Goal: Task Accomplishment & Management: Complete application form

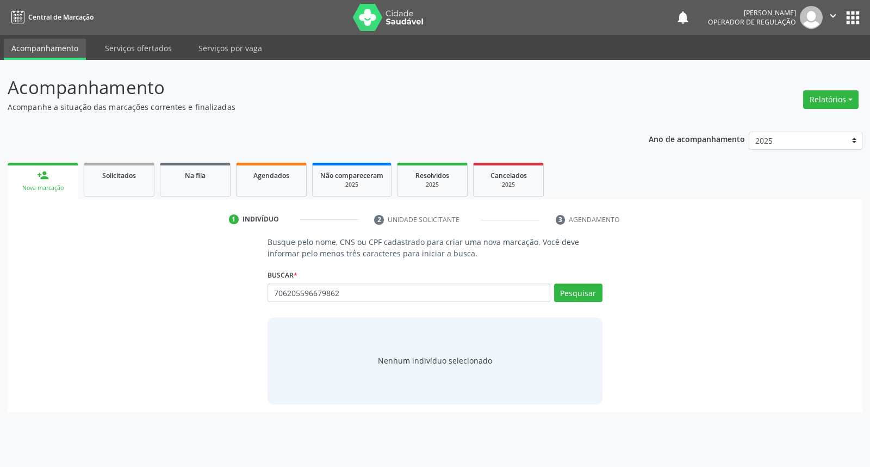
type input "706205596679862"
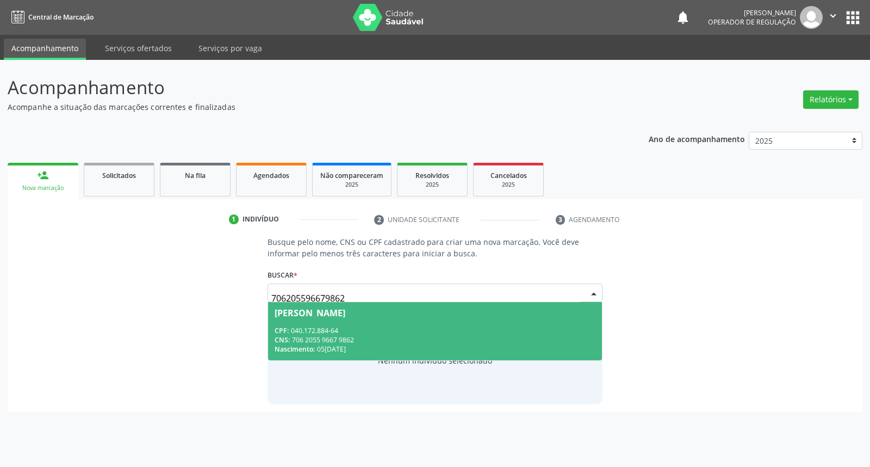
click at [323, 322] on span "Dilma Gomes Mandú Moura CPF: 040.172.884-64 CNS: 706 2055 9667 9862 Nascimento:…" at bounding box center [434, 331] width 333 height 58
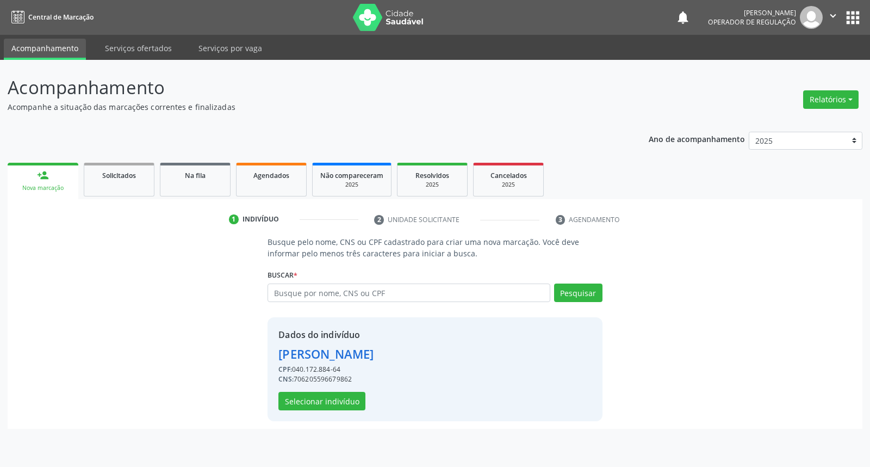
click at [309, 410] on div "Dados do indivíduo Dilma Gomes Mandú Moura CPF: 040.172.884-64 CNS: 70620559667…" at bounding box center [435, 369] width 335 height 104
click at [306, 401] on button "Selecionar indivíduo" at bounding box center [322, 401] width 87 height 18
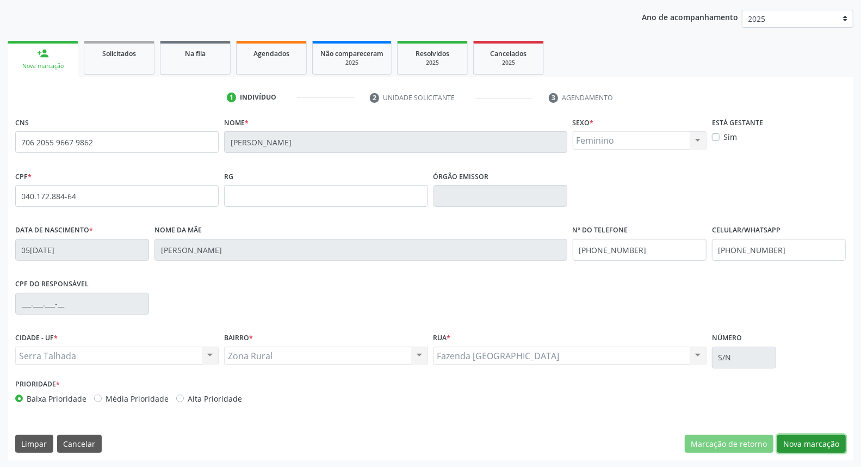
drag, startPoint x: 790, startPoint y: 442, endPoint x: 784, endPoint y: 433, distance: 11.0
click at [786, 438] on button "Nova marcação" at bounding box center [811, 444] width 69 height 18
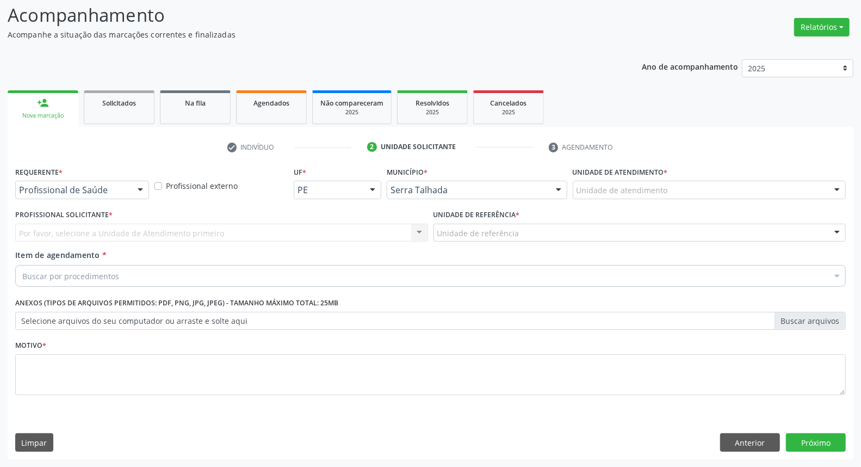
scroll to position [72, 0]
click at [119, 196] on div "Profissional de Saúde" at bounding box center [82, 190] width 134 height 18
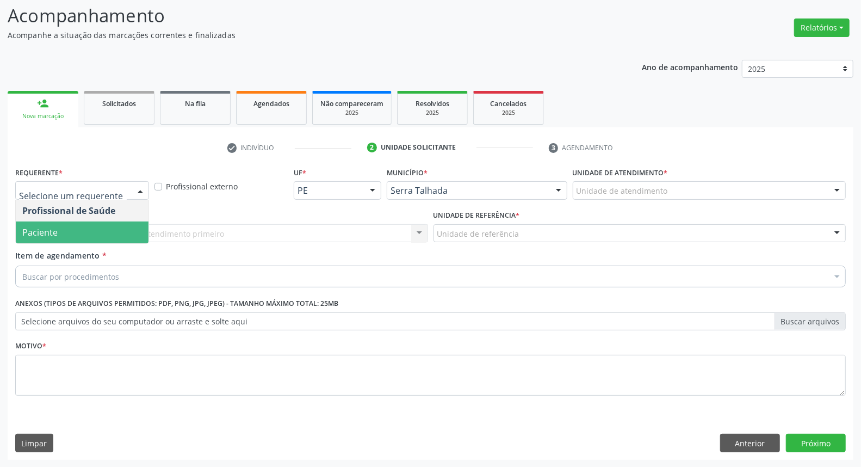
click at [108, 235] on span "Paciente" at bounding box center [82, 232] width 133 height 22
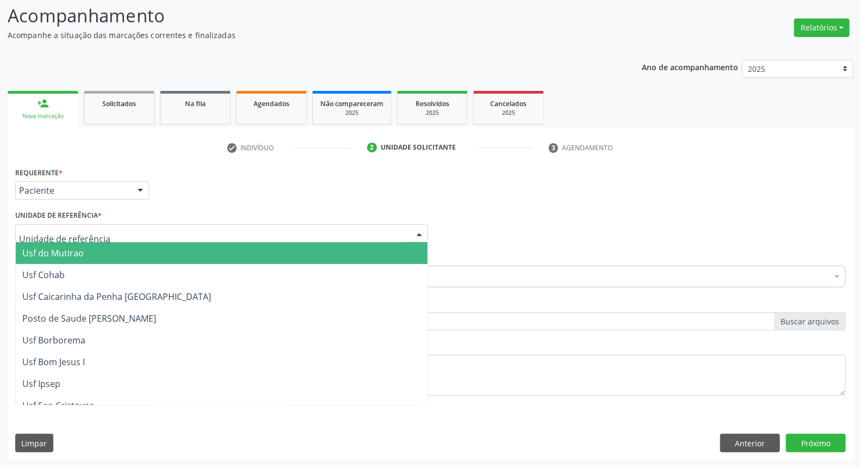
click at [103, 226] on div at bounding box center [221, 233] width 413 height 18
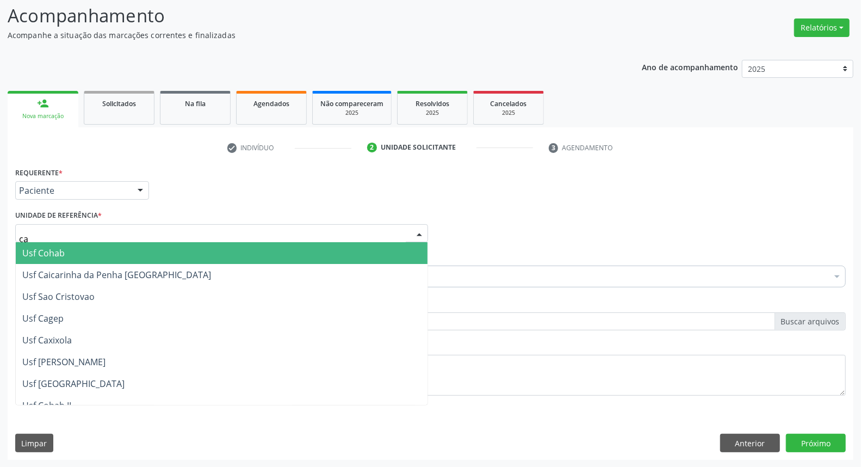
type input "cai"
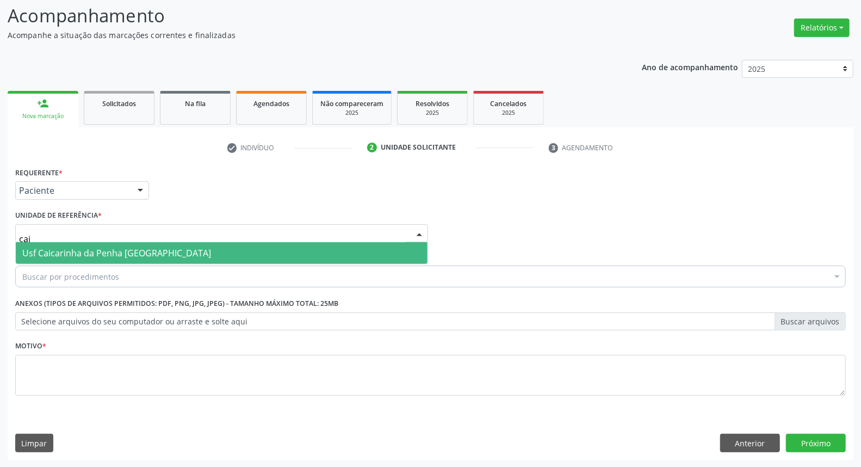
click at [89, 249] on span "Usf Caicarinha da Penha [GEOGRAPHIC_DATA]" at bounding box center [116, 253] width 189 height 12
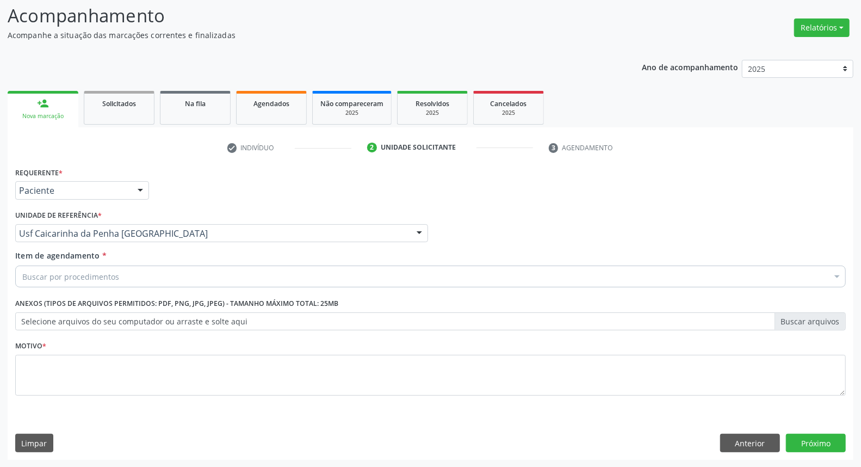
click at [91, 268] on div "Buscar por procedimentos" at bounding box center [430, 276] width 831 height 22
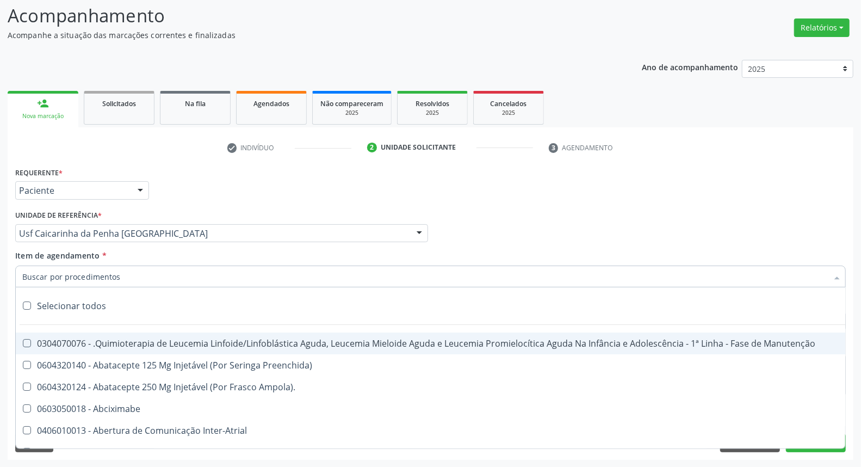
drag, startPoint x: 87, startPoint y: 274, endPoint x: 83, endPoint y: 267, distance: 8.0
click at [85, 271] on input "Item de agendamento *" at bounding box center [425, 276] width 806 height 22
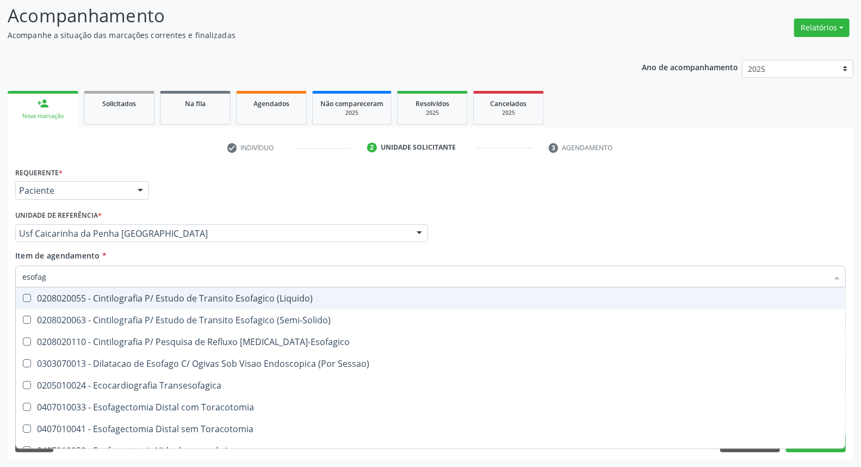
type input "esofago"
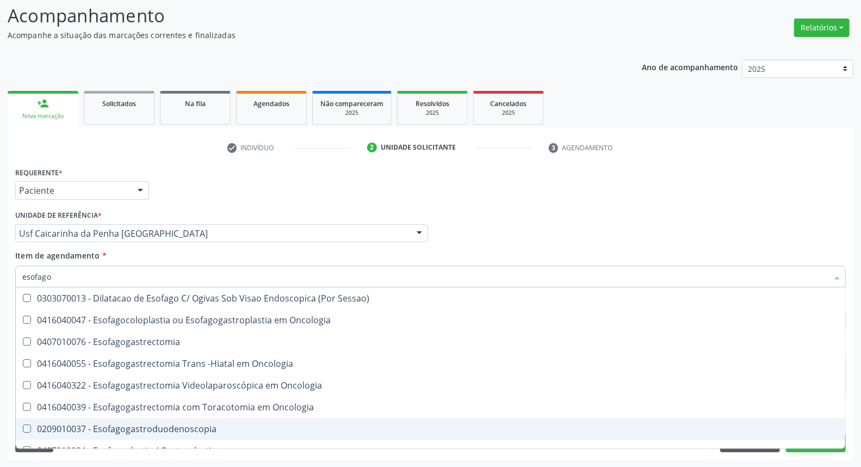
click at [171, 428] on div "0209010037 - Esofagogastroduodenoscopia" at bounding box center [430, 428] width 817 height 9
checkbox Esofagogastroduodenoscopia "true"
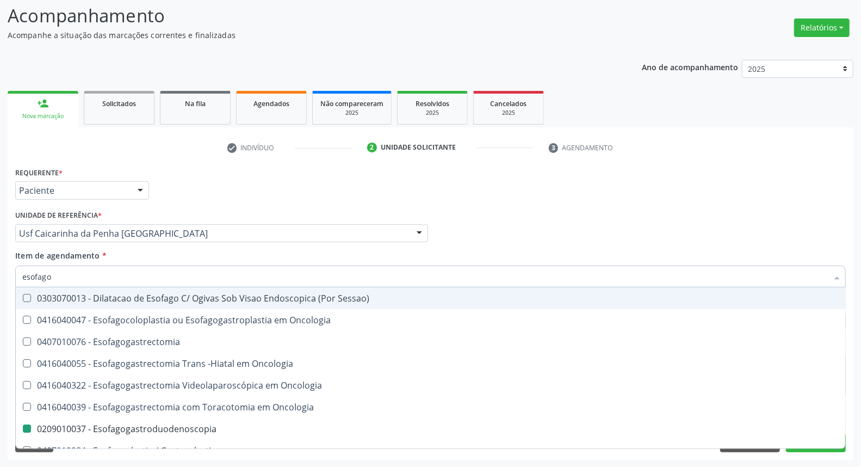
click at [507, 231] on div "Profissional Solicitante Por favor, selecione a Unidade de Atendimento primeiro…" at bounding box center [431, 228] width 836 height 42
checkbox Oncologia "true"
checkbox Esofagogastroduodenoscopia "false"
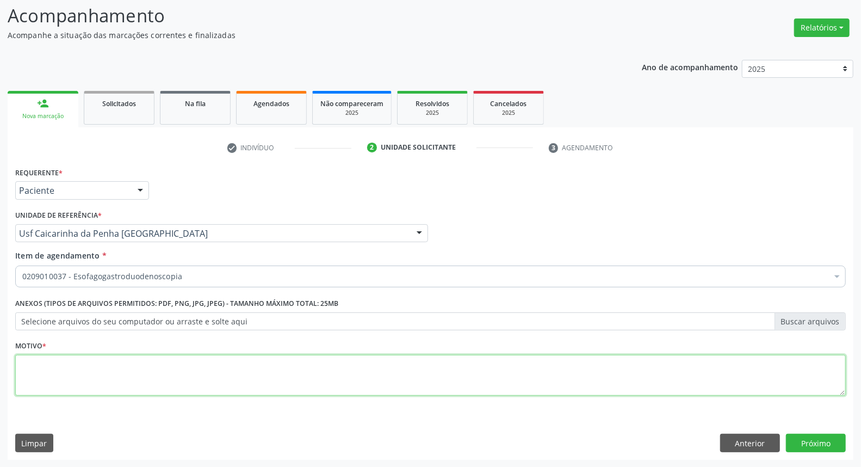
click at [98, 367] on textarea at bounding box center [430, 375] width 831 height 41
type textarea "."
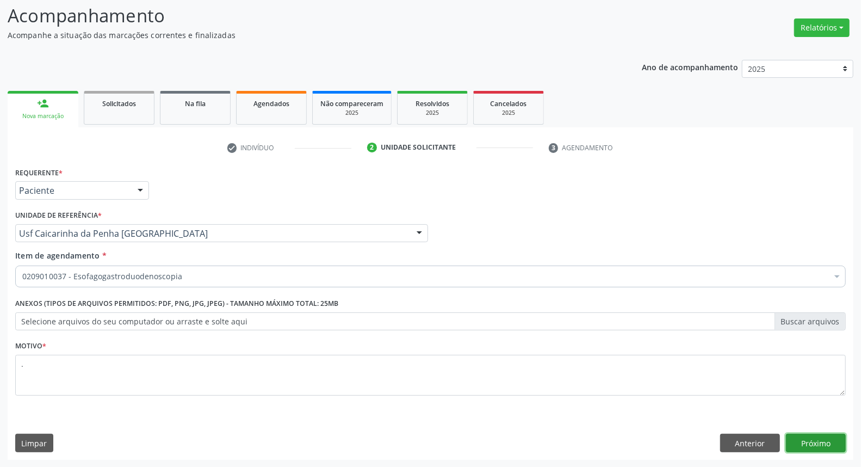
click at [824, 447] on button "Próximo" at bounding box center [816, 443] width 60 height 18
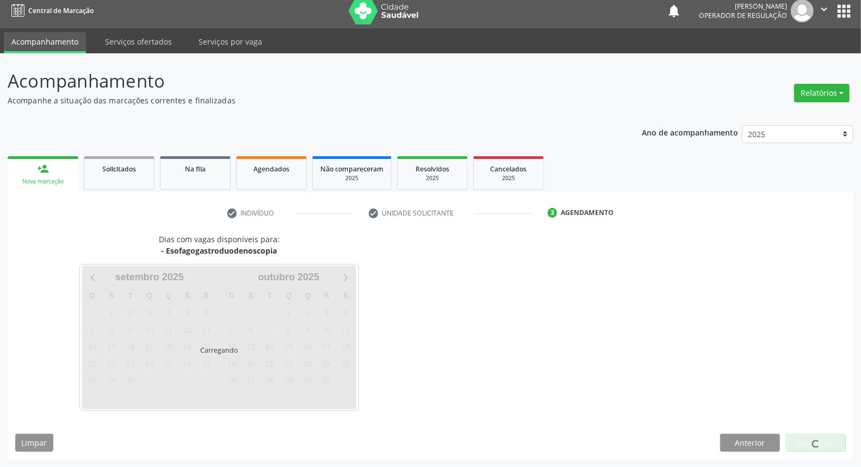
scroll to position [6, 0]
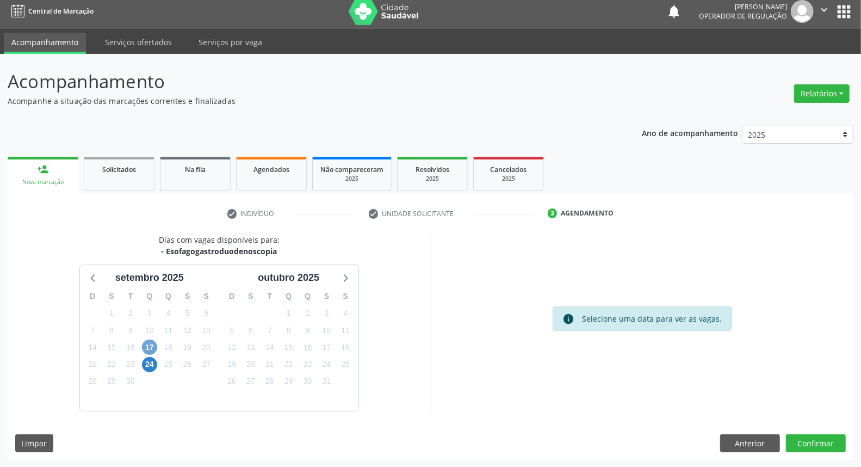
click at [145, 347] on span "17" at bounding box center [149, 346] width 15 height 15
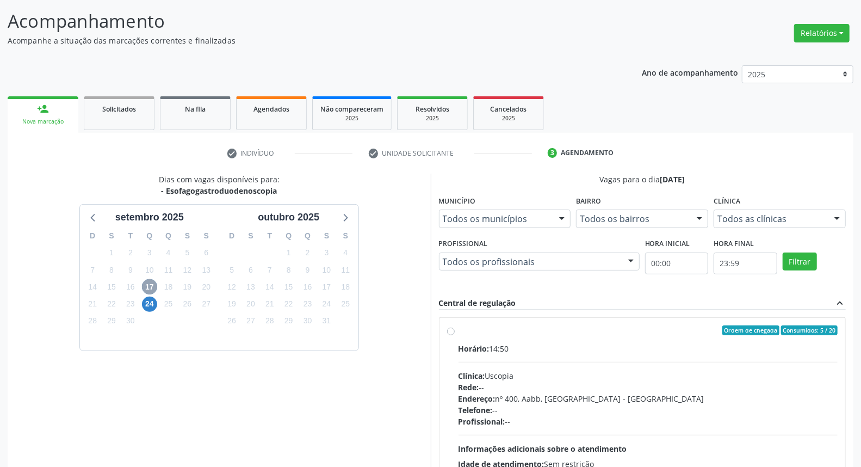
scroll to position [163, 0]
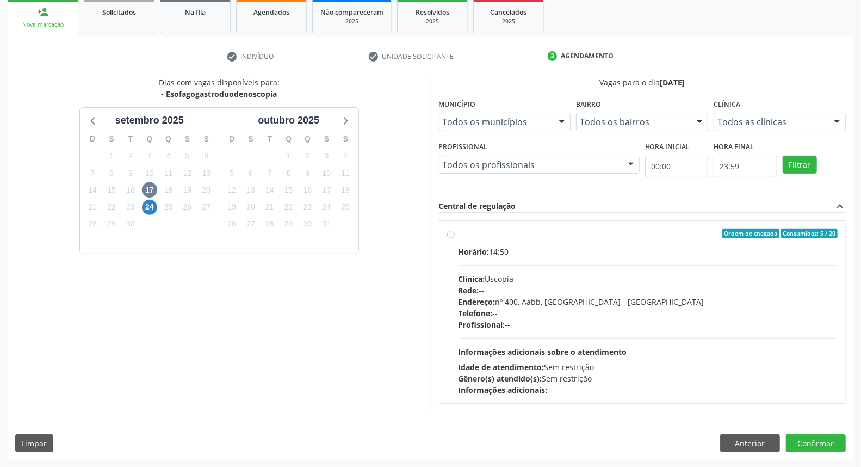
click at [567, 244] on label "Ordem de chegada Consumidos: 5 / 20 Horário: 14:50 Clínica: Uscopia Rede: -- En…" at bounding box center [649, 311] width 380 height 167
click at [455, 238] on input "Ordem de chegada Consumidos: 5 / 20 Horário: 14:50 Clínica: Uscopia Rede: -- En…" at bounding box center [451, 233] width 8 height 10
radio input "true"
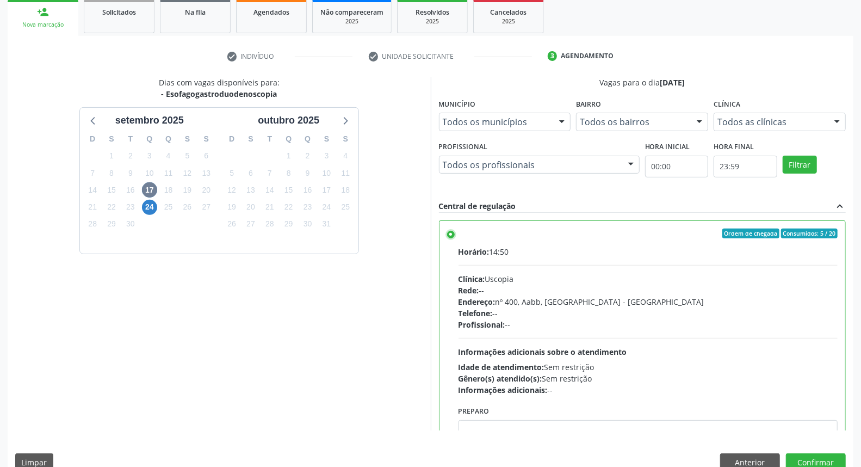
scroll to position [53, 0]
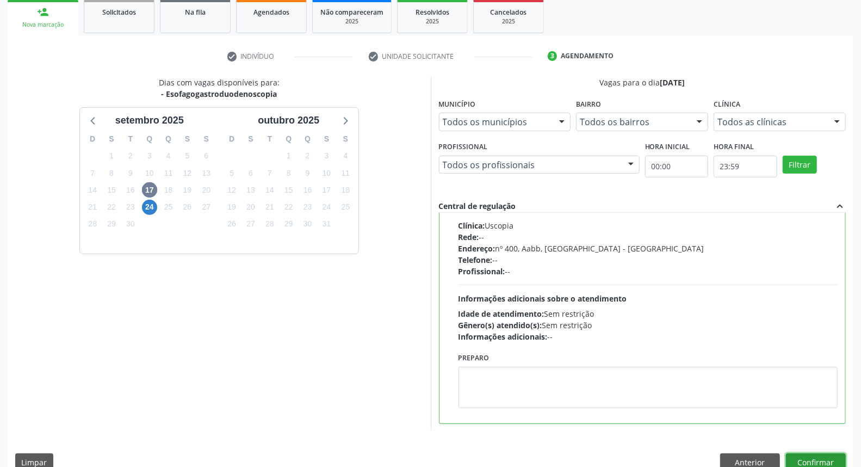
click at [806, 461] on button "Confirmar" at bounding box center [816, 462] width 60 height 18
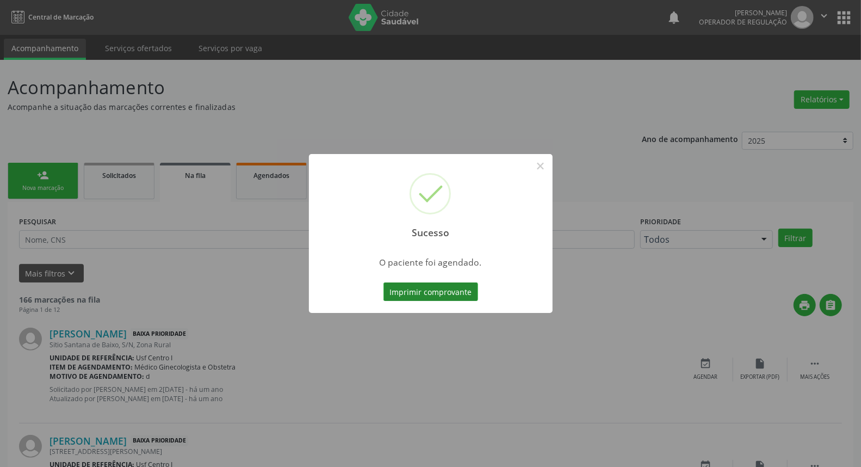
click at [437, 295] on button "Imprimir comprovante" at bounding box center [431, 291] width 95 height 18
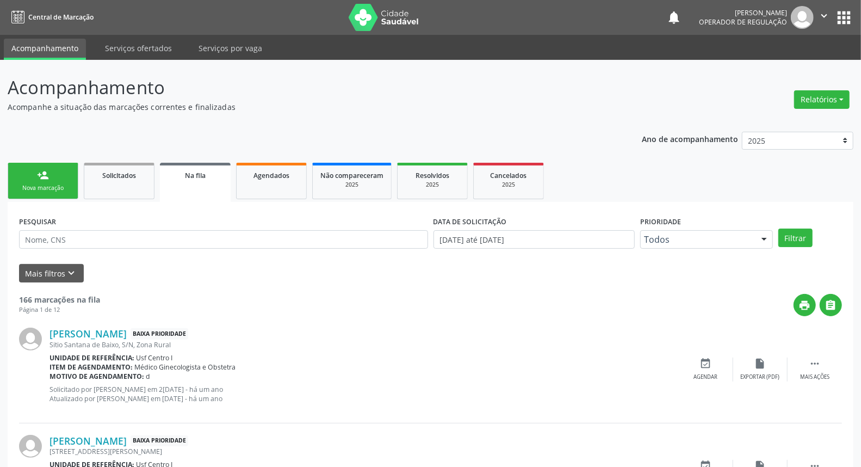
click at [24, 175] on link "person_add Nova marcação" at bounding box center [43, 181] width 71 height 36
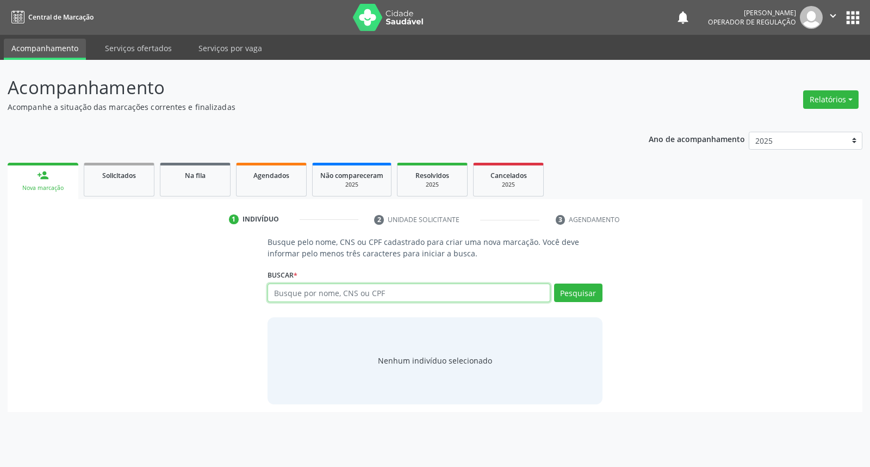
click at [444, 288] on input "text" at bounding box center [409, 292] width 282 height 18
click at [313, 290] on input "text" at bounding box center [409, 292] width 282 height 18
type input "vandson jos"
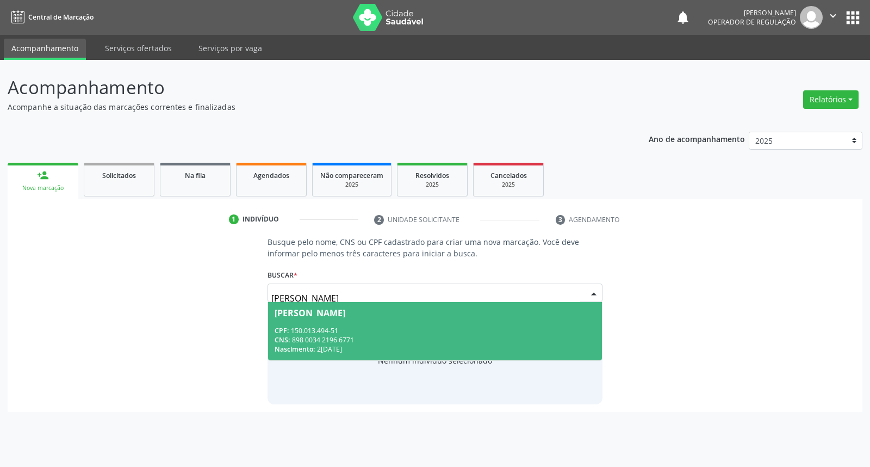
click at [293, 326] on div "CPF: 150.013.494-51" at bounding box center [435, 330] width 320 height 9
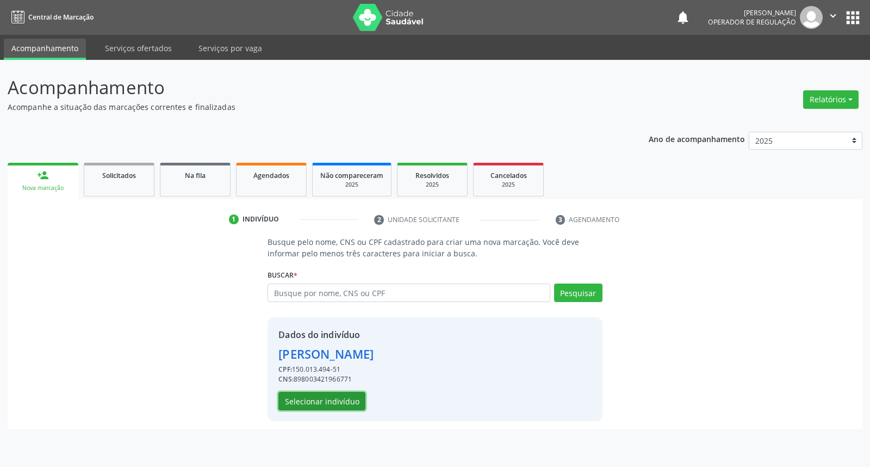
click at [333, 405] on button "Selecionar indivíduo" at bounding box center [322, 401] width 87 height 18
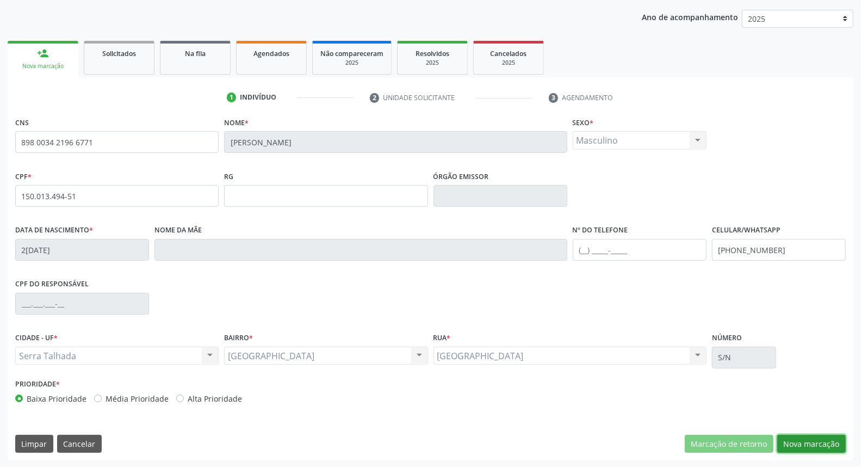
drag, startPoint x: 793, startPoint y: 447, endPoint x: 728, endPoint y: 427, distance: 67.8
click at [787, 445] on button "Nova marcação" at bounding box center [811, 444] width 69 height 18
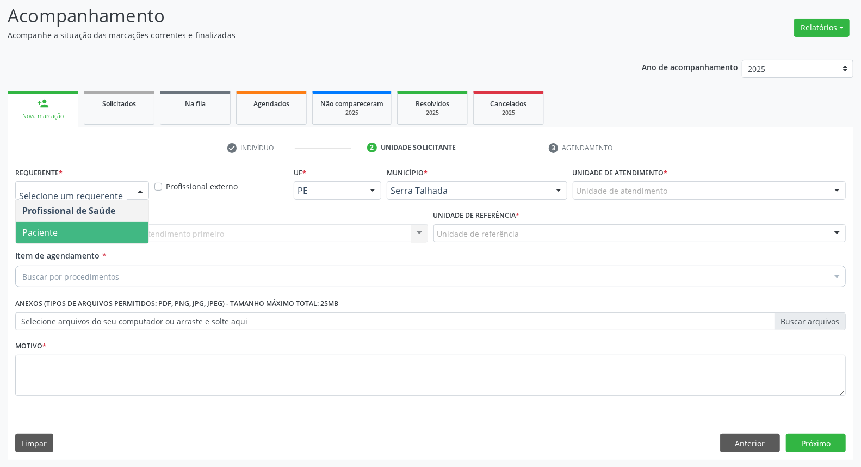
click at [56, 232] on span "Paciente" at bounding box center [39, 232] width 35 height 12
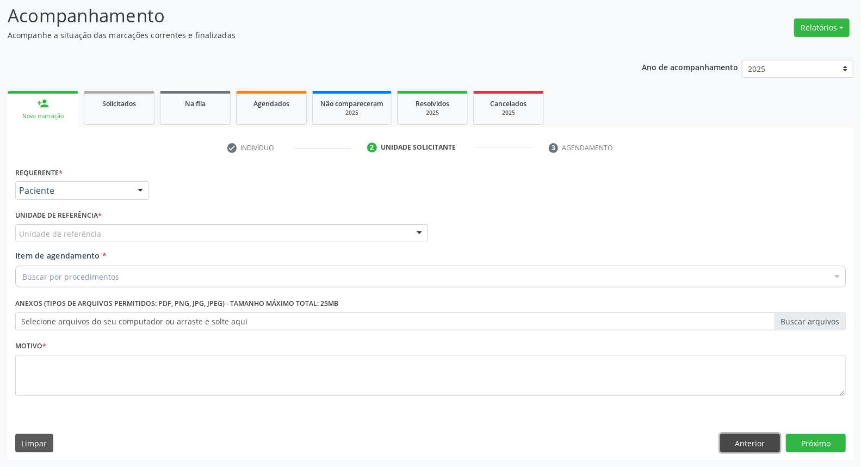
click at [780, 445] on button "Anterior" at bounding box center [750, 443] width 60 height 18
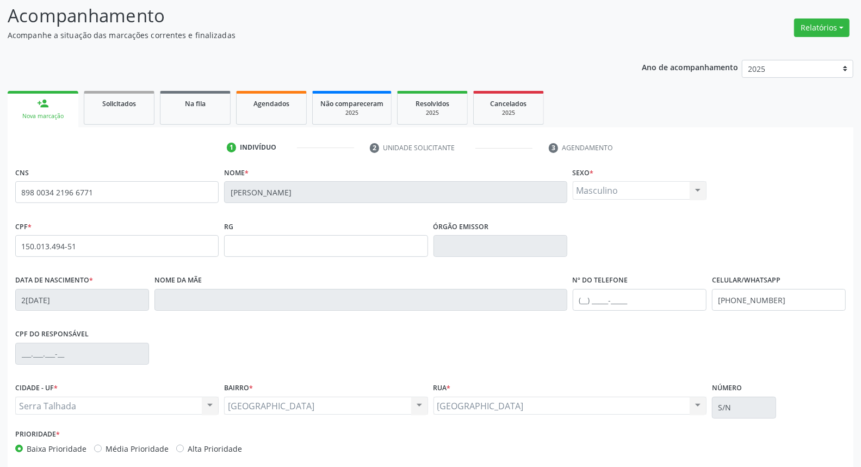
click at [773, 445] on div "Prioridade * Baixa Prioridade Média Prioridade Alta Prioridade" at bounding box center [431, 444] width 836 height 36
click at [66, 194] on input "898 0034 2196 6771" at bounding box center [116, 192] width 203 height 22
click at [281, 109] on link "Agendados" at bounding box center [271, 108] width 71 height 34
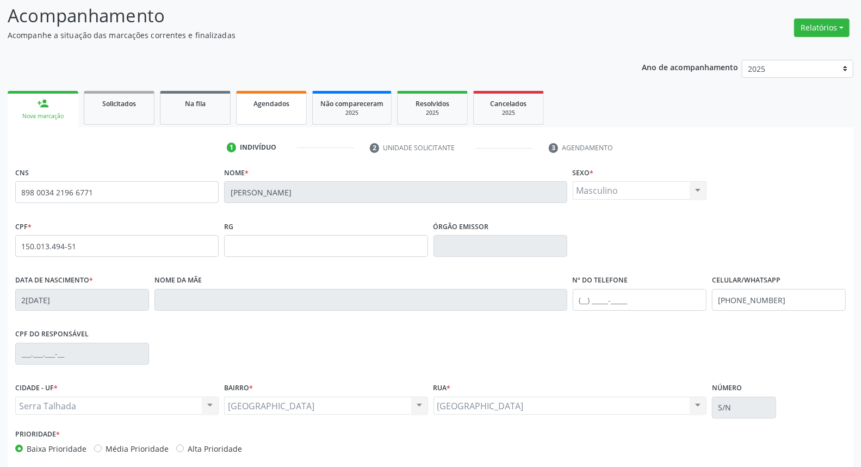
select select "8"
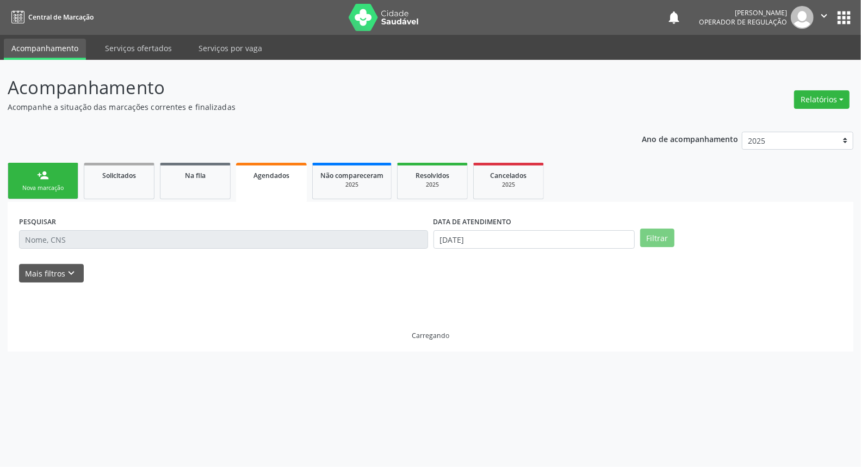
scroll to position [0, 0]
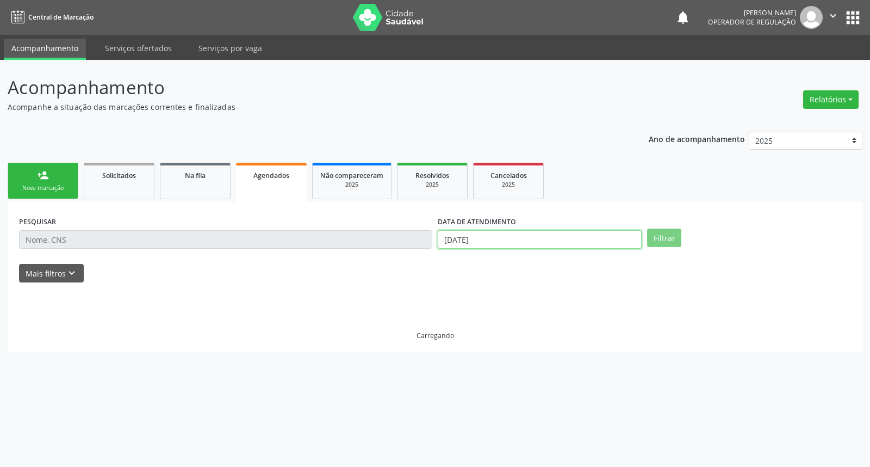
click at [503, 242] on input "17/09/2025" at bounding box center [540, 239] width 204 height 18
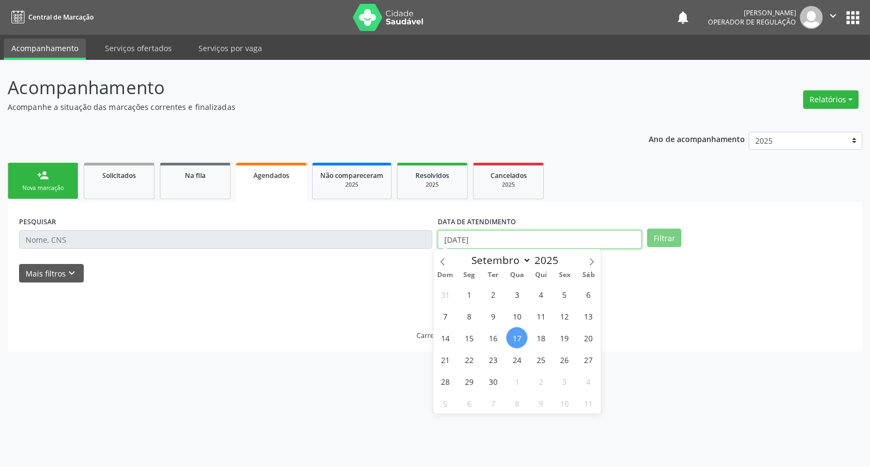
click at [503, 242] on input "17/09/2025" at bounding box center [540, 239] width 204 height 18
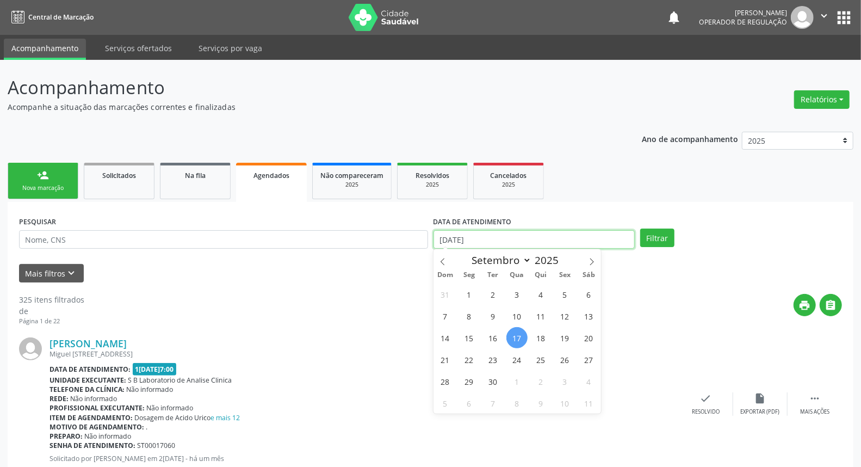
click at [503, 242] on input "17/09/2025" at bounding box center [535, 239] width 202 height 18
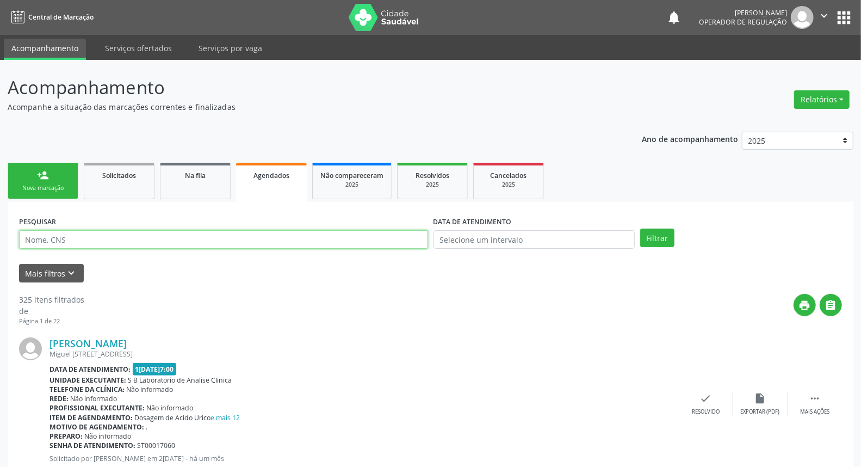
click at [264, 233] on input "text" at bounding box center [223, 239] width 409 height 18
paste input "898 0034 2196 6771"
type input "898 0034 2196 6771"
click at [640, 228] on button "Filtrar" at bounding box center [657, 237] width 34 height 18
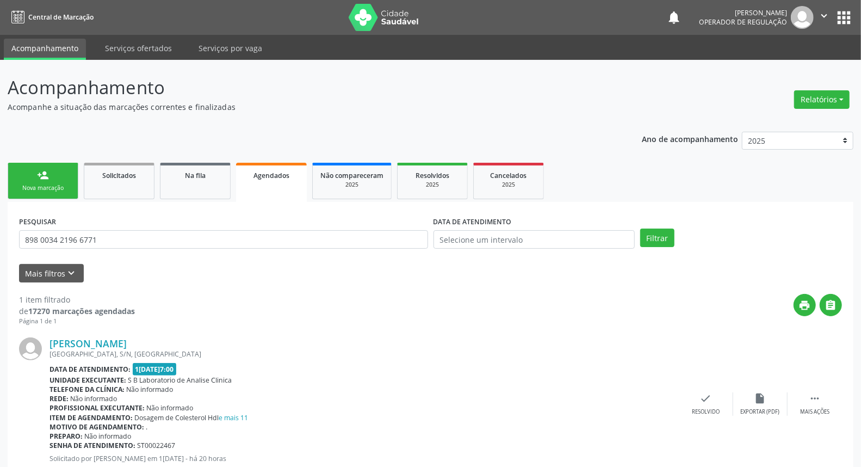
scroll to position [34, 0]
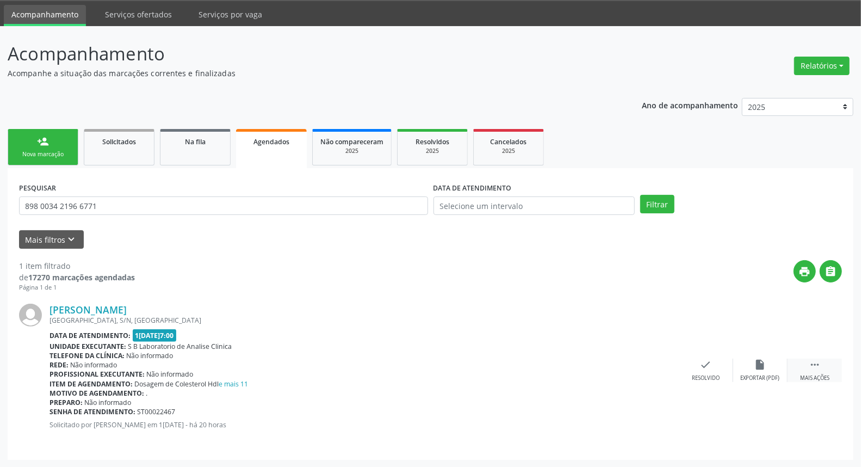
click at [817, 370] on icon "" at bounding box center [815, 364] width 12 height 12
click at [595, 368] on icon "print" at bounding box center [597, 364] width 12 height 12
click at [60, 144] on link "person_add Nova marcação" at bounding box center [43, 147] width 71 height 36
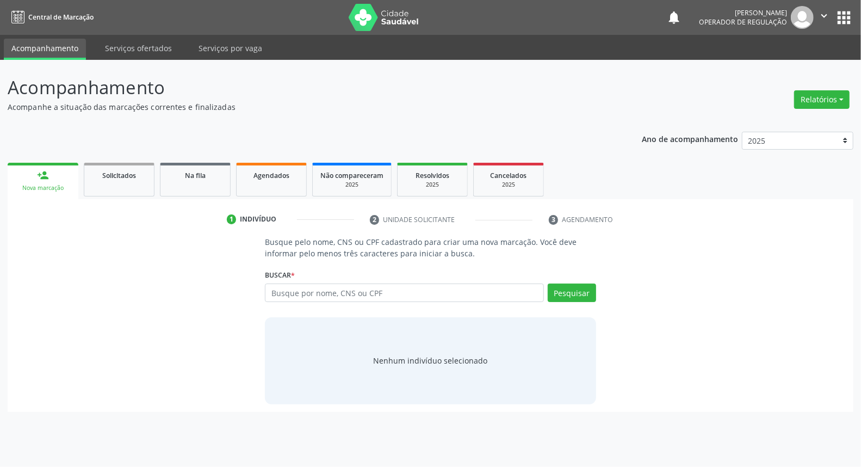
scroll to position [0, 0]
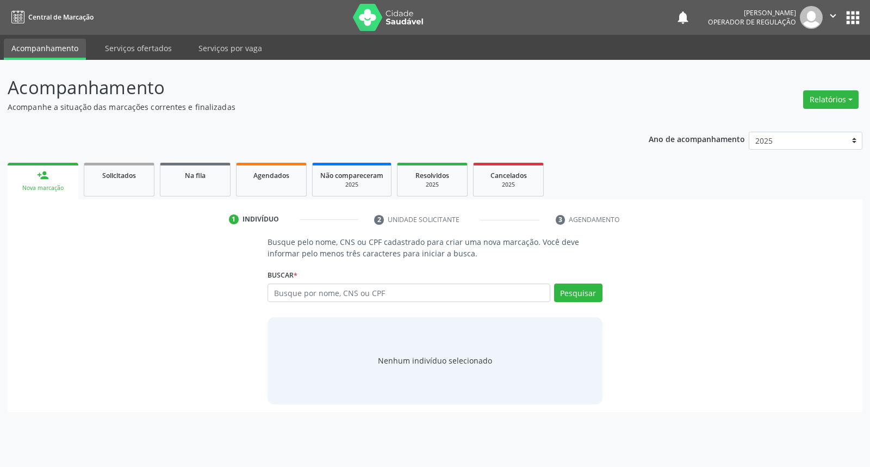
click at [8, 163] on link "person_add Nova marcação" at bounding box center [43, 181] width 71 height 36
drag, startPoint x: 302, startPoint y: 308, endPoint x: 302, endPoint y: 302, distance: 6.5
click at [302, 308] on div "Busque por nome, CNS ou CPF Nenhum resultado encontrado para: " " Digite nome, …" at bounding box center [435, 296] width 335 height 26
click at [301, 296] on input "text" at bounding box center [409, 292] width 282 height 18
type input "898003442647829"
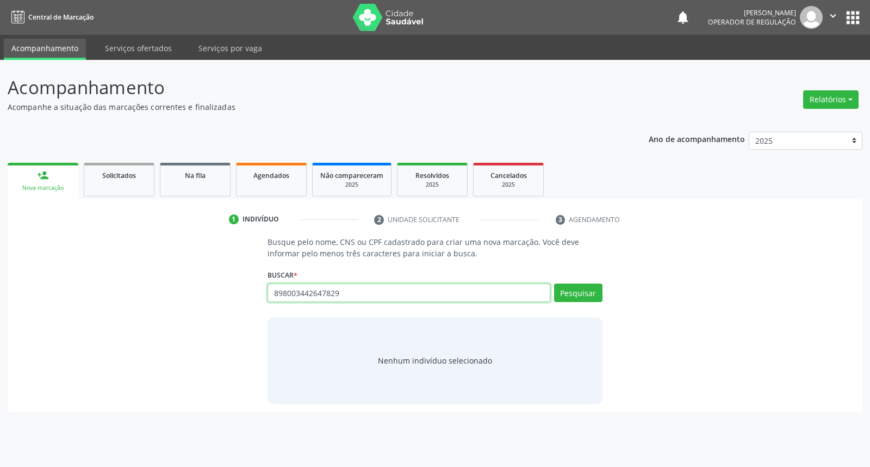
type input "898003442647829"
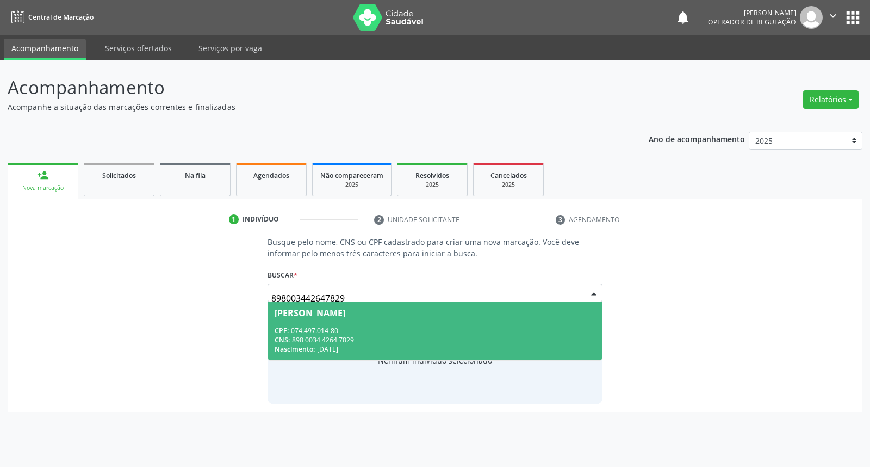
click at [316, 323] on span "Janicelma Marques da Silva CPF: 074.497.014-80 CNS: 898 0034 4264 7829 Nascimen…" at bounding box center [434, 331] width 333 height 58
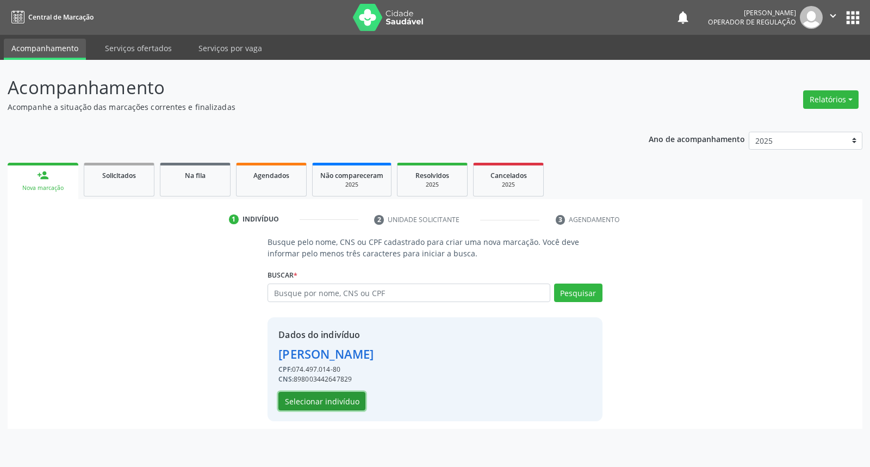
click at [334, 395] on button "Selecionar indivíduo" at bounding box center [322, 401] width 87 height 18
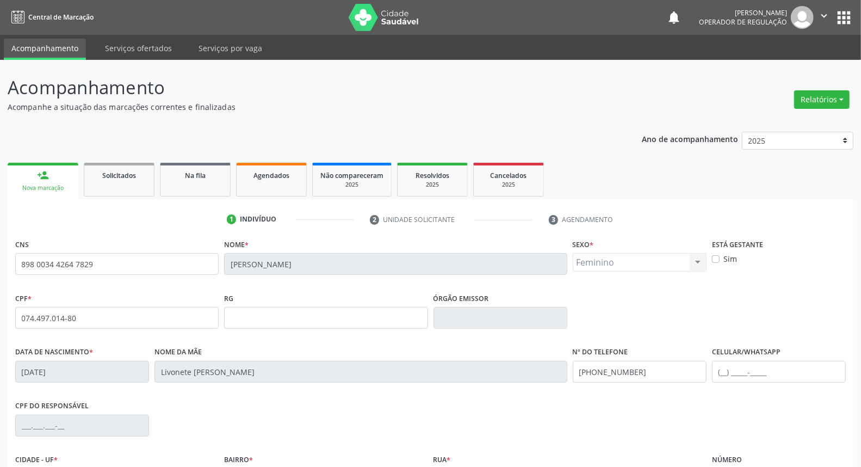
scroll to position [122, 0]
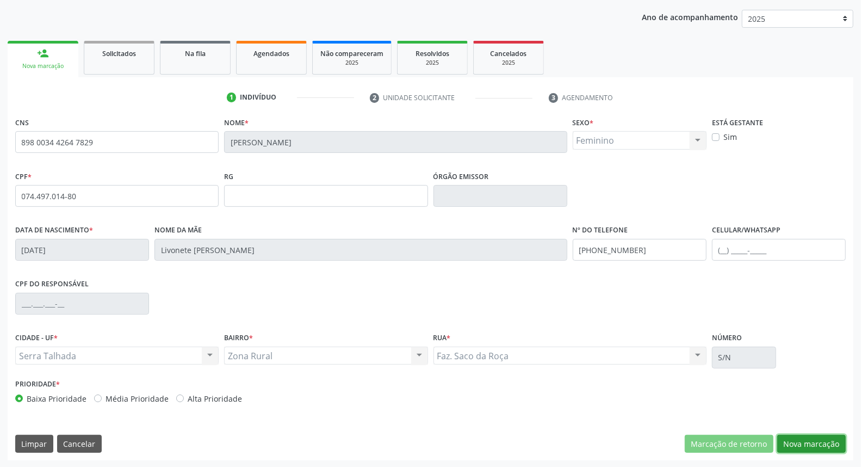
click at [800, 448] on button "Nova marcação" at bounding box center [811, 444] width 69 height 18
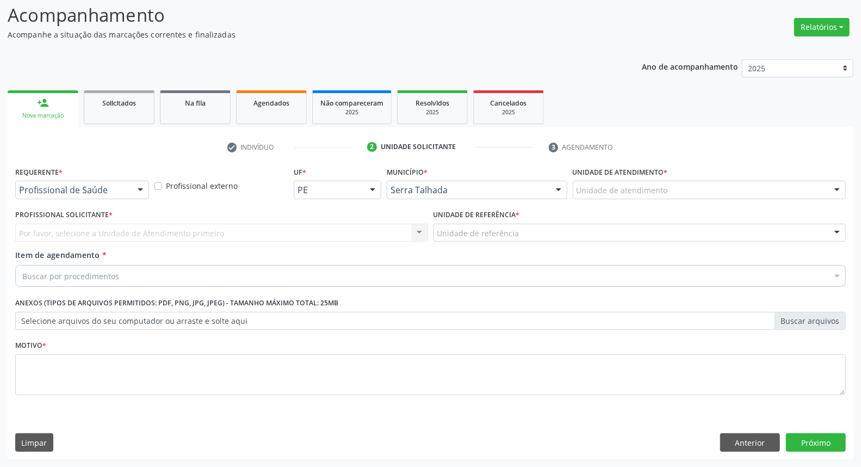
scroll to position [72, 0]
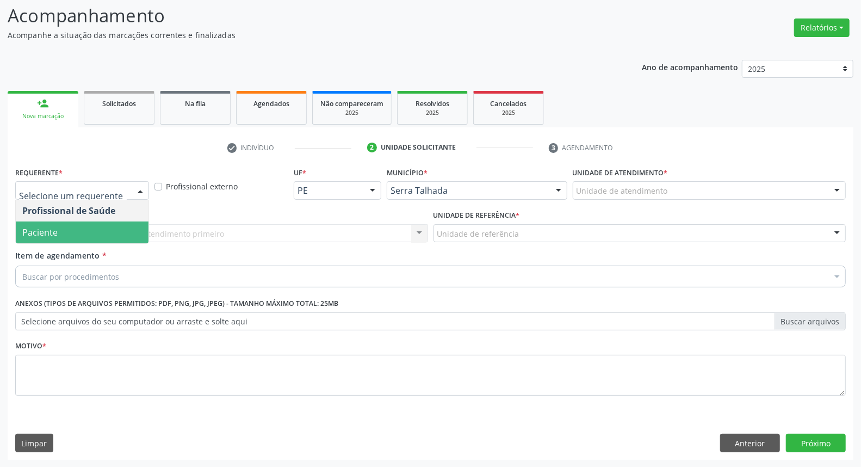
click at [47, 234] on span "Paciente" at bounding box center [39, 232] width 35 height 12
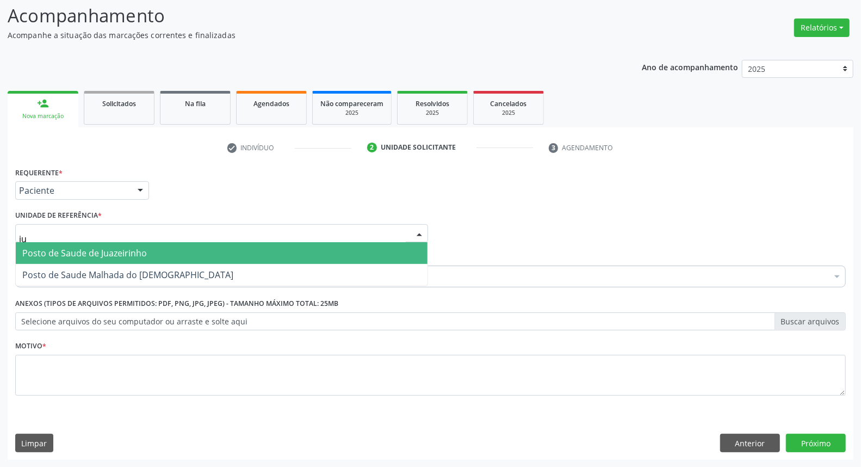
type input "jua"
drag, startPoint x: 47, startPoint y: 254, endPoint x: 46, endPoint y: 277, distance: 23.4
click at [46, 254] on span "Posto de Saude de Juazeirinho" at bounding box center [84, 253] width 125 height 12
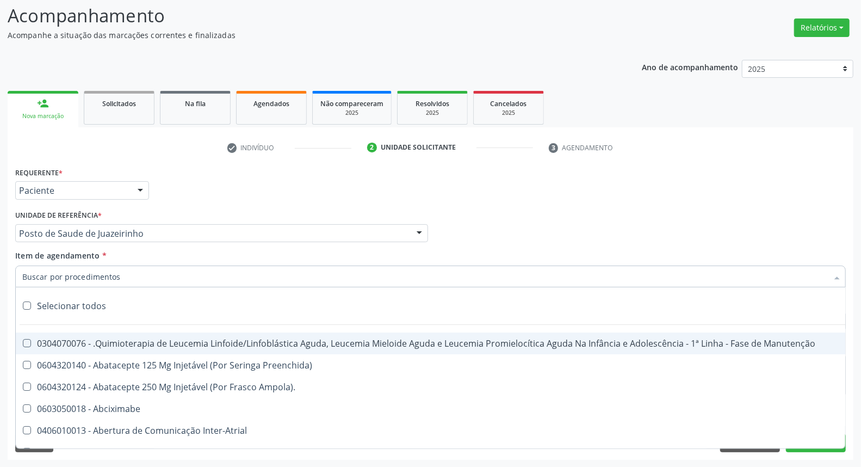
click at [36, 277] on input "Item de agendamento *" at bounding box center [425, 276] width 806 height 22
click at [681, 194] on div "Requerente * Paciente Profissional de Saúde Paciente Nenhum resultado encontrad…" at bounding box center [431, 185] width 836 height 42
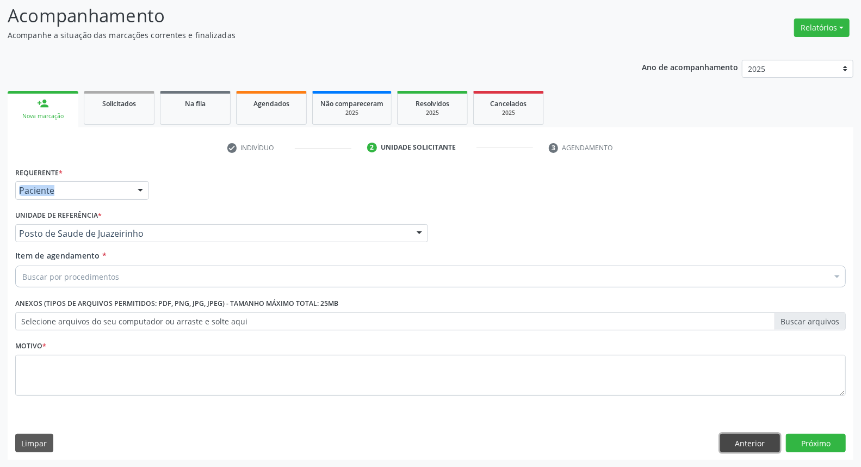
click at [753, 441] on button "Anterior" at bounding box center [750, 443] width 60 height 18
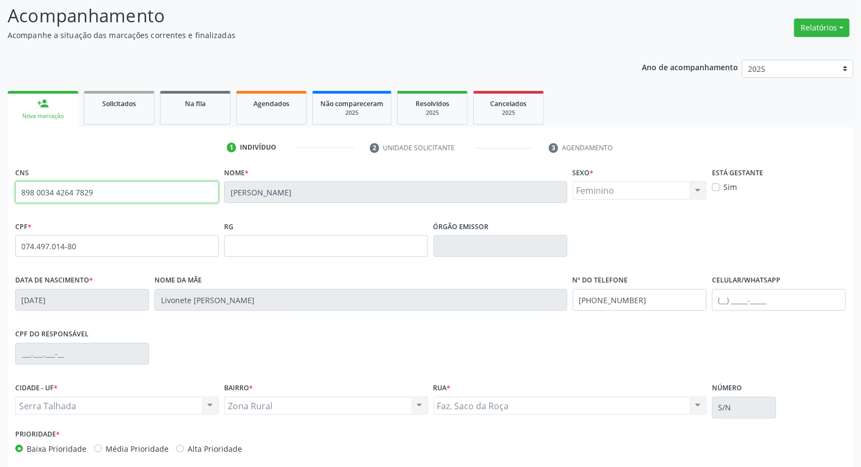
click at [106, 193] on input "898 0034 4264 7829" at bounding box center [116, 192] width 203 height 22
click at [106, 192] on input "898 0034 4264 7829" at bounding box center [116, 192] width 203 height 22
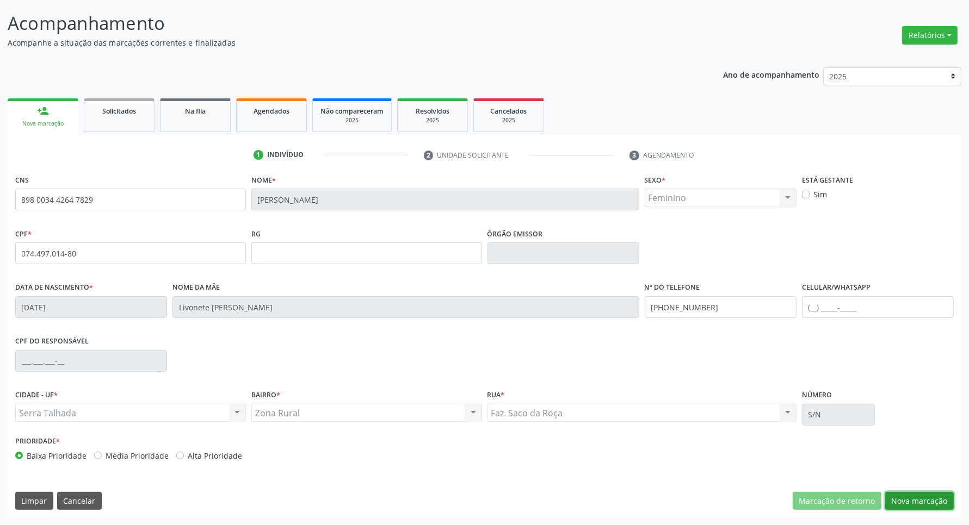
drag, startPoint x: 931, startPoint y: 499, endPoint x: 919, endPoint y: 499, distance: 11.4
click at [870, 466] on button "Nova marcação" at bounding box center [919, 501] width 69 height 18
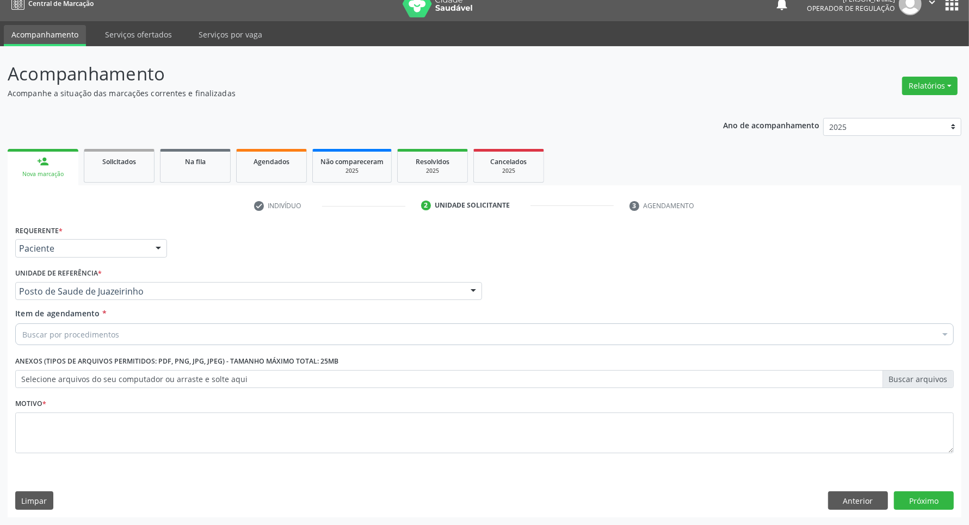
scroll to position [14, 0]
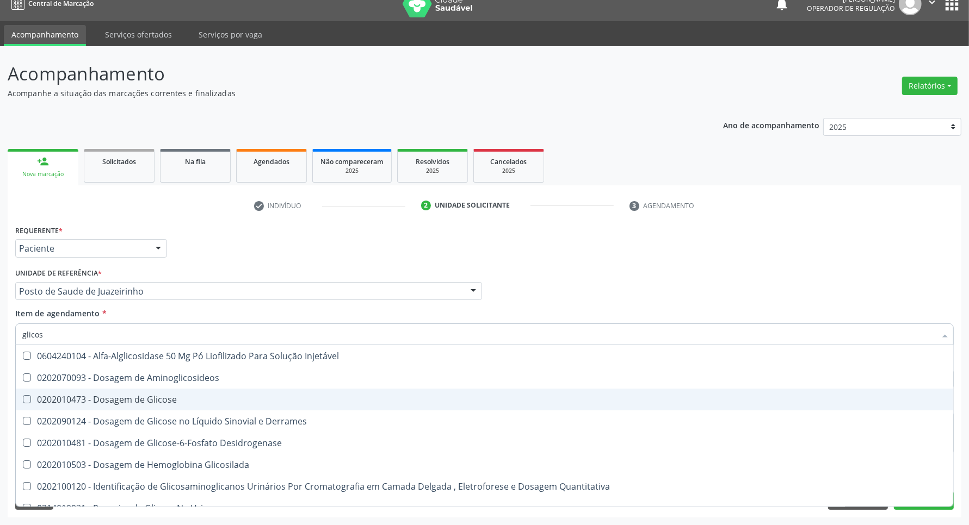
type input "glicose"
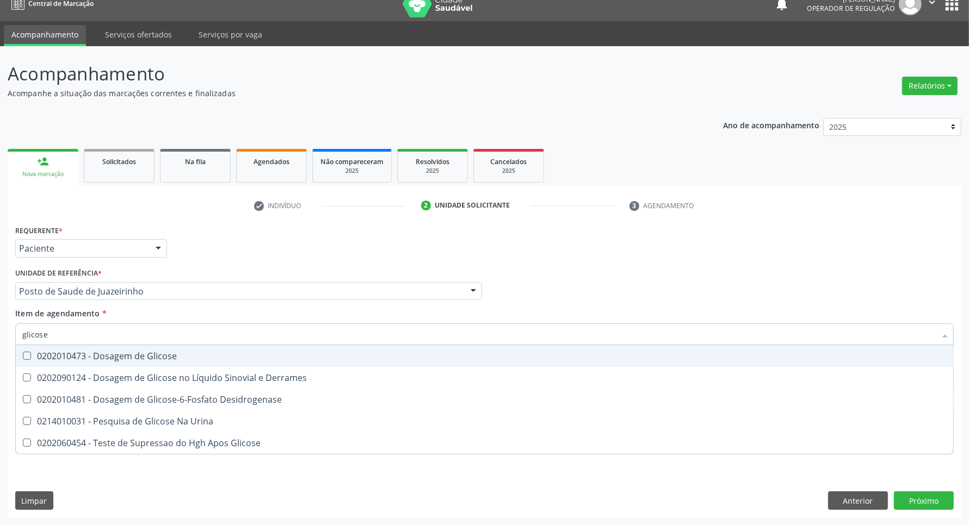
drag, startPoint x: 96, startPoint y: 357, endPoint x: 88, endPoint y: 327, distance: 30.5
click at [96, 356] on div "0202010473 - Dosagem de Glicose" at bounding box center [484, 356] width 924 height 9
checkbox Glicose "true"
type input "glicose"
click at [0, 327] on div "Acompanhamento Acompanhe a situação das marcações correntes e finalizadas Relat…" at bounding box center [484, 285] width 969 height 479
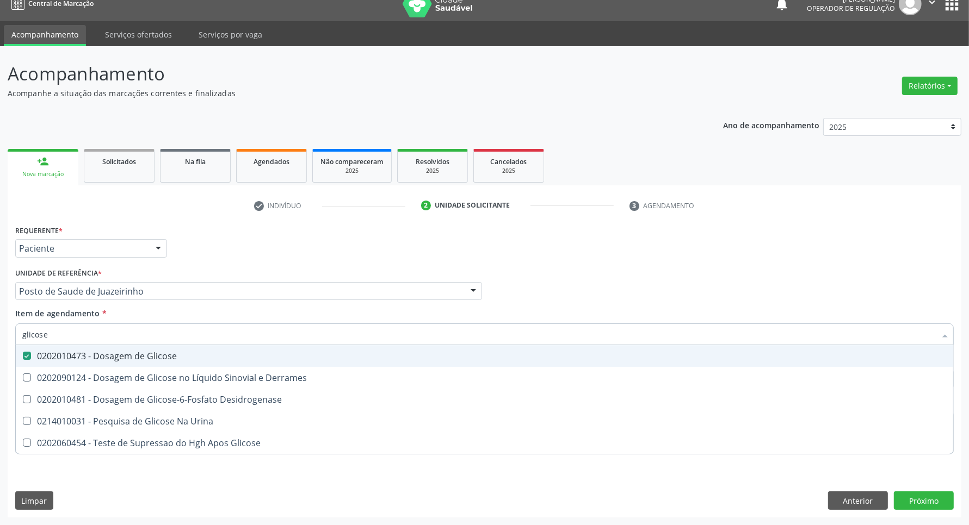
checkbox Derrames "true"
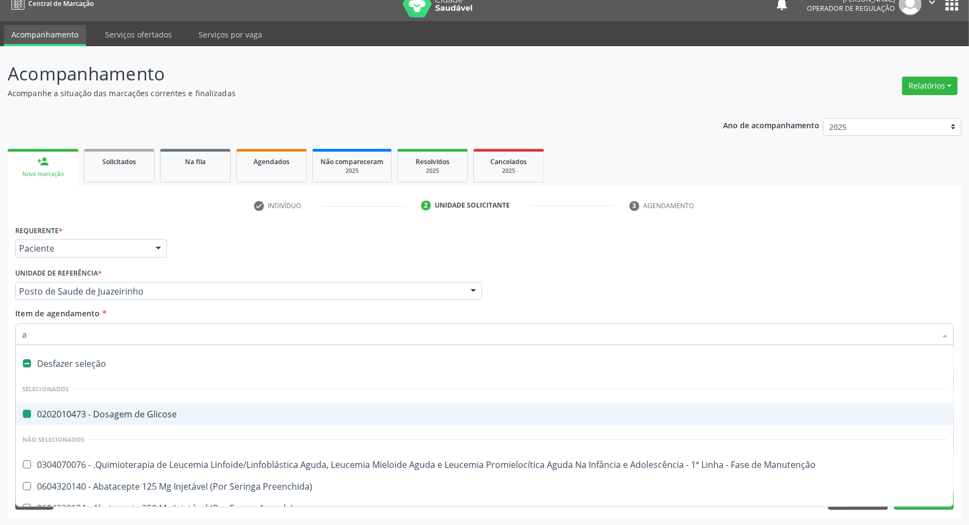
type input "ac"
checkbox Glicose "false"
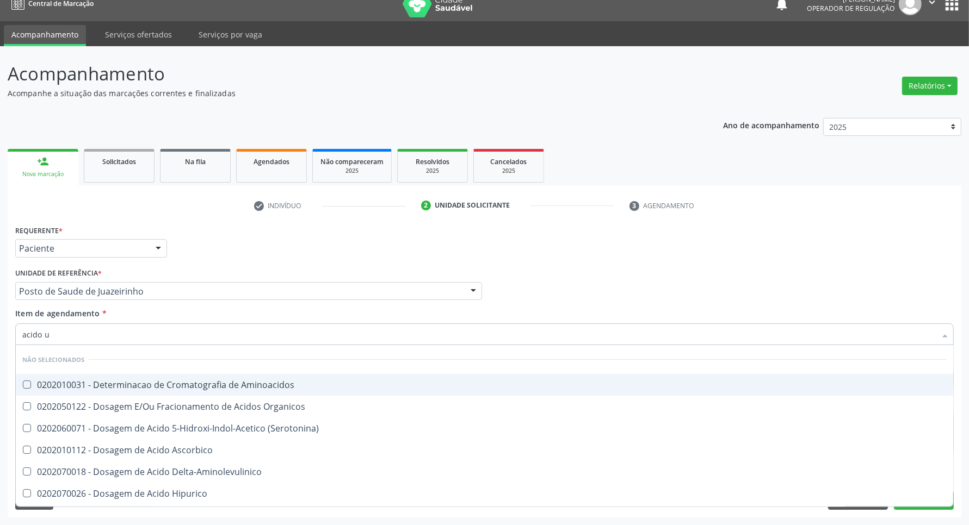
type input "acido u"
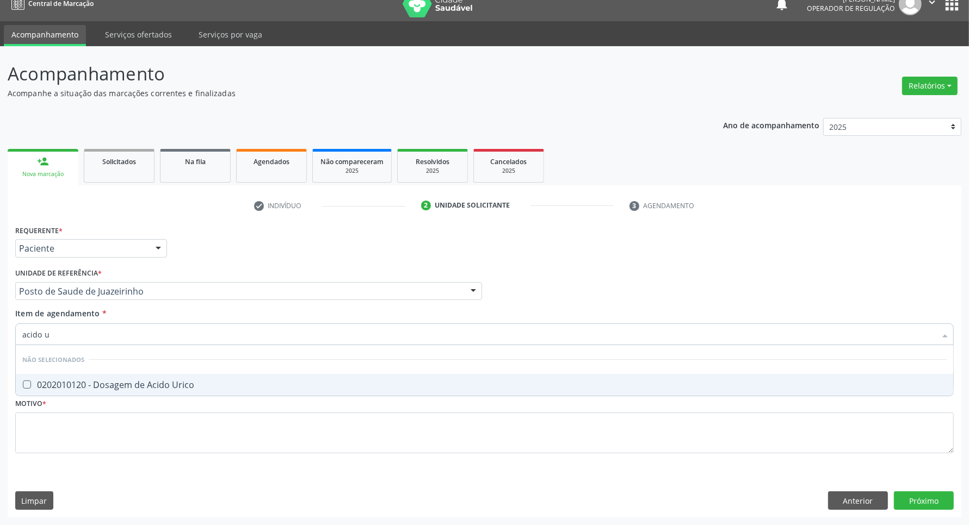
click at [53, 389] on div "0202010120 - Dosagem de Acido Urico" at bounding box center [484, 385] width 924 height 9
checkbox Urico "true"
drag, startPoint x: 72, startPoint y: 333, endPoint x: 0, endPoint y: 283, distance: 87.2
click at [0, 286] on div "Acompanhamento Acompanhe a situação das marcações correntes e finalizadas Relat…" at bounding box center [484, 285] width 969 height 479
type input "he"
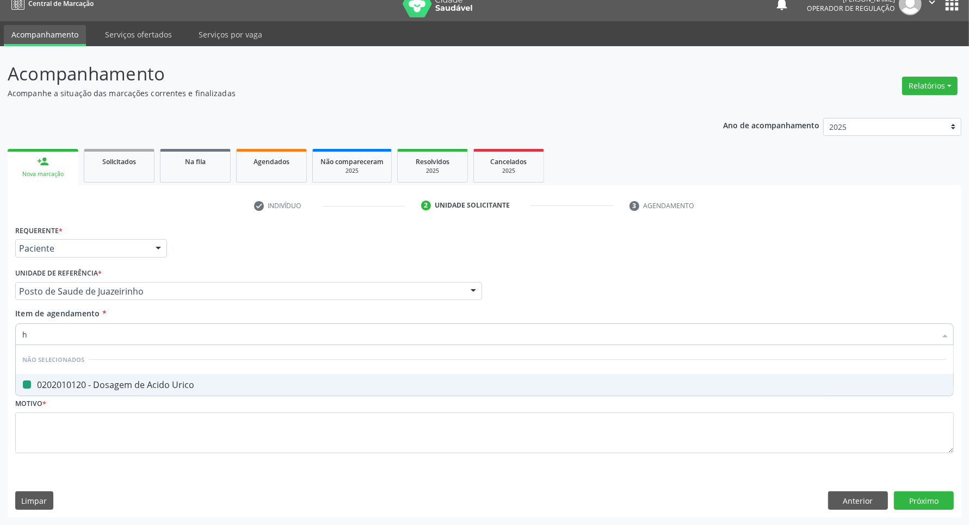
checkbox Urico "false"
type input "hemogra"
drag, startPoint x: 41, startPoint y: 379, endPoint x: 61, endPoint y: 343, distance: 41.4
click at [44, 370] on ul "Desfazer seleção Não selecionados 0202020380 - Hemograma Completo Nenhum result…" at bounding box center [484, 370] width 937 height 51
drag, startPoint x: 26, startPoint y: 381, endPoint x: 52, endPoint y: 343, distance: 45.4
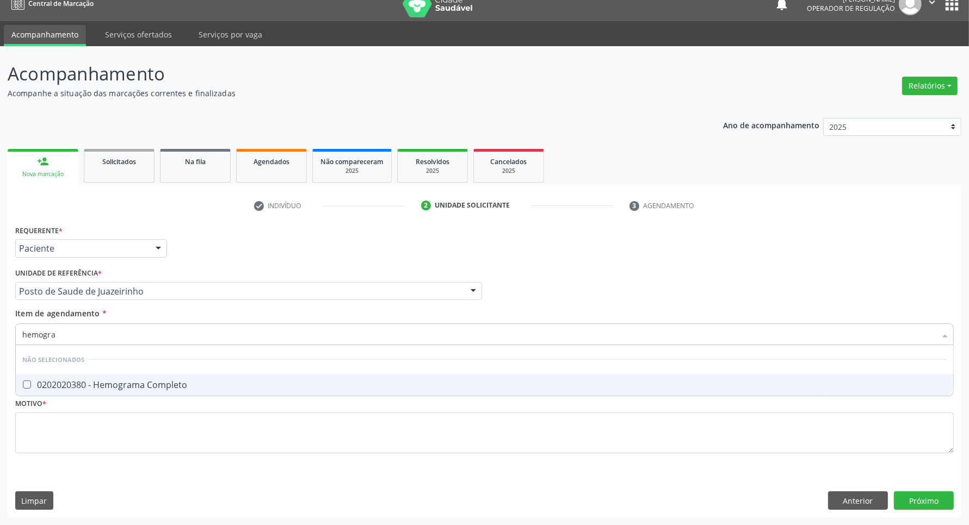
click at [30, 379] on span "0202020380 - Hemograma Completo" at bounding box center [484, 385] width 937 height 22
checkbox Completo "true"
drag, startPoint x: 53, startPoint y: 335, endPoint x: 0, endPoint y: 295, distance: 66.2
click at [0, 295] on div "Acompanhamento Acompanhe a situação das marcações correntes e finalizadas Relat…" at bounding box center [484, 285] width 969 height 479
type input "cr"
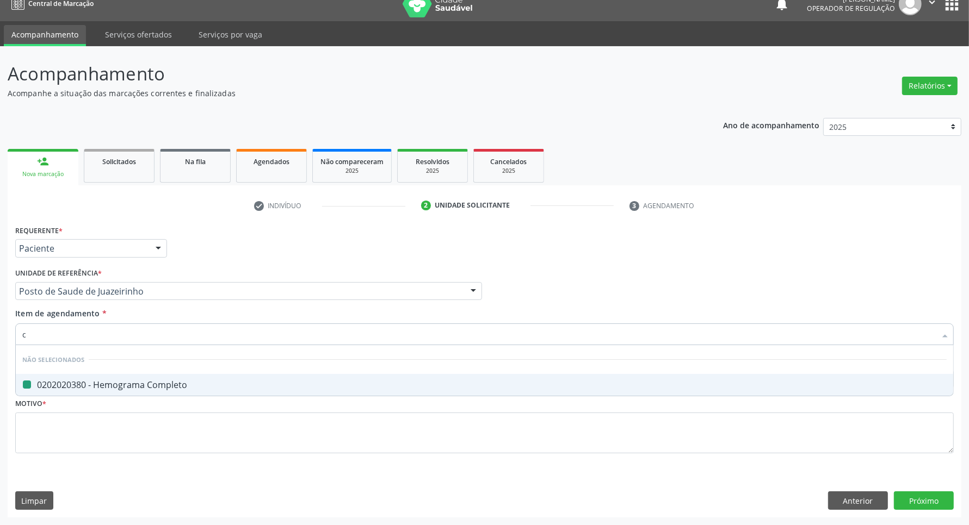
checkbox Completo "false"
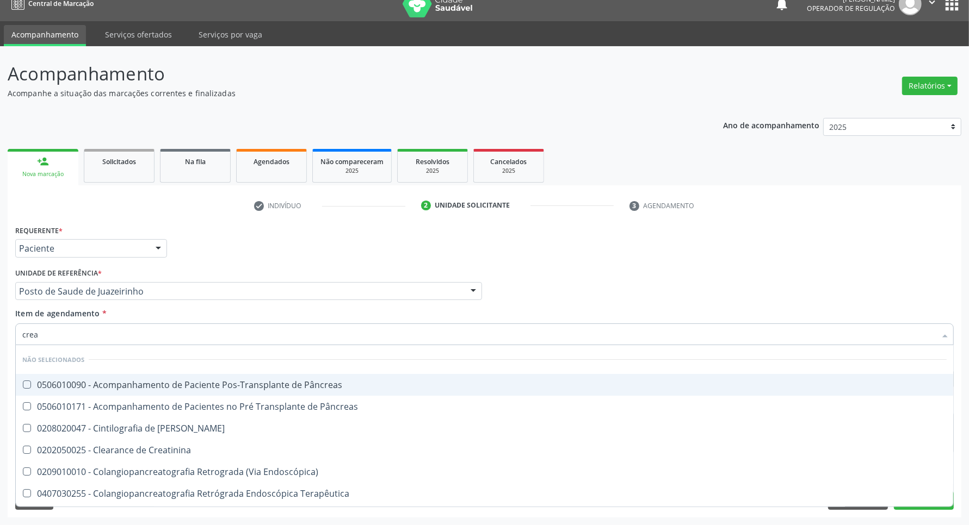
type input "creat"
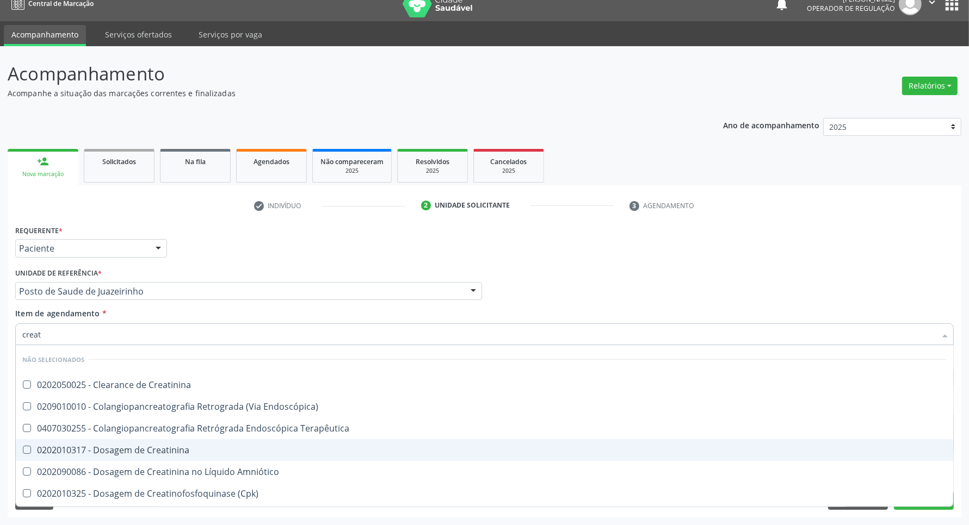
drag, startPoint x: 90, startPoint y: 449, endPoint x: 88, endPoint y: 434, distance: 15.4
click at [90, 446] on div "0202010317 - Dosagem de Creatinina" at bounding box center [484, 450] width 924 height 9
checkbox Creatinina "true"
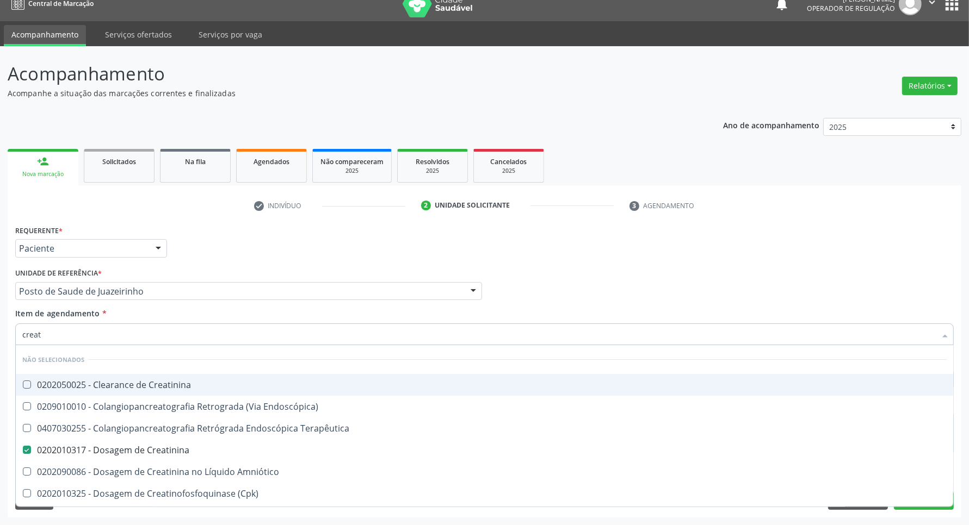
drag, startPoint x: 56, startPoint y: 339, endPoint x: 0, endPoint y: 311, distance: 62.8
click at [0, 311] on div "Acompanhamento Acompanhe a situação das marcações correntes e finalizadas Relat…" at bounding box center [484, 285] width 969 height 479
type input "ur"
checkbox Creatinina "false"
type input "ureia"
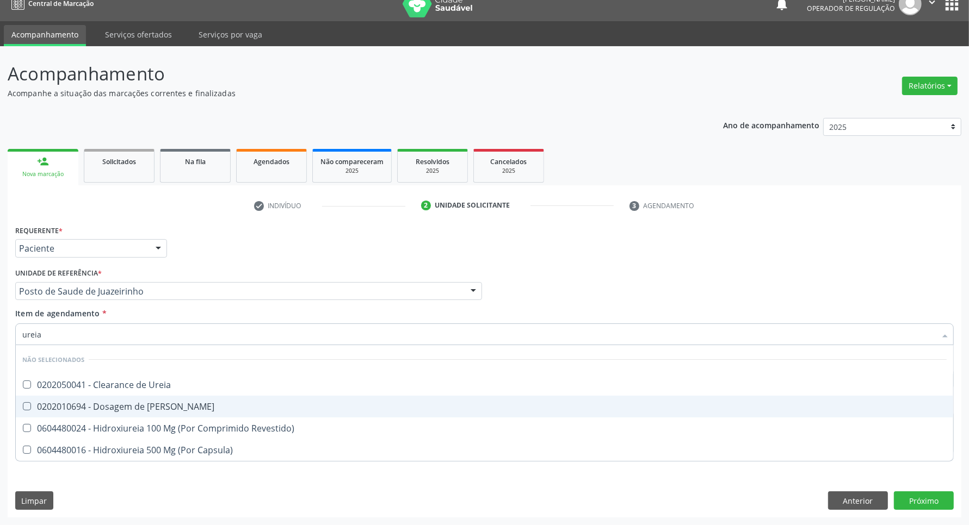
drag, startPoint x: 35, startPoint y: 410, endPoint x: 40, endPoint y: 398, distance: 12.7
click at [36, 408] on div "0202010694 - Dosagem de [PERSON_NAME]" at bounding box center [484, 407] width 924 height 9
checkbox Ureia "true"
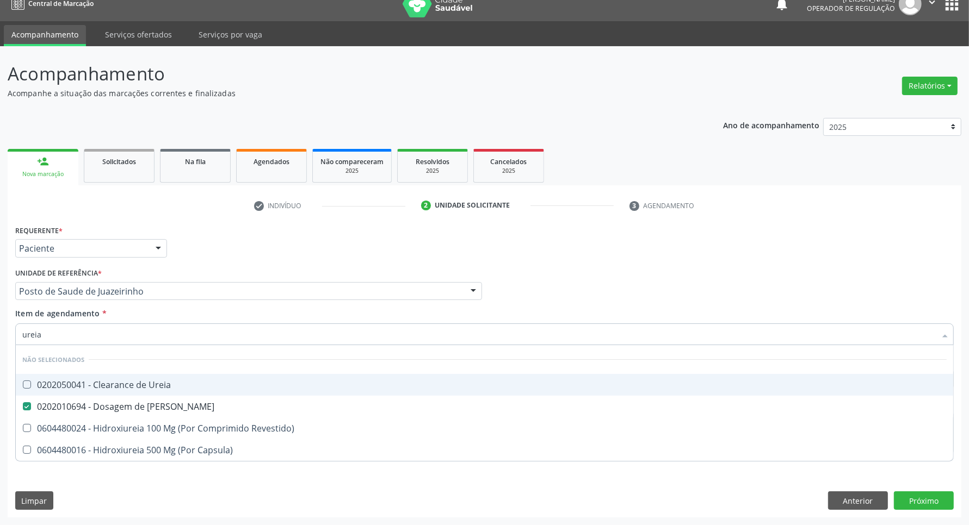
click at [0, 295] on div "Acompanhamento Acompanhe a situação das marcações correntes e finalizadas Relat…" at bounding box center [484, 285] width 969 height 479
type input "co"
checkbox Ureia "true"
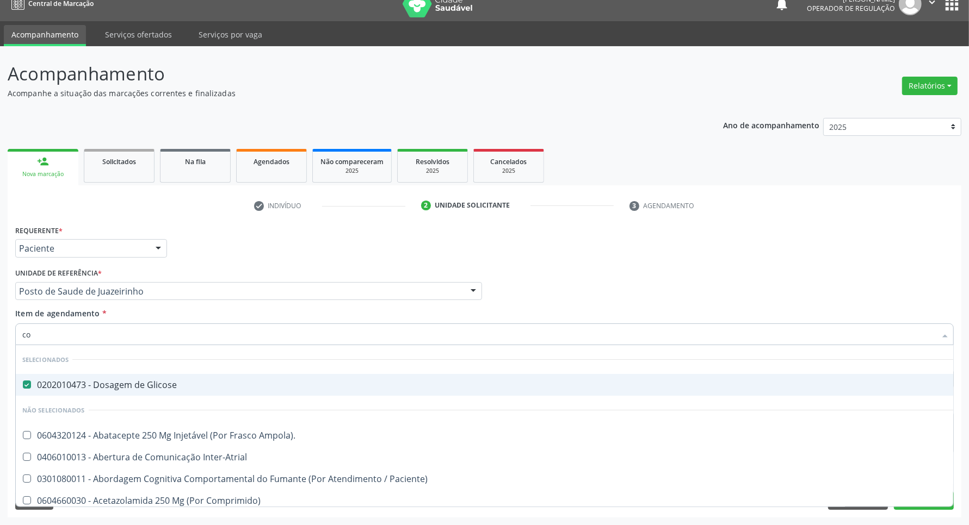
type input "col"
checkbox Glicose "false"
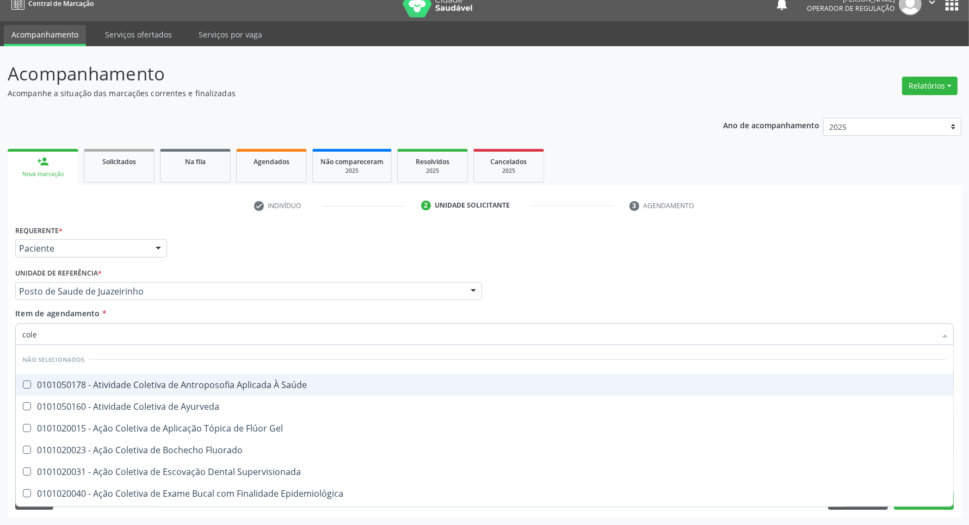
type input "coles"
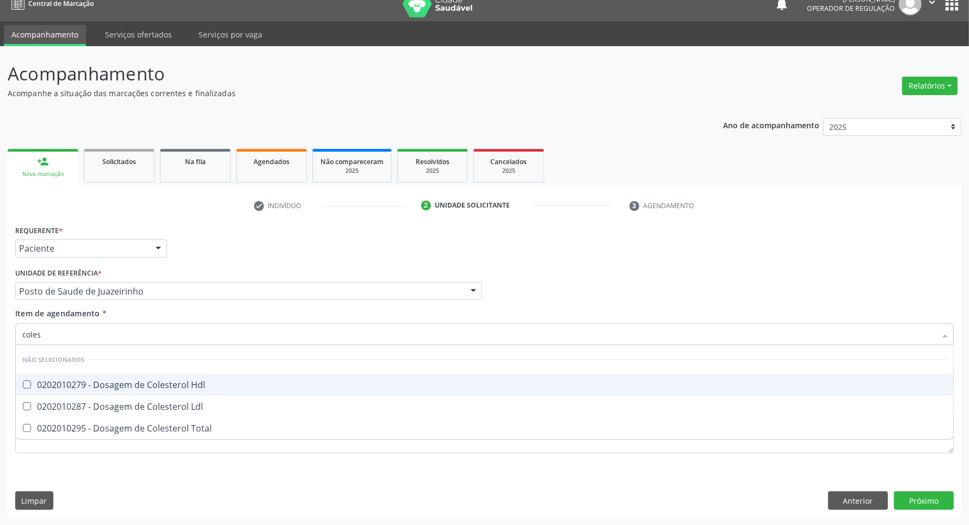
click at [40, 389] on div "0202010279 - Dosagem de Colesterol Hdl" at bounding box center [484, 385] width 924 height 9
checkbox Hdl "true"
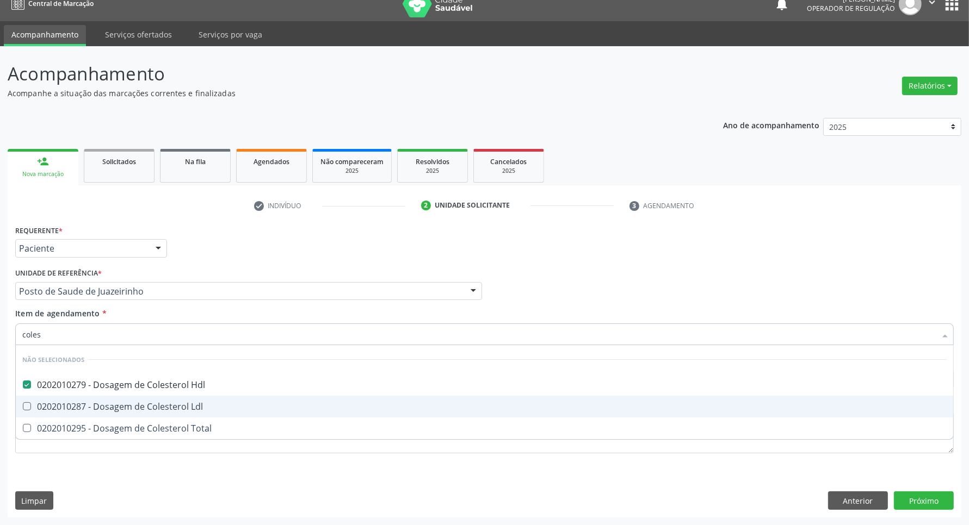
drag, startPoint x: 42, startPoint y: 401, endPoint x: 42, endPoint y: 416, distance: 15.2
click at [42, 403] on div "0202010287 - Dosagem de Colesterol Ldl" at bounding box center [484, 407] width 924 height 9
checkbox Ldl "true"
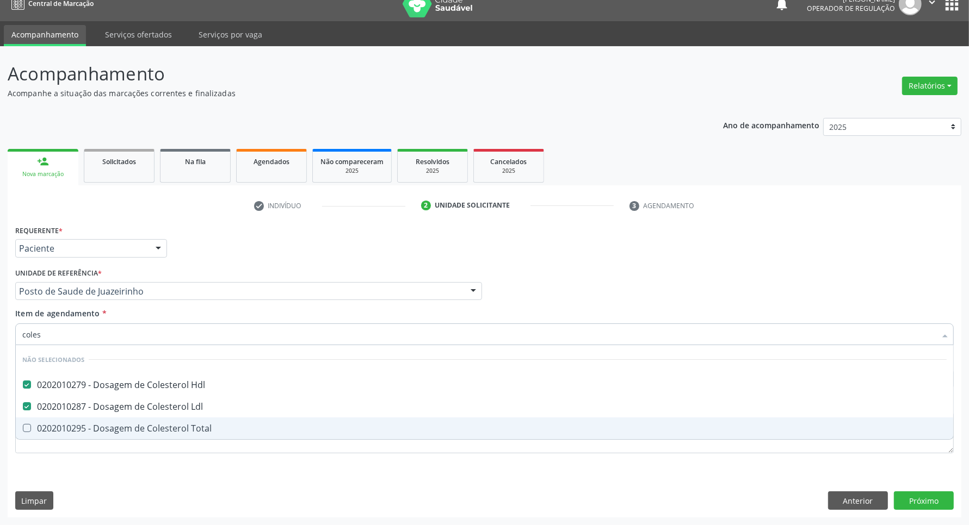
drag, startPoint x: 39, startPoint y: 428, endPoint x: 42, endPoint y: 366, distance: 62.1
click at [39, 415] on ul "Desfazer seleção Não selecionados 0202010279 - Dosagem de Colesterol Hdl 020201…" at bounding box center [484, 392] width 937 height 94
drag, startPoint x: 36, startPoint y: 420, endPoint x: 44, endPoint y: 393, distance: 28.8
click at [36, 420] on span "0202010295 - Dosagem de Colesterol Total" at bounding box center [484, 429] width 937 height 22
checkbox Total "true"
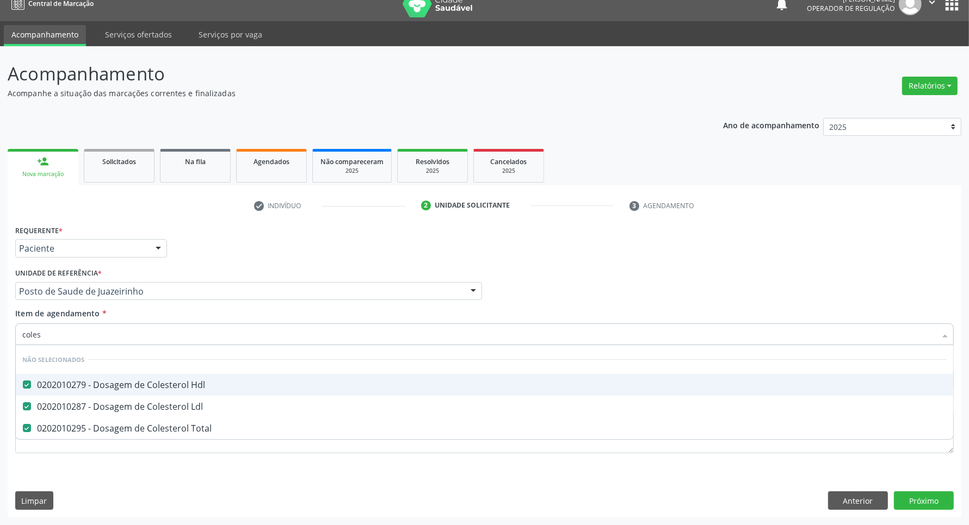
drag, startPoint x: 51, startPoint y: 338, endPoint x: 0, endPoint y: 325, distance: 52.4
click at [0, 324] on div "Acompanhamento Acompanhe a situação das marcações correntes e finalizadas Relat…" at bounding box center [484, 285] width 969 height 479
type input "b"
checkbox Hdl "false"
checkbox Total "false"
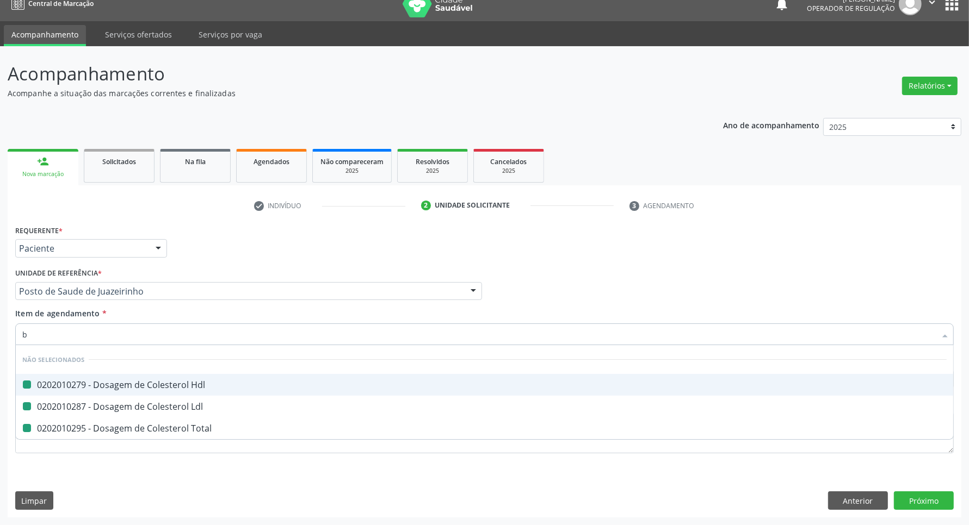
checkbox Ldl "false"
type input "bilirr"
click at [32, 382] on div "0202010201 - Dosagem de Bilirrubina Total e Fracoes" at bounding box center [484, 385] width 924 height 9
checkbox Fracoes "true"
click at [0, 333] on div "Acompanhamento Acompanhe a situação das marcações correntes e finalizadas Relat…" at bounding box center [484, 285] width 969 height 479
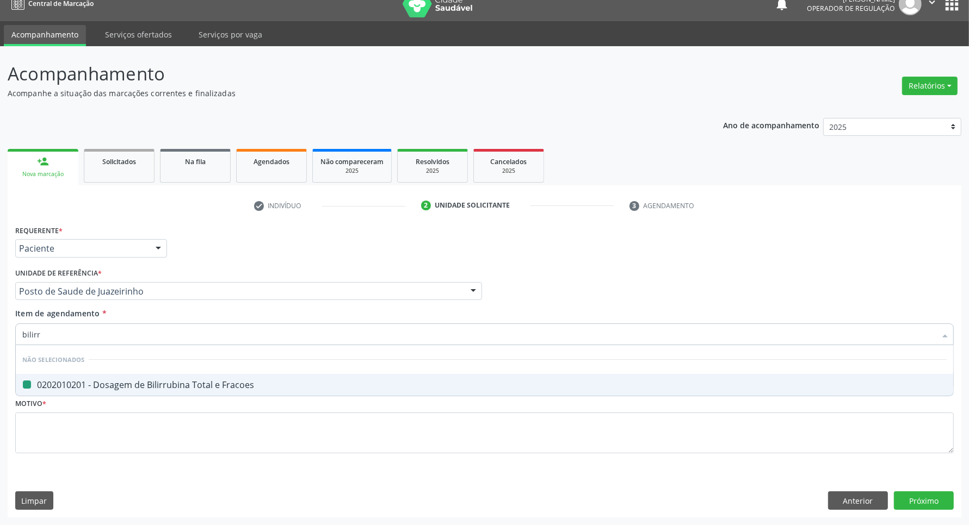
type input "t"
checkbox Fracoes "false"
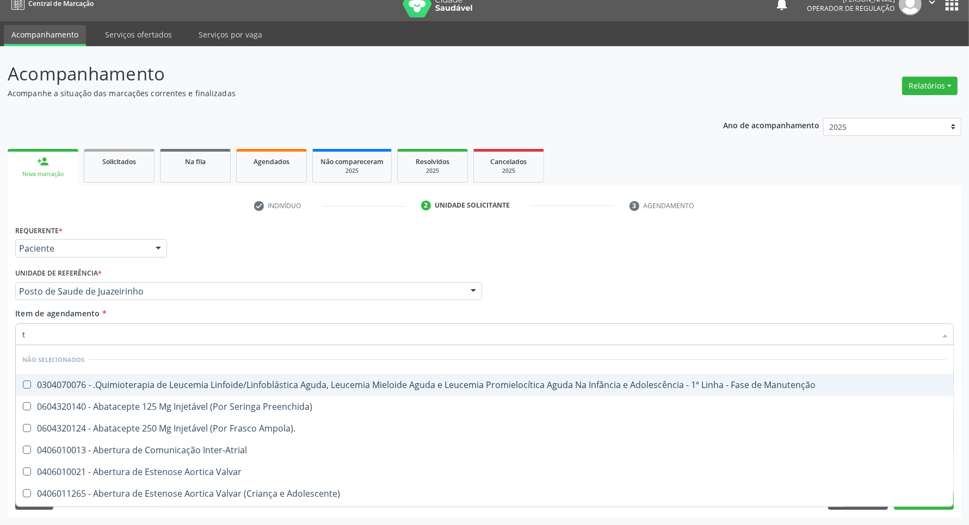
type input "tg"
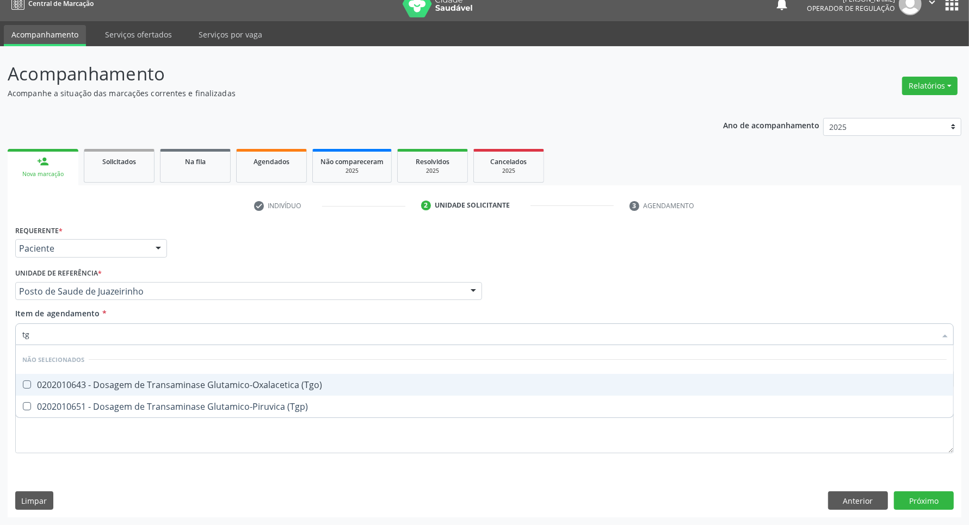
click at [50, 382] on div "0202010643 - Dosagem de Transaminase Glutamico-Oxalacetica (Tgo)" at bounding box center [484, 385] width 924 height 9
checkbox \(Tgo\) "true"
drag, startPoint x: 59, startPoint y: 338, endPoint x: 0, endPoint y: 330, distance: 59.3
click at [0, 329] on div "Acompanhamento Acompanhe a situação das marcações correntes e finalizadas Relat…" at bounding box center [484, 285] width 969 height 479
type input "tr"
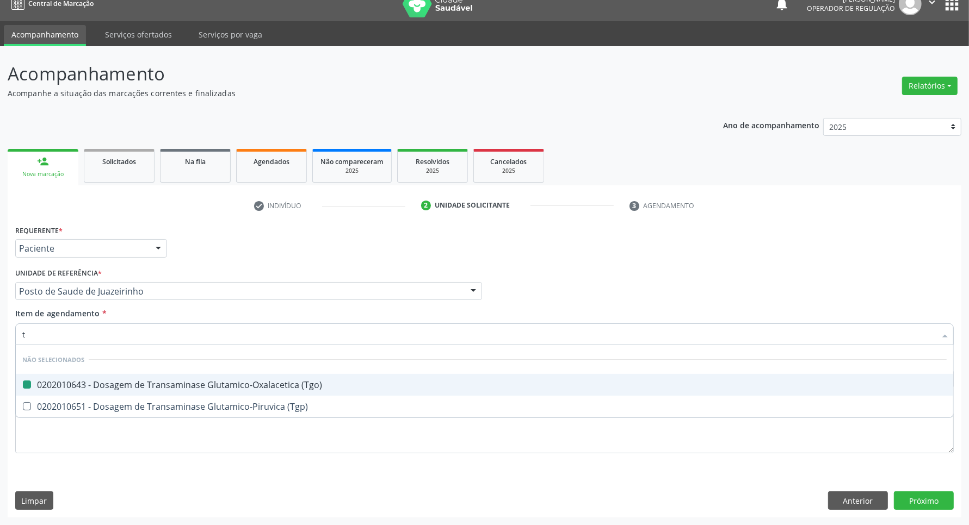
checkbox \(Tgo\) "false"
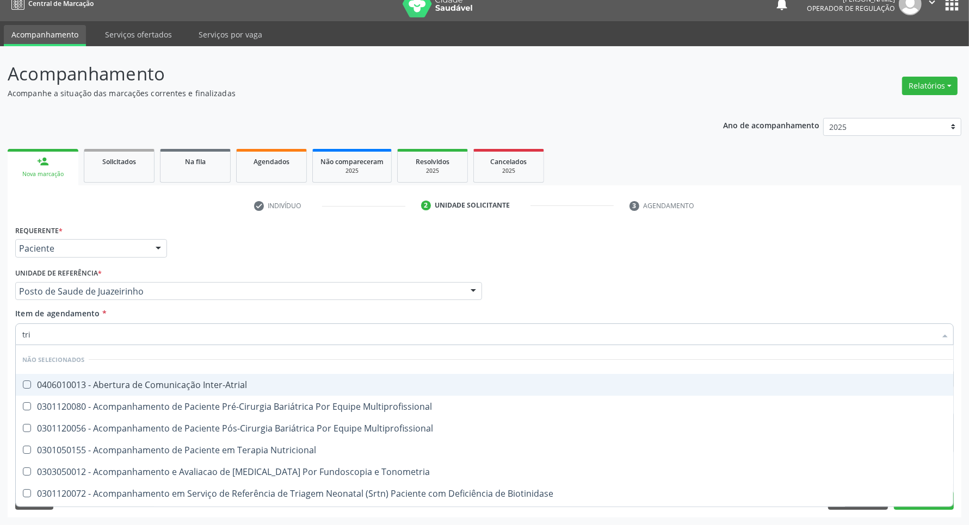
type input "trig"
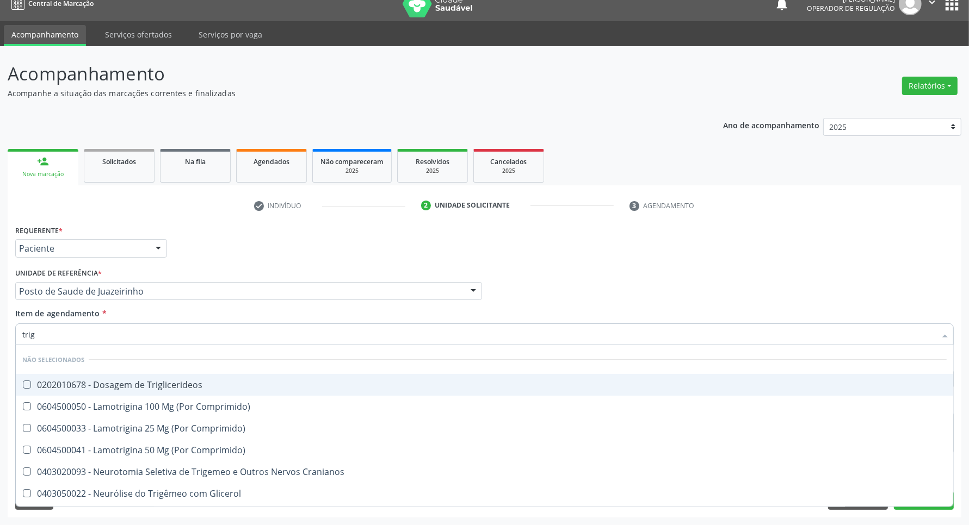
click at [28, 392] on span "0202010678 - Dosagem de Triglicerideos" at bounding box center [484, 385] width 937 height 22
checkbox Triglicerideos "true"
drag, startPoint x: 39, startPoint y: 335, endPoint x: 0, endPoint y: 339, distance: 39.4
click at [0, 339] on div "Acompanhamento Acompanhe a situação das marcações correntes e finalizadas Relat…" at bounding box center [484, 285] width 969 height 479
type input "ur"
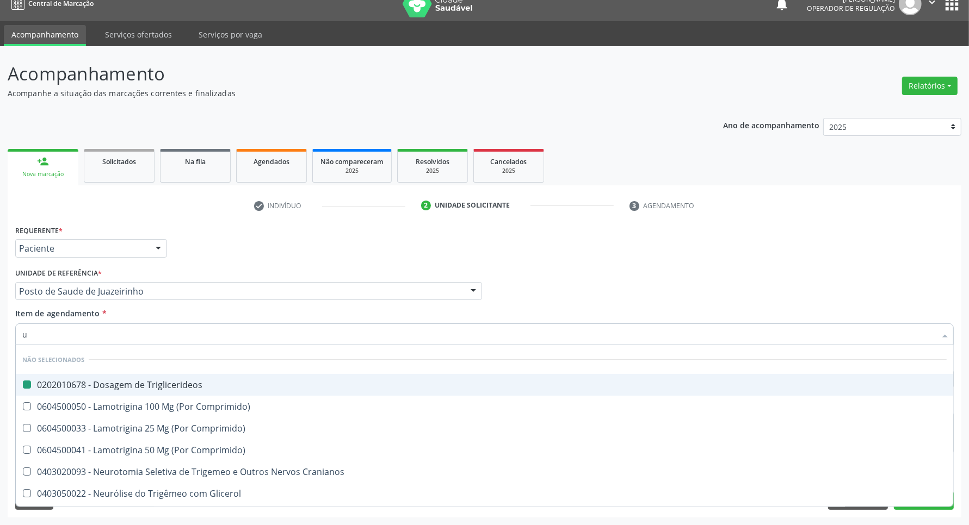
checkbox Triglicerideos "false"
type input "uri"
checkbox B "true"
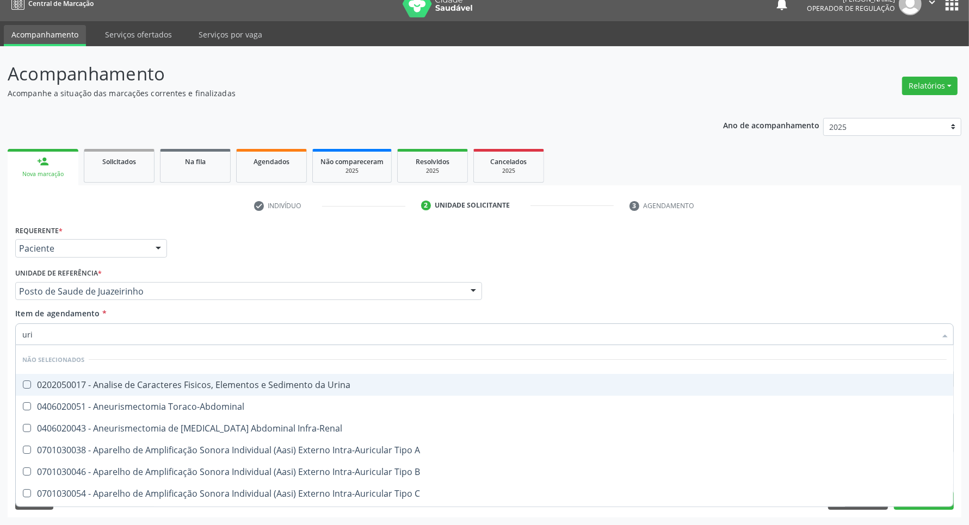
type input "urin"
checkbox Urico "false"
type input "urina"
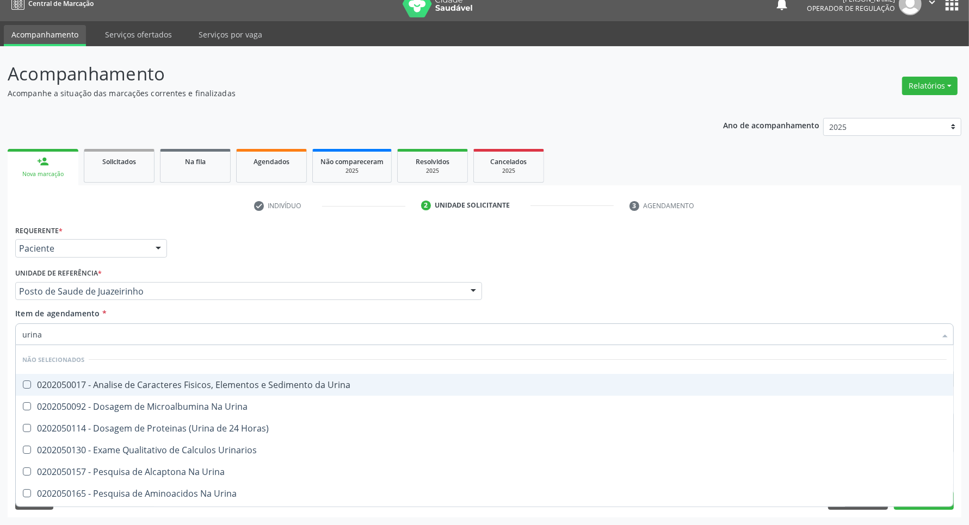
drag, startPoint x: 63, startPoint y: 382, endPoint x: 70, endPoint y: 345, distance: 37.1
click at [63, 376] on span "0202050017 - Analise de Caracteres Fisicos, Elementos e Sedimento da Urina" at bounding box center [484, 385] width 937 height 22
checkbox Urina "true"
drag, startPoint x: 64, startPoint y: 336, endPoint x: 0, endPoint y: 319, distance: 65.8
click at [0, 324] on div "Acompanhamento Acompanhe a situação das marcações correntes e finalizadas Relat…" at bounding box center [484, 285] width 969 height 479
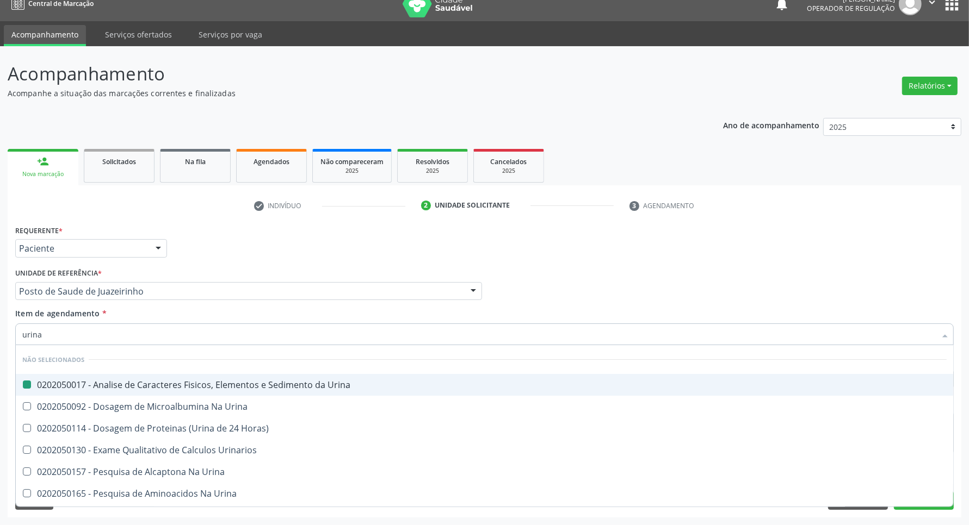
type input "p"
checkbox Urina "false"
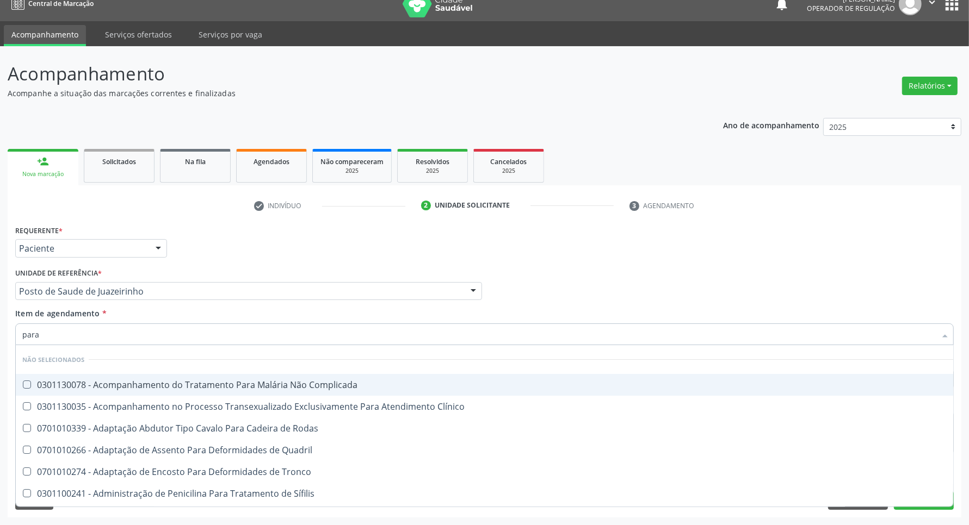
type input "paras"
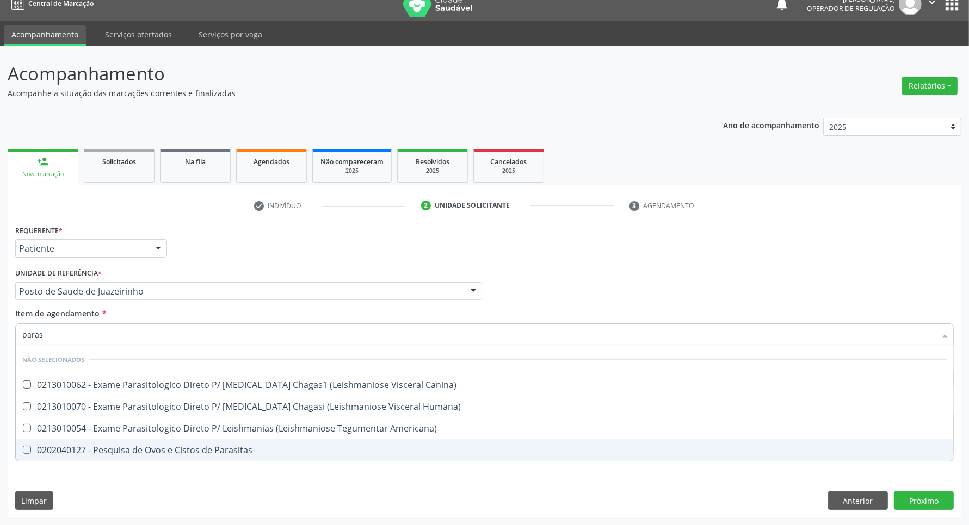
click at [83, 453] on div "0202040127 - Pesquisa de Ovos e Cistos de Parasitas" at bounding box center [484, 450] width 924 height 9
checkbox Parasitas "true"
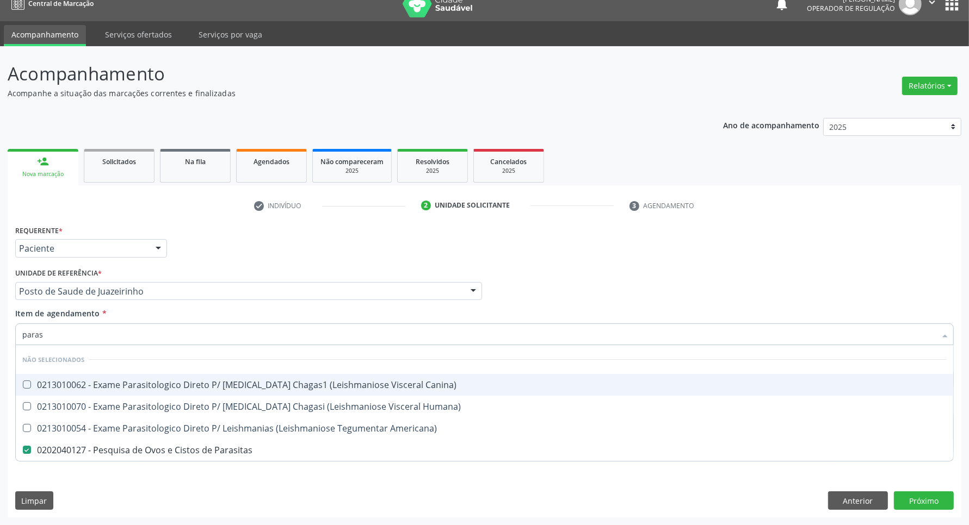
drag, startPoint x: 52, startPoint y: 333, endPoint x: 0, endPoint y: 292, distance: 66.9
click at [0, 300] on div "Acompanhamento Acompanhe a situação das marcações correntes e finalizadas Relat…" at bounding box center [484, 285] width 969 height 479
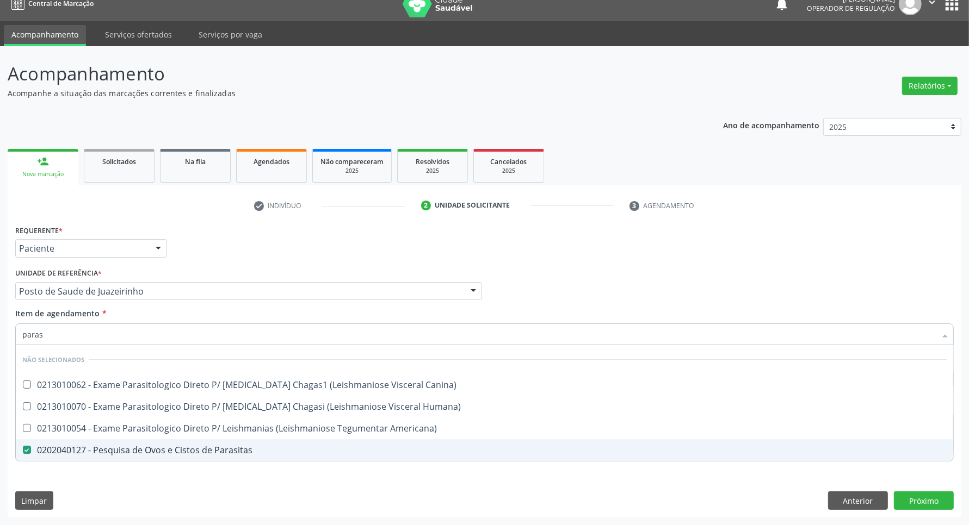
click at [256, 466] on div "Requerente * Paciente Profissional de Saúde Paciente Nenhum resultado encontrad…" at bounding box center [485, 369] width 954 height 295
checkbox Canina\) "true"
checkbox Humana\) "true"
checkbox Americana\) "true"
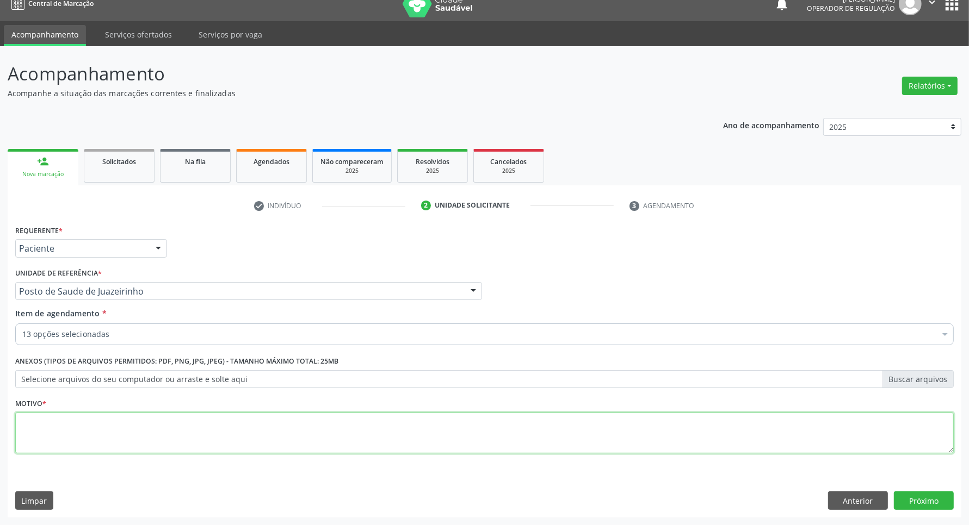
click at [235, 444] on textarea at bounding box center [484, 433] width 938 height 41
type textarea "."
click at [870, 466] on button "Próximo" at bounding box center [924, 501] width 60 height 18
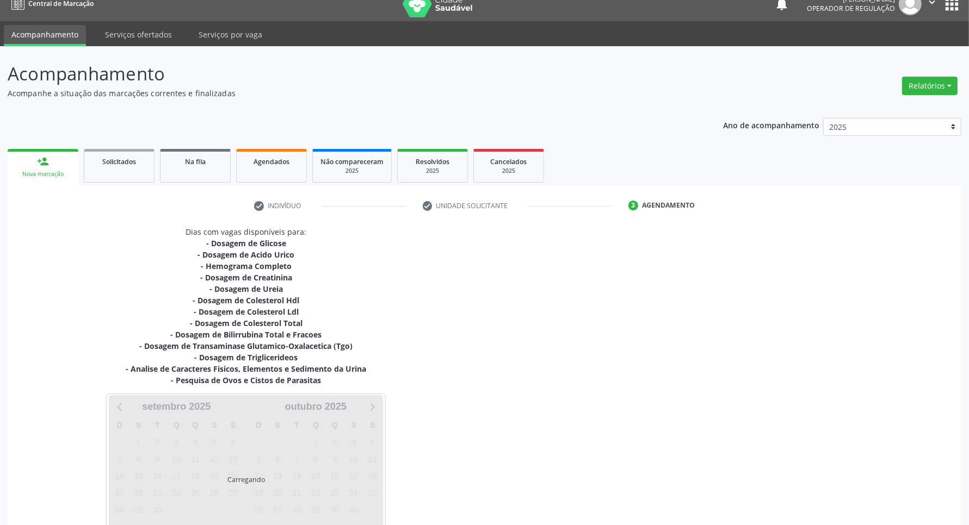
scroll to position [85, 0]
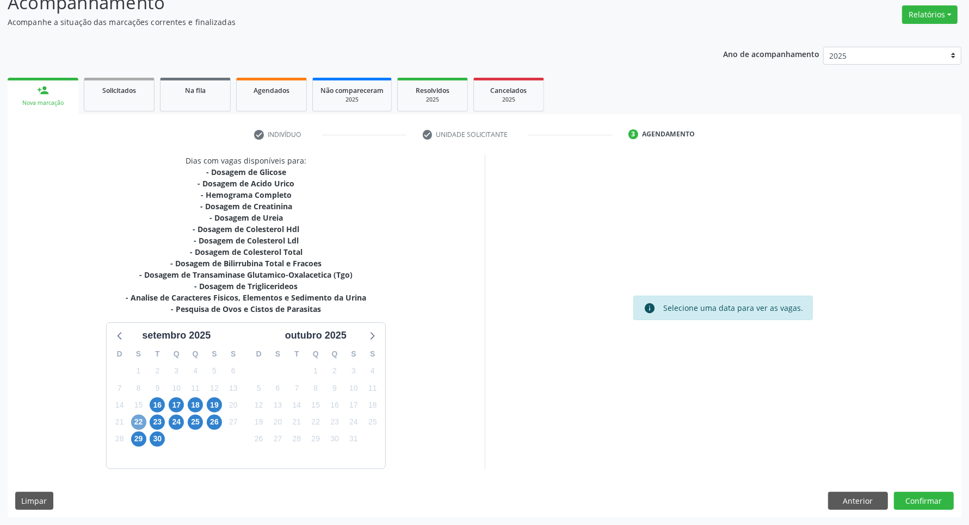
click at [139, 425] on span "22" at bounding box center [138, 422] width 15 height 15
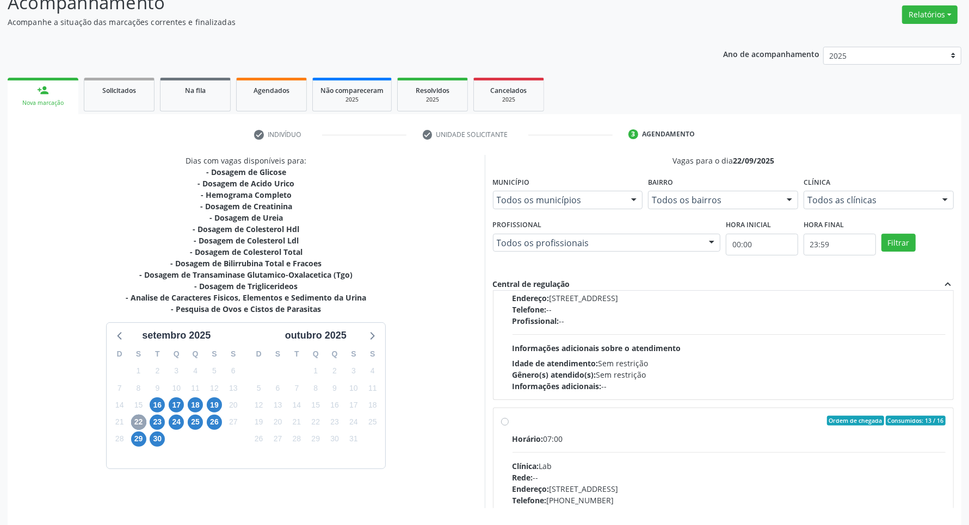
scroll to position [0, 0]
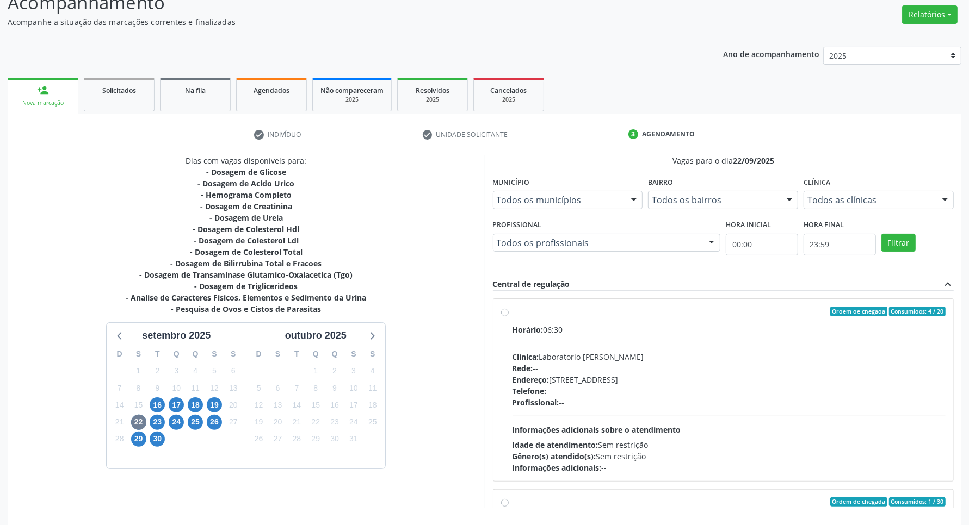
click at [697, 332] on div "Horário: 06:30" at bounding box center [729, 329] width 434 height 11
click at [509, 317] on input "Ordem de chegada Consumidos: 4 / 20 Horário: 06:30 Clínica: Laboratorio Jose Pa…" at bounding box center [505, 312] width 8 height 10
radio input "true"
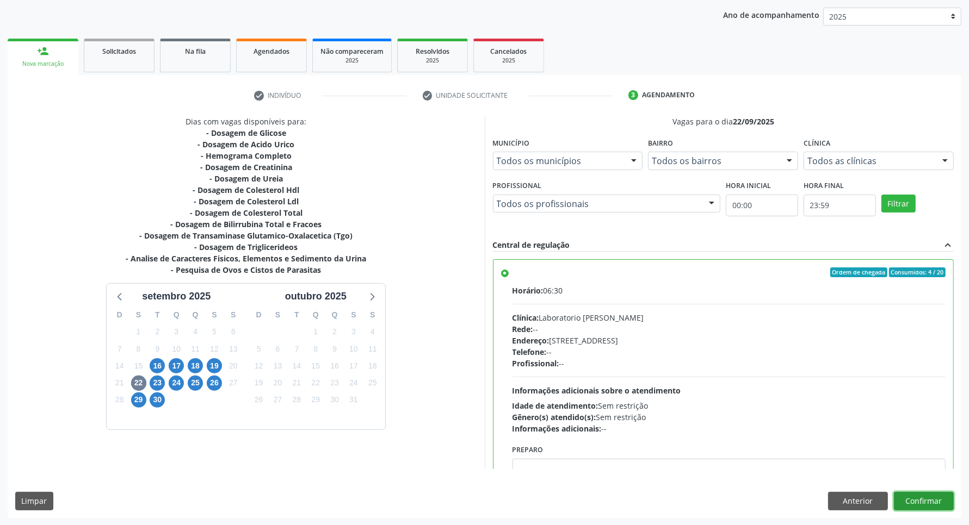
click at [870, 466] on button "Confirmar" at bounding box center [924, 501] width 60 height 18
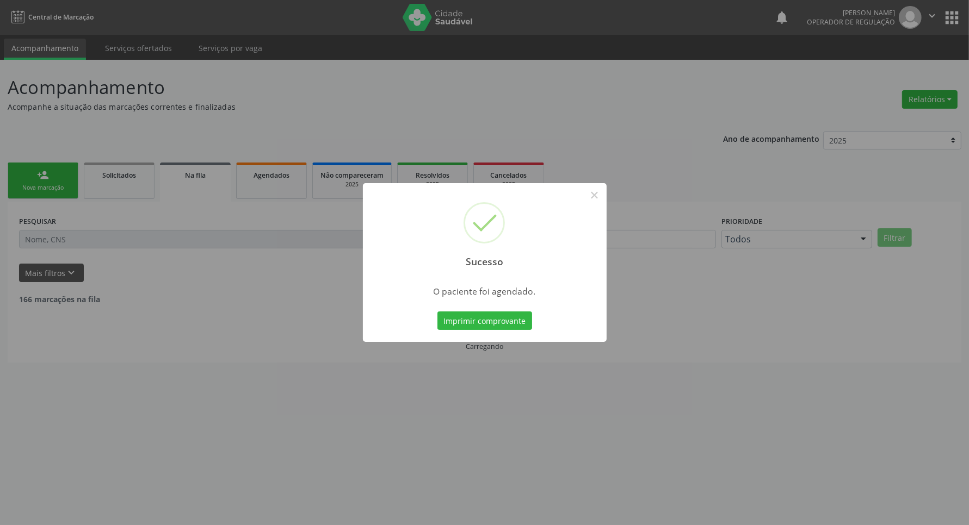
scroll to position [0, 0]
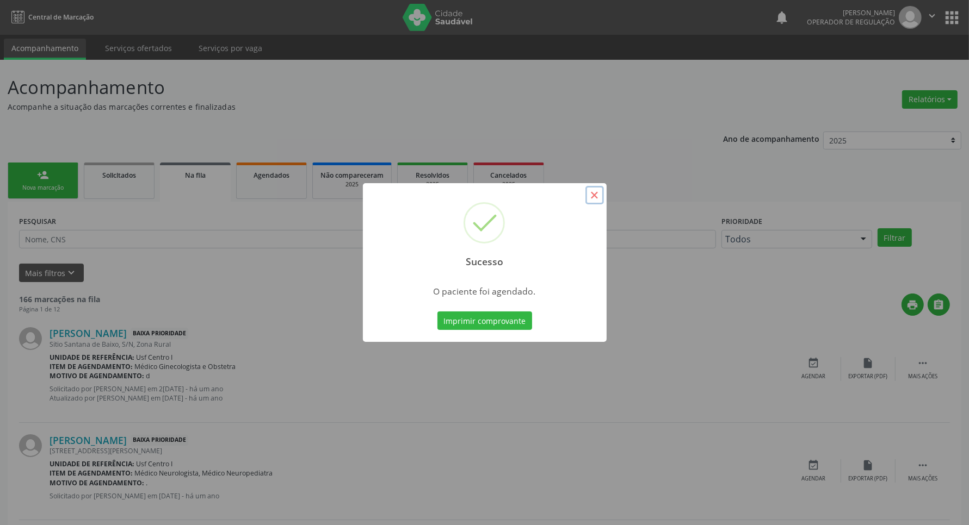
drag, startPoint x: 596, startPoint y: 197, endPoint x: 585, endPoint y: 196, distance: 10.3
click at [593, 196] on button "×" at bounding box center [594, 195] width 18 height 18
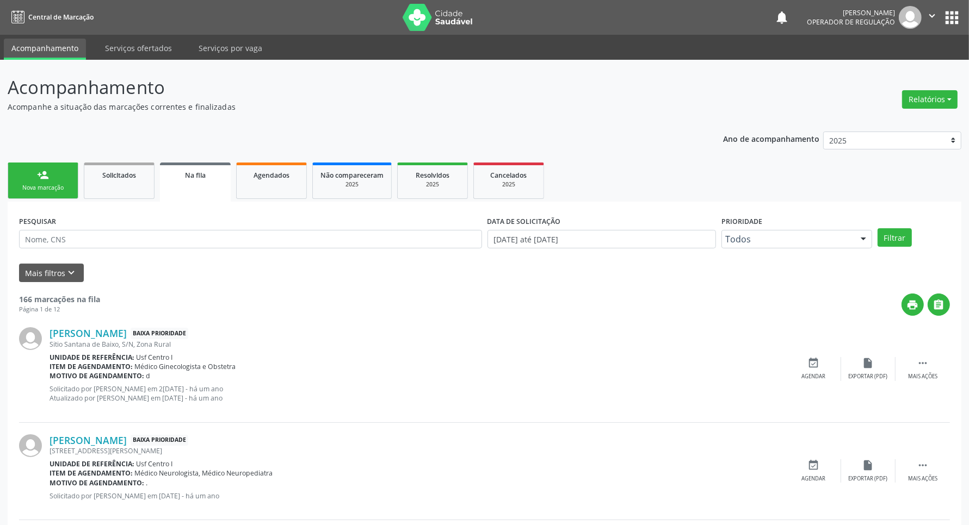
click at [55, 172] on link "person_add Nova marcação" at bounding box center [43, 181] width 71 height 36
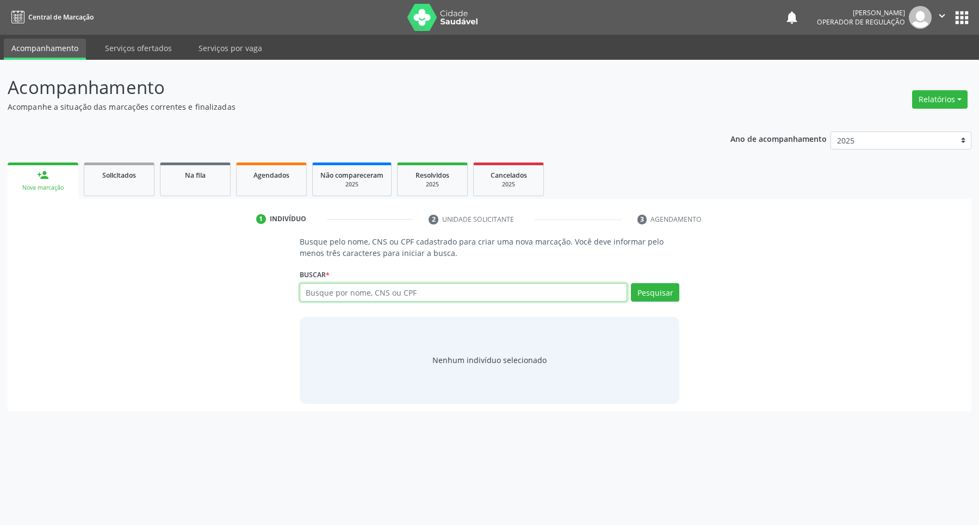
click at [343, 289] on input "text" at bounding box center [464, 292] width 328 height 18
paste input "898 0034 4264 7829"
type input "898 0034 4264 7829"
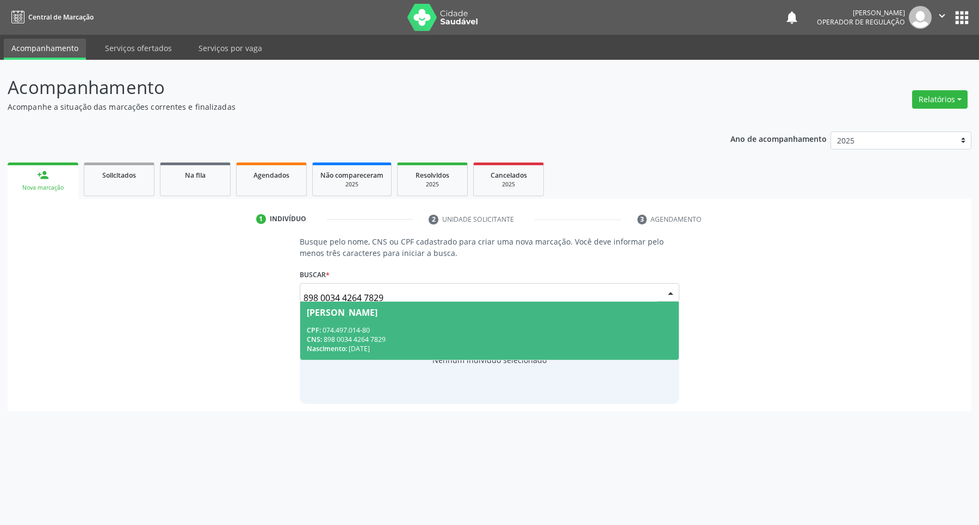
click at [378, 311] on div "Janicelma Marques da Silva" at bounding box center [342, 312] width 71 height 9
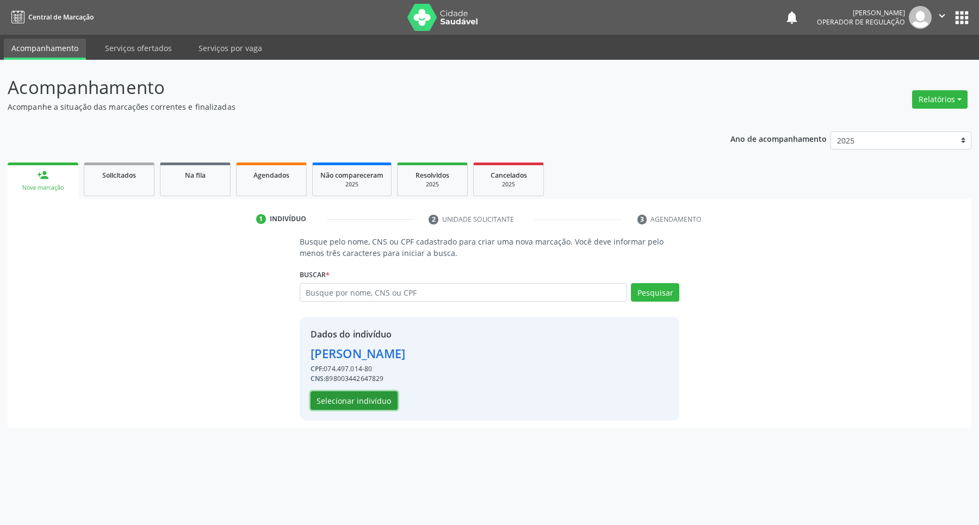
click at [355, 401] on button "Selecionar indivíduo" at bounding box center [354, 401] width 87 height 18
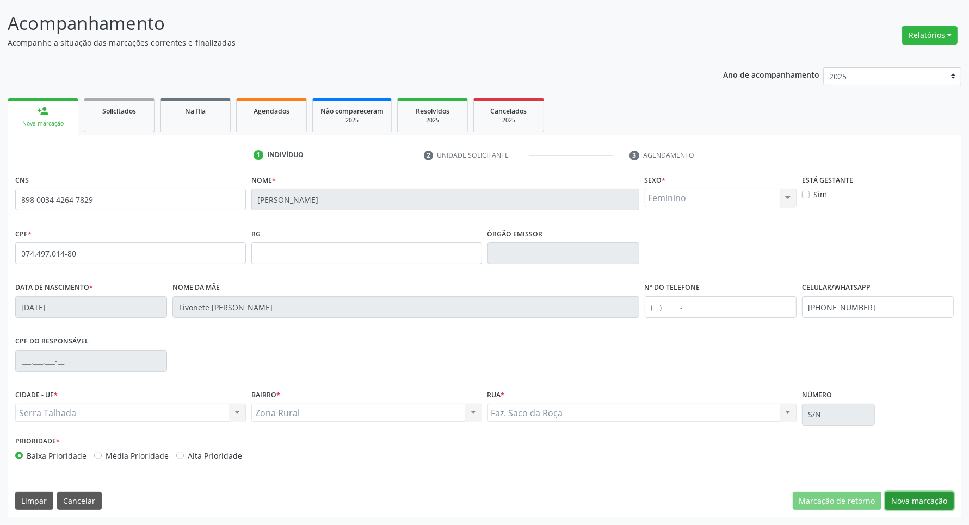
drag, startPoint x: 916, startPoint y: 504, endPoint x: 832, endPoint y: 460, distance: 94.2
click at [870, 466] on button "Nova marcação" at bounding box center [919, 501] width 69 height 18
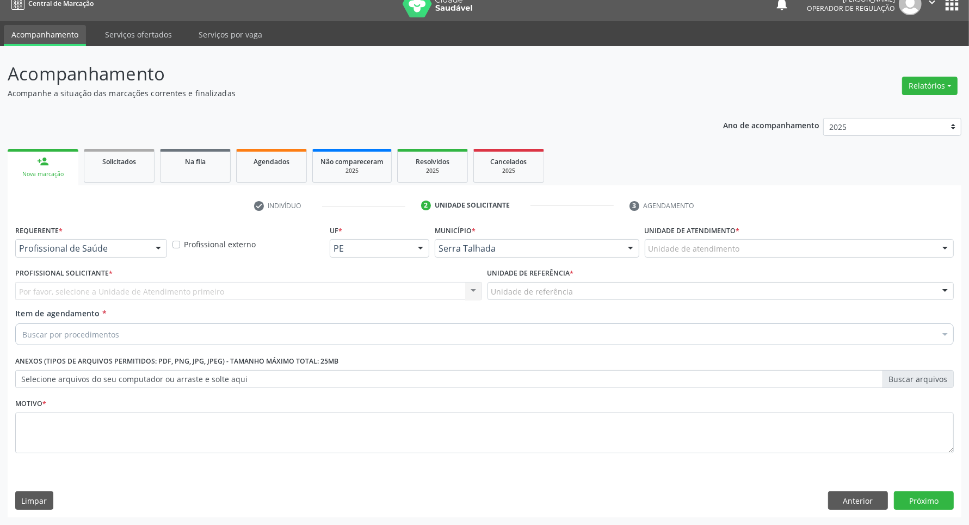
scroll to position [14, 0]
click at [153, 246] on div at bounding box center [158, 249] width 16 height 18
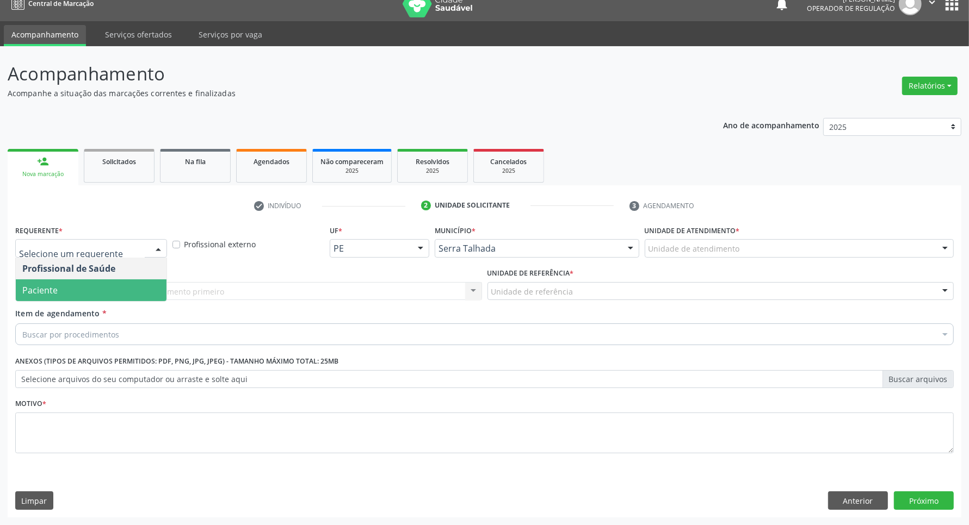
click at [143, 290] on span "Paciente" at bounding box center [91, 291] width 151 height 22
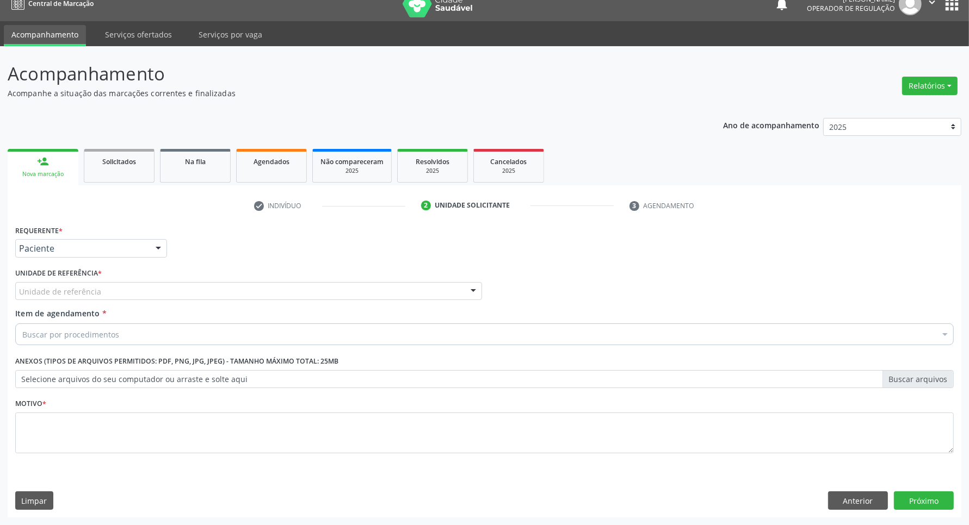
click at [143, 292] on div "Unidade de referência" at bounding box center [248, 291] width 467 height 18
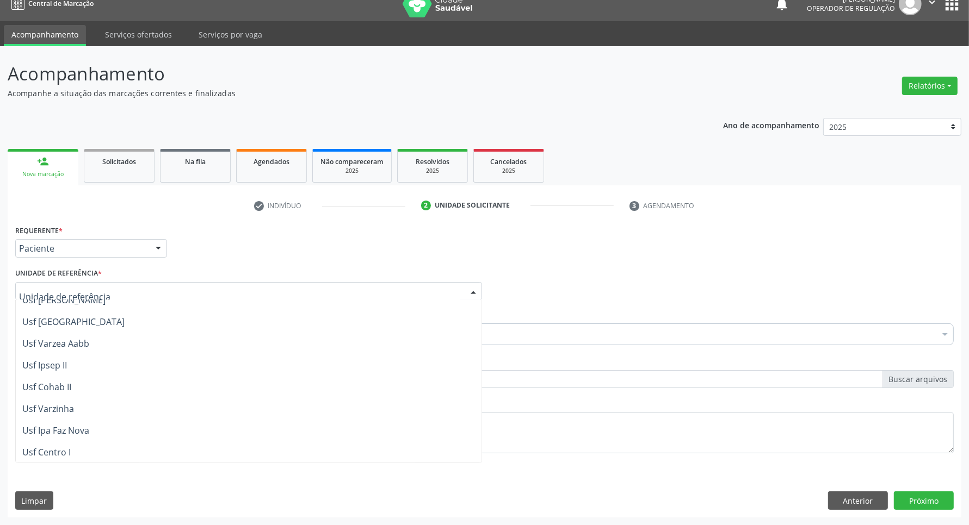
scroll to position [0, 0]
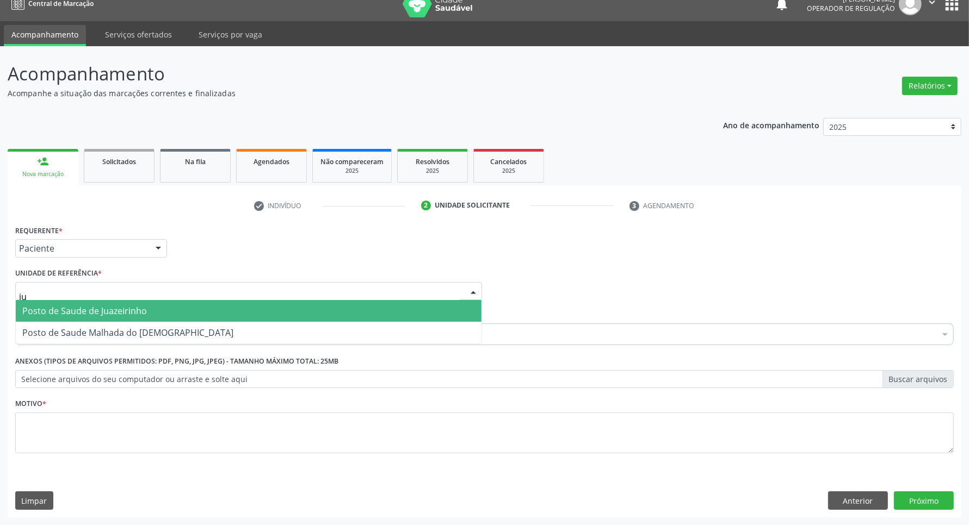
type input "jua"
click at [217, 309] on span "Posto de Saude de Juazeirinho" at bounding box center [249, 311] width 466 height 22
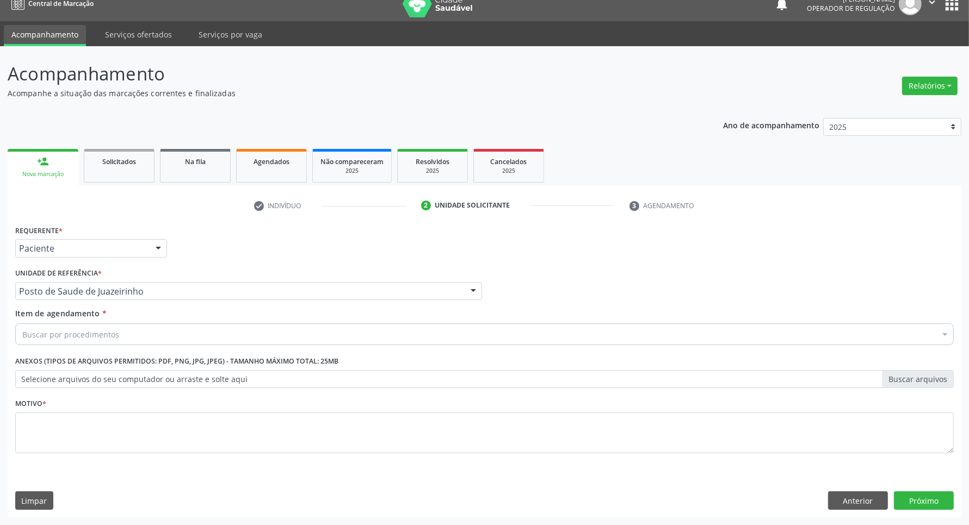
click at [204, 336] on div "Buscar por procedimentos" at bounding box center [484, 335] width 938 height 22
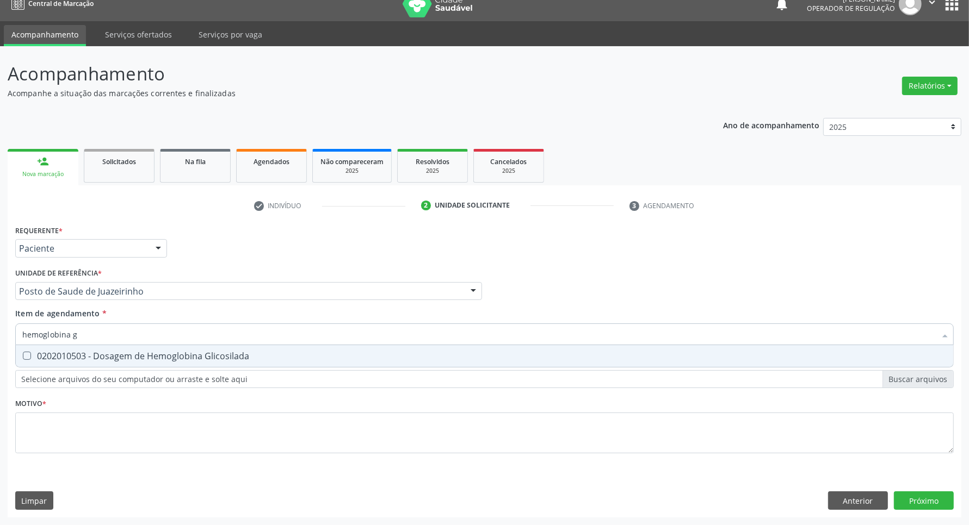
type input "hemoglobina g"
click at [163, 350] on span "0202010503 - Dosagem de Hemoglobina Glicosilada" at bounding box center [484, 356] width 937 height 22
checkbox Glicosilada "true"
drag, startPoint x: 85, startPoint y: 333, endPoint x: 0, endPoint y: 332, distance: 84.9
click at [0, 332] on div "Acompanhamento Acompanhe a situação das marcações correntes e finalizadas Relat…" at bounding box center [484, 285] width 969 height 479
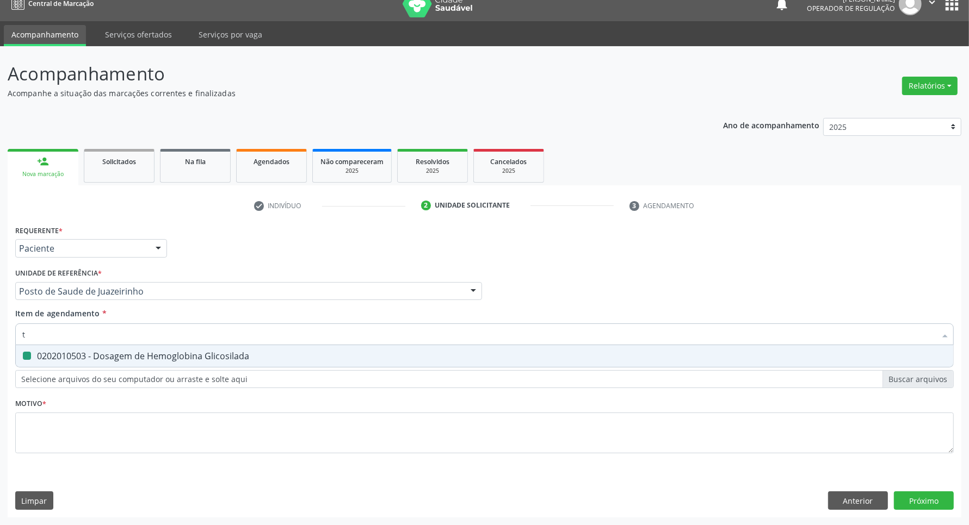
type input "[MEDICAL_DATA]"
checkbox Glicosilada "false"
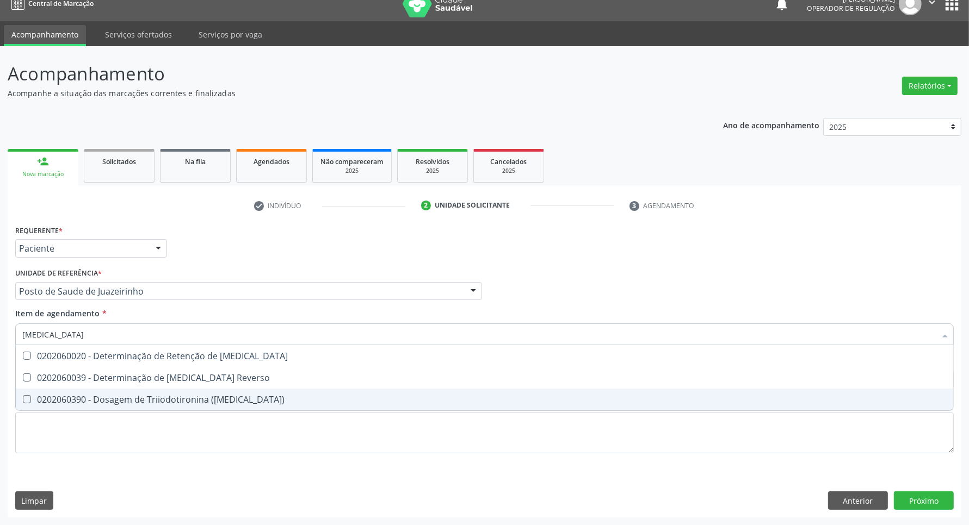
drag, startPoint x: 82, startPoint y: 395, endPoint x: 90, endPoint y: 377, distance: 19.5
click at [84, 387] on ul "Desfazer seleção 0202060020 - Determinação de Retenção de T3 0202060039 - Deter…" at bounding box center [484, 377] width 937 height 65
click at [23, 406] on span "0202060390 - Dosagem de Triiodotironina ([MEDICAL_DATA])" at bounding box center [484, 400] width 937 height 22
checkbox \(T3\) "true"
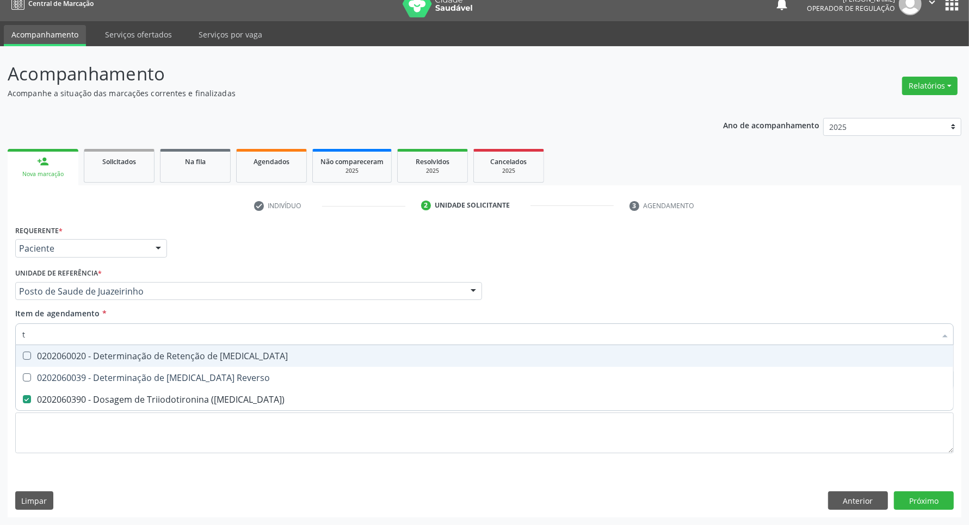
type input "t4"
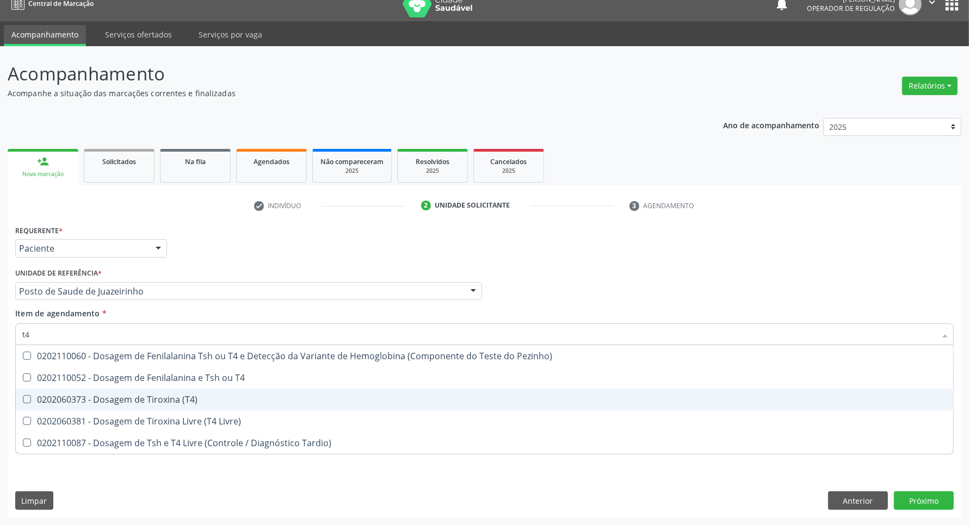
drag, startPoint x: 33, startPoint y: 403, endPoint x: 38, endPoint y: 382, distance: 21.2
click at [34, 401] on div "0202060373 - Dosagem de Tiroxina (T4)" at bounding box center [484, 399] width 924 height 9
checkbox \(T4\) "true"
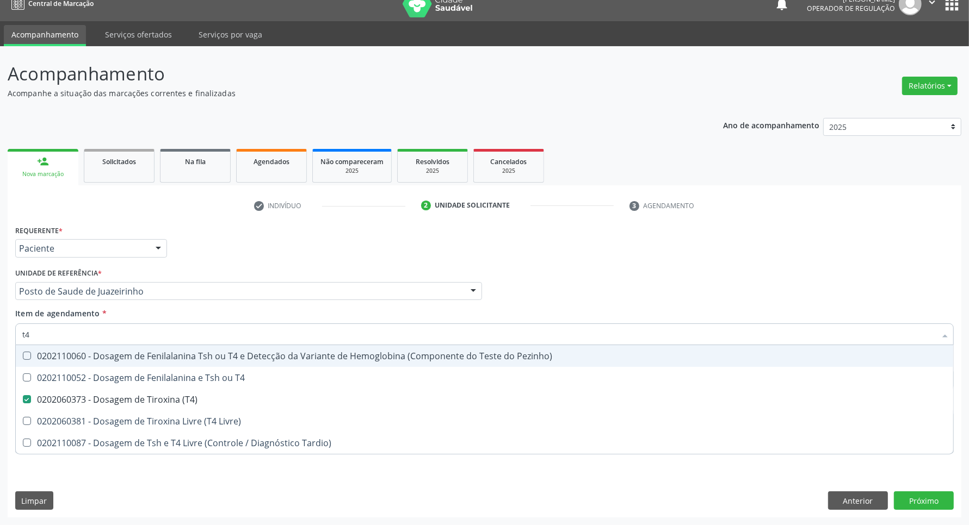
type input "t"
checkbox \(T4\) "false"
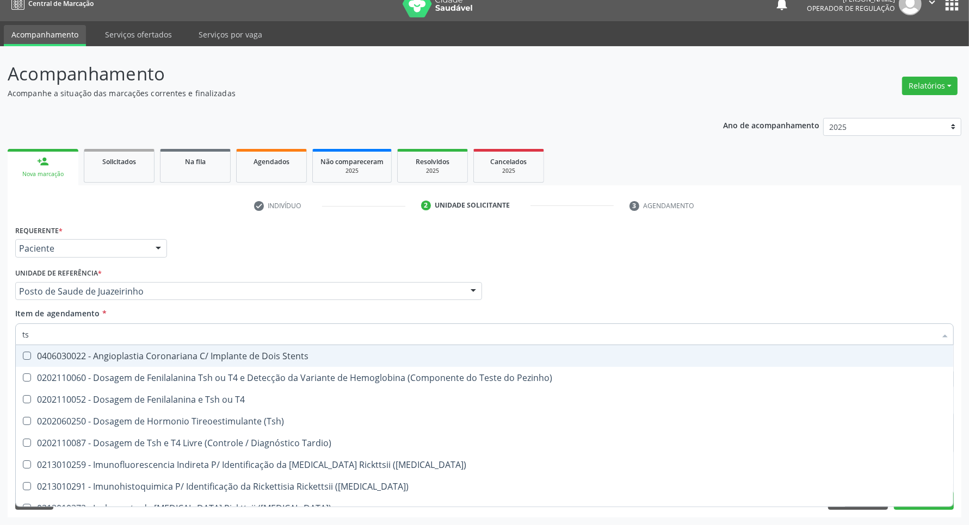
type input "tsh"
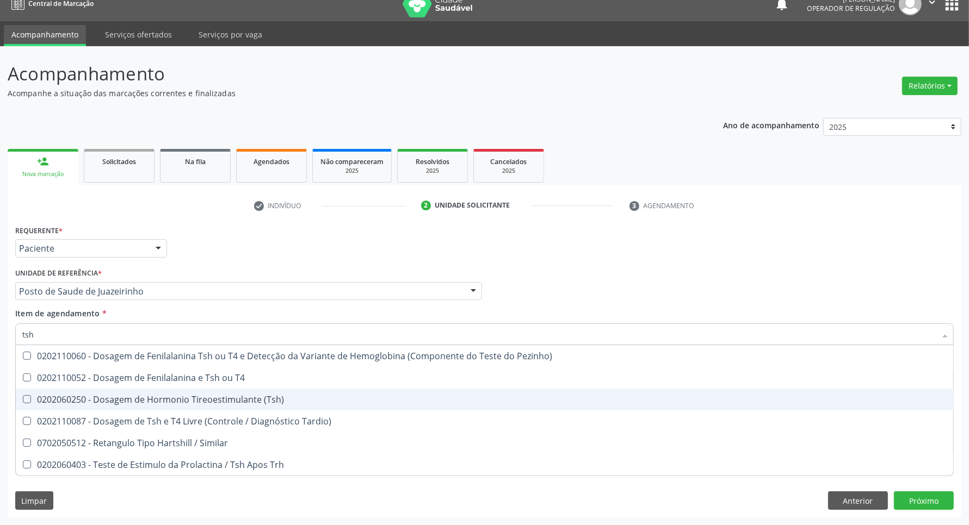
click at [42, 400] on div "0202060250 - Dosagem de Hormonio Tireoestimulante (Tsh)" at bounding box center [484, 399] width 924 height 9
checkbox \(Tsh\) "true"
click at [0, 415] on div "Acompanhamento Acompanhe a situação das marcações correntes e finalizadas Relat…" at bounding box center [484, 285] width 969 height 479
checkbox T4 "true"
checkbox Tardio\) "true"
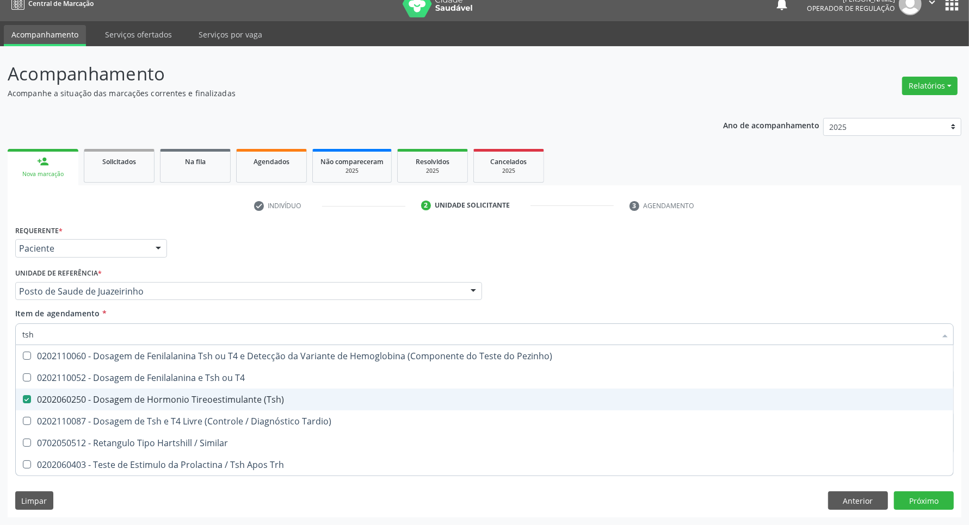
checkbox Similar "true"
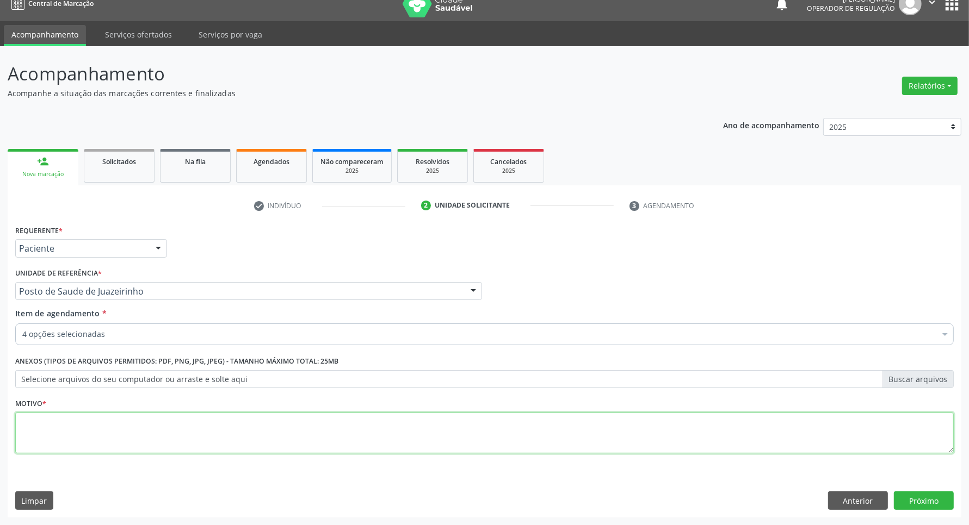
click at [35, 438] on textarea at bounding box center [484, 433] width 938 height 41
type textarea "."
click at [870, 466] on button "Próximo" at bounding box center [924, 501] width 60 height 18
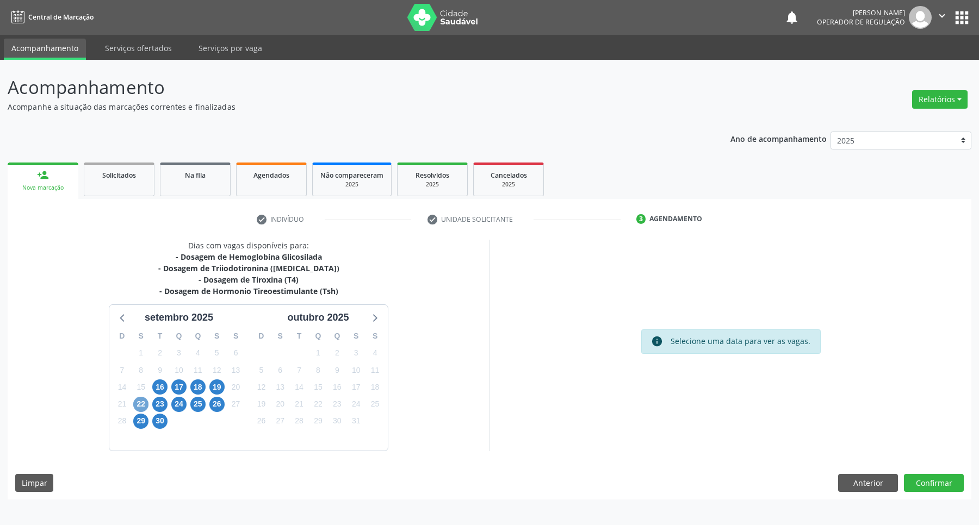
click at [143, 400] on span "22" at bounding box center [140, 404] width 15 height 15
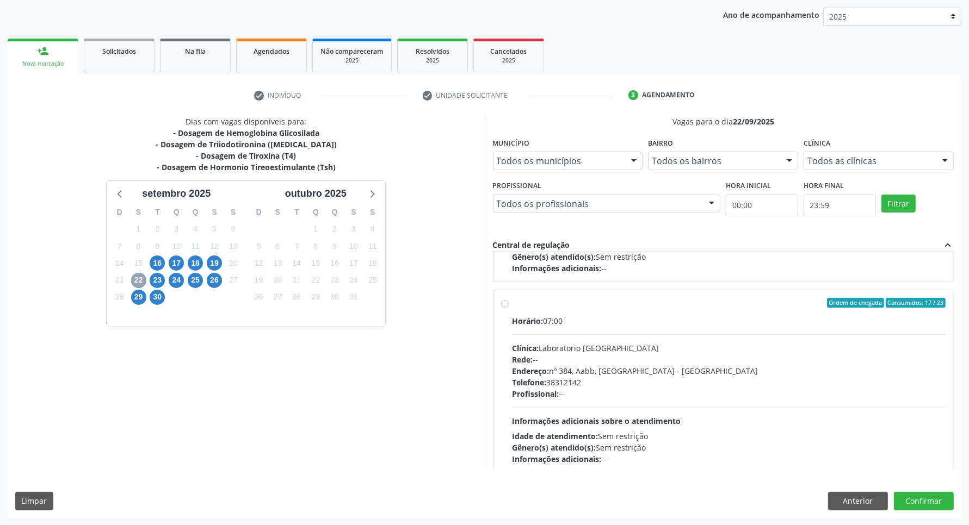
scroll to position [283, 0]
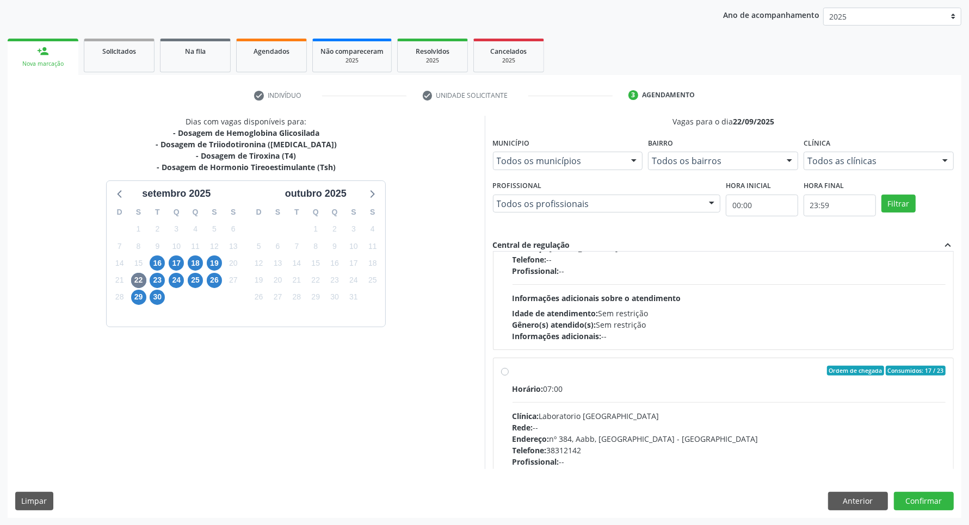
click at [731, 388] on div "Horário: 07:00" at bounding box center [729, 389] width 434 height 11
click at [509, 376] on input "Ordem de chegada Consumidos: 17 / 23 Horário: 07:00 Clínica: Laboratorio Sao Fr…" at bounding box center [505, 371] width 8 height 10
radio input "true"
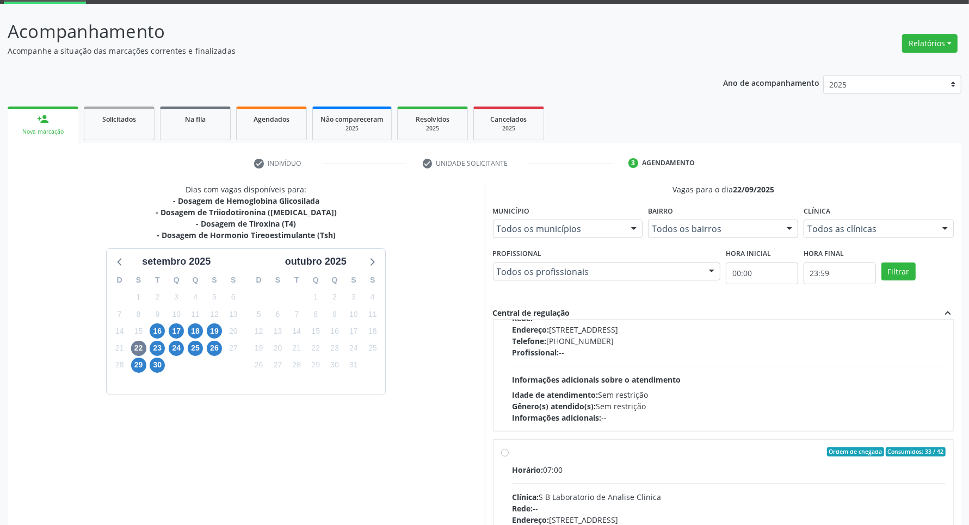
scroll to position [11, 0]
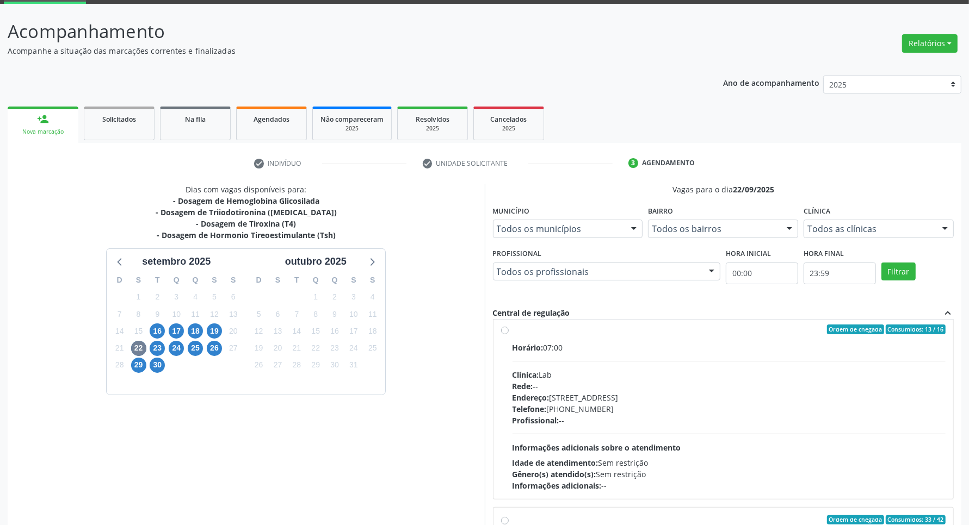
drag, startPoint x: 943, startPoint y: 363, endPoint x: 950, endPoint y: 374, distance: 13.3
click at [870, 379] on div "Ordem de chegada Consumidos: 13 / 16 Horário: 07:00 Clínica: Lab Rede: -- Ender…" at bounding box center [723, 429] width 461 height 218
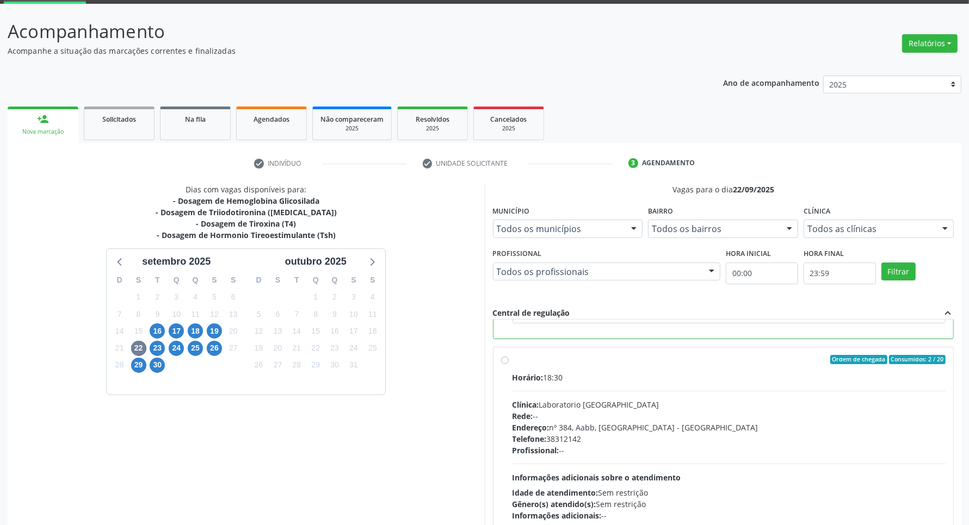
scroll to position [124, 0]
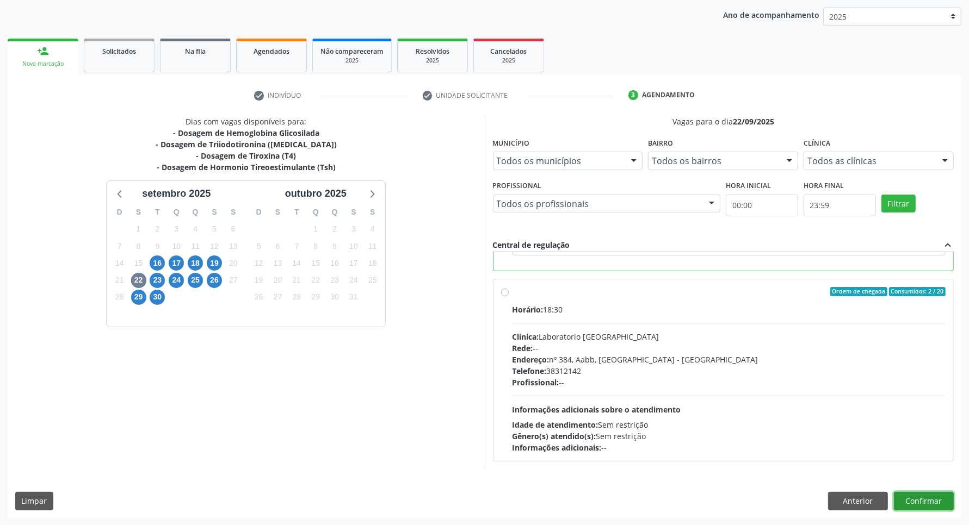
click at [870, 466] on button "Confirmar" at bounding box center [924, 501] width 60 height 18
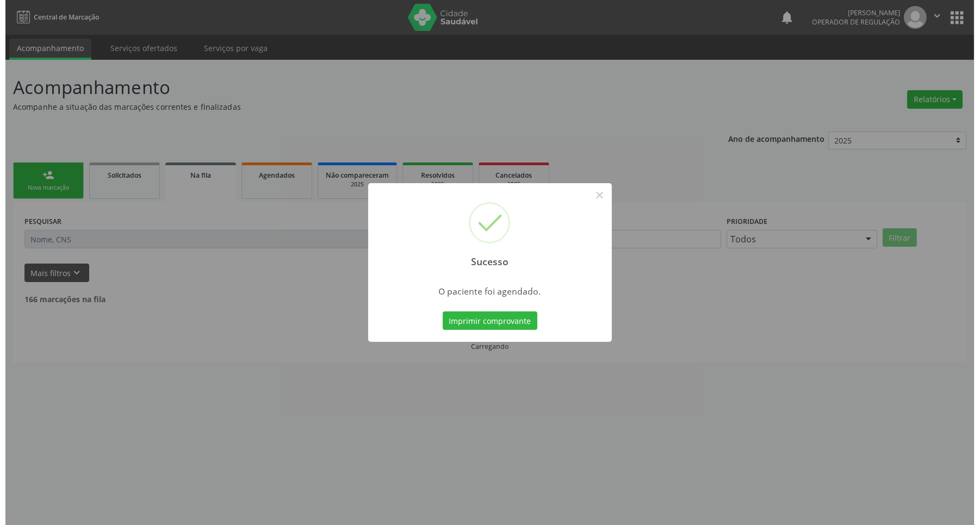
scroll to position [0, 0]
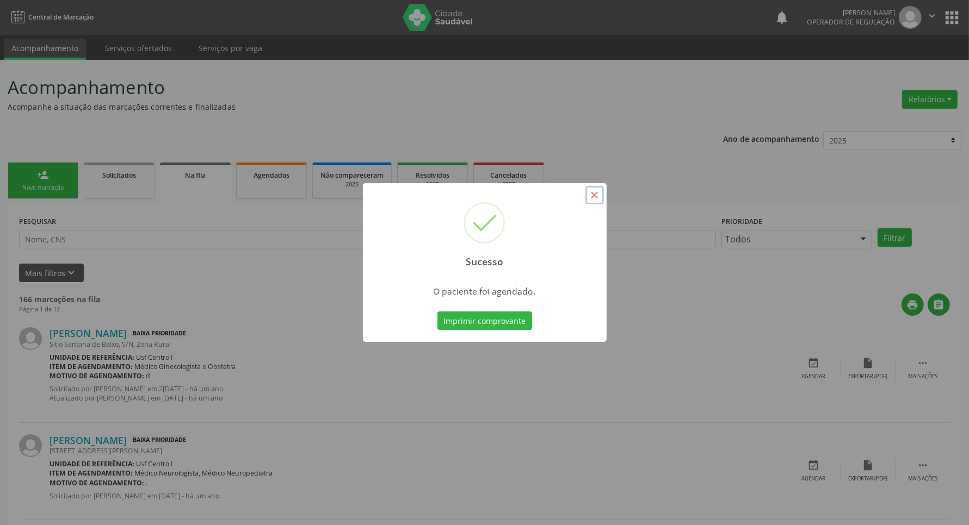
click at [593, 191] on button "×" at bounding box center [594, 195] width 18 height 18
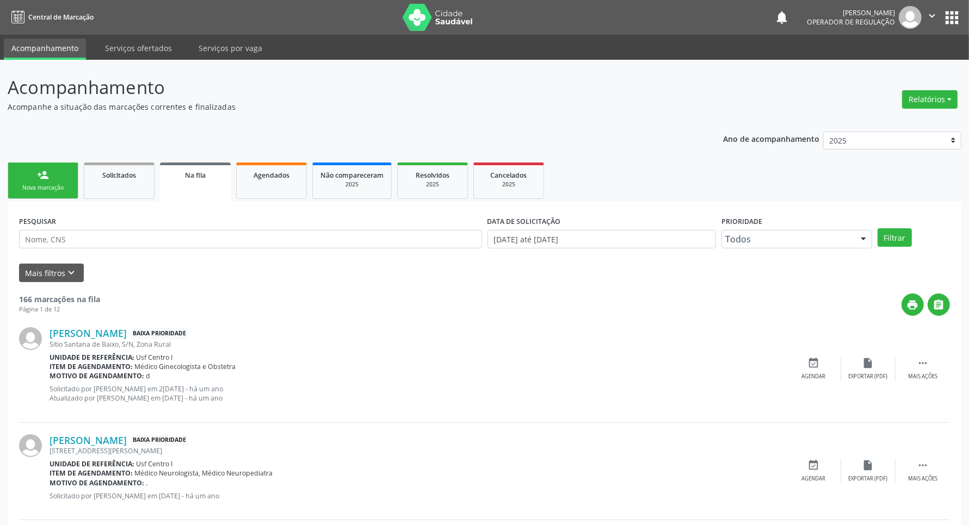
click at [28, 182] on link "person_add Nova marcação" at bounding box center [43, 181] width 71 height 36
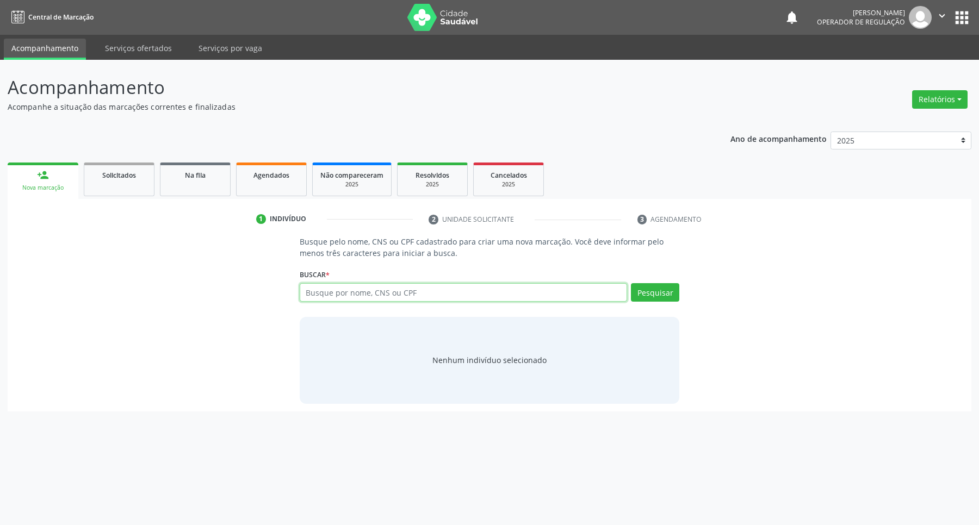
drag, startPoint x: 312, startPoint y: 298, endPoint x: 312, endPoint y: 281, distance: 16.9
click at [311, 291] on input "text" at bounding box center [464, 292] width 328 height 18
type input "163933647940018"
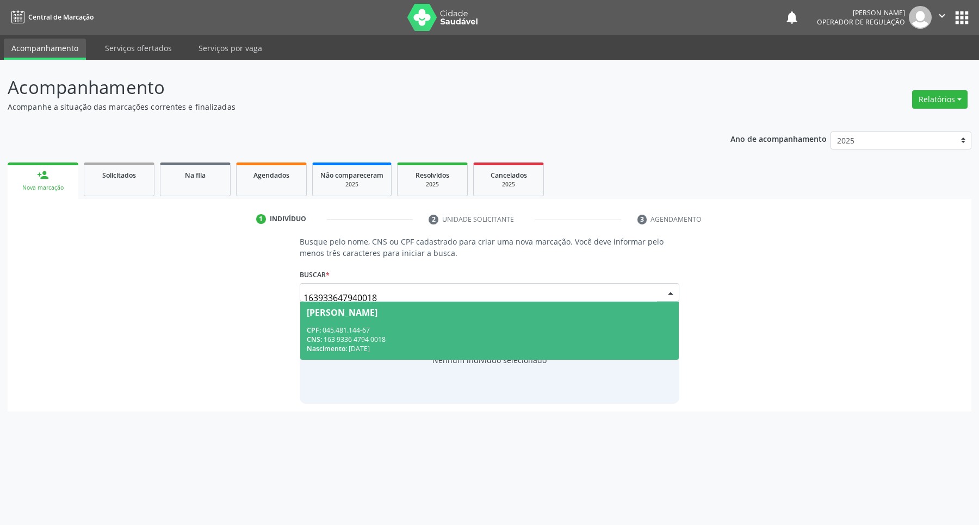
click at [381, 341] on div "CNS: 163 9336 4794 0018" at bounding box center [490, 339] width 366 height 9
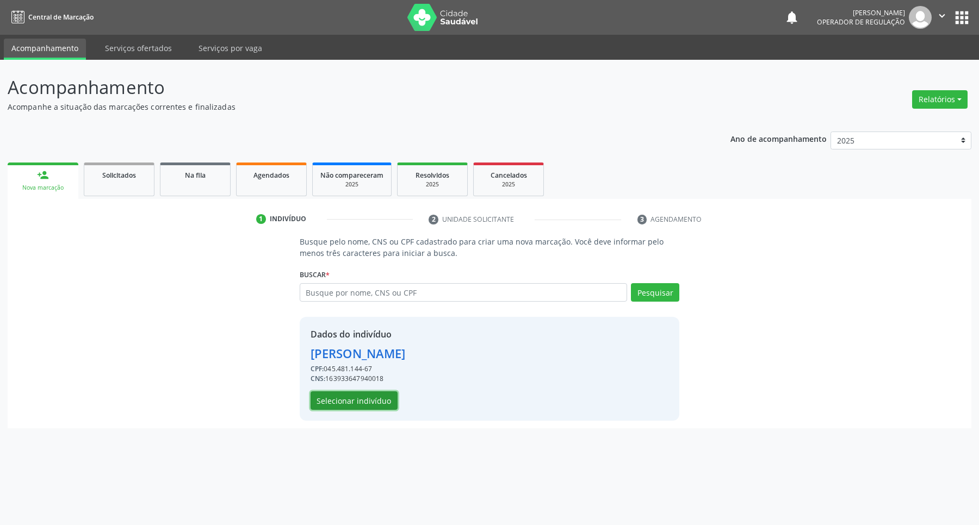
click at [366, 406] on button "Selecionar indivíduo" at bounding box center [354, 401] width 87 height 18
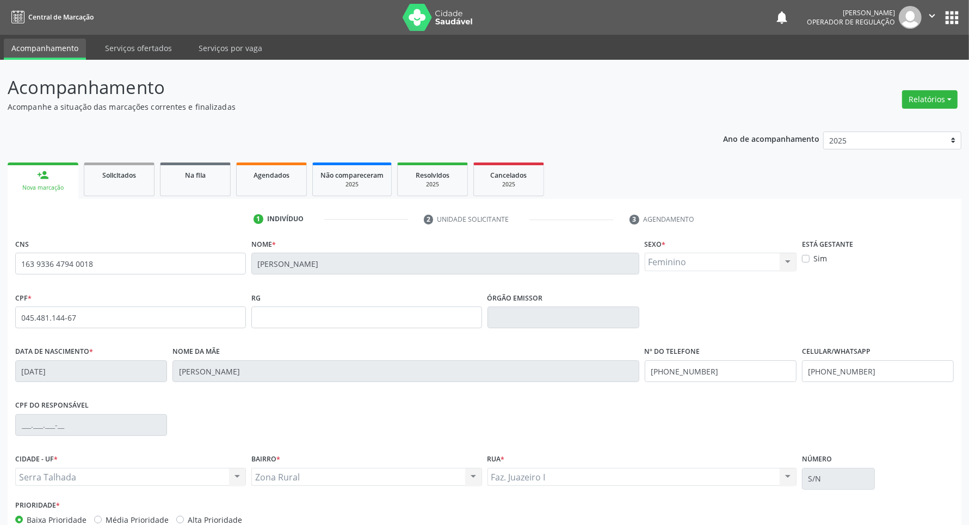
scroll to position [64, 0]
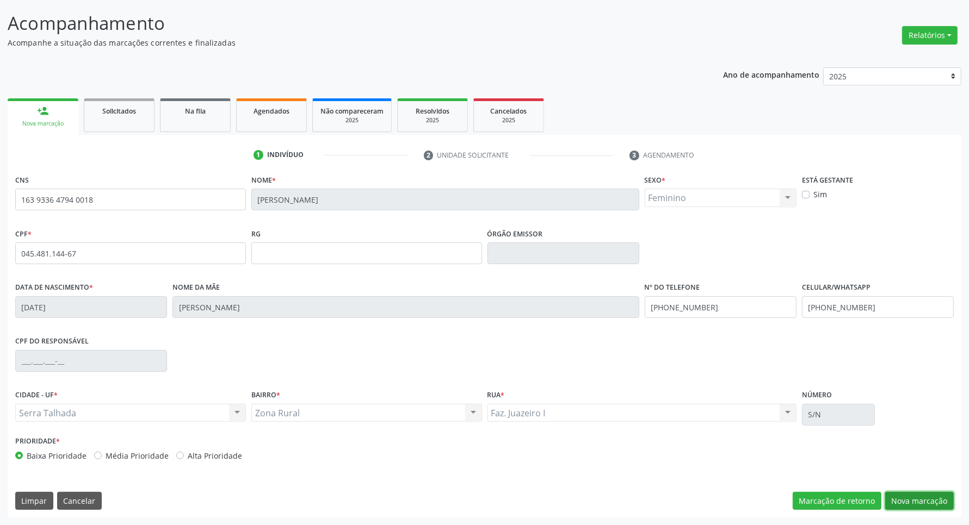
drag, startPoint x: 917, startPoint y: 498, endPoint x: 877, endPoint y: 481, distance: 43.1
click at [912, 497] on button "Nova marcação" at bounding box center [919, 501] width 69 height 18
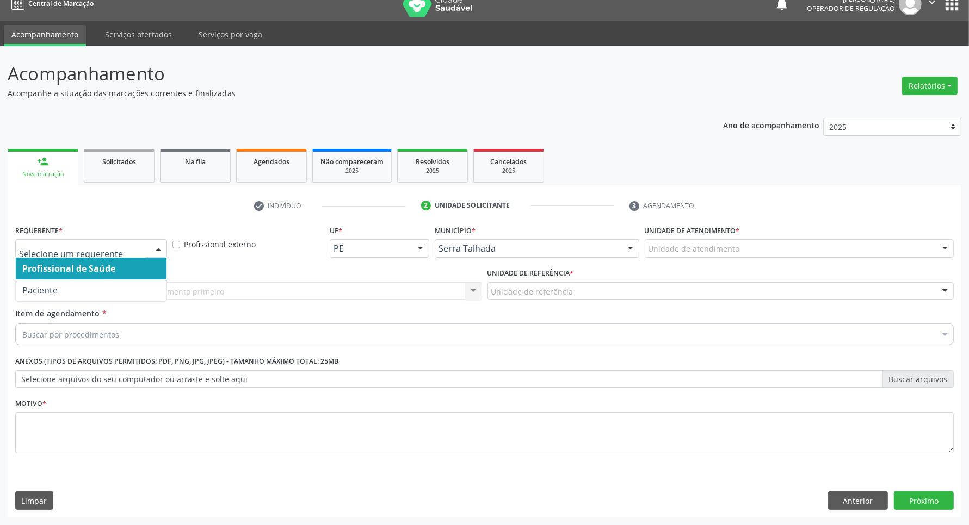
click at [134, 243] on div at bounding box center [91, 248] width 152 height 18
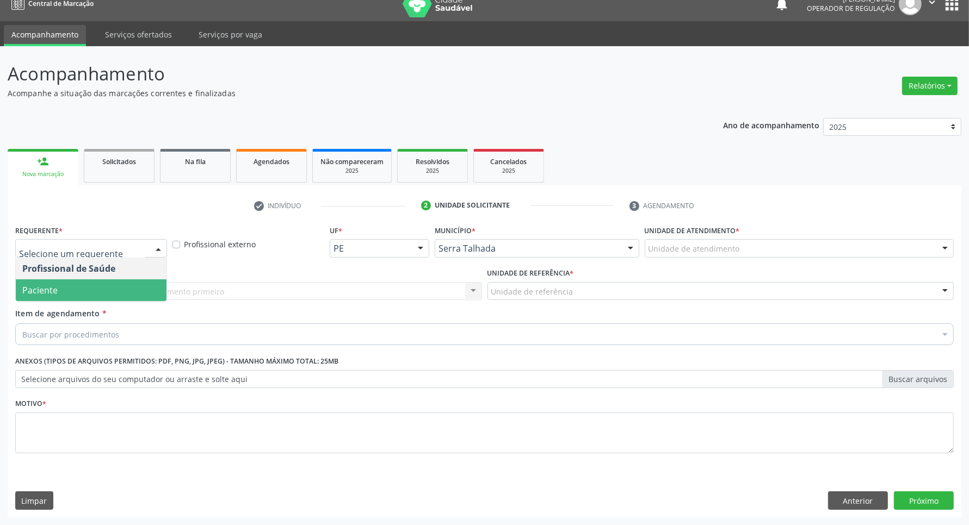
click at [115, 286] on span "Paciente" at bounding box center [91, 291] width 151 height 22
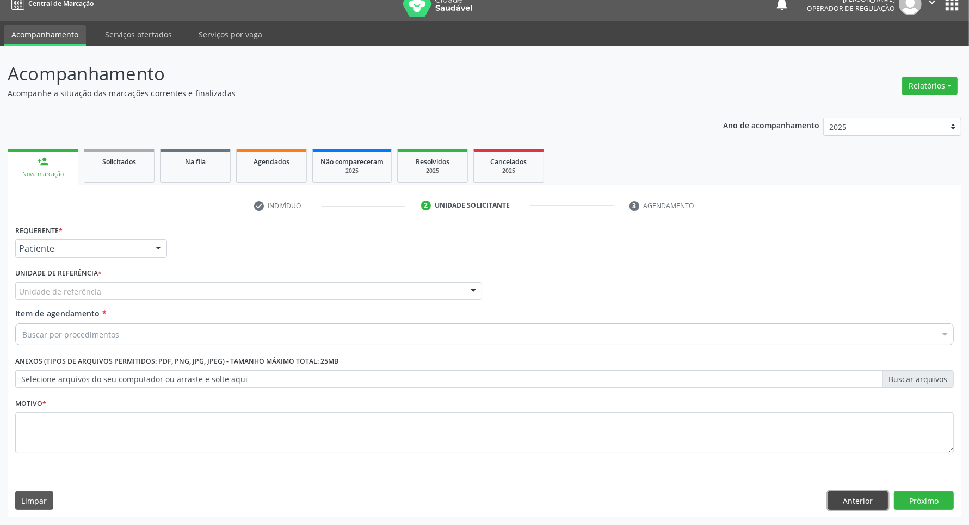
drag, startPoint x: 852, startPoint y: 501, endPoint x: 494, endPoint y: 474, distance: 359.0
click at [835, 498] on button "Anterior" at bounding box center [858, 501] width 60 height 18
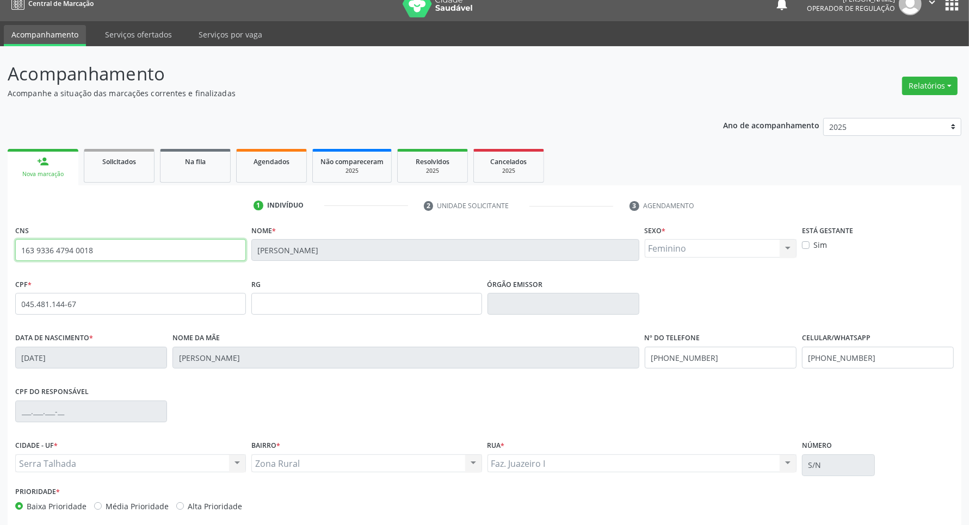
drag, startPoint x: 108, startPoint y: 250, endPoint x: 0, endPoint y: 248, distance: 107.7
click at [0, 248] on div "Acompanhamento Acompanhe a situação das marcações correntes e finalizadas Relat…" at bounding box center [484, 311] width 969 height 530
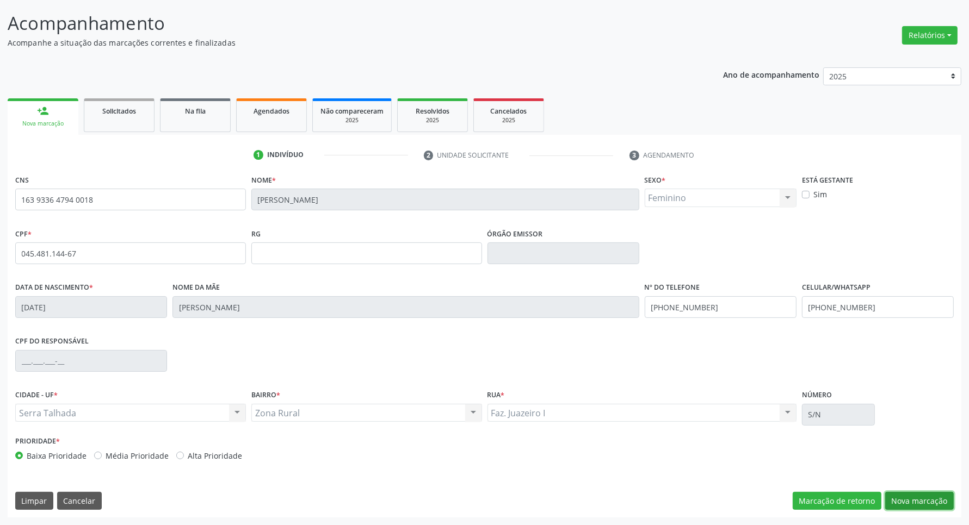
drag, startPoint x: 923, startPoint y: 503, endPoint x: 824, endPoint y: 469, distance: 104.3
click at [914, 498] on button "Nova marcação" at bounding box center [919, 501] width 69 height 18
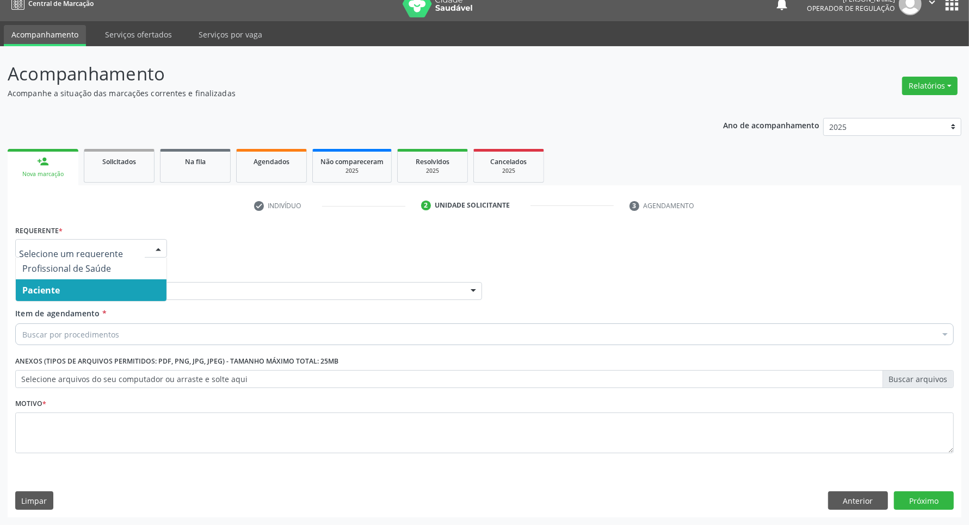
click at [91, 256] on div at bounding box center [91, 248] width 152 height 18
click at [89, 287] on span "Paciente" at bounding box center [91, 291] width 151 height 22
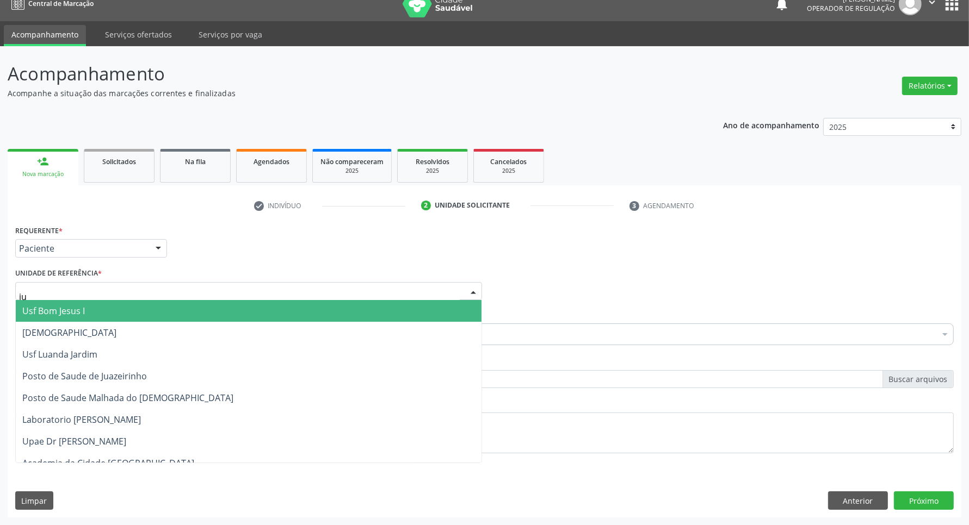
type input "jua"
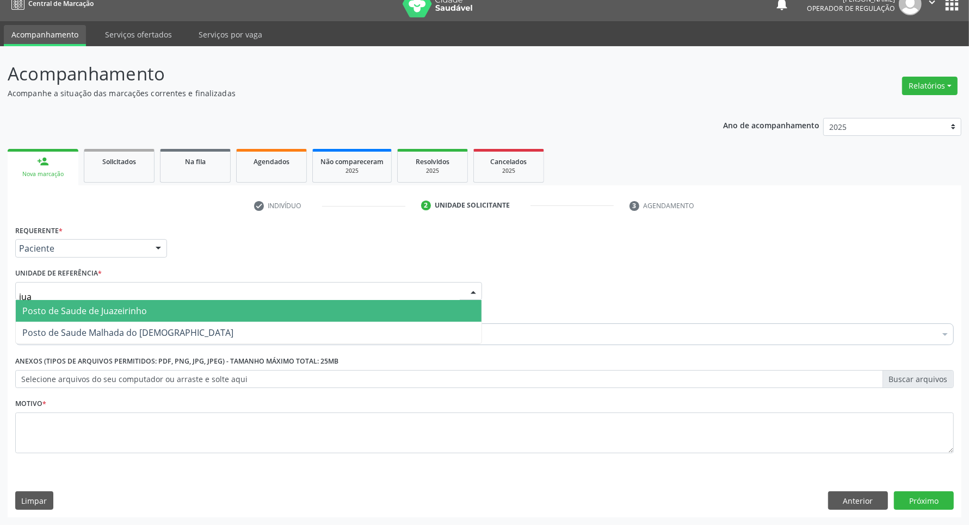
click at [85, 311] on span "Posto de Saude de Juazeirinho" at bounding box center [84, 311] width 125 height 12
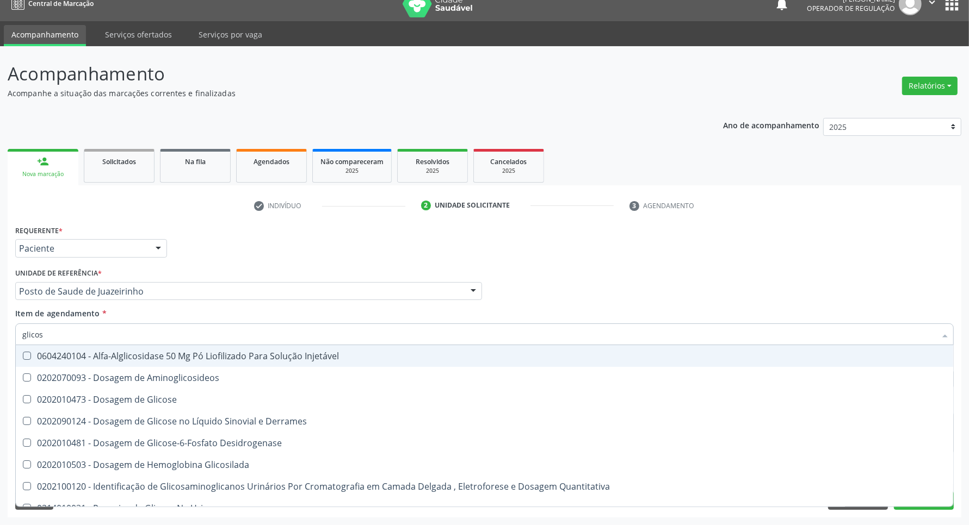
type input "glicose"
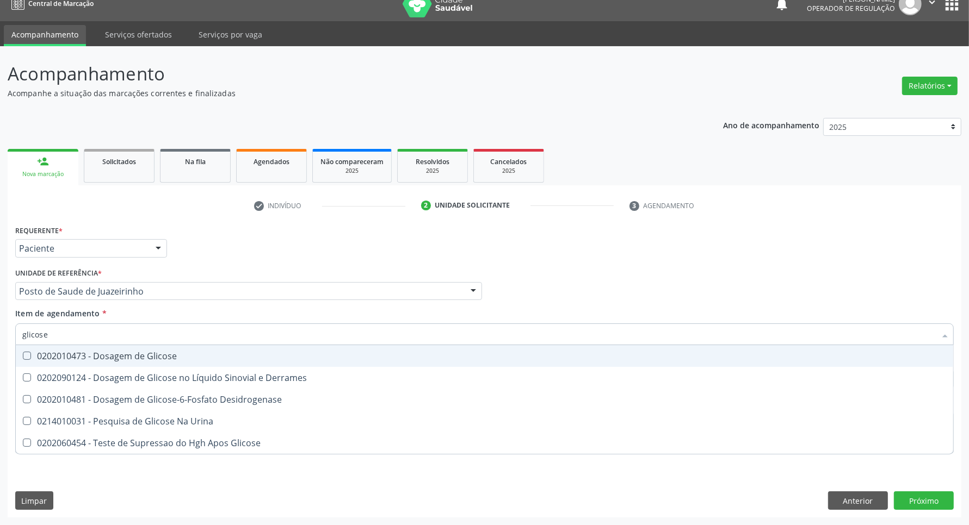
click at [85, 359] on div "0202010473 - Dosagem de Glicose" at bounding box center [484, 356] width 924 height 9
checkbox Glicose "true"
drag, startPoint x: 82, startPoint y: 332, endPoint x: 0, endPoint y: 302, distance: 86.9
click at [0, 302] on div "Acompanhamento Acompanhe a situação das marcações correntes e finalizadas Relat…" at bounding box center [484, 285] width 969 height 479
type input "he"
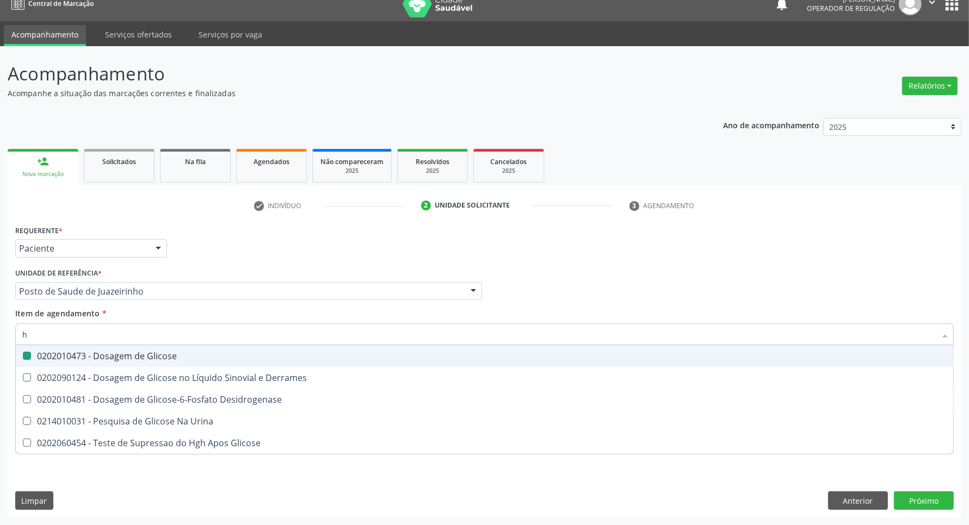
checkbox Glicose "false"
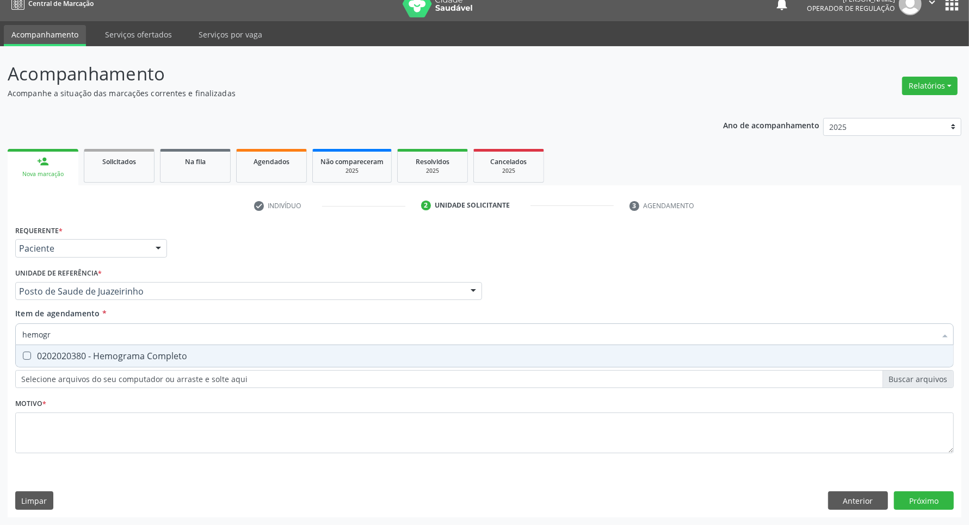
type input "hemogra"
drag, startPoint x: 58, startPoint y: 356, endPoint x: 64, endPoint y: 333, distance: 23.8
click at [60, 347] on span "0202020380 - Hemograma Completo" at bounding box center [484, 356] width 937 height 22
checkbox Completo "true"
drag, startPoint x: 66, startPoint y: 332, endPoint x: 0, endPoint y: 324, distance: 66.3
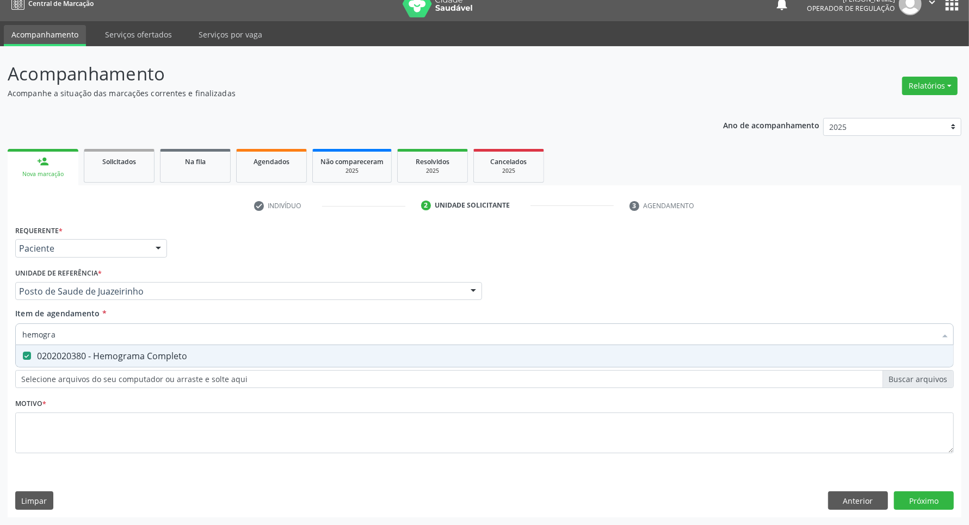
click at [0, 328] on div "Acompanhamento Acompanhe a situação das marcações correntes e finalizadas Relat…" at bounding box center [484, 285] width 969 height 479
type input "de"
checkbox Completo "false"
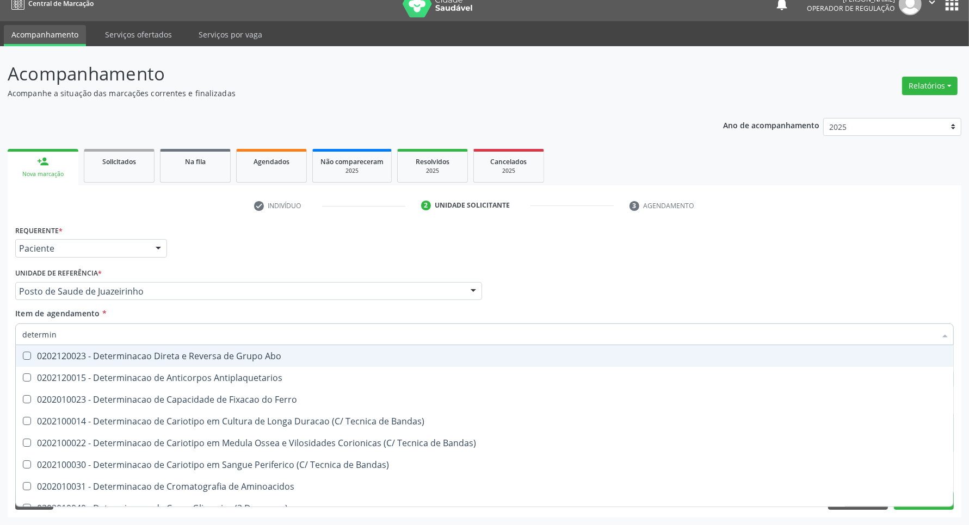
type input "determina"
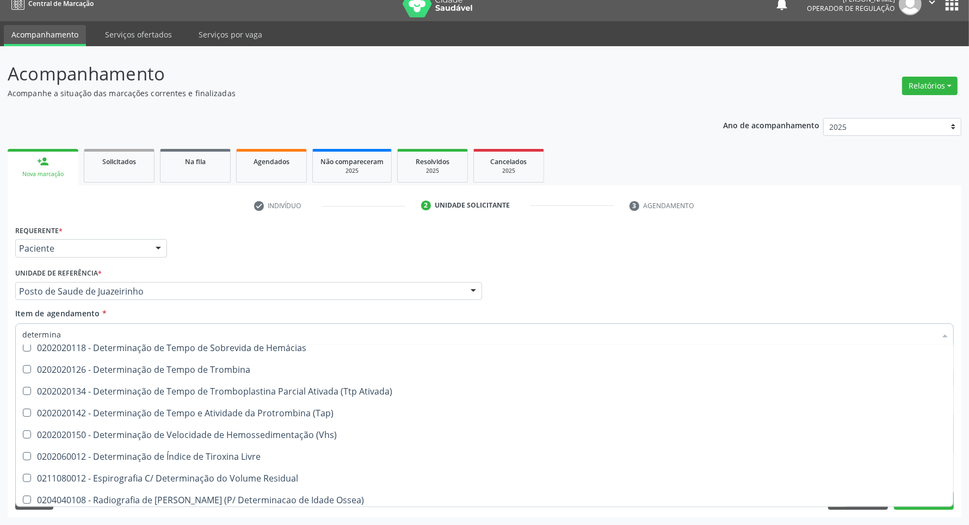
scroll to position [752, 0]
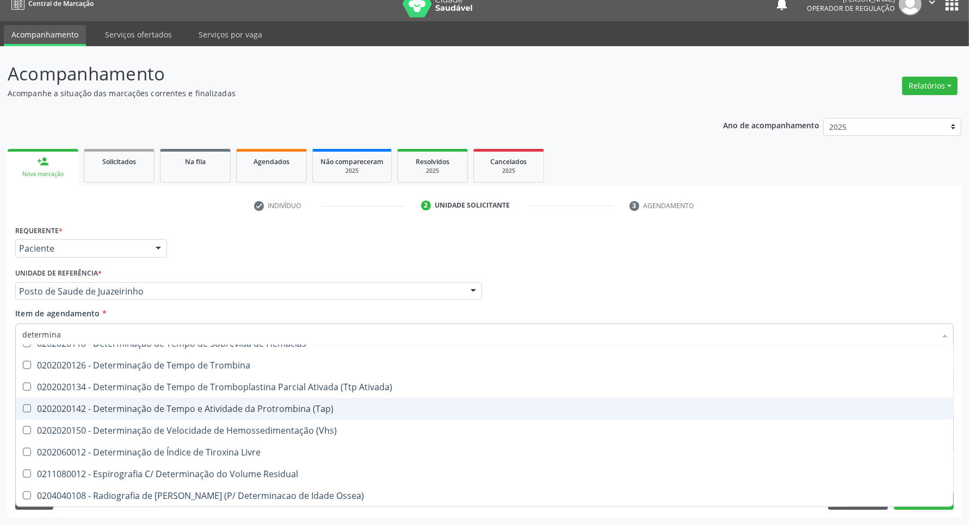
click at [182, 405] on div "0202020142 - Determinação de Tempo e Atividade da Protrombina (Tap)" at bounding box center [484, 409] width 924 height 9
checkbox \(Tap\) "true"
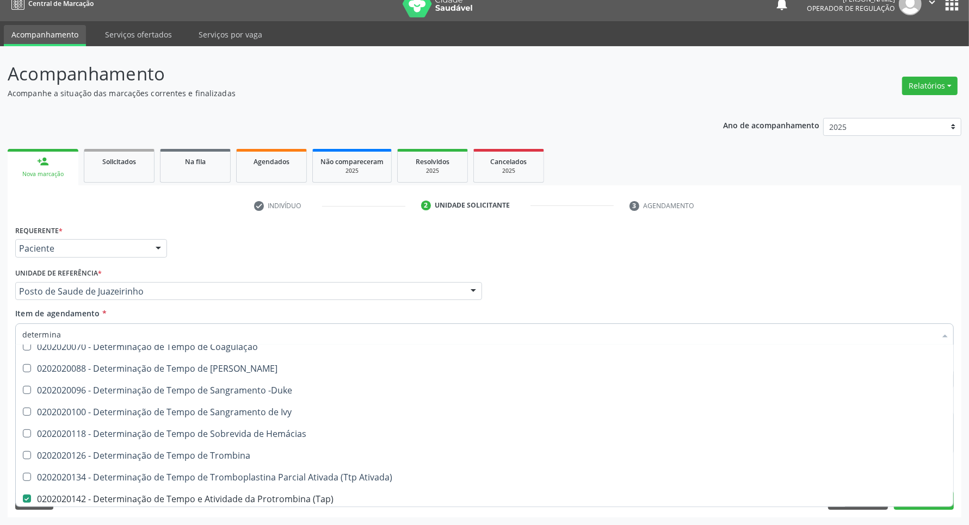
scroll to position [653, 0]
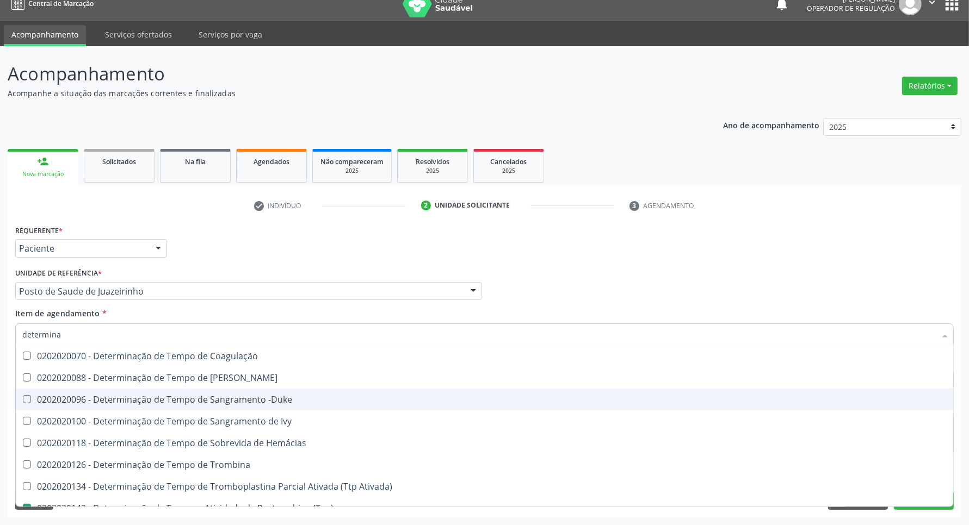
click at [192, 395] on div "0202020096 - Determinação de Tempo de Sangramento -Duke" at bounding box center [484, 399] width 924 height 9
checkbox -Duke "true"
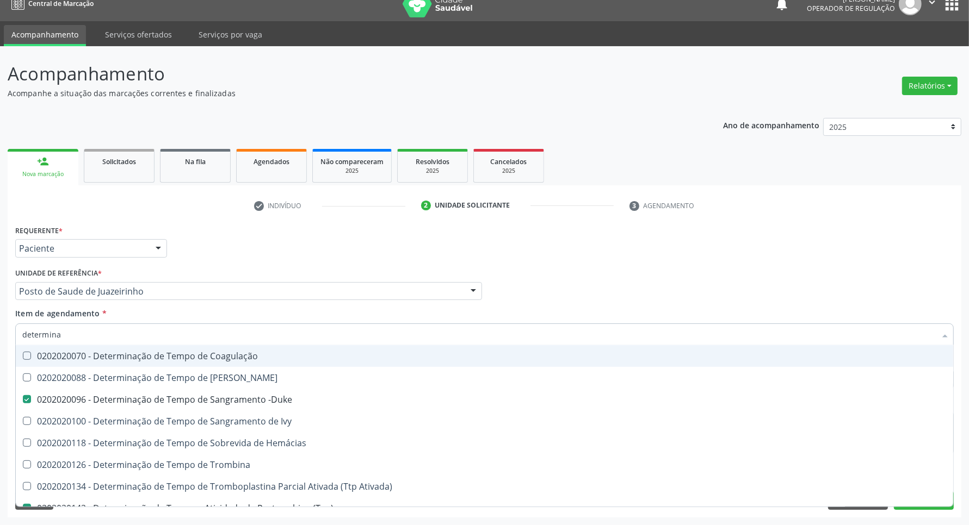
click at [187, 361] on div "0202020070 - Determinação de Tempo de Coagulação" at bounding box center [484, 356] width 924 height 9
checkbox Coagulação "true"
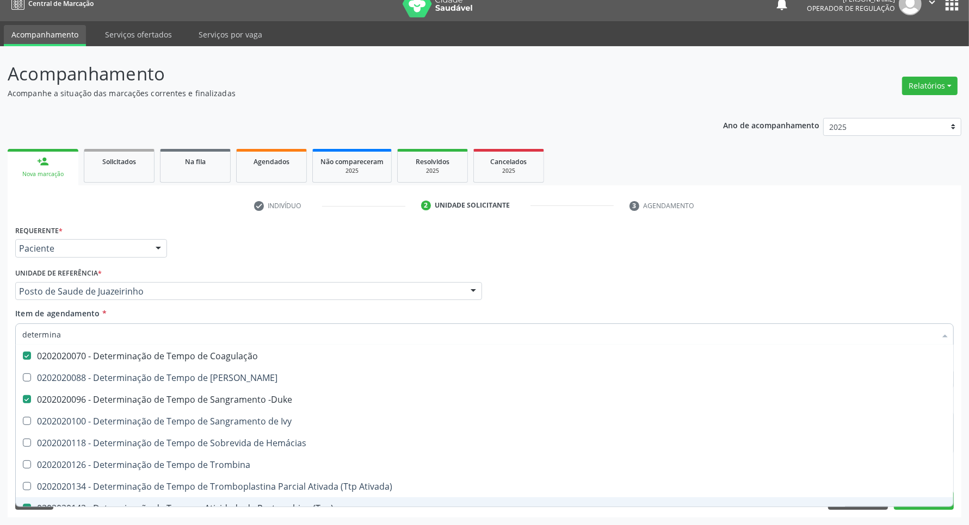
scroll to position [752, 0]
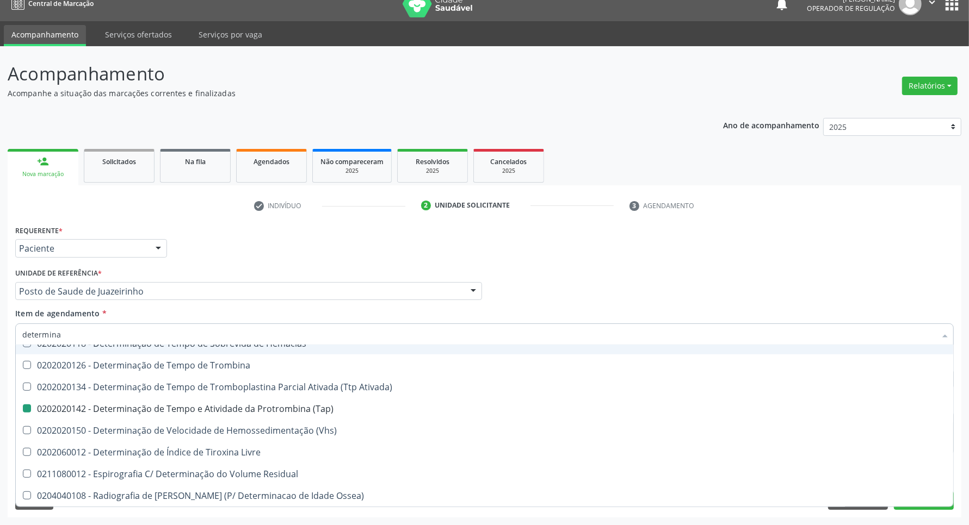
click at [617, 311] on div "Item de agendamento * determina Desfazer seleção 0202120023 - Determinacao Dire…" at bounding box center [484, 325] width 938 height 34
checkbox Antiplaquetarios "true"
checkbox Ferro "true"
checkbox Bandas\) "true"
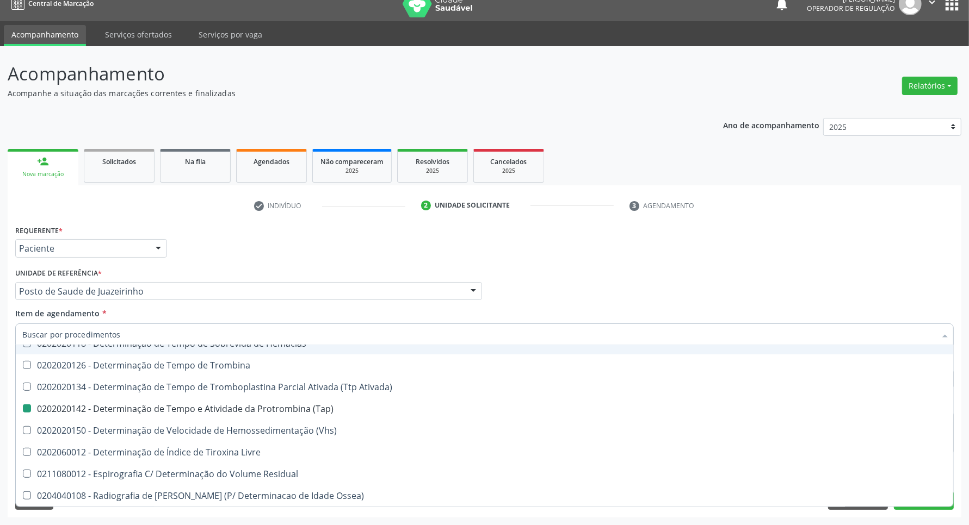
checkbox Bandas\) "true"
checkbox Coagulação "false"
checkbox -Duke "false"
checkbox \(Tap\) "false"
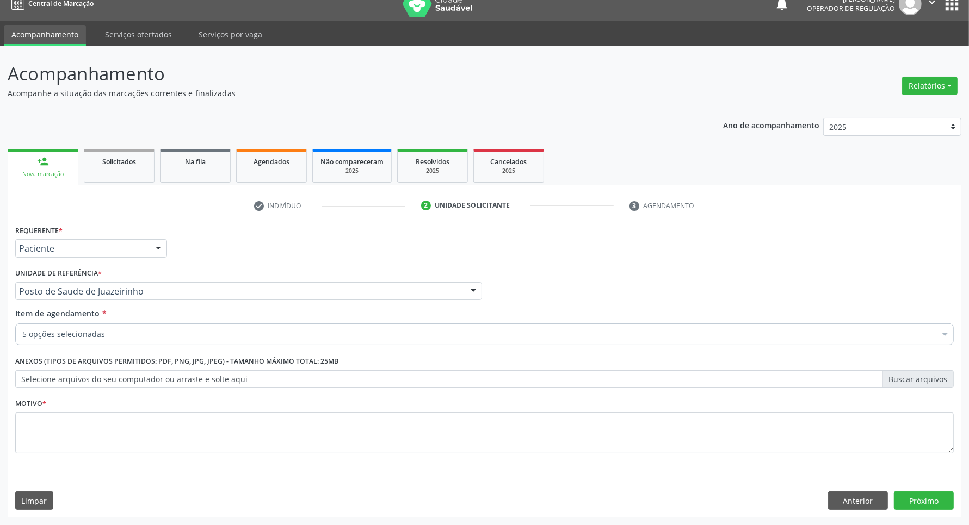
scroll to position [0, 0]
click at [650, 428] on textarea at bounding box center [484, 433] width 938 height 41
type textarea "."
click at [922, 504] on button "Próximo" at bounding box center [924, 501] width 60 height 18
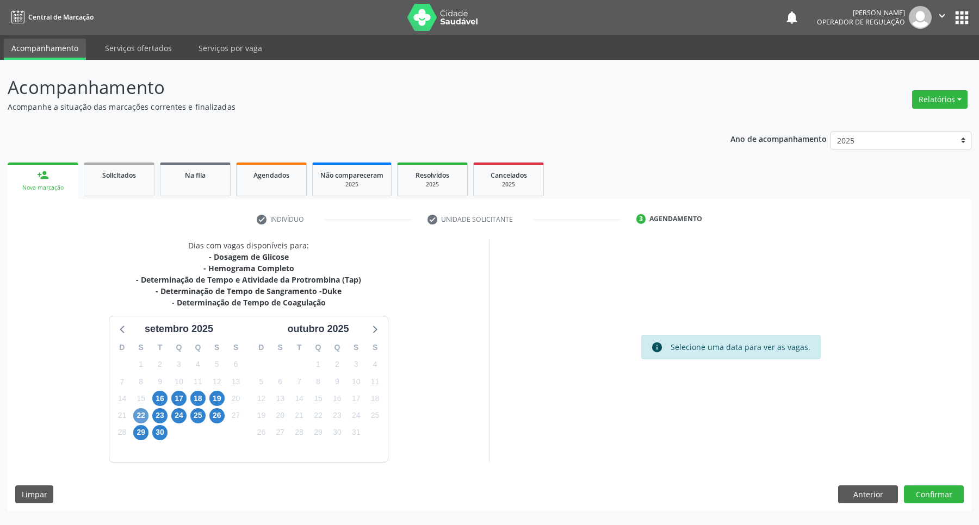
click at [147, 410] on div "22" at bounding box center [140, 415] width 15 height 17
click at [145, 411] on span "22" at bounding box center [140, 416] width 15 height 15
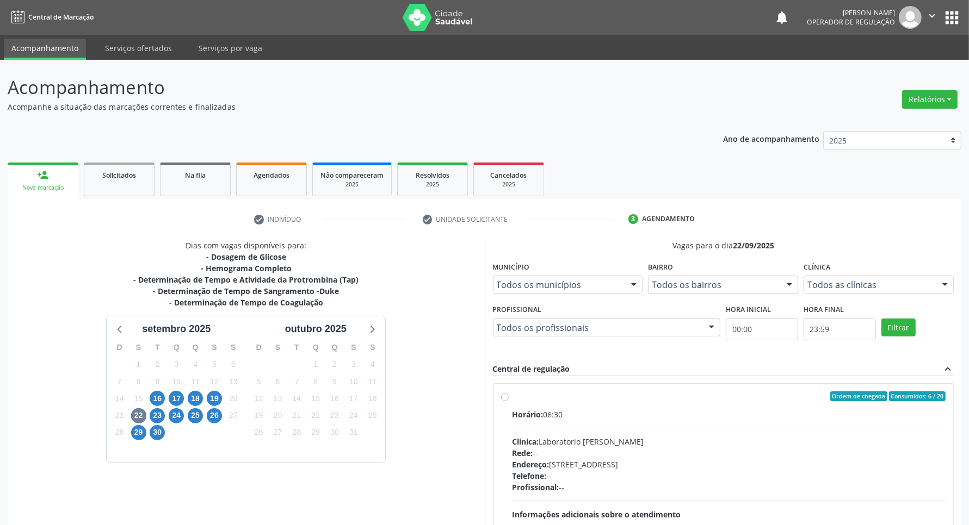
click at [706, 408] on label "Ordem de chegada Consumidos: 6 / 20 Horário: 06:30 Clínica: Laboratorio Jose Pa…" at bounding box center [729, 475] width 434 height 167
click at [509, 401] on input "Ordem de chegada Consumidos: 6 / 20 Horário: 06:30 Clínica: Laboratorio Jose Pa…" at bounding box center [505, 397] width 8 height 10
radio input "true"
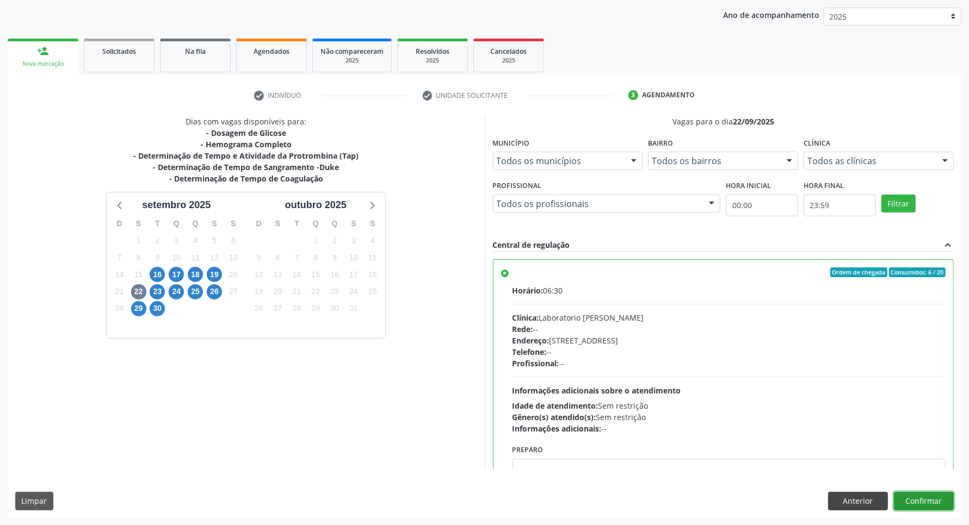
drag, startPoint x: 944, startPoint y: 506, endPoint x: 864, endPoint y: 495, distance: 81.3
click at [944, 506] on button "Confirmar" at bounding box center [924, 501] width 60 height 18
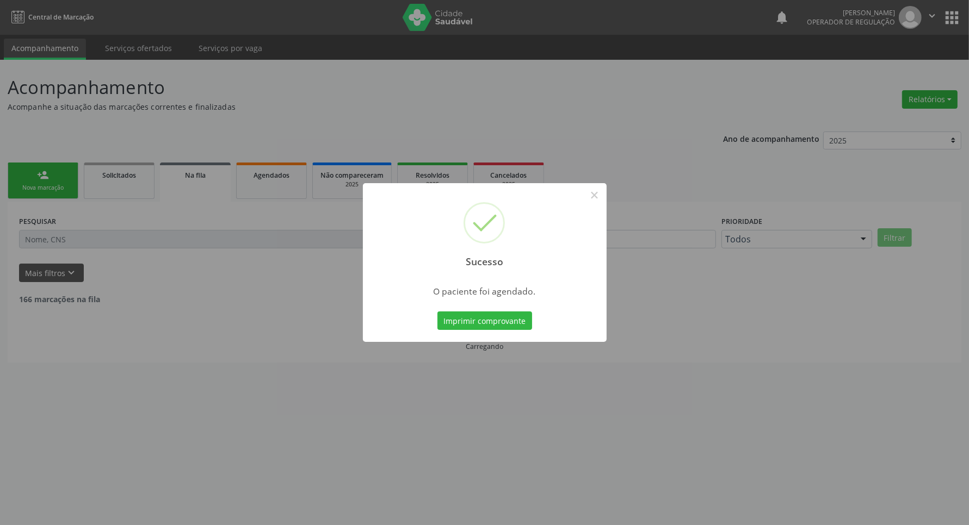
scroll to position [0, 0]
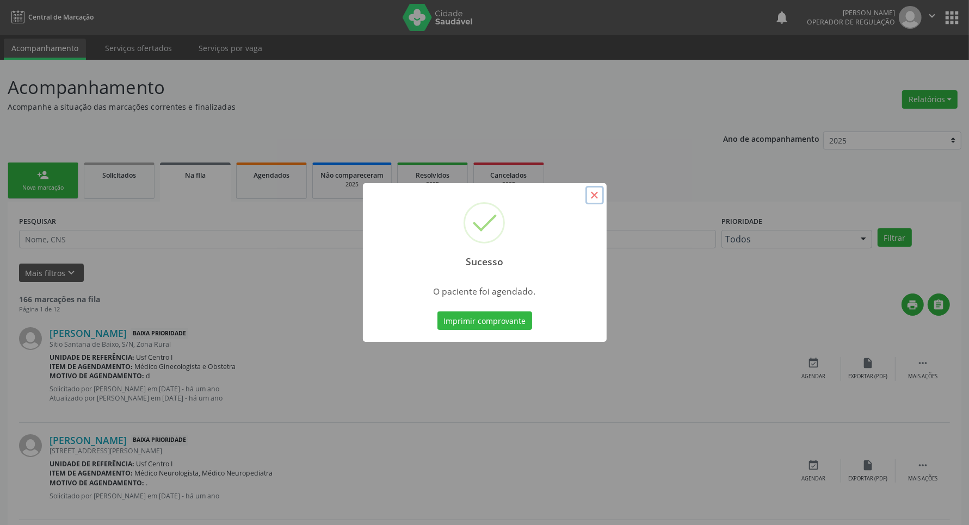
click at [594, 199] on button "×" at bounding box center [594, 195] width 18 height 18
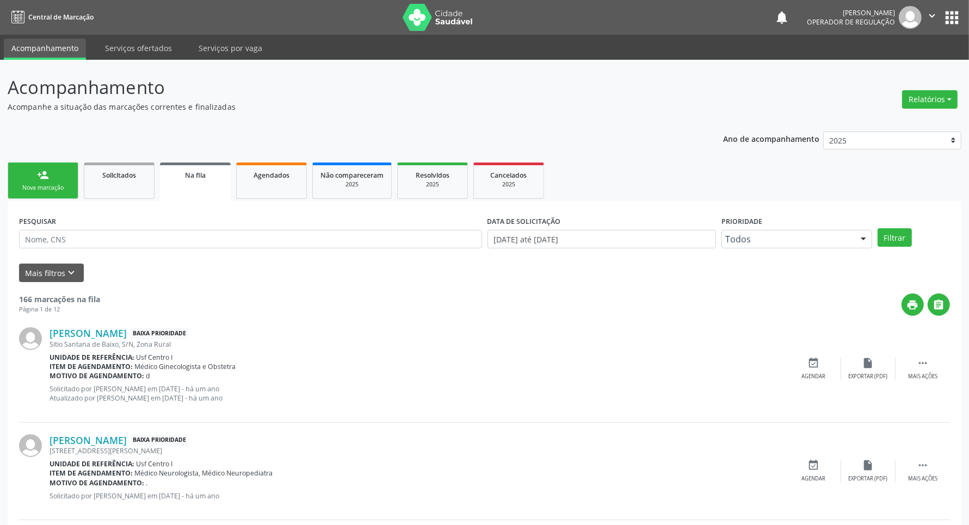
click at [29, 184] on div "Nova marcação" at bounding box center [43, 188] width 54 height 8
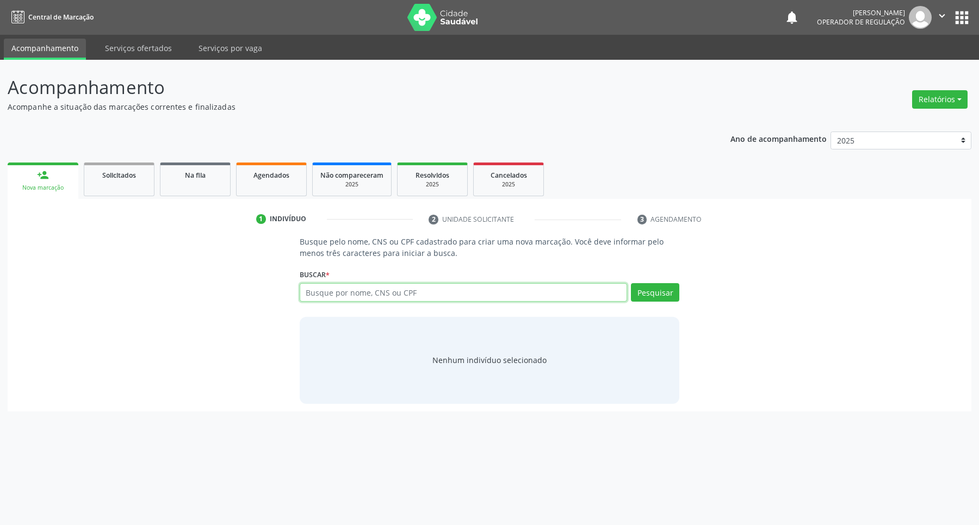
click at [332, 292] on input "text" at bounding box center [464, 292] width 328 height 18
paste input "163 9336 4794 0018"
type input "163 9336 4794 0018"
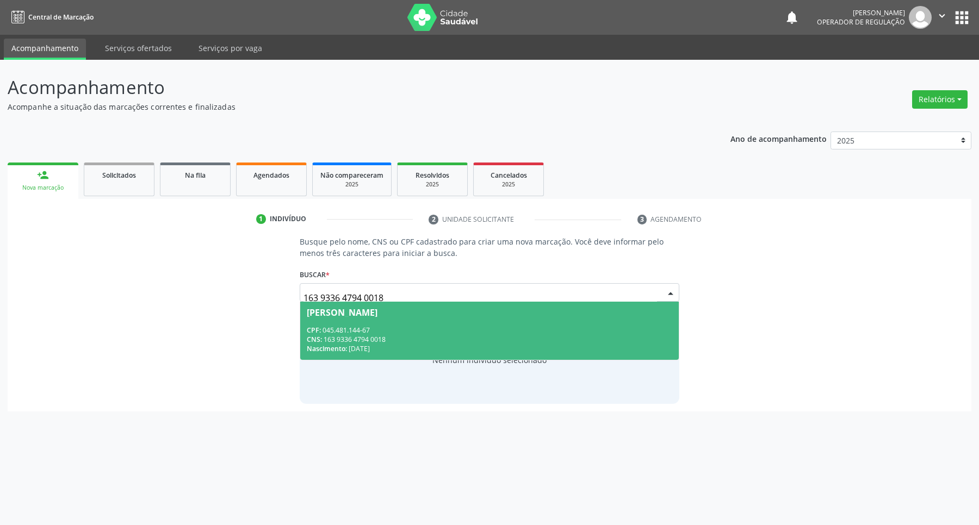
click at [515, 326] on div "CPF: 045.481.144-67" at bounding box center [490, 330] width 366 height 9
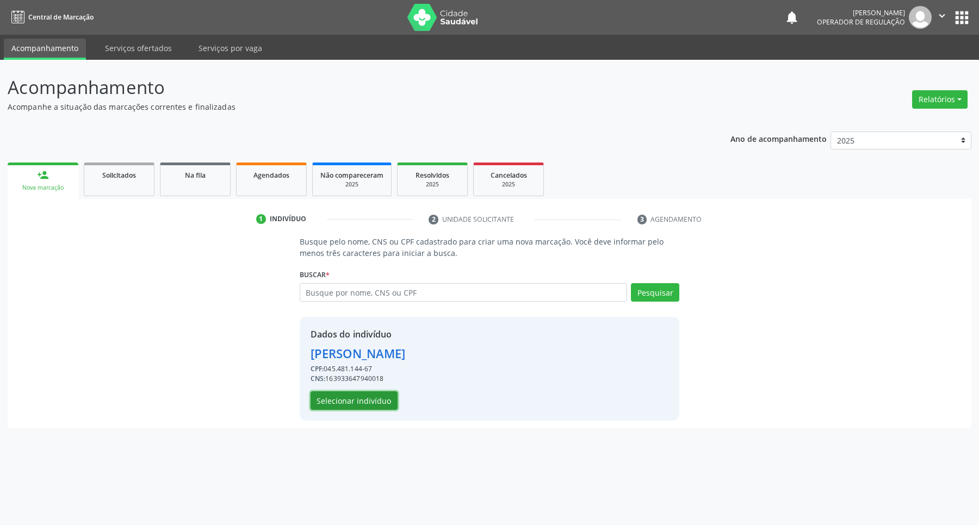
click at [355, 403] on button "Selecionar indivíduo" at bounding box center [354, 401] width 87 height 18
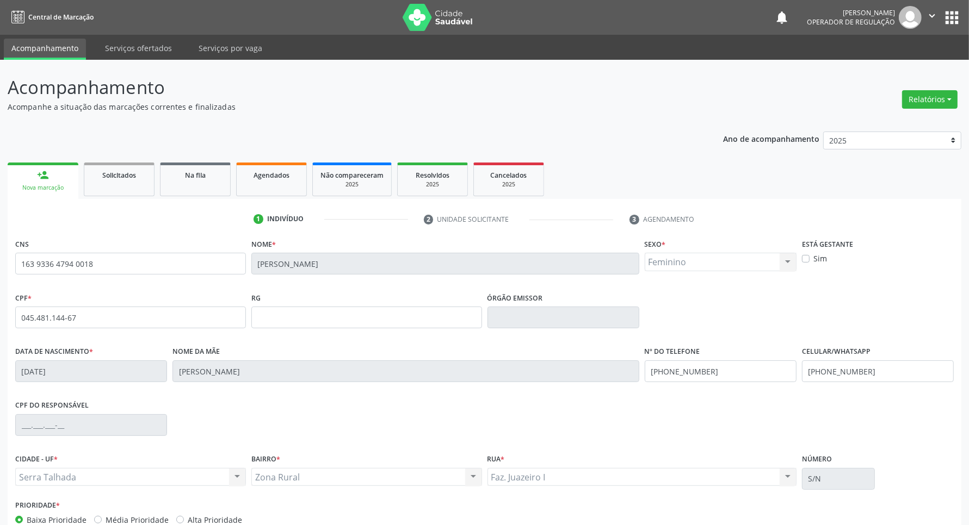
scroll to position [64, 0]
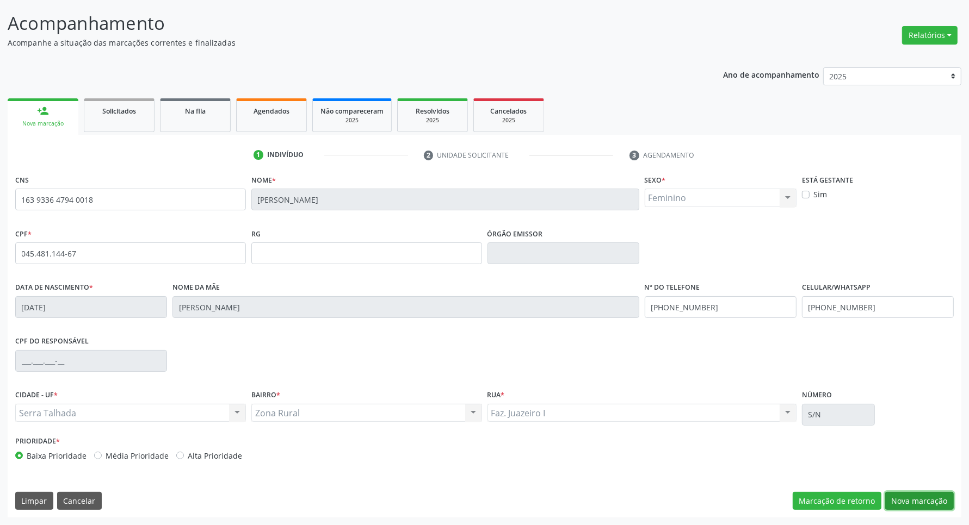
drag, startPoint x: 904, startPoint y: 502, endPoint x: 786, endPoint y: 428, distance: 139.6
click at [901, 502] on button "Nova marcação" at bounding box center [919, 501] width 69 height 18
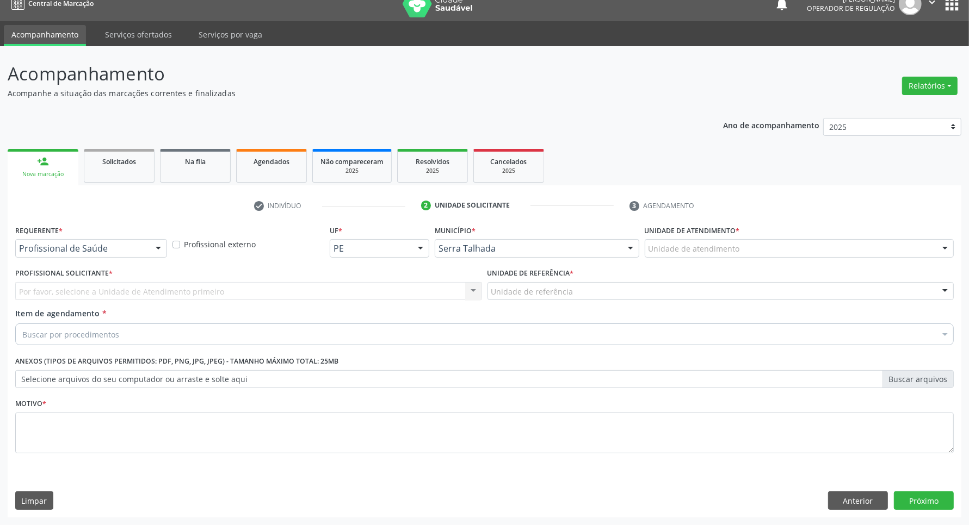
scroll to position [14, 0]
drag, startPoint x: 127, startPoint y: 242, endPoint x: 115, endPoint y: 272, distance: 32.0
click at [123, 246] on div at bounding box center [91, 248] width 152 height 18
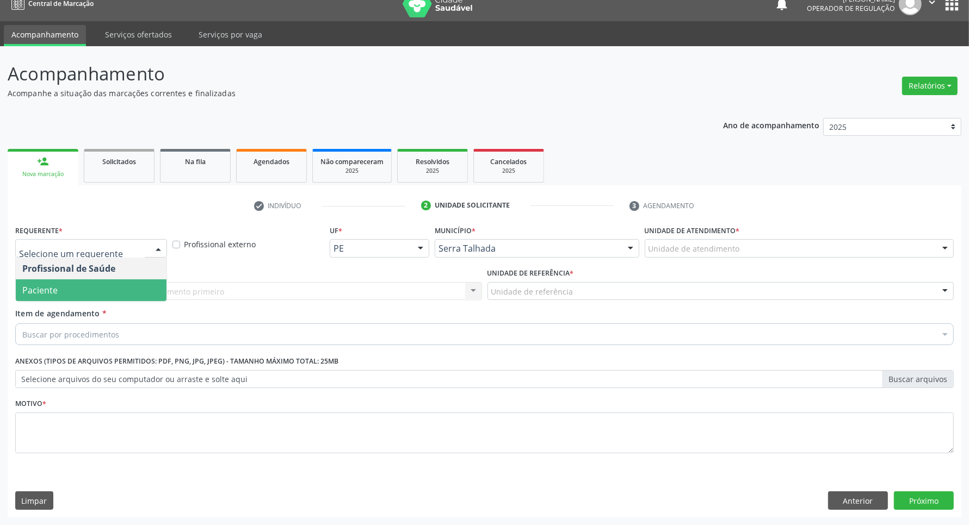
click at [96, 295] on span "Paciente" at bounding box center [91, 291] width 151 height 22
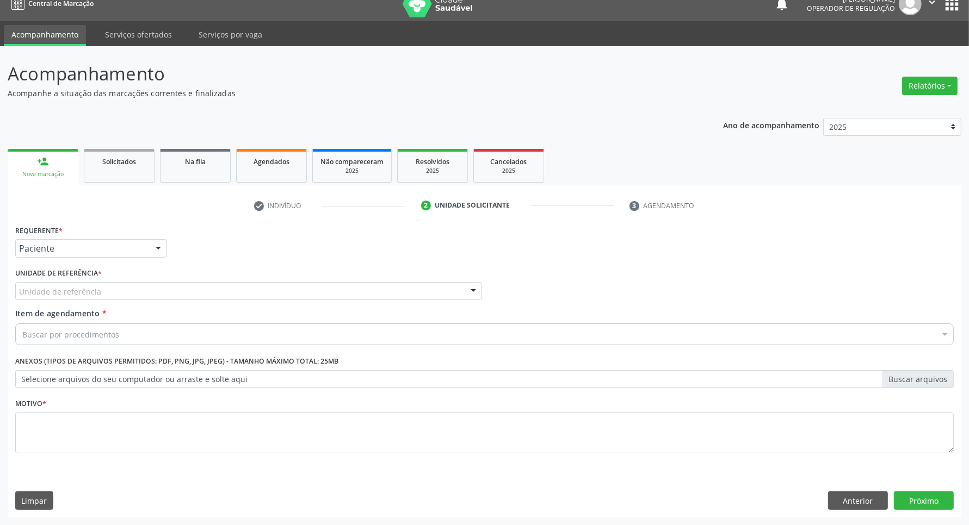
click at [103, 286] on div "Unidade de referência" at bounding box center [248, 291] width 467 height 18
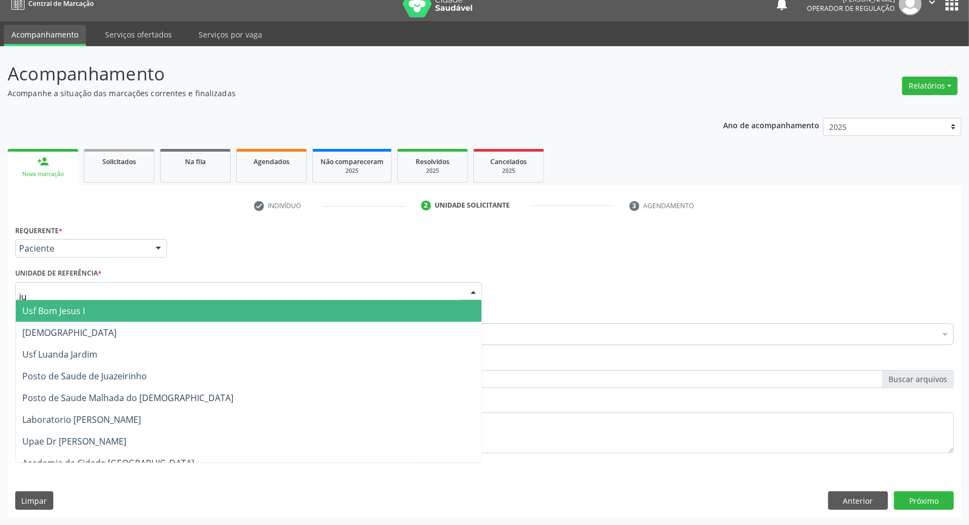
type input "jua"
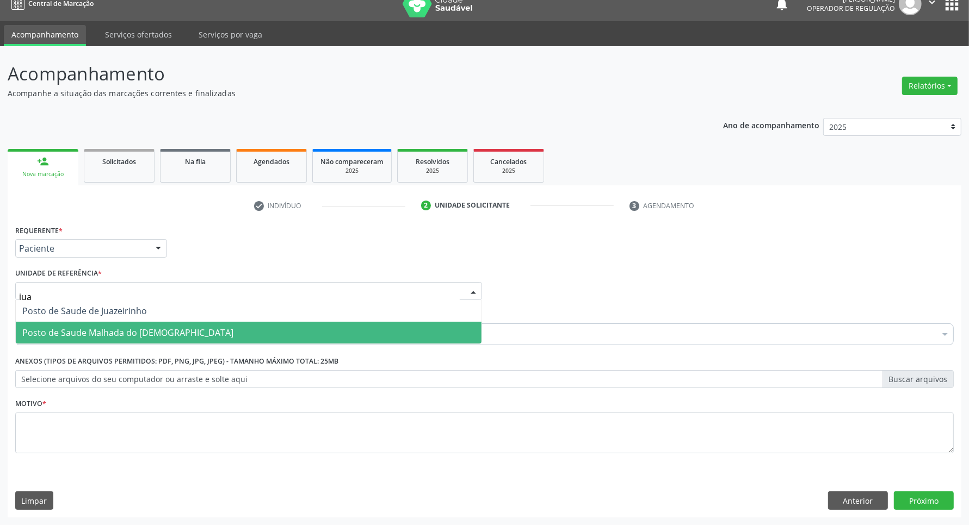
click at [118, 317] on span "Posto de Saude de Juazeirinho" at bounding box center [84, 311] width 125 height 12
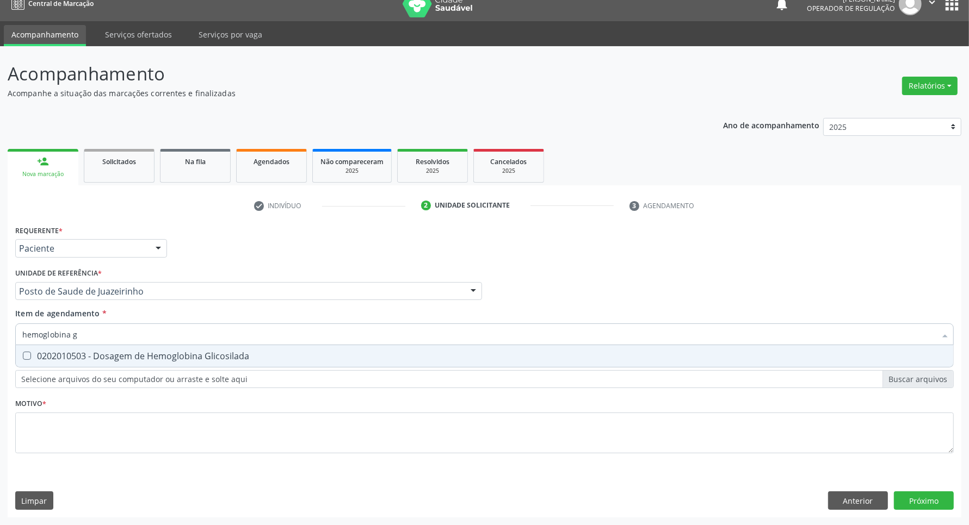
type input "hemoglobina g"
drag, startPoint x: 100, startPoint y: 356, endPoint x: 96, endPoint y: 365, distance: 9.3
click at [99, 357] on div "0202010503 - Dosagem de Hemoglobina Glicosilada" at bounding box center [484, 356] width 924 height 9
checkbox Glicosilada "true"
click at [116, 431] on div "Requerente * Paciente Profissional de Saúde Paciente Nenhum resultado encontrad…" at bounding box center [484, 345] width 938 height 246
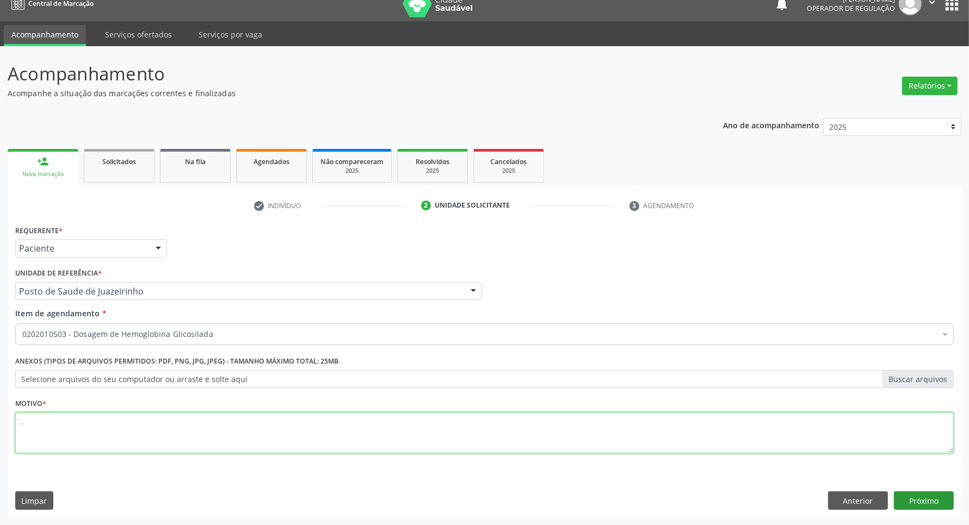
type textarea "."
click at [944, 507] on button "Próximo" at bounding box center [924, 501] width 60 height 18
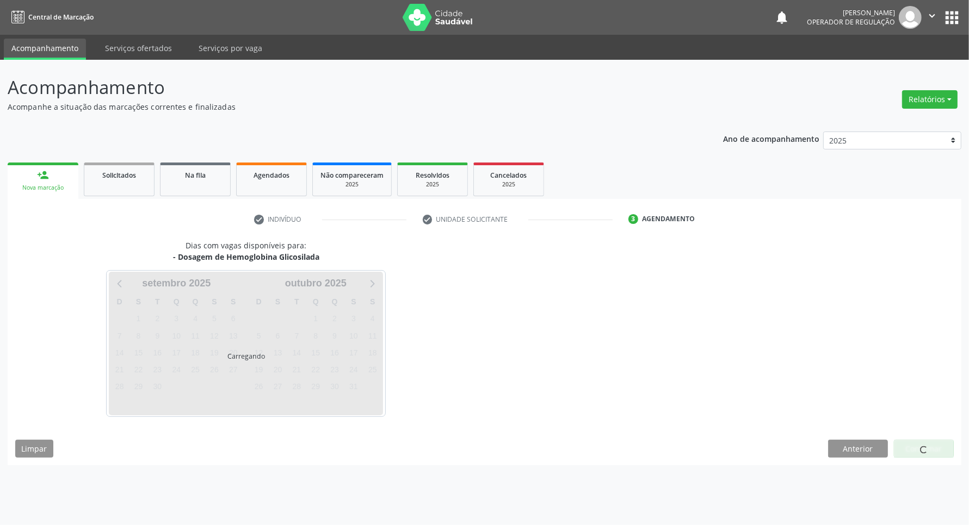
scroll to position [0, 0]
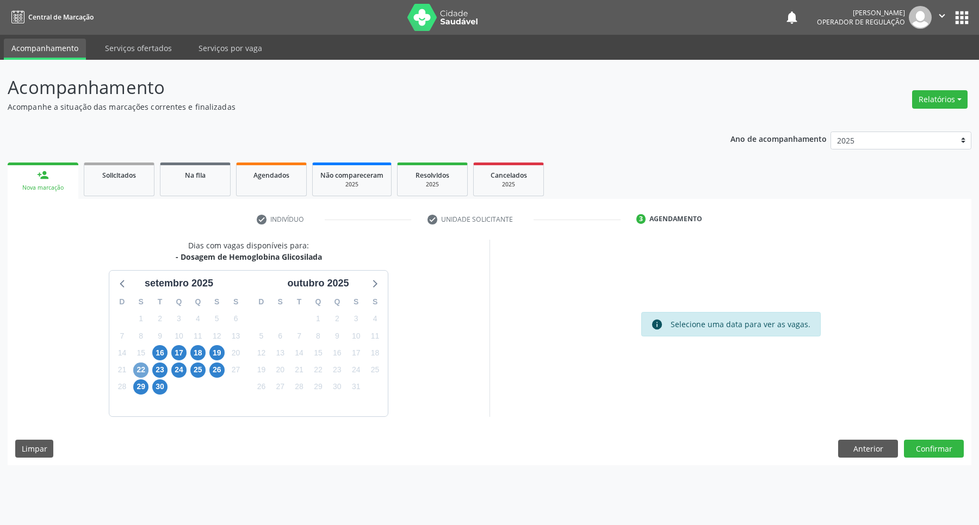
click at [139, 366] on span "22" at bounding box center [140, 370] width 15 height 15
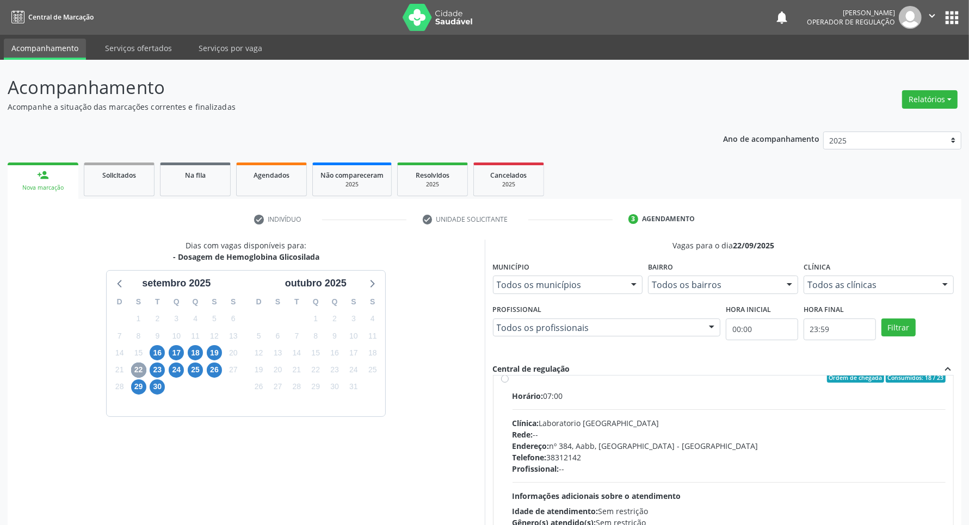
scroll to position [408, 0]
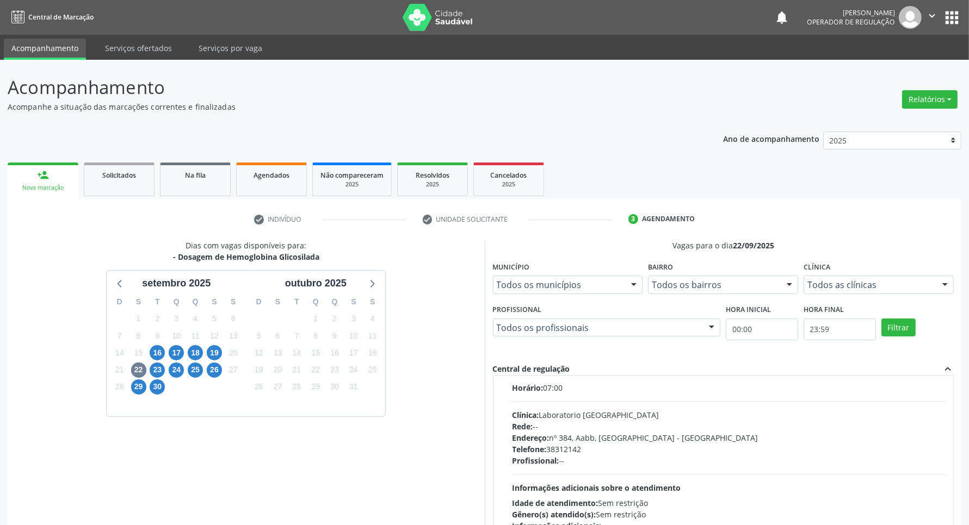
click at [732, 463] on div "Profissional: --" at bounding box center [729, 460] width 434 height 11
click at [509, 375] on input "Ordem de chegada Consumidos: 18 / 23 Horário: 07:00 Clínica: Laboratorio Sao Fr…" at bounding box center [505, 370] width 8 height 10
radio input "true"
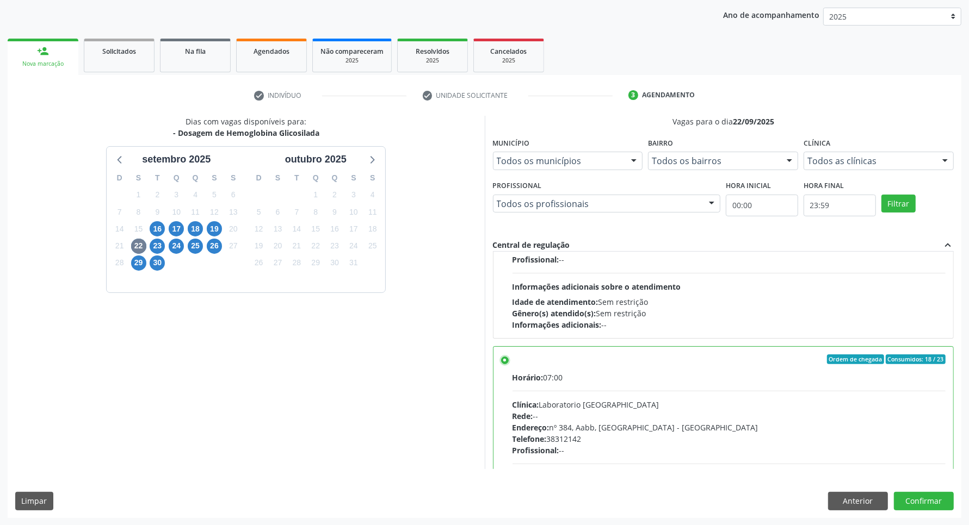
scroll to position [430, 0]
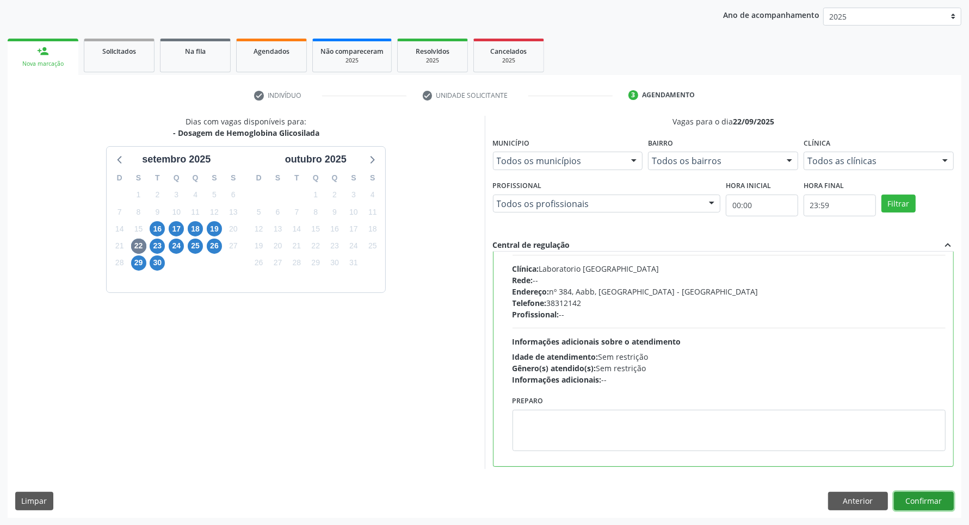
click at [917, 505] on button "Confirmar" at bounding box center [924, 501] width 60 height 18
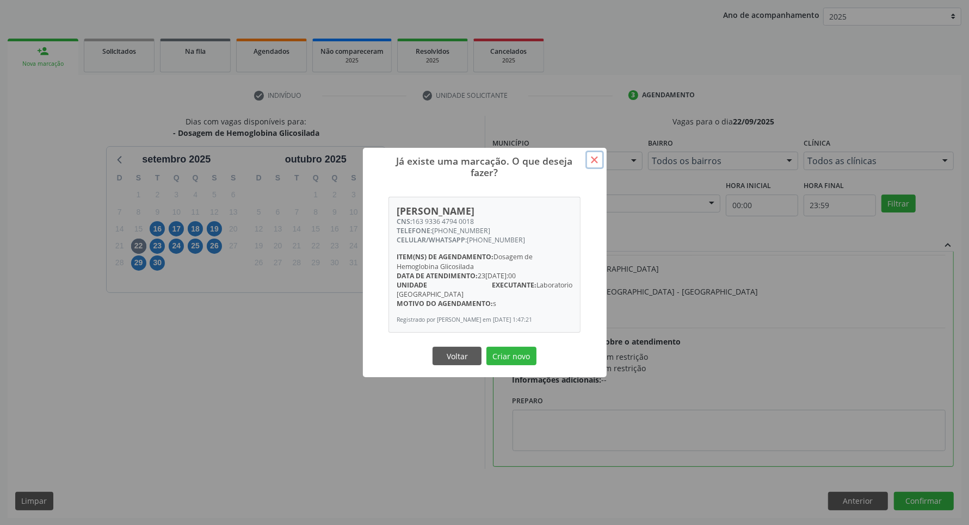
click at [597, 164] on button "×" at bounding box center [594, 160] width 18 height 18
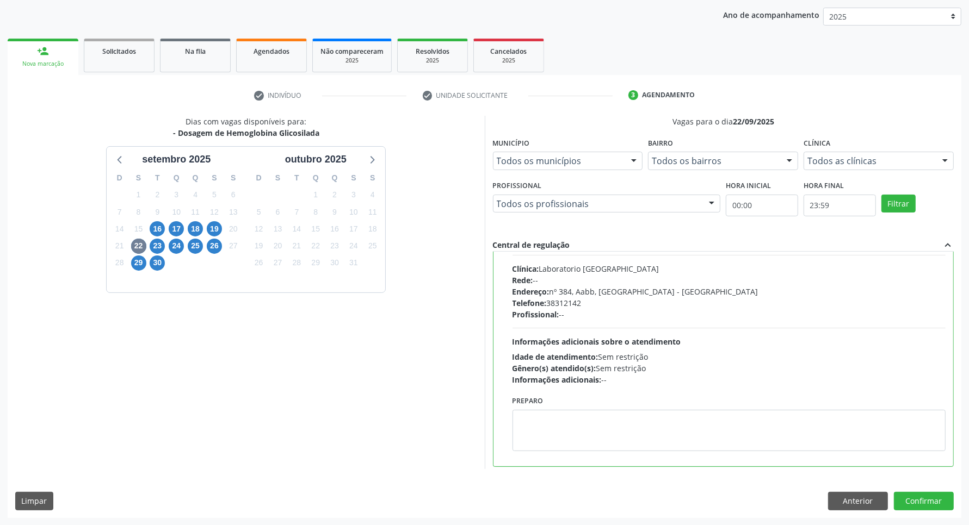
scroll to position [362, 0]
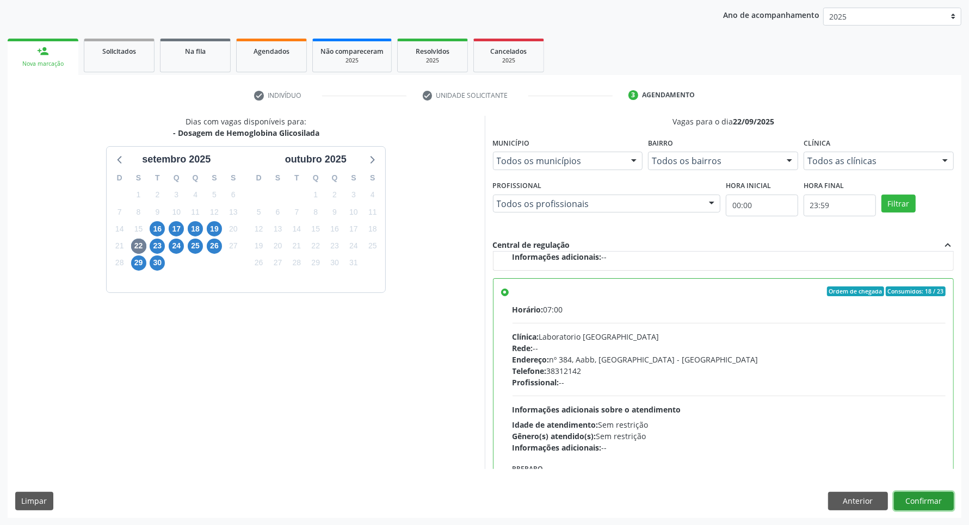
click at [929, 503] on button "Confirmar" at bounding box center [924, 501] width 60 height 18
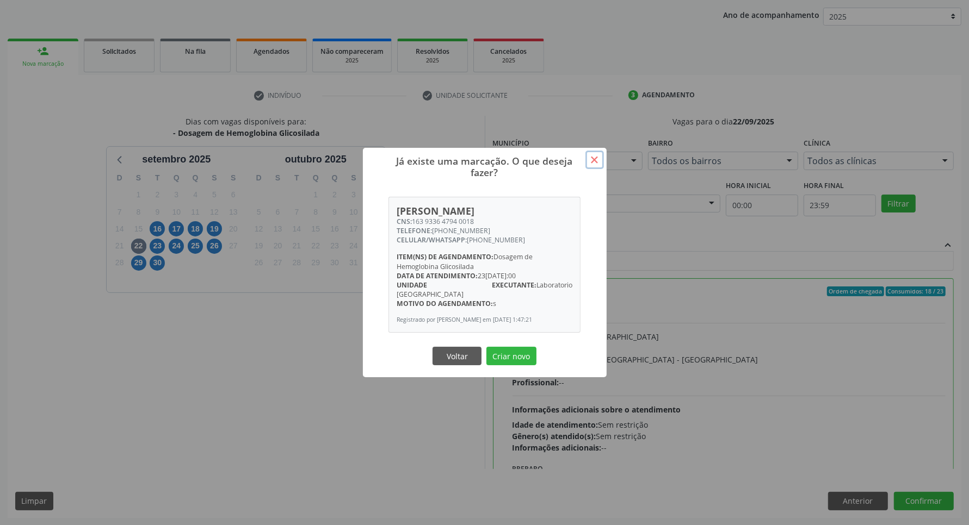
click at [592, 166] on button "×" at bounding box center [594, 160] width 18 height 18
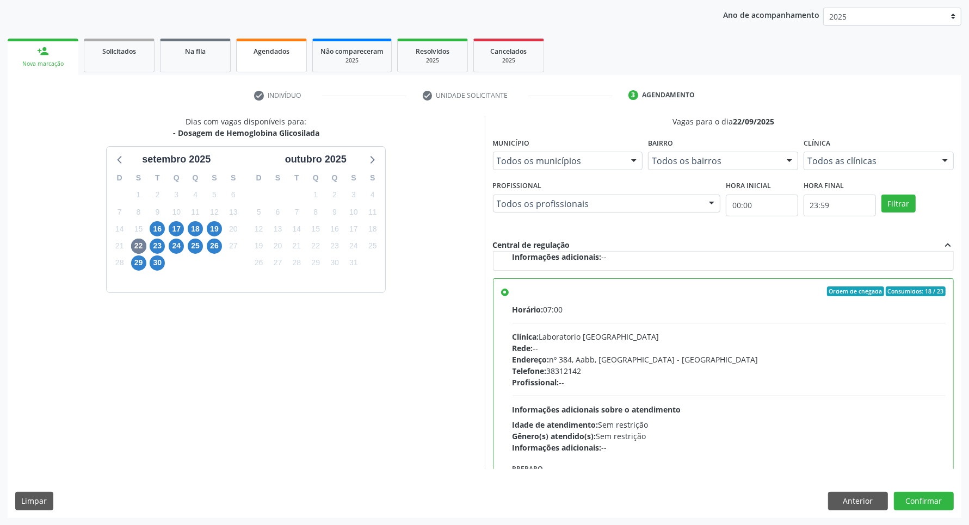
click at [238, 39] on link "Agendados" at bounding box center [271, 56] width 71 height 34
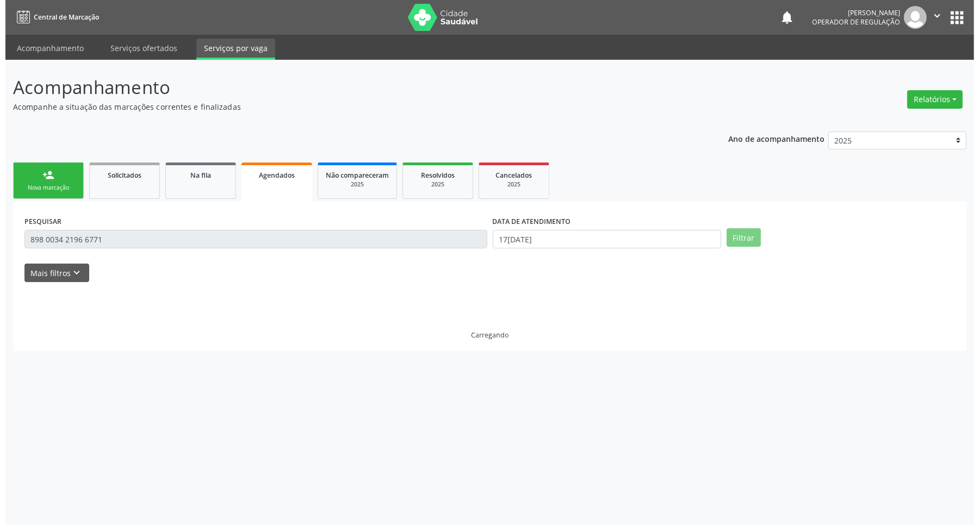
scroll to position [0, 0]
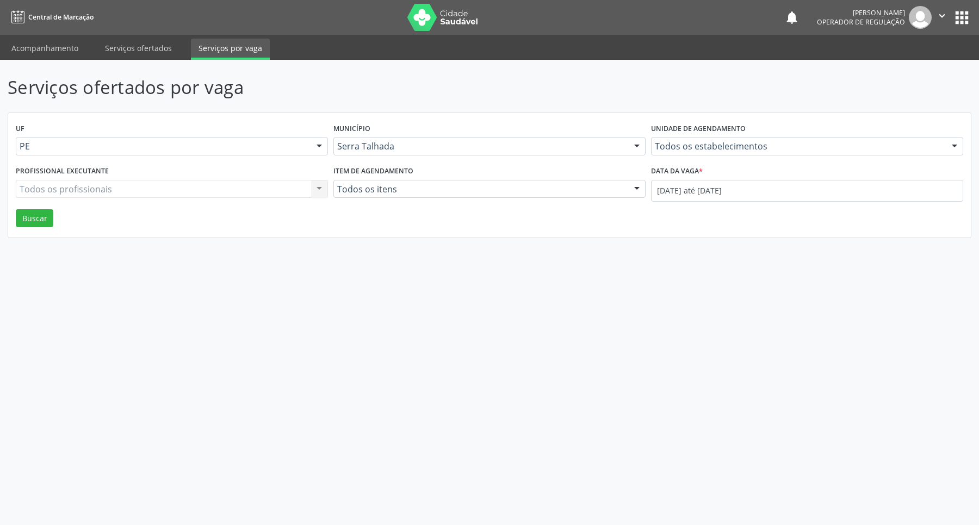
click at [958, 20] on button "apps" at bounding box center [962, 17] width 19 height 19
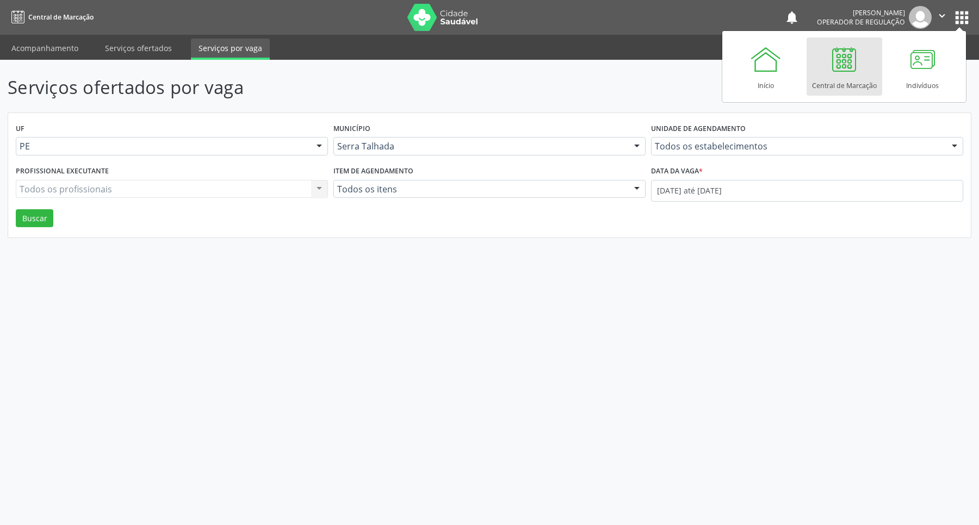
click at [865, 67] on link "Central de Marcação" at bounding box center [845, 67] width 76 height 58
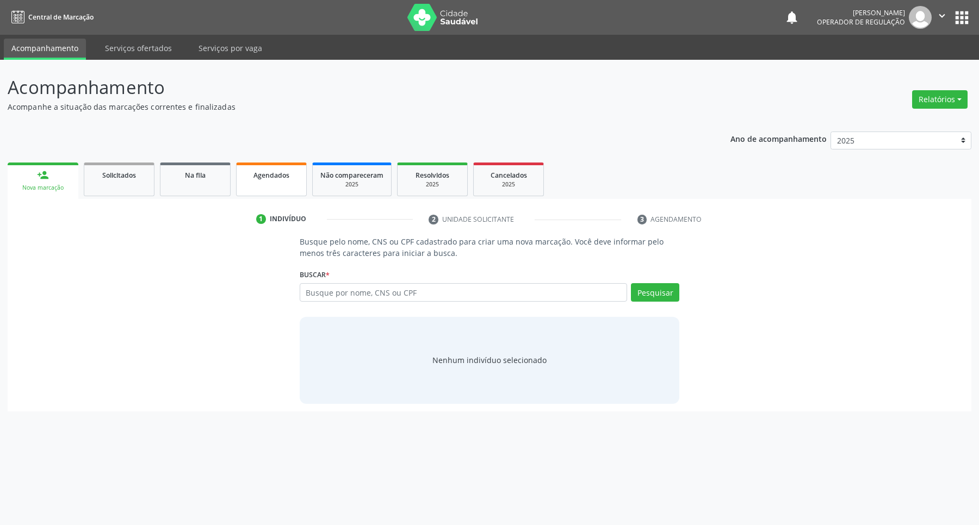
click at [300, 180] on link "Agendados" at bounding box center [271, 180] width 71 height 34
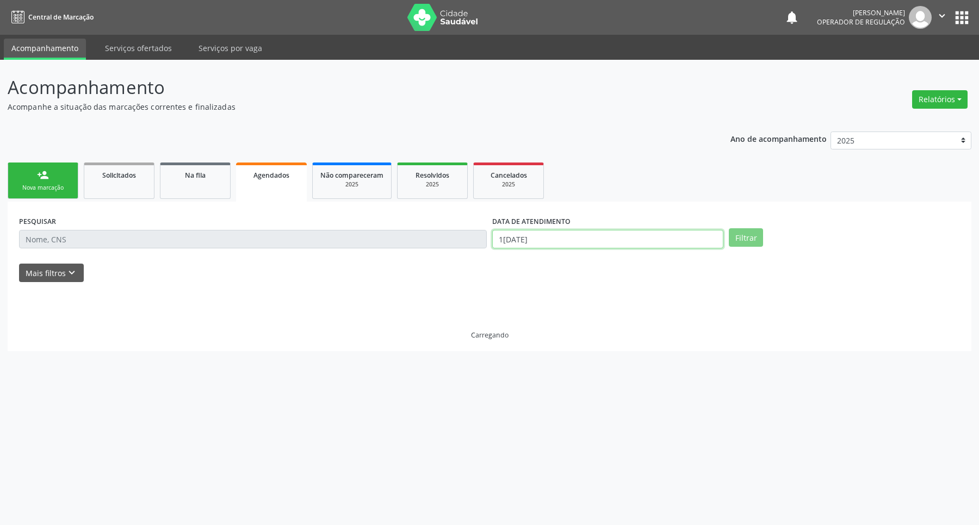
click at [649, 245] on body "Central de Marcação notifications Isadora Nunes Bezerra Pulça Operador de regul…" at bounding box center [489, 262] width 979 height 525
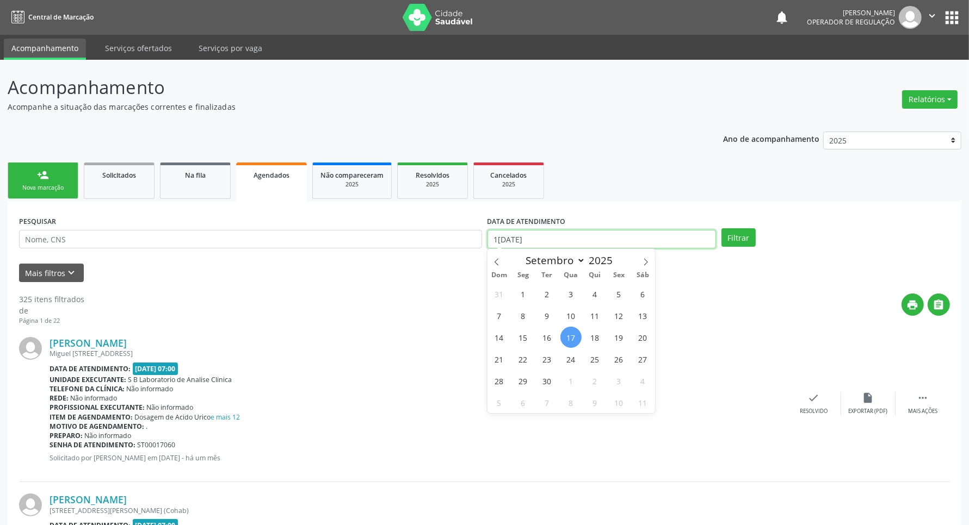
click at [649, 245] on input "17/09/2025" at bounding box center [601, 239] width 228 height 18
click at [649, 244] on input "17/09/2025" at bounding box center [601, 239] width 228 height 18
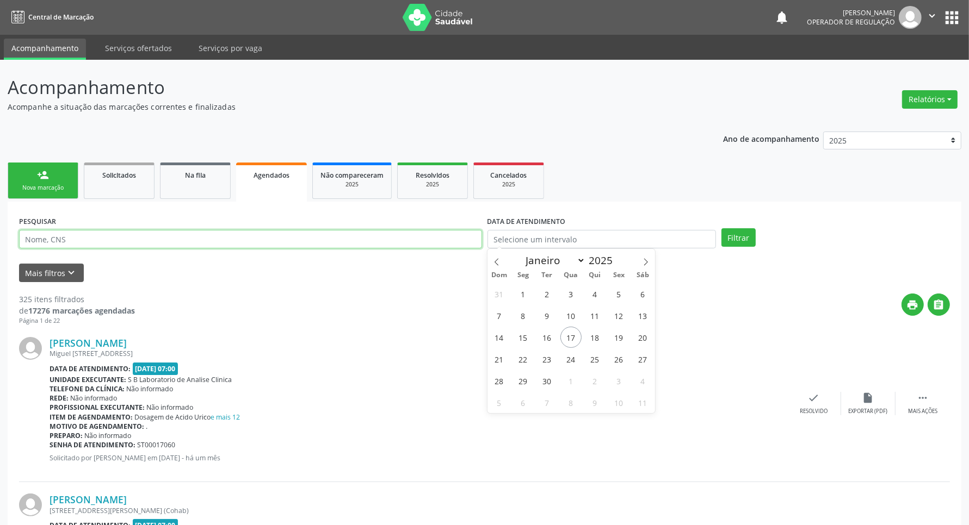
click at [463, 238] on input "text" at bounding box center [250, 239] width 463 height 18
paste input "163 9336 4794 0018"
type input "163 9336 4794 0018."
click at [721, 228] on button "Filtrar" at bounding box center [738, 237] width 34 height 18
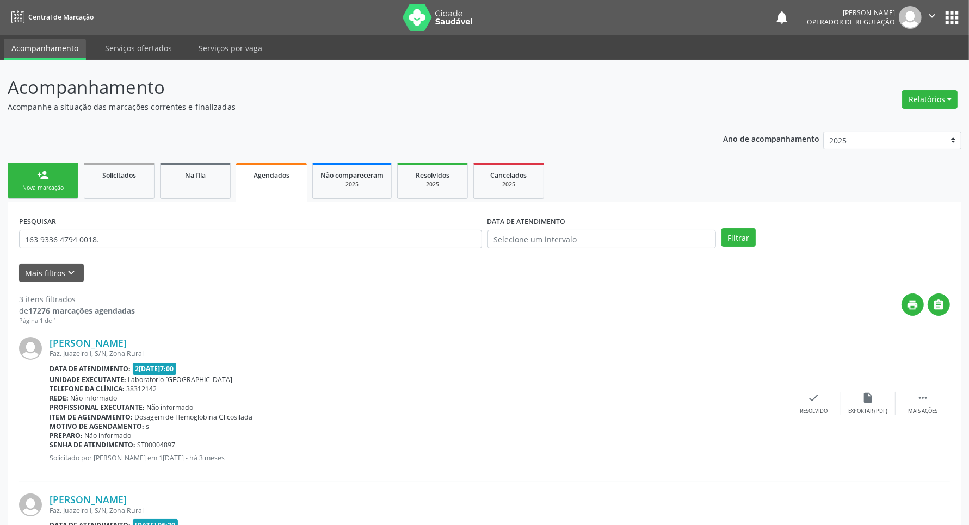
click at [45, 175] on div "person_add" at bounding box center [43, 175] width 12 height 12
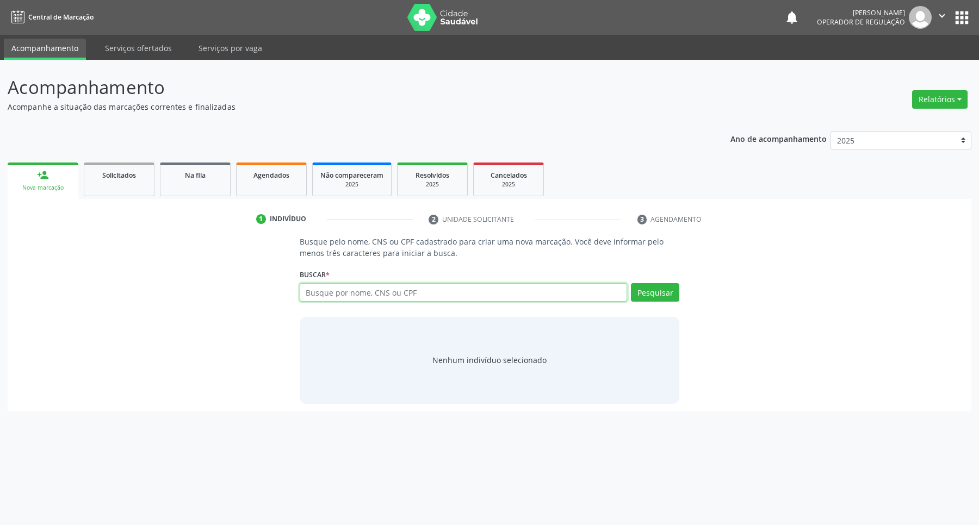
click at [316, 292] on input "text" at bounding box center [464, 292] width 328 height 18
paste input "163 9336 4794 0018"
type input "163 9336 4794 0018"
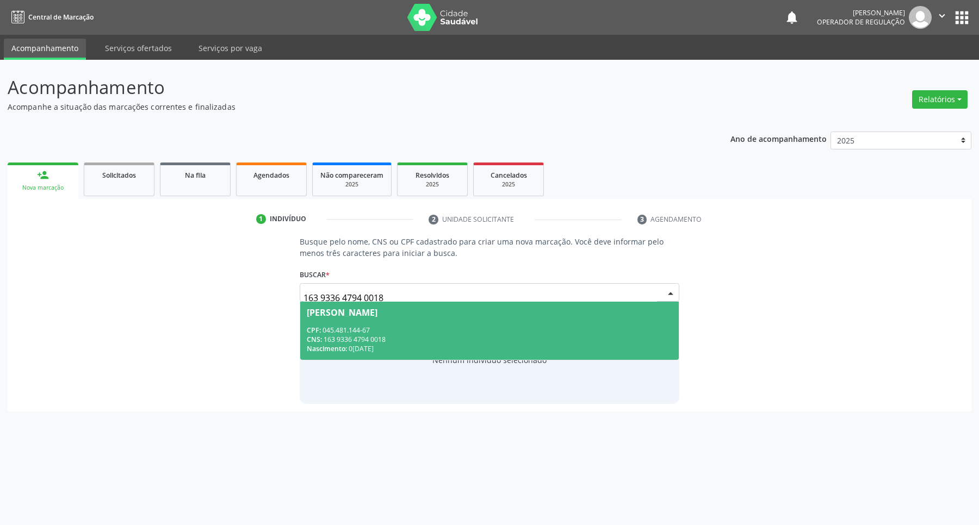
click at [499, 328] on div "CPF: 045.481.144-67" at bounding box center [490, 330] width 366 height 9
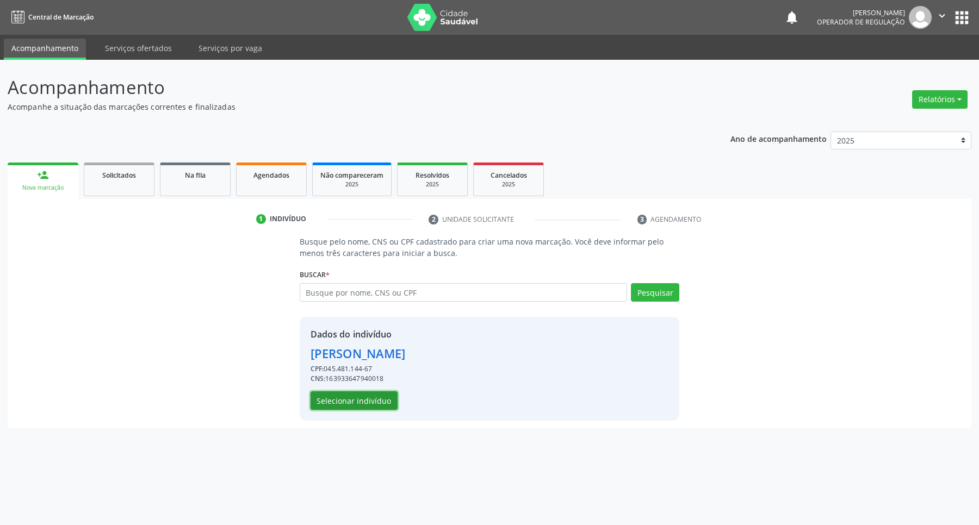
click at [363, 395] on button "Selecionar indivíduo" at bounding box center [354, 401] width 87 height 18
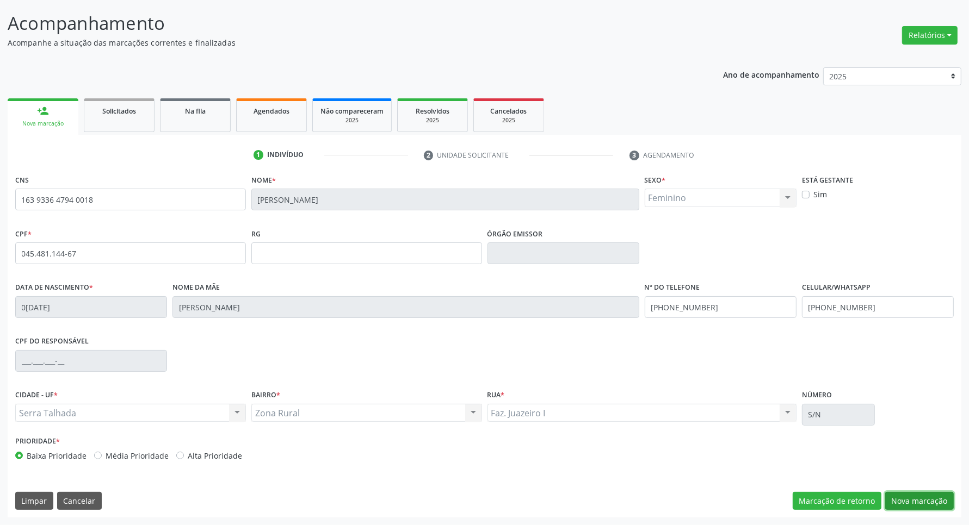
drag, startPoint x: 913, startPoint y: 505, endPoint x: 903, endPoint y: 502, distance: 10.2
click at [908, 504] on button "Nova marcação" at bounding box center [919, 501] width 69 height 18
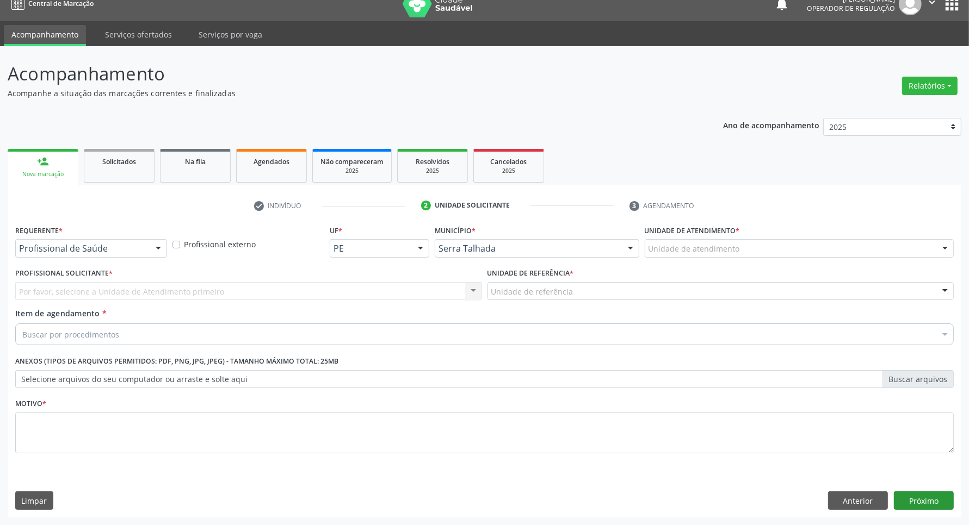
scroll to position [14, 0]
click at [158, 251] on div at bounding box center [158, 249] width 16 height 18
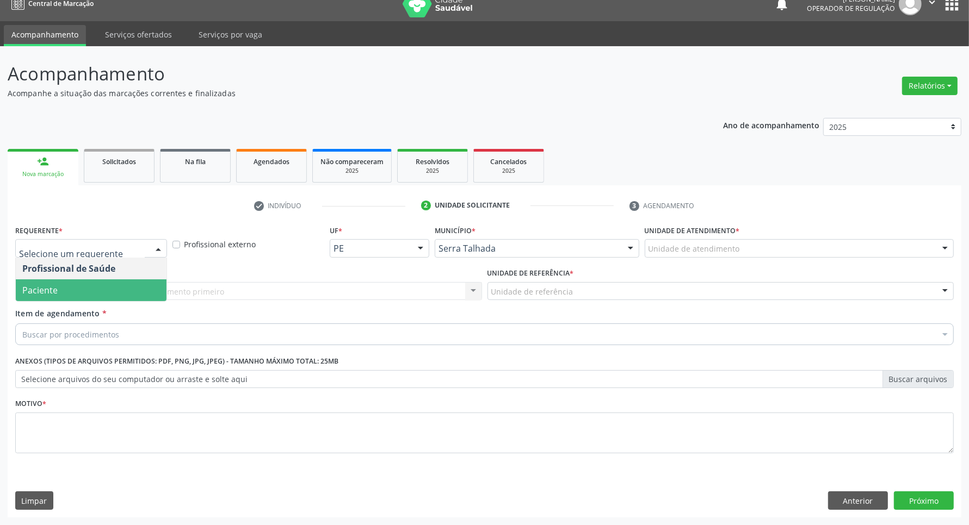
click at [145, 286] on span "Paciente" at bounding box center [91, 291] width 151 height 22
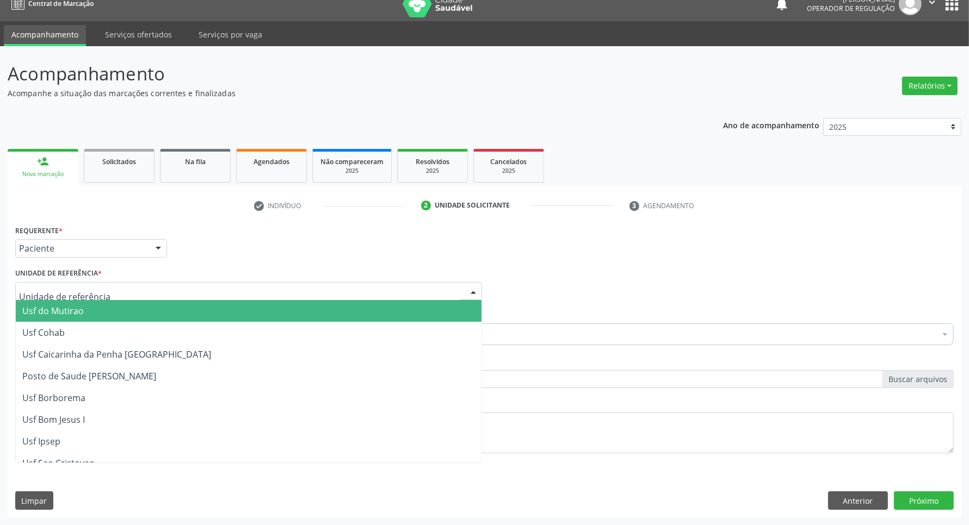
click at [153, 286] on div at bounding box center [248, 291] width 467 height 18
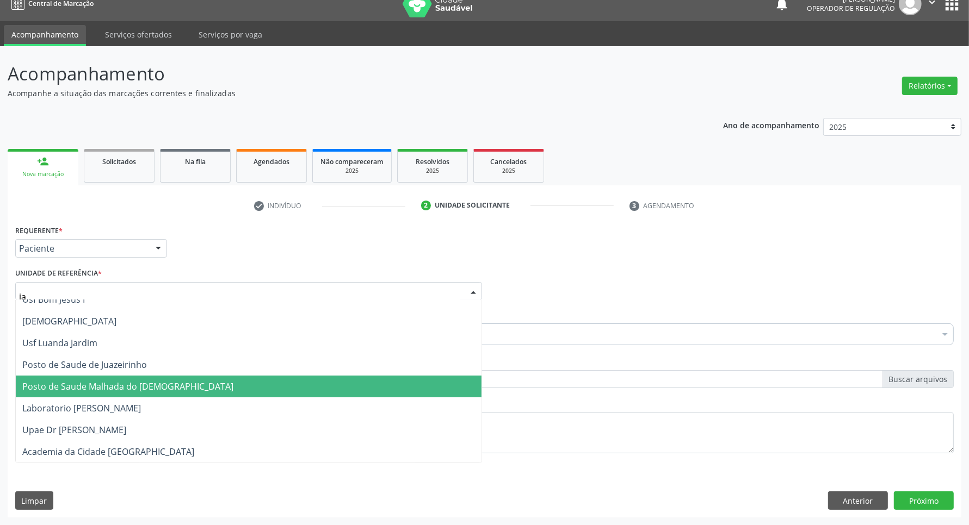
scroll to position [0, 0]
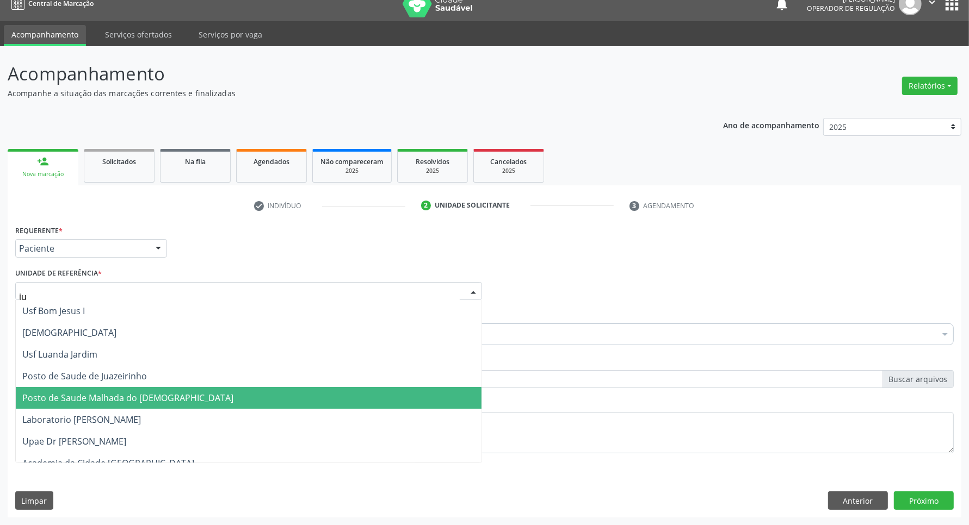
type input "jua"
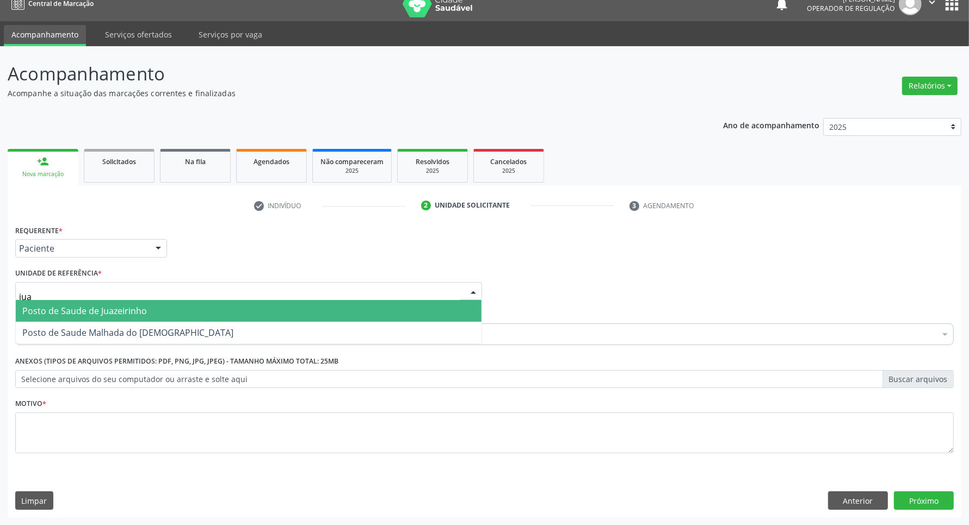
click at [147, 316] on span "Posto de Saude de Juazeirinho" at bounding box center [249, 311] width 466 height 22
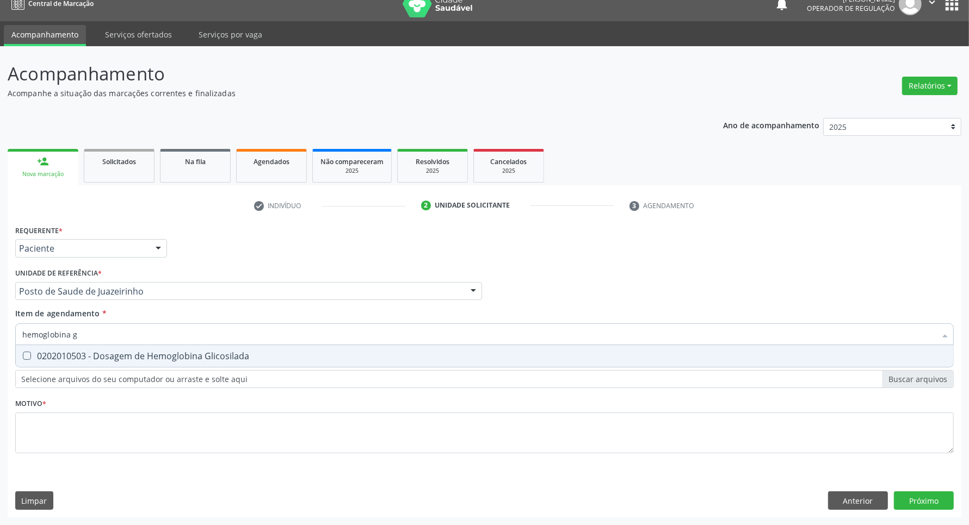
type input "hemoglobina g"
click at [77, 356] on div "0202010503 - Dosagem de Hemoglobina Glicosilada" at bounding box center [484, 356] width 924 height 9
checkbox Glicosilada "true"
click at [86, 430] on div "Requerente * Paciente Profissional de Saúde Paciente Nenhum resultado encontrad…" at bounding box center [484, 345] width 938 height 246
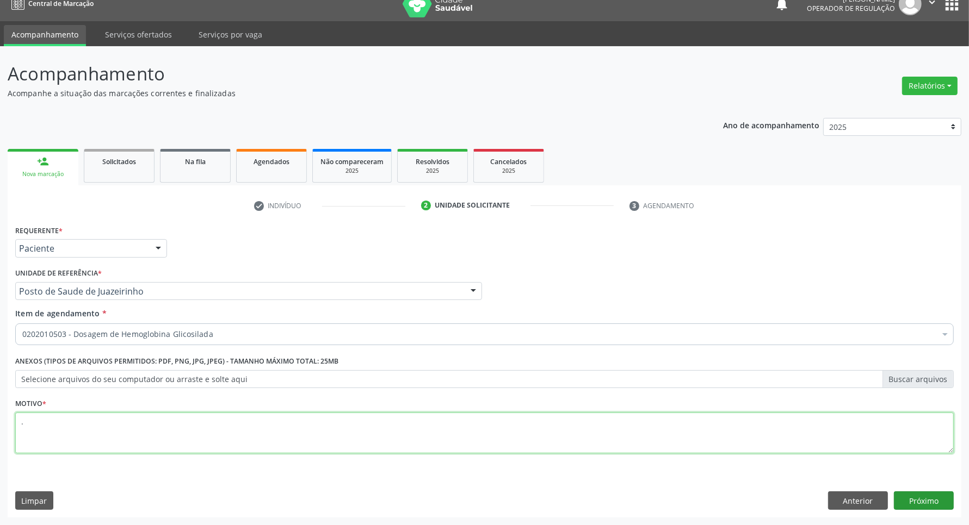
type textarea "."
click at [912, 502] on button "Próximo" at bounding box center [924, 501] width 60 height 18
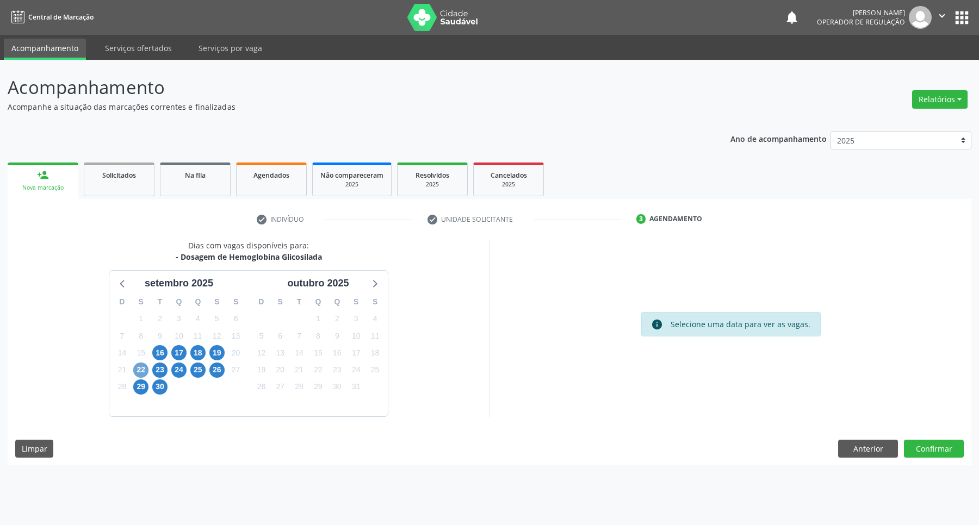
click at [141, 369] on span "22" at bounding box center [140, 370] width 15 height 15
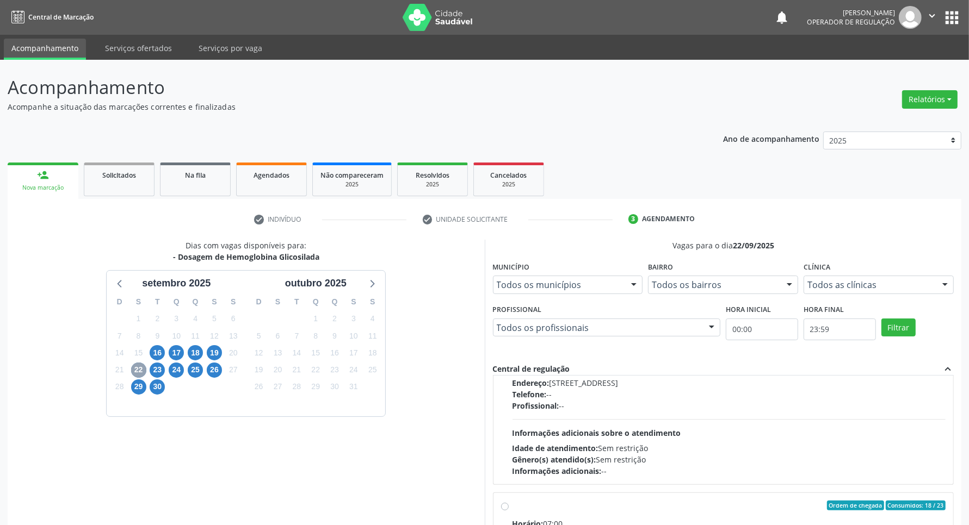
scroll to position [408, 0]
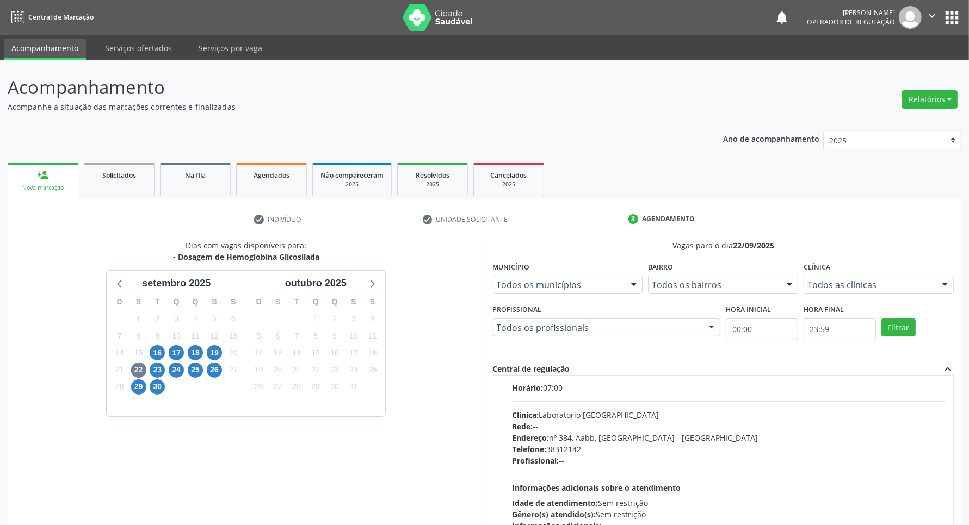
click at [762, 425] on div "Rede: --" at bounding box center [729, 426] width 434 height 11
click at [509, 375] on input "Ordem de chegada Consumidos: 18 / 23 Horário: 07:00 Clínica: Laboratorio Sao Fr…" at bounding box center [505, 370] width 8 height 10
radio input "true"
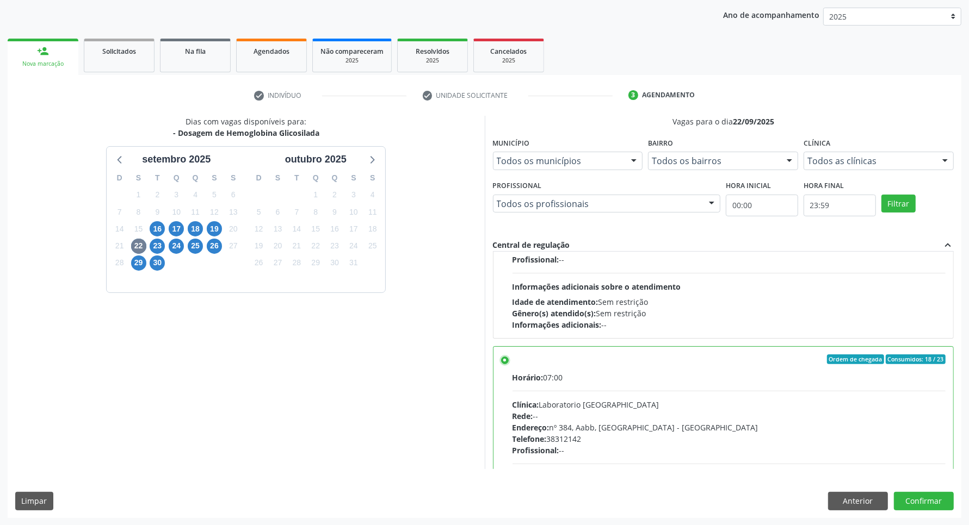
scroll to position [430, 0]
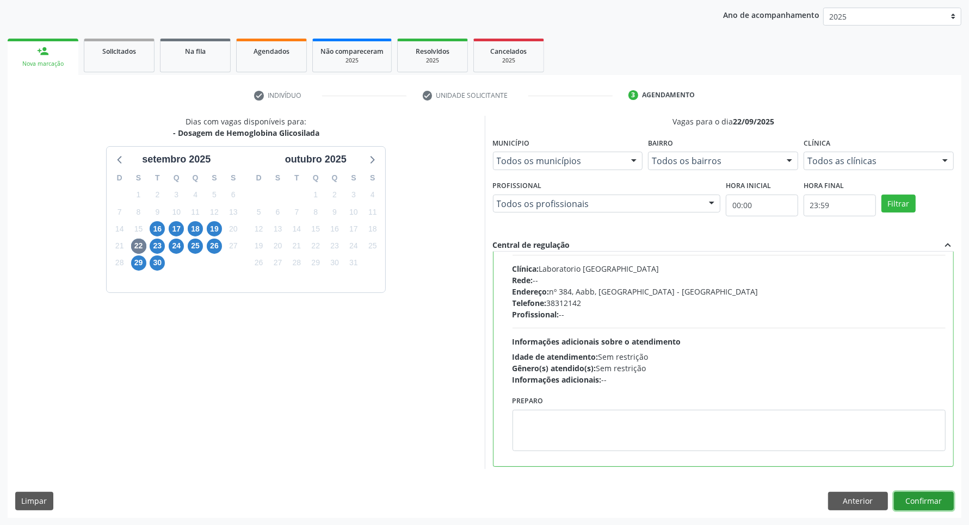
click at [925, 508] on button "Confirmar" at bounding box center [924, 501] width 60 height 18
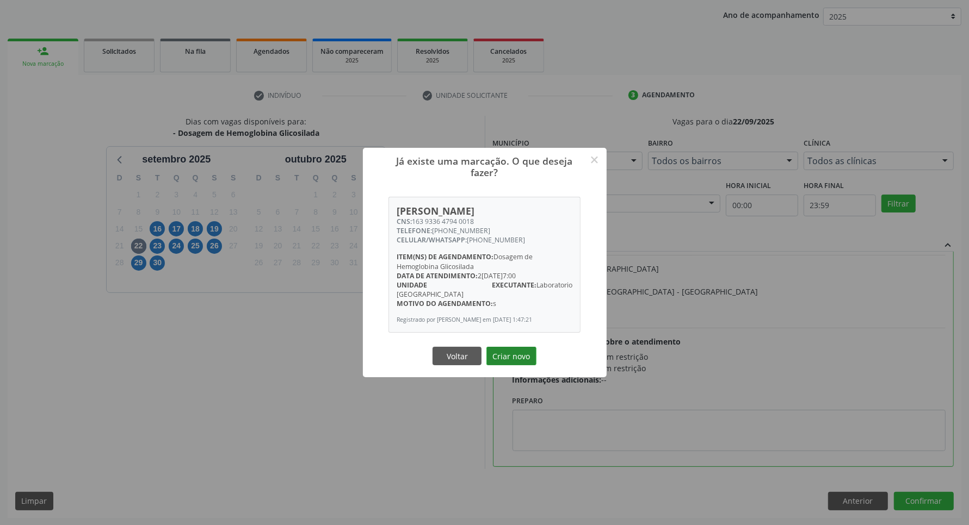
click at [517, 357] on button "Criar novo" at bounding box center [511, 356] width 50 height 18
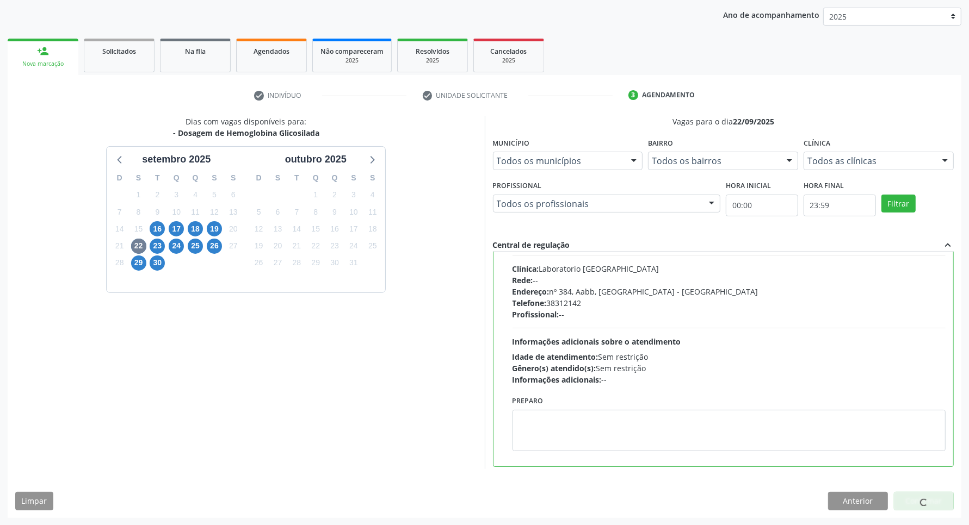
scroll to position [0, 0]
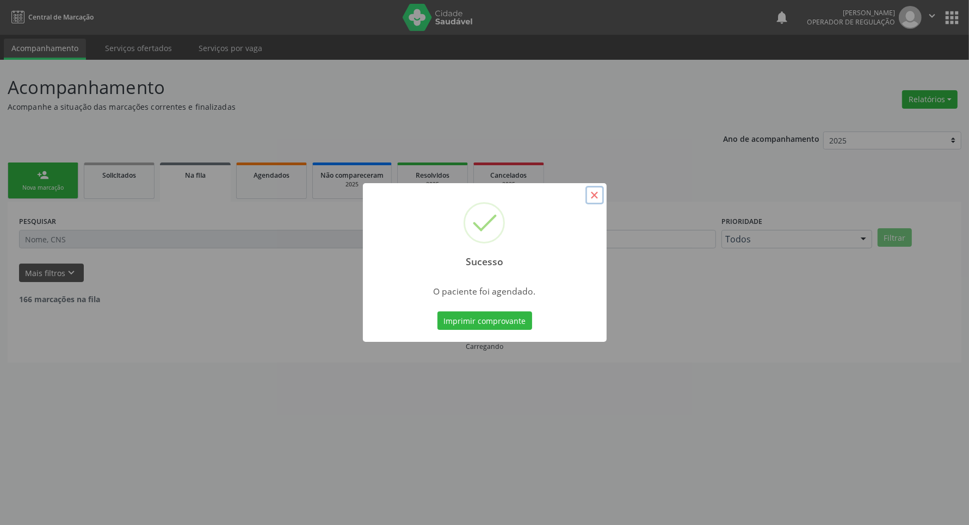
click at [597, 194] on button "×" at bounding box center [594, 195] width 18 height 18
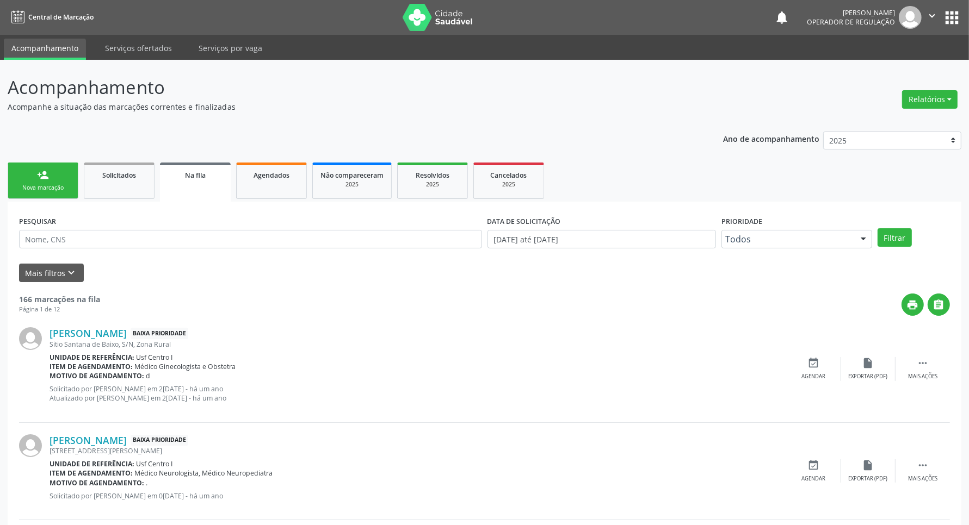
click at [20, 180] on link "person_add Nova marcação" at bounding box center [43, 181] width 71 height 36
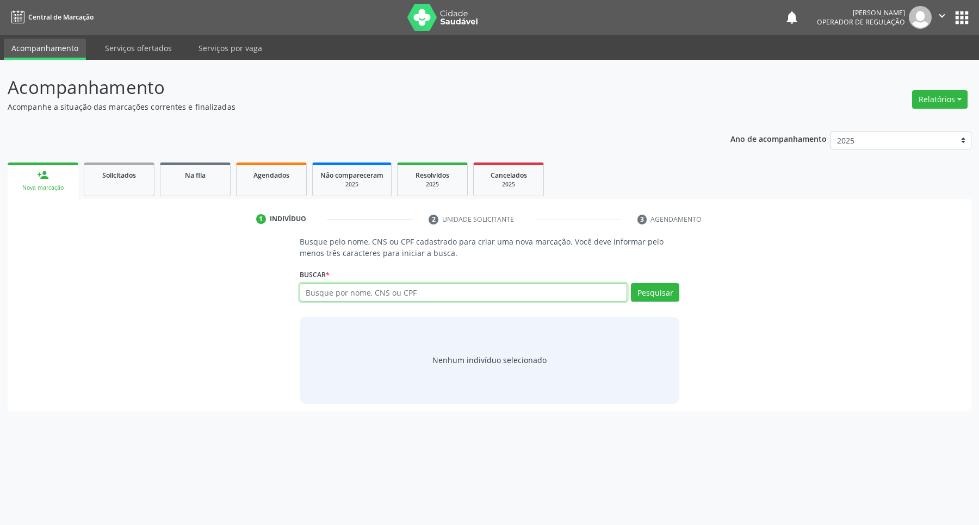
click at [324, 293] on input "text" at bounding box center [464, 292] width 328 height 18
type input "898004875356686"
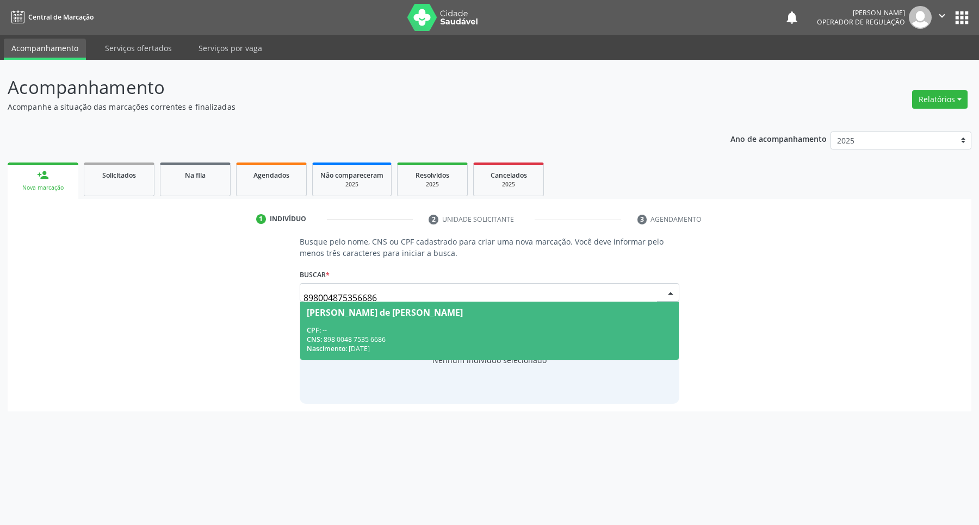
click at [441, 333] on div "CPF: --" at bounding box center [490, 330] width 366 height 9
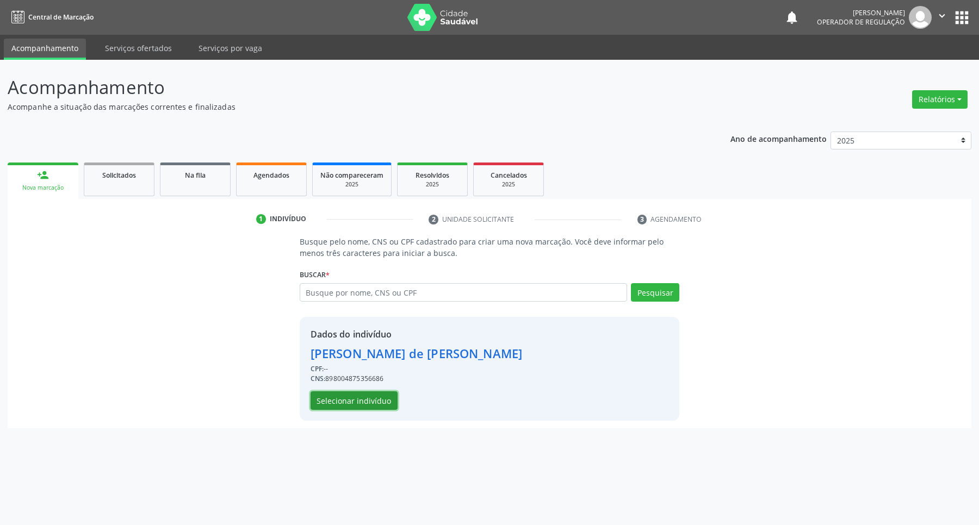
click at [365, 401] on button "Selecionar indivíduo" at bounding box center [354, 401] width 87 height 18
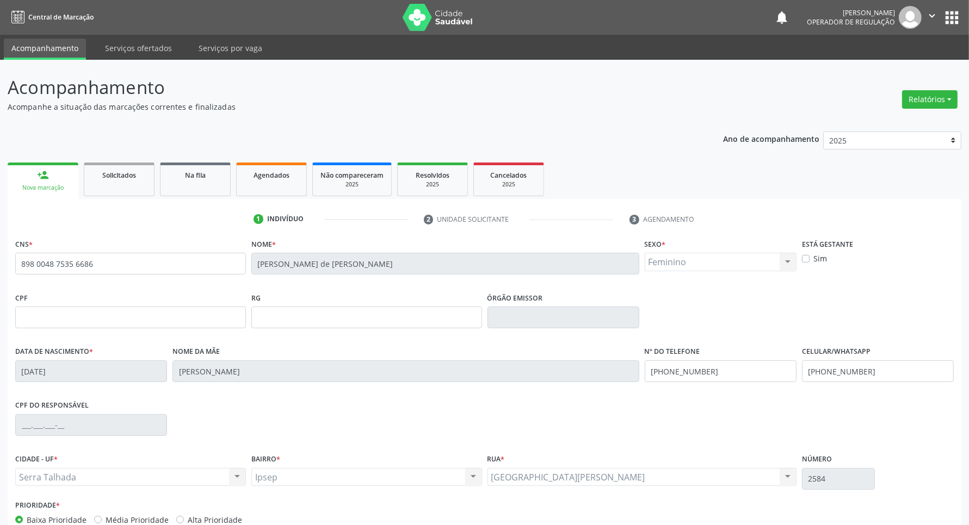
scroll to position [64, 0]
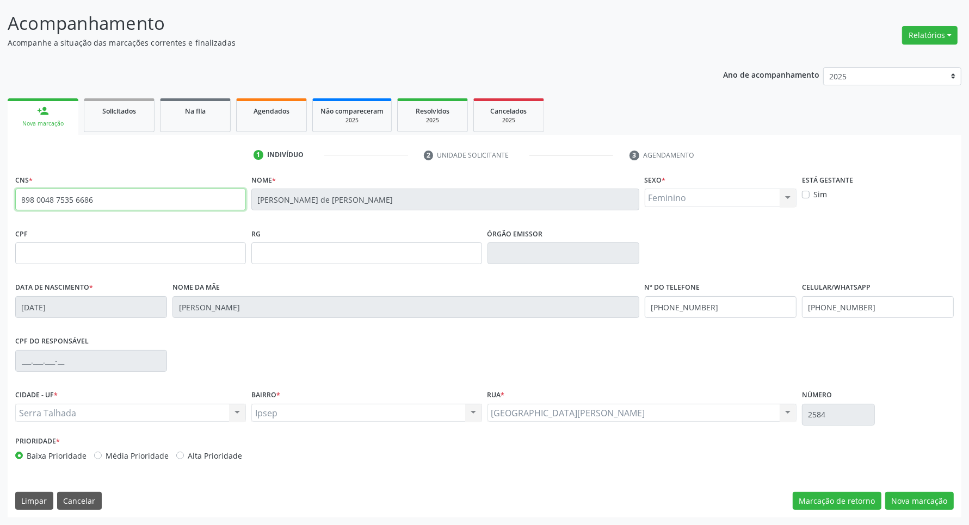
drag, startPoint x: 107, startPoint y: 202, endPoint x: 0, endPoint y: 181, distance: 108.8
click at [0, 181] on div "Acompanhamento Acompanhe a situação das marcações correntes e finalizadas Relat…" at bounding box center [484, 261] width 969 height 530
click at [908, 502] on button "Nova marcação" at bounding box center [919, 501] width 69 height 18
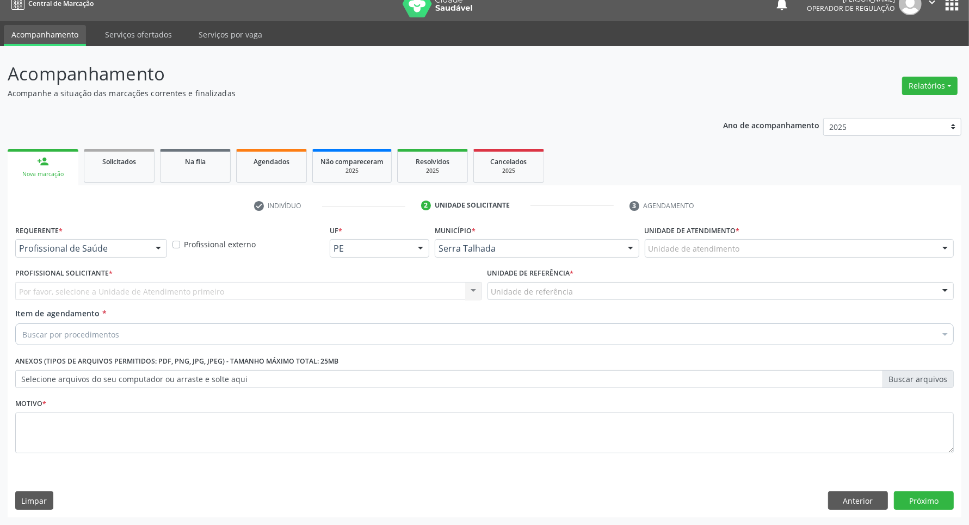
scroll to position [14, 0]
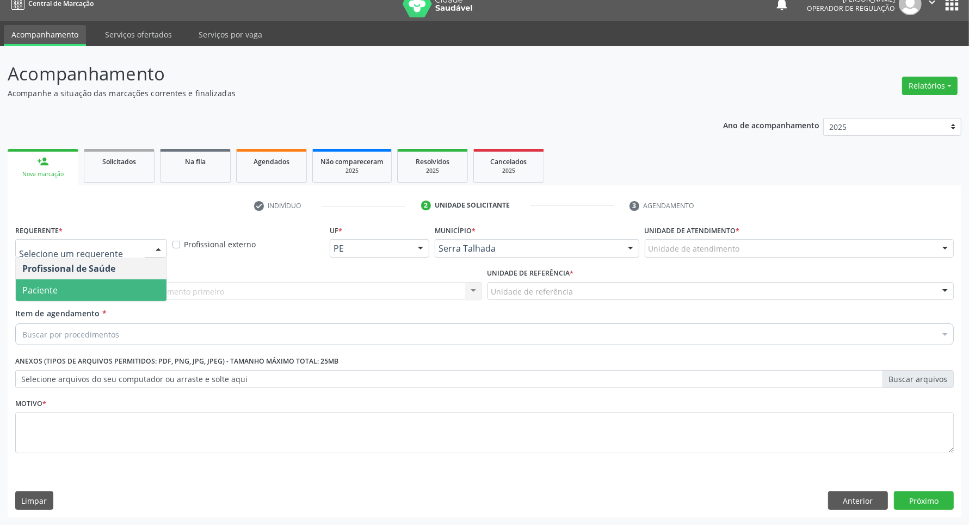
click at [83, 285] on span "Paciente" at bounding box center [91, 291] width 151 height 22
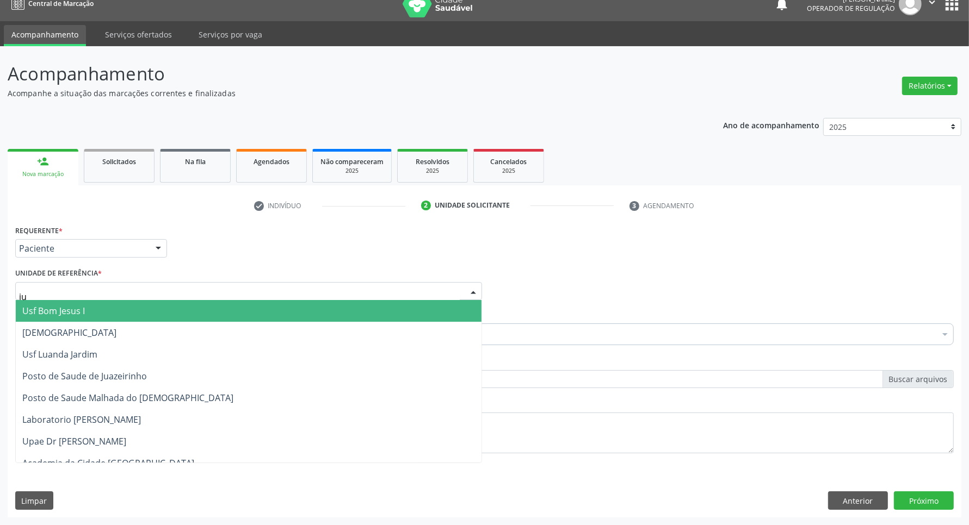
type input "jua"
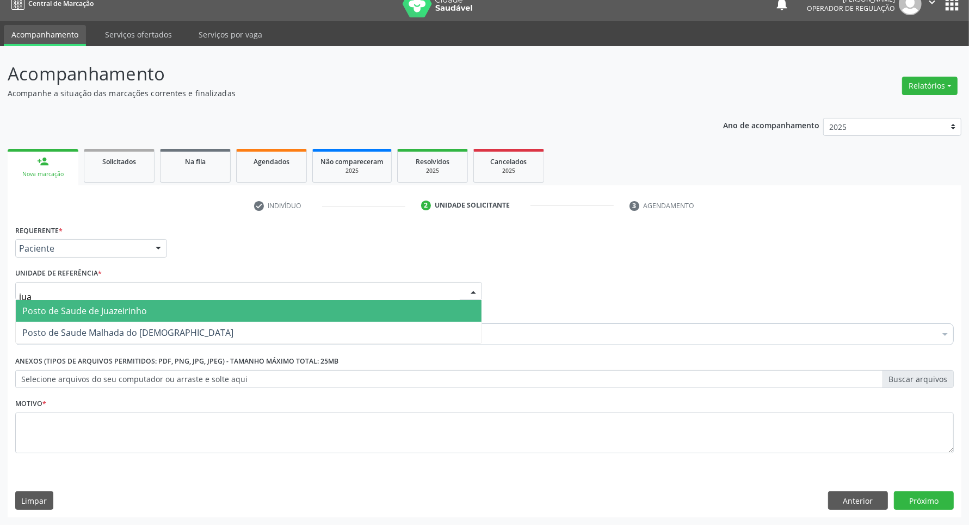
click at [60, 318] on span "Posto de Saude de Juazeirinho" at bounding box center [249, 311] width 466 height 22
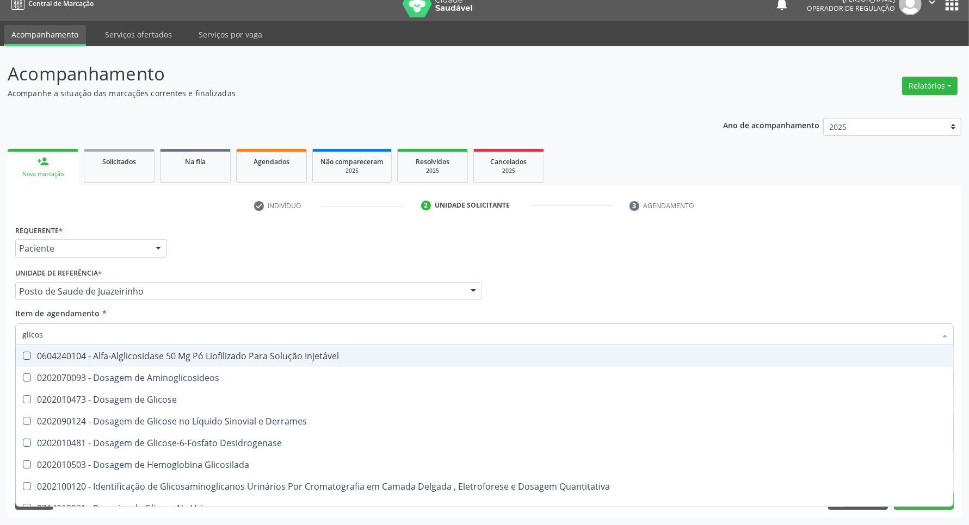
type input "glicose"
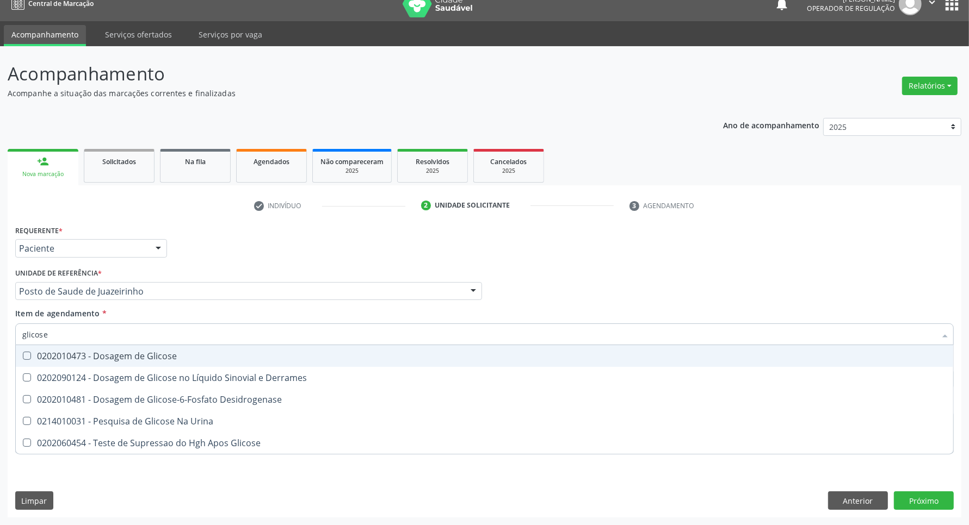
drag, startPoint x: 77, startPoint y: 355, endPoint x: 73, endPoint y: 343, distance: 13.1
click at [77, 355] on div "0202010473 - Dosagem de Glicose" at bounding box center [484, 356] width 924 height 9
checkbox Glicose "true"
drag, startPoint x: 65, startPoint y: 336, endPoint x: 0, endPoint y: 330, distance: 65.6
click at [0, 330] on div "Acompanhamento Acompanhe a situação das marcações correntes e finalizadas Relat…" at bounding box center [484, 285] width 969 height 479
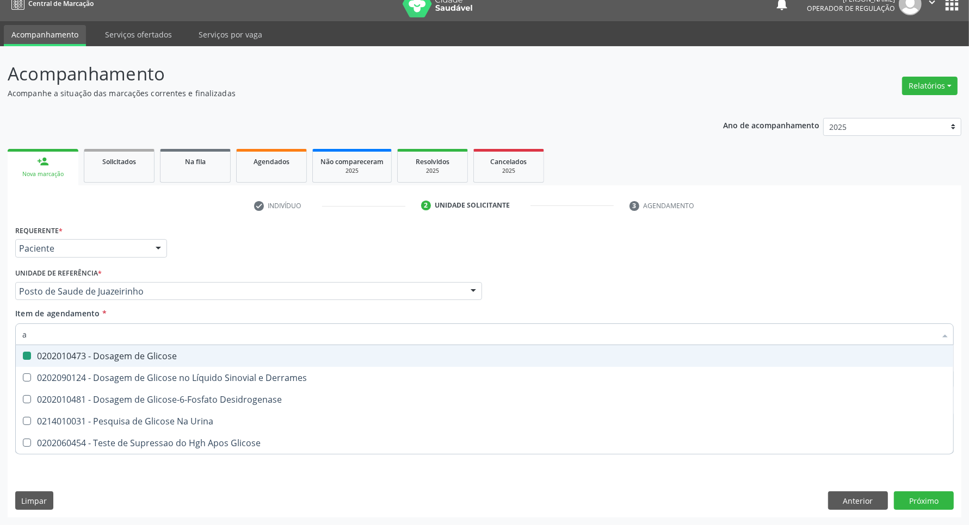
type input "ac"
checkbox Glicose "false"
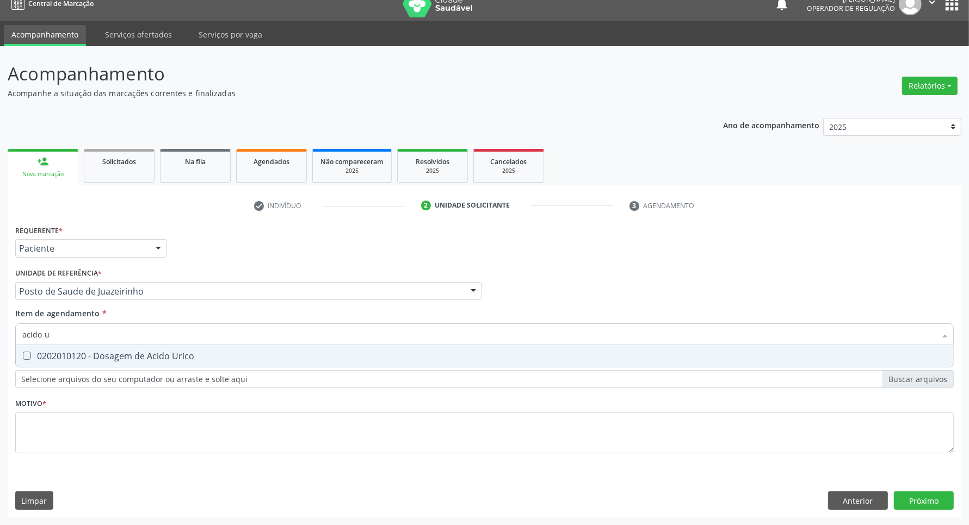
type input "acido u"
click at [96, 354] on div "0202010120 - Dosagem de Acido Urico" at bounding box center [484, 356] width 924 height 9
checkbox Urico "true"
drag, startPoint x: 95, startPoint y: 330, endPoint x: 0, endPoint y: 335, distance: 95.3
click at [0, 336] on div "Acompanhamento Acompanhe a situação das marcações correntes e finalizadas Relat…" at bounding box center [484, 285] width 969 height 479
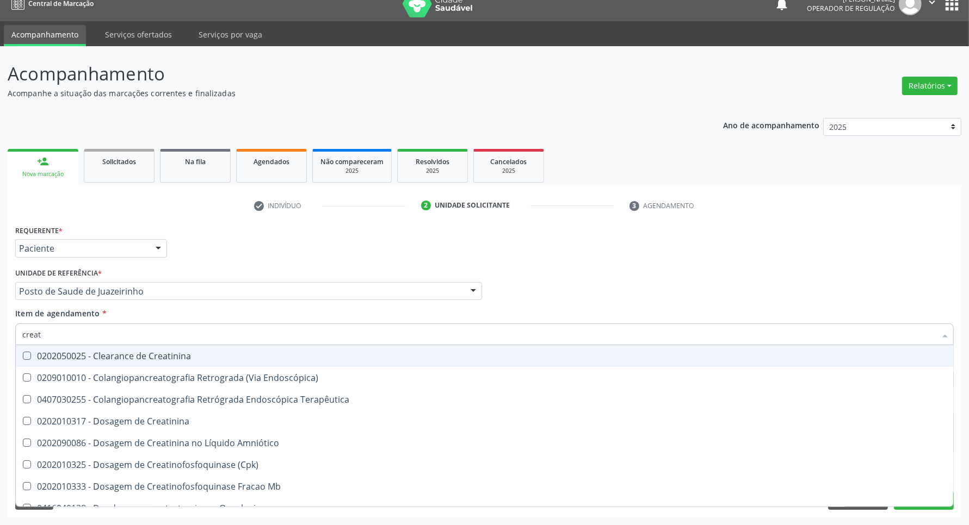
type input "creati"
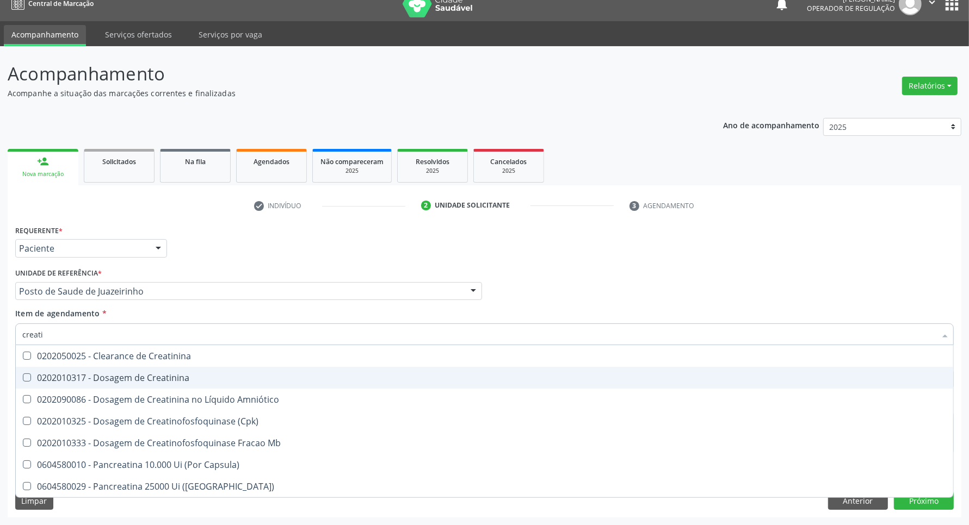
drag, startPoint x: 97, startPoint y: 377, endPoint x: 90, endPoint y: 355, distance: 23.2
click at [96, 377] on div "0202010317 - Dosagem de Creatinina" at bounding box center [484, 378] width 924 height 9
checkbox Creatinina "true"
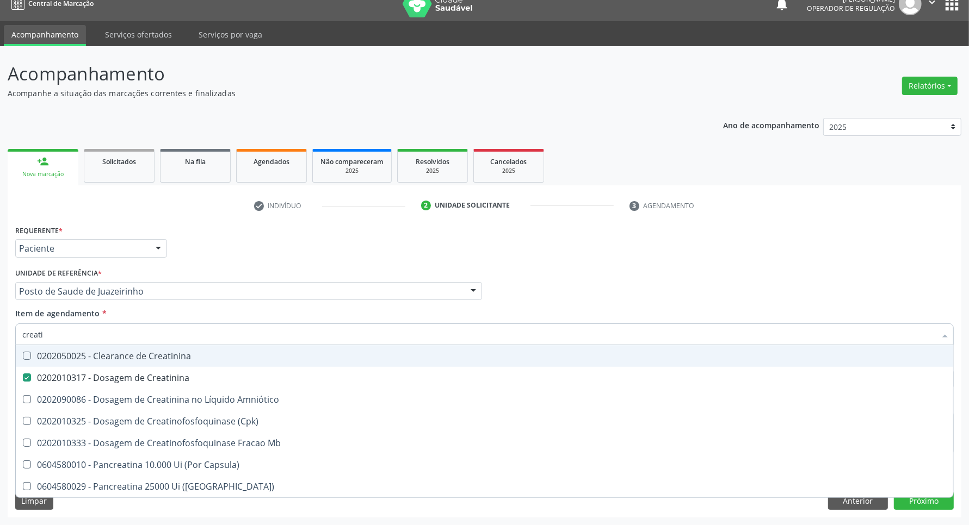
drag, startPoint x: 74, startPoint y: 325, endPoint x: 69, endPoint y: 330, distance: 7.3
click at [70, 330] on input "creati" at bounding box center [478, 335] width 913 height 22
click at [66, 333] on input "creati" at bounding box center [478, 335] width 913 height 22
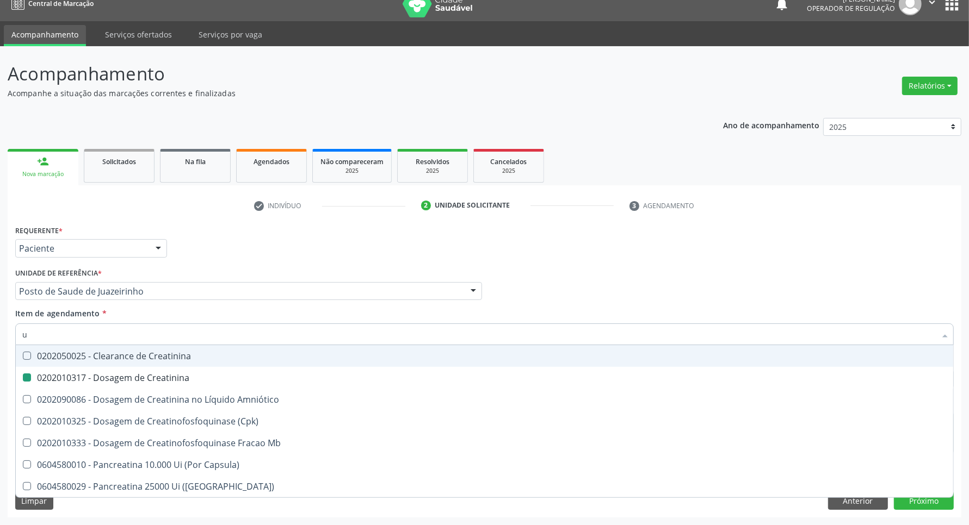
type input "ur"
checkbox Creatinina "false"
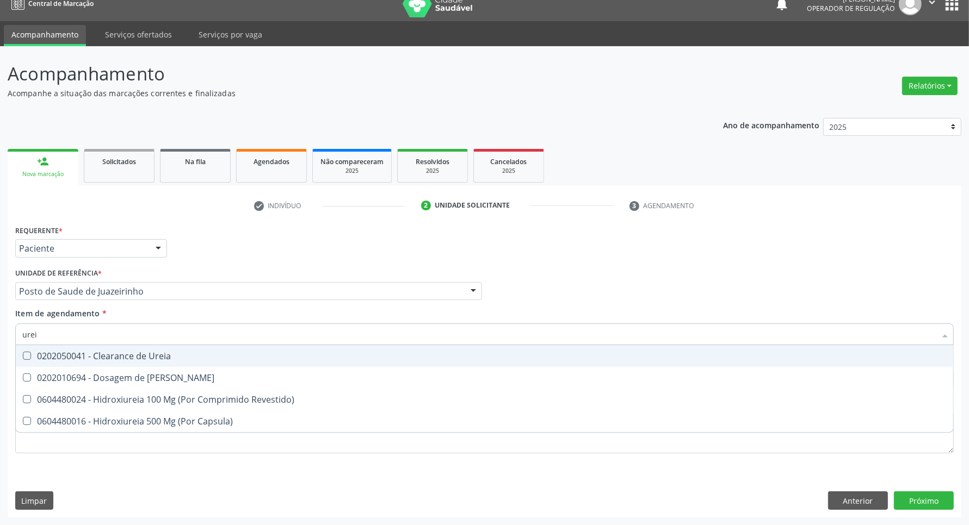
type input "ureia"
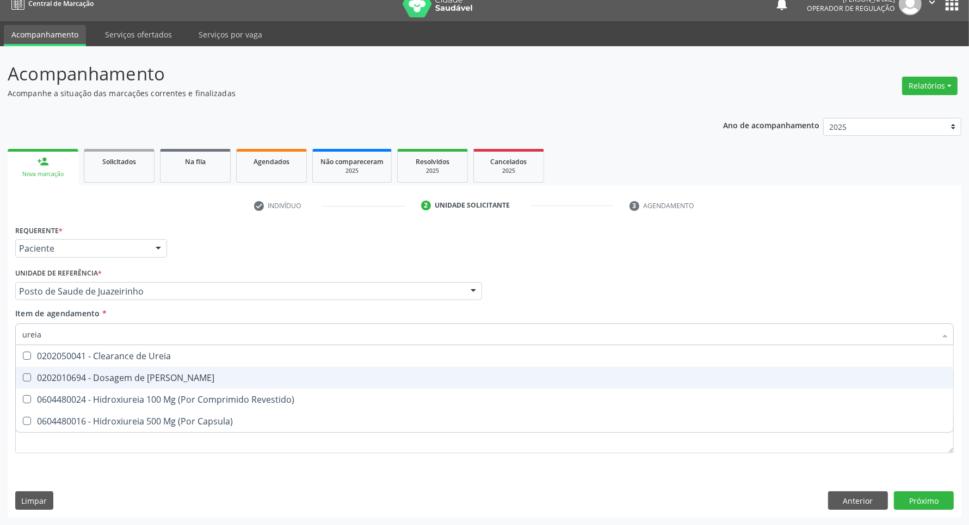
drag, startPoint x: 69, startPoint y: 379, endPoint x: 75, endPoint y: 353, distance: 26.9
click at [68, 374] on div "0202010694 - Dosagem de [PERSON_NAME]" at bounding box center [484, 378] width 924 height 9
checkbox Ureia "true"
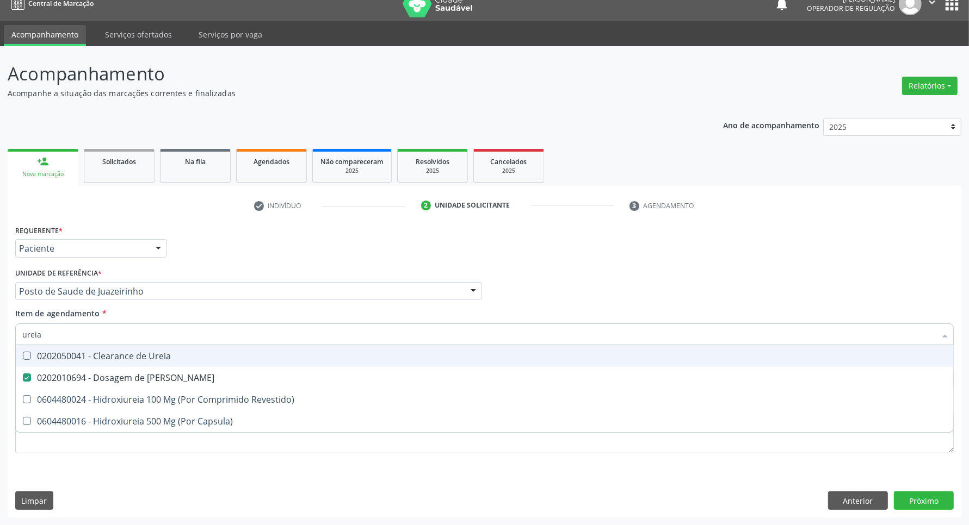
click at [2, 333] on div "Acompanhamento Acompanhe a situação das marcações correntes e finalizadas Relat…" at bounding box center [484, 285] width 969 height 479
type input "c"
checkbox Ureia "false"
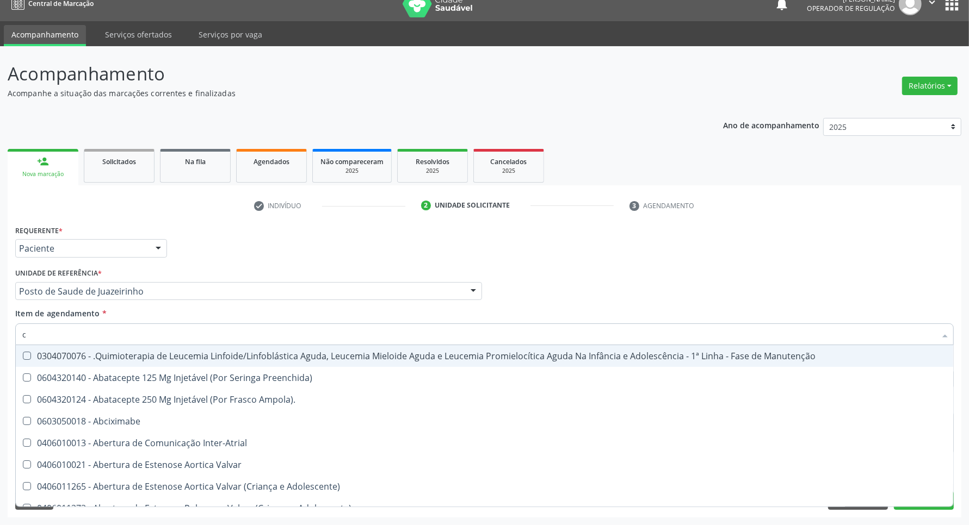
type input "co"
checkbox Único "true"
checkbox Creatinina "true"
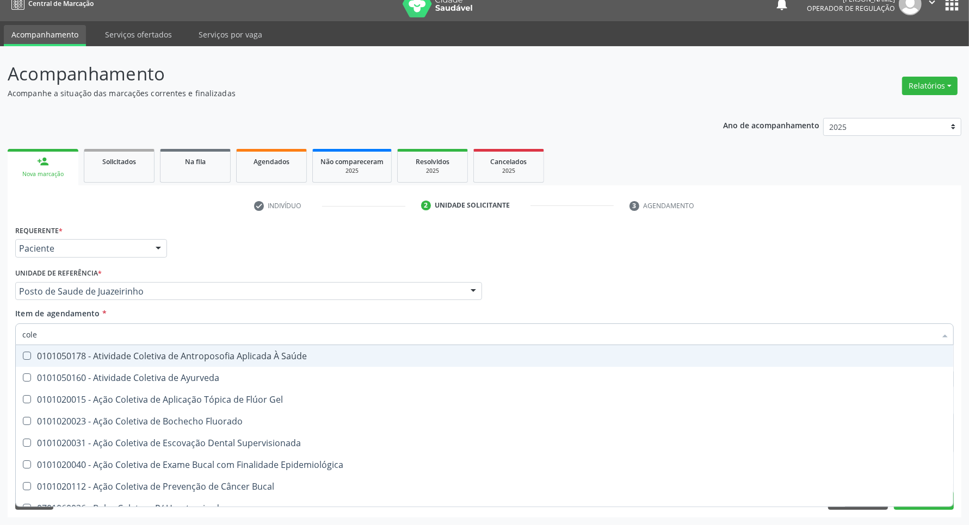
type input "coles"
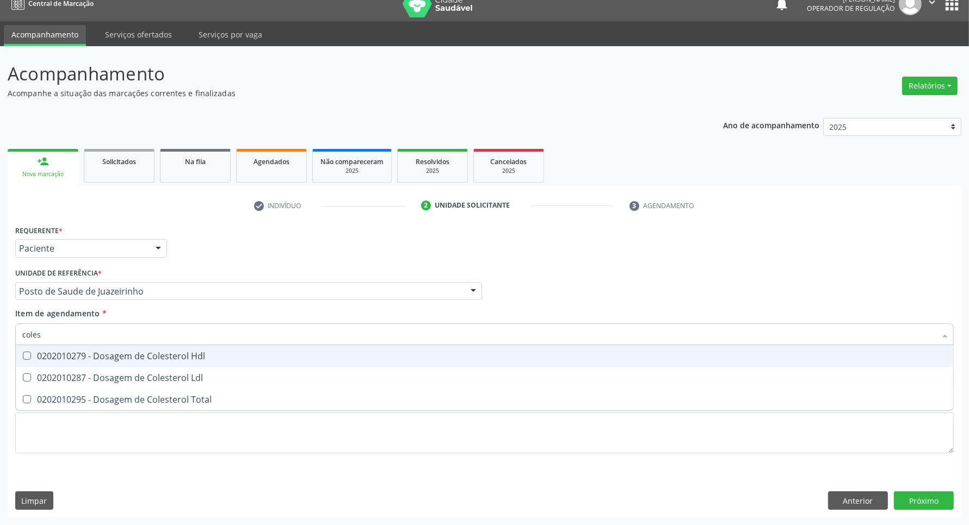
click at [40, 360] on div "0202010279 - Dosagem de Colesterol Hdl" at bounding box center [484, 356] width 924 height 9
checkbox Hdl "true"
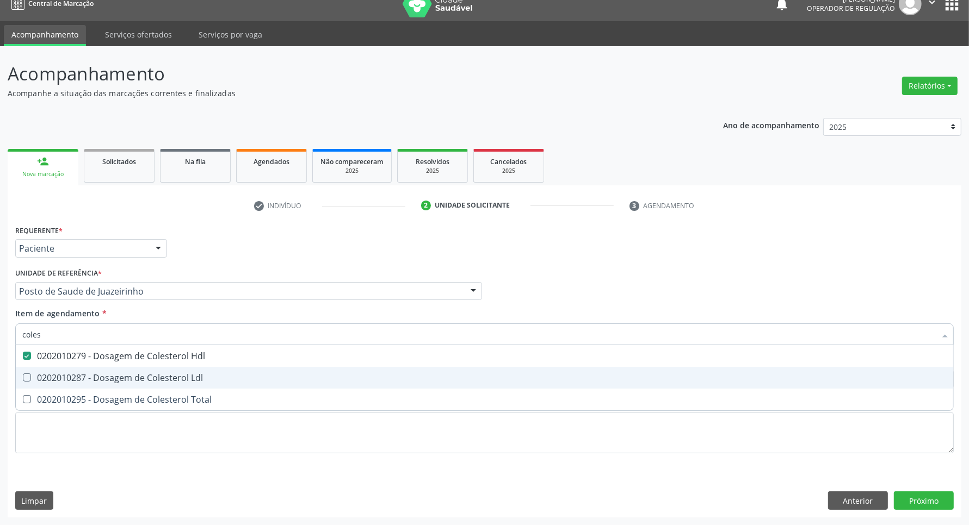
drag, startPoint x: 40, startPoint y: 380, endPoint x: 38, endPoint y: 403, distance: 22.9
click at [39, 382] on div "0202010287 - Dosagem de Colesterol Ldl" at bounding box center [484, 378] width 924 height 9
checkbox Ldl "true"
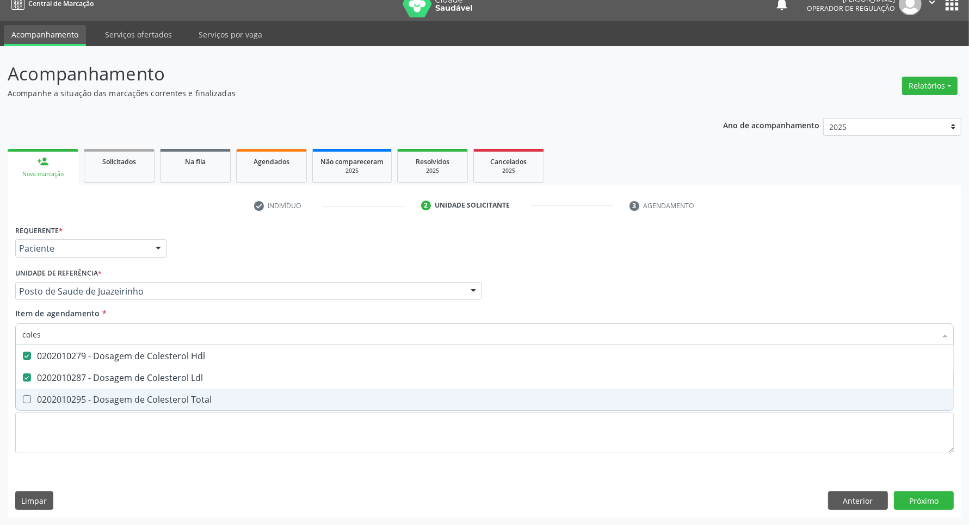
drag, startPoint x: 39, startPoint y: 404, endPoint x: 39, endPoint y: 397, distance: 7.1
click at [39, 404] on div "0202010295 - Dosagem de Colesterol Total" at bounding box center [484, 399] width 924 height 9
checkbox Total "true"
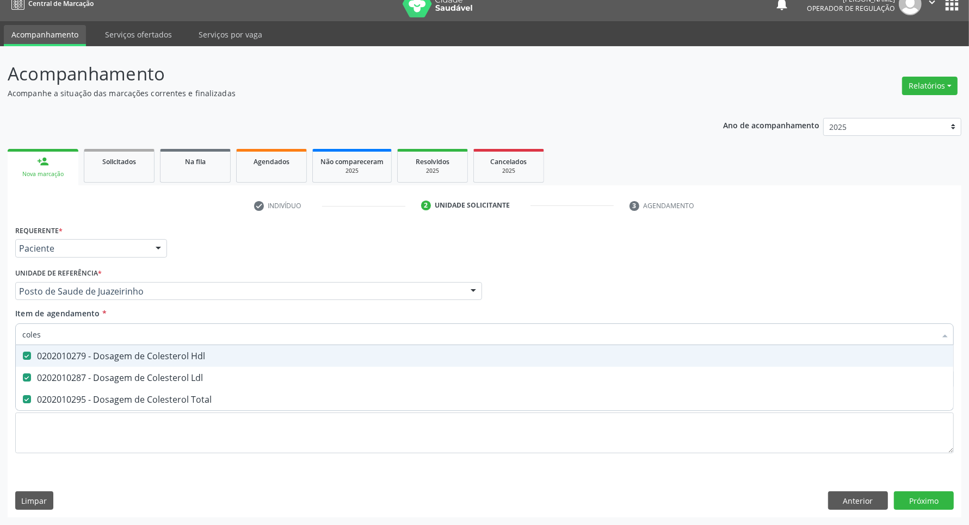
drag, startPoint x: 61, startPoint y: 337, endPoint x: 0, endPoint y: 336, distance: 61.5
click at [0, 336] on div "Acompanhamento Acompanhe a situação das marcações correntes e finalizadas Relat…" at bounding box center [484, 285] width 969 height 479
type input "bi"
checkbox Hdl "false"
checkbox Ldl "false"
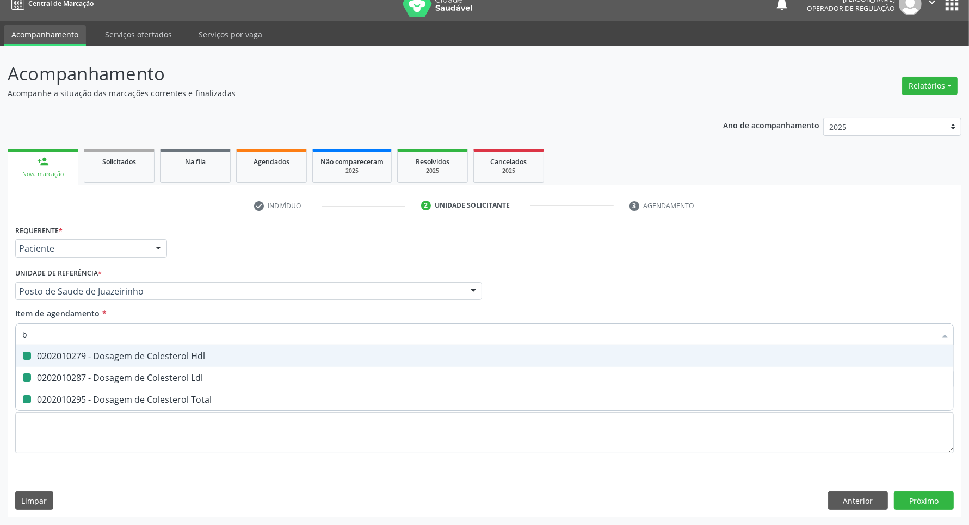
checkbox Total "false"
type input "bilirru"
drag, startPoint x: 26, startPoint y: 354, endPoint x: 63, endPoint y: 335, distance: 41.1
click at [29, 352] on div "0202010201 - Dosagem de Bilirrubina Total e Fracoes" at bounding box center [484, 356] width 924 height 9
checkbox Fracoes "true"
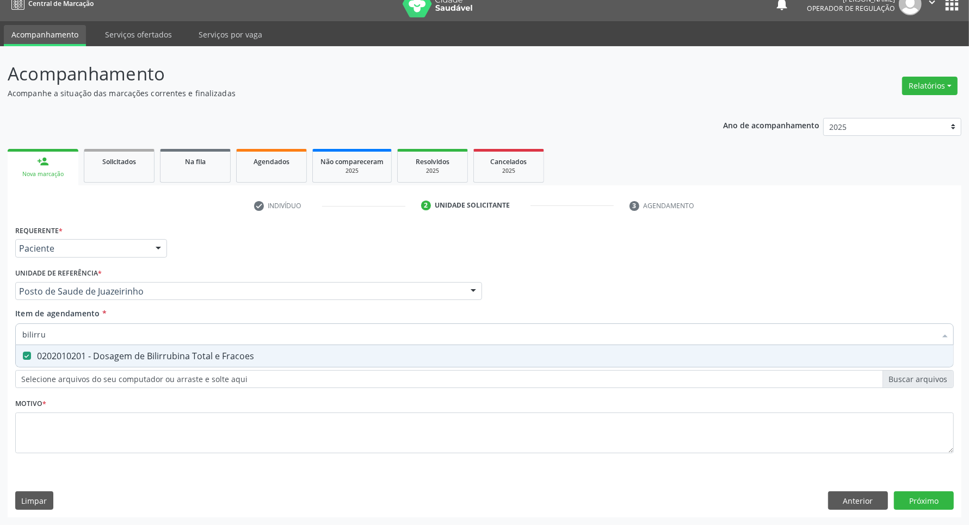
click at [0, 321] on div "Acompanhamento Acompanhe a situação das marcações correntes e finalizadas Relat…" at bounding box center [484, 285] width 969 height 479
type input "t"
checkbox Fracoes "false"
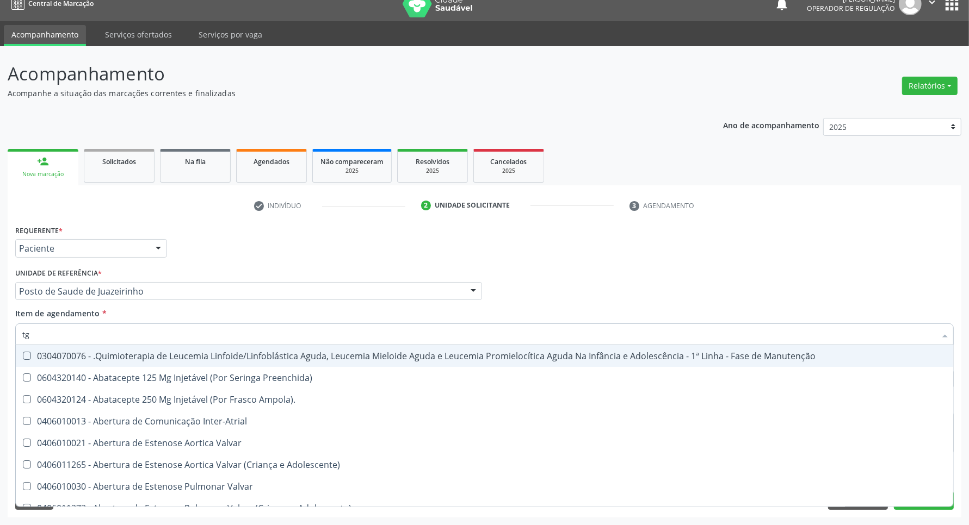
type input "tgo"
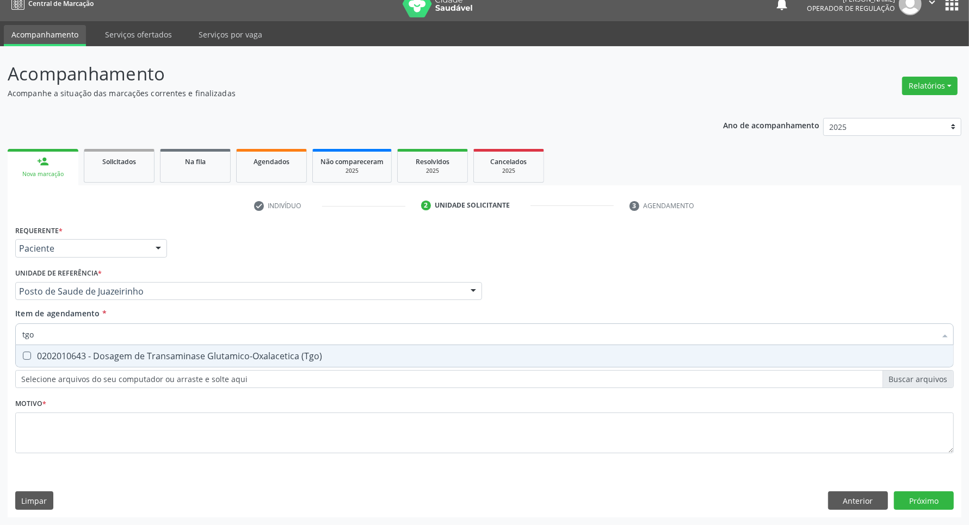
click at [45, 361] on div "0202010643 - Dosagem de Transaminase Glutamico-Oxalacetica (Tgo)" at bounding box center [484, 356] width 924 height 9
checkbox \(Tgo\) "true"
drag, startPoint x: 50, startPoint y: 340, endPoint x: 0, endPoint y: 326, distance: 51.3
click at [0, 326] on div "Acompanhamento Acompanhe a situação das marcações correntes e finalizadas Relat…" at bounding box center [484, 285] width 969 height 479
type input "tr"
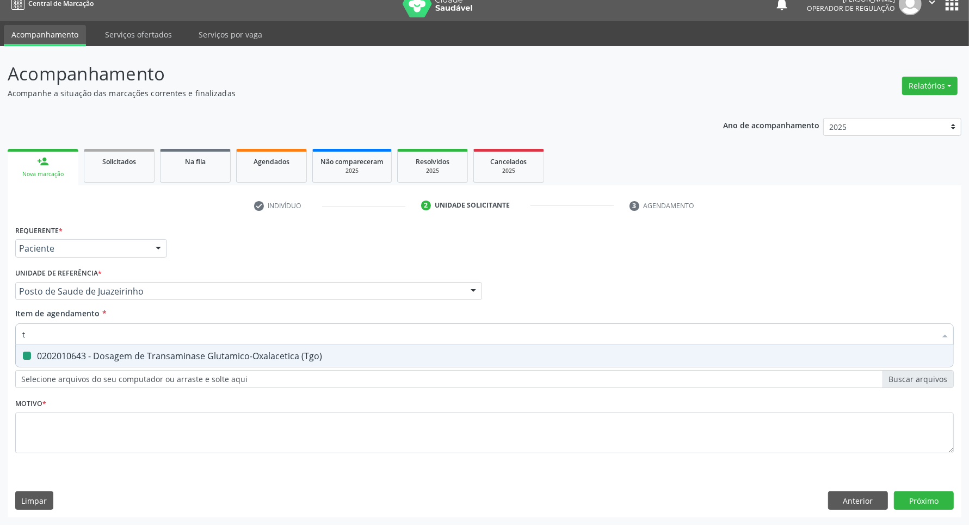
checkbox \(Tgo\) "false"
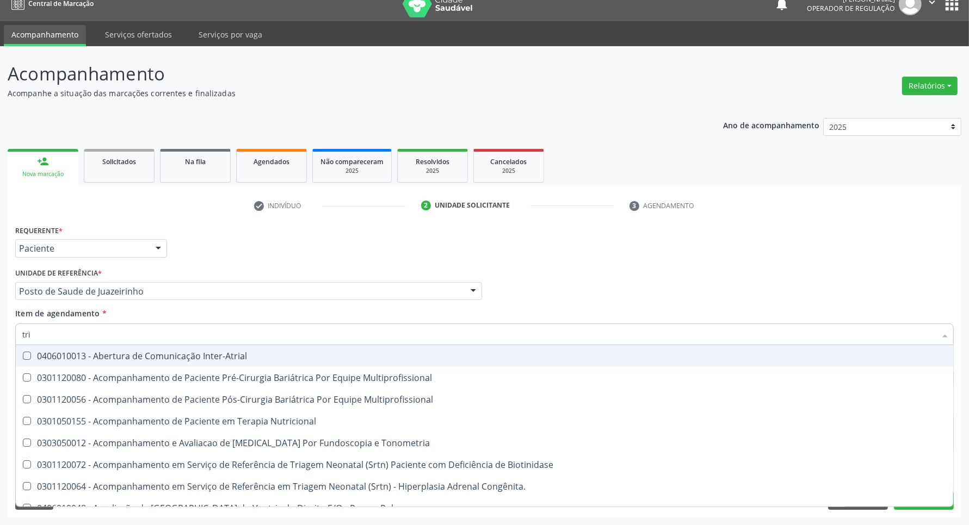
type input "trig"
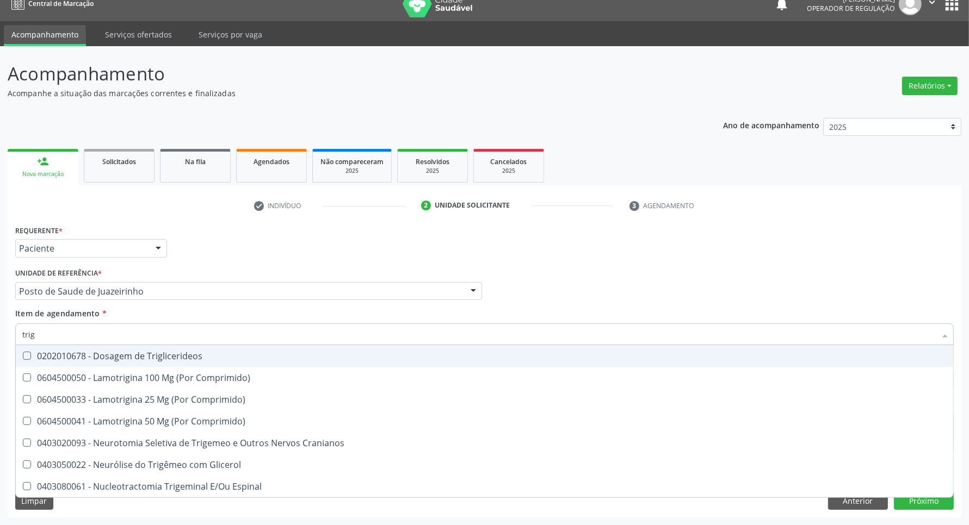
drag, startPoint x: 34, startPoint y: 357, endPoint x: 42, endPoint y: 343, distance: 15.9
click at [36, 356] on div "0202010678 - Dosagem de Triglicerideos" at bounding box center [484, 356] width 924 height 9
checkbox Triglicerideos "true"
drag, startPoint x: 34, startPoint y: 338, endPoint x: 0, endPoint y: 338, distance: 34.3
click at [0, 338] on div "Acompanhamento Acompanhe a situação das marcações correntes e finalizadas Relat…" at bounding box center [484, 285] width 969 height 479
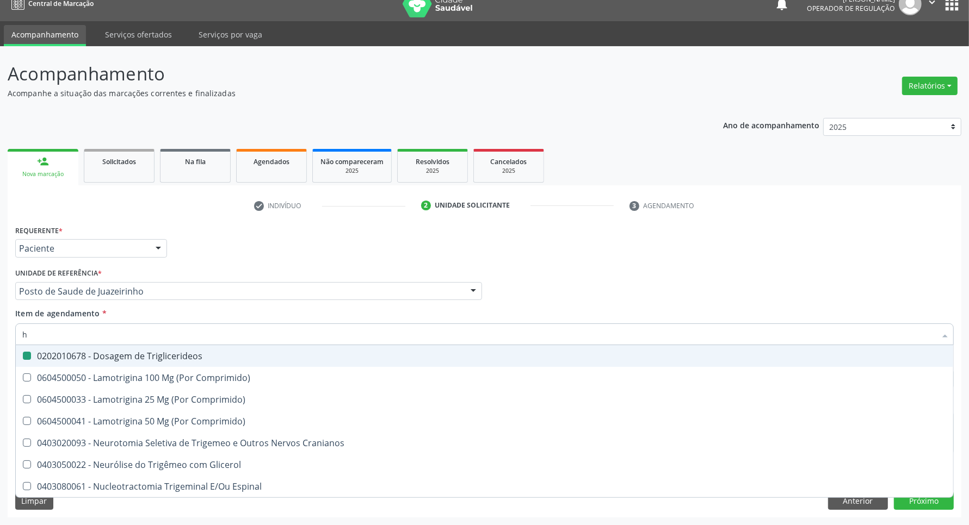
type input "he"
checkbox Triglicerideos "false"
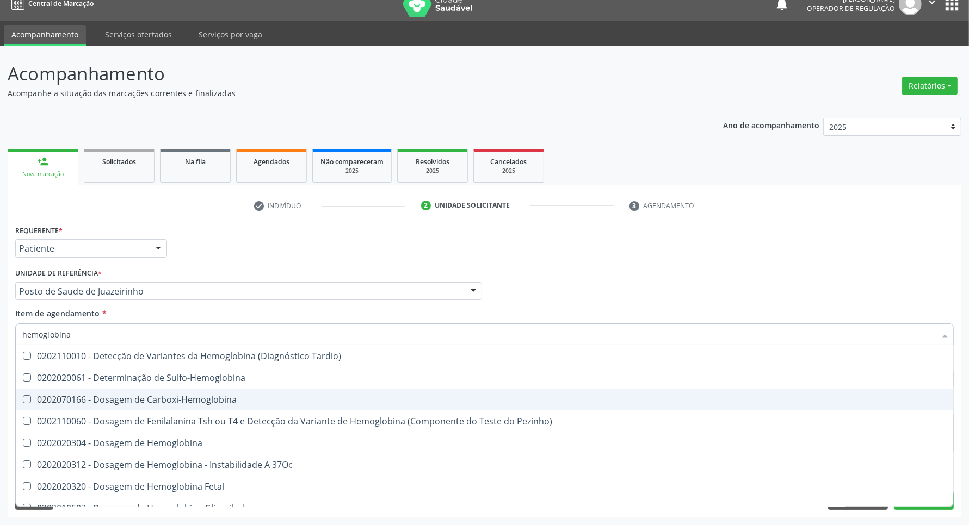
type input "hemoglobina g"
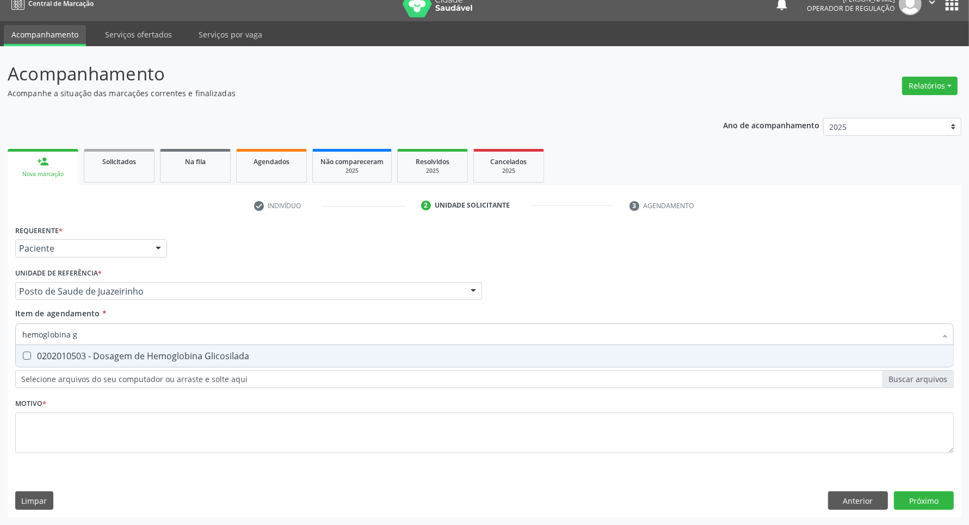
click at [140, 355] on div "0202010503 - Dosagem de Hemoglobina Glicosilada" at bounding box center [484, 356] width 924 height 9
checkbox Glicosilada "true"
click at [142, 340] on input "hemoglobina g" at bounding box center [478, 335] width 913 height 22
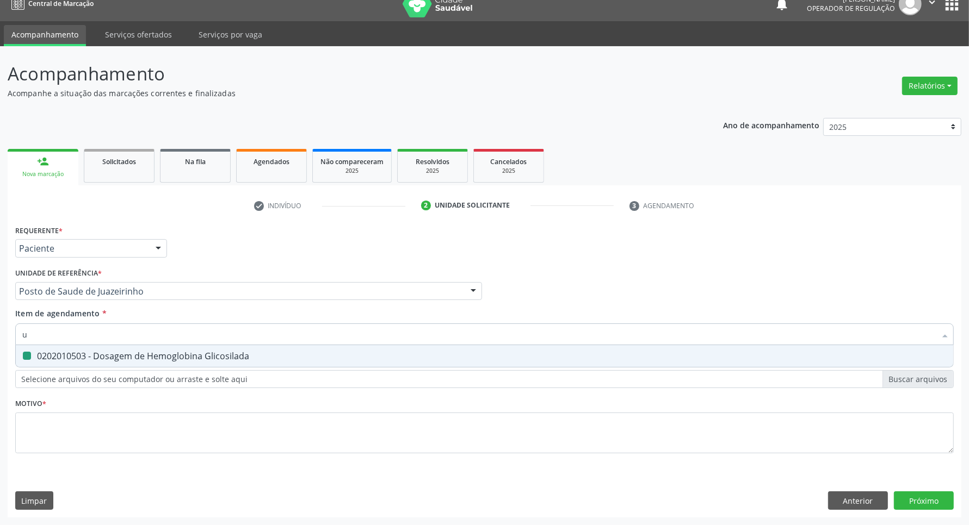
type input "ur"
checkbox Glicosilada "false"
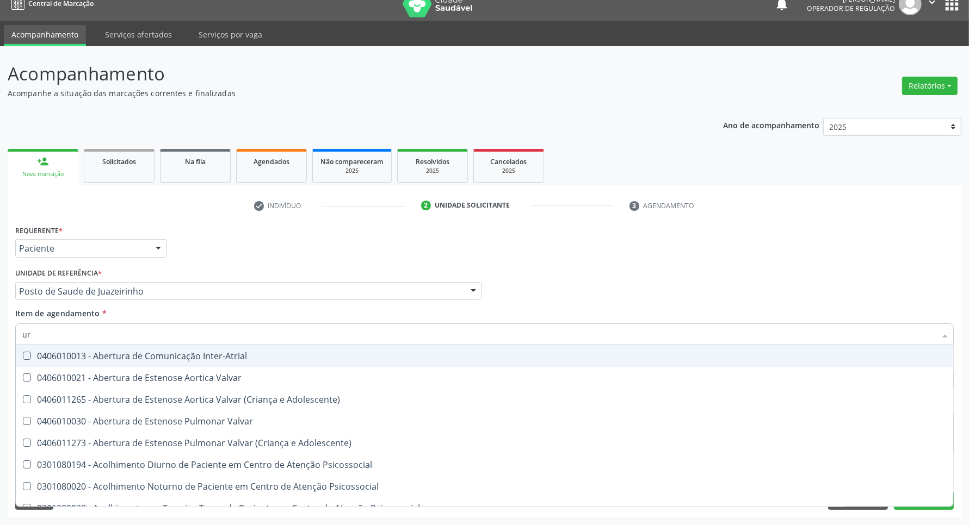
type input "uri"
checkbox B "true"
click at [138, 340] on input "uri" at bounding box center [478, 335] width 913 height 22
type input "ur"
checkbox Urico "false"
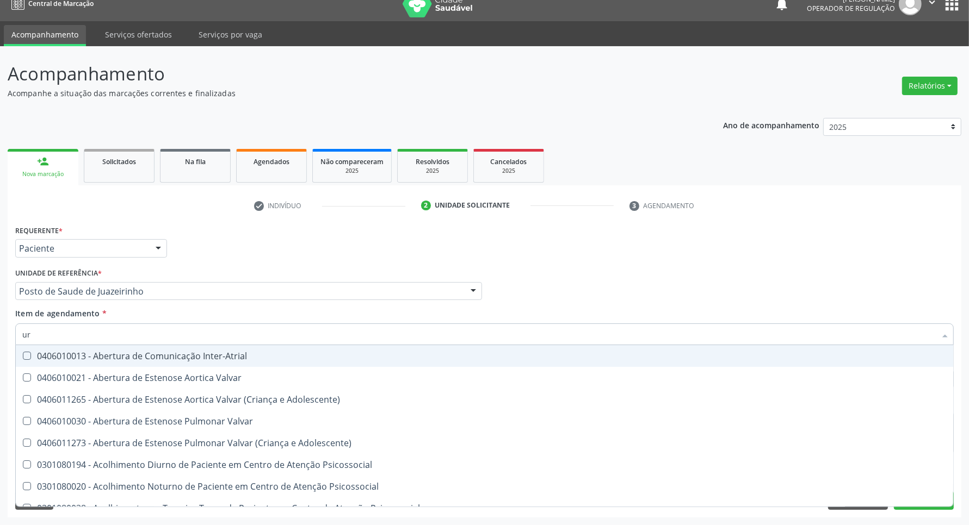
type input "u"
checkbox Urico "false"
checkbox Ureia "false"
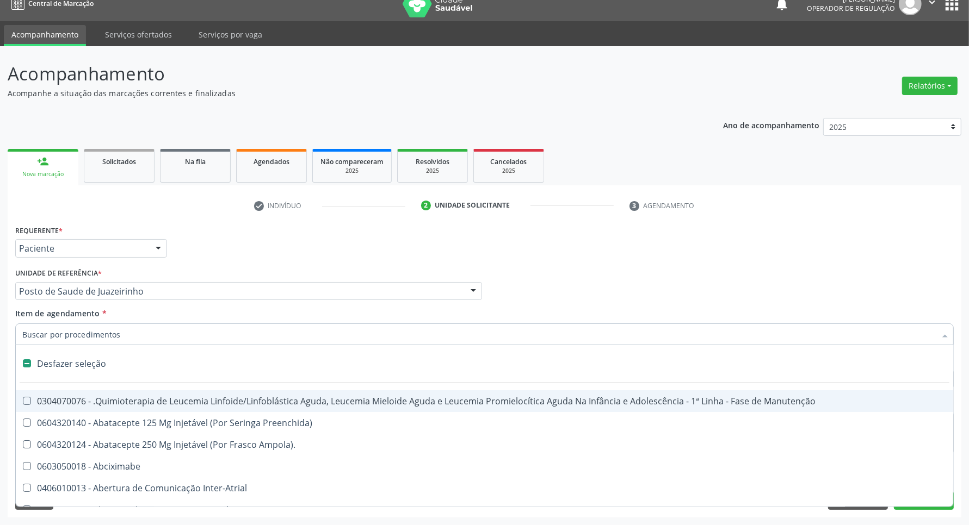
type input "h"
checkbox B "true"
checkbox Fibrinogênio "true"
type input "he"
checkbox Cística "true"
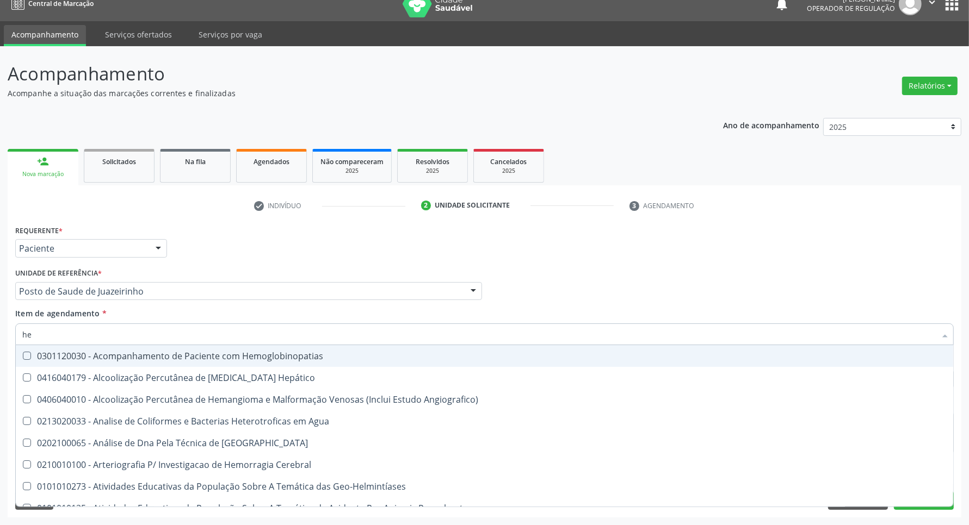
type input "hem"
checkbox \(Qualitativo\) "true"
checkbox Glicosilada "false"
type input "hemo"
checkbox Redome\) "true"
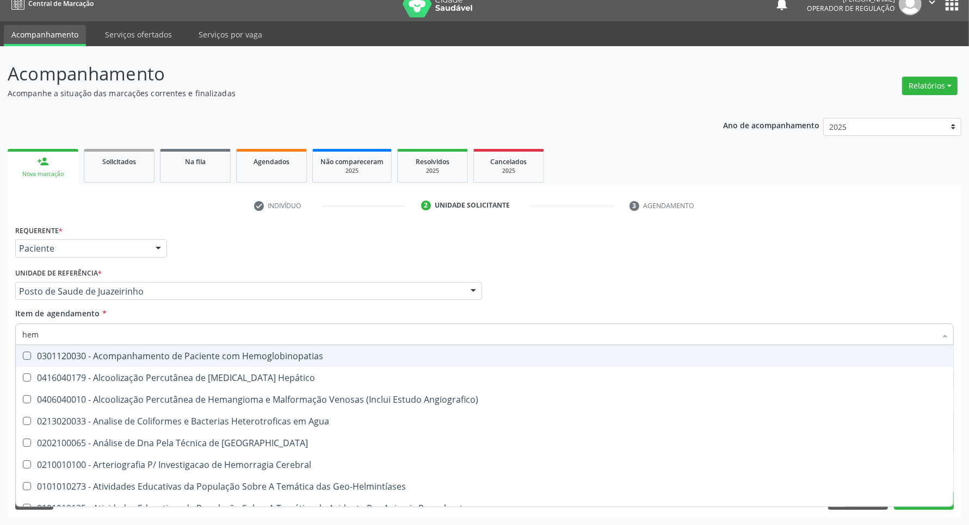
checkbox \(Qualitativo\) "false"
type input "hemog"
checkbox Tardio\) "true"
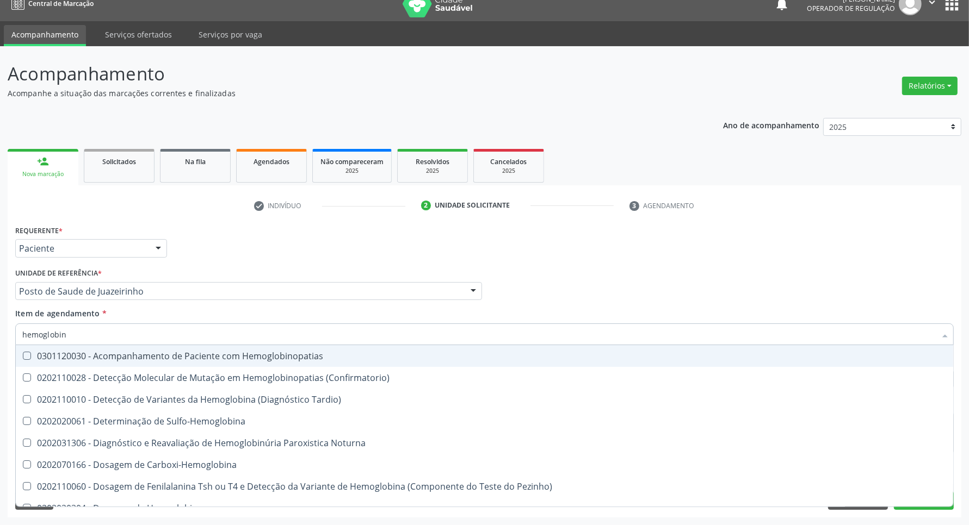
type input "hemoglobina"
checkbox Hemoglobina "true"
checkbox Glicosilada "false"
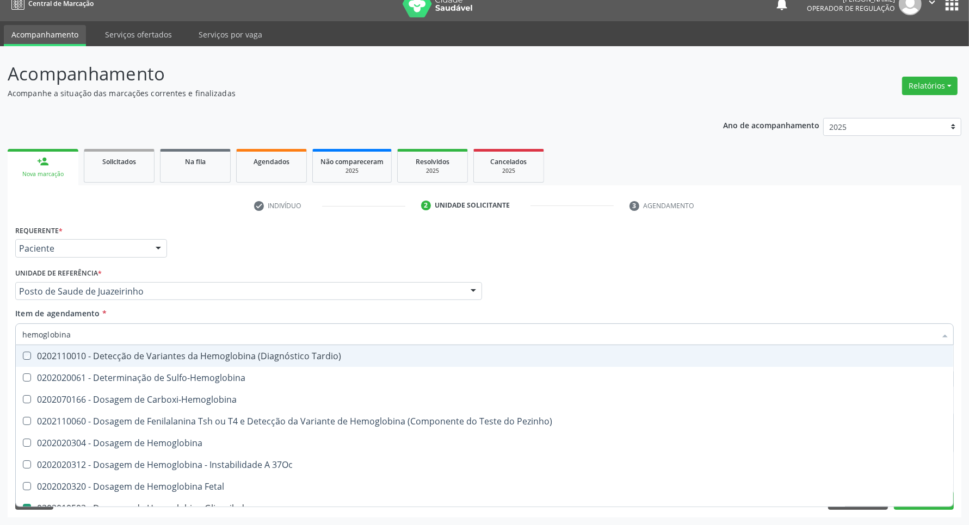
type input "hemoglobina g"
checkbox Tardio\) "true"
type input "hemoglobina g"
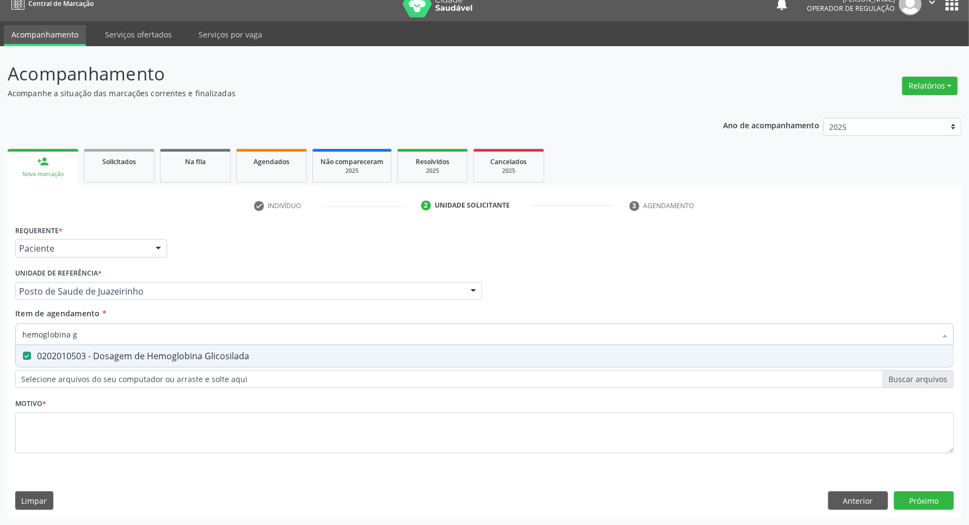
click at [103, 357] on div "0202010503 - Dosagem de Hemoglobina Glicosilada" at bounding box center [484, 356] width 924 height 9
checkbox Glicosilada "false"
click at [0, 343] on div "Acompanhamento Acompanhe a situação das marcações correntes e finalizadas Relat…" at bounding box center [484, 285] width 969 height 479
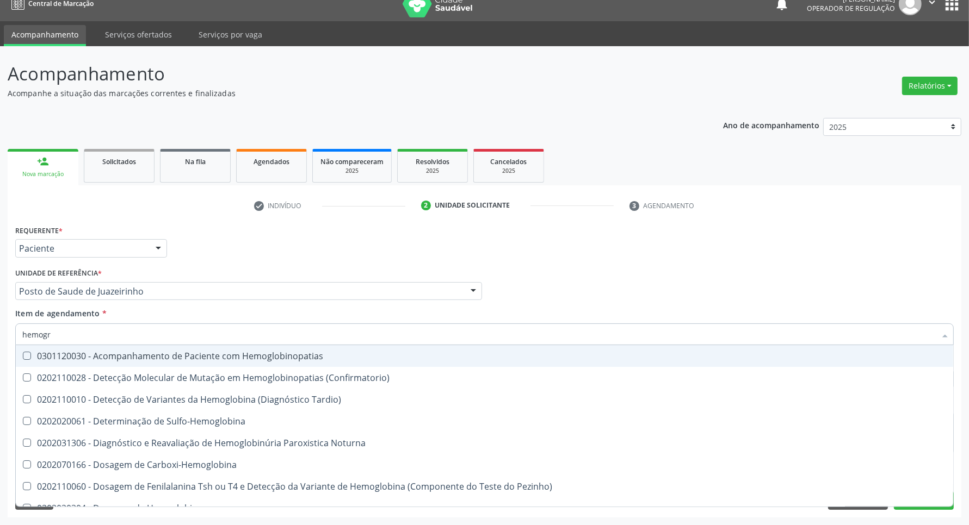
type input "hemogra"
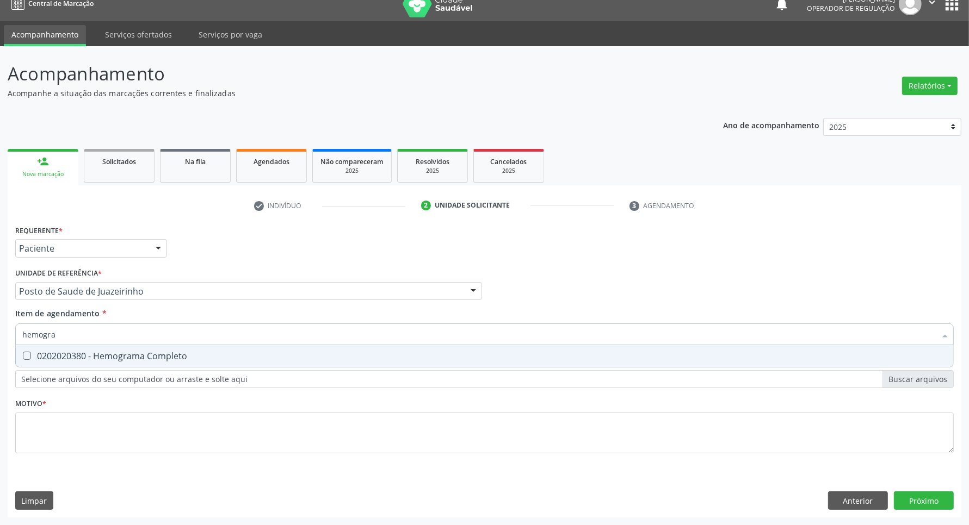
drag, startPoint x: 52, startPoint y: 357, endPoint x: 71, endPoint y: 346, distance: 22.4
click at [55, 355] on div "0202020380 - Hemograma Completo" at bounding box center [484, 356] width 924 height 9
checkbox Completo "true"
click at [0, 335] on div "Acompanhamento Acompanhe a situação das marcações correntes e finalizadas Relat…" at bounding box center [484, 285] width 969 height 479
type input "ur"
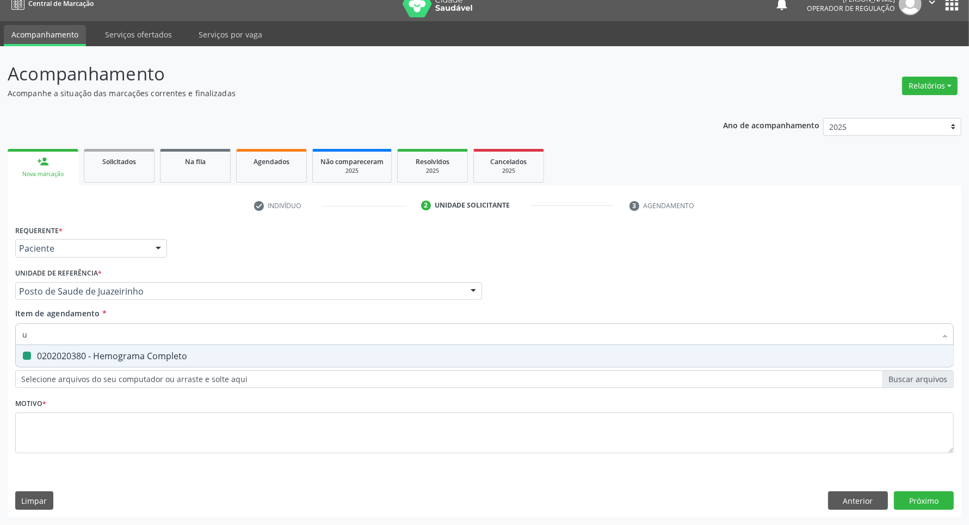
checkbox Completo "false"
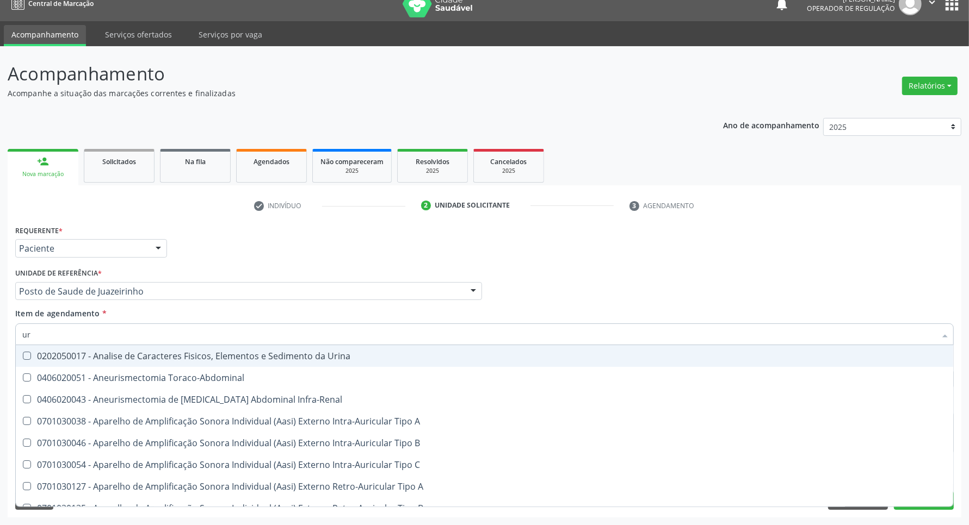
type input "uri"
checkbox Urico "true"
type input "urina"
checkbox Urico "false"
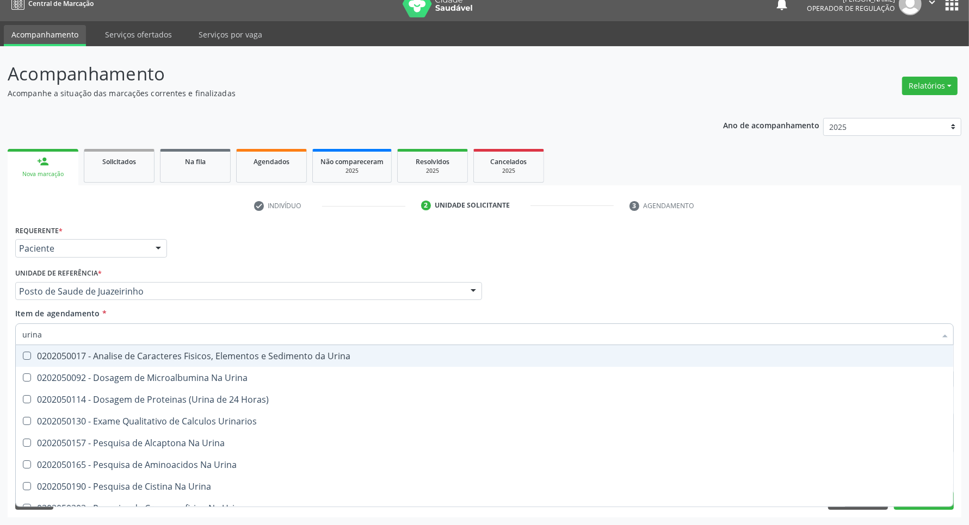
type input "urina"
drag, startPoint x: 35, startPoint y: 355, endPoint x: 53, endPoint y: 336, distance: 25.8
click at [37, 352] on div "0202050017 - Analise de Caracteres Fisicos, Elementos e Sedimento da Urina" at bounding box center [484, 356] width 924 height 9
checkbox Urina "true"
drag, startPoint x: 55, startPoint y: 333, endPoint x: 0, endPoint y: 333, distance: 55.5
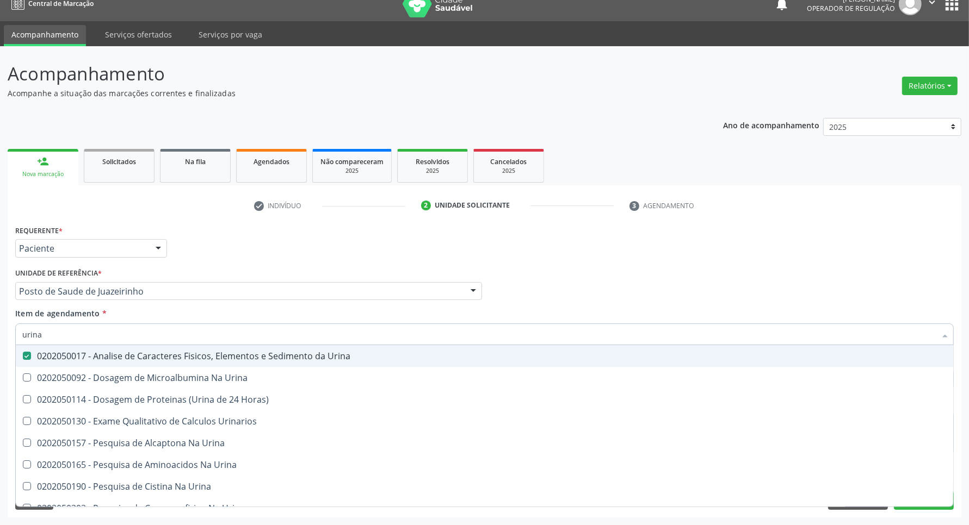
click at [0, 333] on div "Acompanhamento Acompanhe a situação das marcações correntes e finalizadas Relat…" at bounding box center [484, 285] width 969 height 479
type input "p"
checkbox Urina "false"
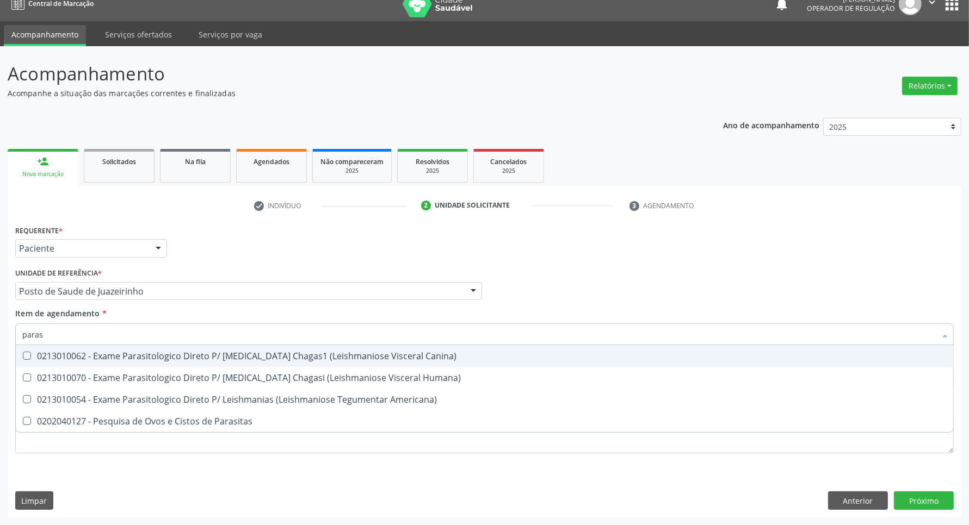
type input "parasi"
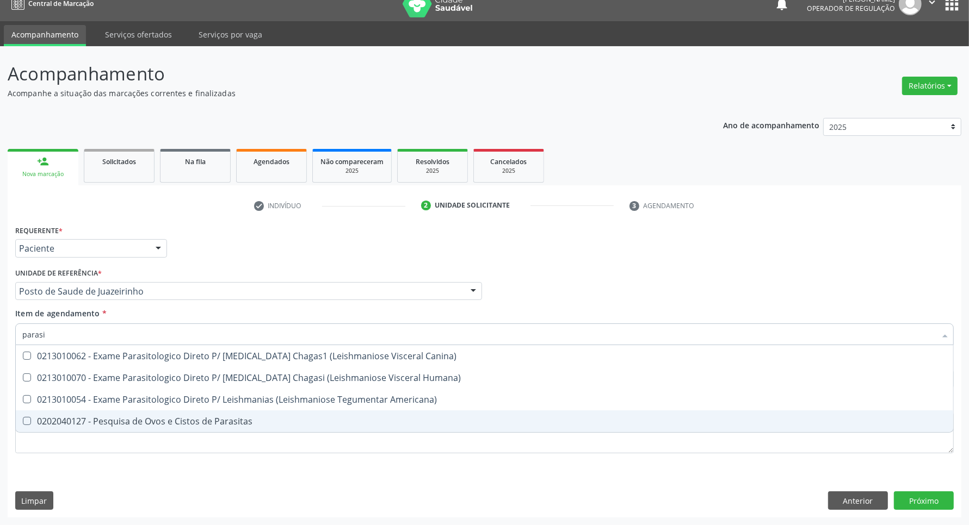
click at [50, 420] on div "0202040127 - Pesquisa de Ovos e Cistos de Parasitas" at bounding box center [484, 421] width 924 height 9
checkbox Parasitas "true"
drag, startPoint x: 53, startPoint y: 442, endPoint x: 26, endPoint y: 424, distance: 32.1
click at [52, 442] on div "Requerente * Paciente Profissional de Saúde Paciente Nenhum resultado encontrad…" at bounding box center [484, 345] width 938 height 246
checkbox Humana\) "true"
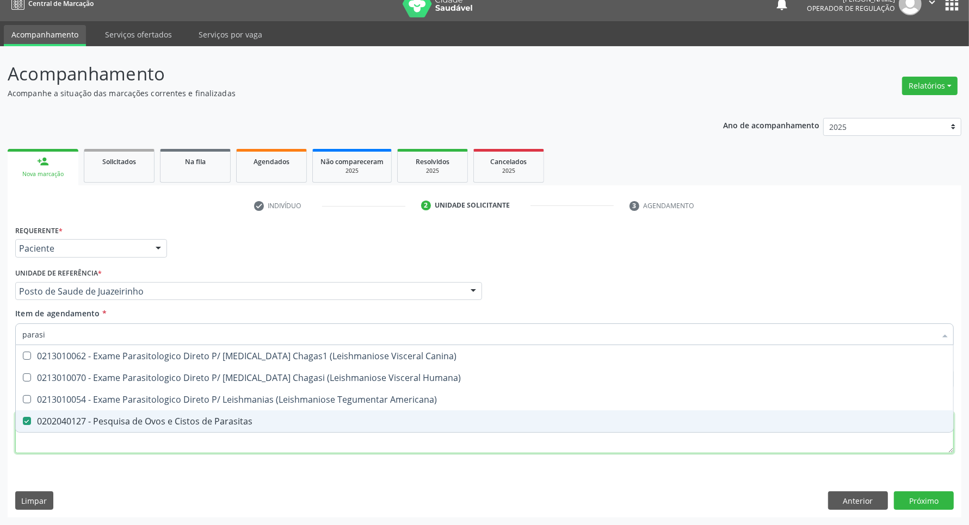
checkbox Americana\) "true"
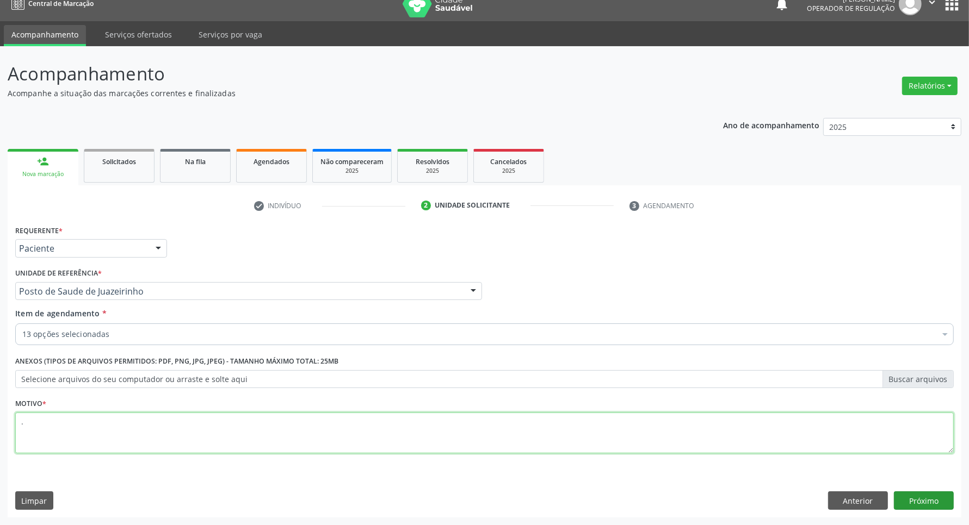
type textarea "."
click at [934, 508] on button "Próximo" at bounding box center [924, 501] width 60 height 18
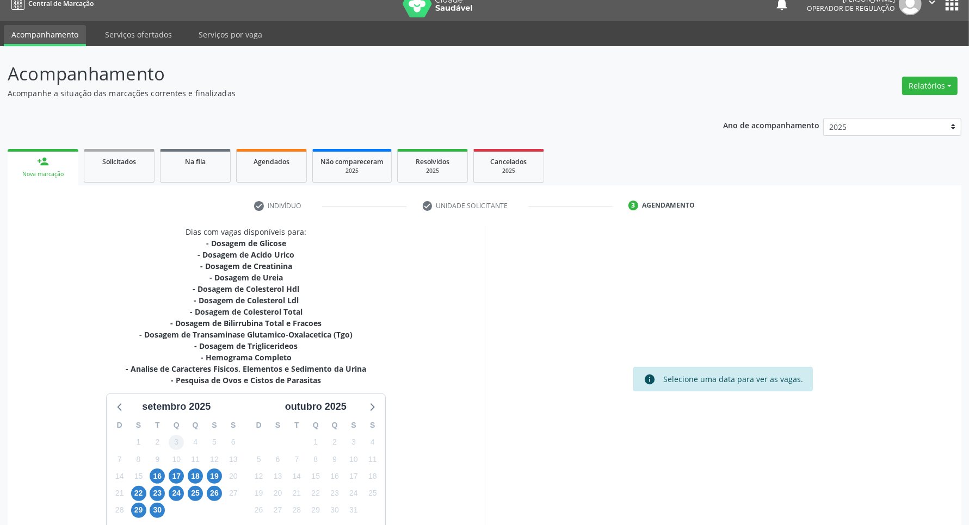
scroll to position [85, 0]
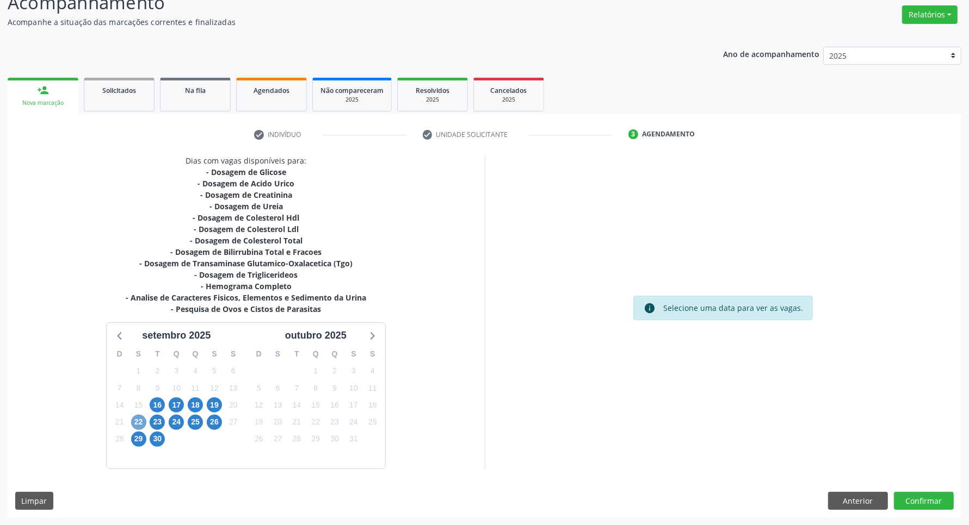
click at [135, 425] on span "22" at bounding box center [138, 422] width 15 height 15
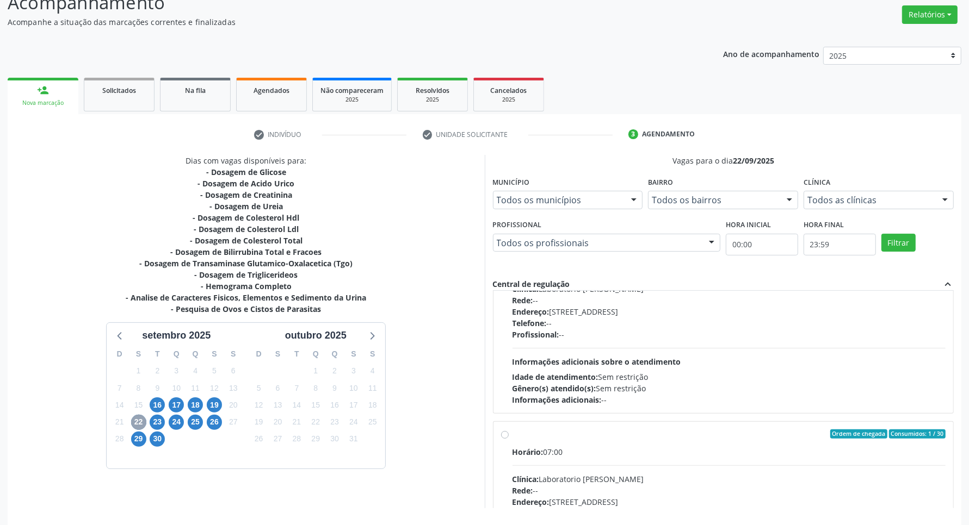
scroll to position [0, 0]
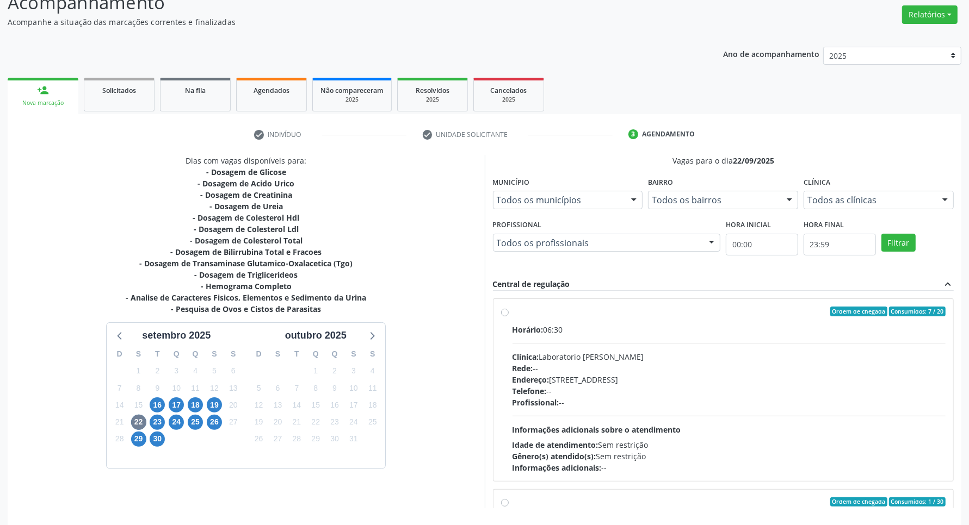
click at [574, 321] on label "Ordem de chegada Consumidos: 7 / 20 Horário: 06:30 Clínica: Laboratorio Jose Pa…" at bounding box center [729, 390] width 434 height 167
click at [509, 317] on input "Ordem de chegada Consumidos: 7 / 20 Horário: 06:30 Clínica: Laboratorio Jose Pa…" at bounding box center [505, 312] width 8 height 10
radio input "true"
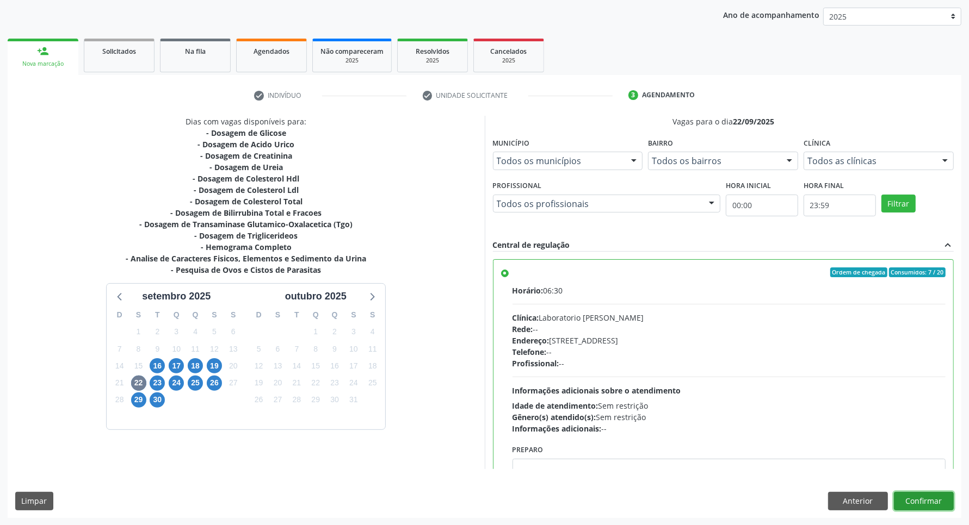
click at [933, 500] on button "Confirmar" at bounding box center [924, 501] width 60 height 18
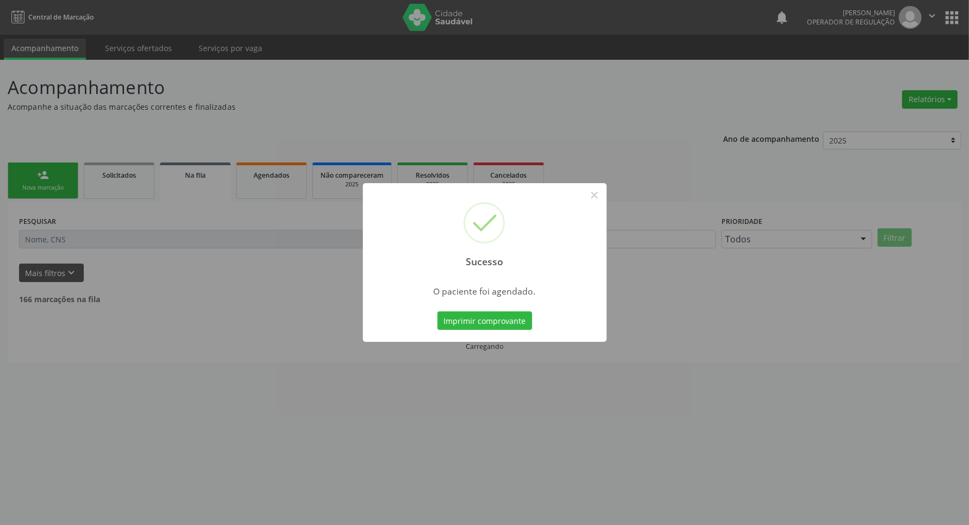
scroll to position [0, 0]
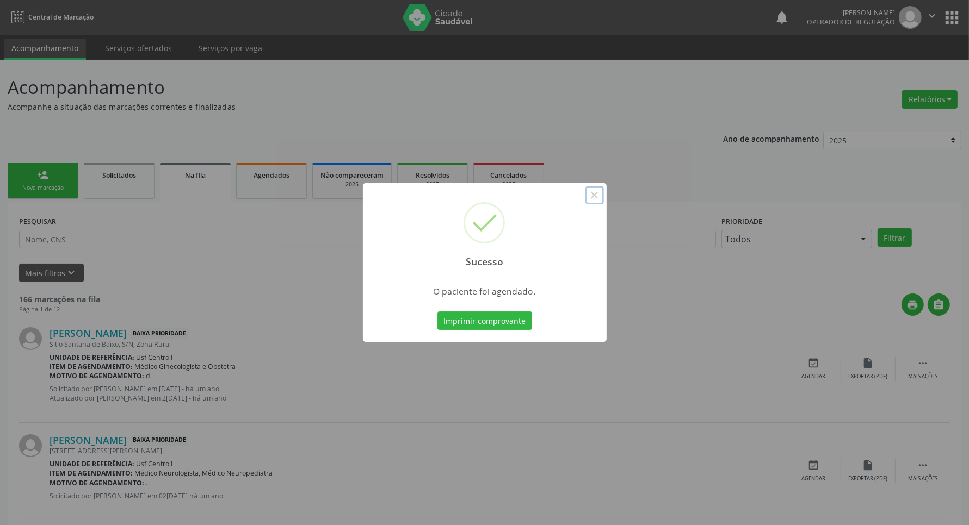
drag, startPoint x: 591, startPoint y: 194, endPoint x: 514, endPoint y: 212, distance: 79.4
click at [586, 196] on button "×" at bounding box center [594, 195] width 18 height 18
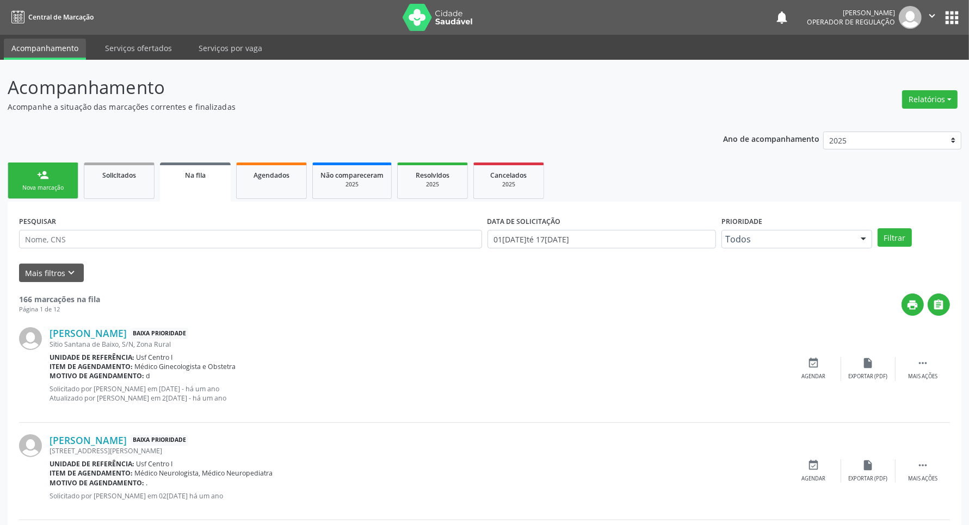
click at [52, 182] on link "person_add Nova marcação" at bounding box center [43, 181] width 71 height 36
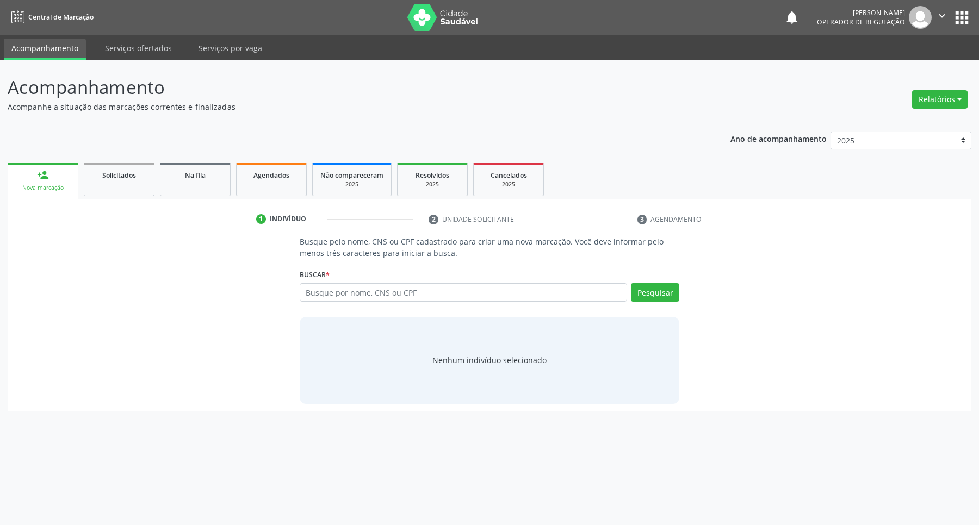
click at [457, 304] on div "Busque por nome, CNS ou CPF Nenhum resultado encontrado para: " " Digite nome, …" at bounding box center [490, 296] width 380 height 26
click at [457, 295] on input "text" at bounding box center [464, 292] width 328 height 18
type input "898004875356686"
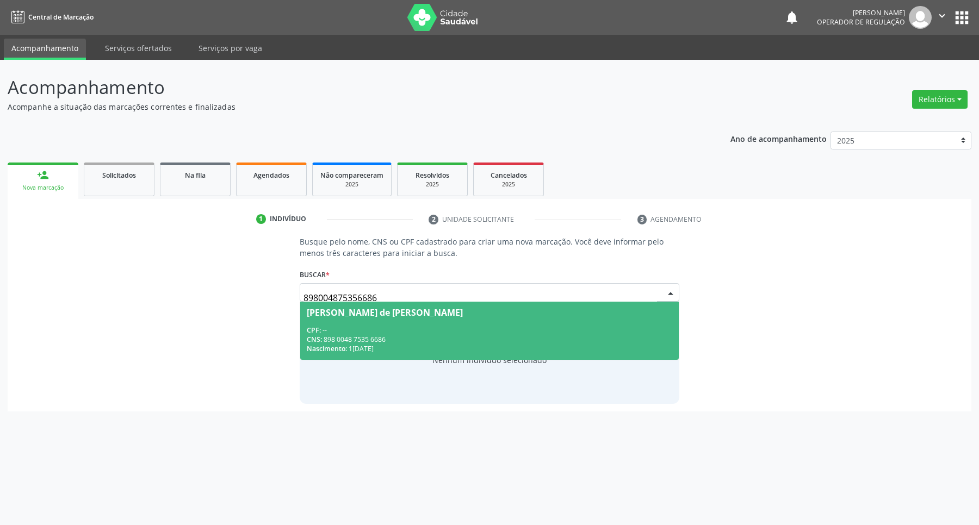
click at [460, 337] on div "CNS: 898 0048 7535 6686" at bounding box center [490, 339] width 366 height 9
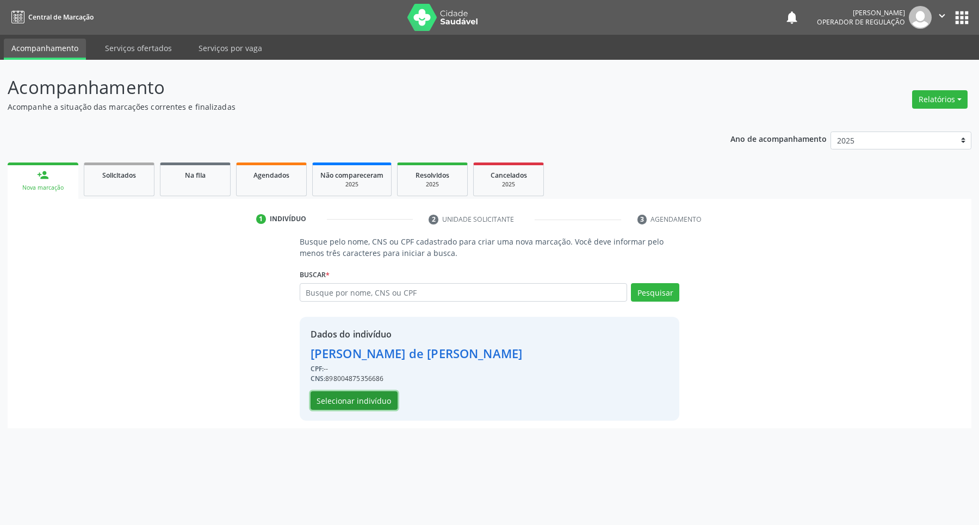
click at [372, 398] on button "Selecionar indivíduo" at bounding box center [354, 401] width 87 height 18
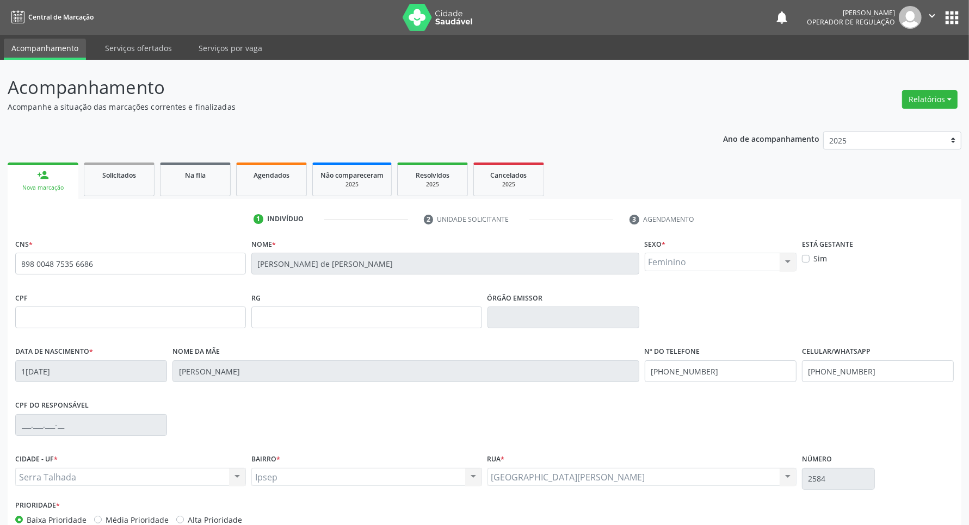
scroll to position [64, 0]
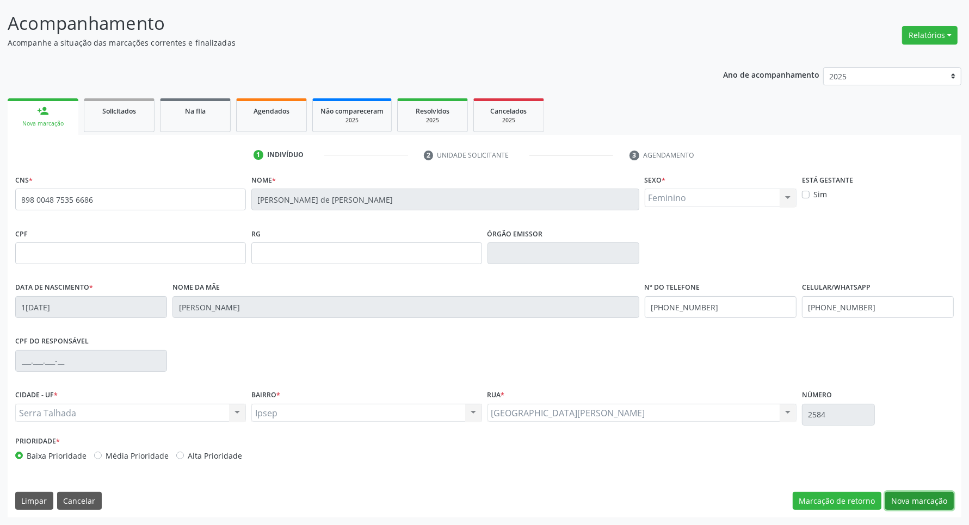
click at [898, 506] on button "Nova marcação" at bounding box center [919, 501] width 69 height 18
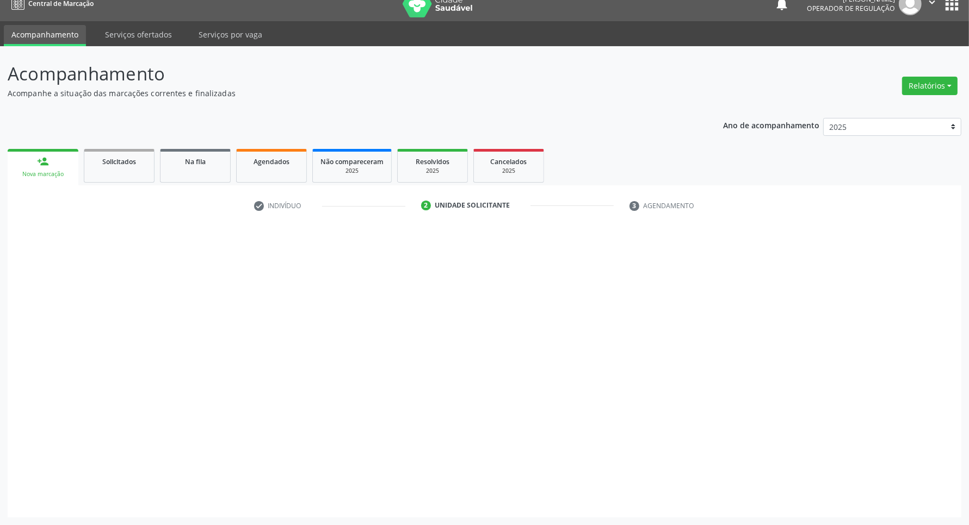
scroll to position [14, 0]
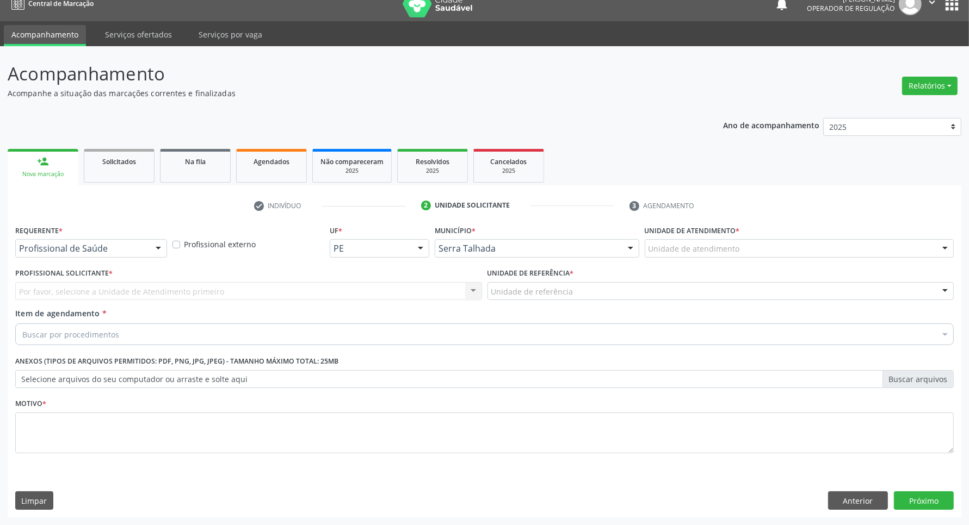
click at [83, 243] on div "Profissional de Saúde" at bounding box center [91, 248] width 152 height 18
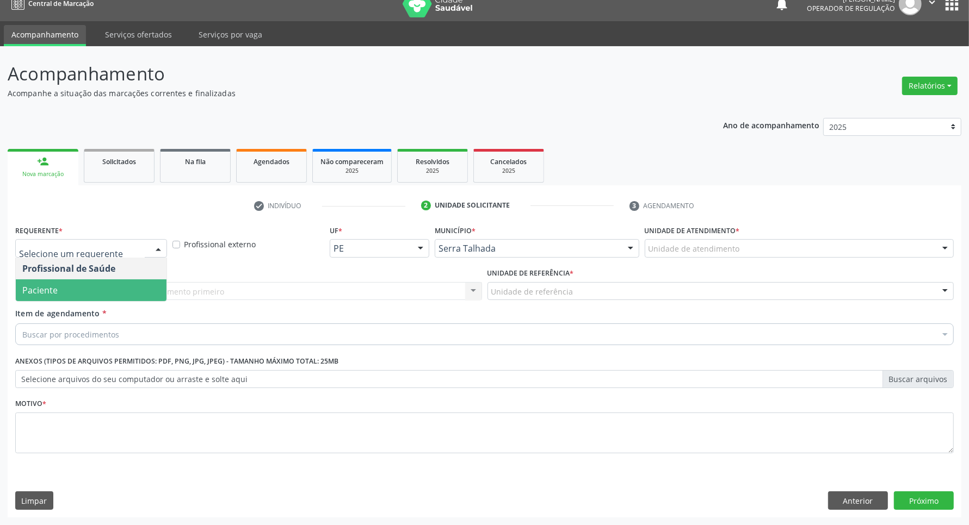
click at [72, 288] on span "Paciente" at bounding box center [91, 291] width 151 height 22
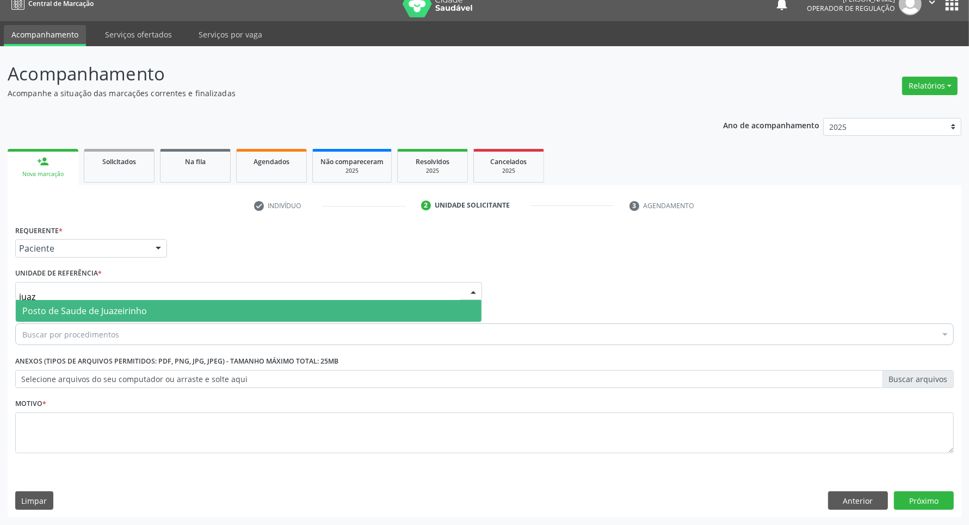
click at [71, 305] on span "Posto de Saude de Juazeirinho" at bounding box center [84, 311] width 125 height 12
type input "juaz"
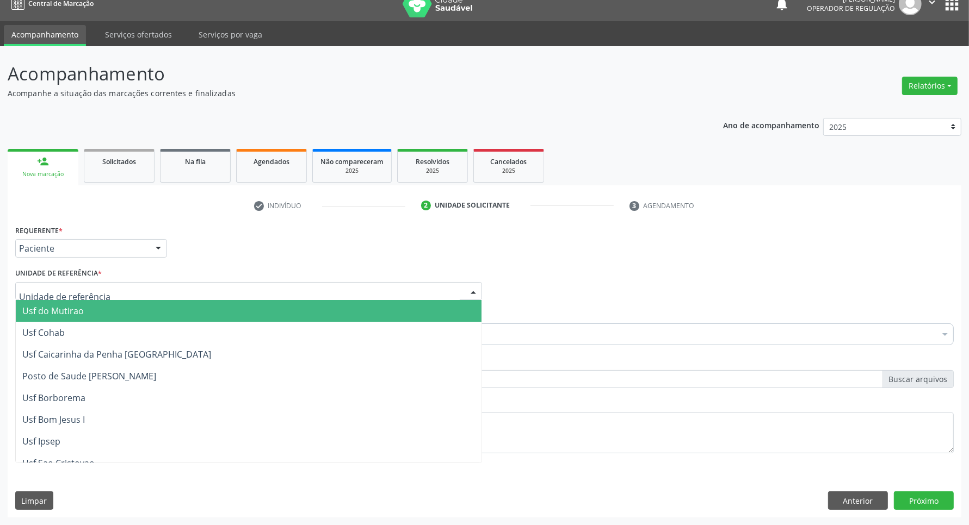
drag, startPoint x: 518, startPoint y: 281, endPoint x: 497, endPoint y: 298, distance: 27.2
click at [515, 283] on div "Profissional Solicitante Por favor, selecione a Unidade de Atendimento primeiro…" at bounding box center [485, 286] width 944 height 42
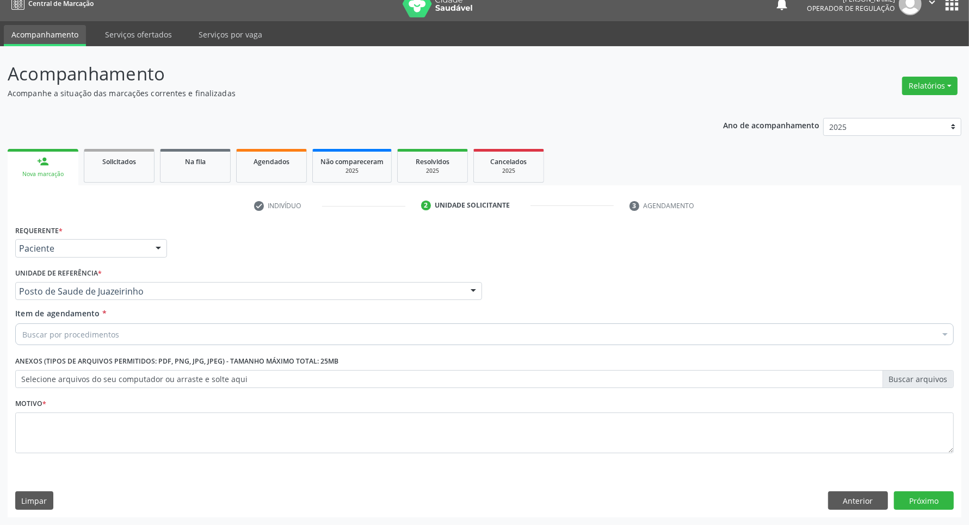
click at [330, 331] on div "Buscar por procedimentos" at bounding box center [484, 335] width 938 height 22
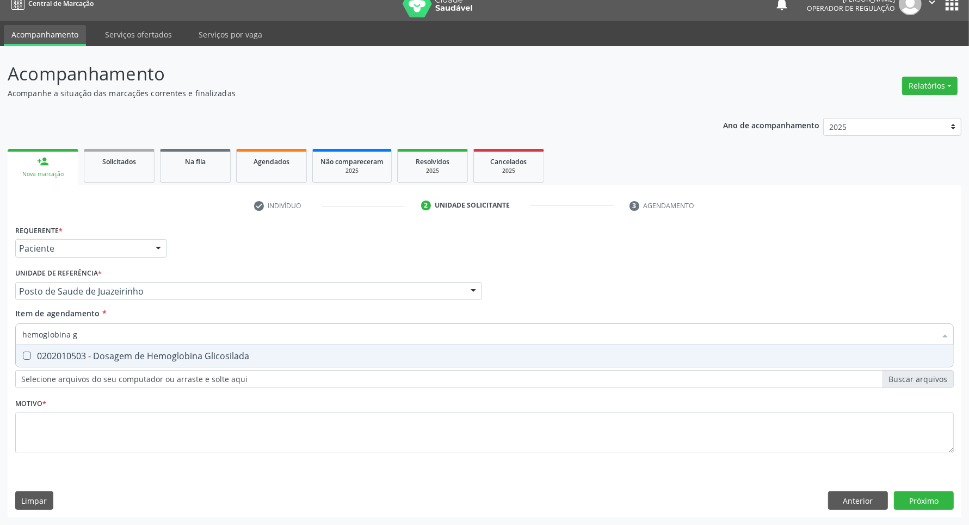
type input "hemoglobina g"
click at [227, 362] on span "0202010503 - Dosagem de Hemoglobina Glicosilada" at bounding box center [484, 356] width 937 height 22
checkbox Glicosilada "true"
click at [234, 445] on div "Requerente * Paciente Profissional de Saúde Paciente Nenhum resultado encontrad…" at bounding box center [484, 345] width 938 height 246
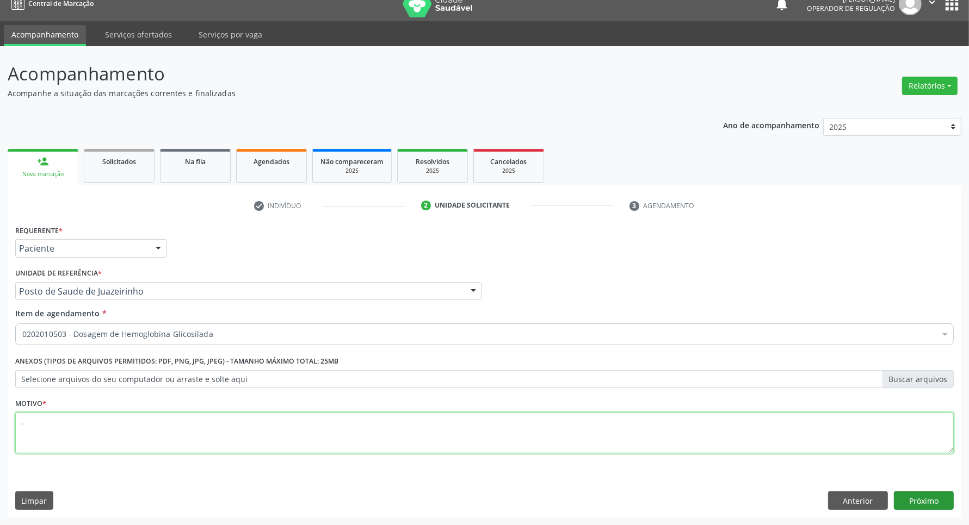
type textarea "."
click at [936, 504] on button "Próximo" at bounding box center [924, 501] width 60 height 18
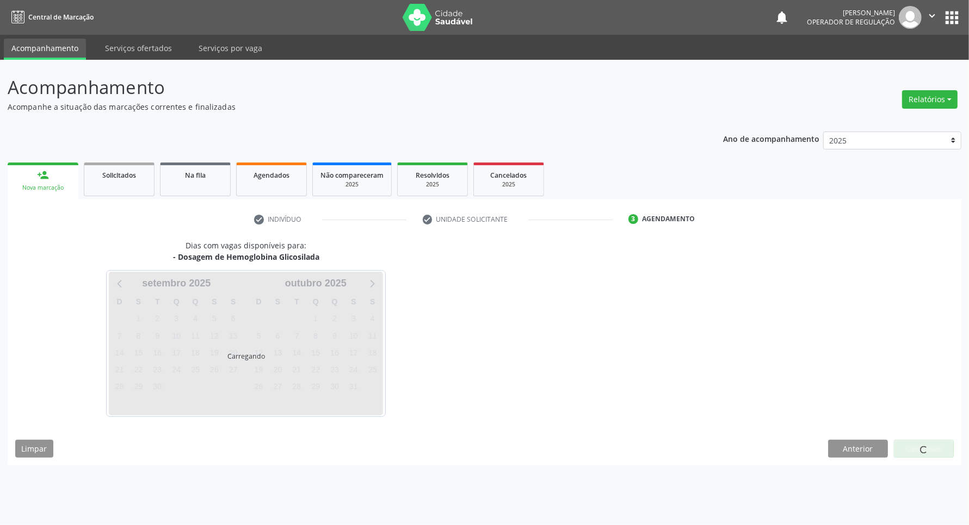
scroll to position [0, 0]
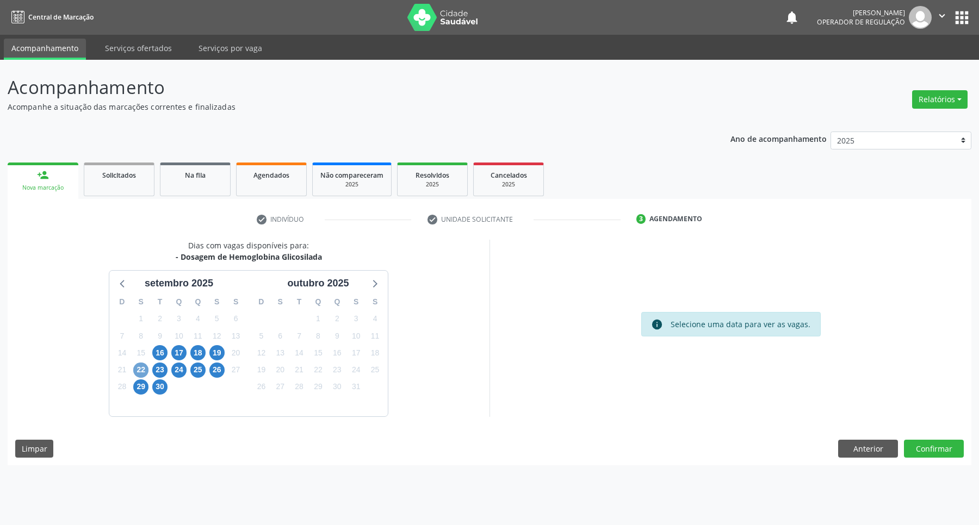
click at [142, 363] on span "22" at bounding box center [140, 370] width 15 height 15
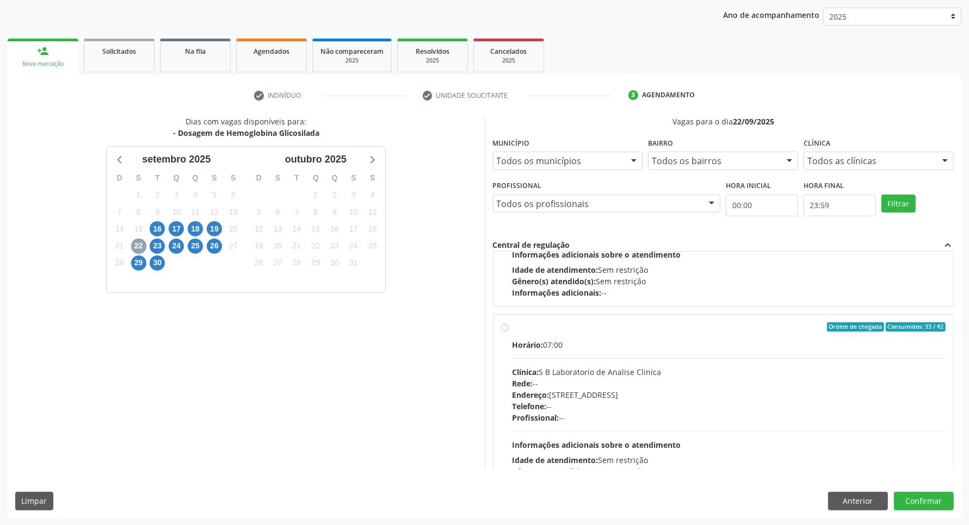
scroll to position [272, 0]
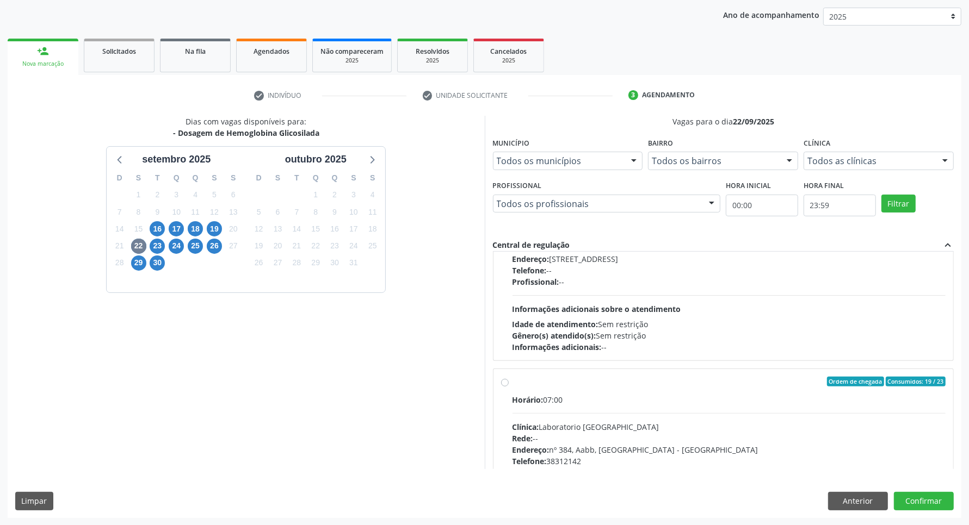
click at [644, 403] on div "Horário: 07:00" at bounding box center [729, 399] width 434 height 11
click at [509, 387] on input "Ordem de chegada Consumidos: 19 / 23 Horário: 07:00 Clínica: Laboratorio [GEOGR…" at bounding box center [505, 382] width 8 height 10
radio input "true"
click at [929, 502] on button "Confirmar" at bounding box center [924, 501] width 60 height 18
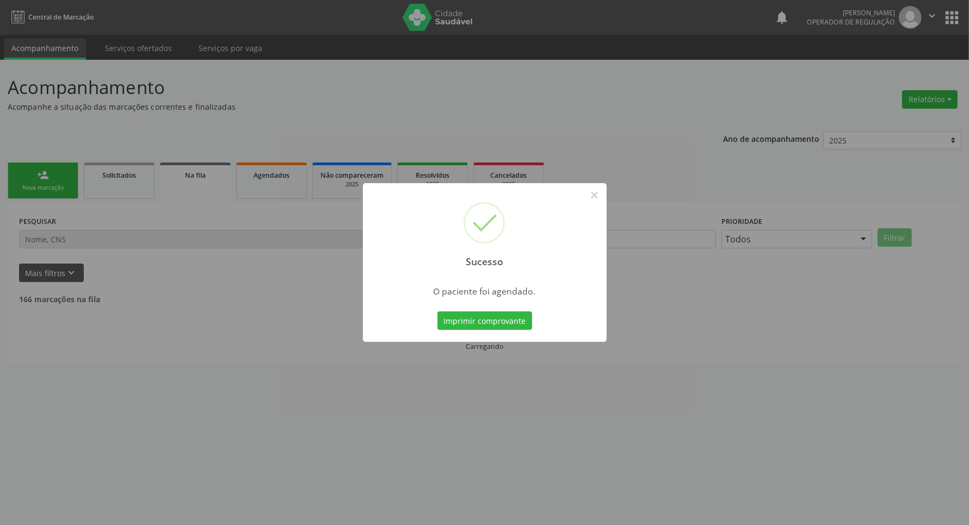
scroll to position [0, 0]
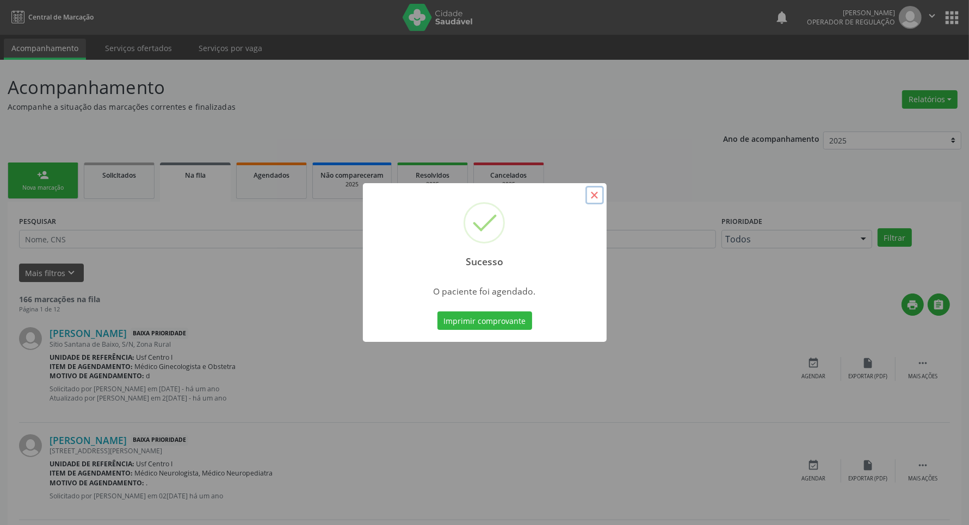
click at [593, 195] on button "×" at bounding box center [594, 195] width 18 height 18
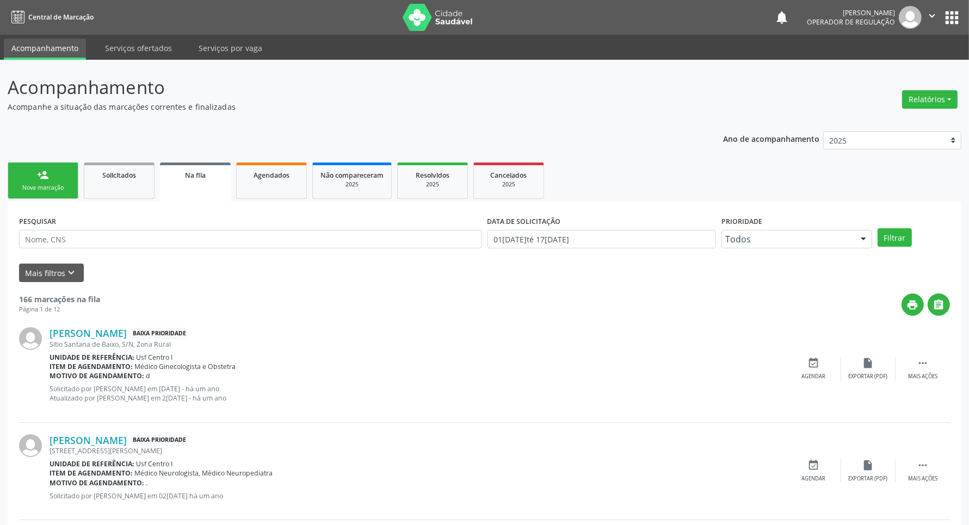
drag, startPoint x: 33, startPoint y: 181, endPoint x: 30, endPoint y: 175, distance: 6.9
click at [33, 181] on link "person_add Nova marcação" at bounding box center [43, 181] width 71 height 36
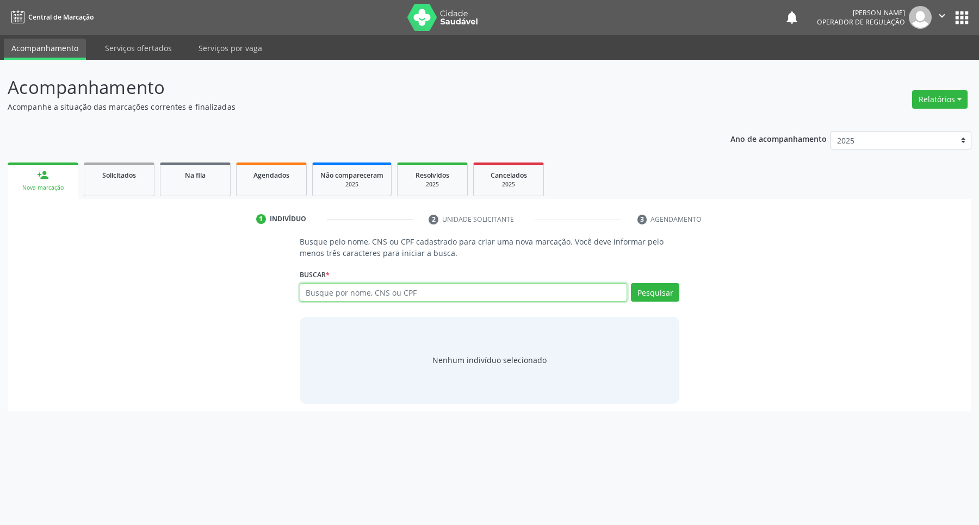
click at [331, 294] on input "text" at bounding box center [464, 292] width 328 height 18
type input "708005317013228"
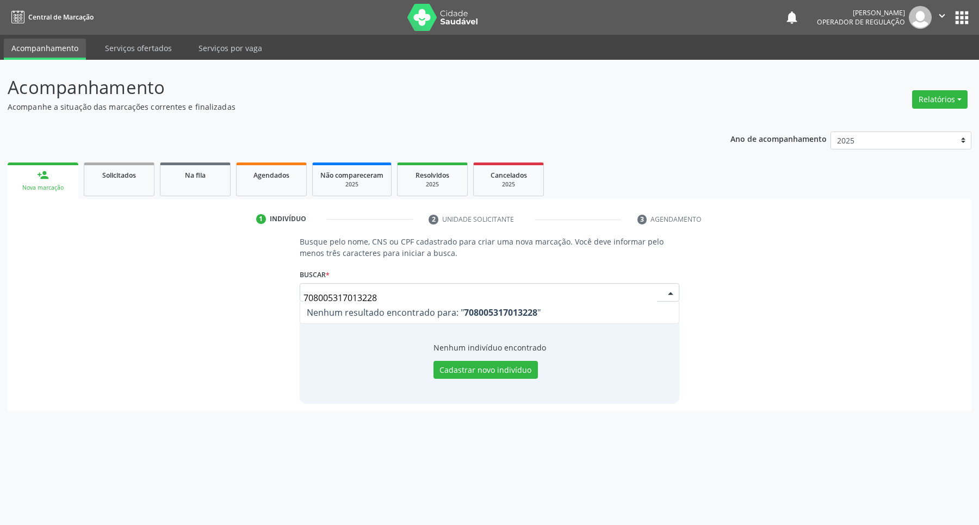
drag, startPoint x: 42, startPoint y: 267, endPoint x: 0, endPoint y: 267, distance: 42.4
click at [0, 267] on div "Acompanhamento Acompanhe a situação das marcações correntes e finalizadas Relat…" at bounding box center [489, 293] width 979 height 466
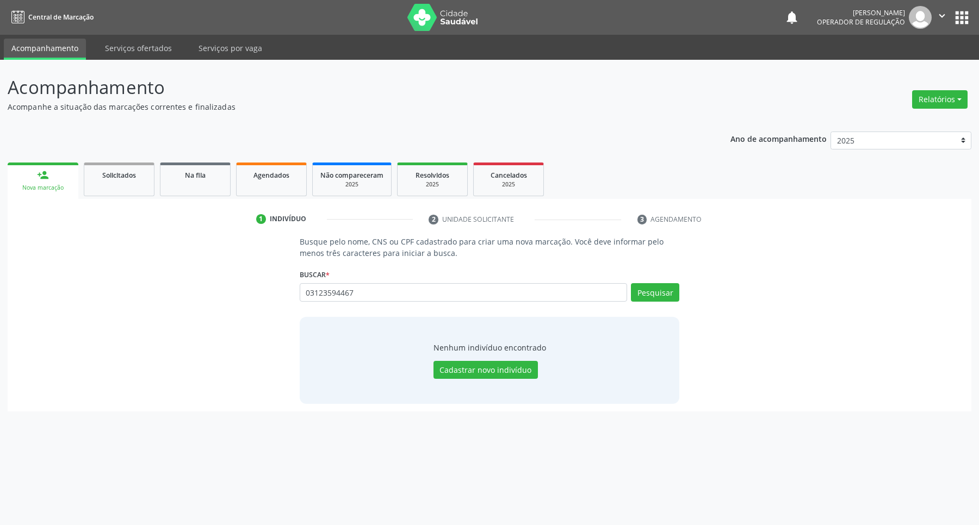
type input "03123594467"
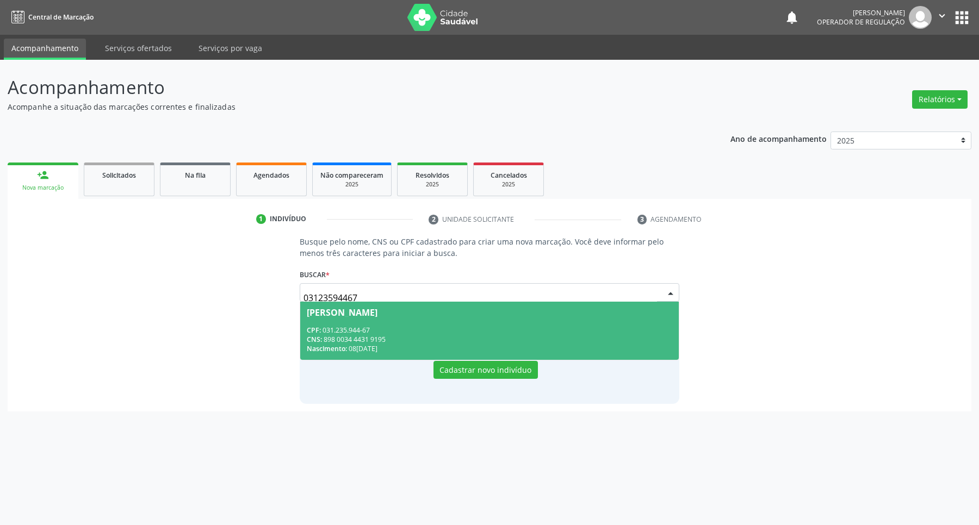
click at [340, 323] on span "[PERSON_NAME] CPF: 031.235.944-67 CNS: 898 0034 4431 9195 Nascimento: [DATE]" at bounding box center [489, 331] width 379 height 58
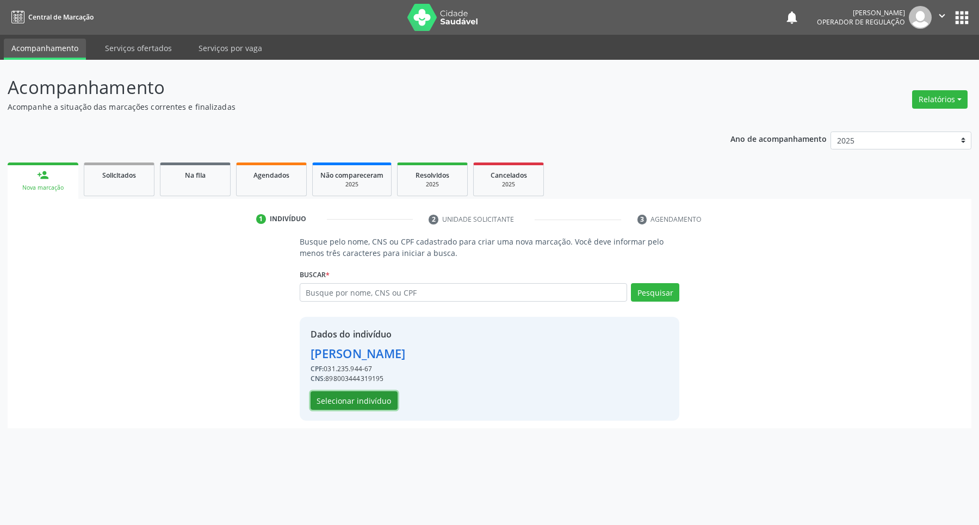
click at [371, 397] on button "Selecionar indivíduo" at bounding box center [354, 401] width 87 height 18
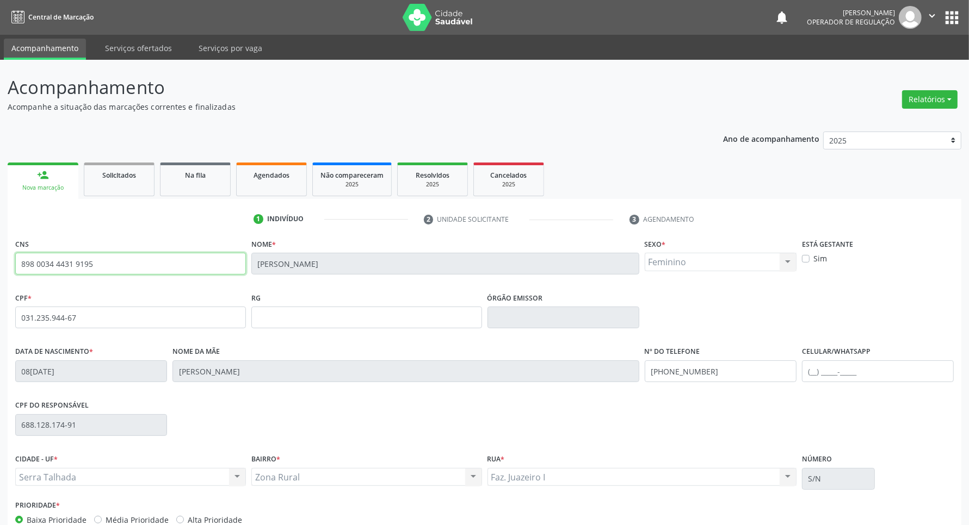
drag, startPoint x: 162, startPoint y: 264, endPoint x: 0, endPoint y: 267, distance: 162.1
click at [1, 267] on div "Acompanhamento Acompanhe a situação das marcações correntes e finalizadas Relat…" at bounding box center [484, 325] width 969 height 530
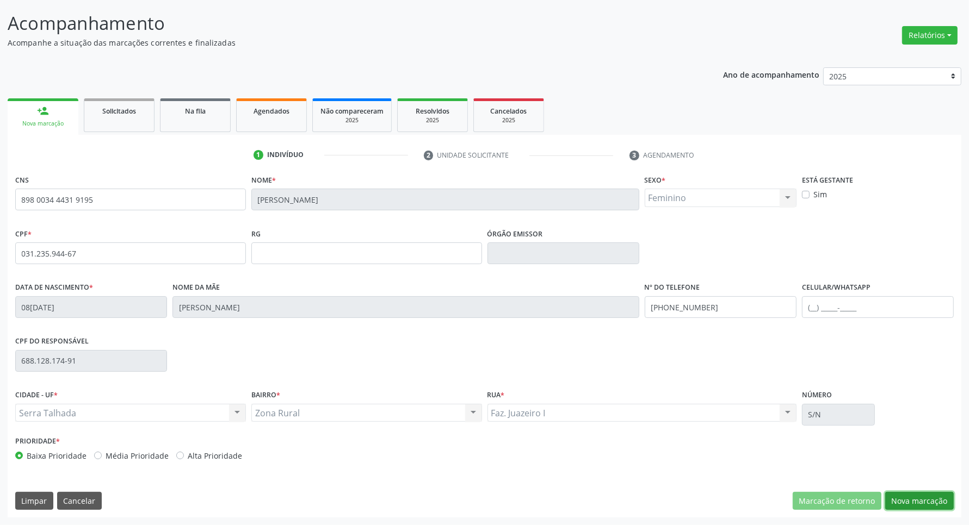
drag, startPoint x: 941, startPoint y: 503, endPoint x: 540, endPoint y: 397, distance: 414.7
click at [939, 502] on button "Nova marcação" at bounding box center [919, 501] width 69 height 18
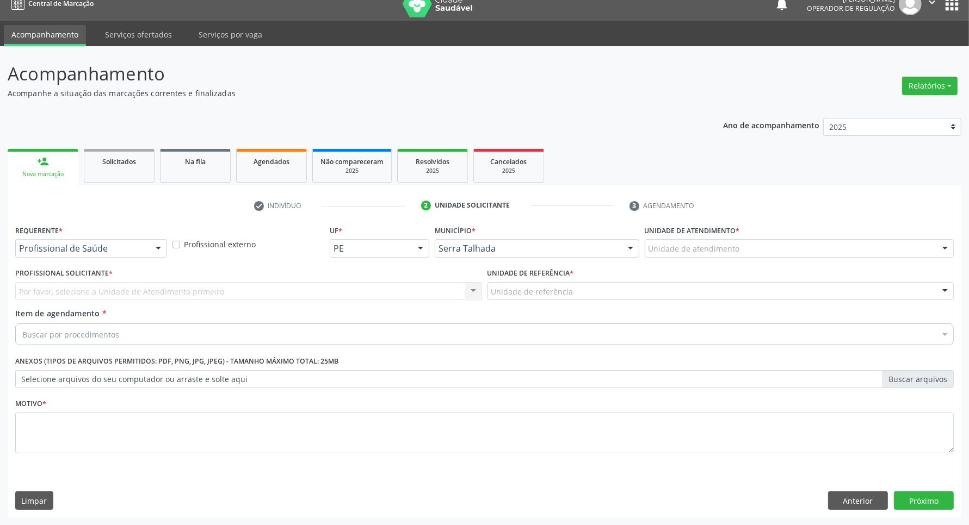
drag, startPoint x: 101, startPoint y: 253, endPoint x: 94, endPoint y: 295, distance: 42.4
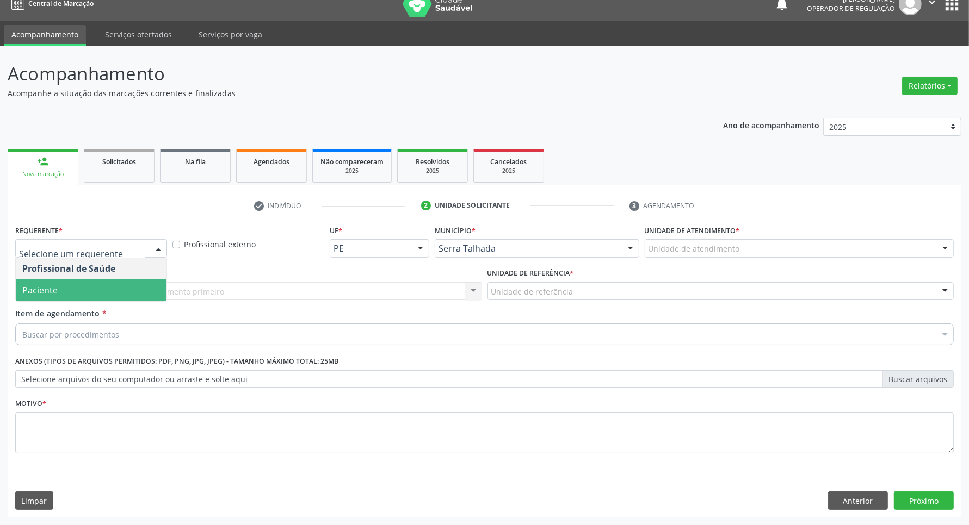
click at [94, 295] on span "Paciente" at bounding box center [91, 291] width 151 height 22
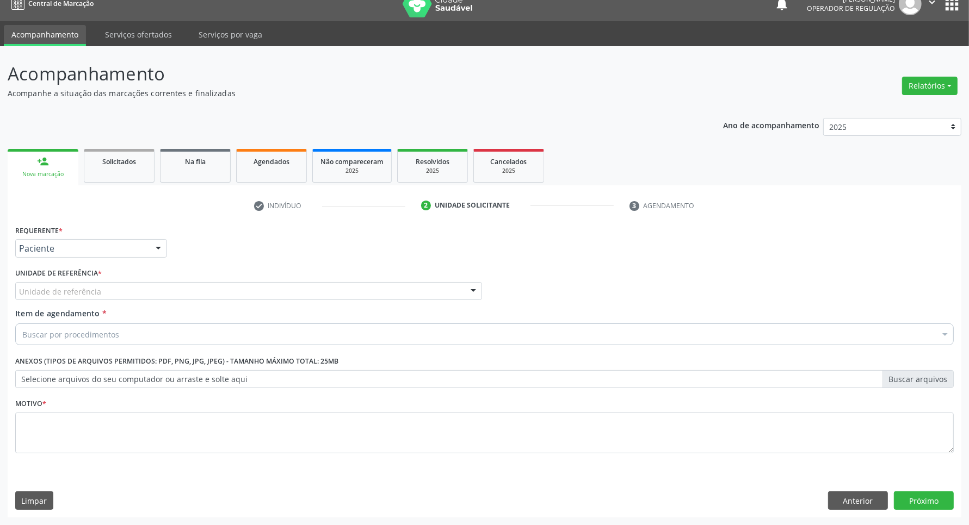
click at [113, 291] on div "Unidade de referência" at bounding box center [248, 291] width 467 height 18
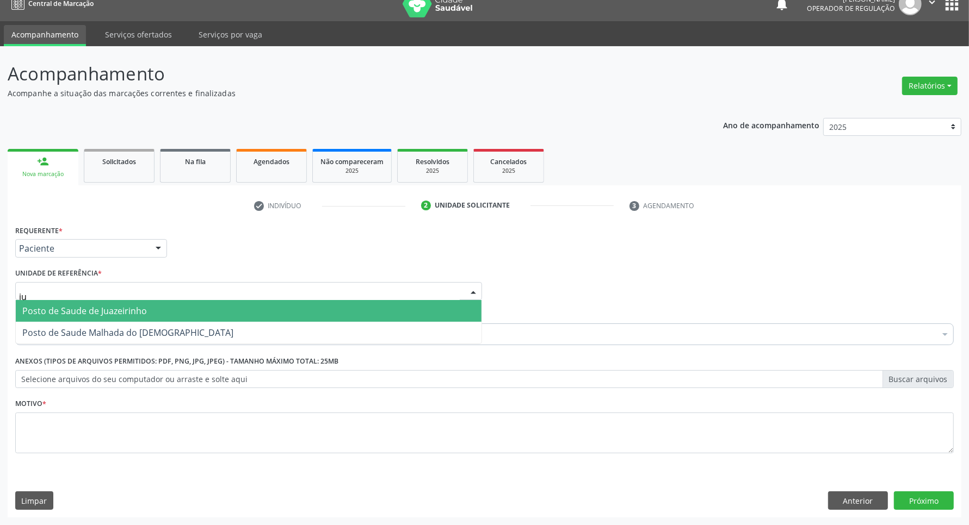
type input "jua"
click at [102, 310] on span "Posto de Saude de Juazeirinho" at bounding box center [84, 311] width 125 height 12
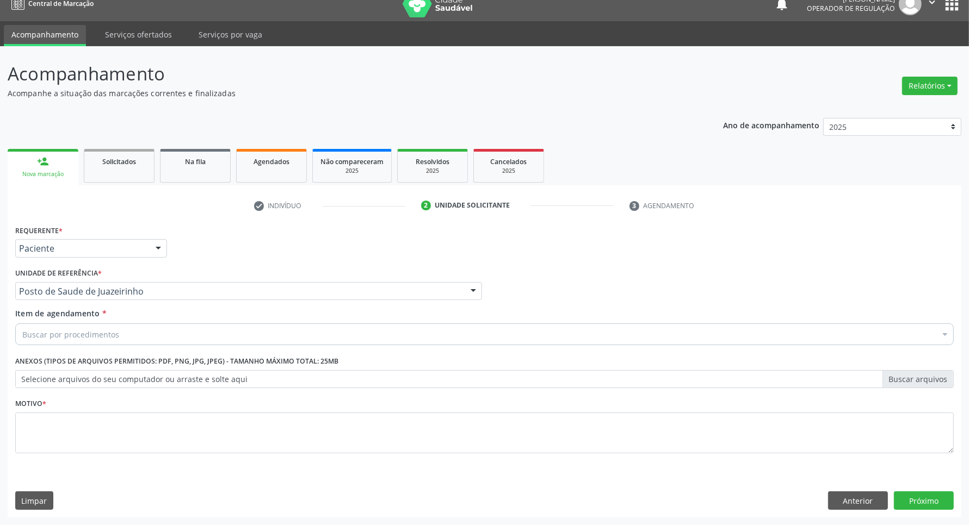
click at [110, 325] on div "Buscar por procedimentos" at bounding box center [484, 335] width 938 height 22
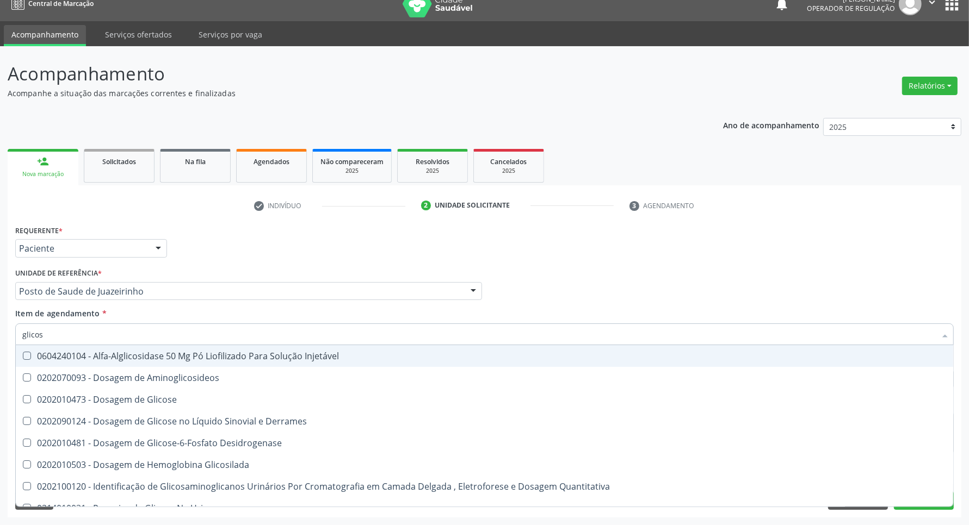
type input "glicose"
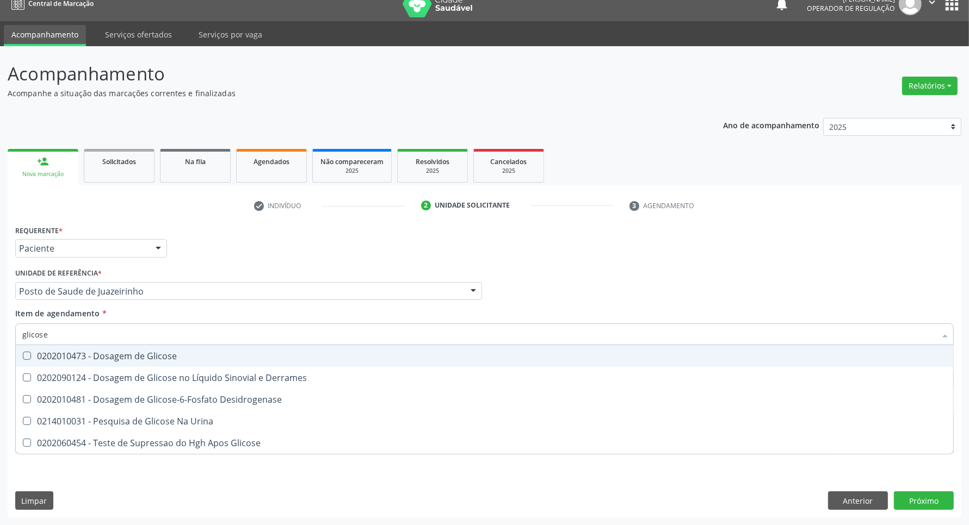
click at [109, 355] on div "0202010473 - Dosagem de Glicose" at bounding box center [484, 356] width 924 height 9
checkbox Glicose "true"
click at [54, 330] on input "glicose" at bounding box center [478, 335] width 913 height 22
click at [71, 329] on input "glicose" at bounding box center [478, 335] width 913 height 22
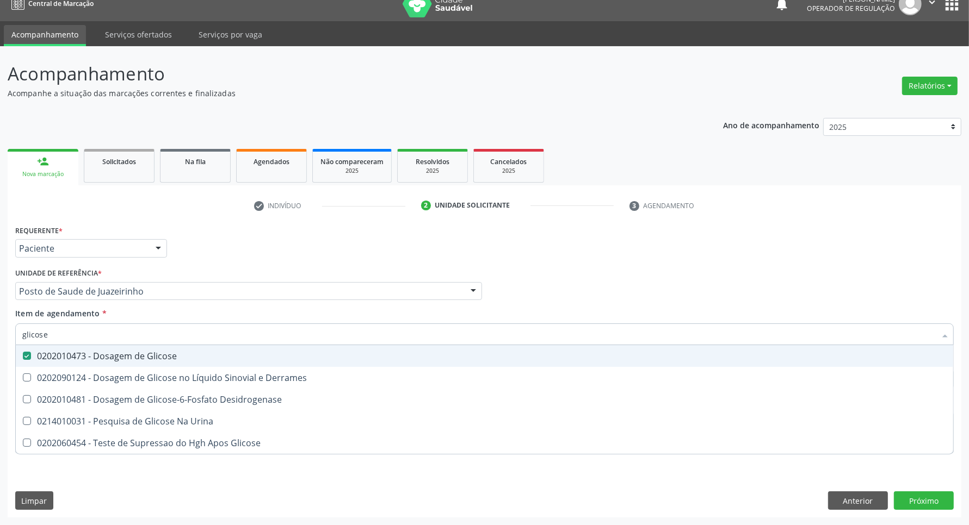
click at [71, 329] on input "glicose" at bounding box center [478, 335] width 913 height 22
type input "a"
checkbox Glicose "false"
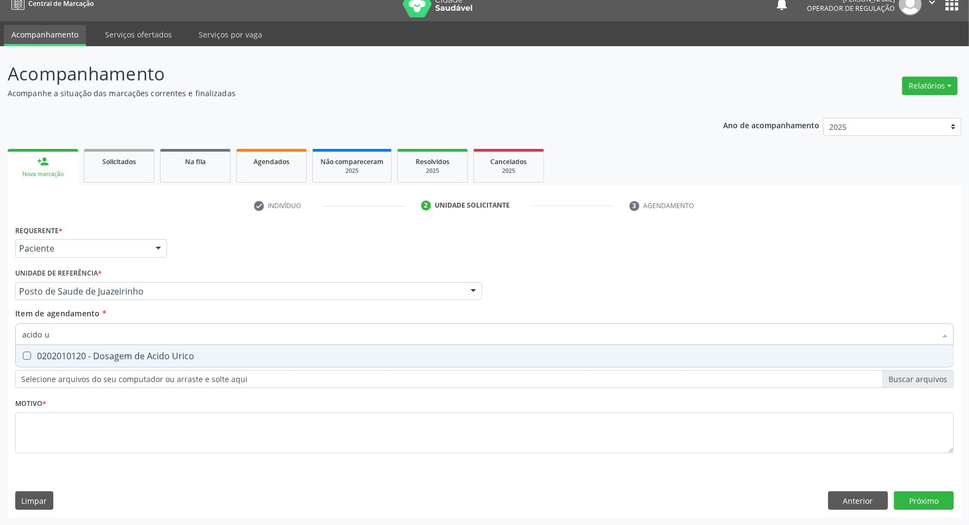
type input "acido u"
click at [72, 359] on div "0202010120 - Dosagem de Acido Urico" at bounding box center [484, 356] width 924 height 9
checkbox Urico "true"
click at [0, 318] on div "Acompanhamento Acompanhe a situação das marcações correntes e finalizadas Relat…" at bounding box center [484, 285] width 969 height 479
type input "c"
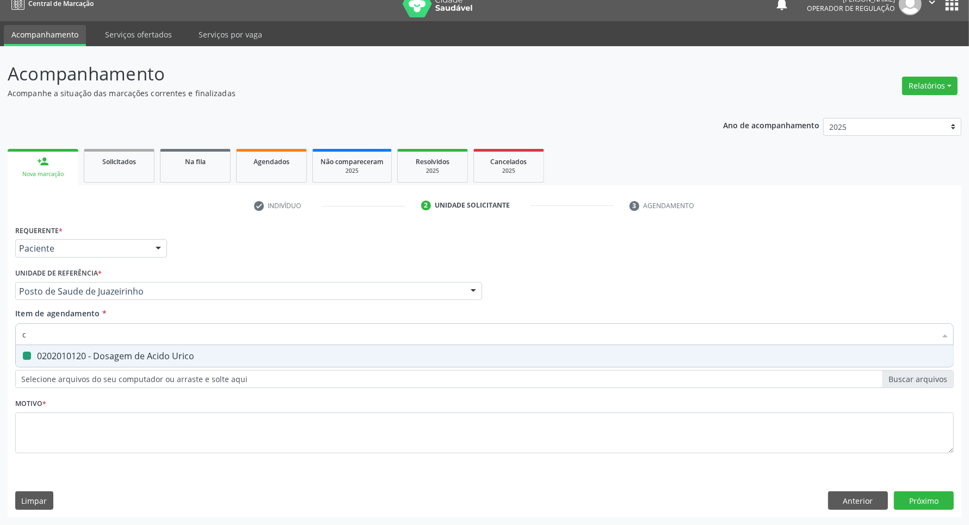
checkbox Urico "false"
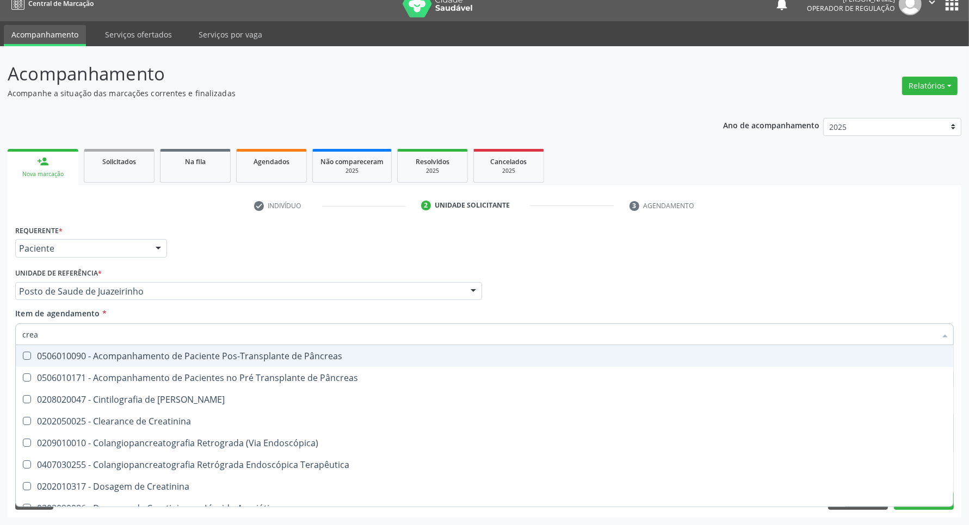
type input "creat"
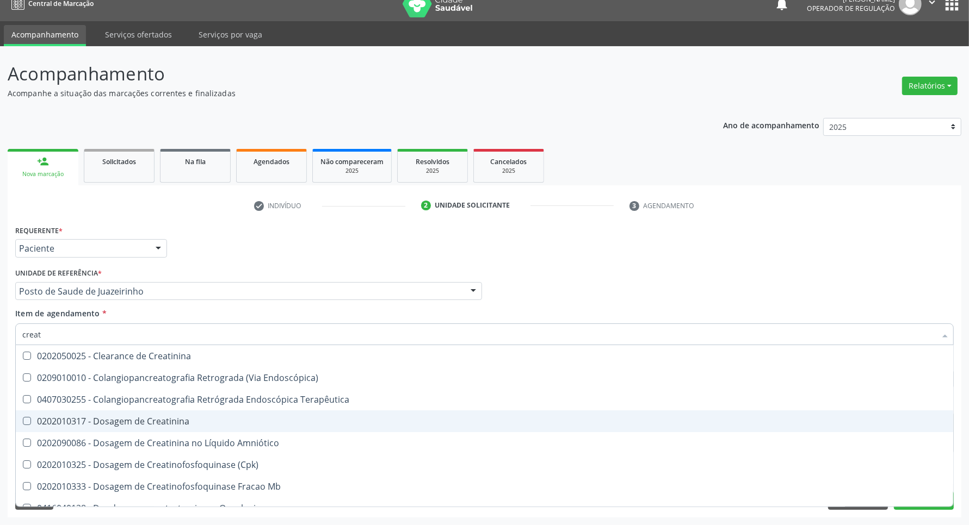
click at [78, 428] on span "0202010317 - Dosagem de Creatinina" at bounding box center [484, 422] width 937 height 22
checkbox Creatinina "true"
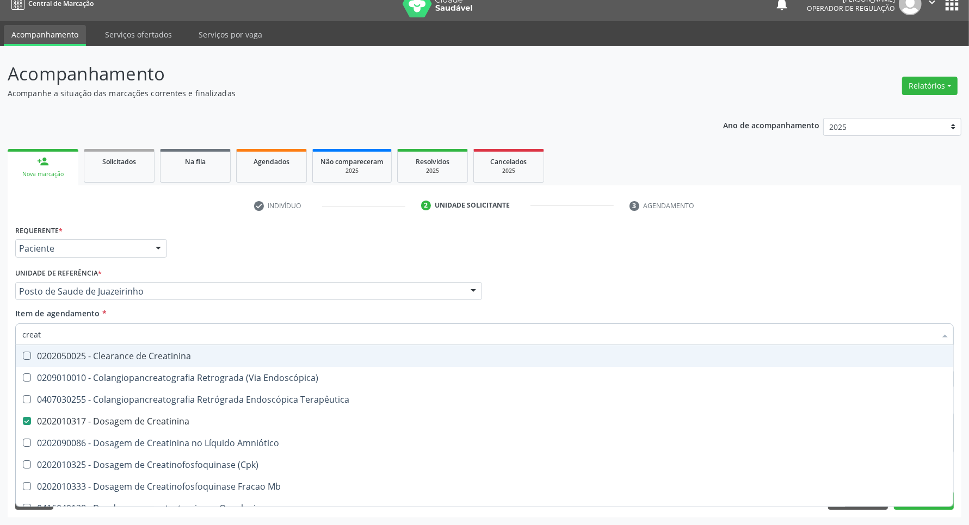
click at [0, 330] on div "Acompanhamento Acompanhe a situação das marcações correntes e finalizadas Relat…" at bounding box center [484, 285] width 969 height 479
type input "ur"
checkbox Creatinina "false"
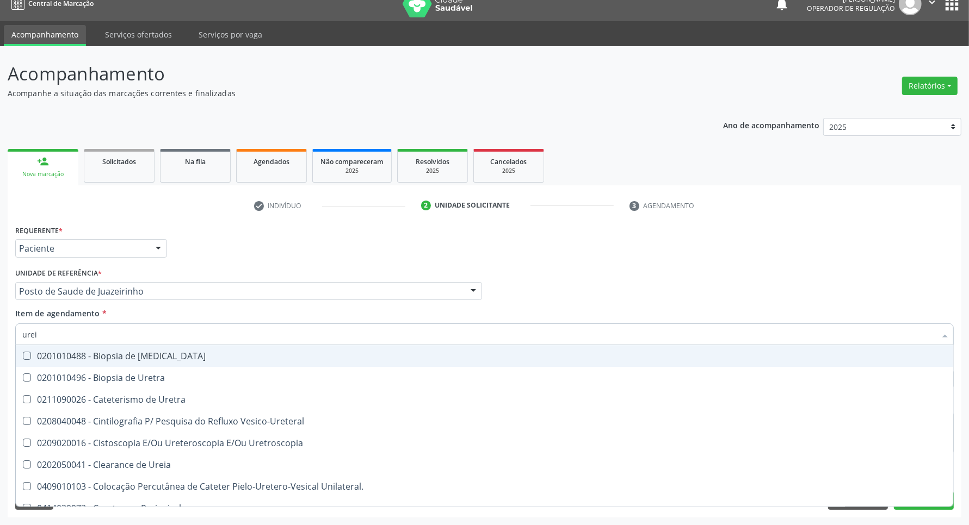
type input "ureia"
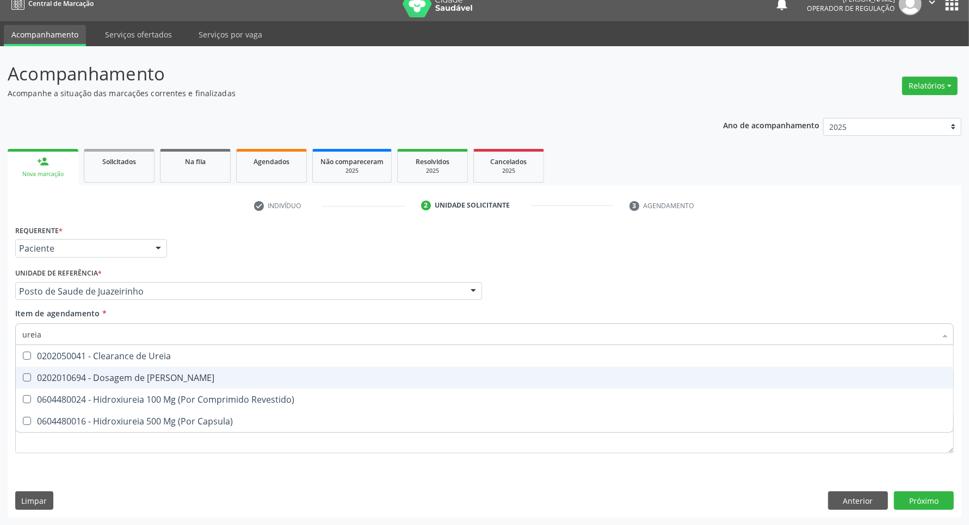
drag, startPoint x: 41, startPoint y: 379, endPoint x: 42, endPoint y: 371, distance: 7.7
click at [41, 374] on div "0202010694 - Dosagem de [PERSON_NAME]" at bounding box center [484, 378] width 924 height 9
checkbox Ureia "true"
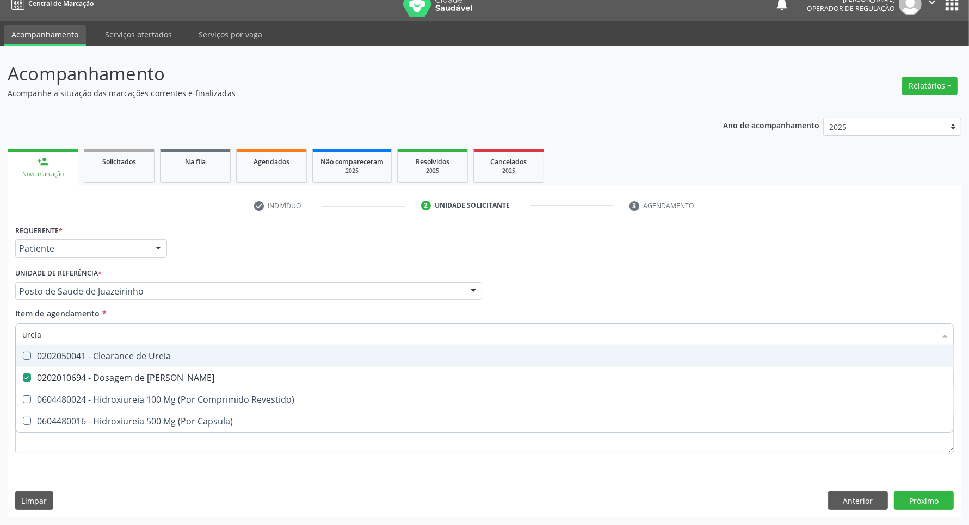
drag, startPoint x: 50, startPoint y: 332, endPoint x: 0, endPoint y: 343, distance: 51.2
click at [0, 342] on div "Acompanhamento Acompanhe a situação das marcações correntes e finalizadas Relat…" at bounding box center [484, 285] width 969 height 479
type input "c"
checkbox Ureia "false"
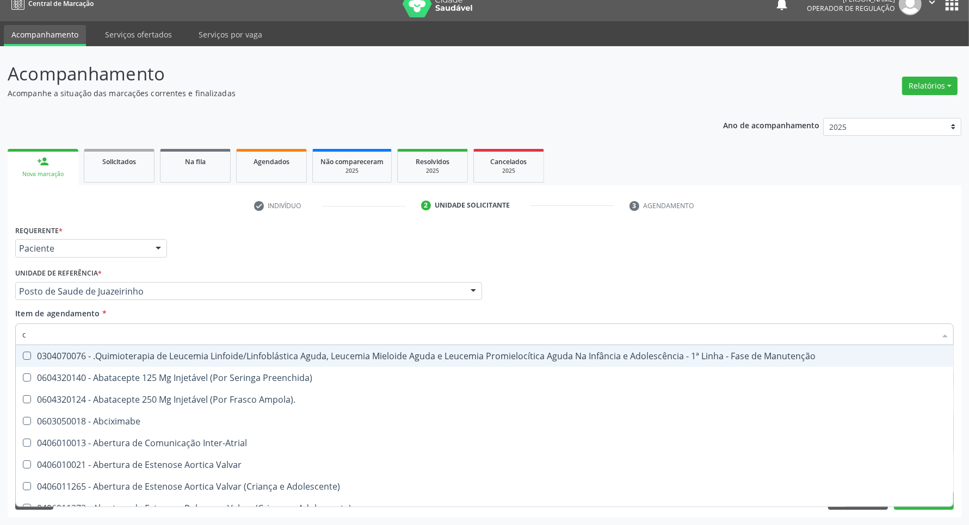
type input "co"
checkbox Único "true"
checkbox Creatinina "true"
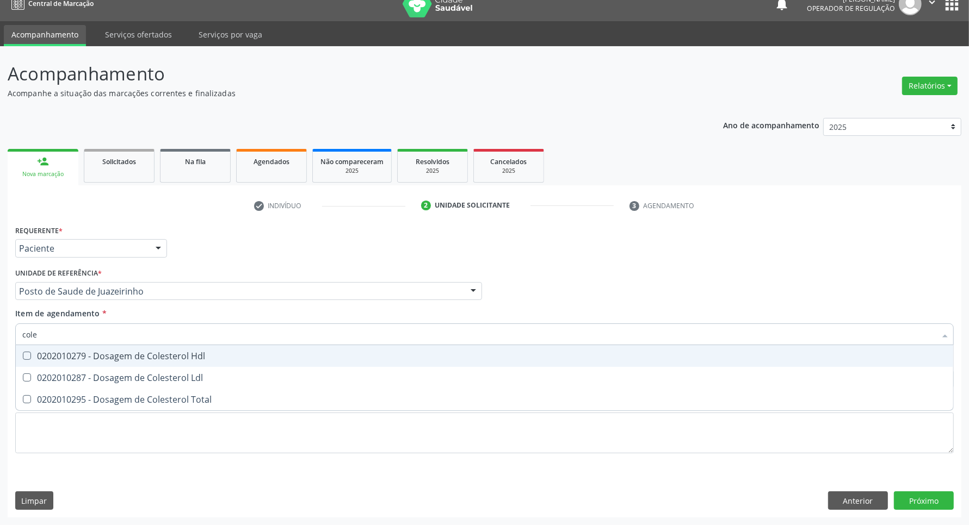
type input "coles"
drag, startPoint x: 63, startPoint y: 361, endPoint x: 67, endPoint y: 384, distance: 23.2
click at [66, 381] on ul "Desfazer seleção 0202010279 - Dosagem de Colesterol Hdl 0202010287 - Dosagem de…" at bounding box center [484, 377] width 937 height 65
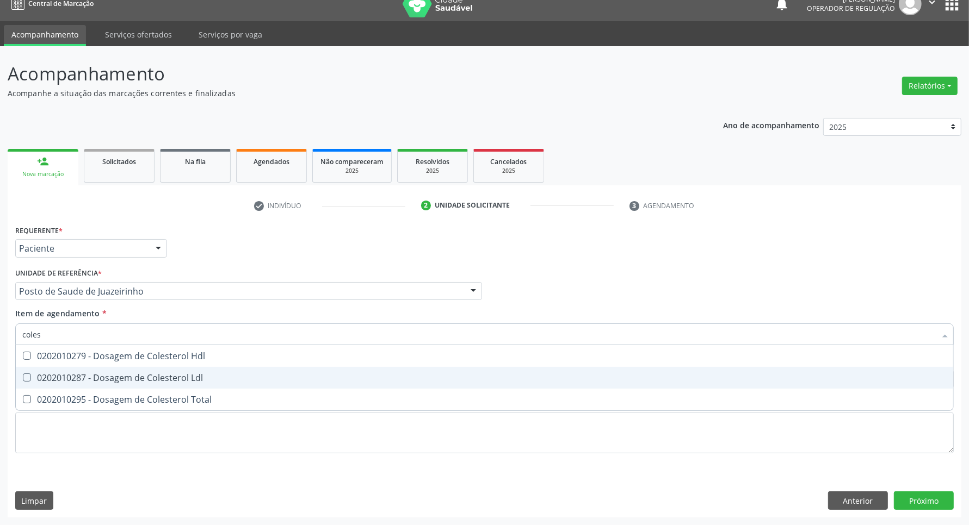
drag, startPoint x: 67, startPoint y: 385, endPoint x: 67, endPoint y: 399, distance: 13.6
click at [67, 394] on ul "Desfazer seleção 0202010279 - Dosagem de Colesterol Hdl 0202010287 - Dosagem de…" at bounding box center [484, 377] width 937 height 65
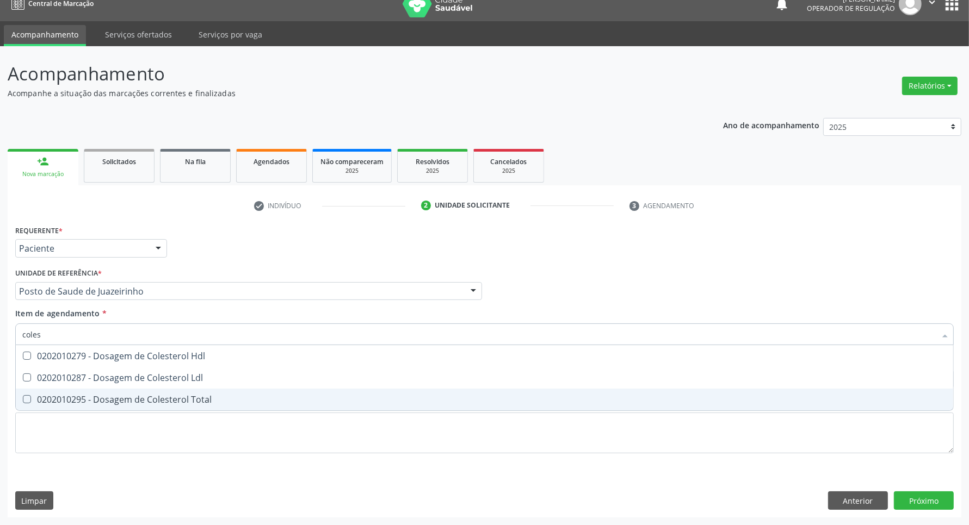
drag, startPoint x: 66, startPoint y: 408, endPoint x: 66, endPoint y: 399, distance: 9.2
click at [66, 403] on span "0202010295 - Dosagem de Colesterol Total" at bounding box center [484, 400] width 937 height 22
checkbox Total "true"
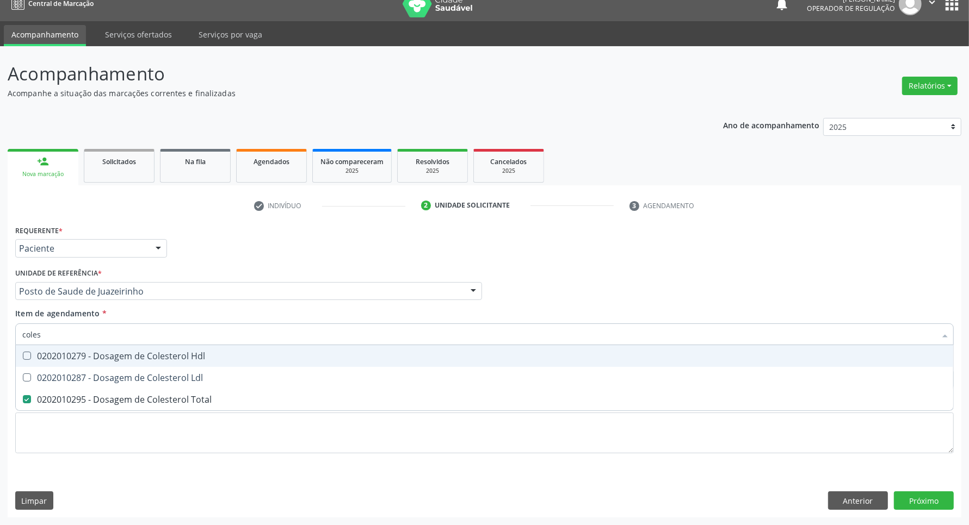
click at [69, 364] on span "0202010279 - Dosagem de Colesterol Hdl" at bounding box center [484, 356] width 937 height 22
checkbox Hdl "true"
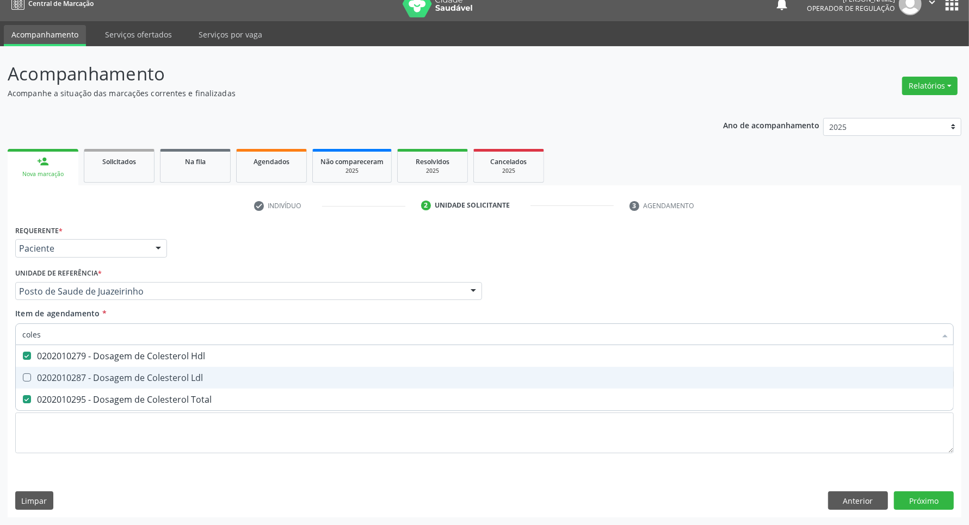
click at [68, 374] on div "0202010287 - Dosagem de Colesterol Ldl" at bounding box center [484, 378] width 924 height 9
checkbox Ldl "true"
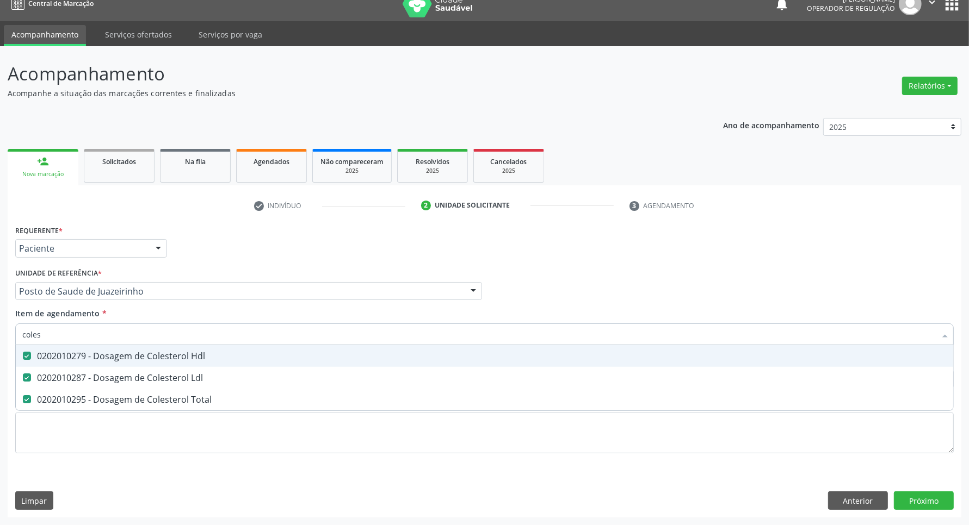
click at [74, 333] on input "coles" at bounding box center [478, 335] width 913 height 22
type input "bi"
checkbox Hdl "false"
checkbox Ldl "false"
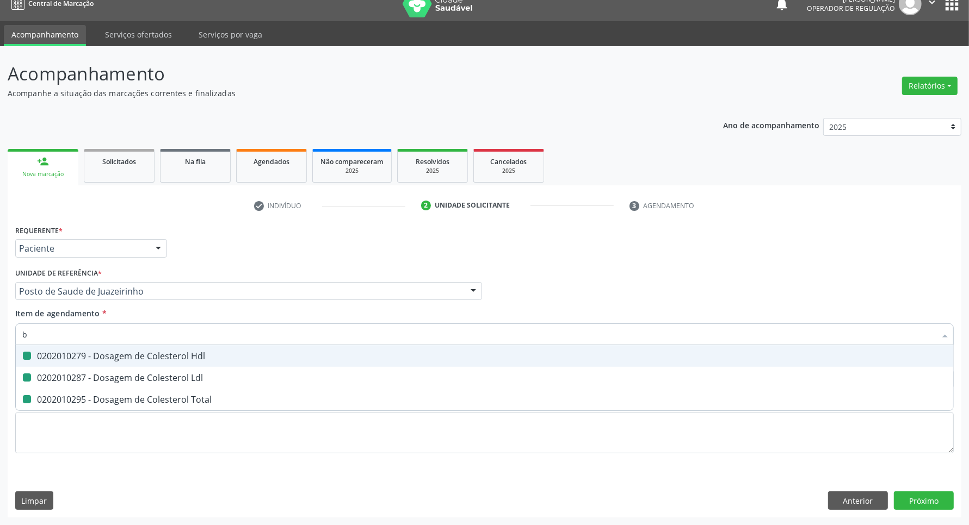
checkbox Total "false"
type input "bilirru"
drag, startPoint x: 91, startPoint y: 355, endPoint x: 94, endPoint y: 343, distance: 12.8
click at [91, 355] on div "0202010201 - Dosagem de Bilirrubina Total e Fracoes" at bounding box center [484, 356] width 924 height 9
checkbox Fracoes "true"
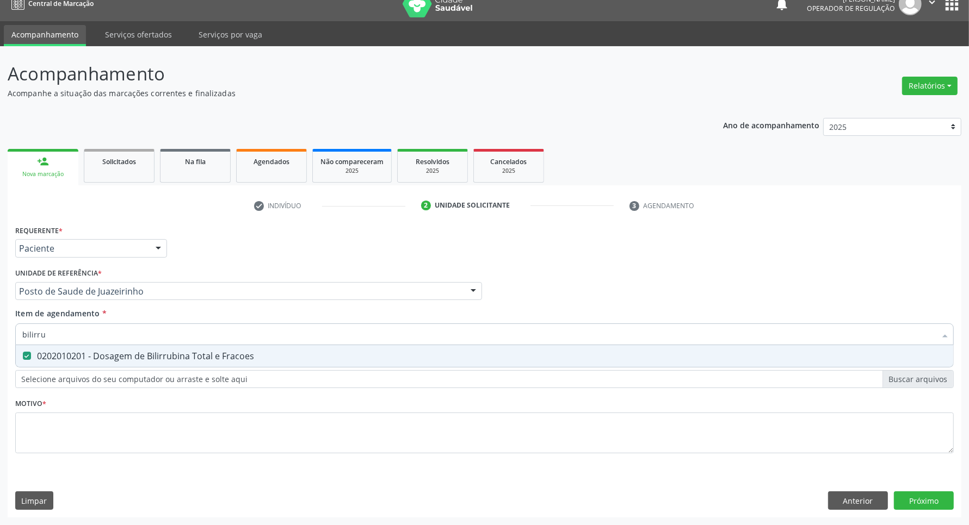
click at [96, 338] on input "bilirru" at bounding box center [478, 335] width 913 height 22
type input "tg"
click at [76, 357] on div "0202010643 - Dosagem de Transaminase Glutamico-Oxalacetica (Tgo)" at bounding box center [484, 356] width 924 height 9
checkbox \(Tgo\) "true"
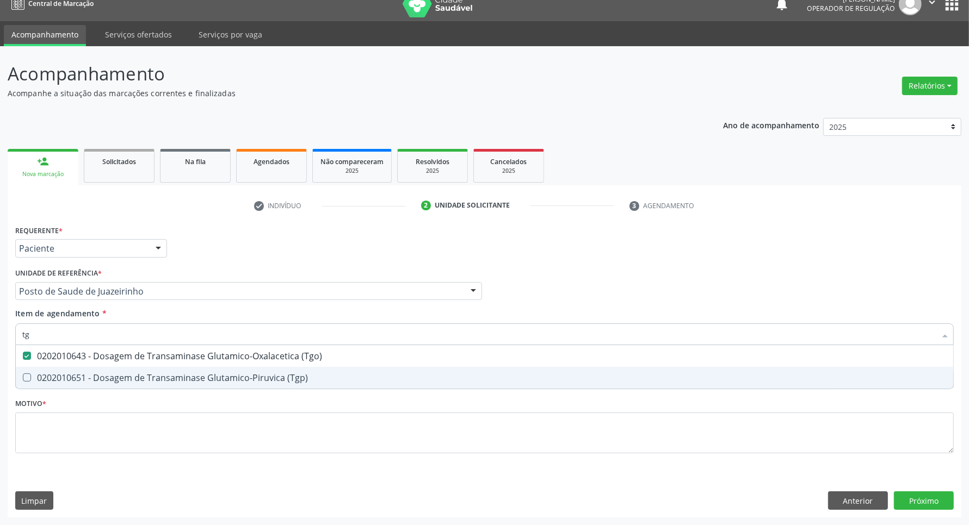
drag, startPoint x: 61, startPoint y: 376, endPoint x: 58, endPoint y: 347, distance: 29.5
click at [60, 374] on div "0202010651 - Dosagem de Transaminase Glutamico-Piruvica (Tgp)" at bounding box center [484, 378] width 924 height 9
checkbox \(Tgp\) "true"
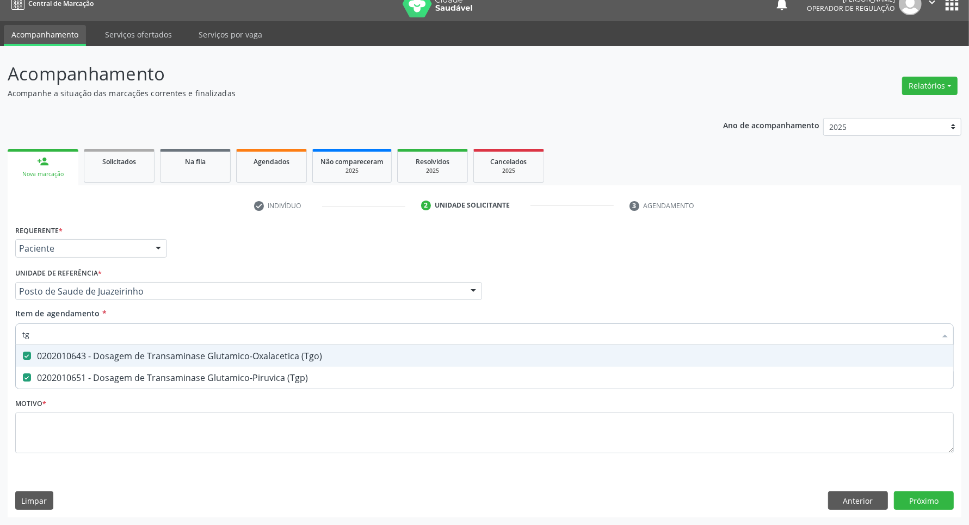
click at [60, 336] on input "tg" at bounding box center [478, 335] width 913 height 22
type input "tr"
checkbox \(Tgo\) "false"
checkbox \(Tgp\) "false"
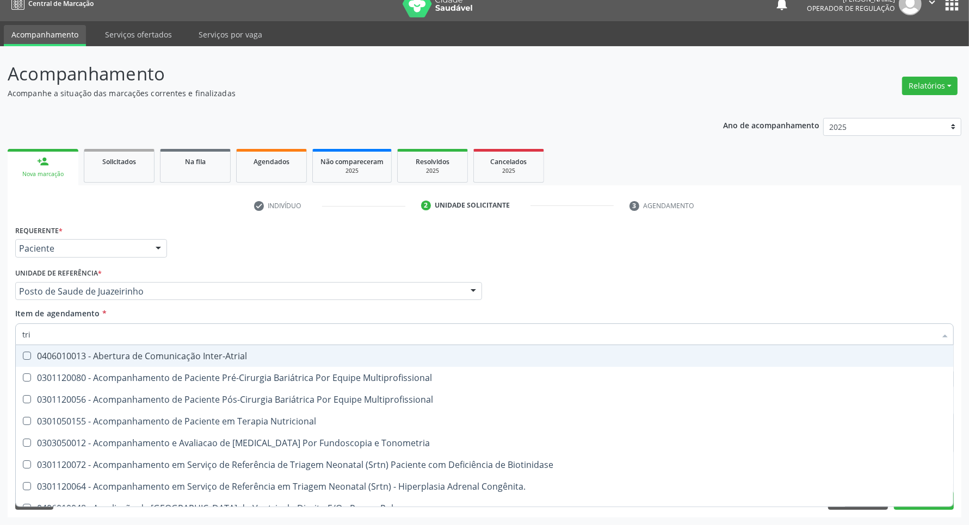
type input "trig"
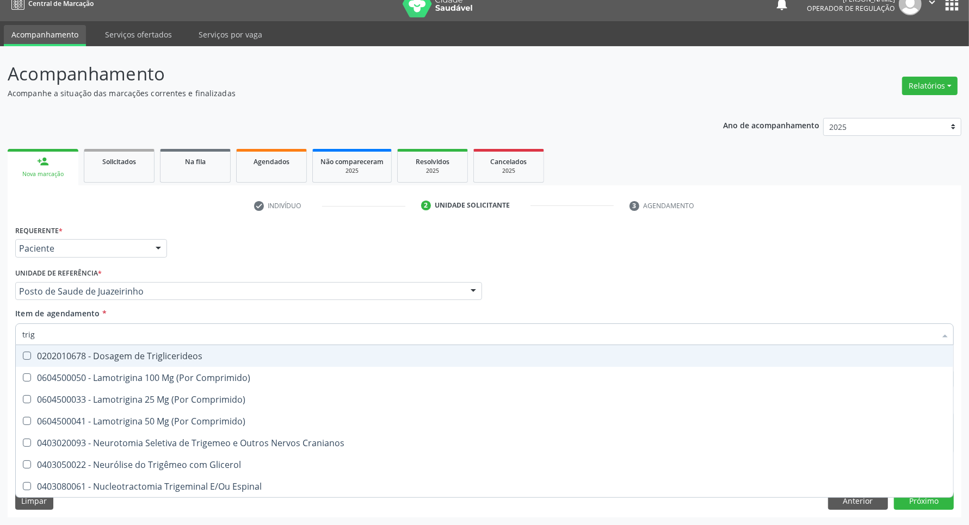
click at [71, 355] on div "0202010678 - Dosagem de Triglicerideos" at bounding box center [484, 356] width 924 height 9
checkbox Triglicerideos "true"
click at [82, 332] on input "trig" at bounding box center [478, 335] width 913 height 22
type input "he"
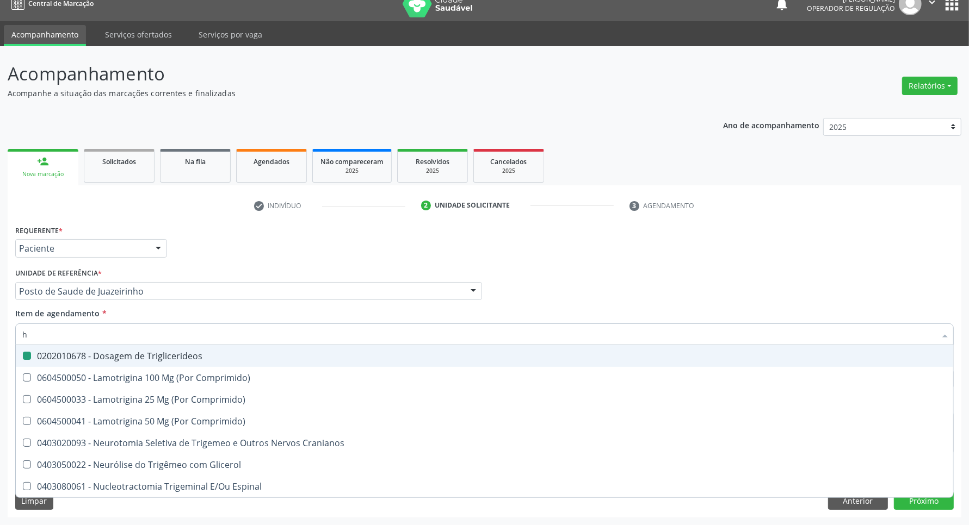
checkbox Triglicerideos "false"
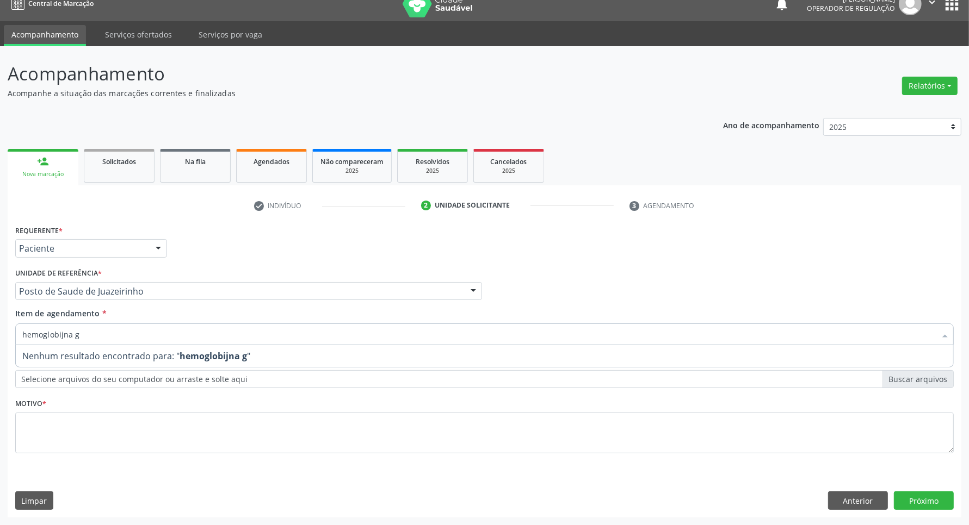
click at [0, 335] on div "Acompanhamento Acompanhe a situação das marcações correntes e finalizadas Relat…" at bounding box center [484, 285] width 969 height 479
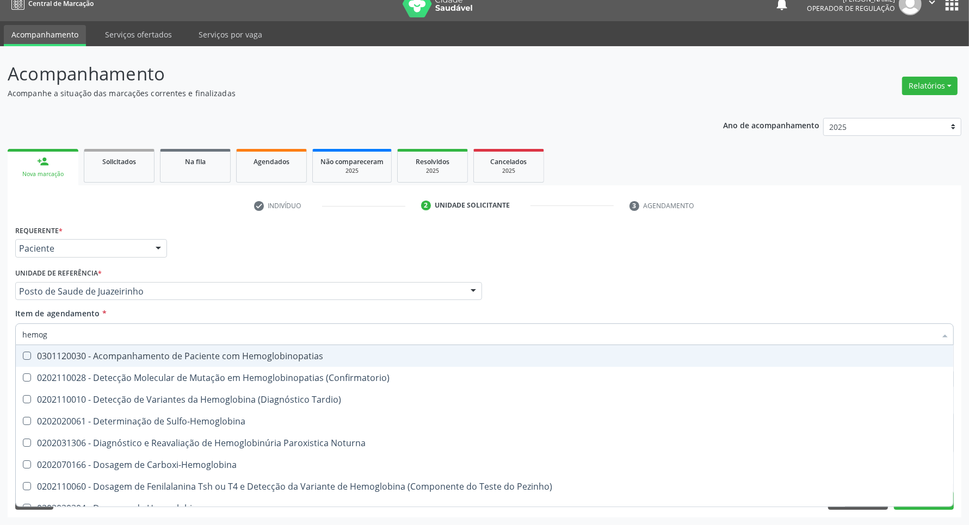
type input "hemogr"
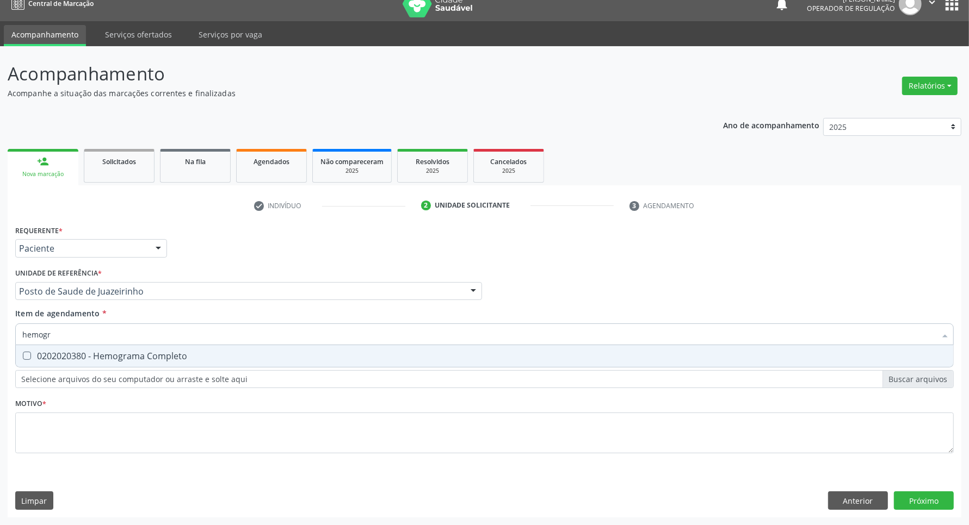
click at [28, 356] on Completo at bounding box center [27, 356] width 8 height 8
click at [23, 356] on Completo "checkbox" at bounding box center [19, 356] width 7 height 7
checkbox Completo "true"
drag, startPoint x: 74, startPoint y: 335, endPoint x: 0, endPoint y: 336, distance: 74.0
click at [0, 336] on div "Acompanhamento Acompanhe a situação das marcações correntes e finalizadas Relat…" at bounding box center [484, 285] width 969 height 479
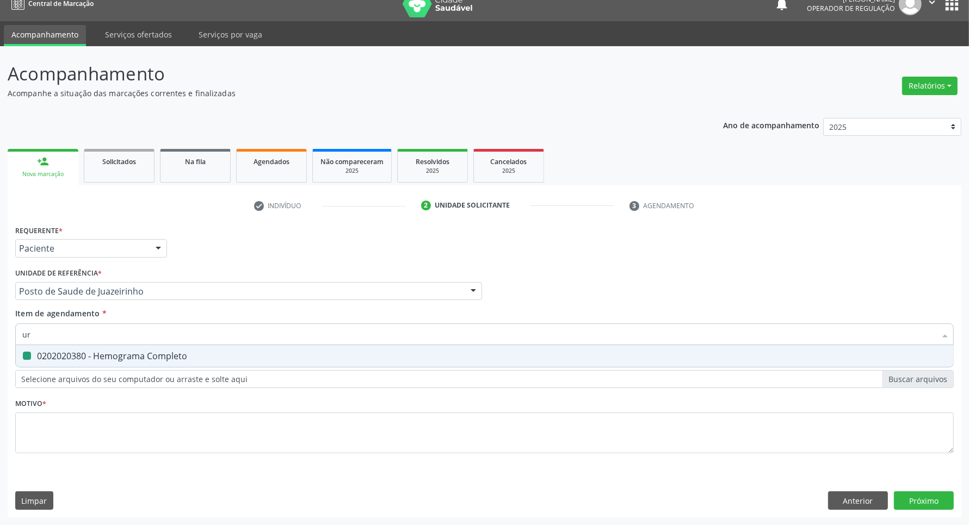
type input "uri"
checkbox Completo "false"
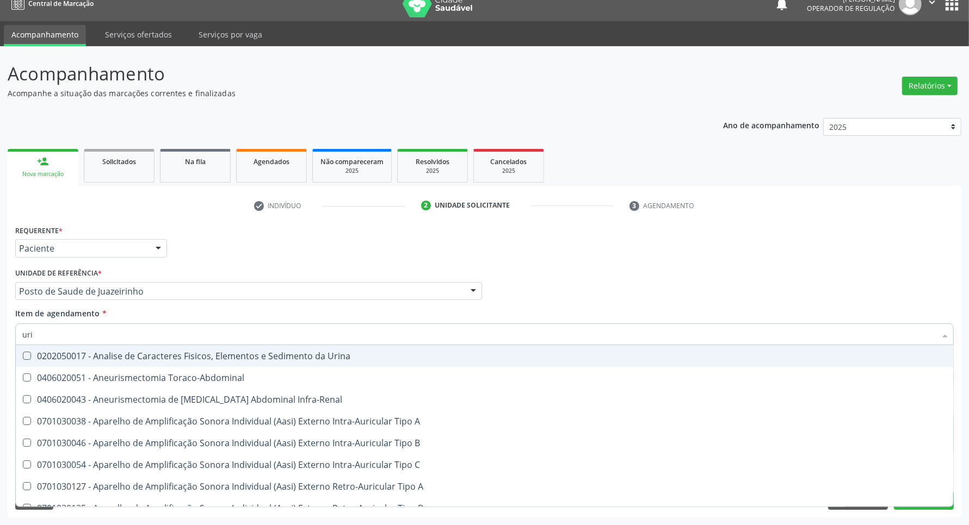
type input "urin"
checkbox Urico "false"
type input "urina"
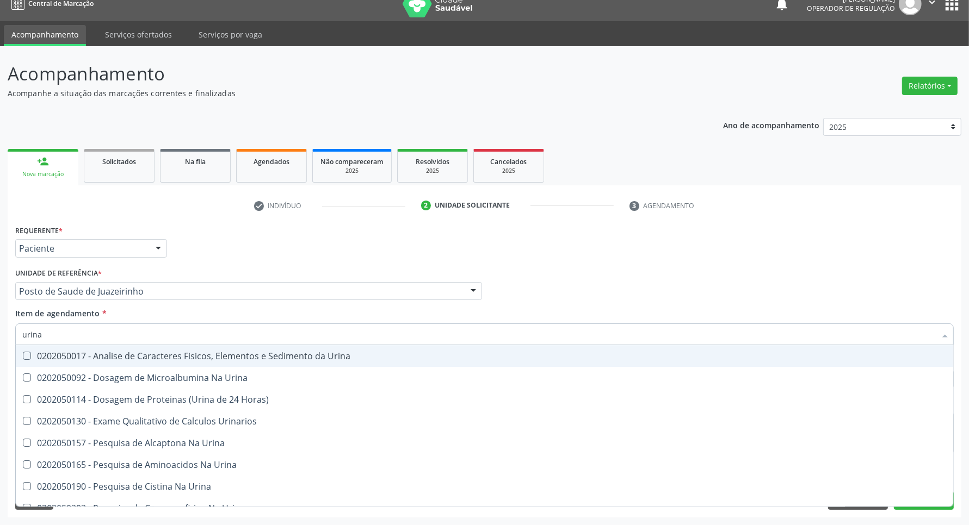
drag, startPoint x: 255, startPoint y: 360, endPoint x: 255, endPoint y: 347, distance: 12.5
click at [255, 358] on div "0202050017 - Analise de Caracteres Fisicos, Elementos e Sedimento da Urina" at bounding box center [484, 356] width 924 height 9
checkbox Urina "true"
click at [257, 335] on input "urina" at bounding box center [478, 335] width 913 height 22
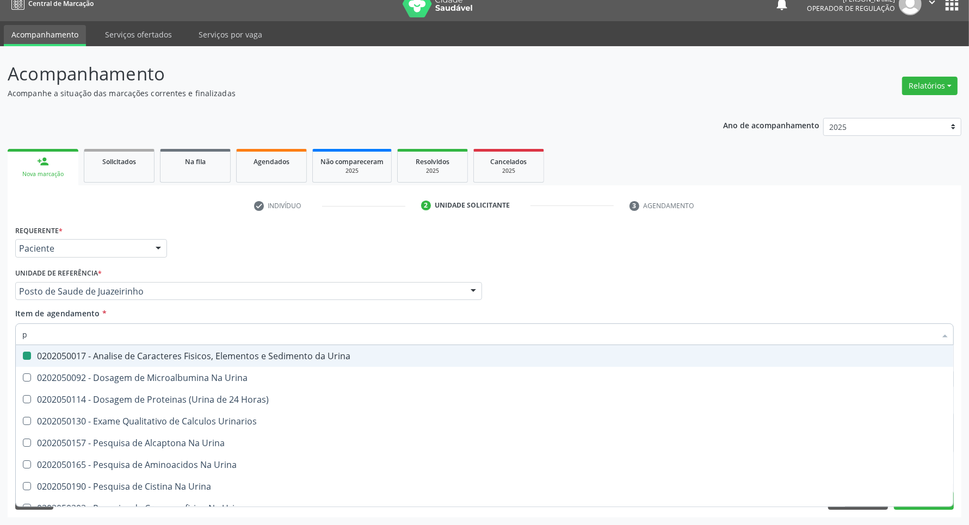
type input "pa"
checkbox Urina "false"
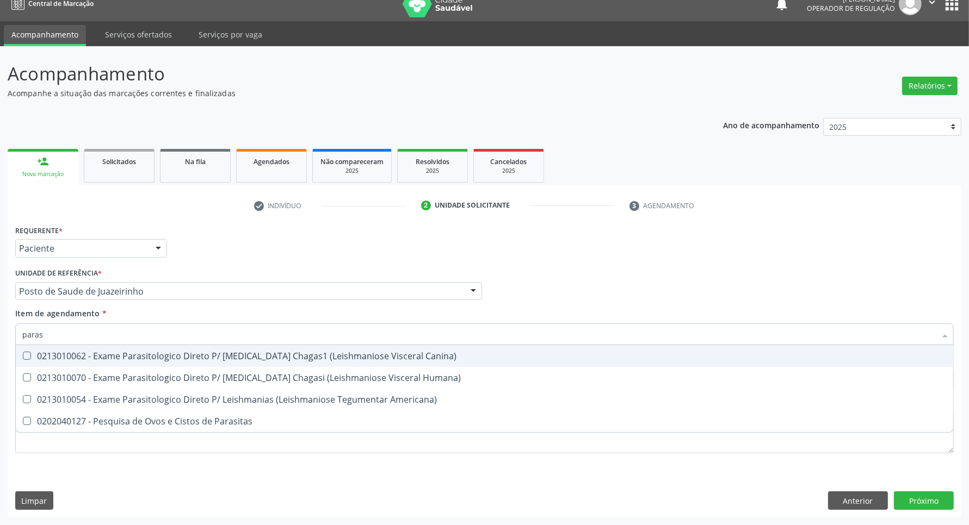
type input "parasi"
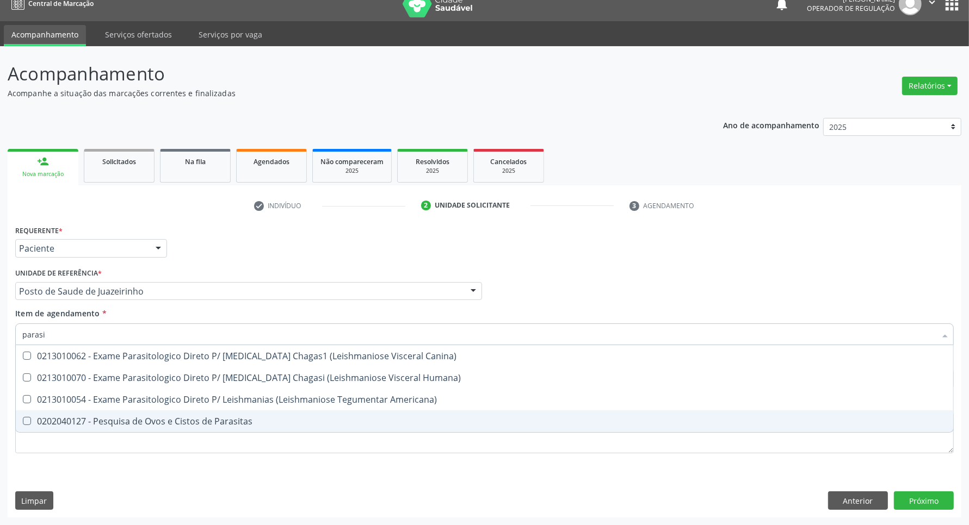
drag, startPoint x: 248, startPoint y: 430, endPoint x: 246, endPoint y: 425, distance: 5.5
click at [246, 428] on span "0202040127 - Pesquisa de Ovos e Cistos de Parasitas" at bounding box center [484, 422] width 937 height 22
checkbox Parasitas "true"
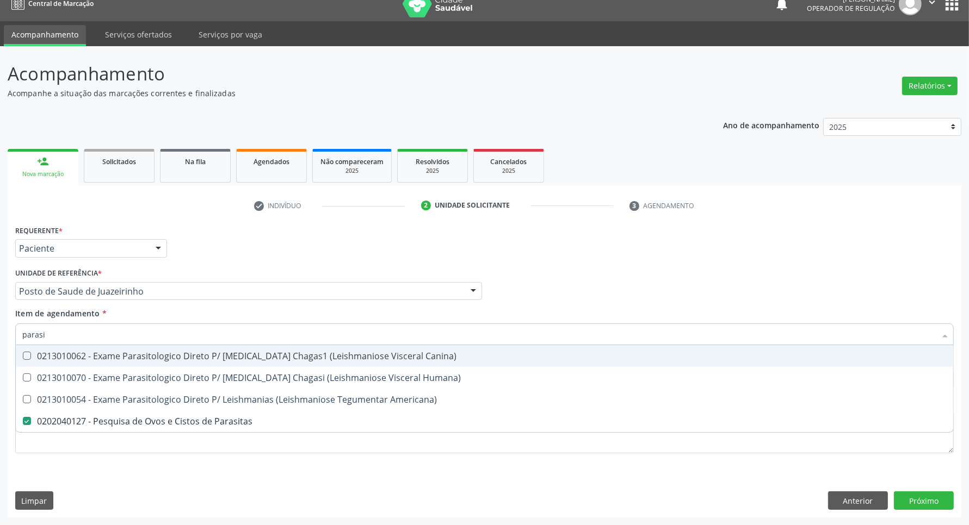
click at [257, 331] on input "parasi" at bounding box center [478, 335] width 913 height 22
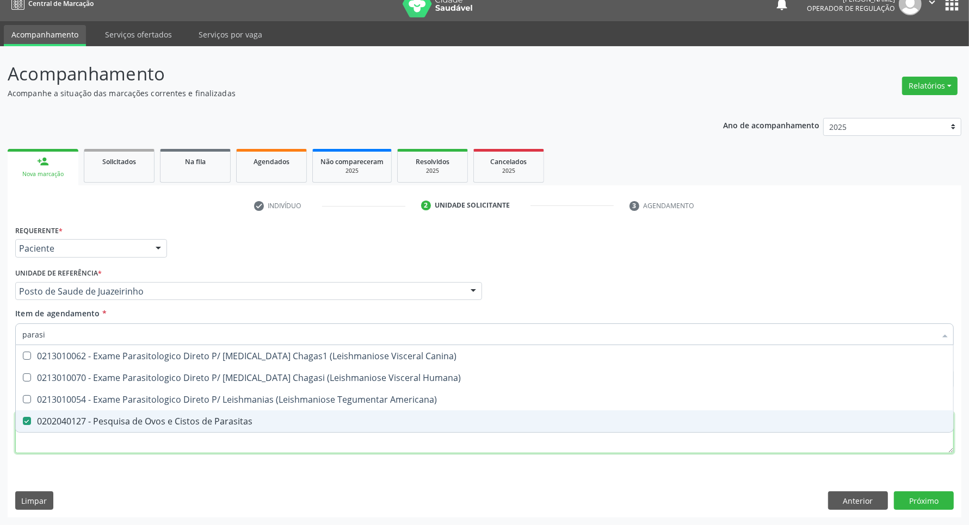
click at [251, 450] on div "Requerente * Paciente Profissional de Saúde Paciente Nenhum resultado encontrad…" at bounding box center [484, 345] width 938 height 246
checkbox Humana\) "true"
checkbox Americana\) "true"
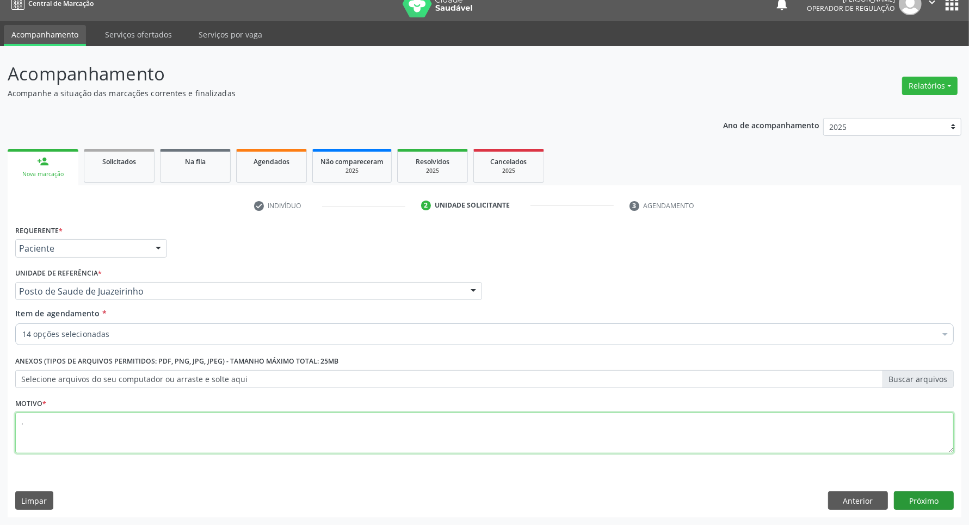
type textarea "."
click at [909, 503] on button "Próximo" at bounding box center [924, 501] width 60 height 18
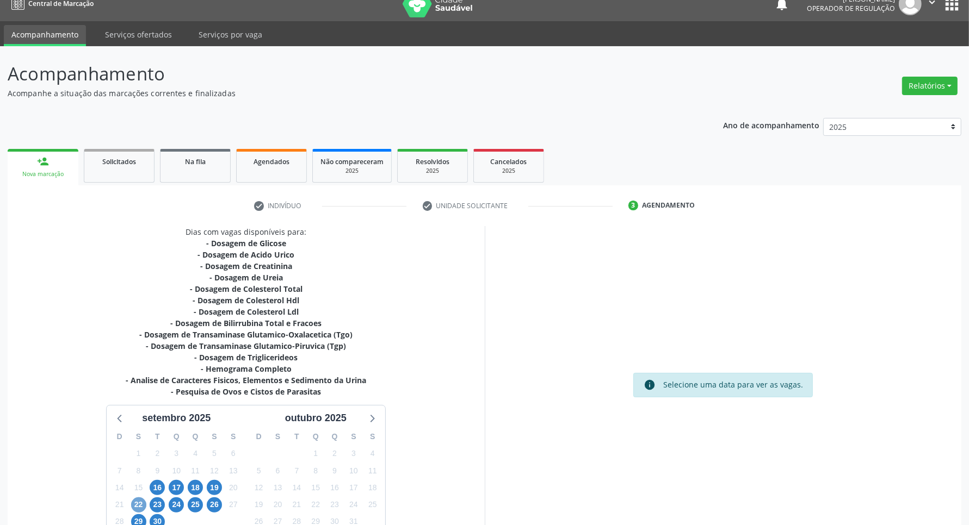
click at [137, 506] on span "22" at bounding box center [138, 505] width 15 height 15
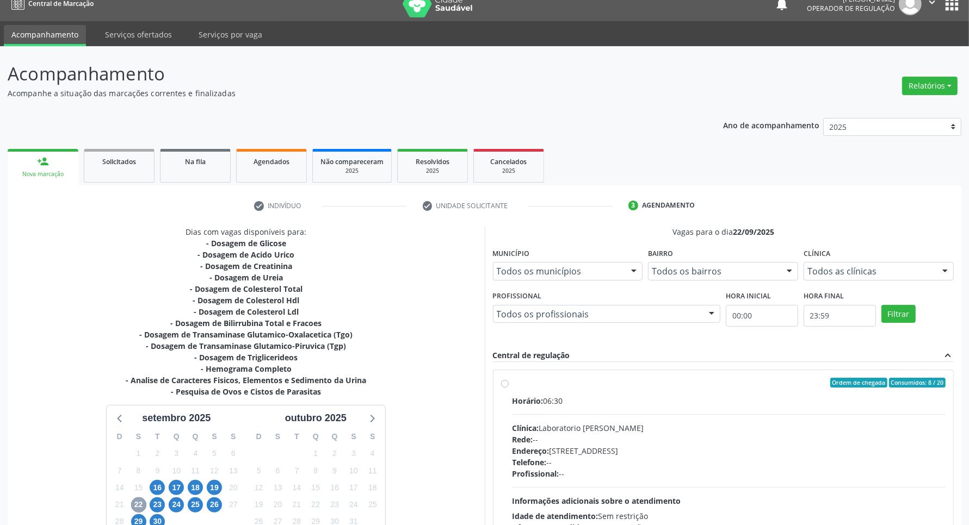
scroll to position [82, 0]
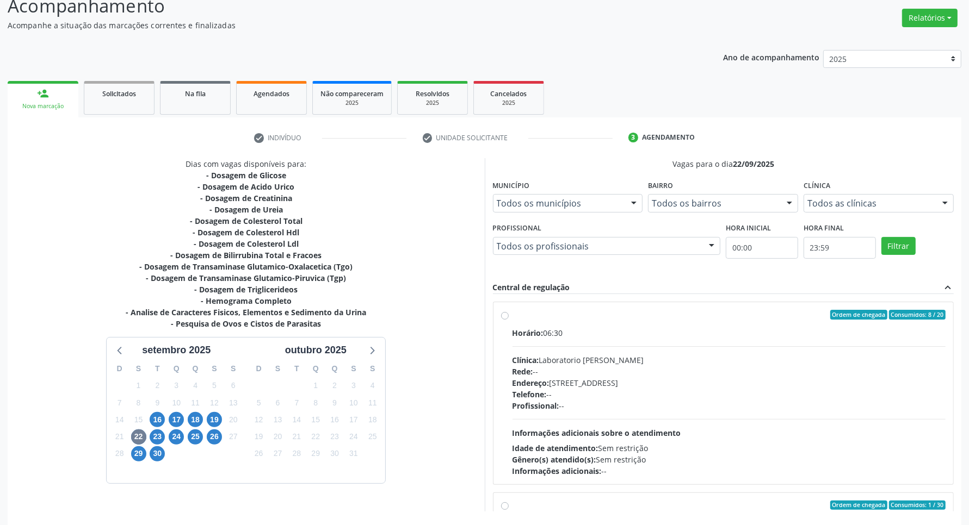
click at [664, 344] on div "Horário: 06:30 Clínica: Laboratorio Jose Paulo Terto Rede: -- Endereço: Casa, n…" at bounding box center [729, 402] width 434 height 150
click at [509, 320] on input "Ordem de chegada Consumidos: 8 / 20 Horário: 06:30 Clínica: Laboratorio Jose Pa…" at bounding box center [505, 315] width 8 height 10
radio input "true"
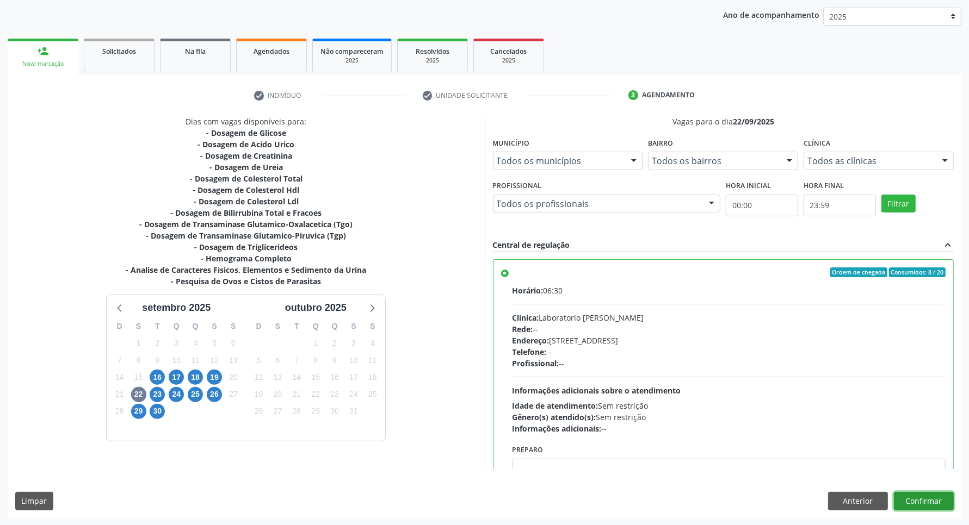
click at [916, 499] on button "Confirmar" at bounding box center [924, 501] width 60 height 18
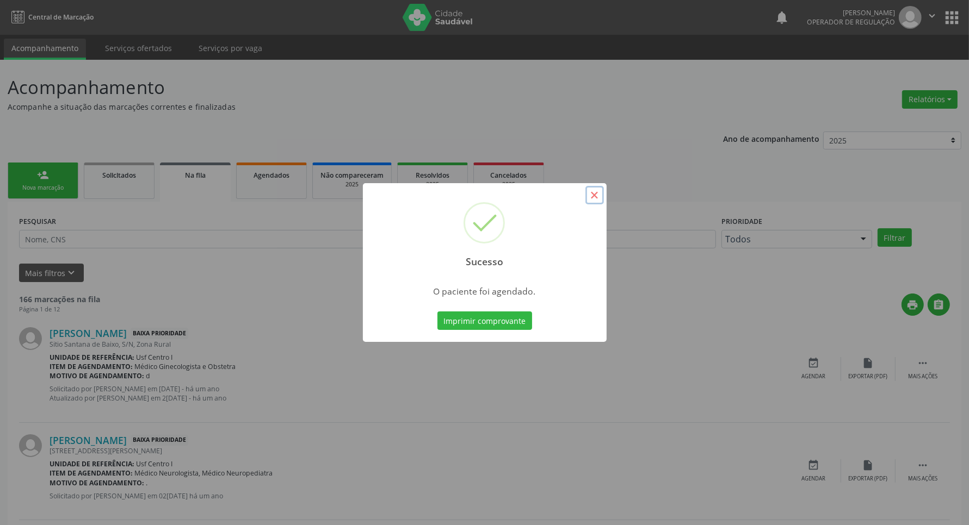
click at [596, 196] on button "×" at bounding box center [594, 195] width 18 height 18
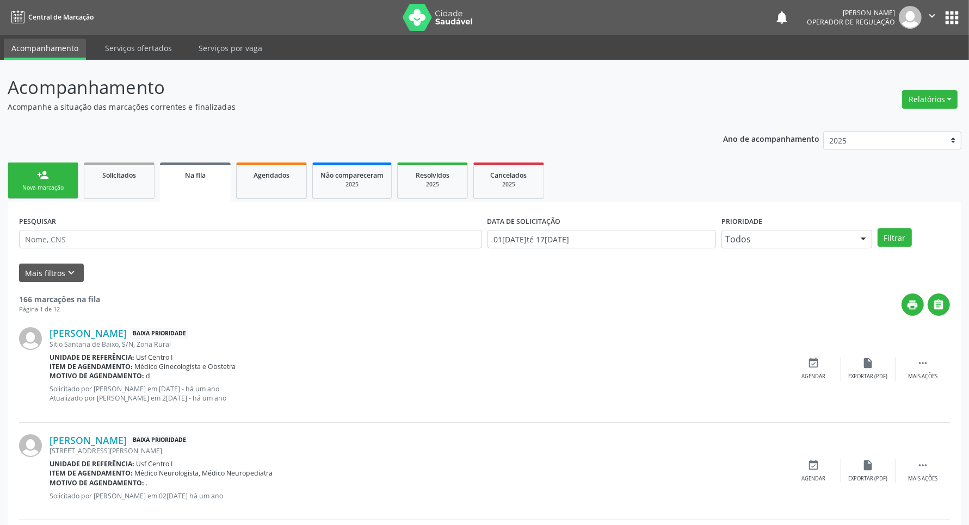
click at [44, 180] on div "person_add" at bounding box center [43, 175] width 12 height 12
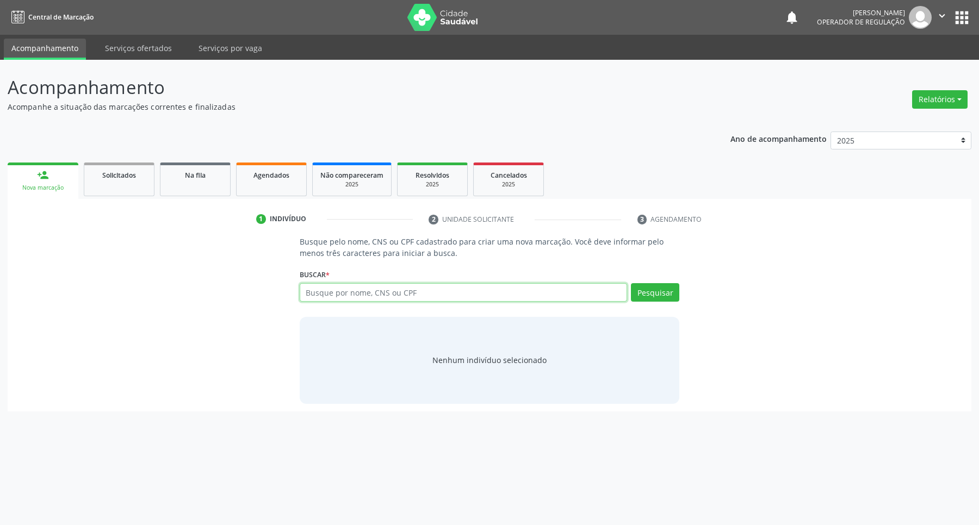
click at [420, 295] on input "text" at bounding box center [464, 292] width 328 height 18
paste input "898 0034 4431 9195"
type input "898 0034 4431 9195"
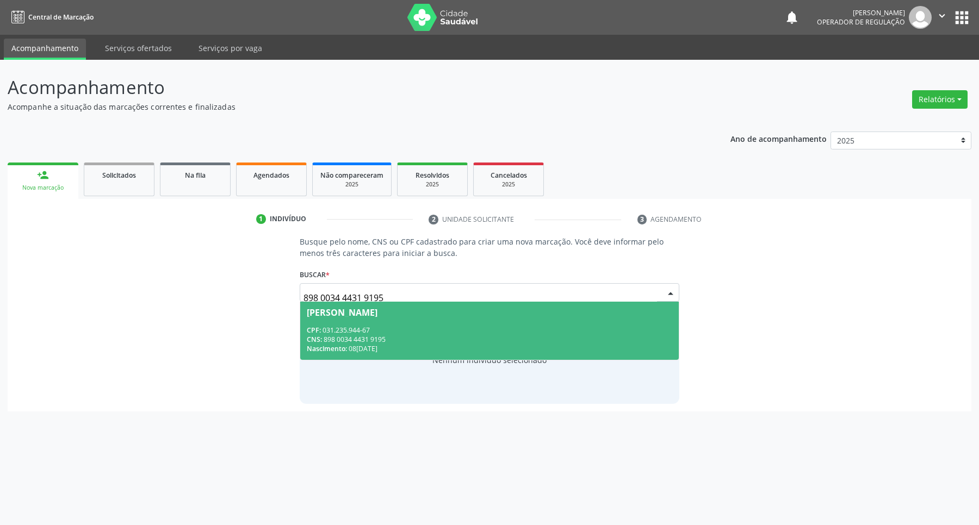
click at [376, 309] on div "Eunice Maria de Sousa Santos" at bounding box center [342, 312] width 71 height 9
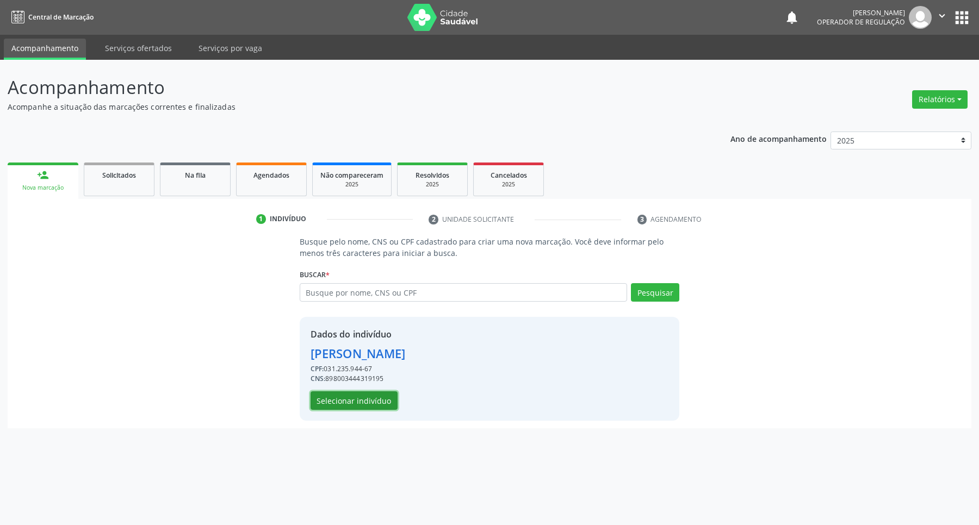
click at [339, 397] on button "Selecionar indivíduo" at bounding box center [354, 401] width 87 height 18
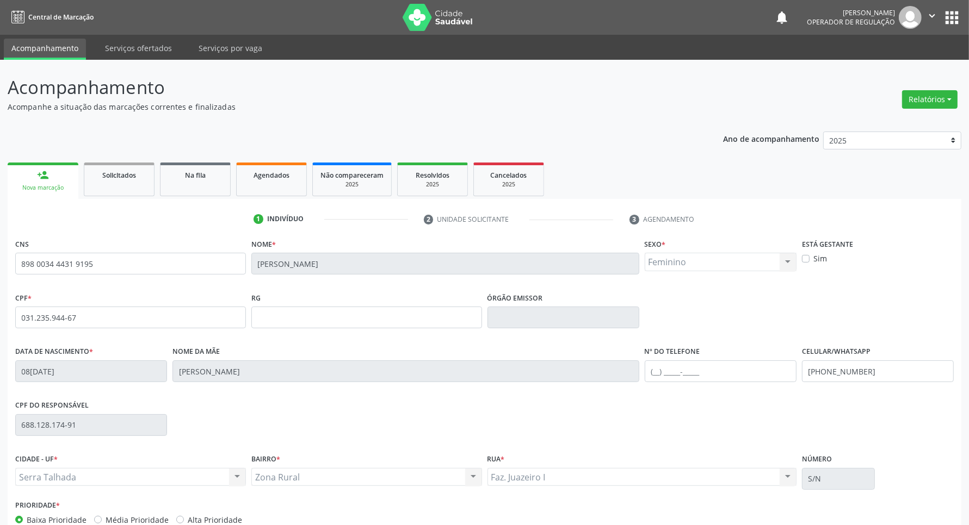
scroll to position [64, 0]
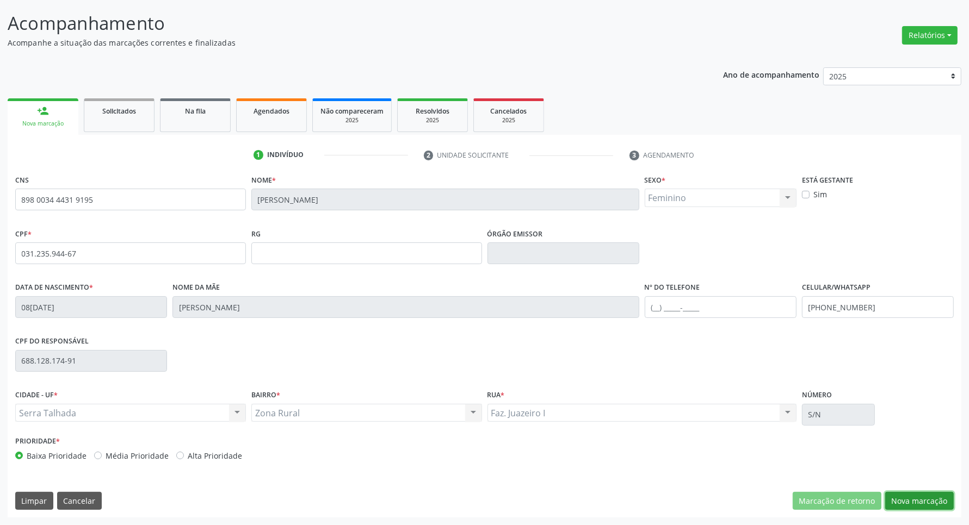
click at [936, 505] on button "Nova marcação" at bounding box center [919, 501] width 69 height 18
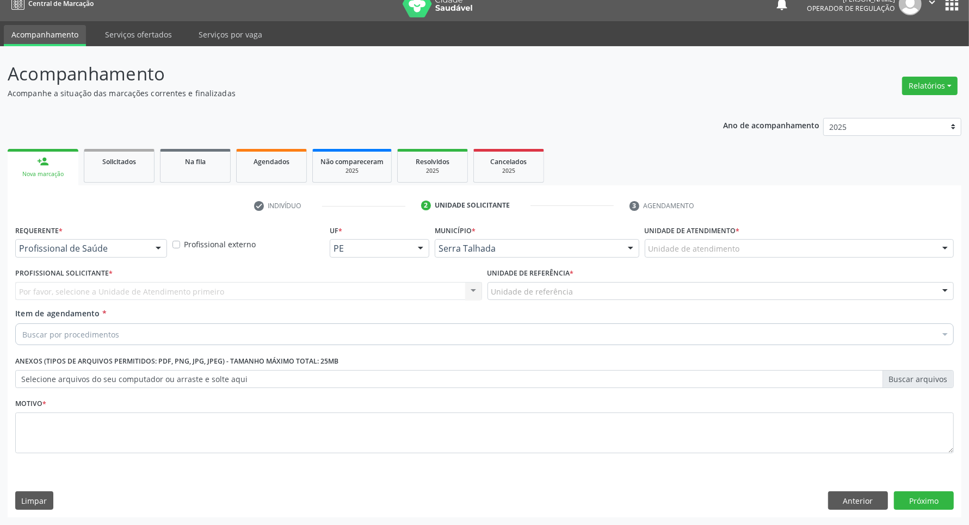
scroll to position [14, 0]
click at [102, 255] on div "Profissional de Saúde" at bounding box center [91, 248] width 152 height 18
click at [104, 264] on span "Profissional de Saúde" at bounding box center [68, 269] width 93 height 12
click at [90, 280] on span "Paciente" at bounding box center [91, 291] width 151 height 22
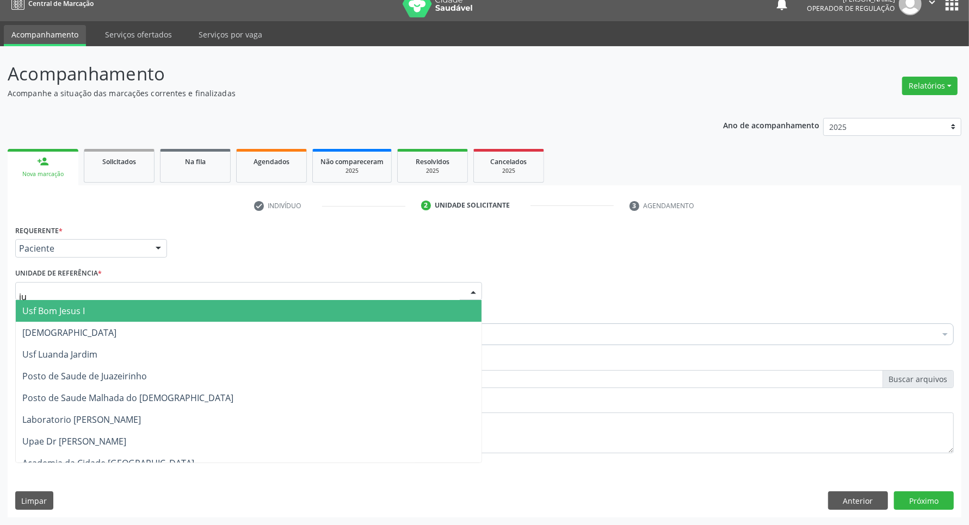
type input "jua"
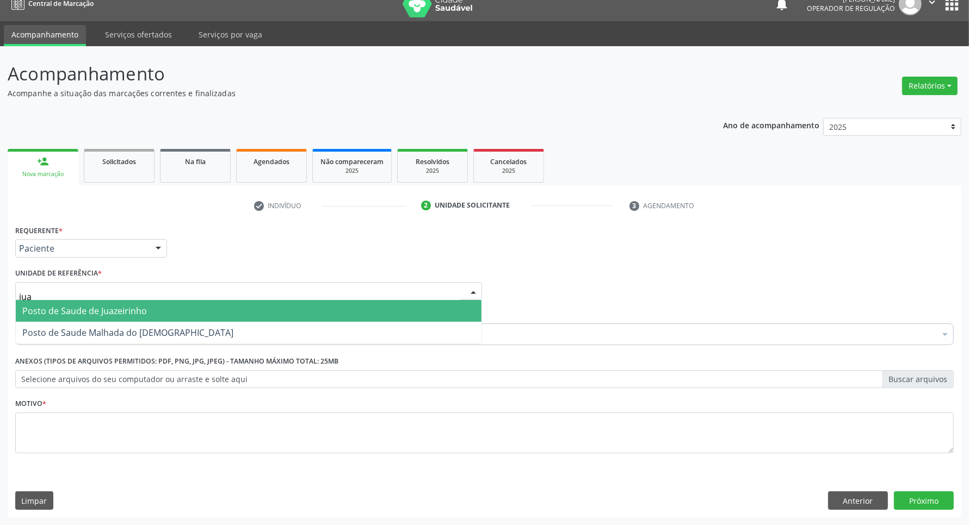
drag, startPoint x: 95, startPoint y: 313, endPoint x: 96, endPoint y: 330, distance: 17.4
click at [95, 313] on span "Posto de Saude de Juazeirinho" at bounding box center [84, 311] width 125 height 12
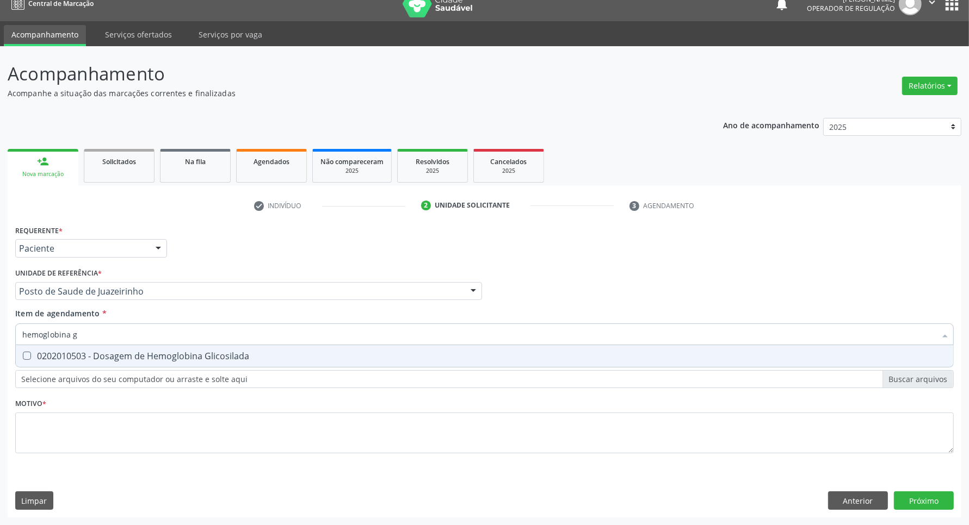
type input "hemoglobina g"
drag, startPoint x: 52, startPoint y: 357, endPoint x: 55, endPoint y: 439, distance: 81.7
click at [54, 366] on span "0202010503 - Dosagem de Hemoglobina Glicosilada" at bounding box center [484, 356] width 937 height 22
checkbox Glicosilada "true"
click at [55, 440] on div "Requerente * Paciente Profissional de Saúde Paciente Nenhum resultado encontrad…" at bounding box center [484, 345] width 938 height 246
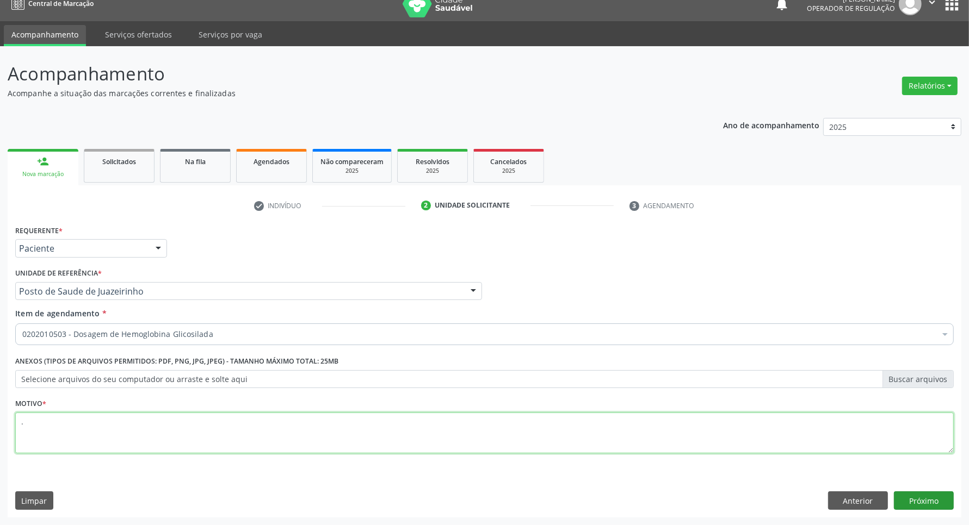
type textarea "."
click at [941, 504] on button "Próximo" at bounding box center [924, 501] width 60 height 18
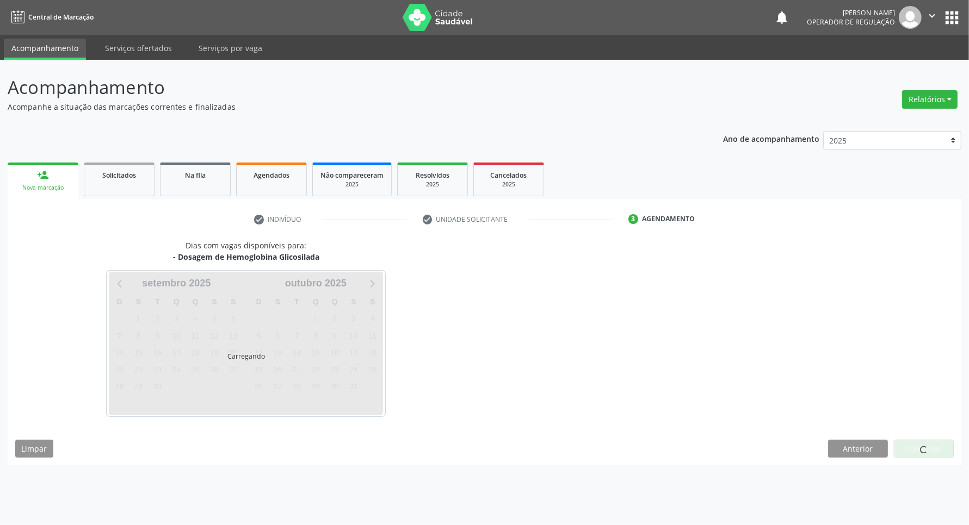
scroll to position [0, 0]
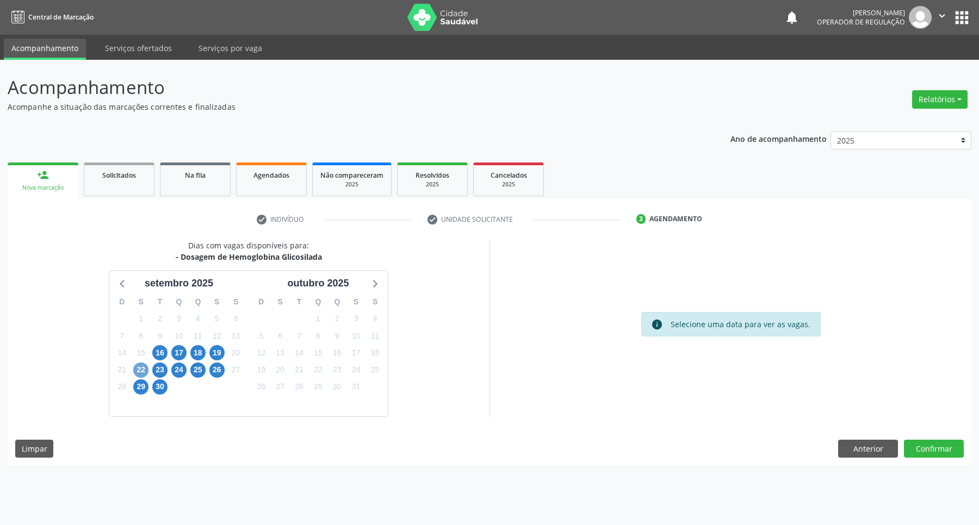
click at [136, 369] on span "22" at bounding box center [140, 370] width 15 height 15
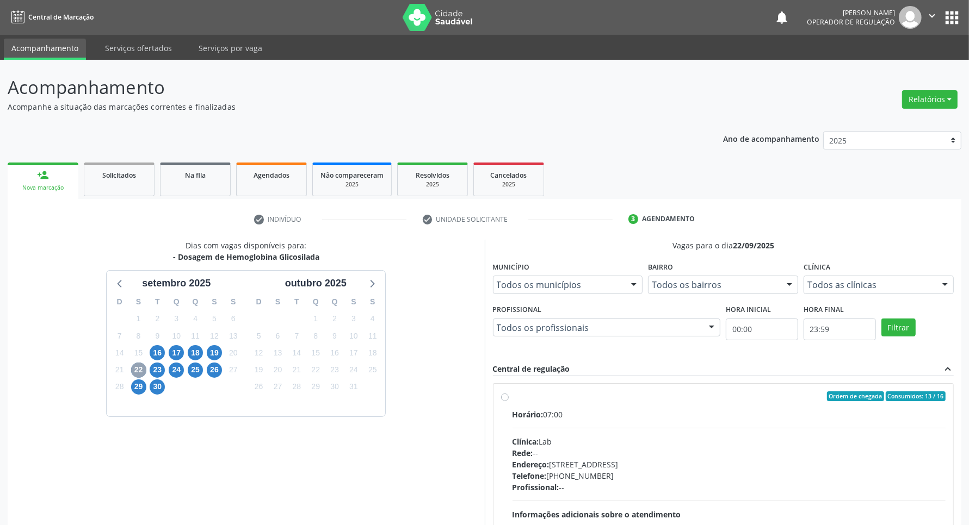
scroll to position [204, 0]
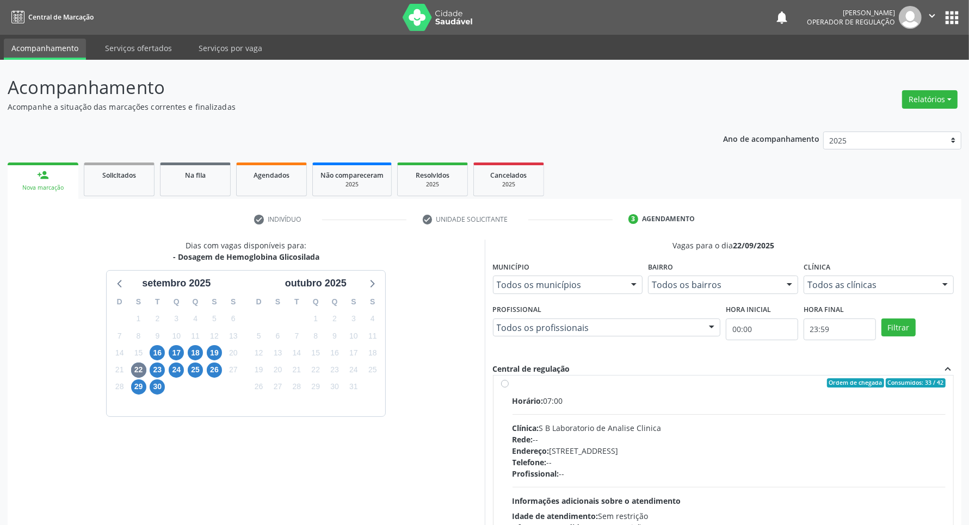
click at [744, 428] on div "Clínica: S B Laboratorio de Analise Clinica" at bounding box center [729, 428] width 434 height 11
click at [509, 388] on input "Ordem de chegada Consumidos: 33 / 42 Horário: 07:00 Clínica: S B Laboratorio de…" at bounding box center [505, 384] width 8 height 10
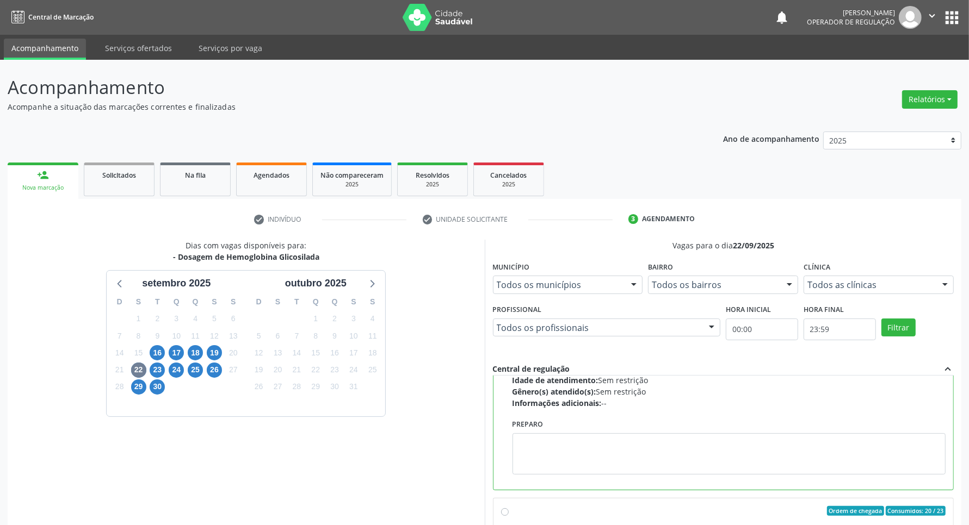
scroll to position [476, 0]
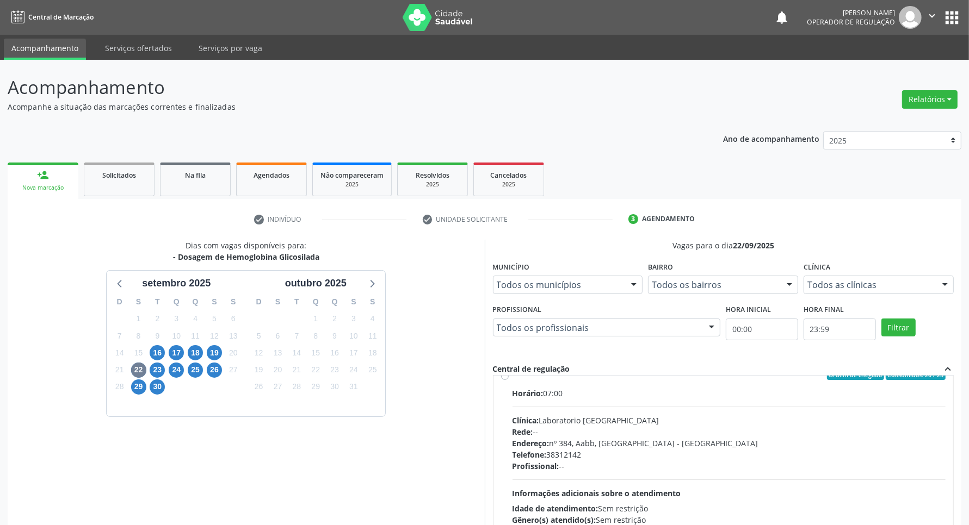
click at [744, 428] on div "Rede: --" at bounding box center [729, 431] width 434 height 11
click at [509, 380] on input "Ordem de chegada Consumidos: 20 / 23 Horário: 07:00 Clínica: Laboratorio Sao Fr…" at bounding box center [505, 375] width 8 height 10
radio input "false"
radio input "true"
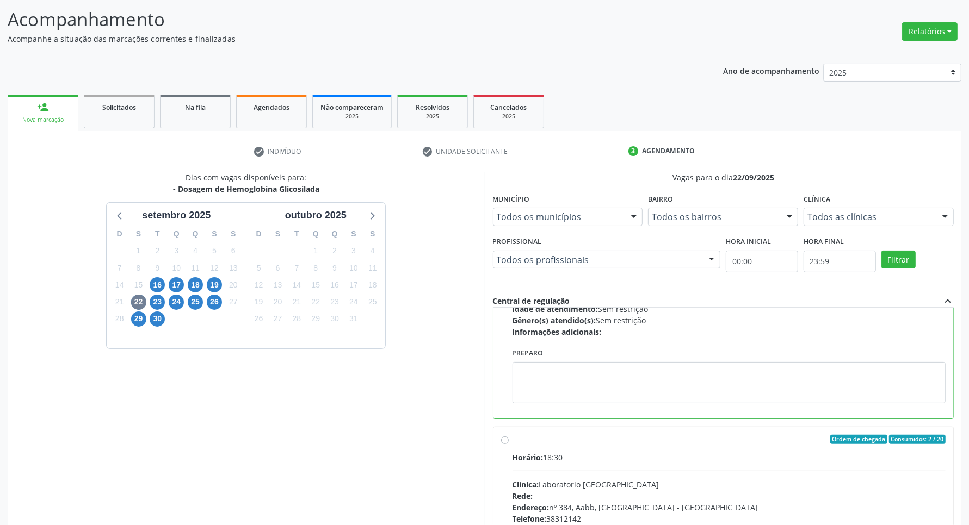
scroll to position [124, 0]
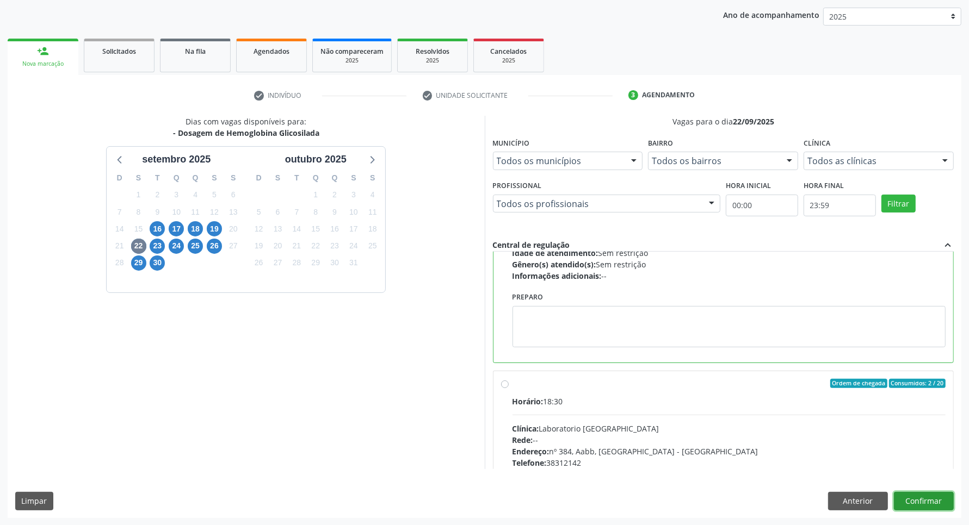
click at [935, 505] on button "Confirmar" at bounding box center [924, 501] width 60 height 18
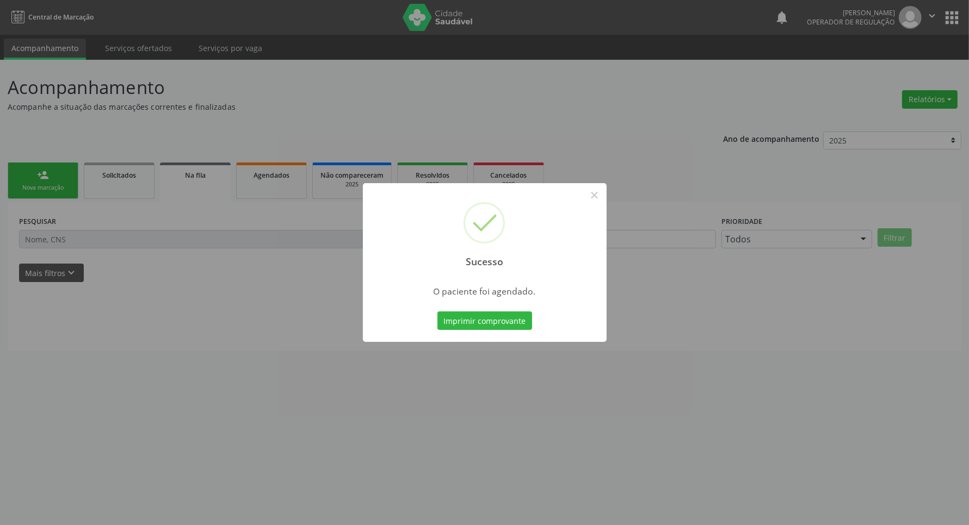
scroll to position [0, 0]
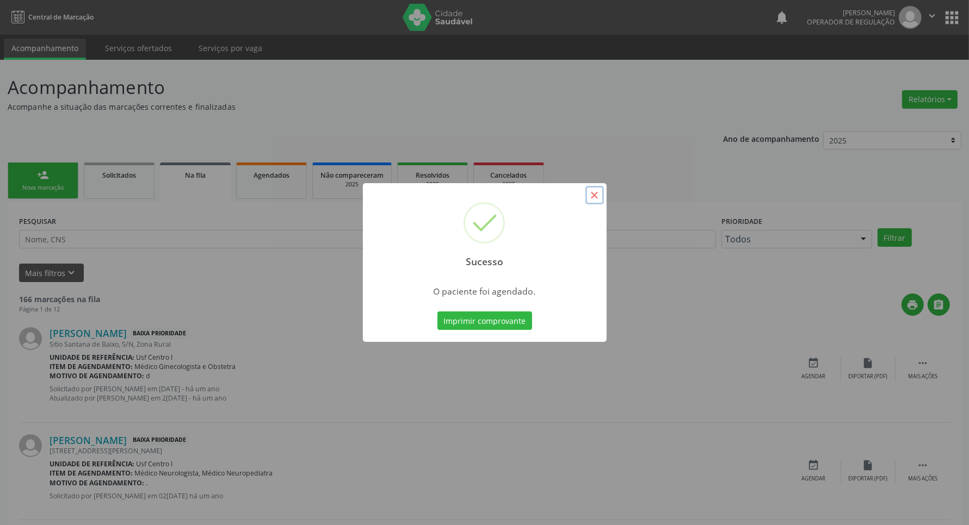
click at [593, 195] on button "×" at bounding box center [594, 195] width 18 height 18
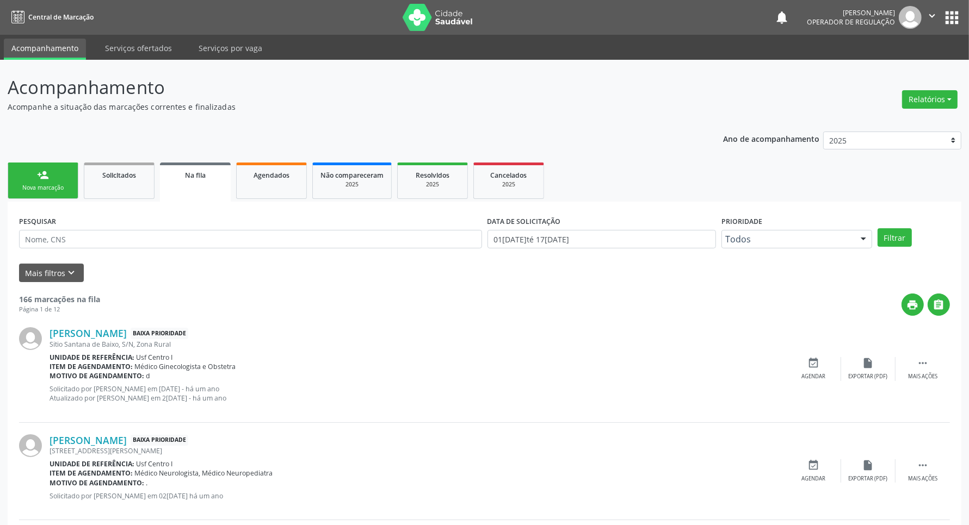
click at [31, 177] on link "person_add Nova marcação" at bounding box center [43, 181] width 71 height 36
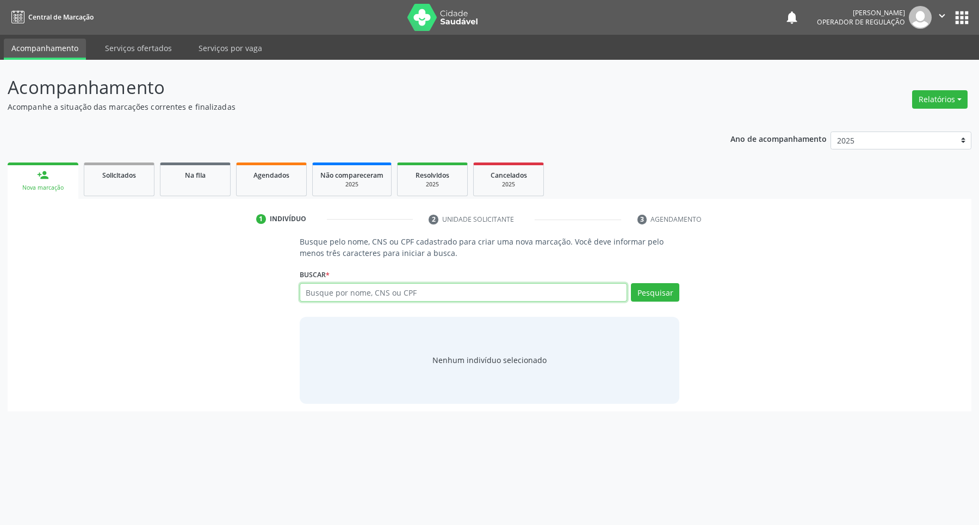
click at [380, 291] on input "text" at bounding box center [464, 292] width 328 height 18
type input "160914316850018"
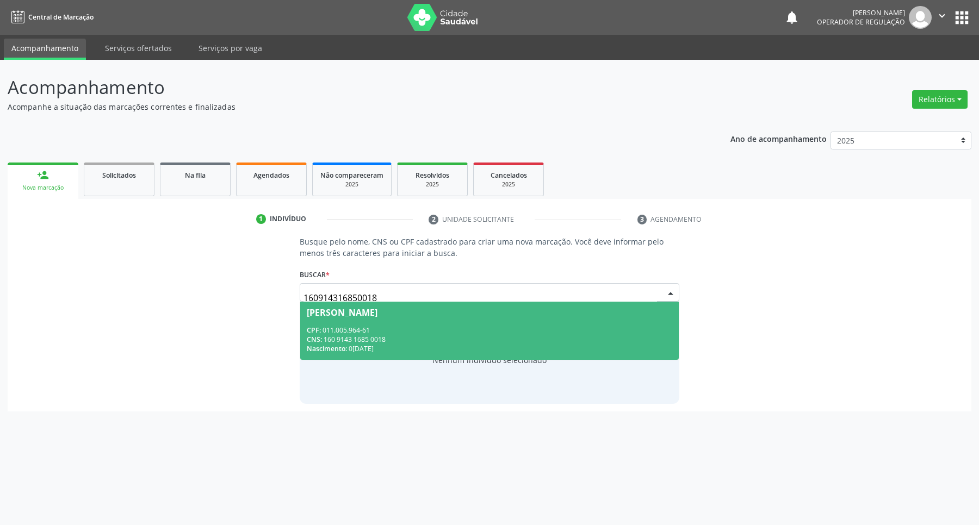
click at [323, 311] on div "Damiana Maria de Lima Santos" at bounding box center [342, 312] width 71 height 9
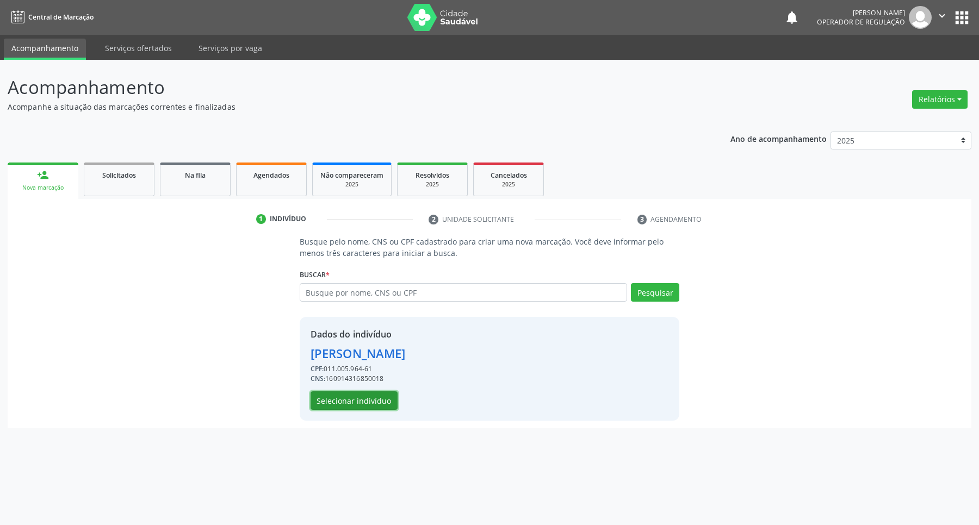
click at [347, 408] on button "Selecionar indivíduo" at bounding box center [354, 401] width 87 height 18
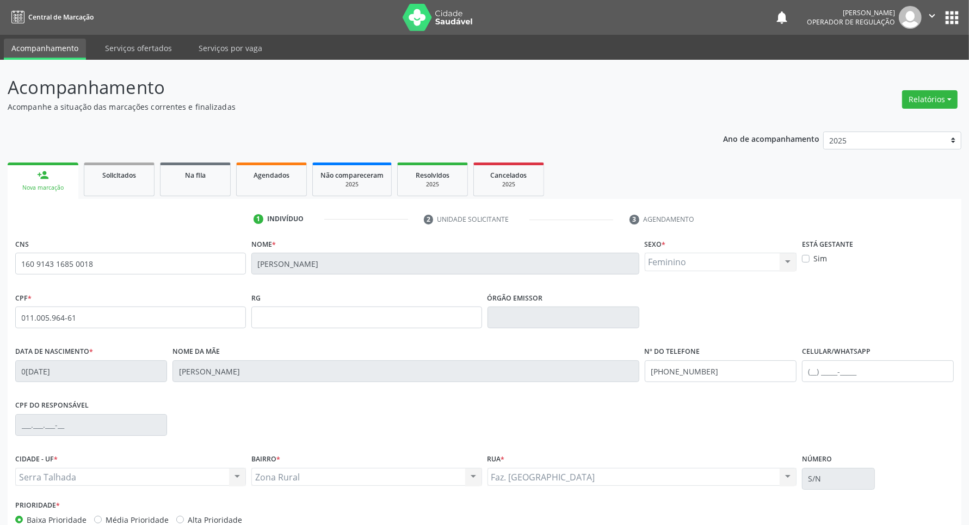
scroll to position [64, 0]
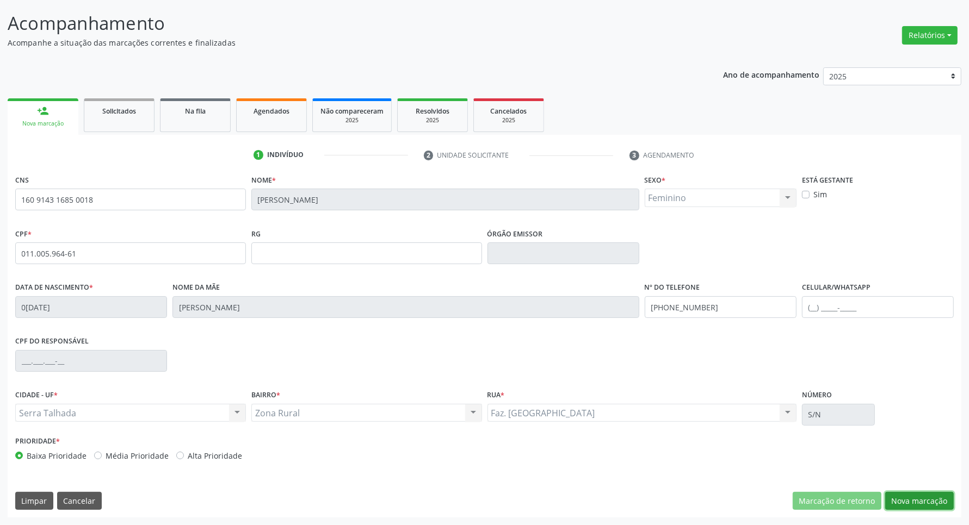
click at [906, 506] on button "Nova marcação" at bounding box center [919, 501] width 69 height 18
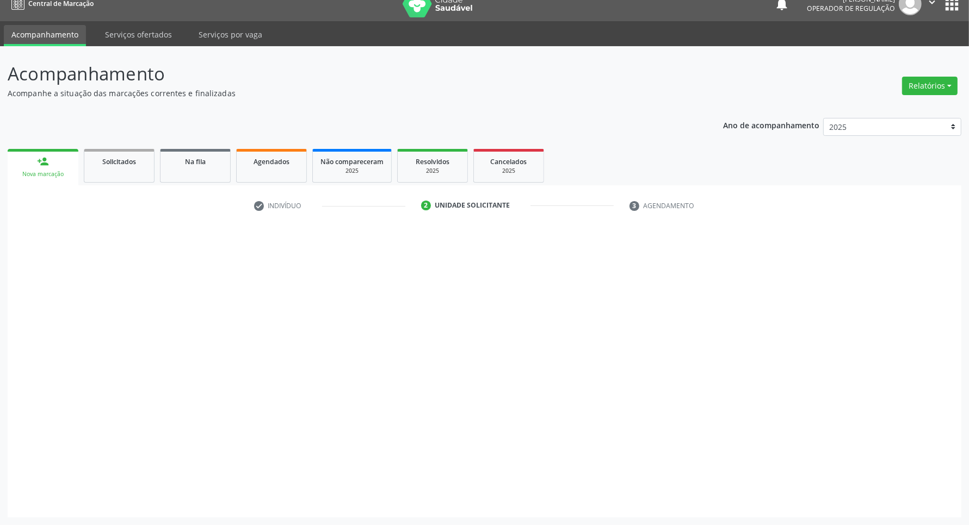
scroll to position [14, 0]
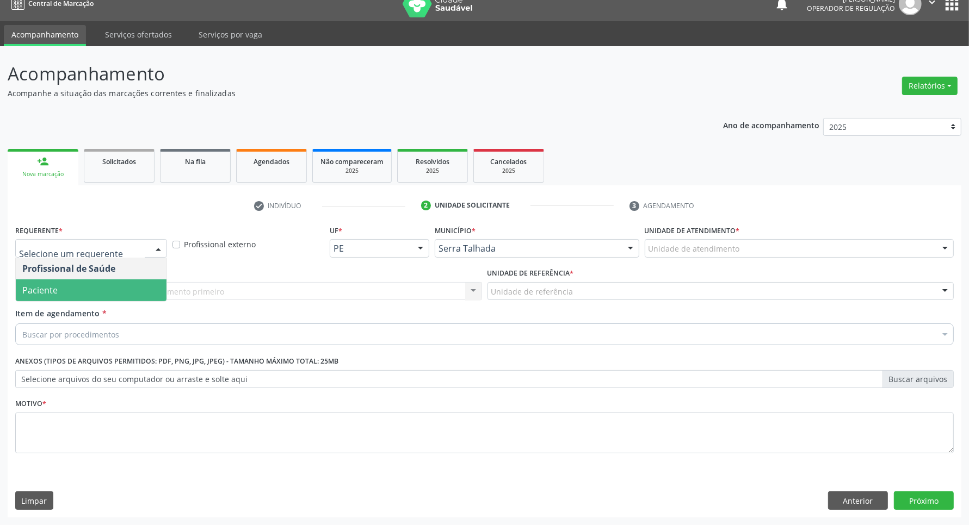
click at [87, 286] on span "Paciente" at bounding box center [91, 291] width 151 height 22
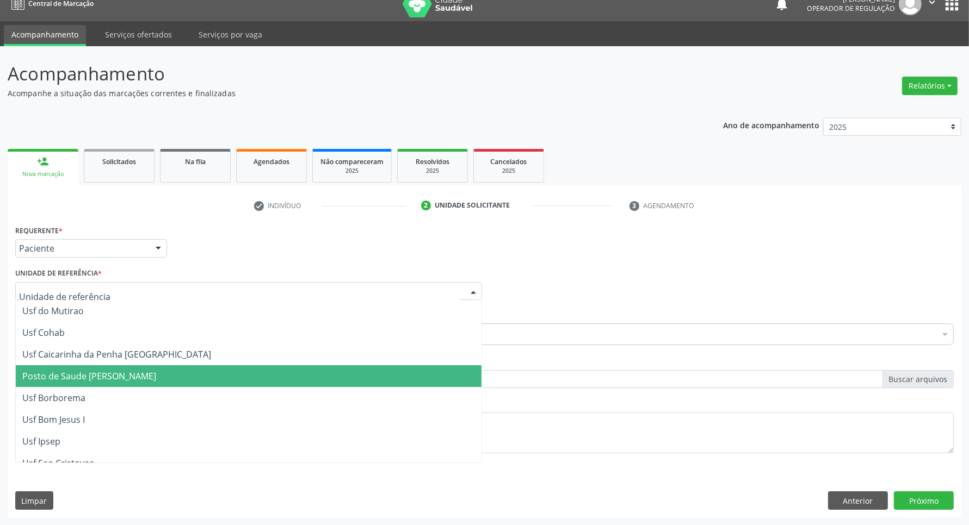
scroll to position [408, 0]
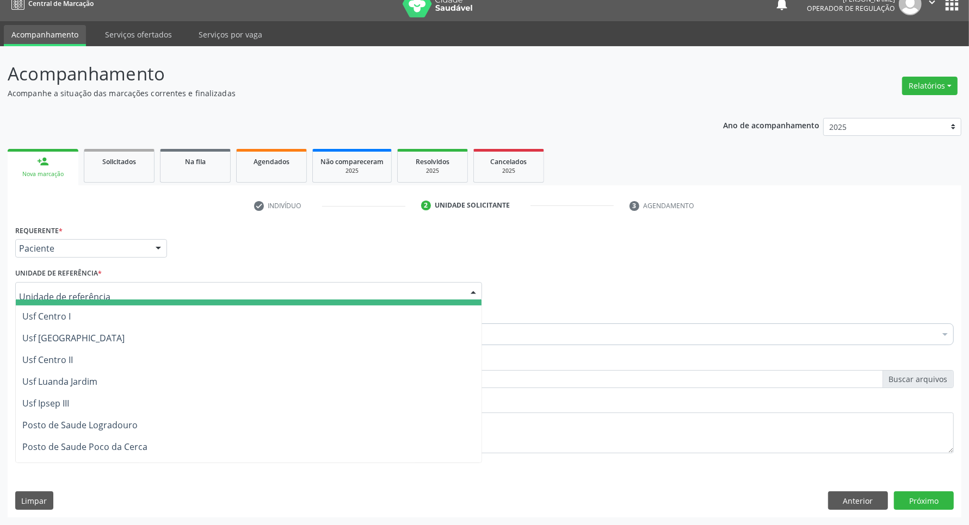
click at [136, 294] on input "text" at bounding box center [239, 297] width 441 height 22
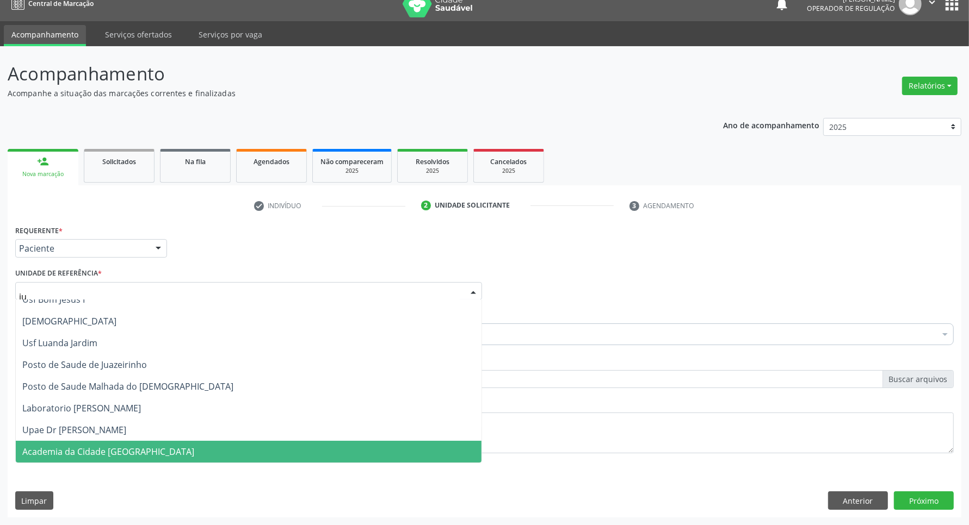
scroll to position [0, 0]
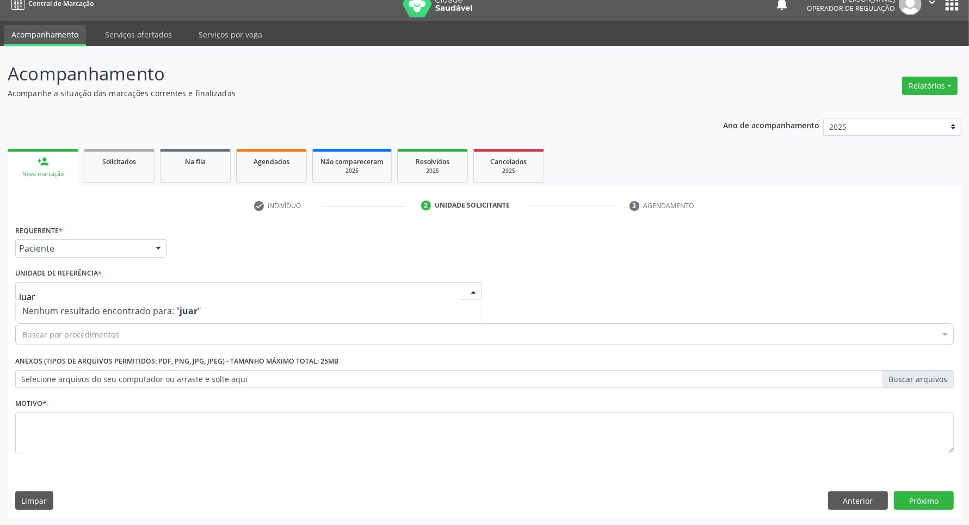
type input "jua"
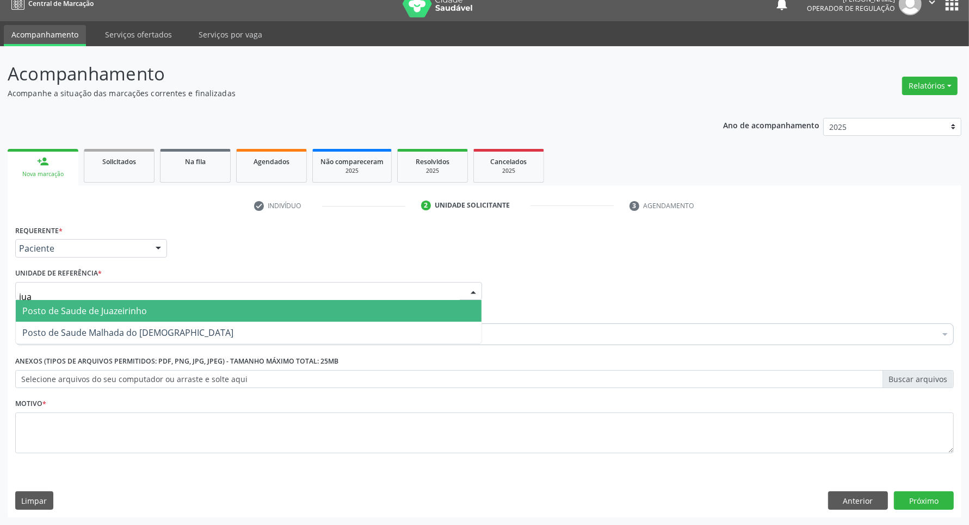
click at [143, 312] on span "Posto de Saude de Juazeirinho" at bounding box center [84, 311] width 125 height 12
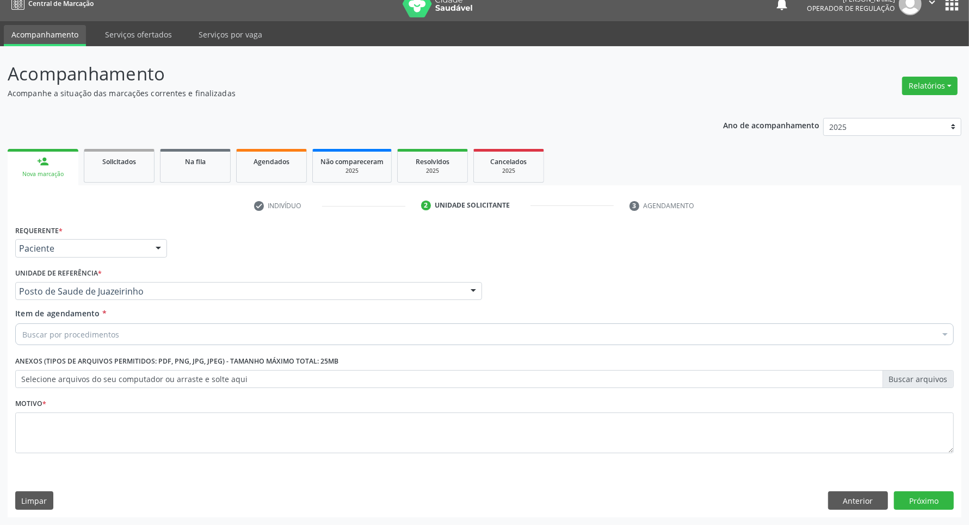
drag, startPoint x: 140, startPoint y: 343, endPoint x: 137, endPoint y: 338, distance: 5.6
click at [137, 341] on div "Buscar por procedimentos" at bounding box center [484, 335] width 938 height 22
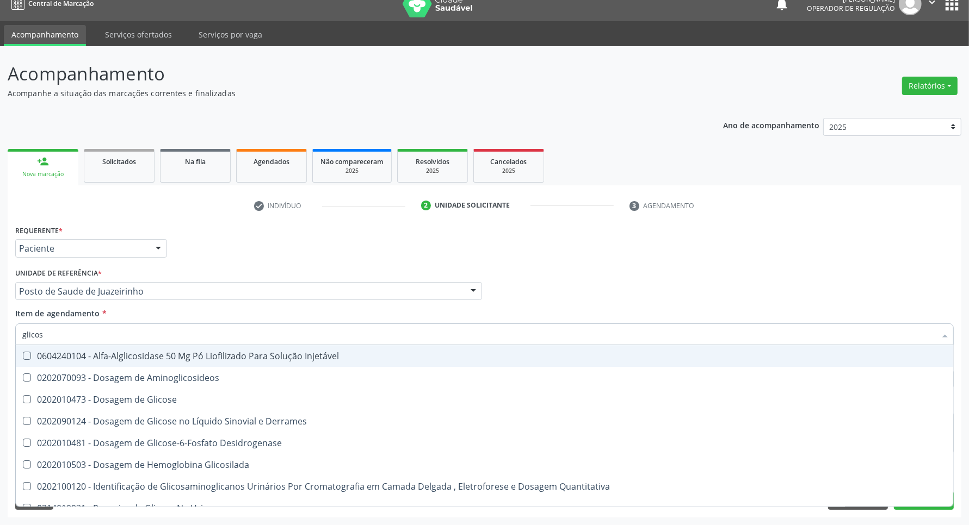
type input "glicose"
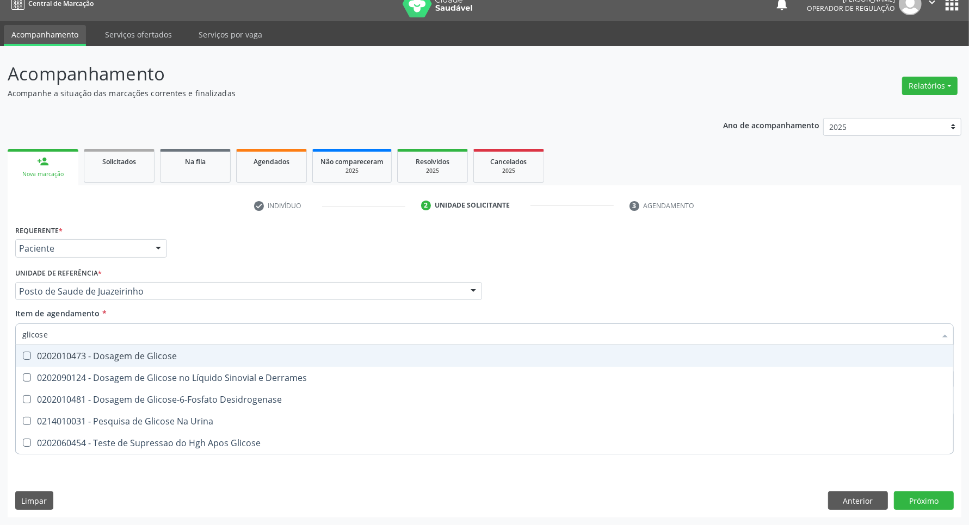
click at [188, 348] on span "0202010473 - Dosagem de Glicose" at bounding box center [484, 356] width 937 height 22
checkbox Glicose "true"
click at [178, 325] on input "glicose" at bounding box center [478, 335] width 913 height 22
type input "a"
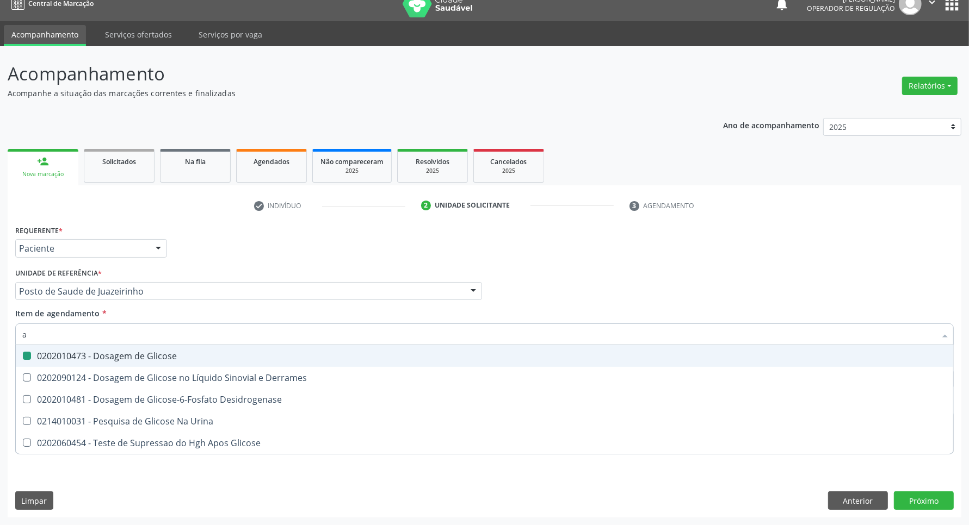
checkbox Glicose "false"
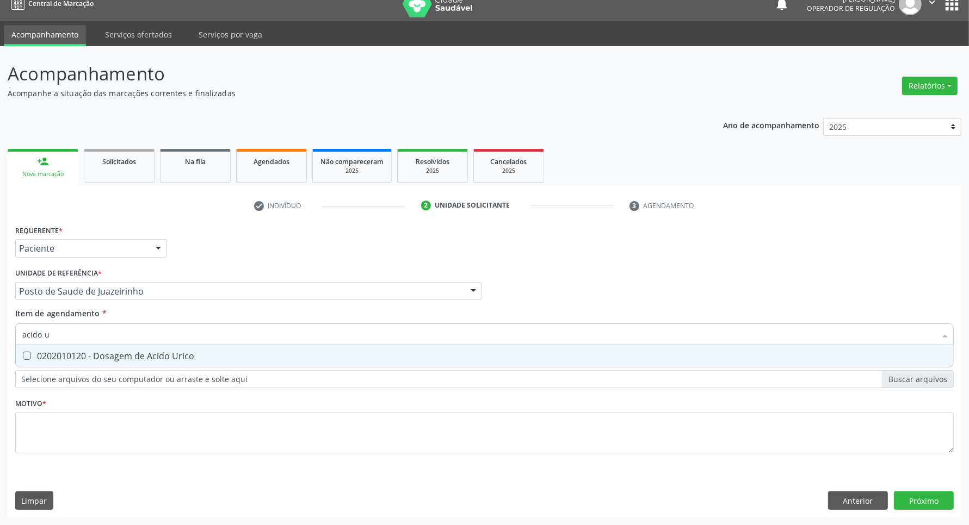
type input "acido u"
click at [123, 354] on div "0202010120 - Dosagem de Acido Urico" at bounding box center [484, 356] width 924 height 9
checkbox Urico "true"
click at [121, 336] on input "acido u" at bounding box center [478, 335] width 913 height 22
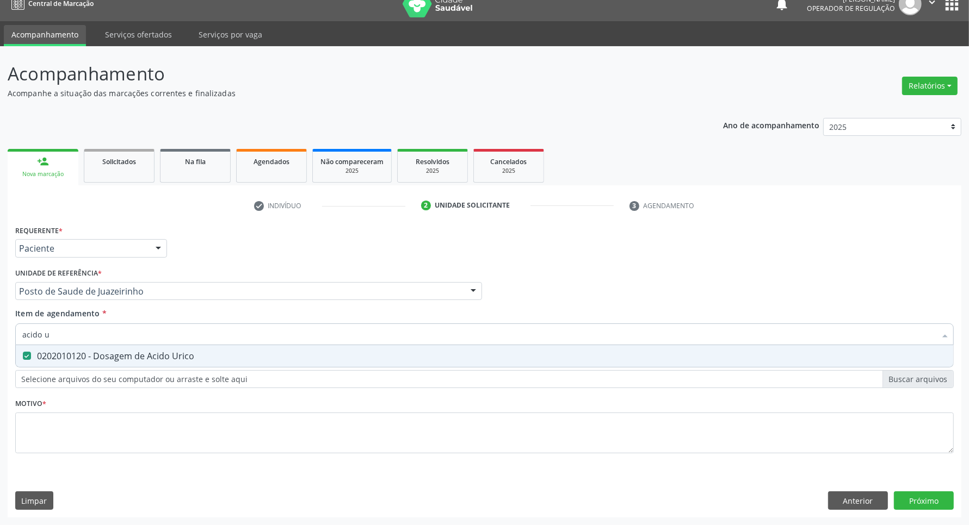
click at [121, 336] on input "acido u" at bounding box center [478, 335] width 913 height 22
type input "c"
checkbox Urico "false"
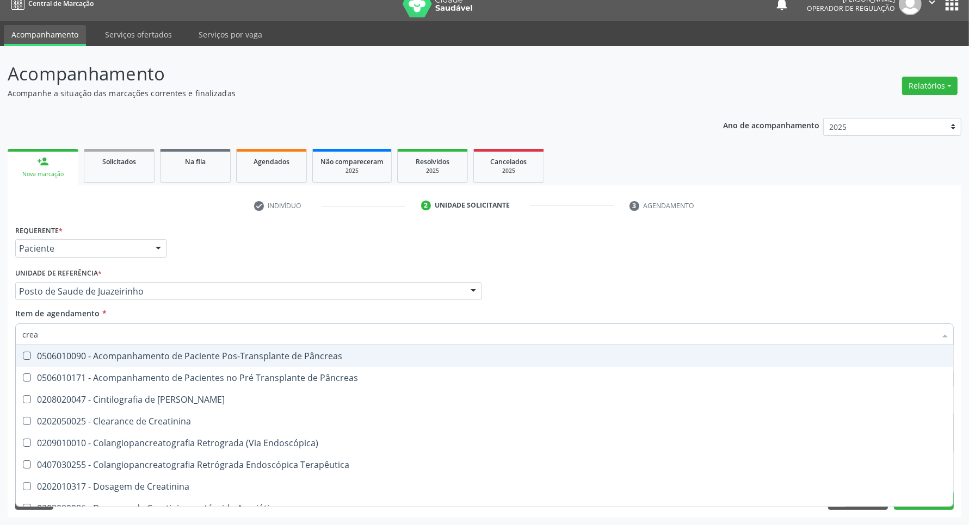
type input "creat"
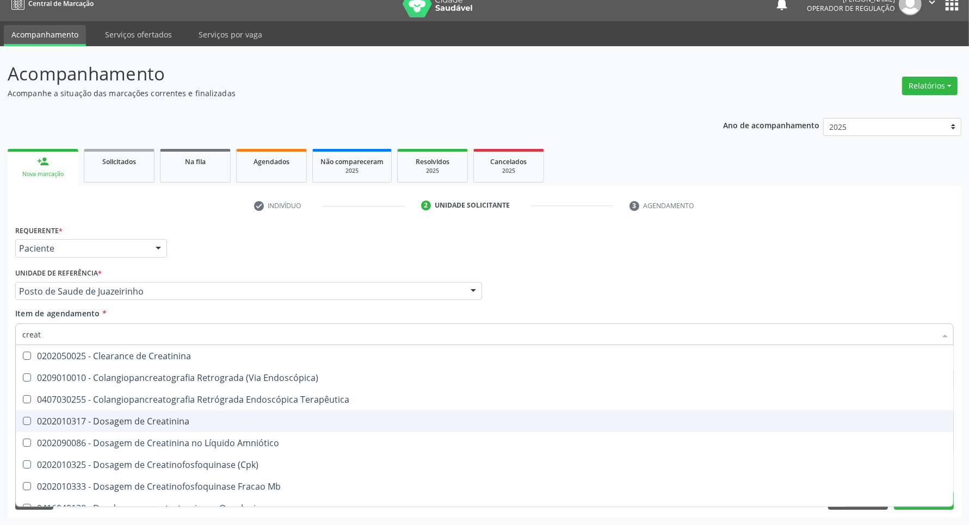
click at [102, 419] on div "0202010317 - Dosagem de Creatinina" at bounding box center [484, 421] width 924 height 9
checkbox Creatinina "true"
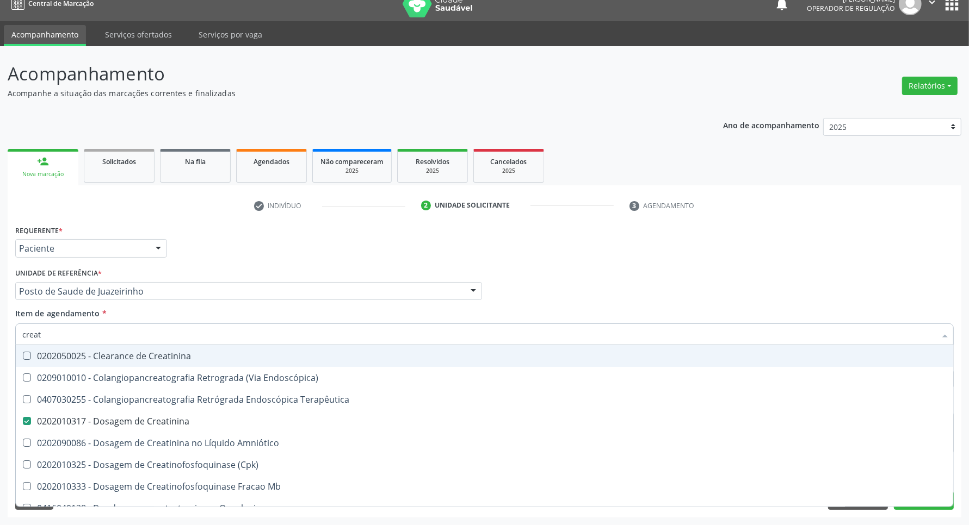
drag, startPoint x: 83, startPoint y: 330, endPoint x: 0, endPoint y: 284, distance: 94.7
click at [0, 294] on div "Acompanhamento Acompanhe a situação das marcações correntes e finalizadas Relat…" at bounding box center [484, 285] width 969 height 479
type input "u"
checkbox Creatinina "false"
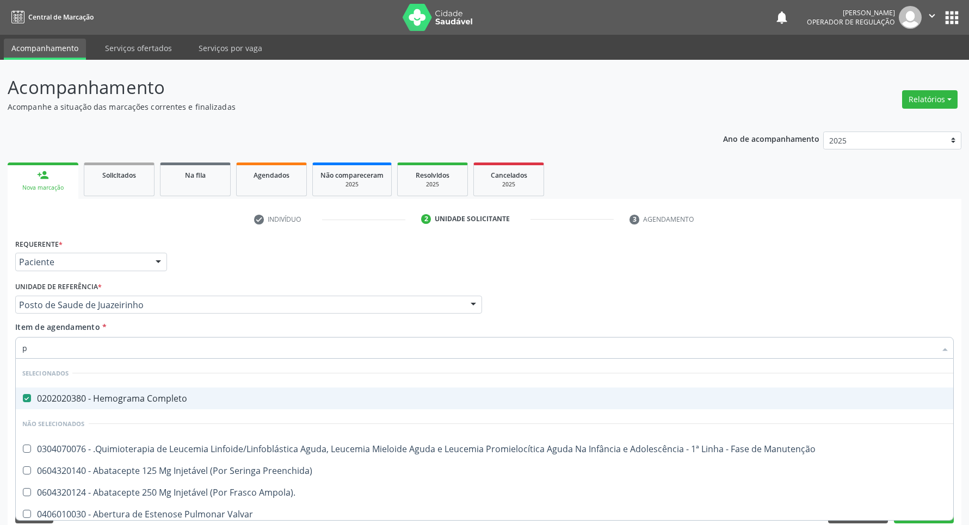
scroll to position [14, 0]
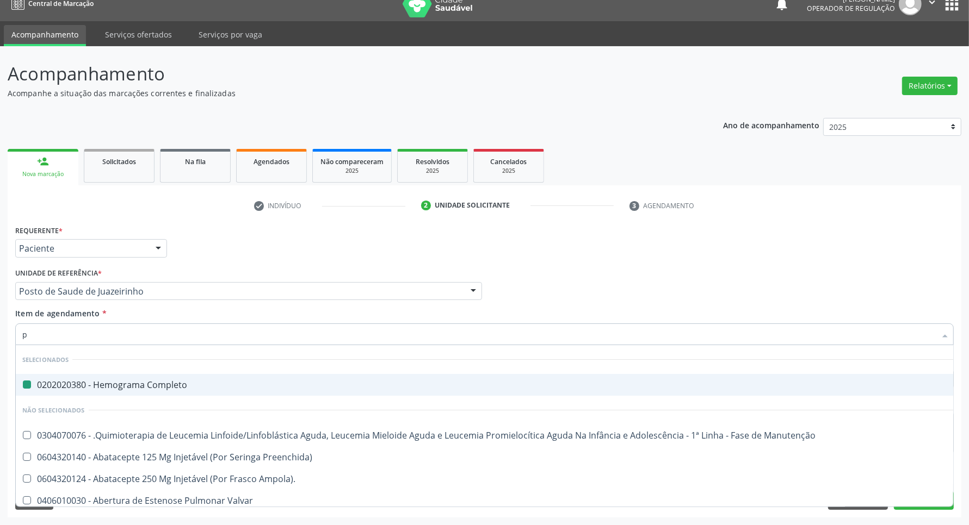
type input "pa"
checkbox Completo "false"
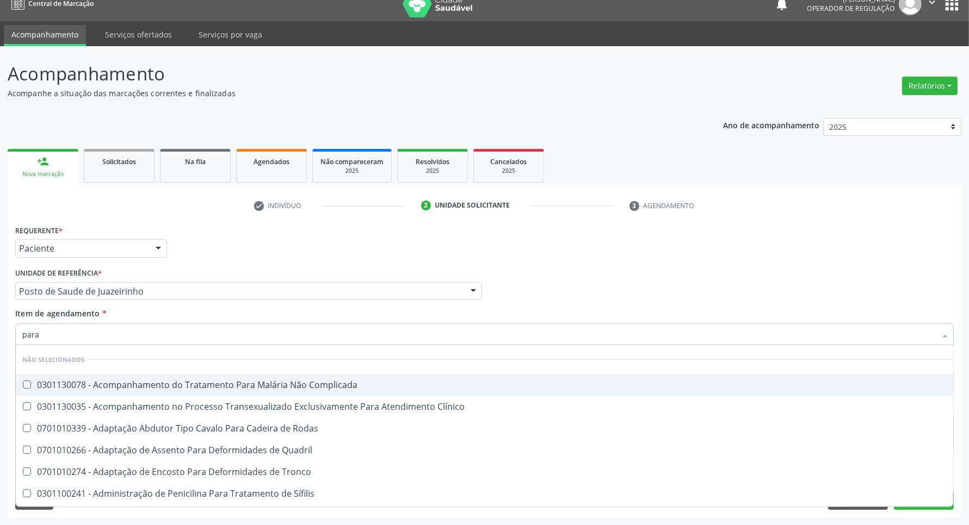
type input "paras"
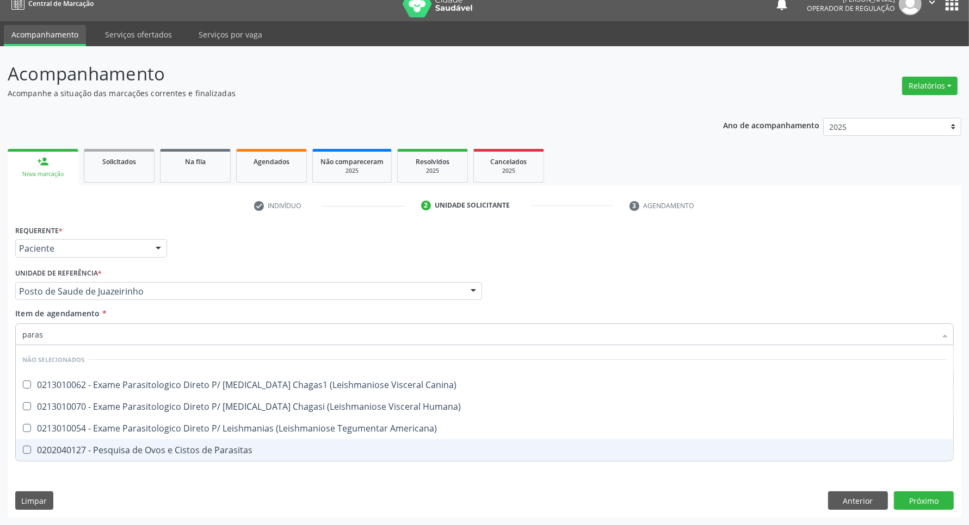
drag, startPoint x: 220, startPoint y: 450, endPoint x: 226, endPoint y: 376, distance: 73.6
click at [220, 449] on div "0202040127 - Pesquisa de Ovos e Cistos de Parasitas" at bounding box center [484, 450] width 924 height 9
checkbox Parasitas "true"
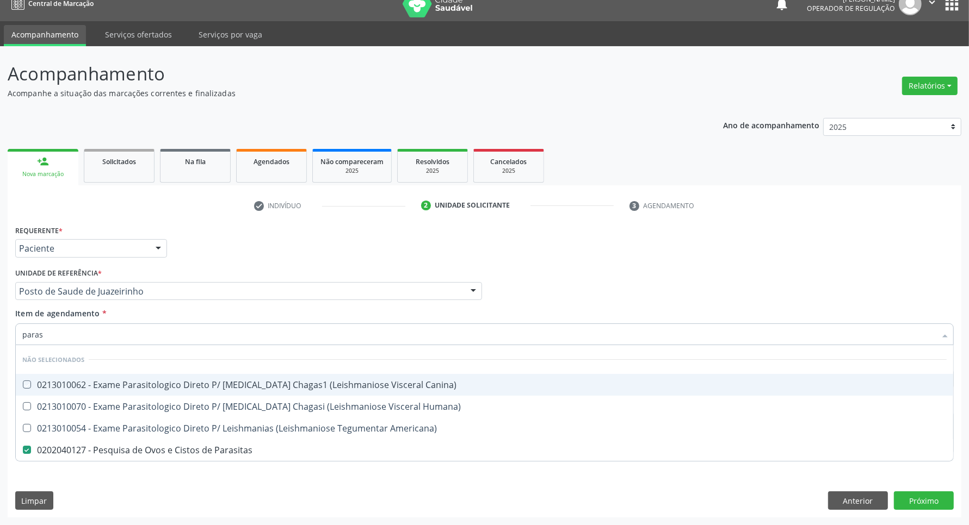
checkbox Canina\) "true"
checkbox Americana\) "true"
checkbox Humana\) "true"
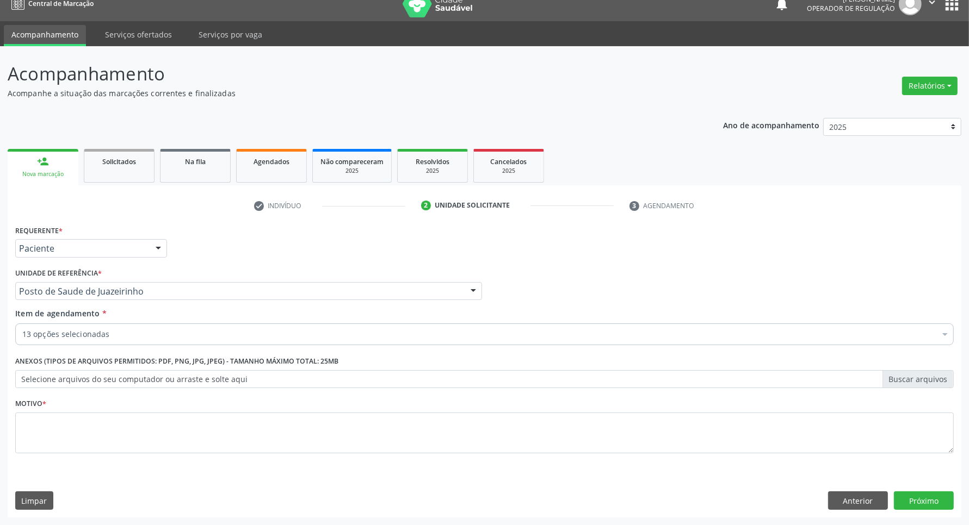
click at [539, 379] on label "Selecione arquivos do seu computador ou arraste e solte aqui" at bounding box center [484, 379] width 938 height 18
click at [539, 379] on input "Selecione arquivos do seu computador ou arraste e solte aqui" at bounding box center [484, 379] width 938 height 18
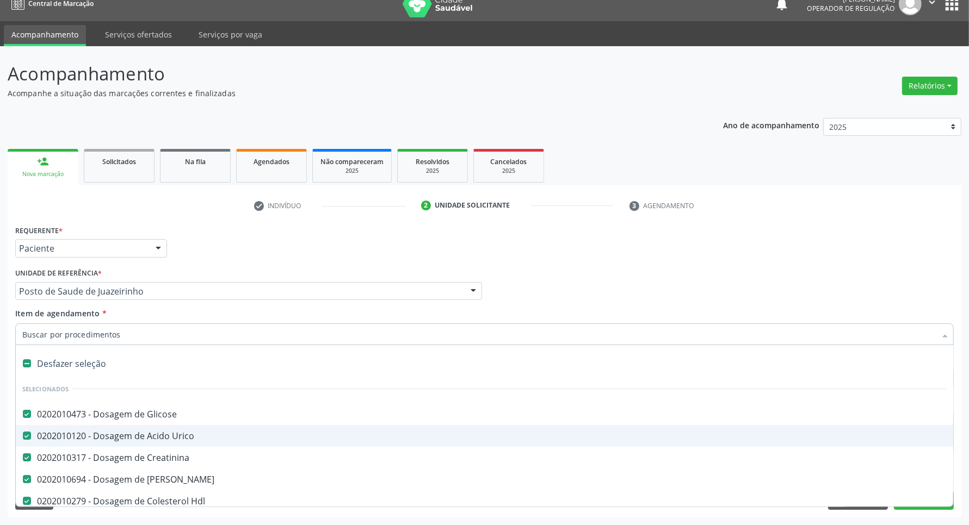
click at [910, 265] on div "Requerente * Paciente Profissional de Saúde Paciente Nenhum resultado encontrad…" at bounding box center [484, 345] width 938 height 246
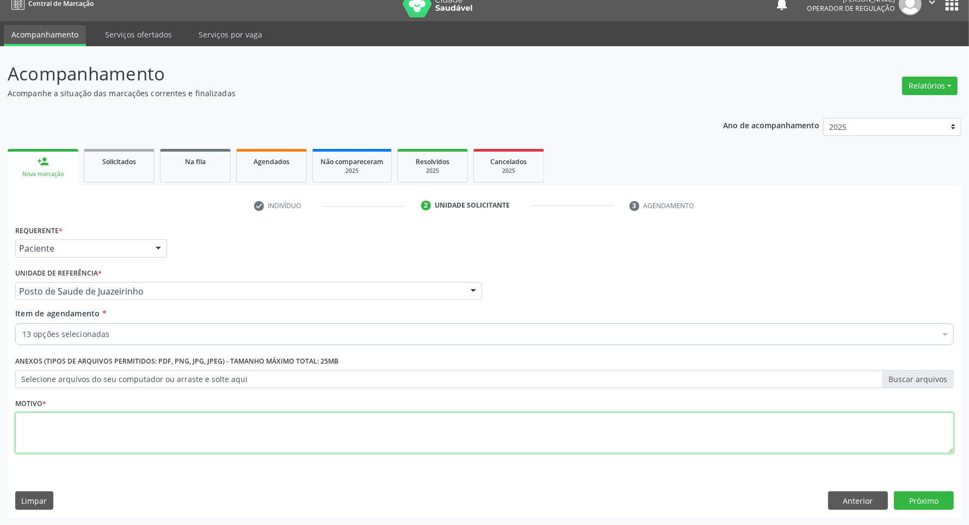
click at [839, 441] on textarea at bounding box center [484, 433] width 938 height 41
type textarea "."
click at [901, 502] on button "Próximo" at bounding box center [924, 501] width 60 height 18
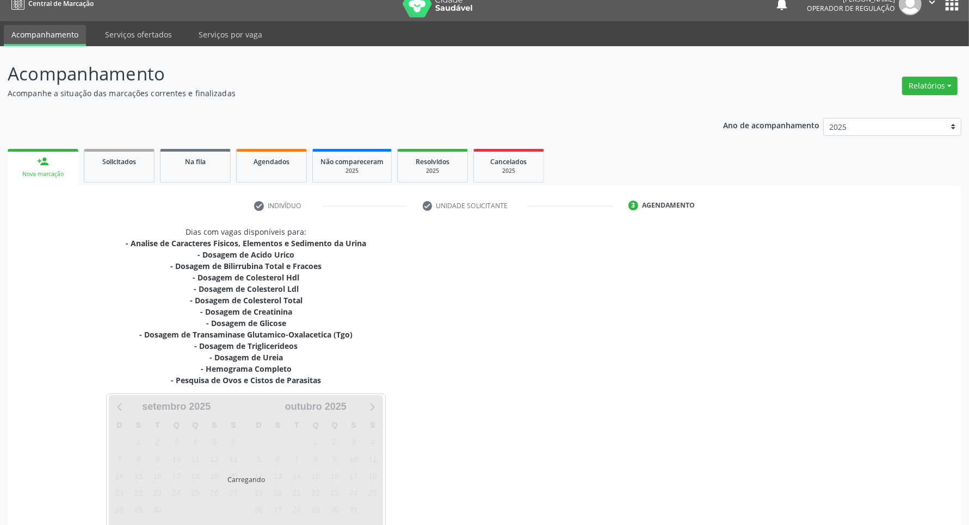
scroll to position [85, 0]
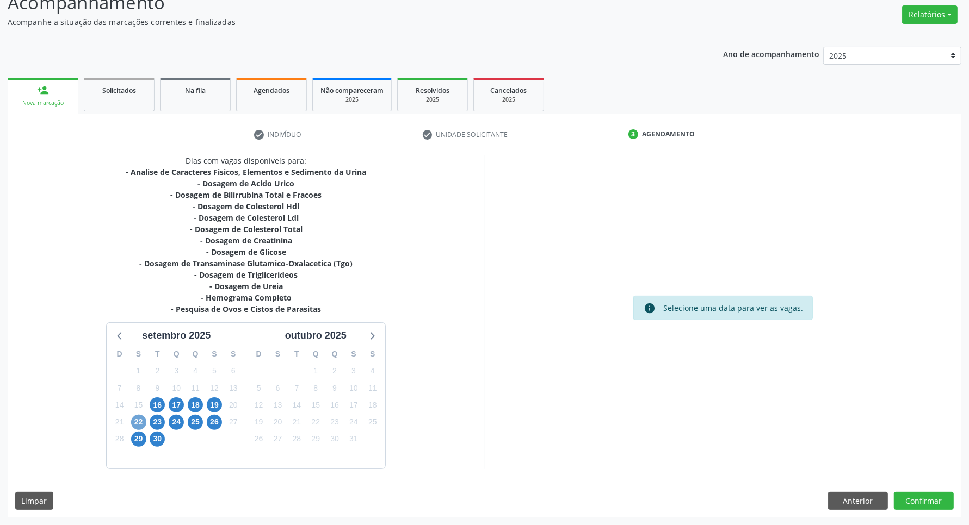
click at [132, 420] on span "22" at bounding box center [138, 422] width 15 height 15
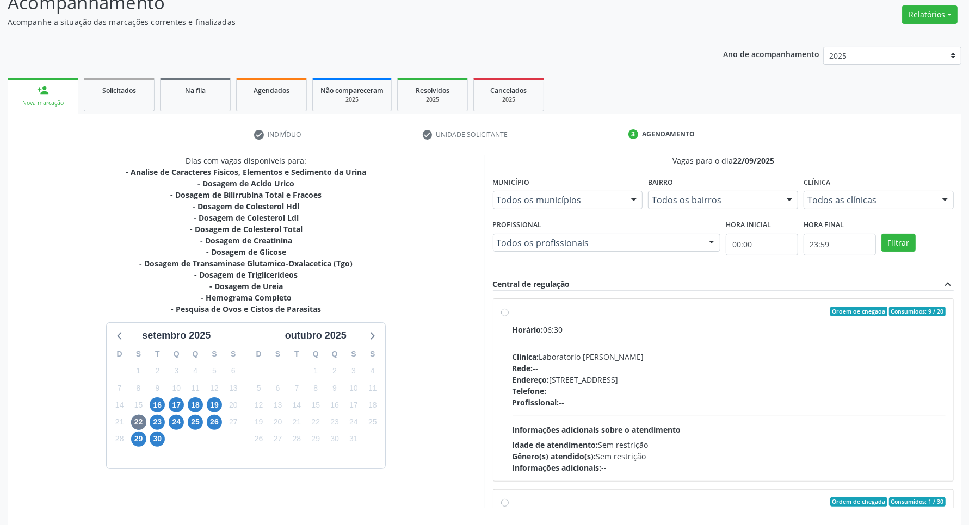
click at [542, 332] on span "Horário:" at bounding box center [527, 330] width 31 height 10
click at [509, 317] on input "Ordem de chegada Consumidos: 9 / 20 Horário: 06:30 Clínica: Laboratorio [PERSON…" at bounding box center [505, 312] width 8 height 10
radio input "true"
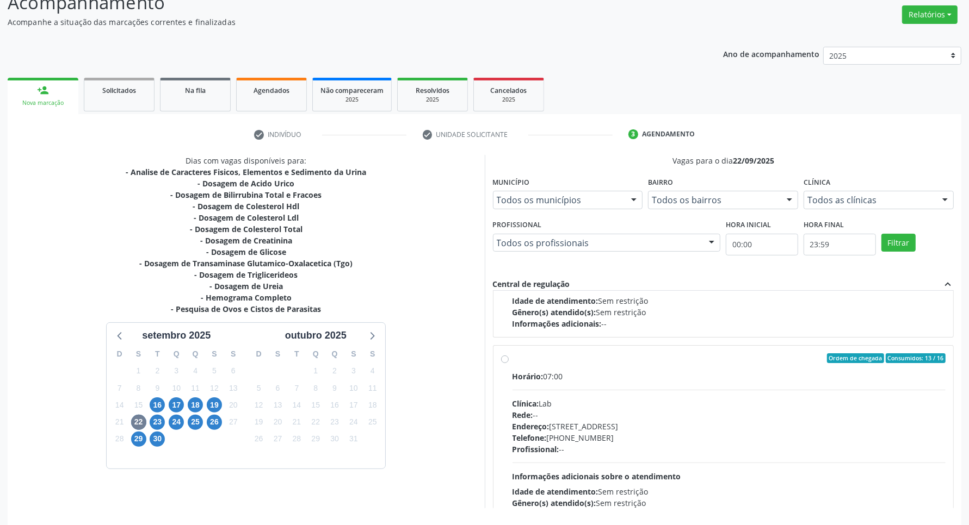
scroll to position [124, 0]
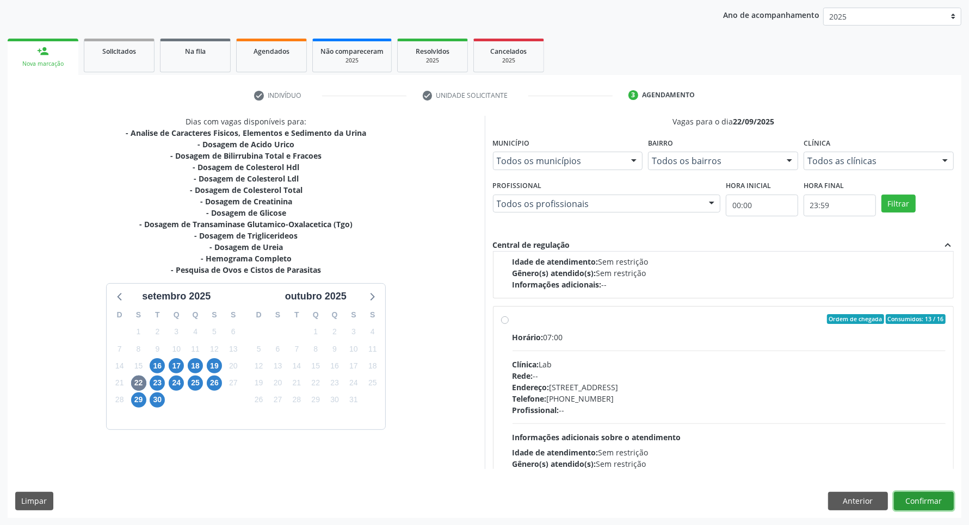
click at [947, 501] on button "Confirmar" at bounding box center [924, 501] width 60 height 18
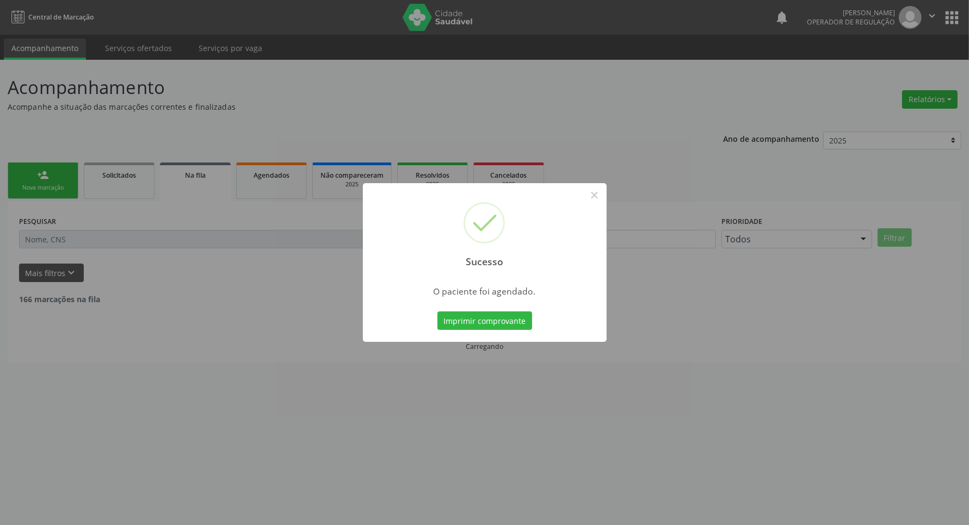
scroll to position [0, 0]
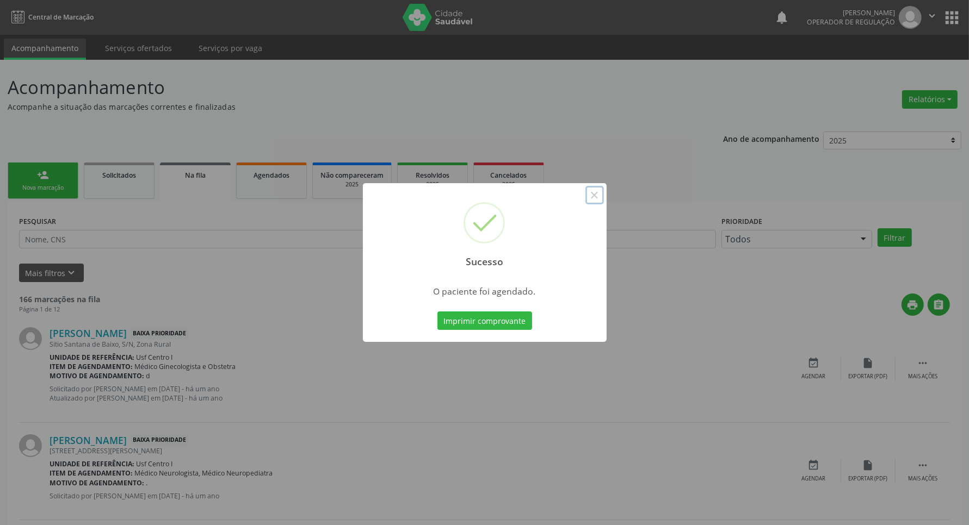
drag, startPoint x: 593, startPoint y: 199, endPoint x: 567, endPoint y: 202, distance: 26.3
click at [590, 199] on button "×" at bounding box center [594, 195] width 18 height 18
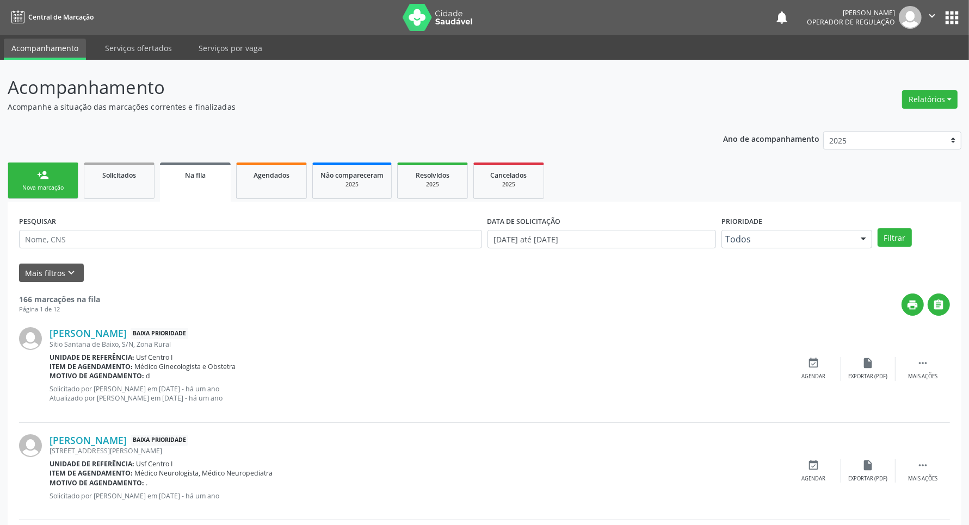
click at [13, 183] on link "person_add Nova marcação" at bounding box center [43, 181] width 71 height 36
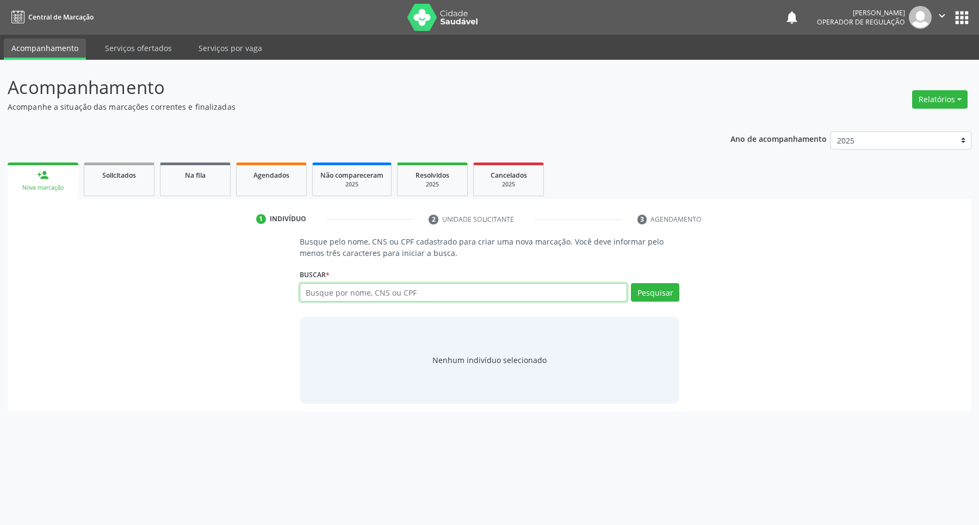
click at [406, 289] on input "text" at bounding box center [464, 292] width 328 height 18
paste input "898 0034 4431 9195"
type input "898 0034 4431 9195"
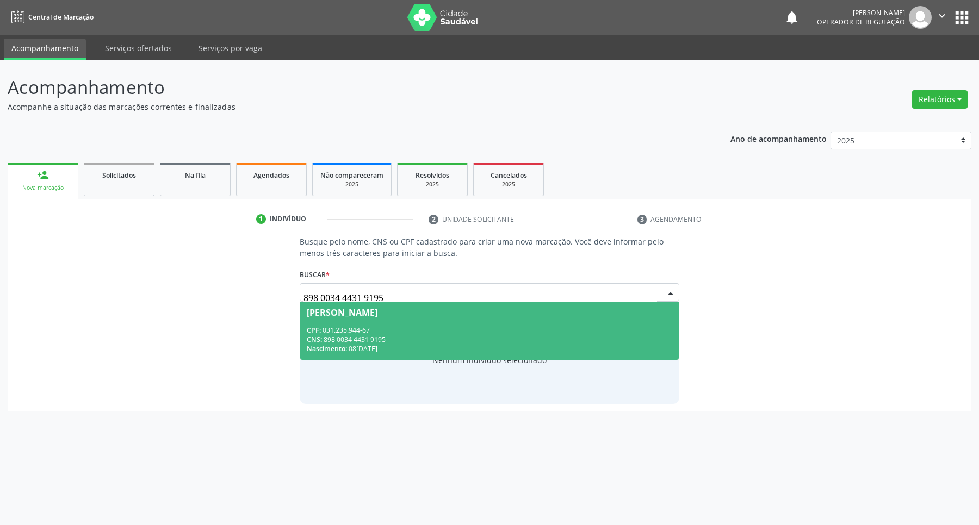
click at [359, 325] on span "[PERSON_NAME] CPF: 031.235.944-67 CNS: 898 0034 4431 9195 Nascimento: 08/[DATE]" at bounding box center [489, 331] width 379 height 58
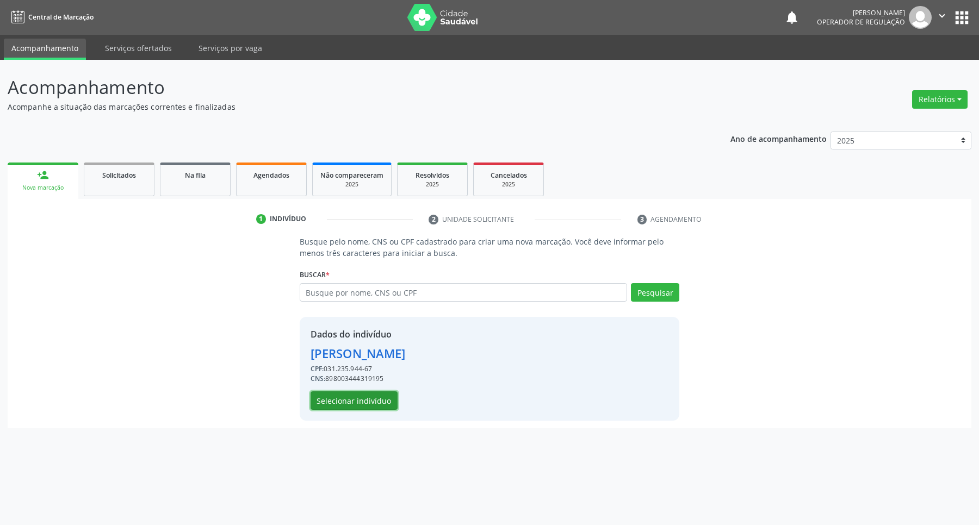
click at [382, 398] on button "Selecionar indivíduo" at bounding box center [354, 401] width 87 height 18
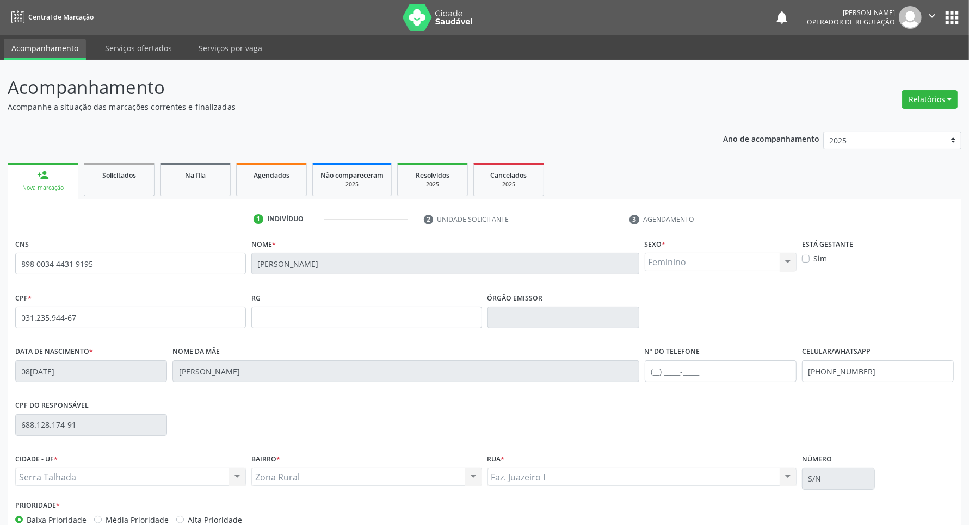
scroll to position [64, 0]
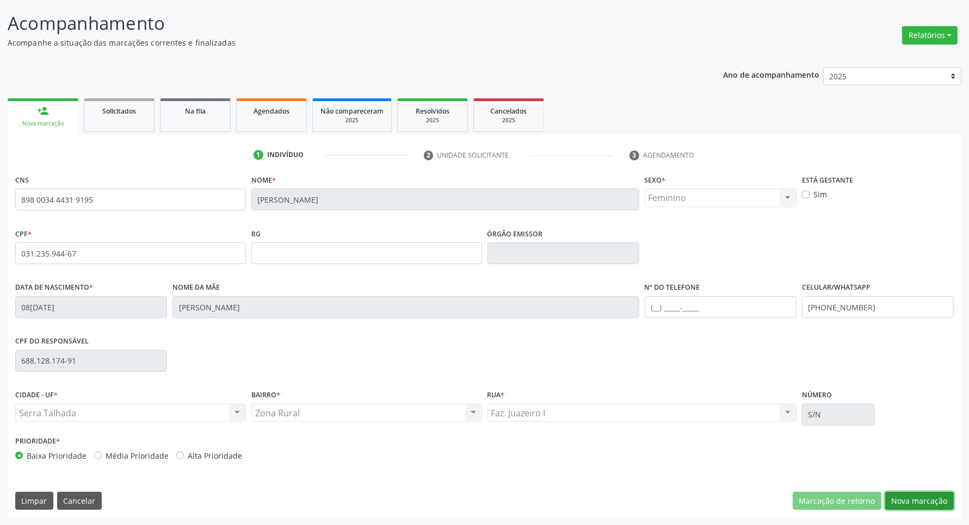
click at [937, 501] on button "Nova marcação" at bounding box center [919, 501] width 69 height 18
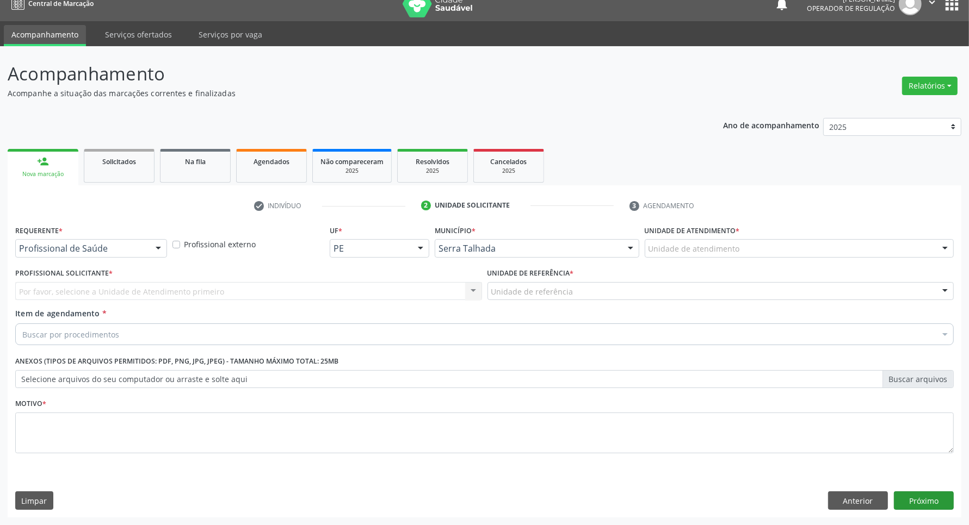
scroll to position [14, 0]
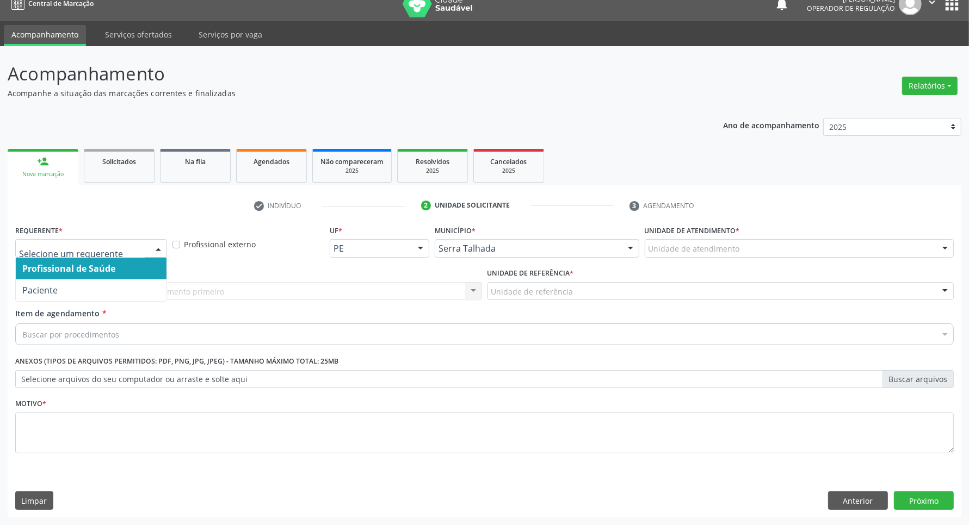
click at [153, 255] on div at bounding box center [158, 249] width 16 height 18
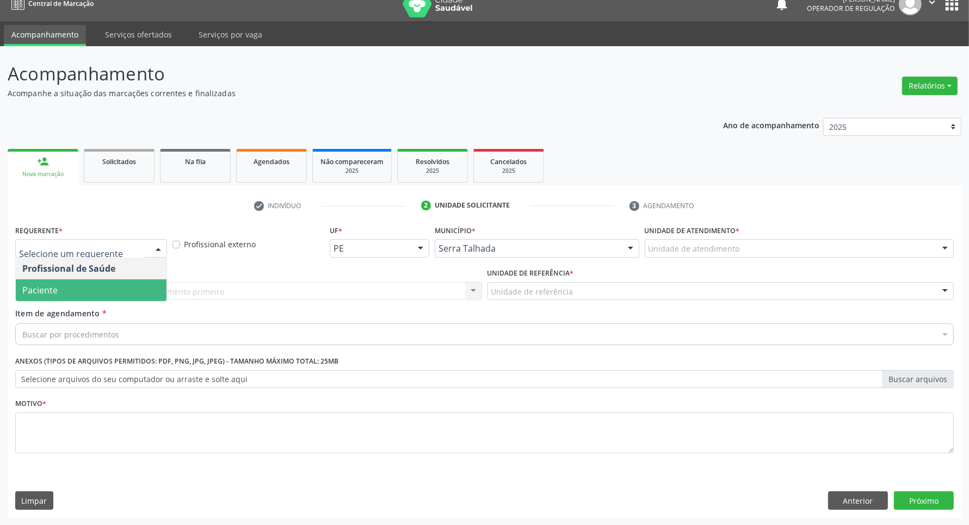
click at [140, 295] on span "Paciente" at bounding box center [91, 291] width 151 height 22
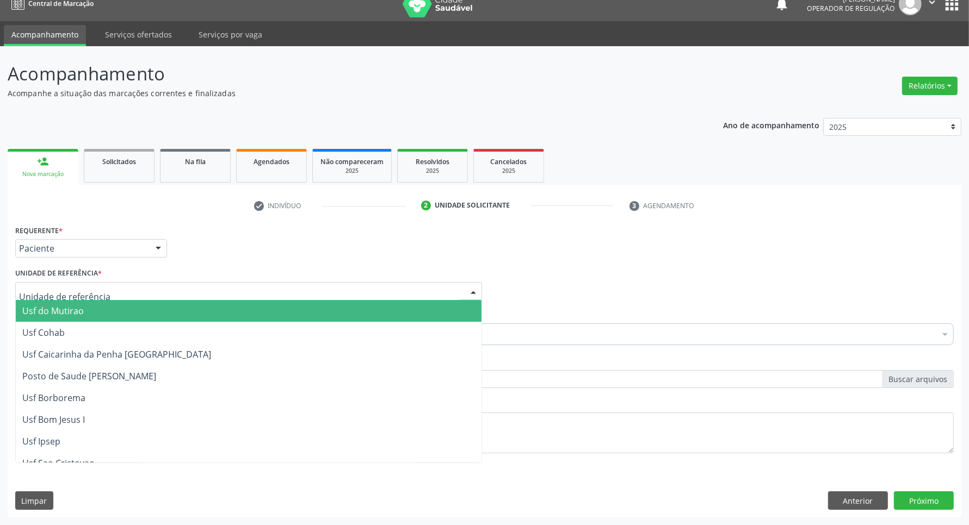
click at [140, 295] on div at bounding box center [248, 291] width 467 height 18
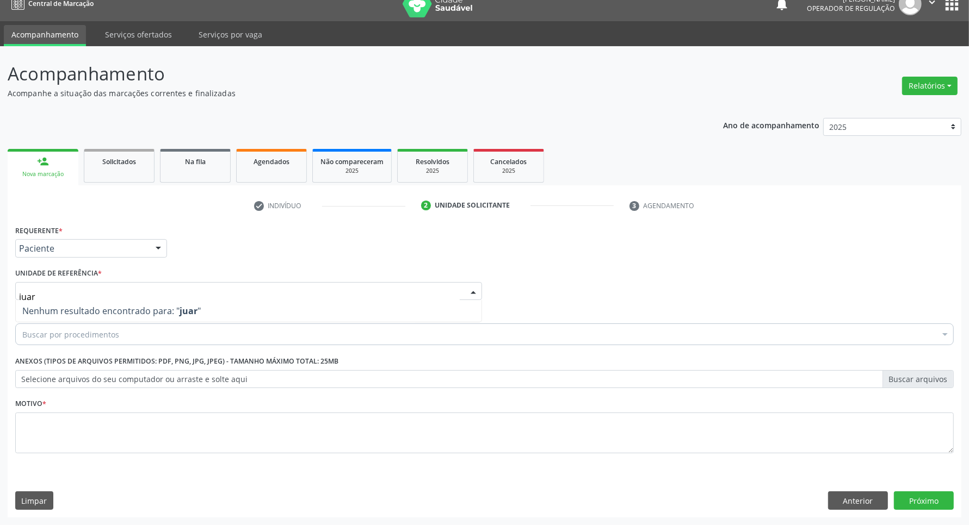
type input "jua"
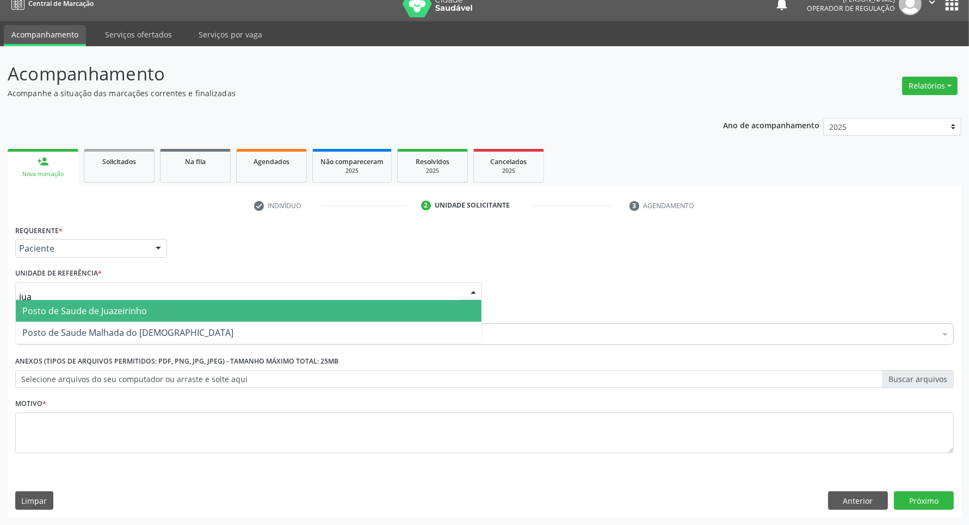
click at [263, 309] on span "Posto de Saude de Juazeirinho" at bounding box center [249, 311] width 466 height 22
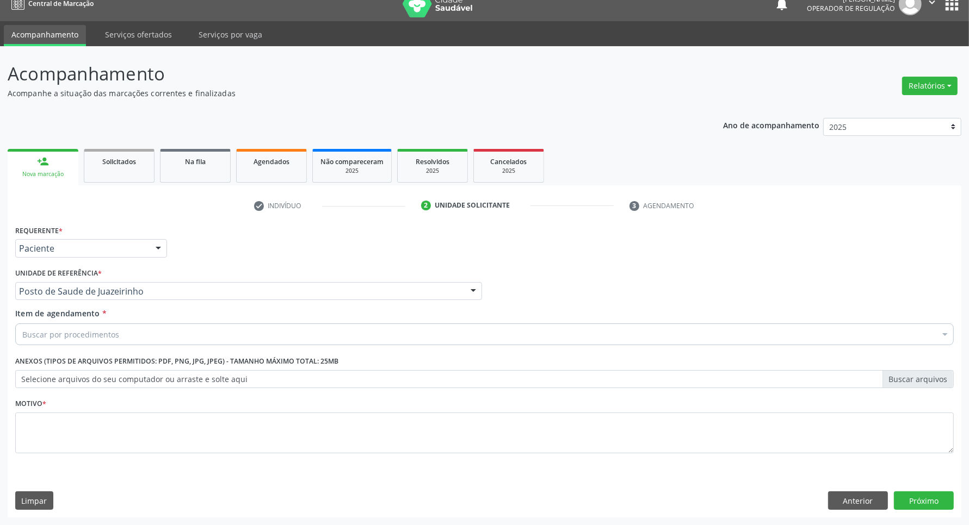
click at [248, 340] on div "Buscar por procedimentos" at bounding box center [484, 335] width 938 height 22
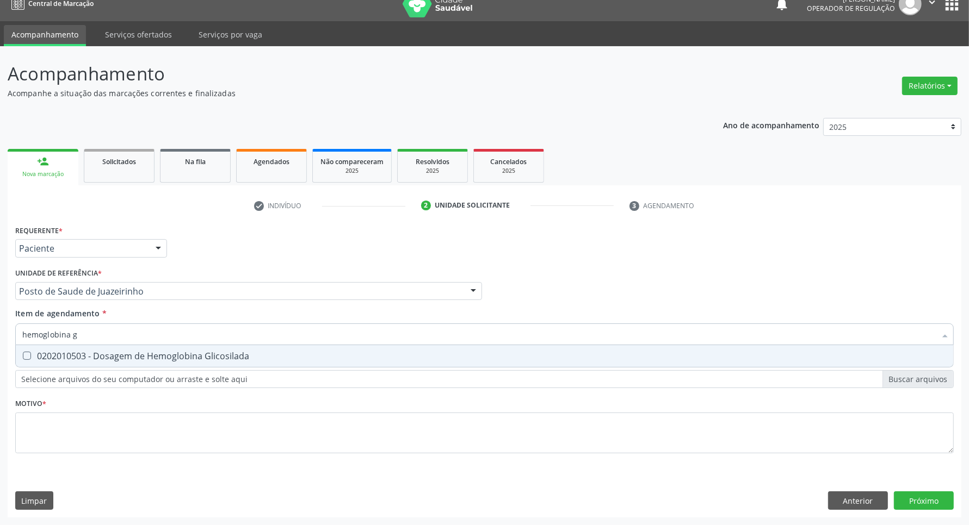
type input "hemoglobina g"
click at [250, 361] on span "0202010503 - Dosagem de Hemoglobina Glicosilada" at bounding box center [484, 356] width 937 height 22
checkbox Glicosilada "true"
type input "hemoglobina g"
click at [260, 432] on div "Requerente * Paciente Profissional de Saúde Paciente Nenhum resultado encontrad…" at bounding box center [484, 345] width 938 height 246
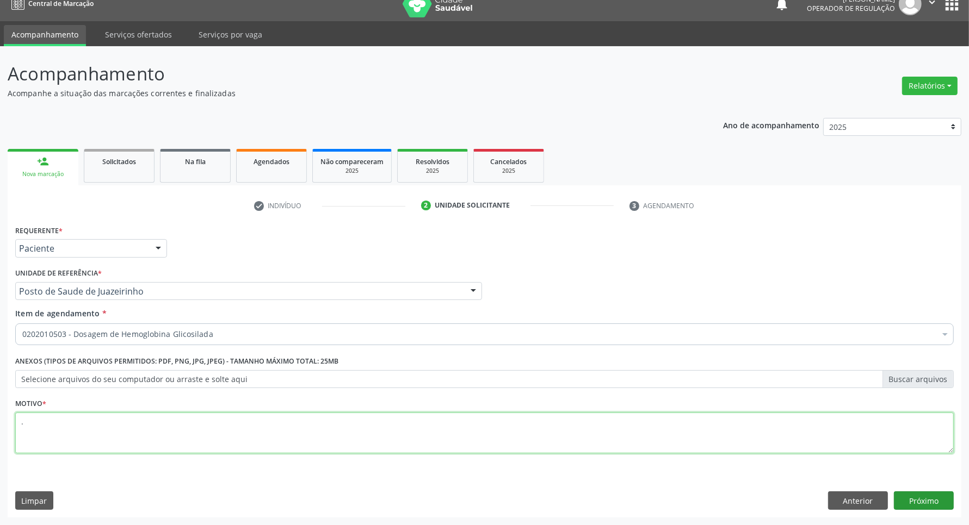
type textarea "."
click at [931, 504] on button "Próximo" at bounding box center [924, 501] width 60 height 18
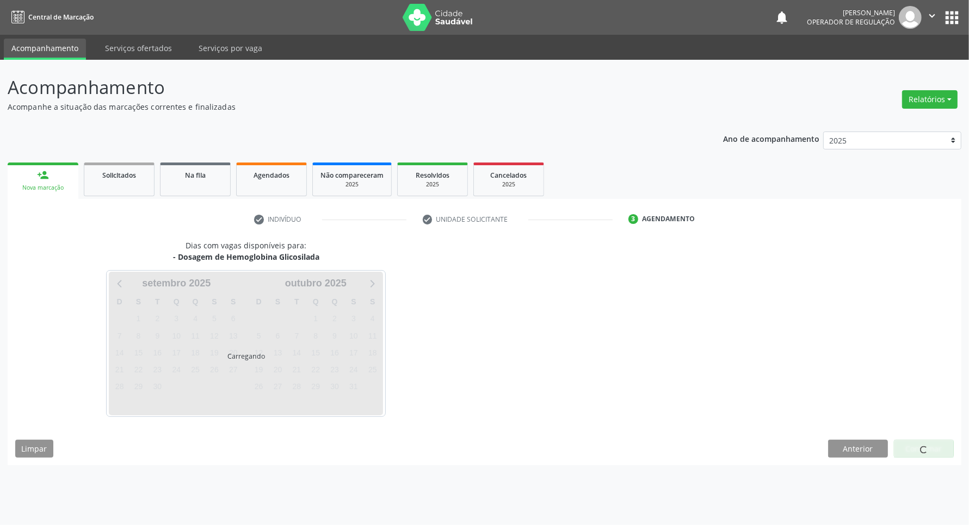
scroll to position [0, 0]
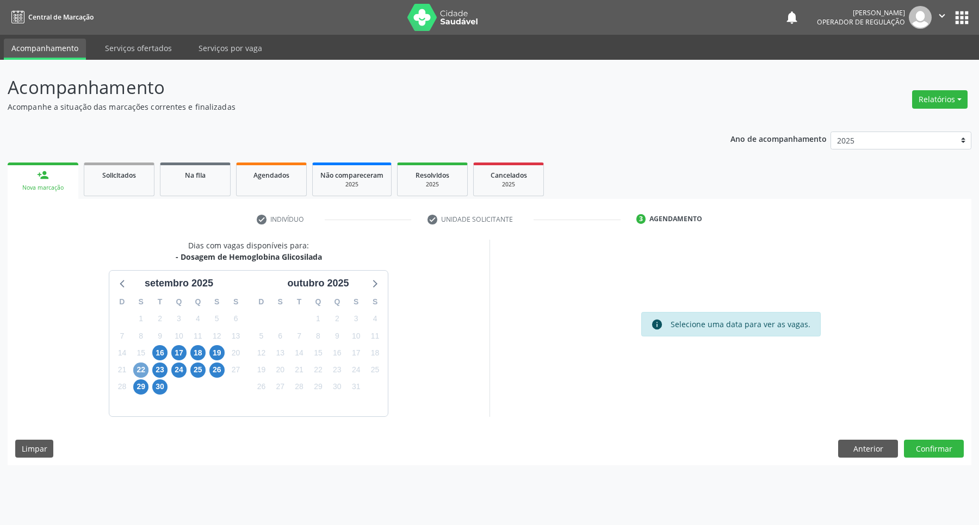
click at [137, 368] on span "22" at bounding box center [140, 370] width 15 height 15
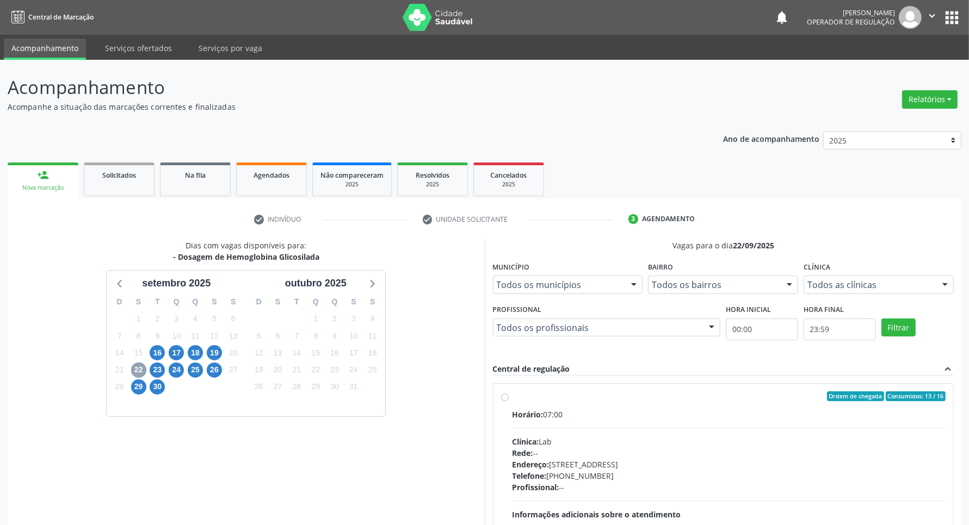
scroll to position [204, 0]
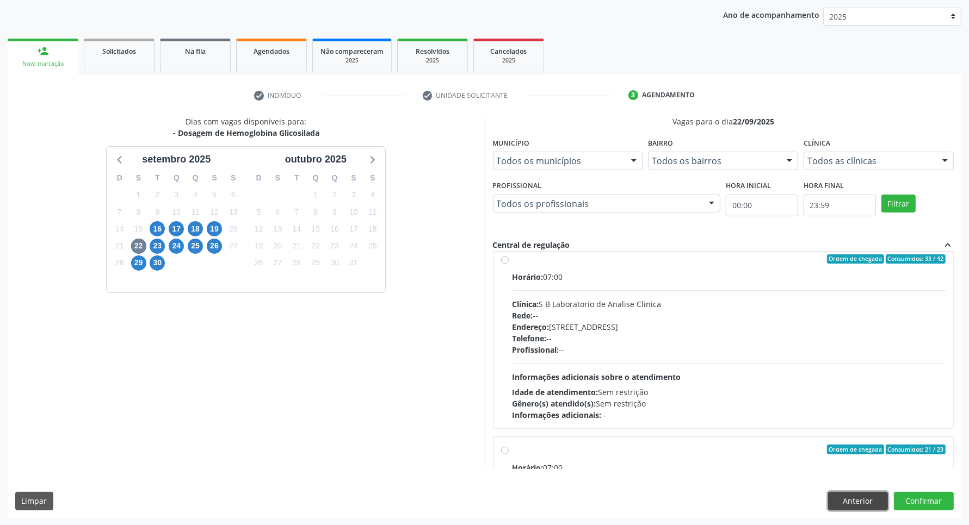
click at [831, 499] on button "Anterior" at bounding box center [858, 501] width 60 height 18
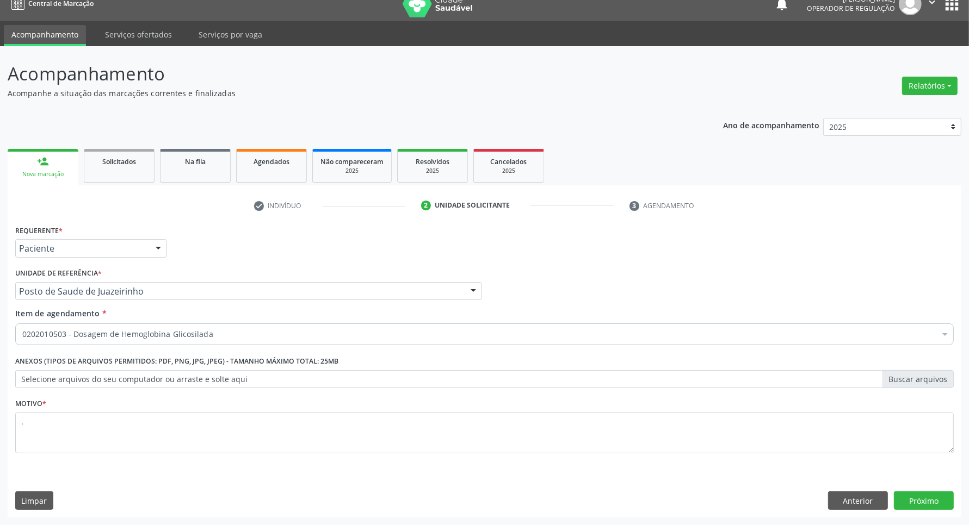
scroll to position [14, 0]
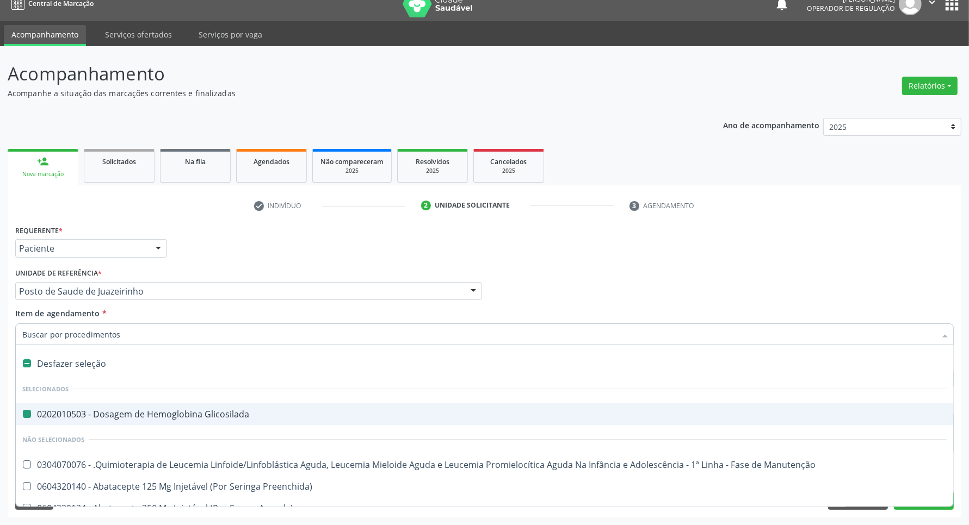
type input "t"
checkbox Glicosilada "false"
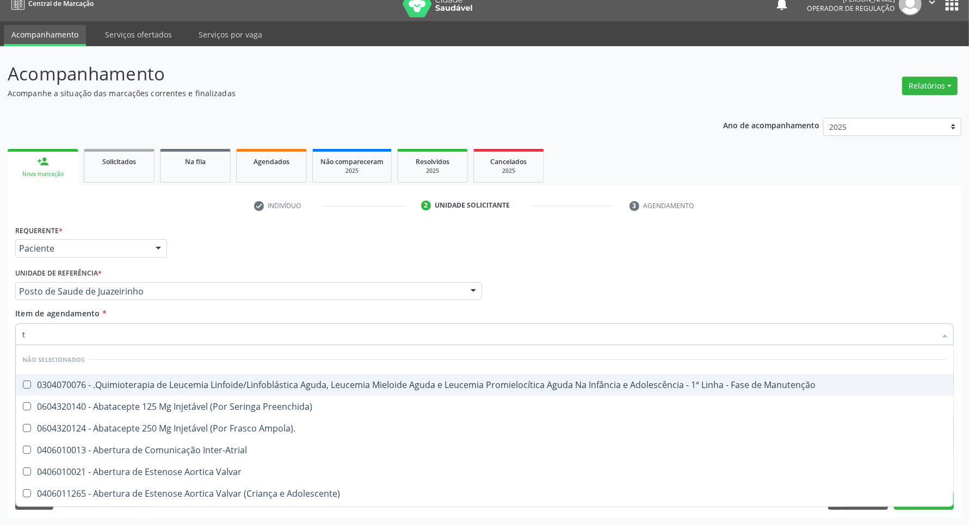
type input "[MEDICAL_DATA]"
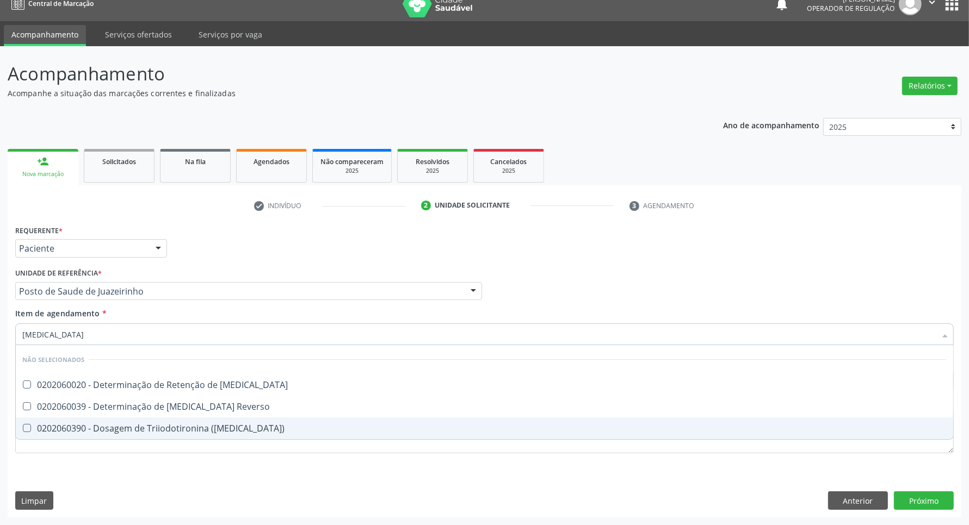
drag, startPoint x: 112, startPoint y: 425, endPoint x: 109, endPoint y: 403, distance: 23.0
click at [109, 420] on span "0202060390 - Dosagem de Triiodotironina ([MEDICAL_DATA])" at bounding box center [484, 429] width 937 height 22
checkbox \(T3\) "true"
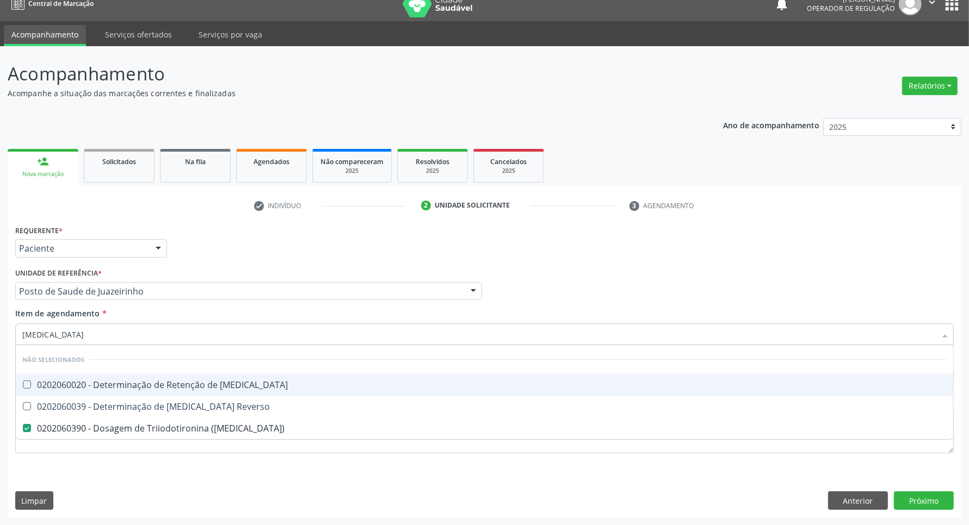
type input "t"
checkbox \(T3\) "false"
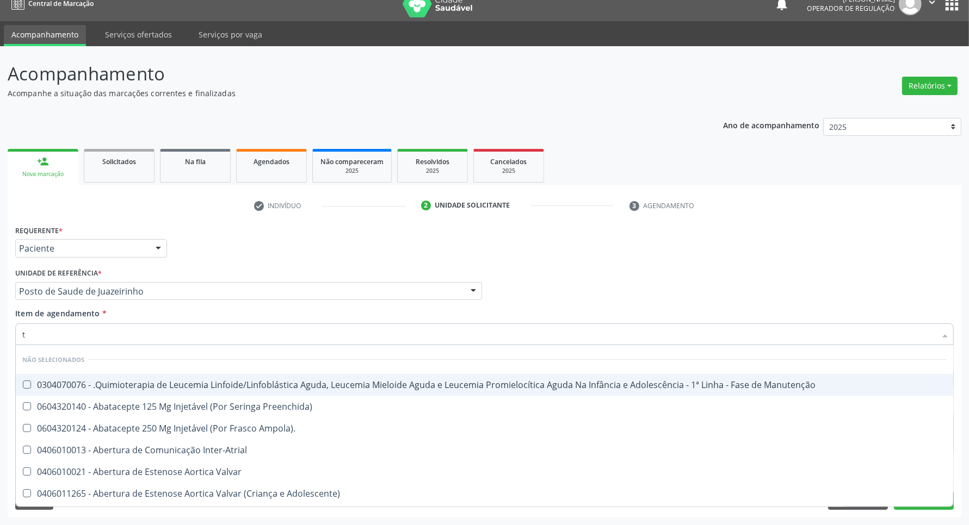
type input "t4"
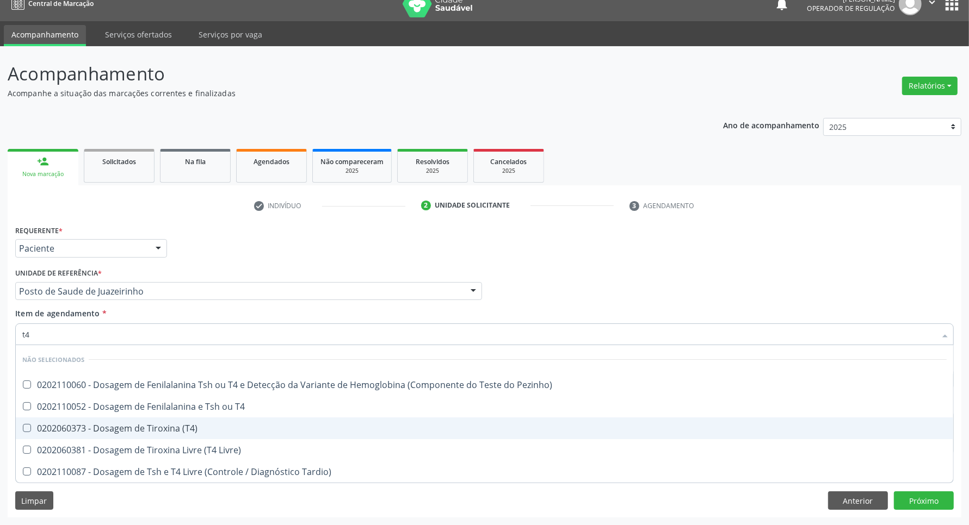
click at [106, 425] on div "0202060373 - Dosagem de Tiroxina (T4)" at bounding box center [484, 428] width 924 height 9
checkbox \(T4\) "true"
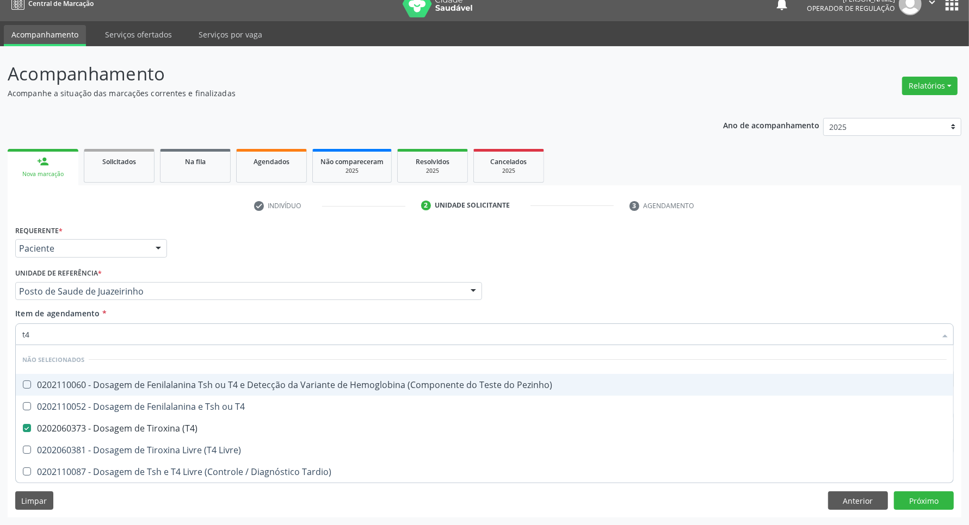
type input "t"
checkbox \(T4\) "false"
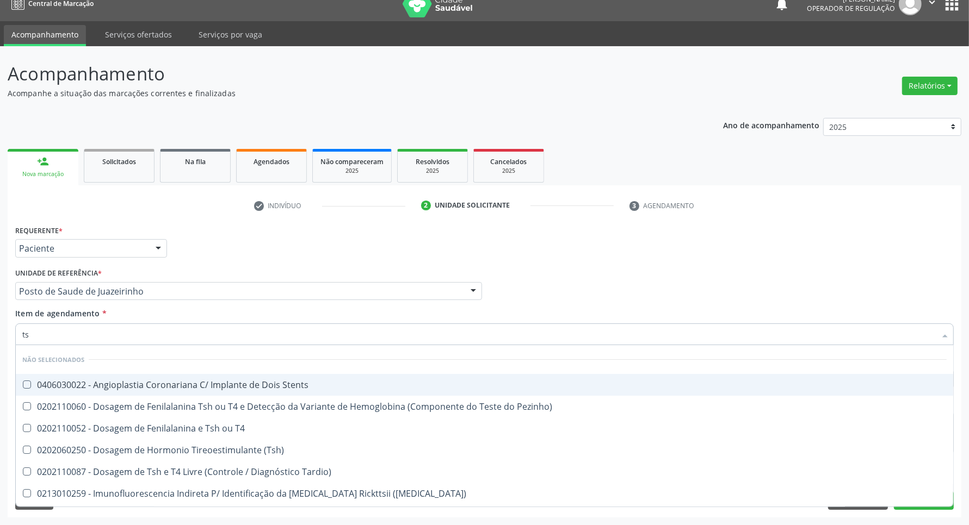
type input "tsh"
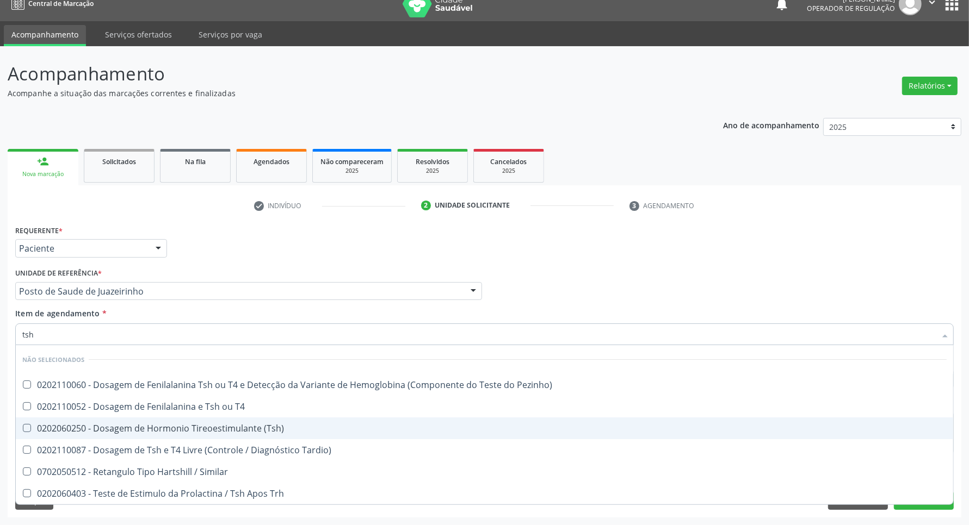
click at [115, 431] on div "0202060250 - Dosagem de Hormonio Tireoestimulante (Tsh)" at bounding box center [484, 428] width 924 height 9
checkbox \(Tsh\) "true"
click at [0, 401] on div "Acompanhamento Acompanhe a situação das marcações correntes e finalizadas Relat…" at bounding box center [484, 285] width 969 height 479
checkbox Pezinho\) "true"
checkbox T4 "true"
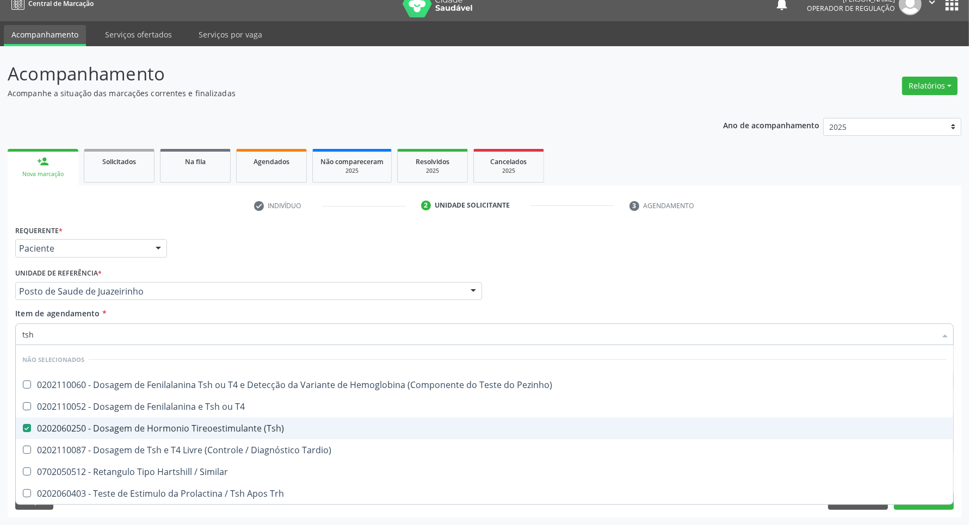
checkbox Tardio\) "true"
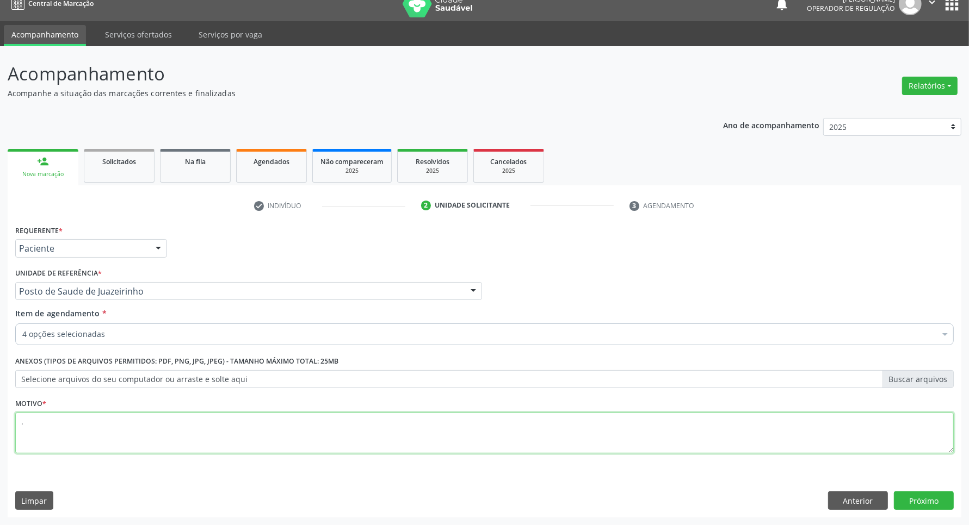
click at [63, 444] on textarea "." at bounding box center [484, 433] width 938 height 41
click at [945, 506] on button "Próximo" at bounding box center [924, 501] width 60 height 18
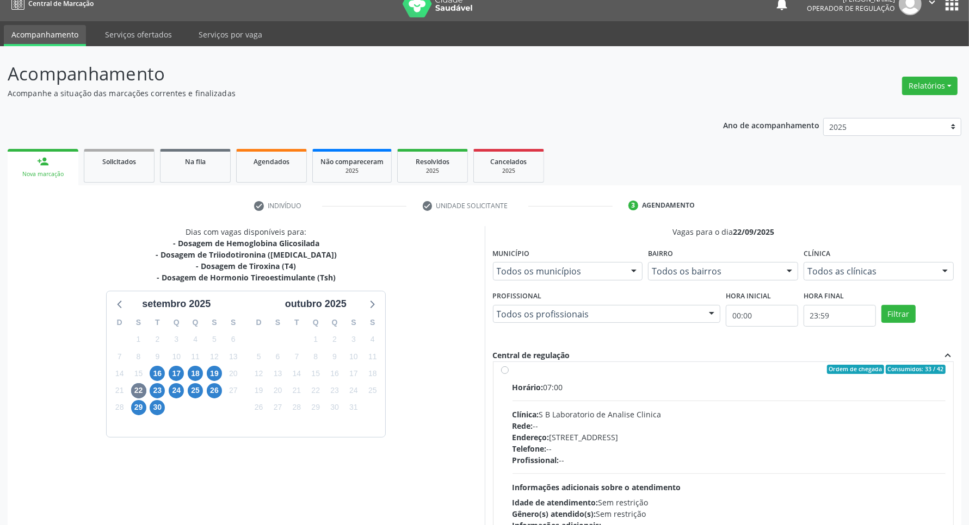
scroll to position [340, 0]
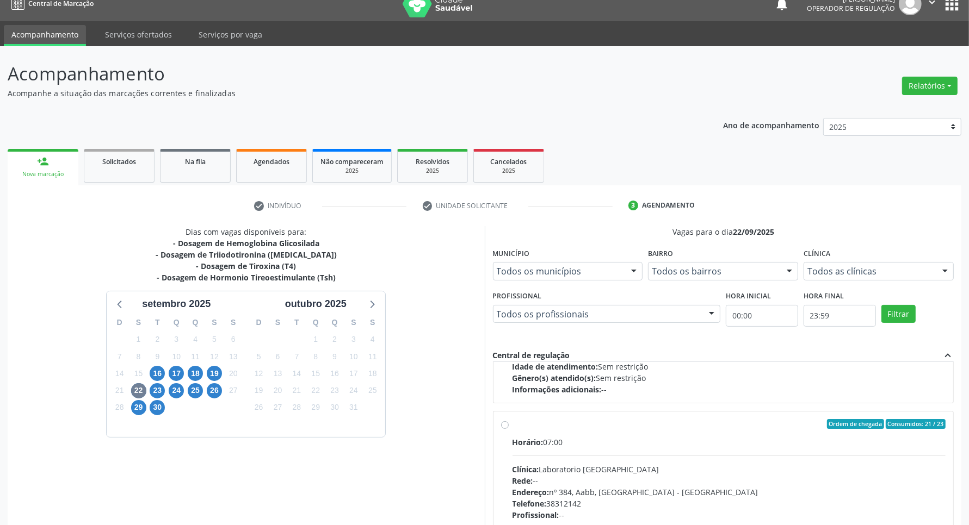
click at [675, 431] on label "Ordem de chegada Consumidos: 21 / 23 Horário: 07:00 Clínica: Laboratorio Sao Fr…" at bounding box center [729, 502] width 434 height 167
click at [509, 429] on input "Ordem de chegada Consumidos: 21 / 23 Horário: 07:00 Clínica: Laboratorio Sao Fr…" at bounding box center [505, 424] width 8 height 10
radio input "true"
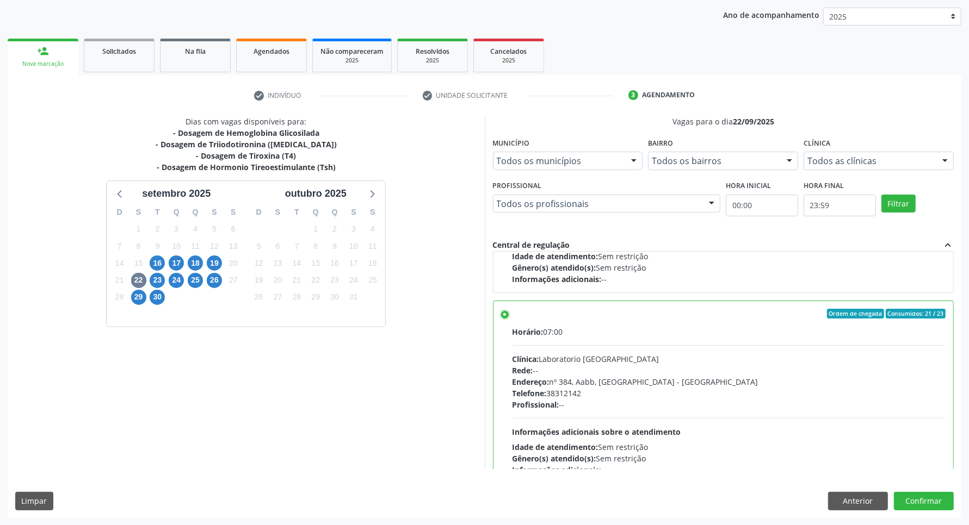
scroll to position [408, 0]
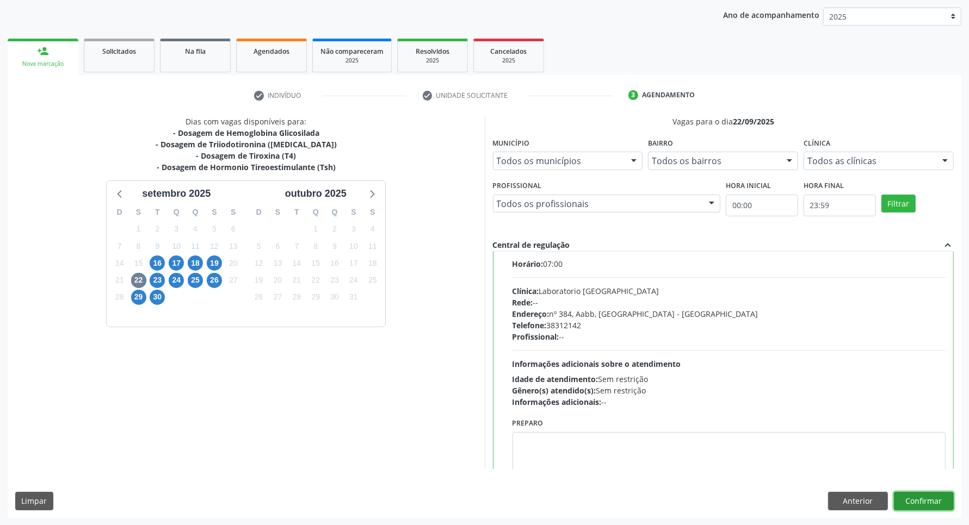
drag, startPoint x: 917, startPoint y: 501, endPoint x: 912, endPoint y: 482, distance: 19.5
click at [917, 500] on button "Confirmar" at bounding box center [924, 501] width 60 height 18
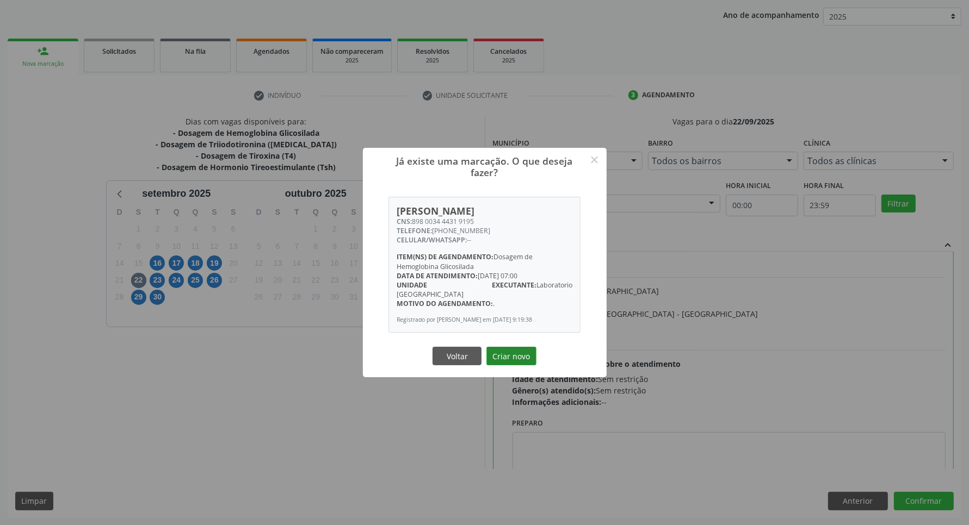
click at [502, 354] on button "Criar novo" at bounding box center [511, 356] width 50 height 18
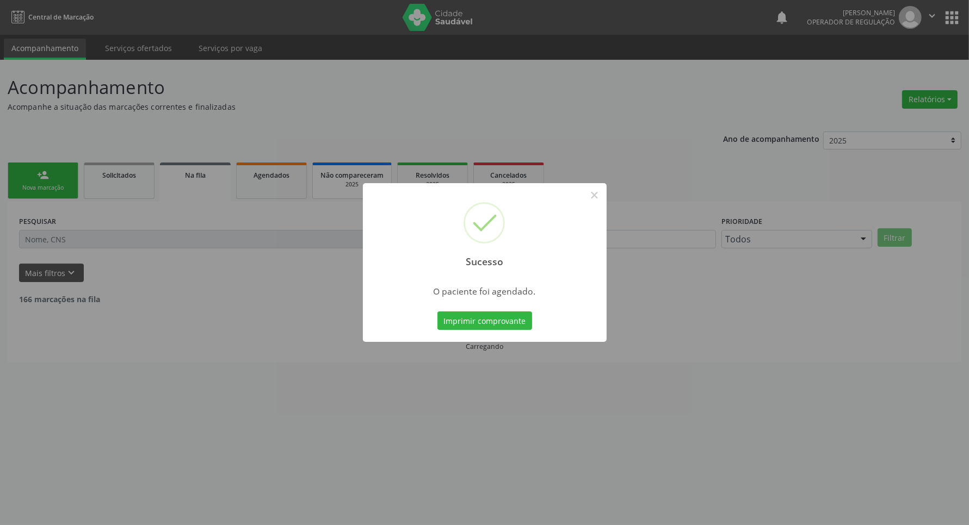
scroll to position [0, 0]
click at [252, 50] on div "Sucesso × O paciente foi agendado. Imprimir comprovante Cancel" at bounding box center [489, 262] width 979 height 525
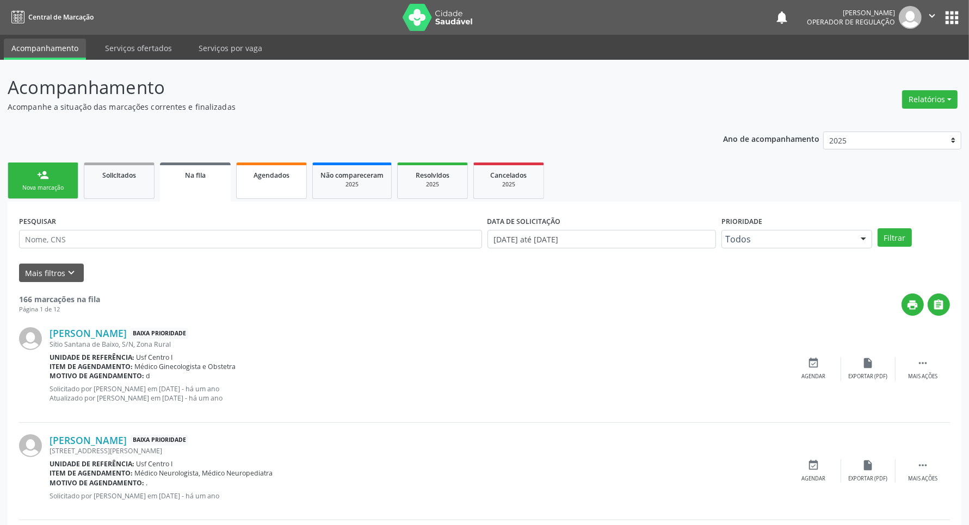
click at [278, 181] on link "Agendados" at bounding box center [271, 181] width 71 height 36
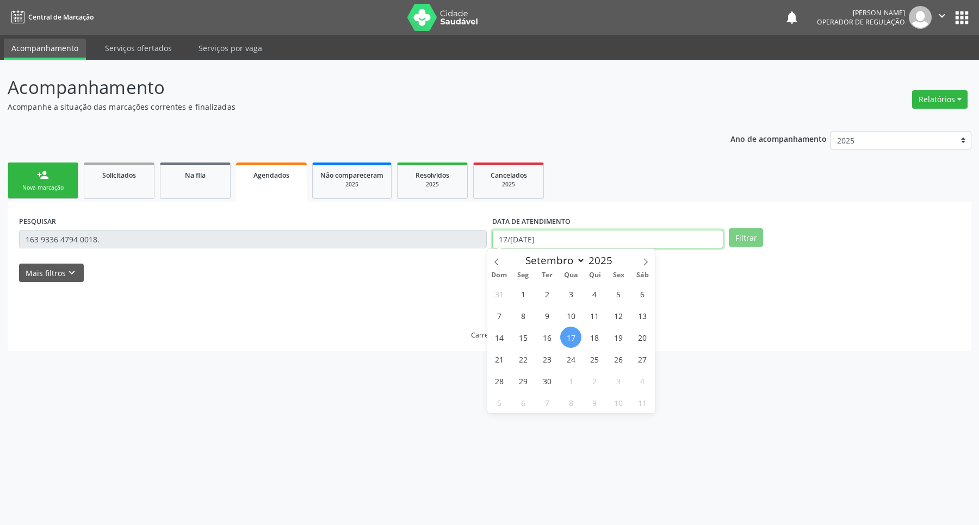
click at [626, 241] on input "17/09/2025" at bounding box center [607, 239] width 231 height 18
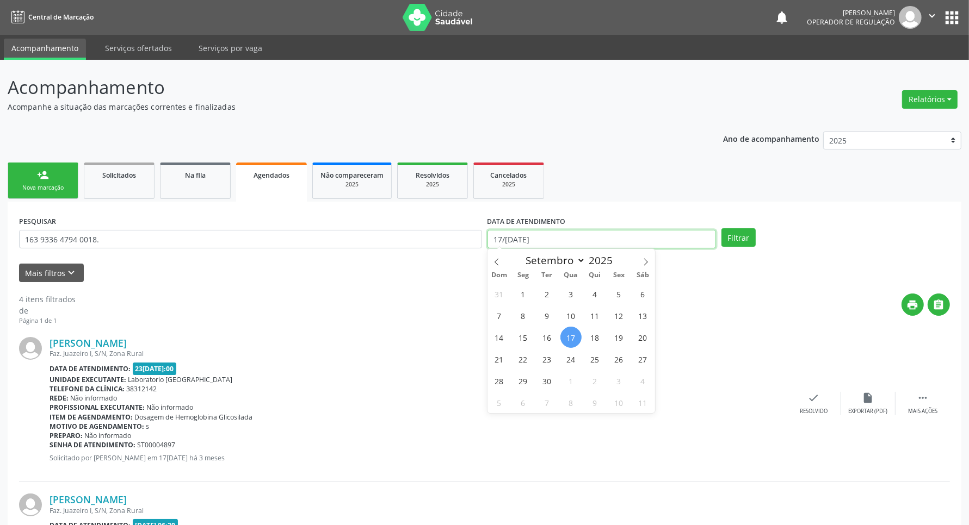
click at [626, 241] on input "17/09/2025" at bounding box center [601, 239] width 228 height 18
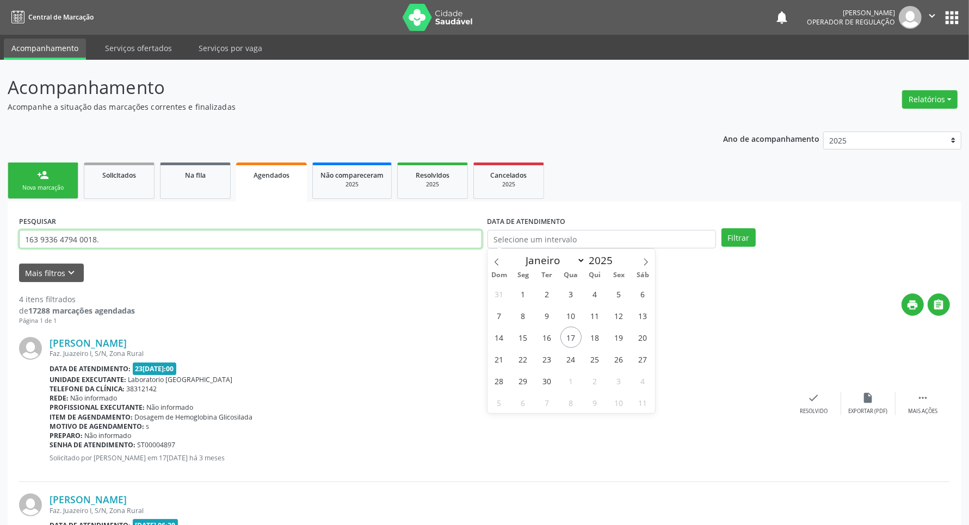
click at [319, 245] on input "163 9336 4794 0018." at bounding box center [250, 239] width 463 height 18
paste input "898 0034 4431 9195"
type input "898 0034 4431 9195"
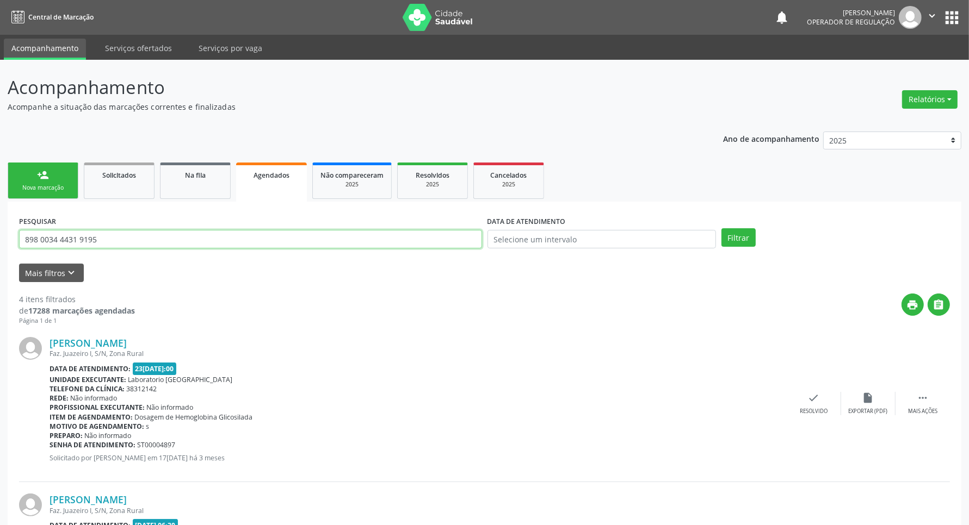
click at [721, 228] on button "Filtrar" at bounding box center [738, 237] width 34 height 18
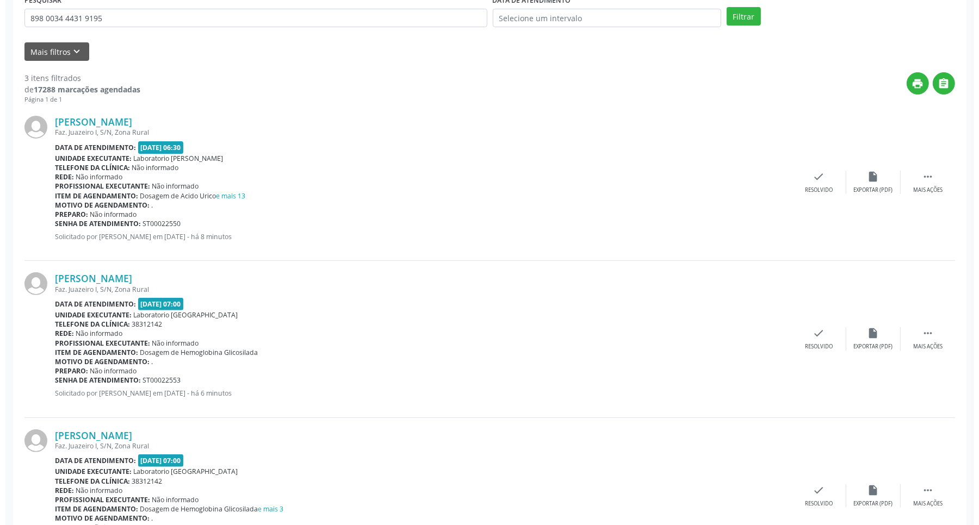
scroll to position [289, 0]
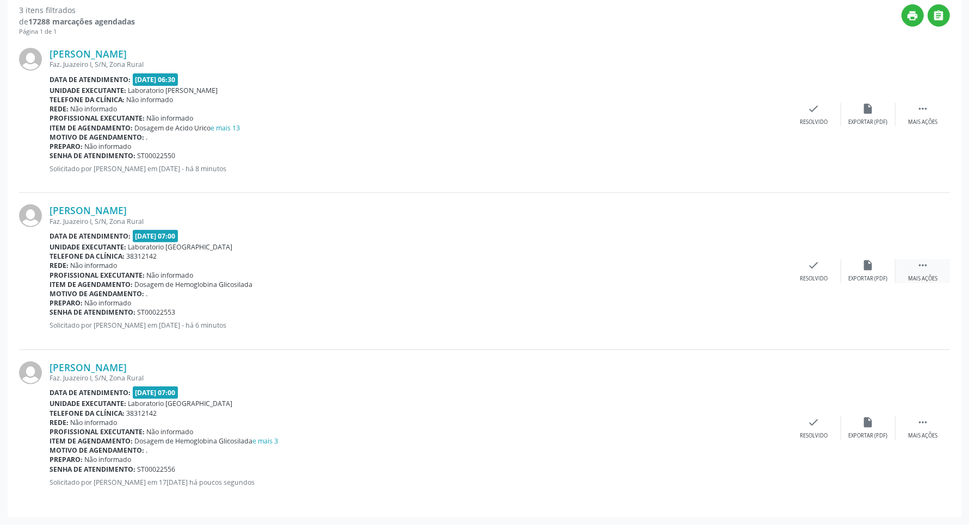
click at [929, 262] on div " Mais ações" at bounding box center [922, 270] width 54 height 23
click at [755, 272] on div "cancel Cancelar" at bounding box center [759, 270] width 54 height 23
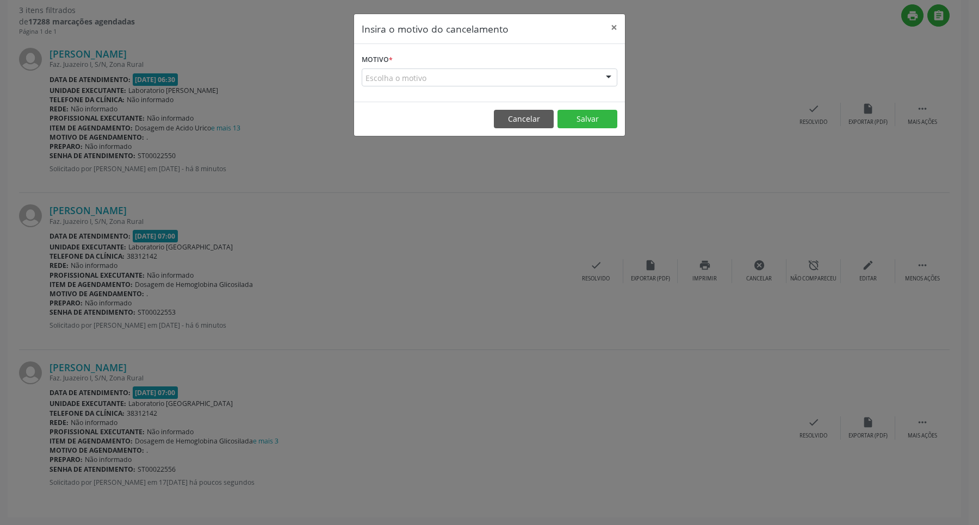
click at [442, 76] on div "Escolha o motivo" at bounding box center [490, 78] width 256 height 18
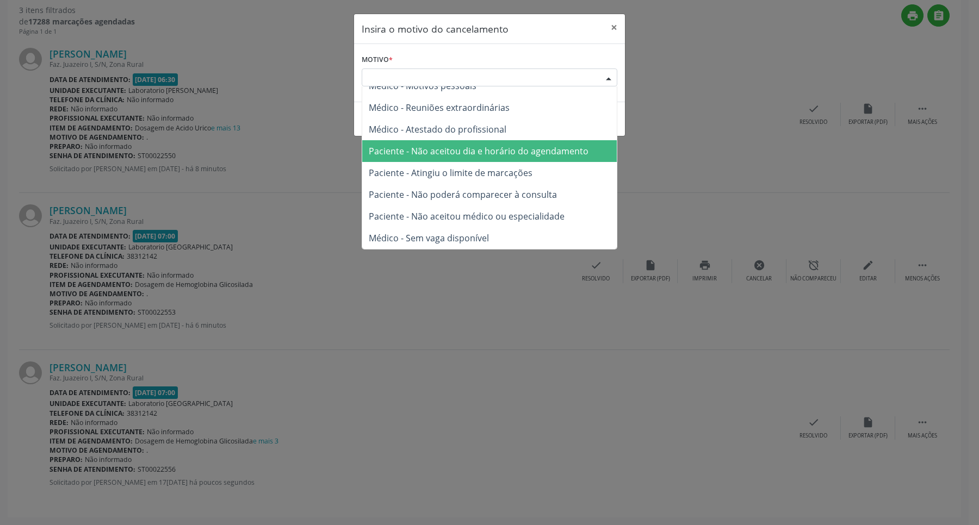
scroll to position [0, 0]
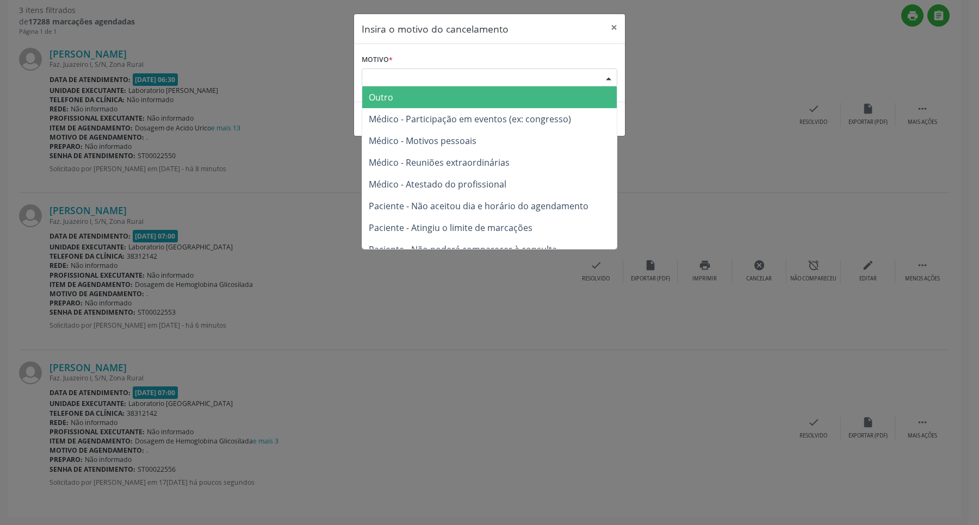
click at [462, 100] on span "Outro" at bounding box center [489, 97] width 255 height 22
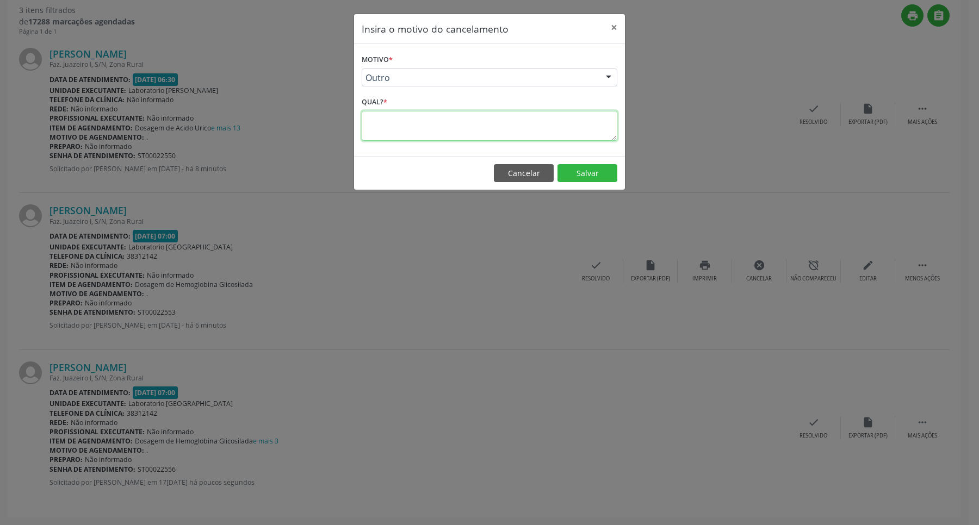
click at [455, 129] on textarea at bounding box center [490, 126] width 256 height 30
type textarea "."
click at [600, 177] on button "Salvar" at bounding box center [588, 173] width 60 height 18
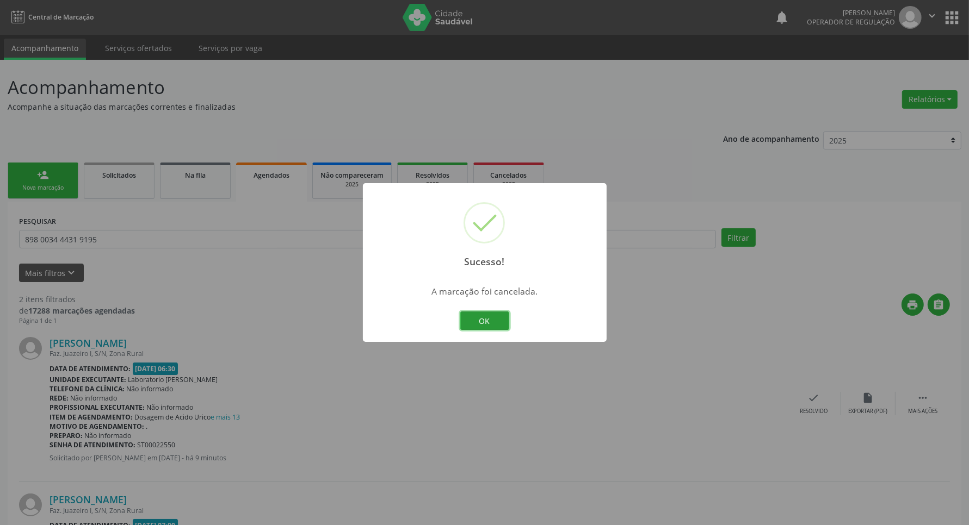
drag, startPoint x: 488, startPoint y: 325, endPoint x: 453, endPoint y: 294, distance: 46.6
click at [487, 325] on button "OK" at bounding box center [484, 321] width 49 height 18
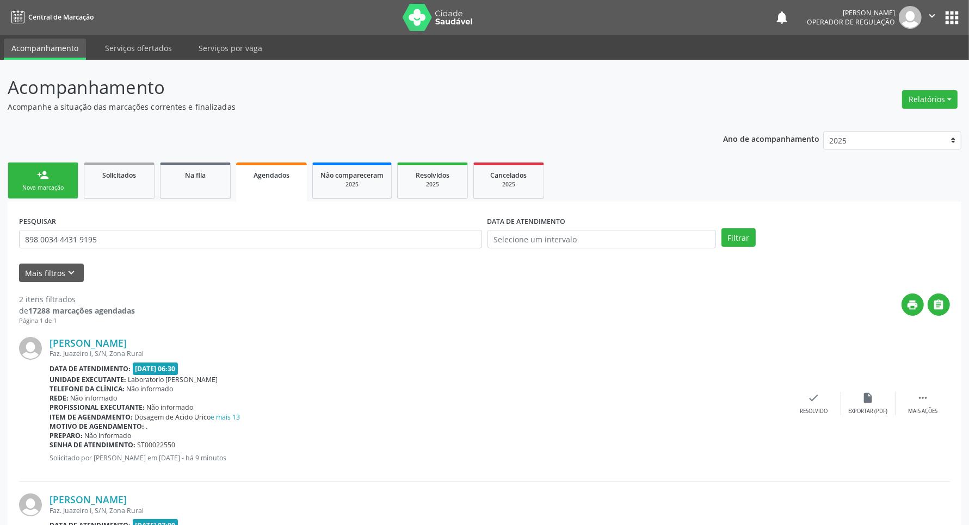
click at [30, 180] on link "person_add Nova marcação" at bounding box center [43, 181] width 71 height 36
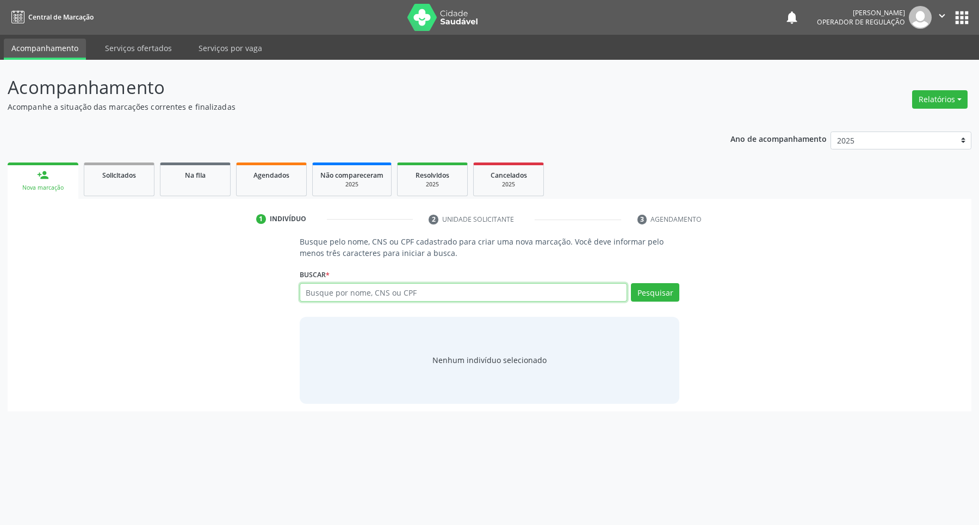
click at [332, 295] on input "text" at bounding box center [464, 292] width 328 height 18
type input "161240813780000"
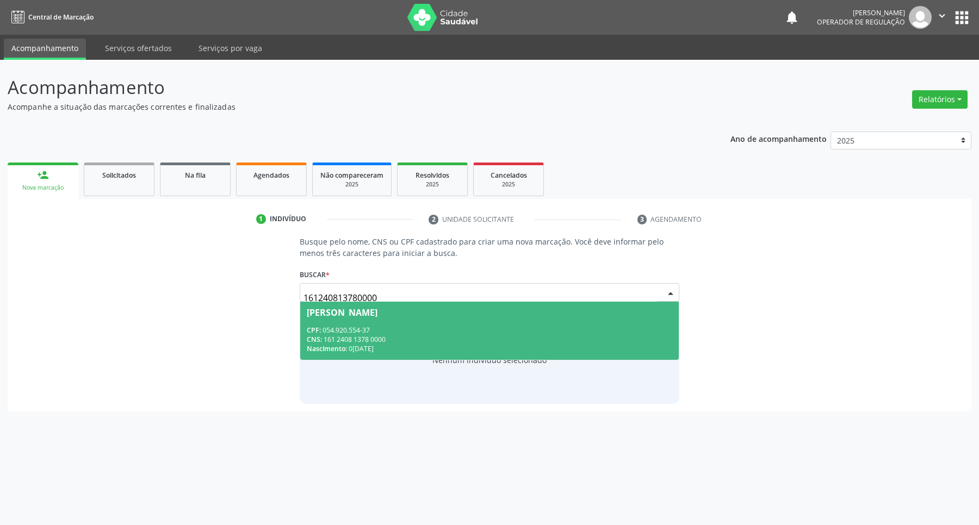
click at [422, 327] on div "CPF: 054.920.554-37" at bounding box center [490, 330] width 366 height 9
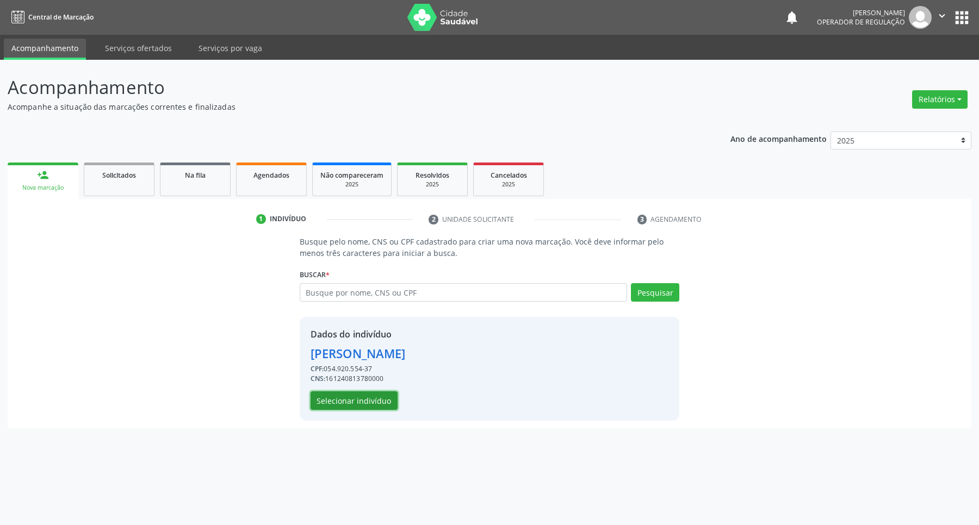
click at [369, 407] on button "Selecionar indivíduo" at bounding box center [354, 401] width 87 height 18
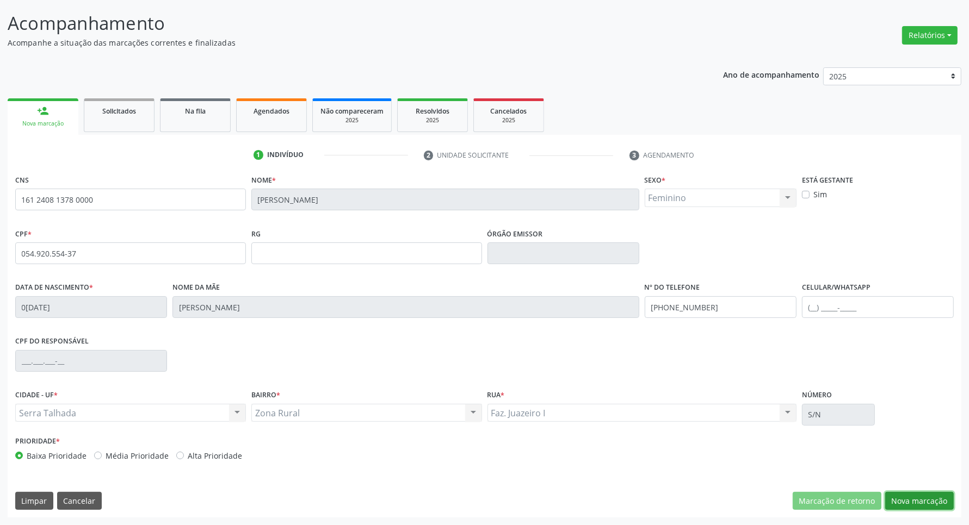
click at [900, 504] on button "Nova marcação" at bounding box center [919, 501] width 69 height 18
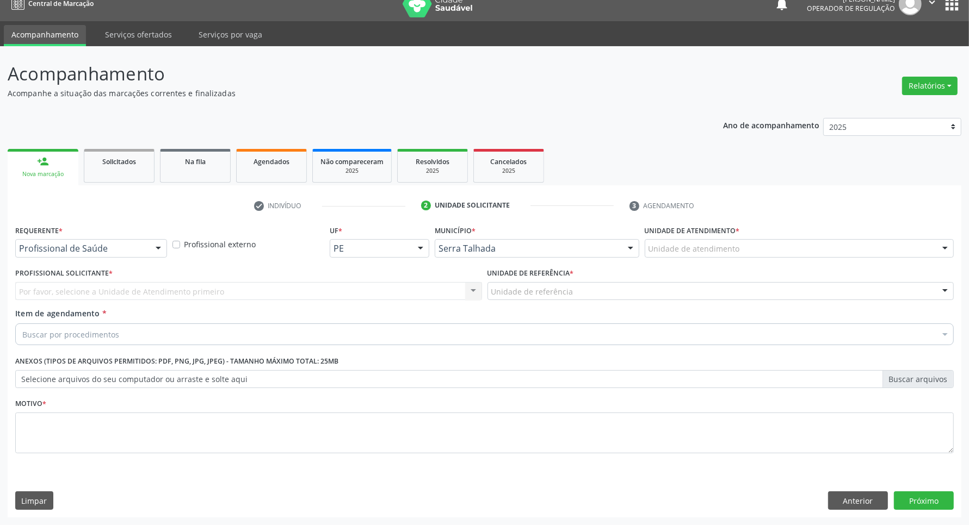
scroll to position [14, 0]
drag, startPoint x: 102, startPoint y: 246, endPoint x: 102, endPoint y: 262, distance: 15.8
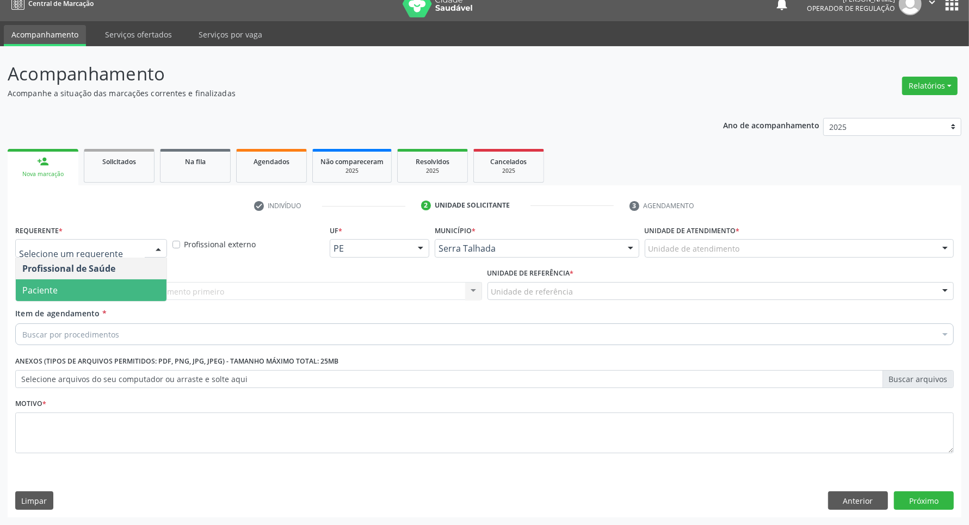
click at [90, 289] on span "Paciente" at bounding box center [91, 291] width 151 height 22
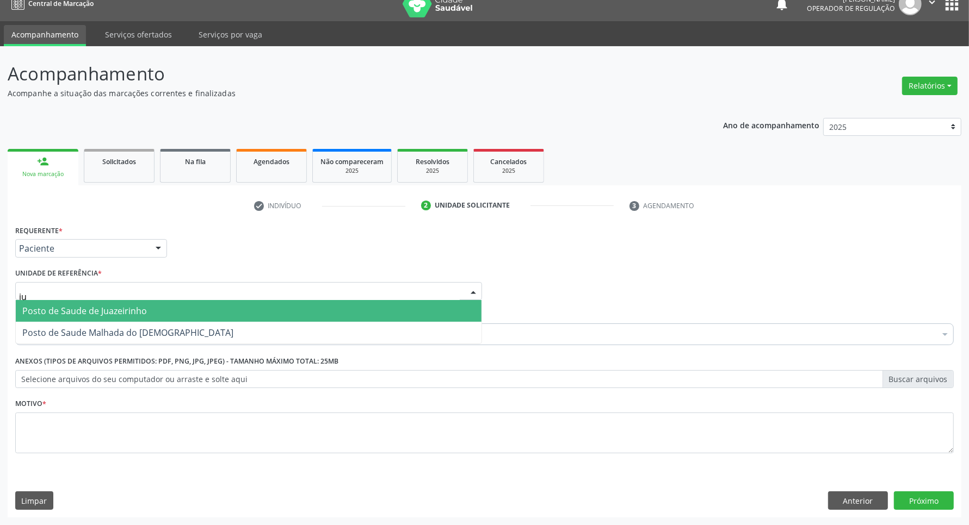
type input "jua"
click at [87, 310] on span "Posto de Saude de Juazeirinho" at bounding box center [84, 311] width 125 height 12
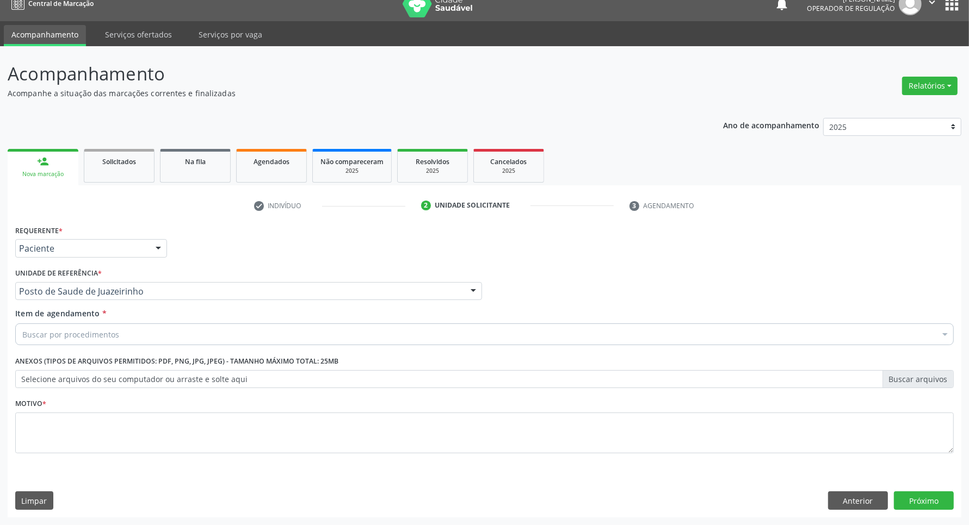
drag, startPoint x: 96, startPoint y: 335, endPoint x: 95, endPoint y: 325, distance: 9.8
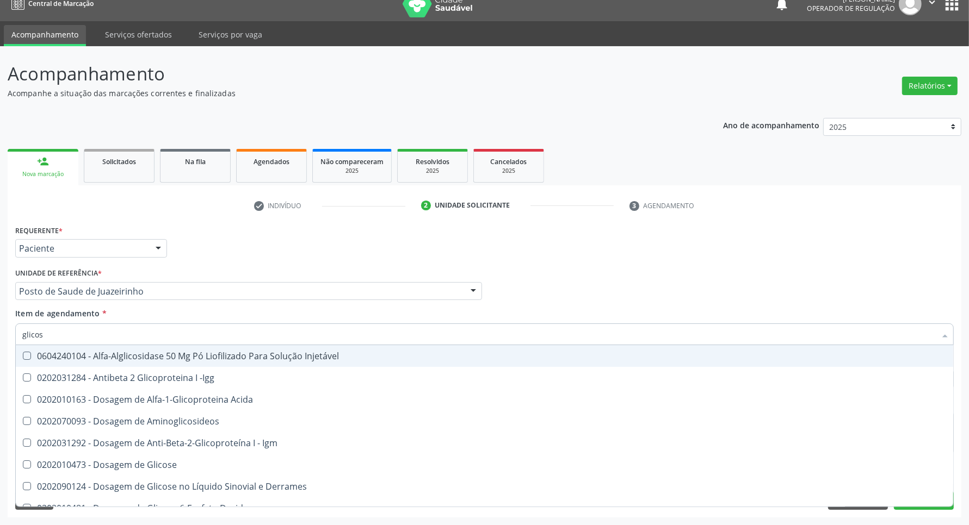
type input "glicose"
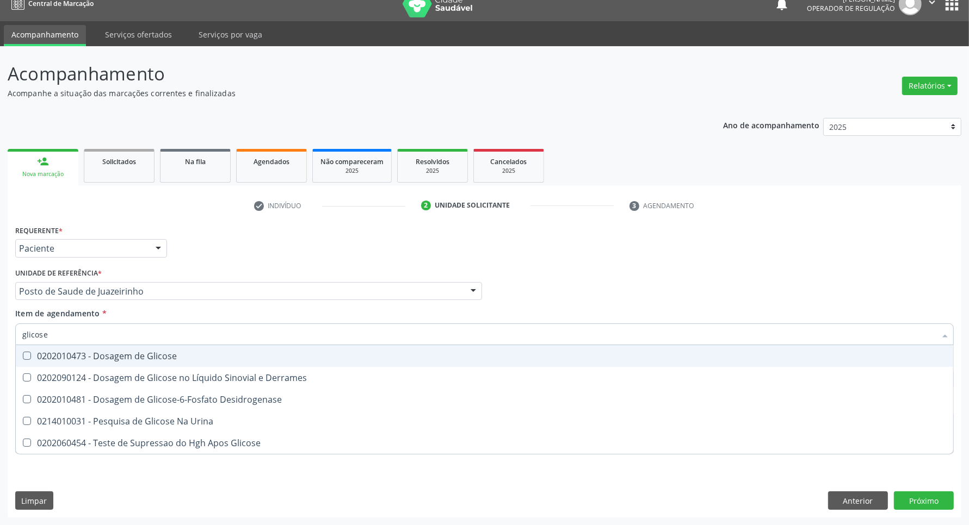
drag, startPoint x: 88, startPoint y: 359, endPoint x: 92, endPoint y: 336, distance: 23.4
click at [88, 357] on div "0202010473 - Dosagem de Glicose" at bounding box center [484, 356] width 924 height 9
checkbox Glicose "true"
click at [92, 335] on input "glicose" at bounding box center [478, 335] width 913 height 22
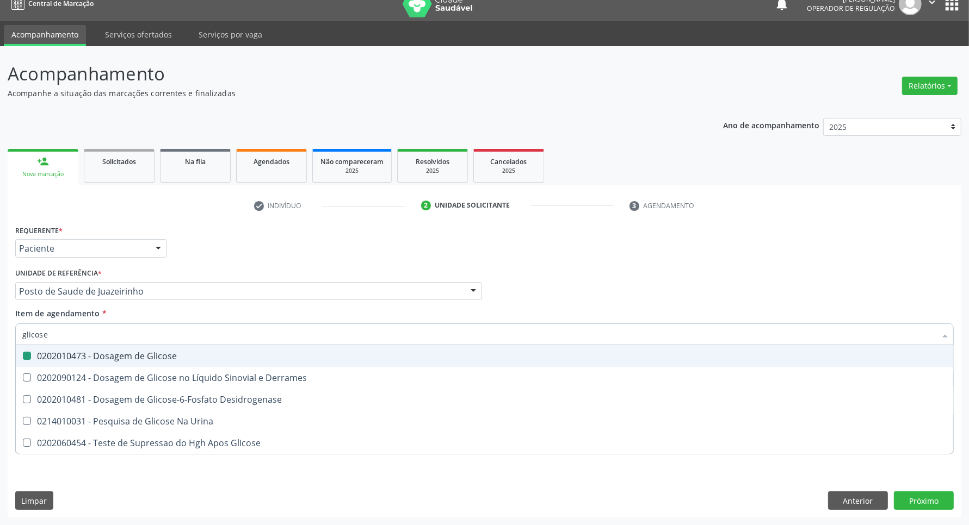
type input "a"
checkbox Glicose "false"
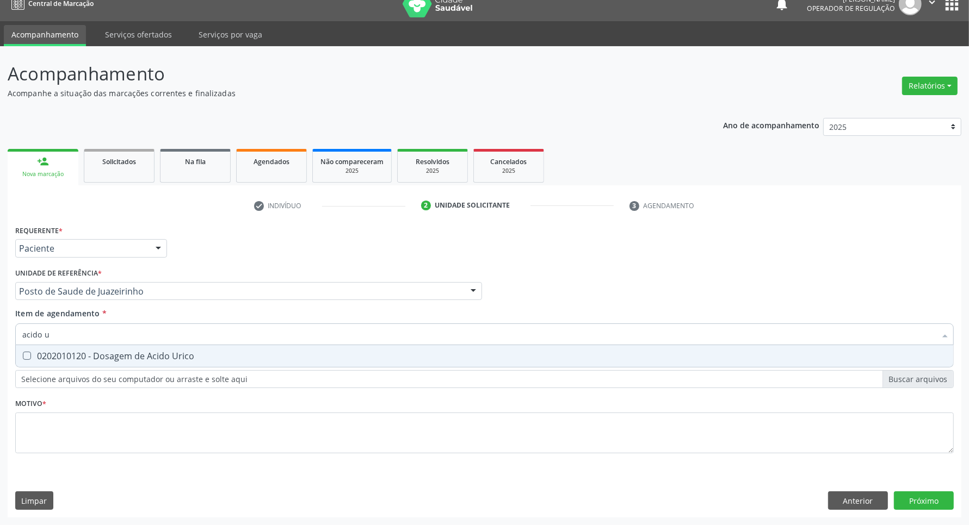
type input "acido u"
drag, startPoint x: 90, startPoint y: 360, endPoint x: 100, endPoint y: 339, distance: 23.4
click at [93, 352] on div "0202010120 - Dosagem de Acido Urico" at bounding box center [484, 356] width 924 height 9
checkbox Urico "true"
click at [101, 333] on input "acido u" at bounding box center [478, 335] width 913 height 22
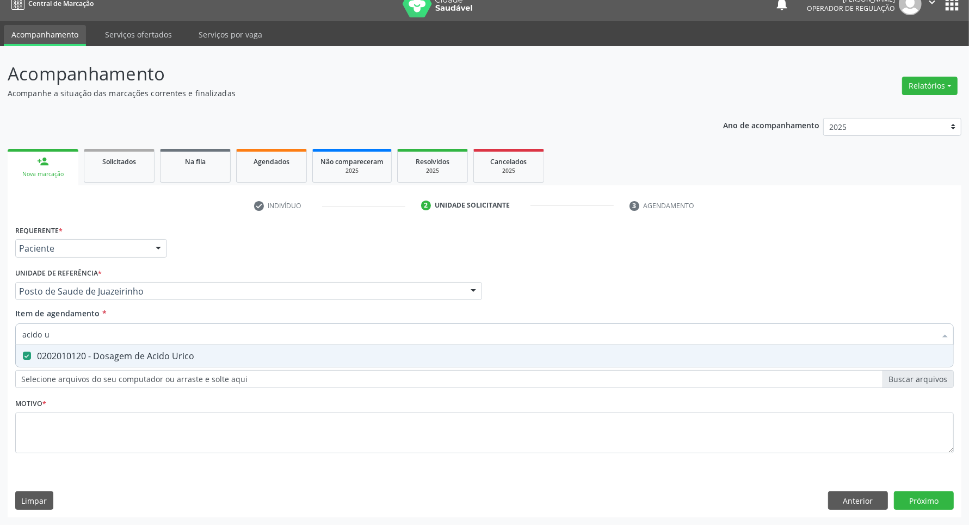
click at [101, 333] on input "acido u" at bounding box center [478, 335] width 913 height 22
type input "c"
checkbox Urico "false"
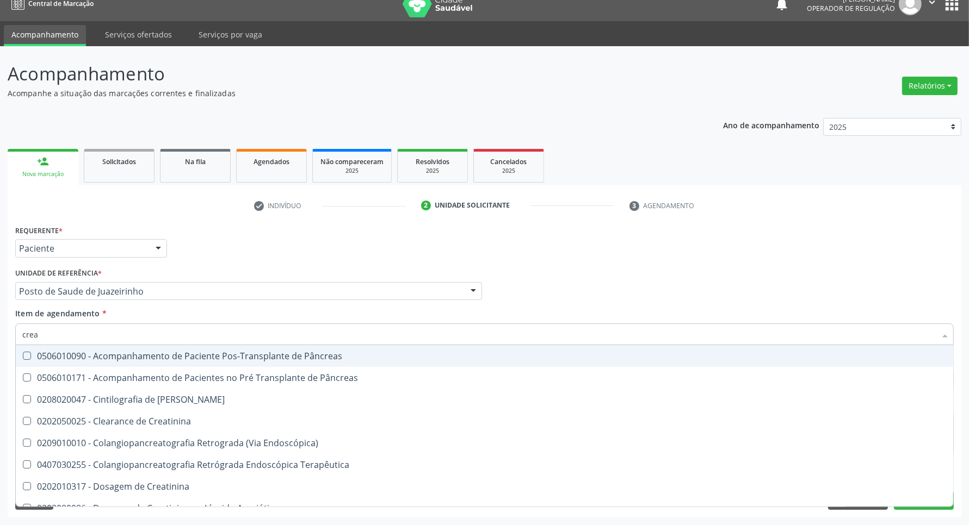
type input "creat"
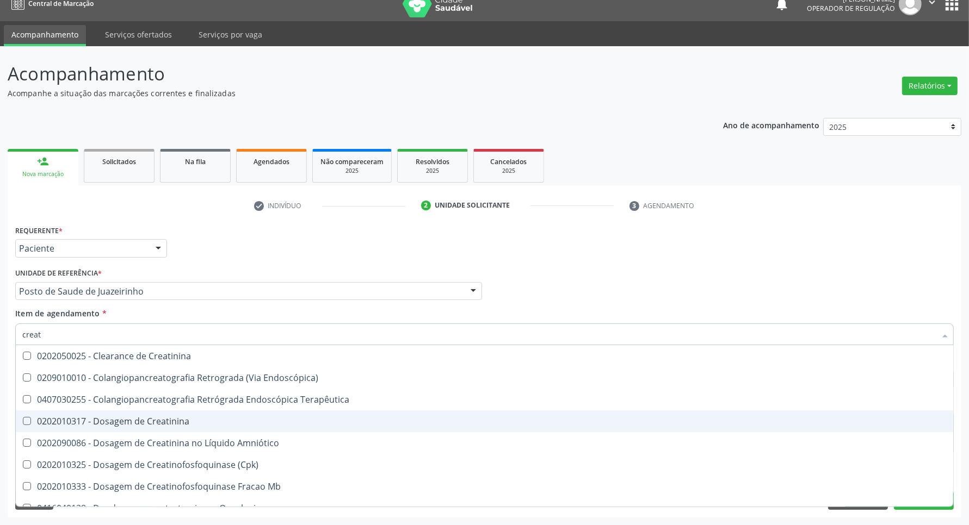
drag, startPoint x: 112, startPoint y: 423, endPoint x: 113, endPoint y: 416, distance: 6.6
click at [113, 417] on div "0202010317 - Dosagem de Creatinina" at bounding box center [484, 421] width 924 height 9
checkbox Creatinina "true"
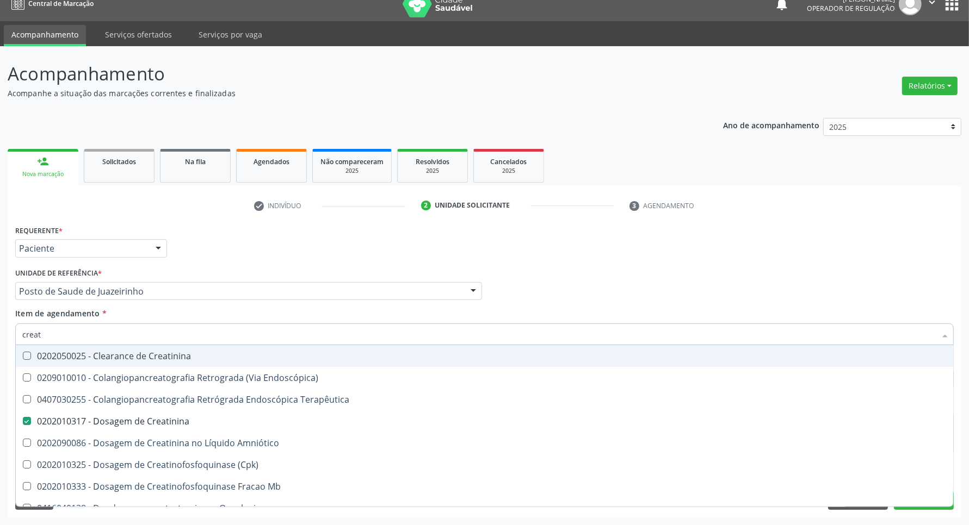
click at [103, 328] on input "creat" at bounding box center [478, 335] width 913 height 22
type input "u"
checkbox Creatinina "false"
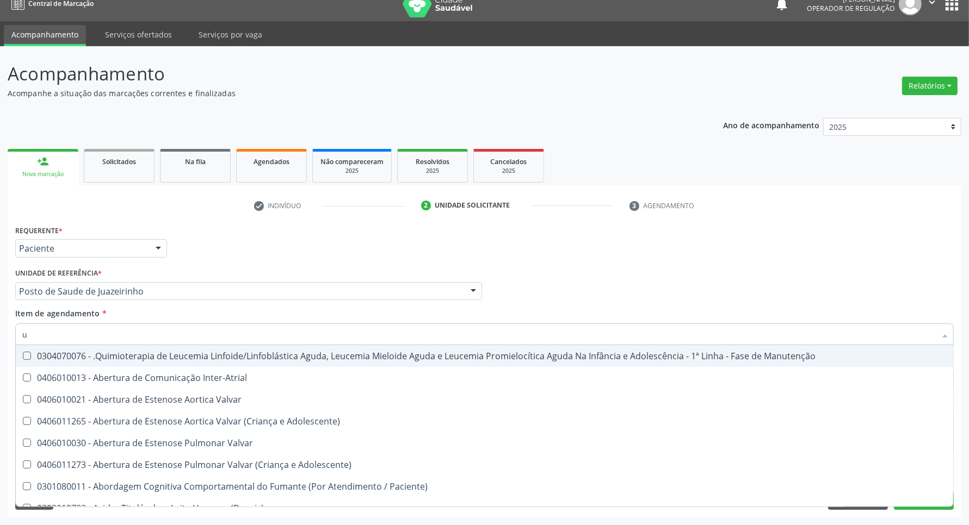
type input "ur"
checkbox B "true"
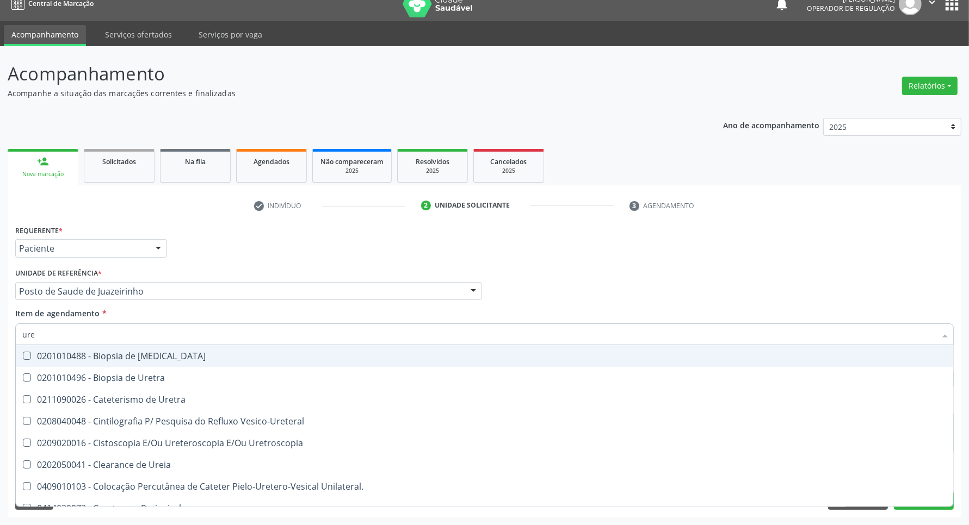
type input "urei"
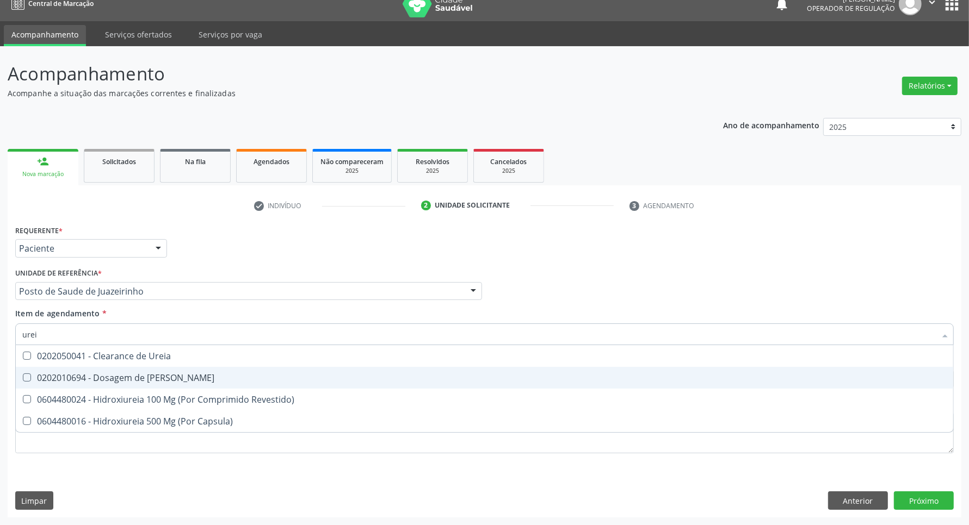
click at [122, 376] on div "0202010694 - Dosagem de [PERSON_NAME]" at bounding box center [484, 378] width 924 height 9
checkbox Ureia "true"
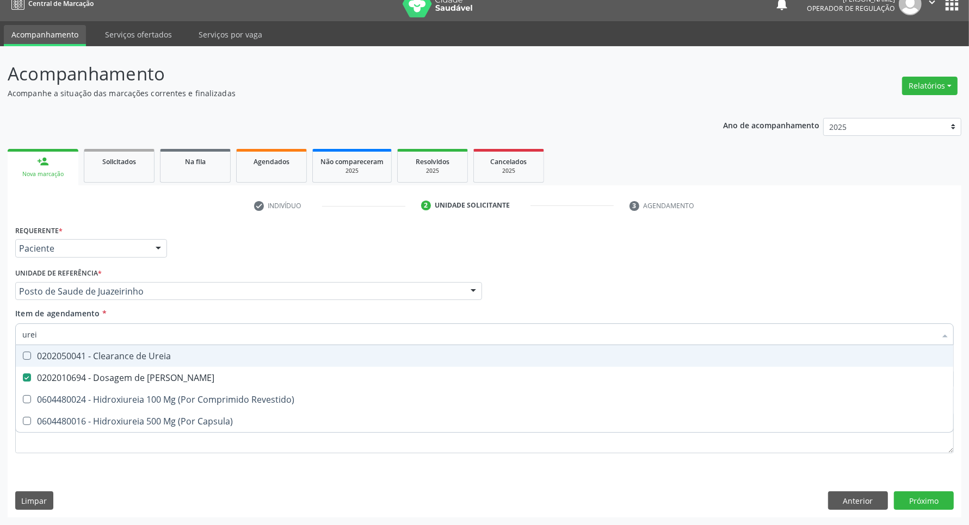
click at [114, 327] on input "urei" at bounding box center [478, 335] width 913 height 22
type input "c"
checkbox Ureia "false"
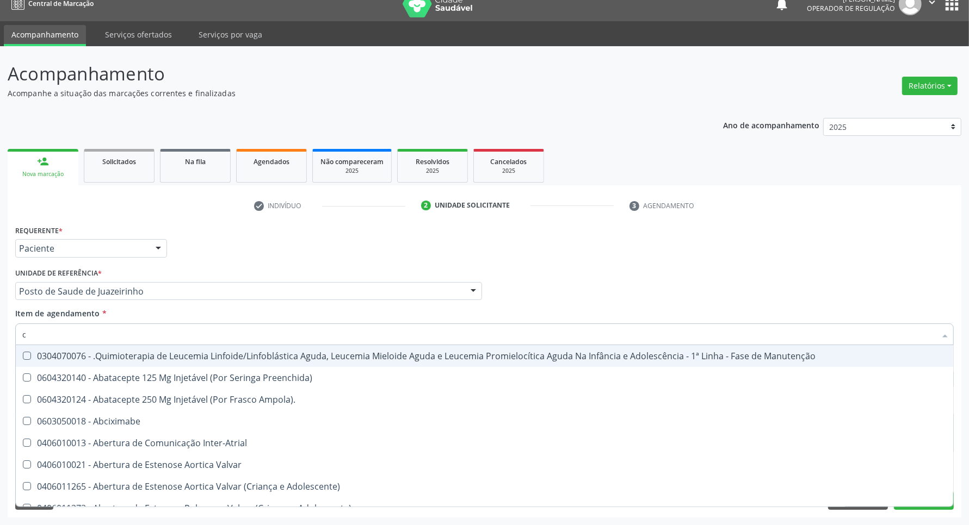
type input "co"
checkbox Único "true"
checkbox Creatinina "true"
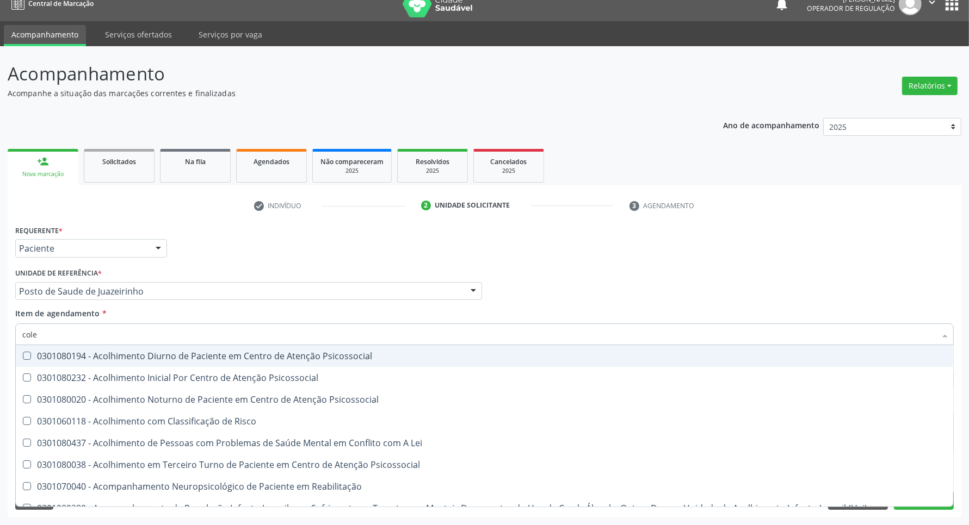
type input "coles"
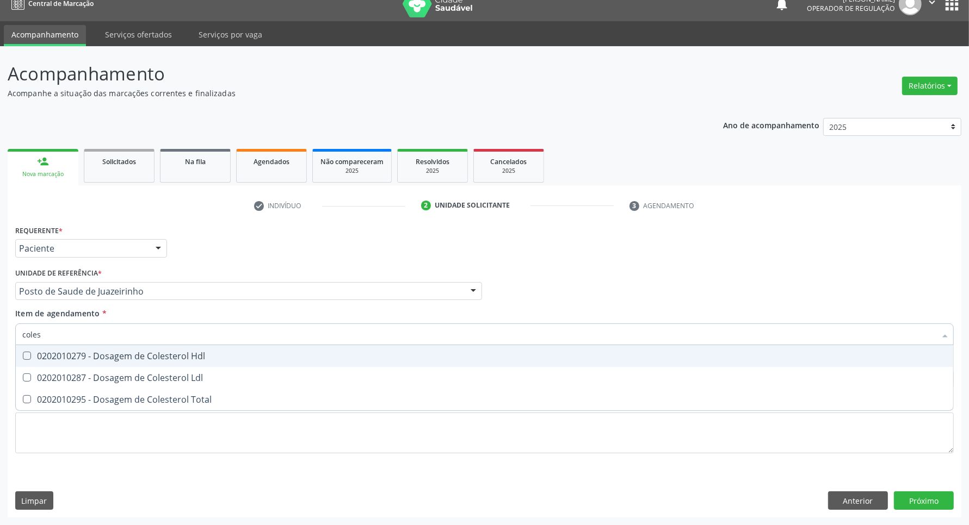
click at [70, 361] on div "0202010279 - Dosagem de Colesterol Hdl" at bounding box center [484, 356] width 924 height 9
checkbox Hdl "true"
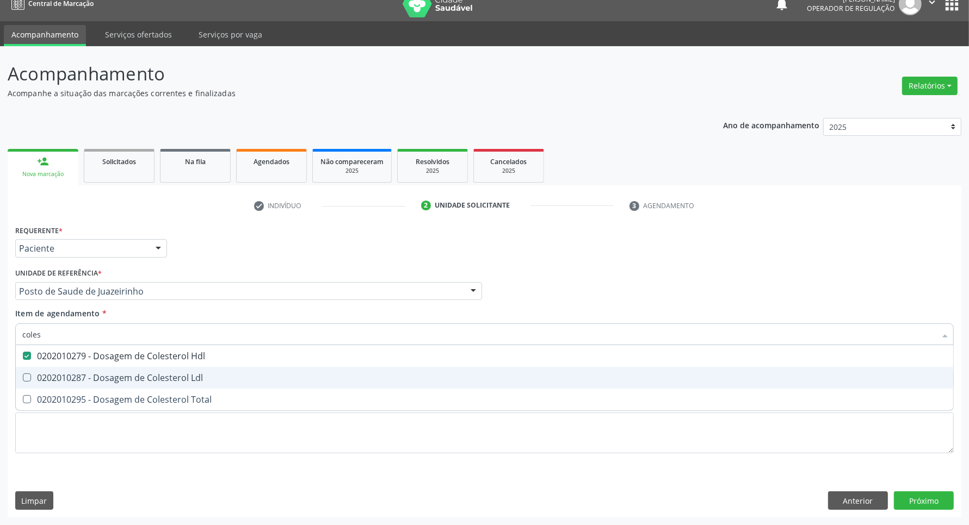
drag, startPoint x: 66, startPoint y: 379, endPoint x: 66, endPoint y: 400, distance: 20.7
click at [66, 382] on div "0202010287 - Dosagem de Colesterol Ldl" at bounding box center [484, 378] width 924 height 9
checkbox Ldl "true"
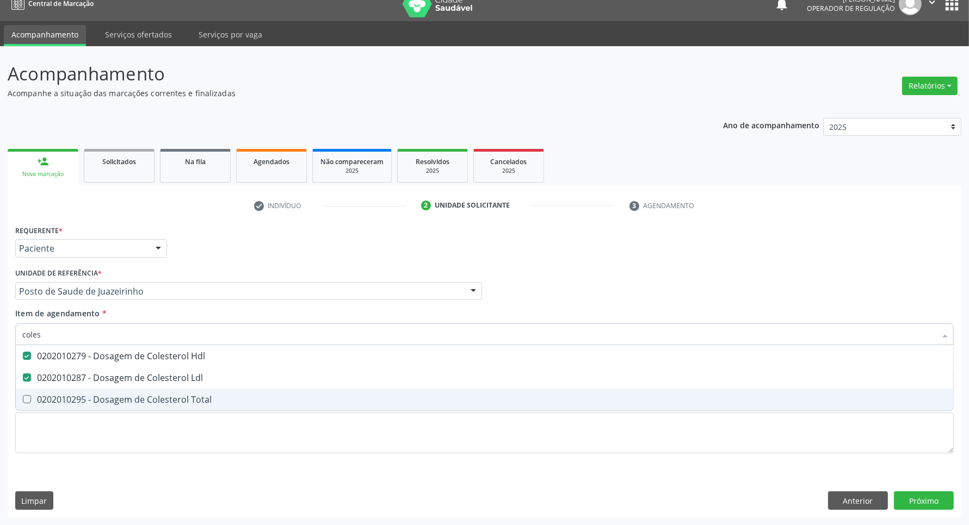
drag, startPoint x: 66, startPoint y: 400, endPoint x: 70, endPoint y: 392, distance: 9.3
click at [67, 399] on div "0202010295 - Dosagem de Colesterol Total" at bounding box center [484, 399] width 924 height 9
checkbox Total "true"
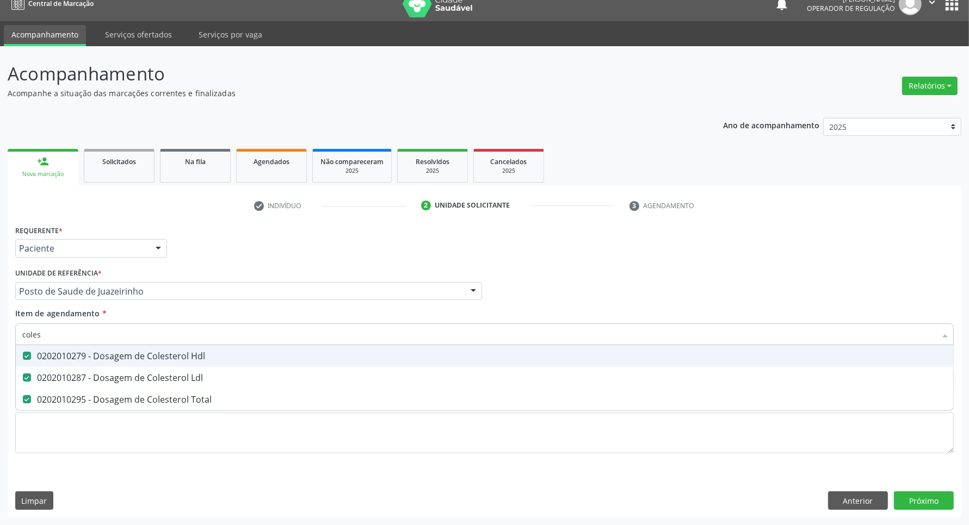
click at [79, 338] on input "coles" at bounding box center [478, 335] width 913 height 22
type input "b"
checkbox Hdl "false"
checkbox Ldl "false"
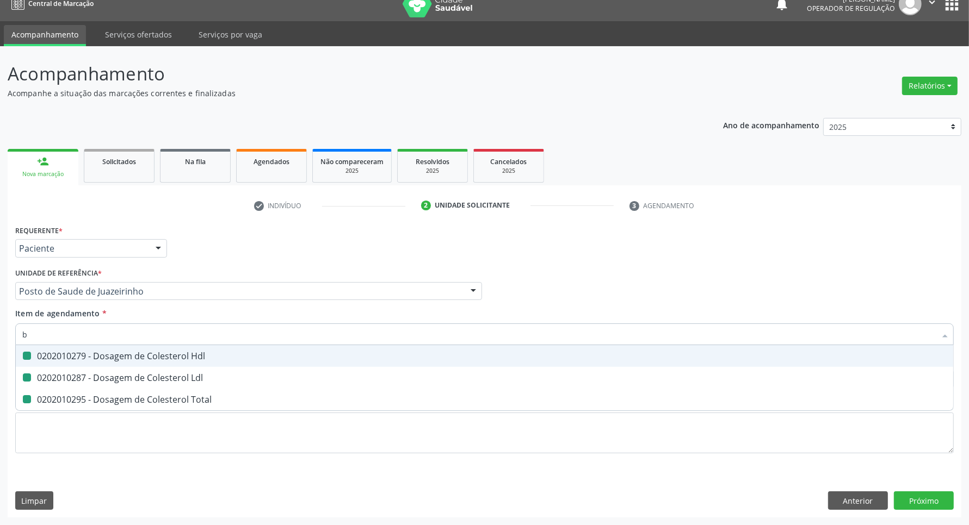
checkbox Total "false"
type input "bilirr"
drag, startPoint x: 72, startPoint y: 355, endPoint x: 79, endPoint y: 346, distance: 11.6
click at [75, 353] on div "0202010201 - Dosagem de Bilirrubina Total e Fracoes" at bounding box center [484, 356] width 924 height 9
checkbox Fracoes "true"
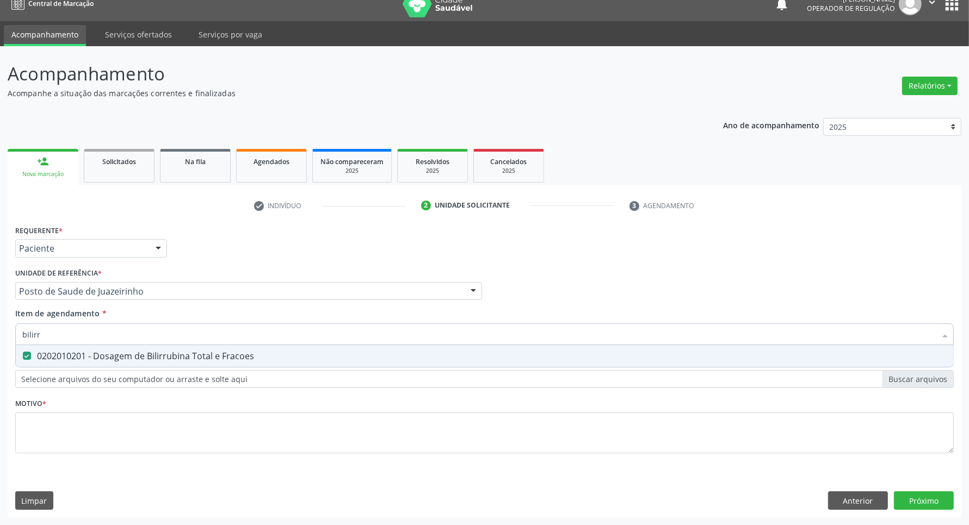
click at [85, 333] on input "bilirr" at bounding box center [478, 335] width 913 height 22
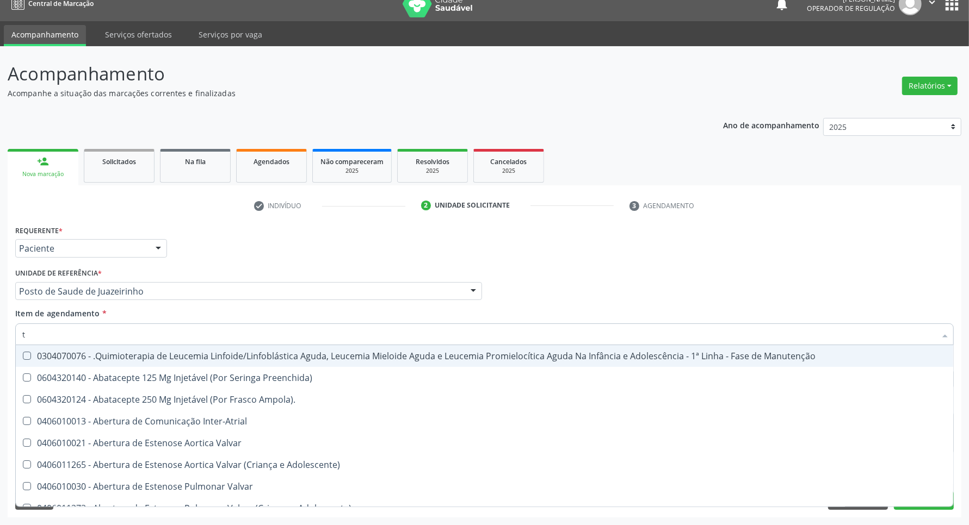
type input "tg"
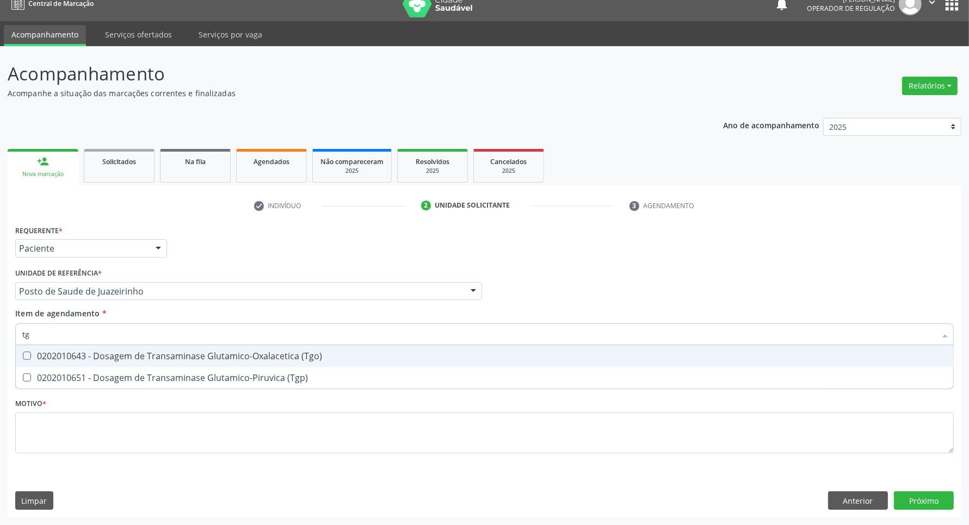
click at [107, 360] on div "0202010643 - Dosagem de Transaminase Glutamico-Oxalacetica (Tgo)" at bounding box center [484, 356] width 924 height 9
checkbox \(Tgo\) "true"
click at [98, 332] on input "tg" at bounding box center [478, 335] width 913 height 22
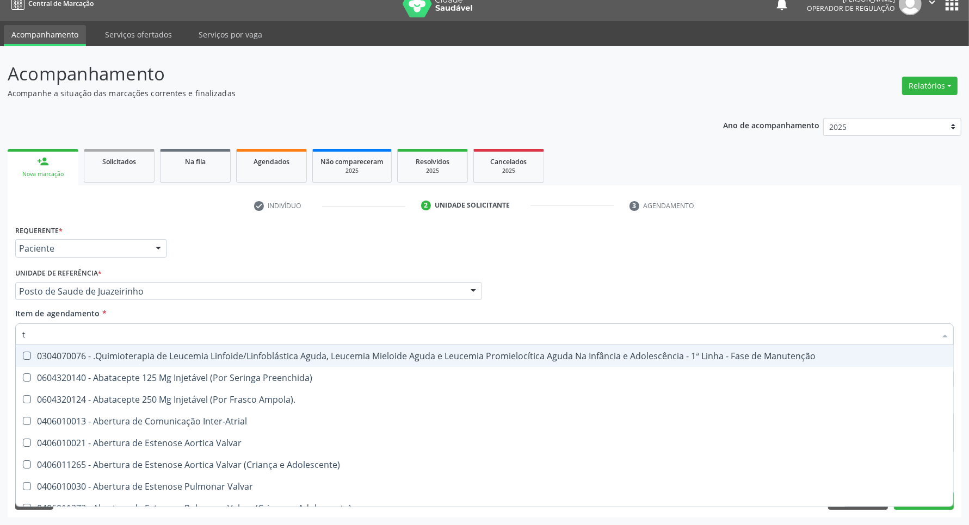
type input "tr"
checkbox Manutenção "false"
checkbox Ii\) "true"
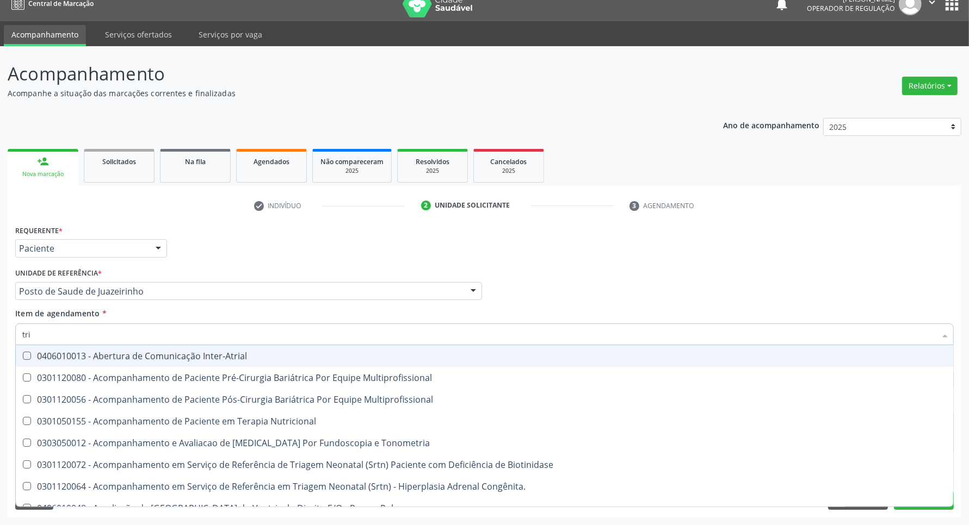
type input "trig"
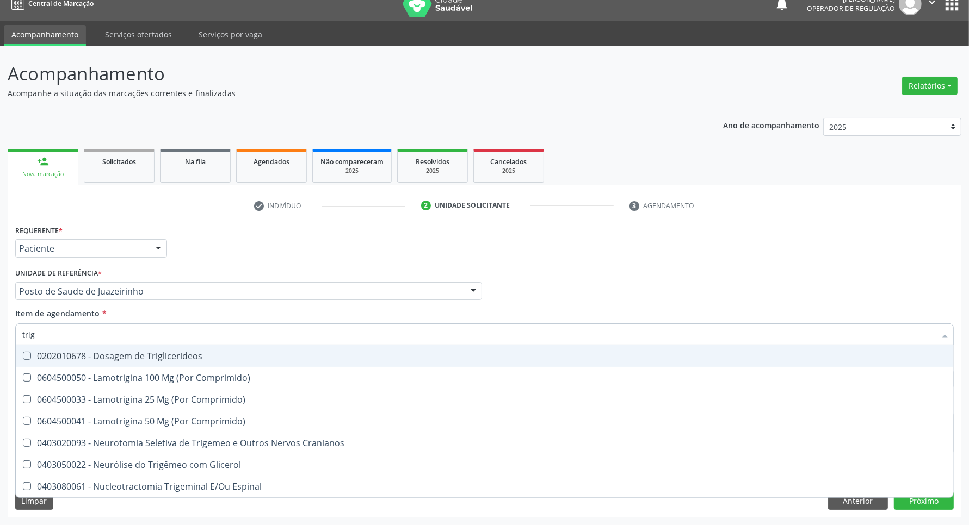
click at [99, 359] on span "0202010678 - Dosagem de Triglicerideos" at bounding box center [484, 356] width 937 height 22
checkbox Triglicerideos "true"
click at [0, 323] on div "Acompanhamento Acompanhe a situação das marcações correntes e finalizadas Relat…" at bounding box center [484, 285] width 969 height 479
type input "h"
checkbox Triglicerideos "false"
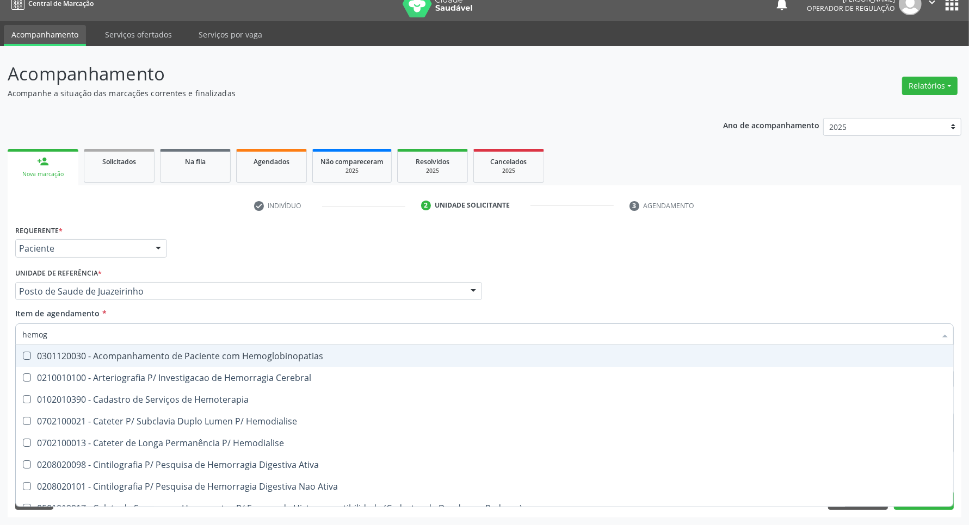
type input "hemogr"
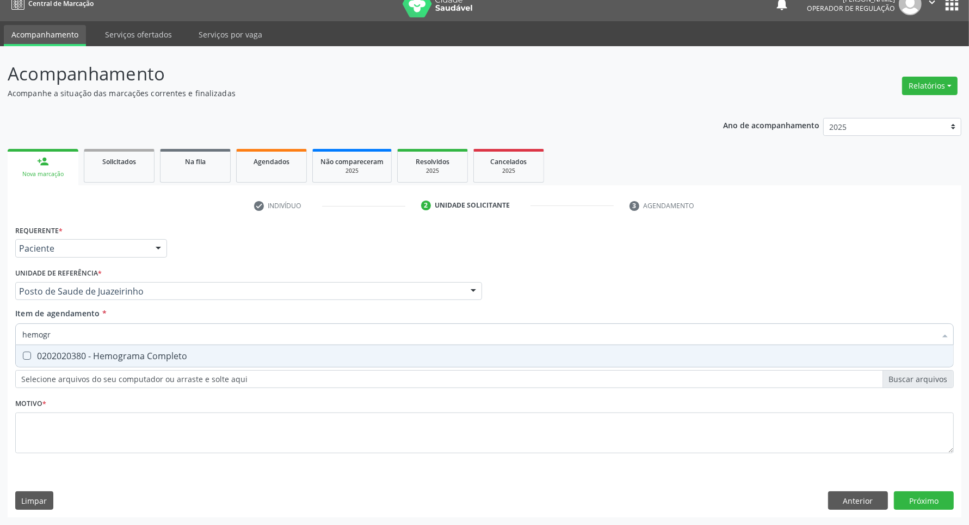
drag, startPoint x: 78, startPoint y: 357, endPoint x: 82, endPoint y: 344, distance: 13.2
click at [79, 353] on div "0202020380 - Hemograma Completo" at bounding box center [484, 356] width 924 height 9
checkbox Completo "true"
click at [85, 337] on input "hemogr" at bounding box center [478, 335] width 913 height 22
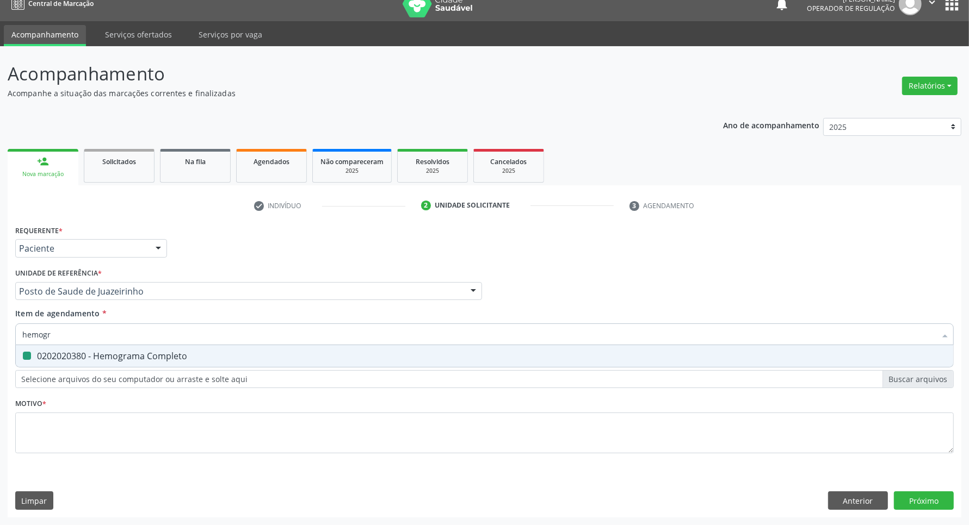
type input "u"
checkbox Completo "false"
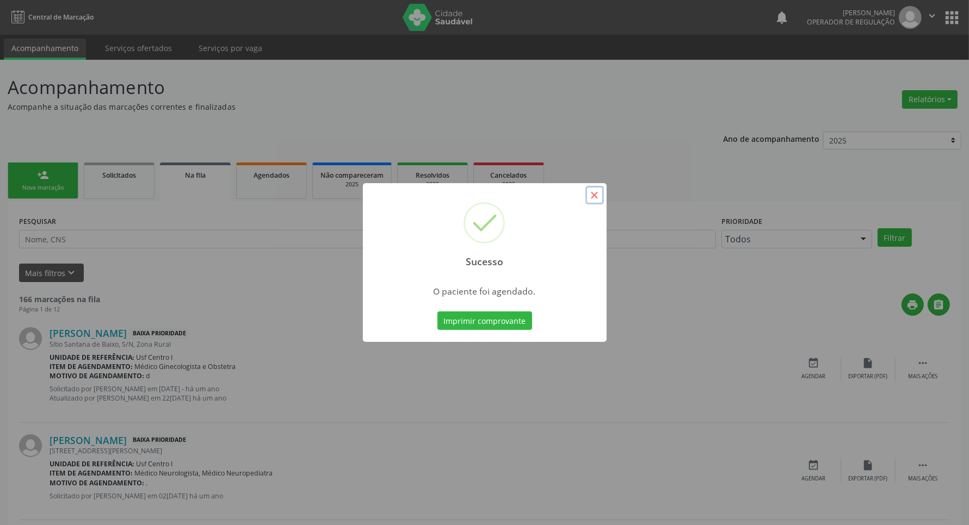
click at [597, 197] on button "×" at bounding box center [594, 195] width 18 height 18
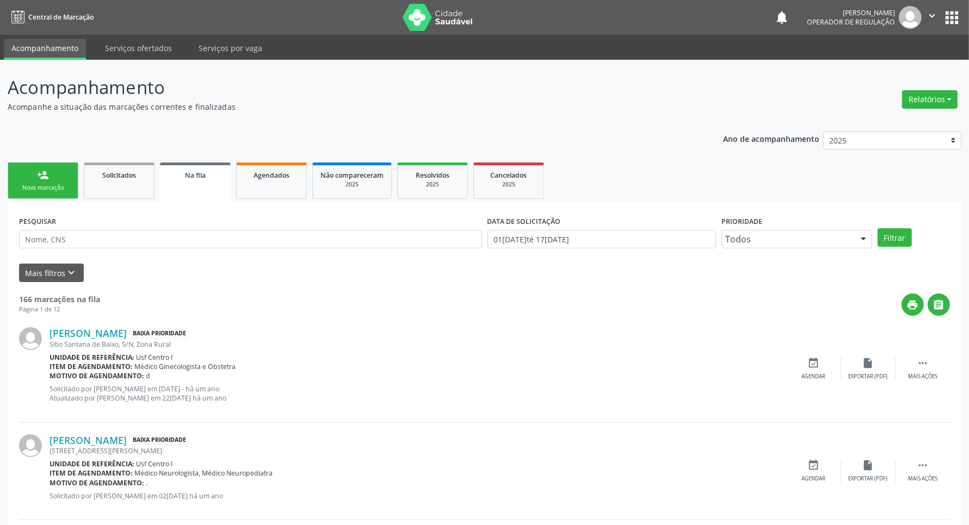
click at [30, 184] on div "Nova marcação" at bounding box center [43, 188] width 54 height 8
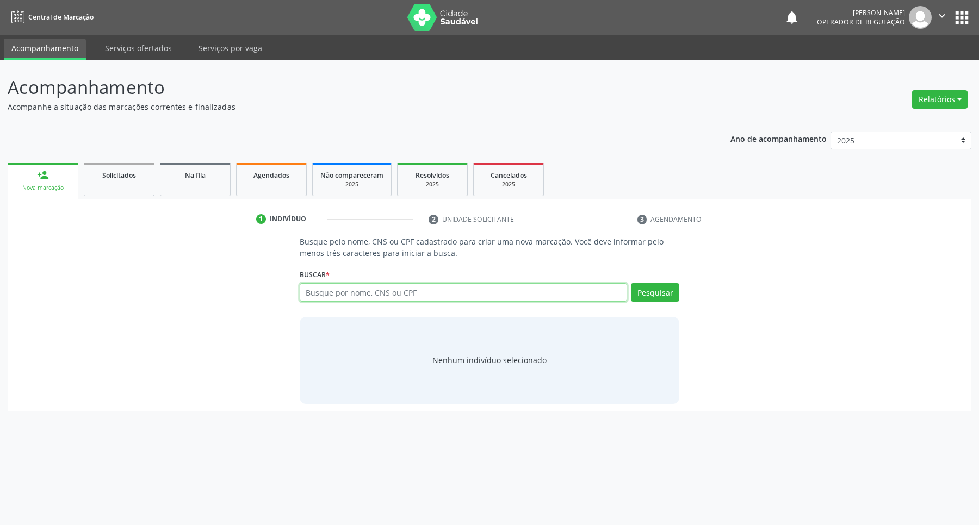
click at [384, 297] on input "text" at bounding box center [464, 292] width 328 height 18
type input "[CREDIT_CARD_NUMBER]"
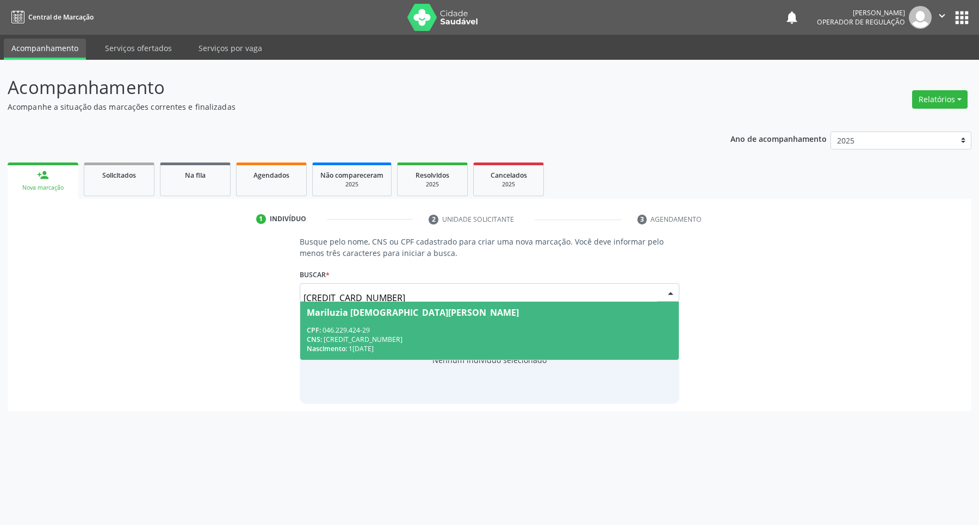
click at [555, 328] on div "CPF: 046.229.424-29" at bounding box center [490, 330] width 366 height 9
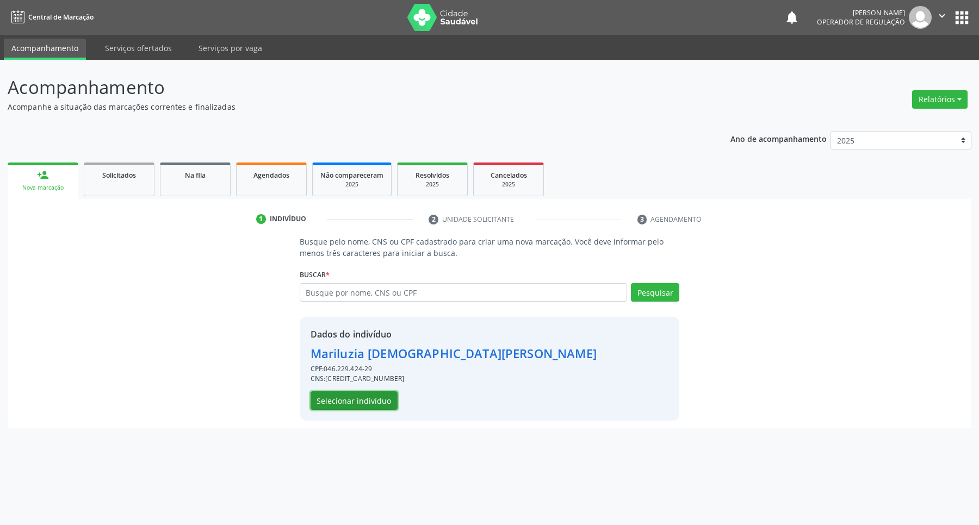
click at [365, 409] on button "Selecionar indivíduo" at bounding box center [354, 401] width 87 height 18
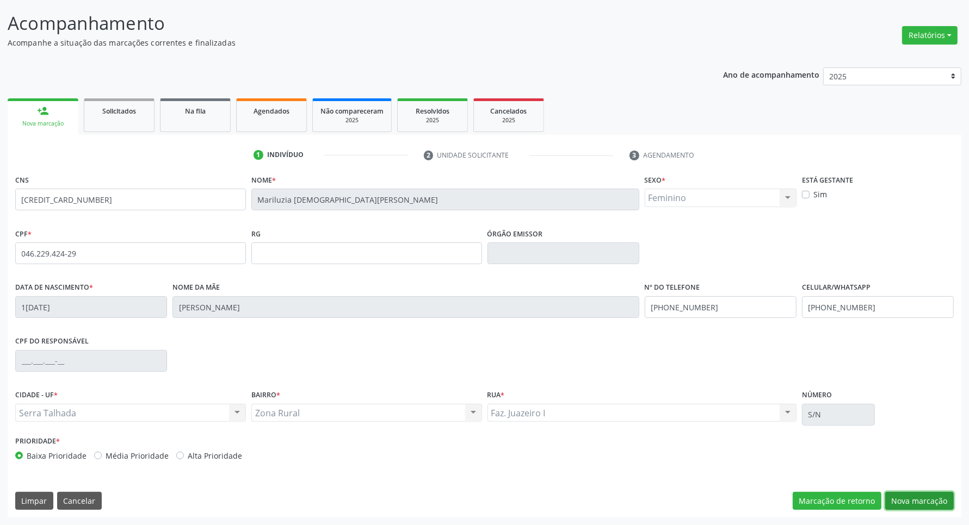
click at [924, 500] on button "Nova marcação" at bounding box center [919, 501] width 69 height 18
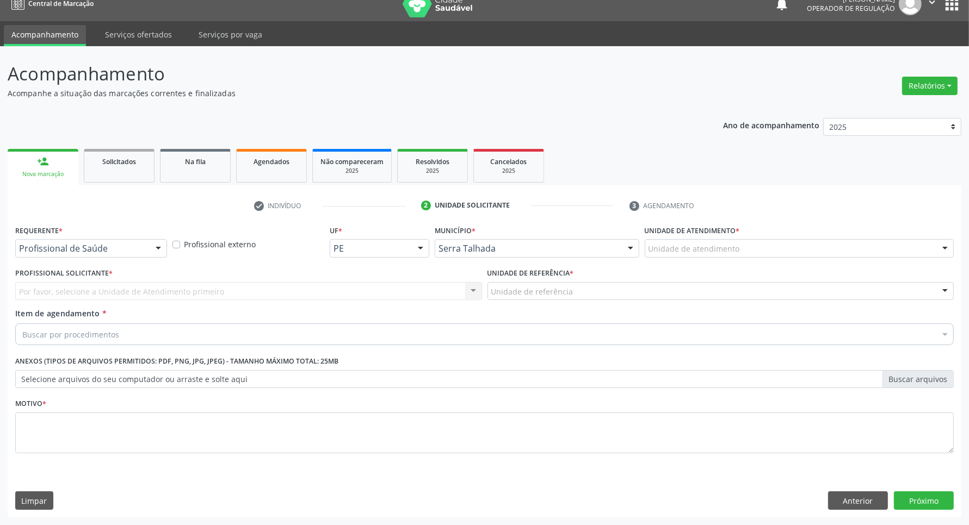
scroll to position [14, 0]
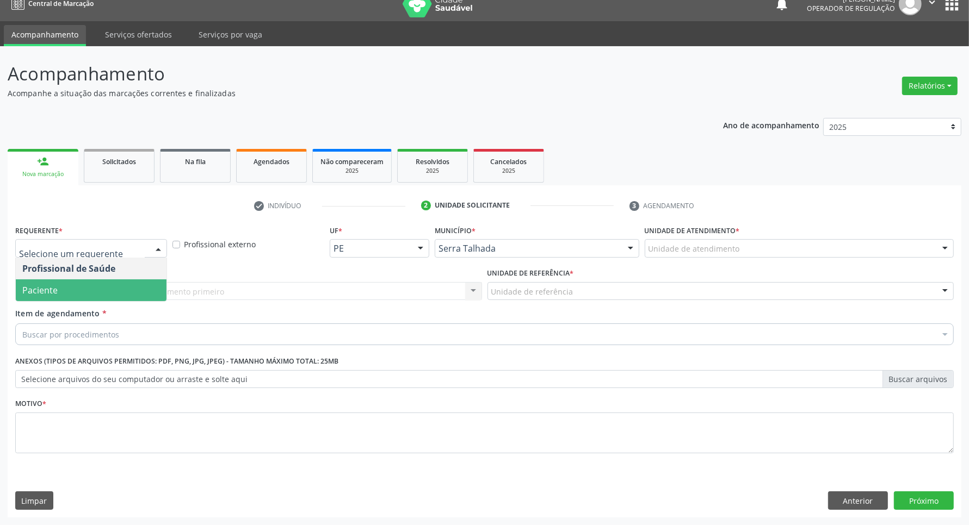
click at [131, 292] on span "Paciente" at bounding box center [91, 291] width 151 height 22
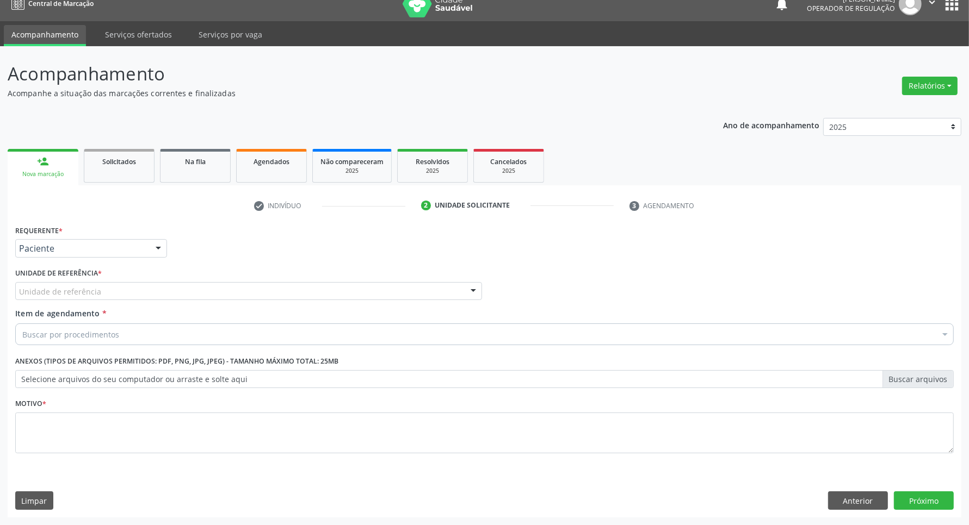
click at [143, 288] on div "Unidade de referência" at bounding box center [248, 291] width 467 height 18
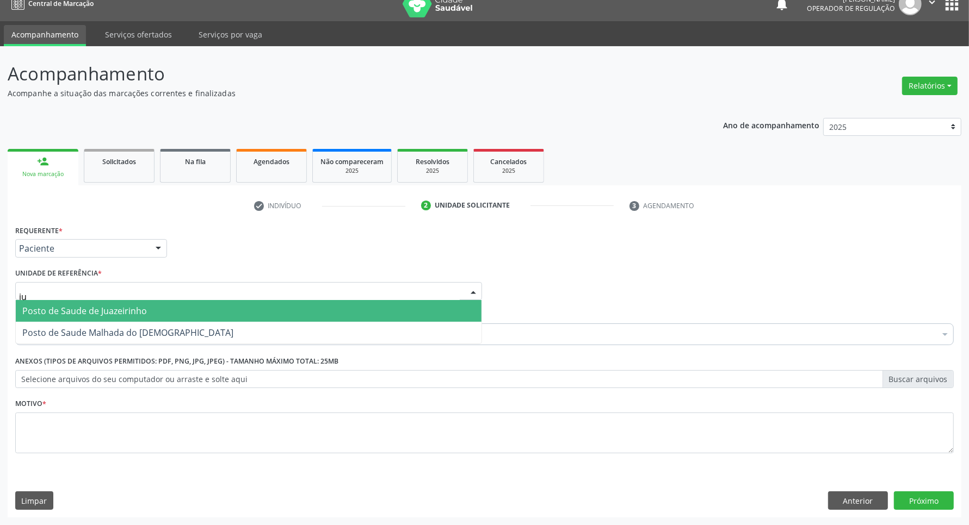
type input "jua"
click at [87, 316] on span "Posto de Saude de Juazeirinho" at bounding box center [84, 311] width 125 height 12
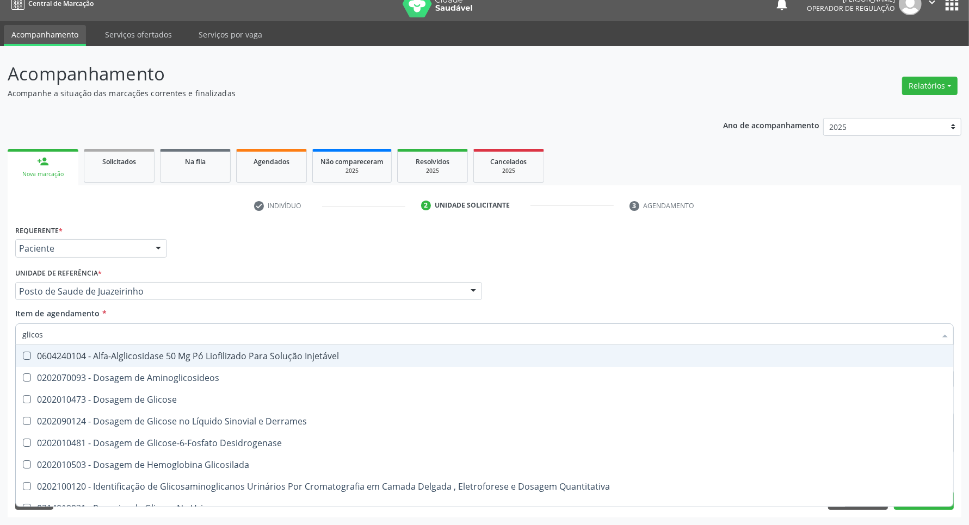
type input "glicose"
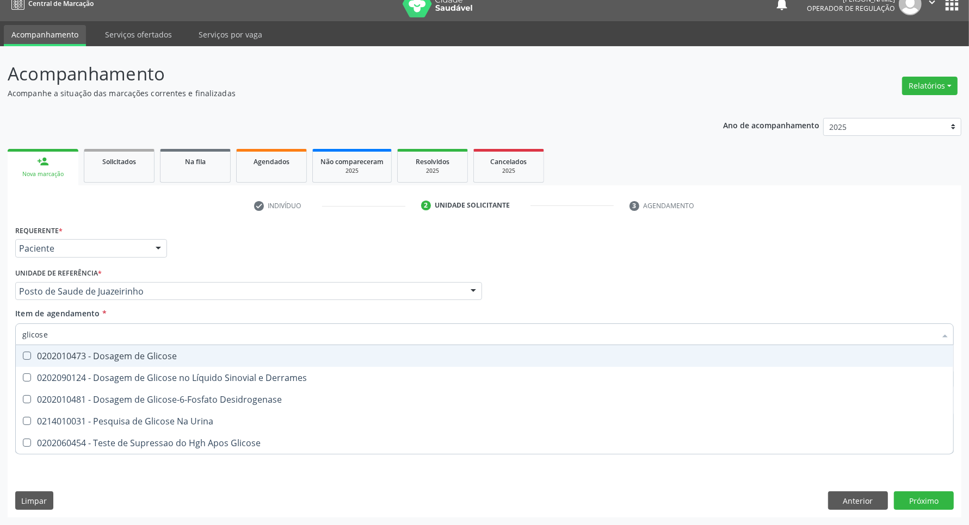
click at [73, 352] on div "0202010473 - Dosagem de Glicose" at bounding box center [484, 356] width 924 height 9
checkbox Glicose "true"
drag, startPoint x: 56, startPoint y: 332, endPoint x: 0, endPoint y: 338, distance: 56.3
click at [0, 339] on div "Acompanhamento Acompanhe a situação das marcações correntes e finalizadas Relat…" at bounding box center [484, 285] width 969 height 479
type input "a"
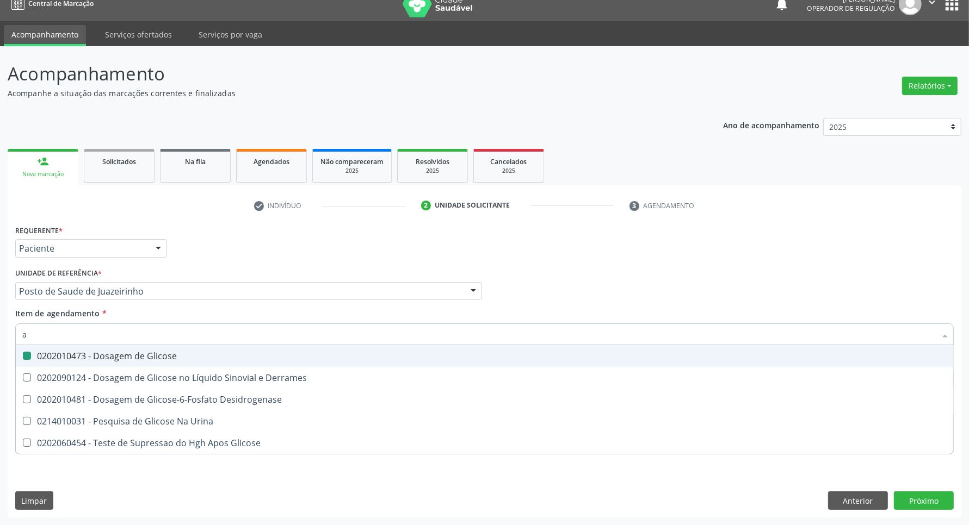
checkbox Glicose "false"
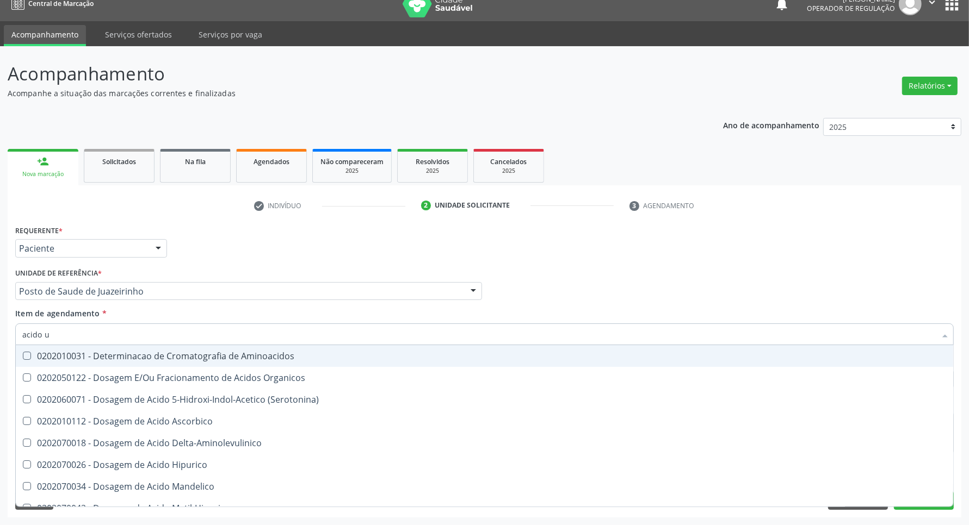
type input "acido u"
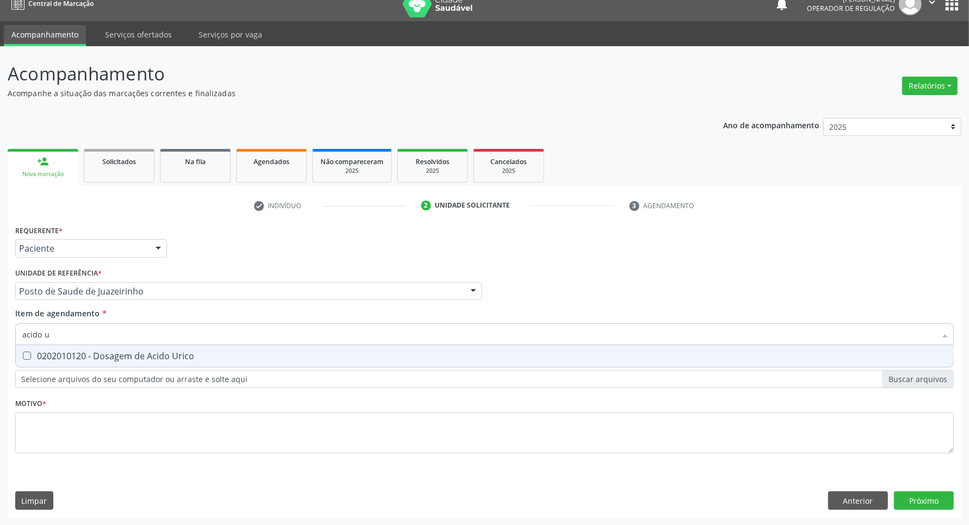
click at [41, 357] on div "0202010120 - Dosagem de Acido Urico" at bounding box center [484, 356] width 924 height 9
checkbox Urico "true"
drag, startPoint x: 56, startPoint y: 331, endPoint x: 0, endPoint y: 313, distance: 58.8
click at [0, 313] on div "Acompanhamento Acompanhe a situação das marcações correntes e finalizadas Relat…" at bounding box center [484, 285] width 969 height 479
type input "c"
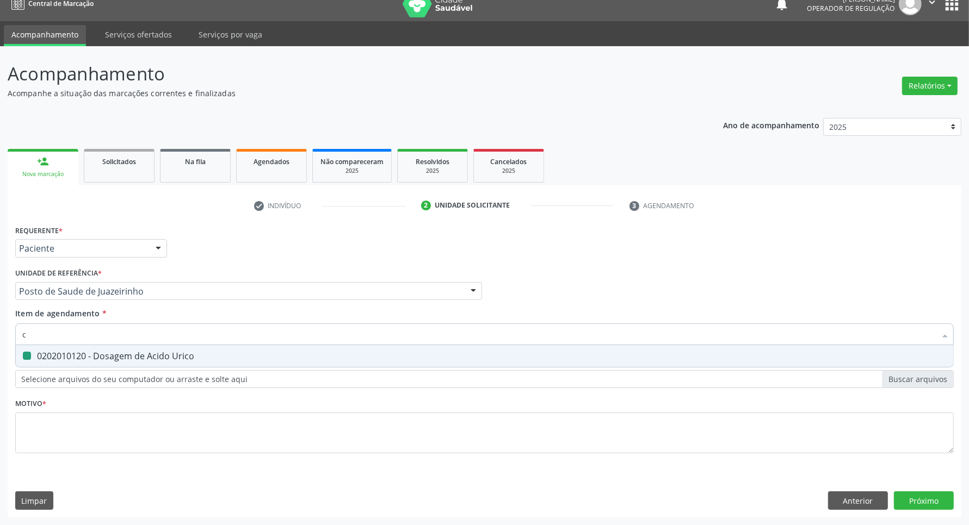
checkbox Urico "false"
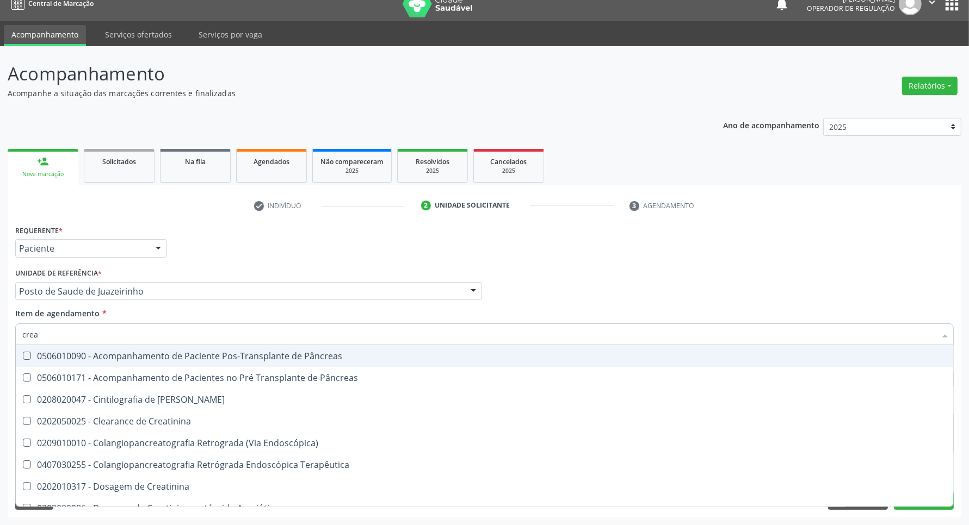
type input "creat"
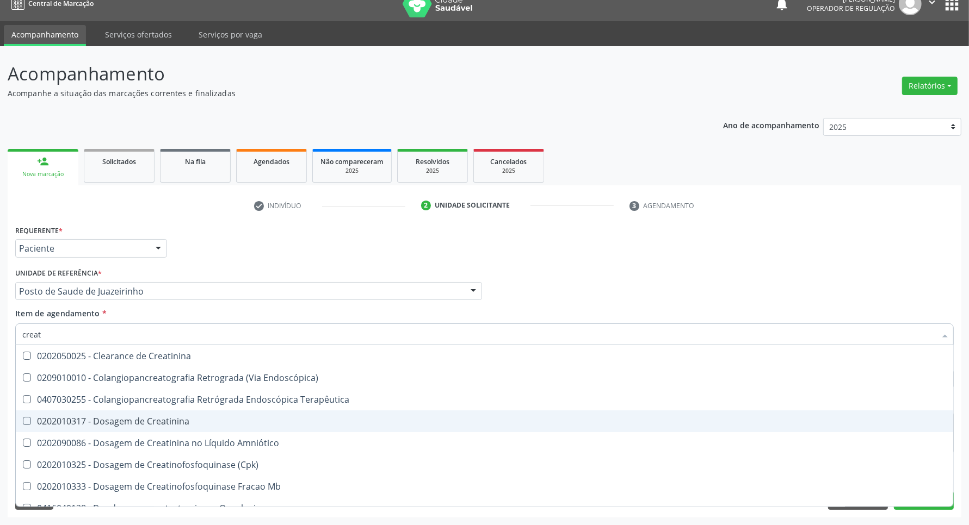
click at [70, 422] on div "0202010317 - Dosagem de Creatinina" at bounding box center [484, 421] width 924 height 9
checkbox Creatinina "true"
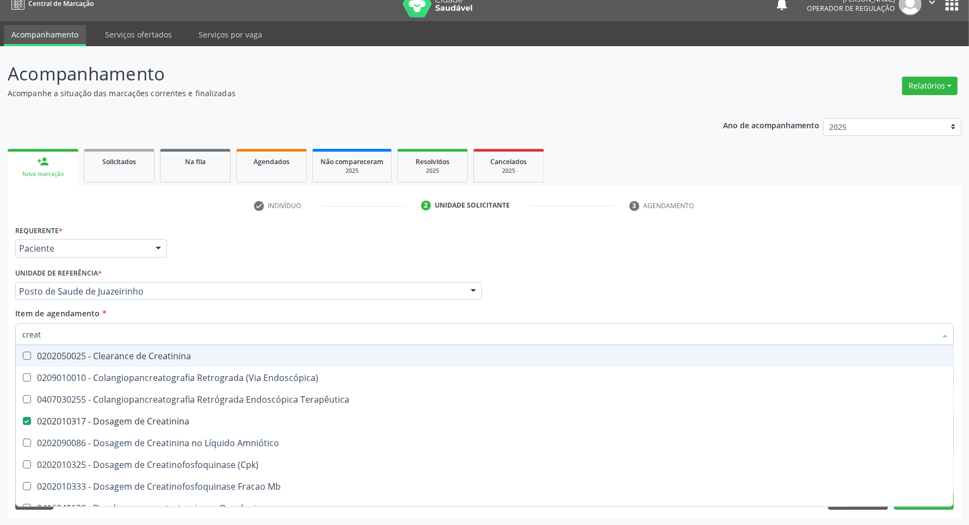
drag, startPoint x: 29, startPoint y: 336, endPoint x: 0, endPoint y: 360, distance: 37.8
click at [0, 355] on div "Acompanhamento Acompanhe a situação das marcações correntes e finalizadas Relat…" at bounding box center [484, 285] width 969 height 479
type input "u"
checkbox Creatinina "false"
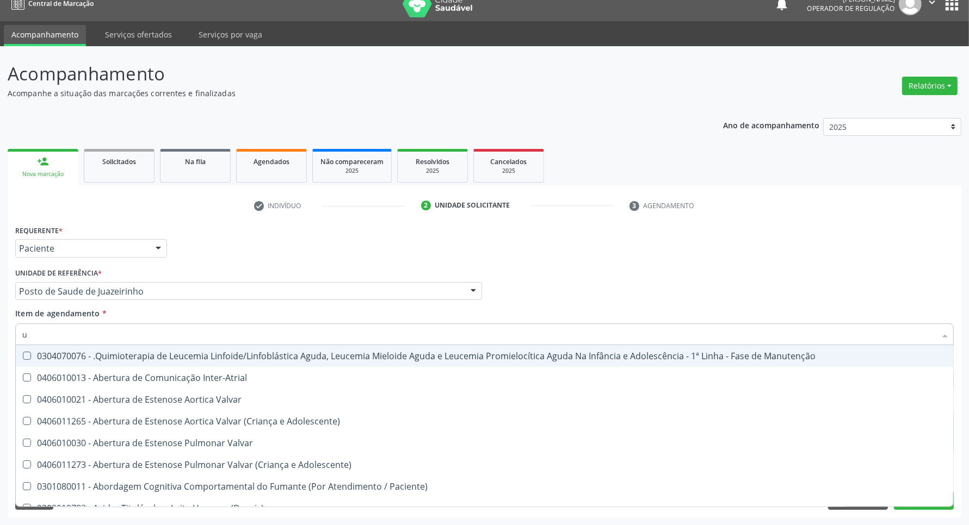
type input "ur"
checkbox B "true"
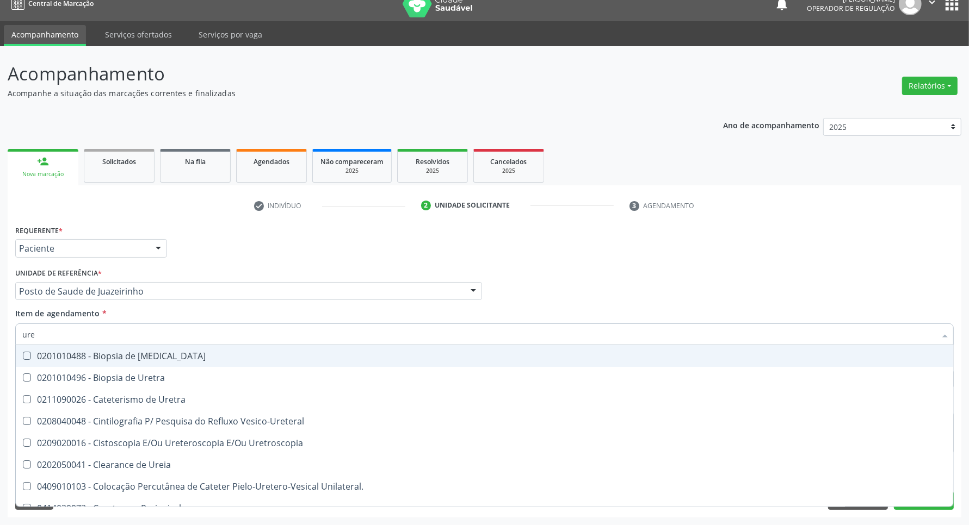
type input "urei"
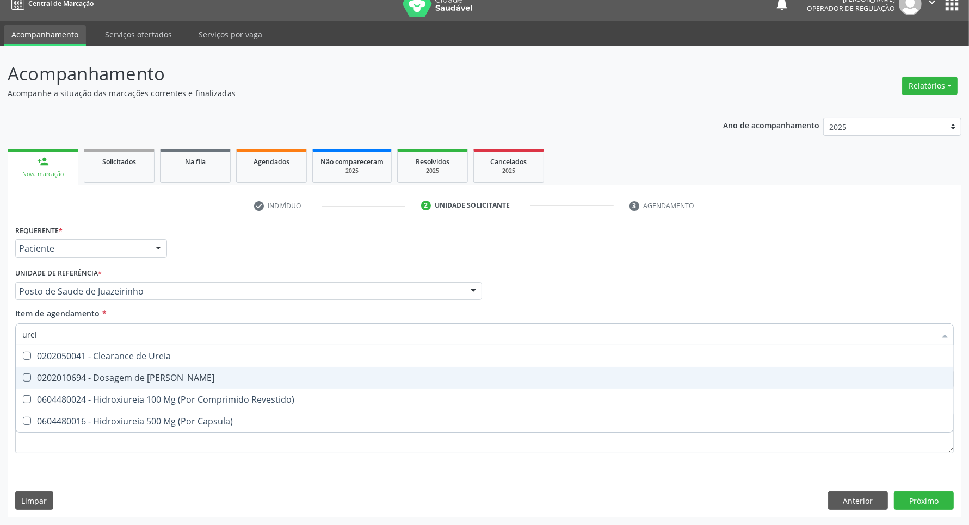
drag, startPoint x: 35, startPoint y: 382, endPoint x: 50, endPoint y: 357, distance: 28.3
click at [36, 379] on div "0202010694 - Dosagem de [PERSON_NAME]" at bounding box center [484, 378] width 924 height 9
checkbox Ureia "true"
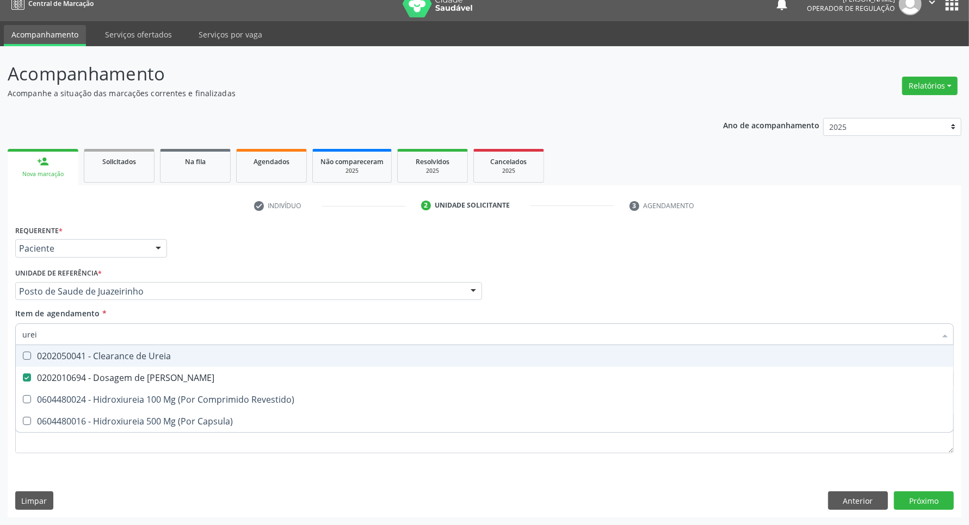
drag, startPoint x: 61, startPoint y: 333, endPoint x: 0, endPoint y: 336, distance: 61.5
click at [0, 337] on div "Acompanhamento Acompanhe a situação das marcações correntes e finalizadas Relat…" at bounding box center [484, 285] width 969 height 479
type input "c"
checkbox Ureia "false"
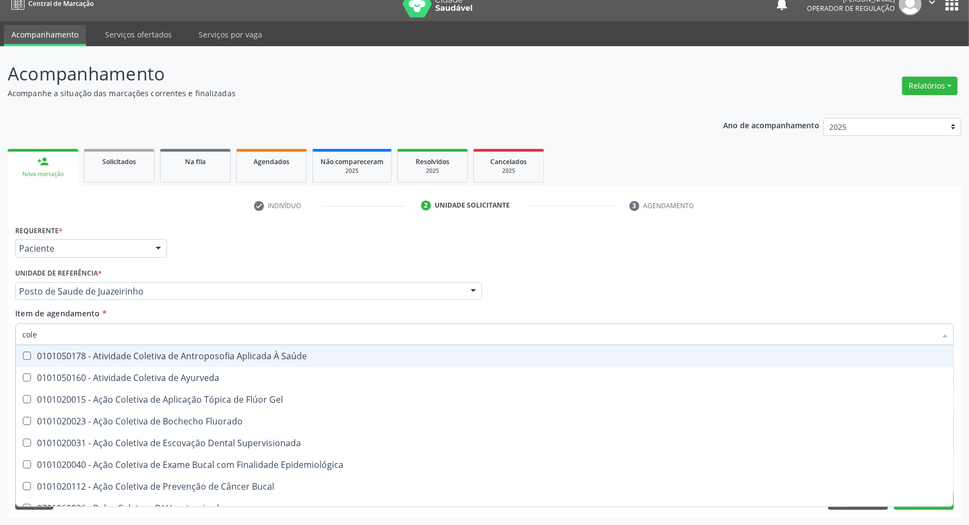
type input "coles"
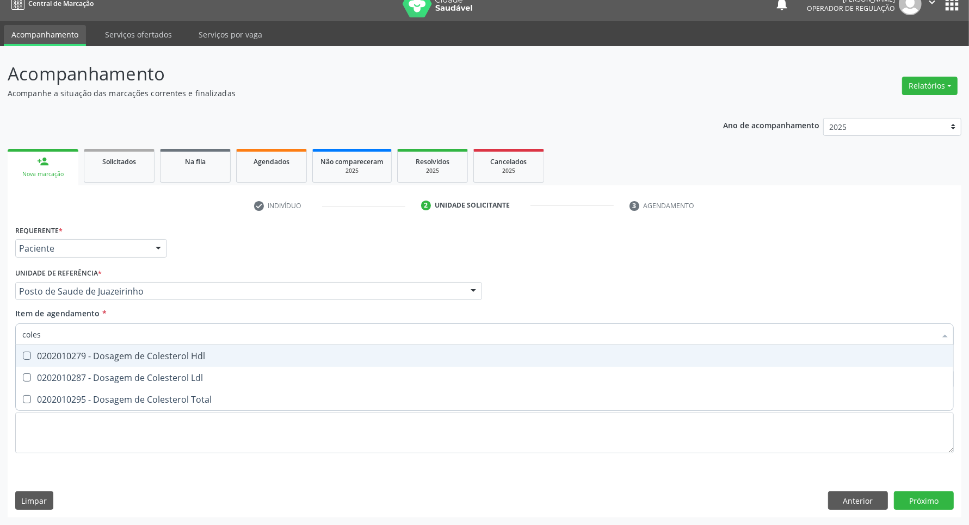
click at [37, 353] on div "0202010279 - Dosagem de Colesterol Hdl" at bounding box center [484, 356] width 924 height 9
checkbox Hdl "true"
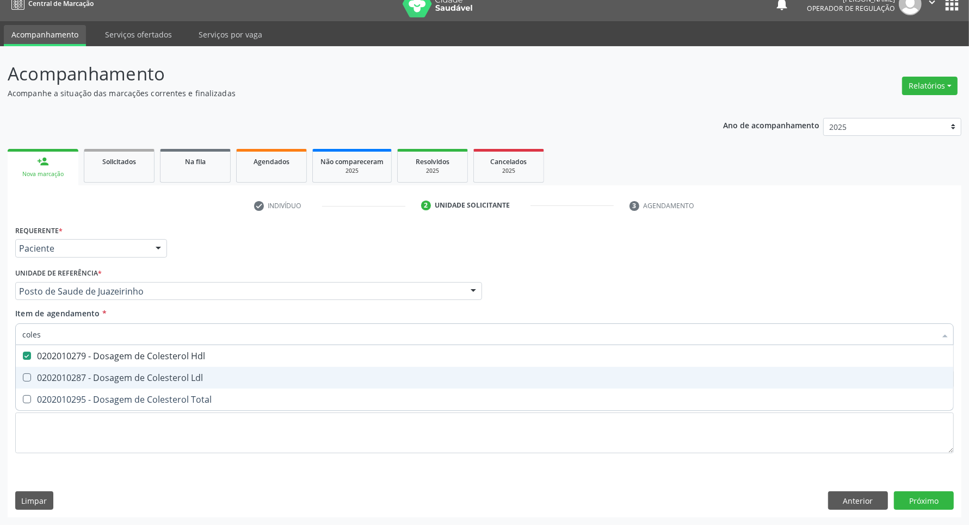
click at [39, 381] on div "0202010287 - Dosagem de Colesterol Ldl" at bounding box center [484, 378] width 924 height 9
checkbox Ldl "true"
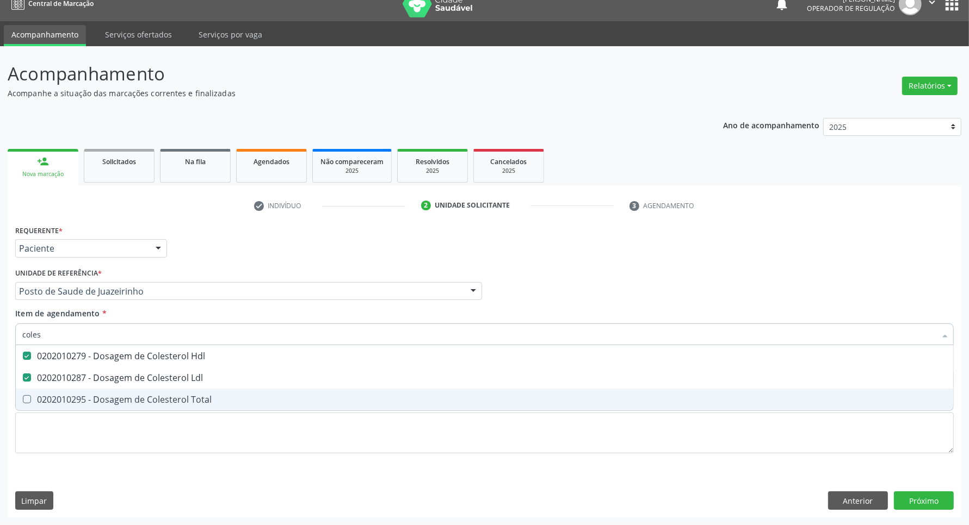
drag, startPoint x: 41, startPoint y: 398, endPoint x: 61, endPoint y: 345, distance: 56.5
click at [42, 388] on ul "Desfazer seleção 0202010279 - Dosagem de Colesterol Hdl 0202010287 - Dosagem de…" at bounding box center [484, 377] width 937 height 65
drag, startPoint x: 40, startPoint y: 400, endPoint x: 50, endPoint y: 369, distance: 33.2
click at [42, 392] on span "0202010295 - Dosagem de Colesterol Total" at bounding box center [484, 400] width 937 height 22
checkbox Total "true"
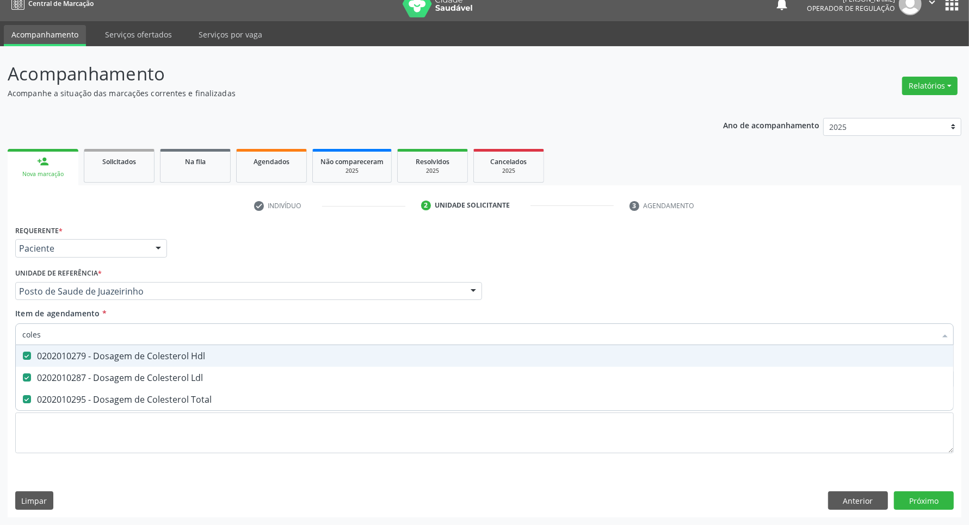
drag, startPoint x: 27, startPoint y: 336, endPoint x: 0, endPoint y: 332, distance: 27.5
click at [0, 332] on div "Acompanhamento Acompanhe a situação das marcações correntes e finalizadas Relat…" at bounding box center [484, 285] width 969 height 479
type input "b"
checkbox Hdl "false"
checkbox Ldl "false"
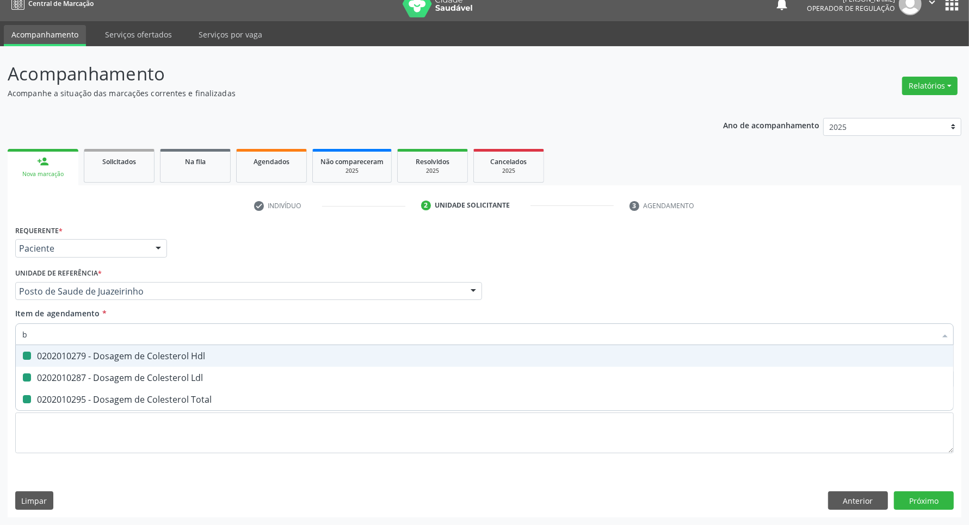
checkbox Total "false"
type input "bilirru"
drag, startPoint x: 39, startPoint y: 362, endPoint x: 58, endPoint y: 339, distance: 30.2
click at [41, 361] on span "0202010201 - Dosagem de Bilirrubina Total e Fracoes" at bounding box center [484, 356] width 937 height 22
checkbox Fracoes "true"
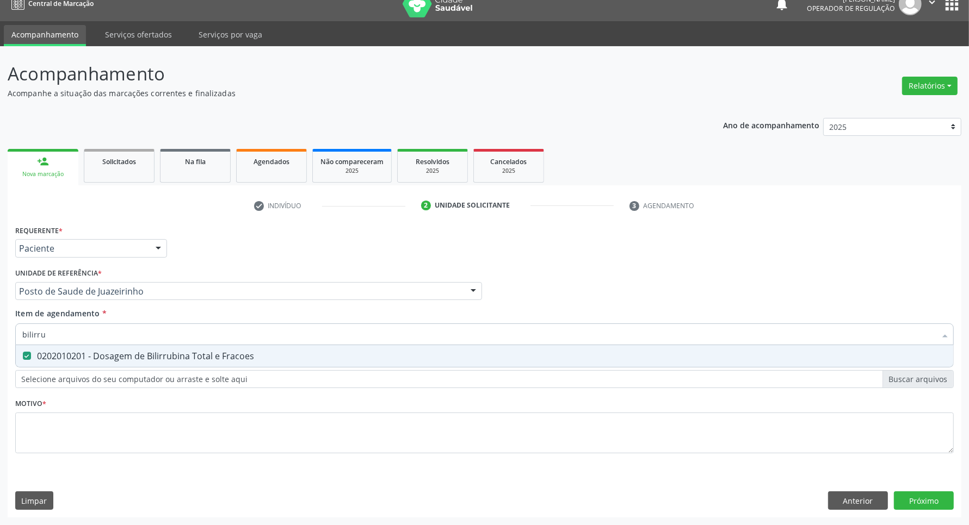
drag, startPoint x: 63, startPoint y: 331, endPoint x: 0, endPoint y: 354, distance: 67.1
click at [0, 354] on div "Acompanhamento Acompanhe a situação das marcações correntes e finalizadas Relat…" at bounding box center [484, 285] width 969 height 479
type input "t"
checkbox Fracoes "false"
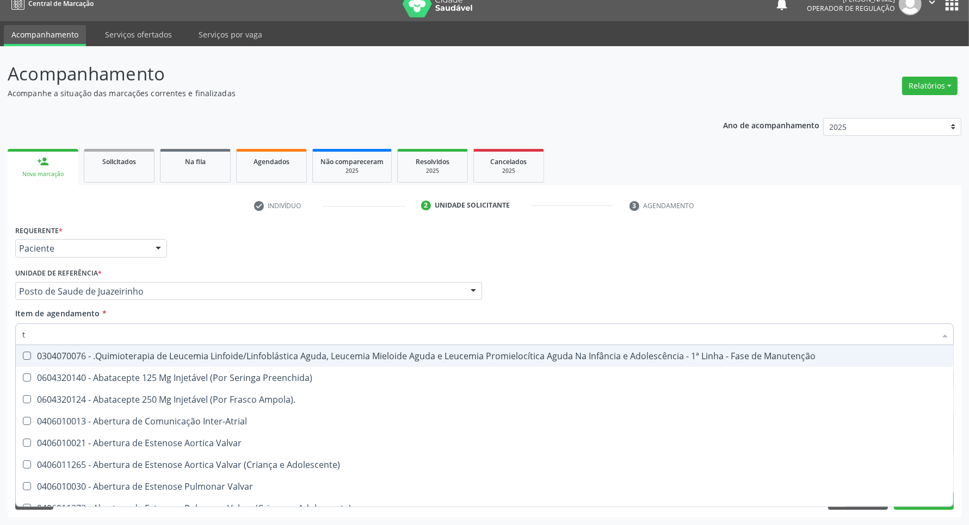
type input "tg"
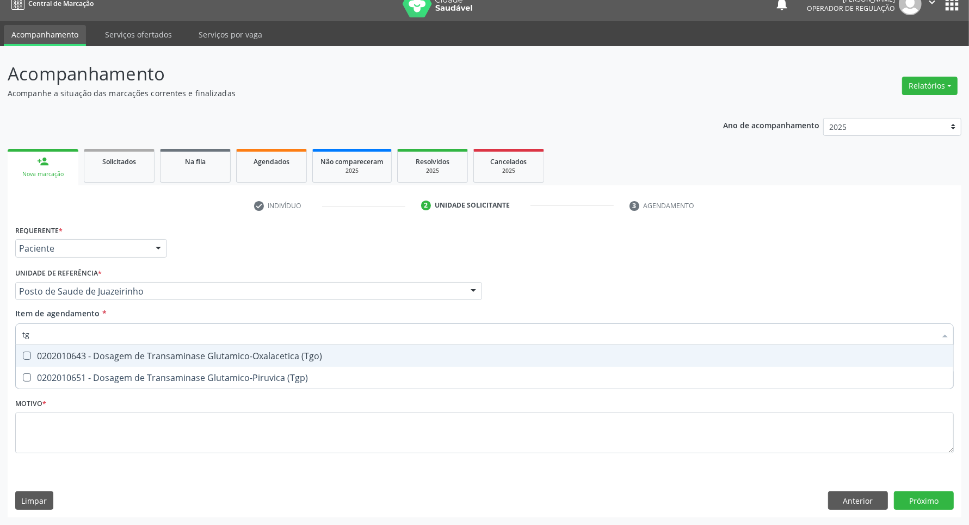
drag, startPoint x: 33, startPoint y: 361, endPoint x: 37, endPoint y: 343, distance: 18.5
click at [34, 360] on span "0202010643 - Dosagem de Transaminase Glutamico-Oxalacetica (Tgo)" at bounding box center [484, 356] width 937 height 22
checkbox \(Tgo\) "true"
drag, startPoint x: 9, startPoint y: 335, endPoint x: 0, endPoint y: 335, distance: 9.2
click at [0, 335] on div "Acompanhamento Acompanhe a situação das marcações correntes e finalizadas Relat…" at bounding box center [484, 285] width 969 height 479
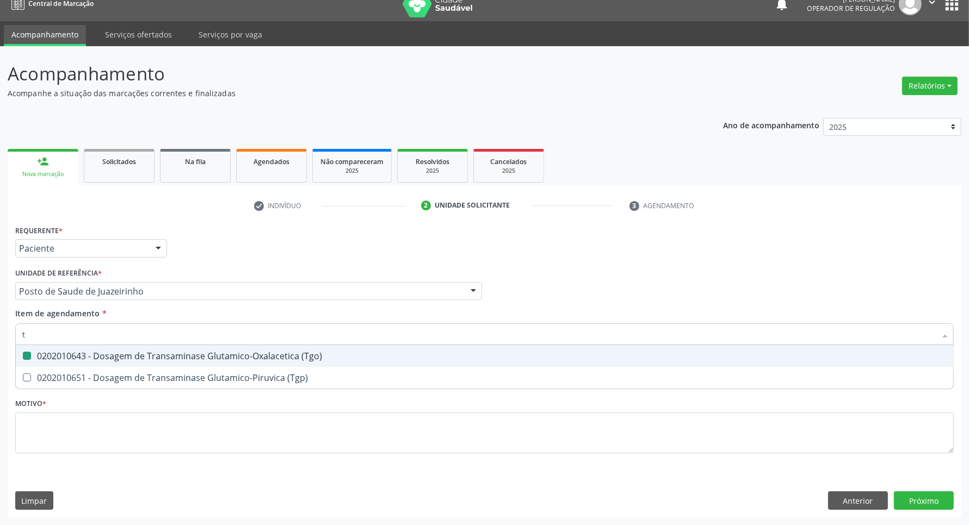
type input "tr"
checkbox \(Tgo\) "false"
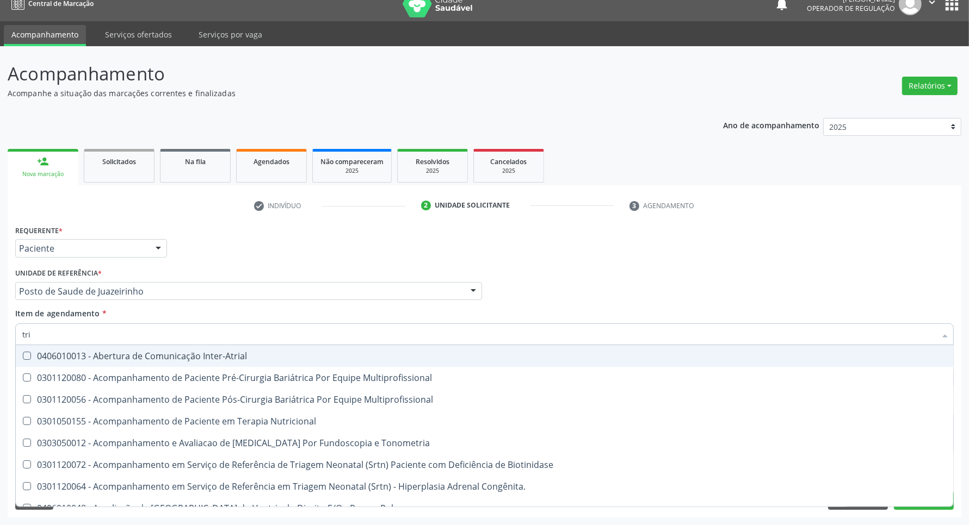
type input "trig"
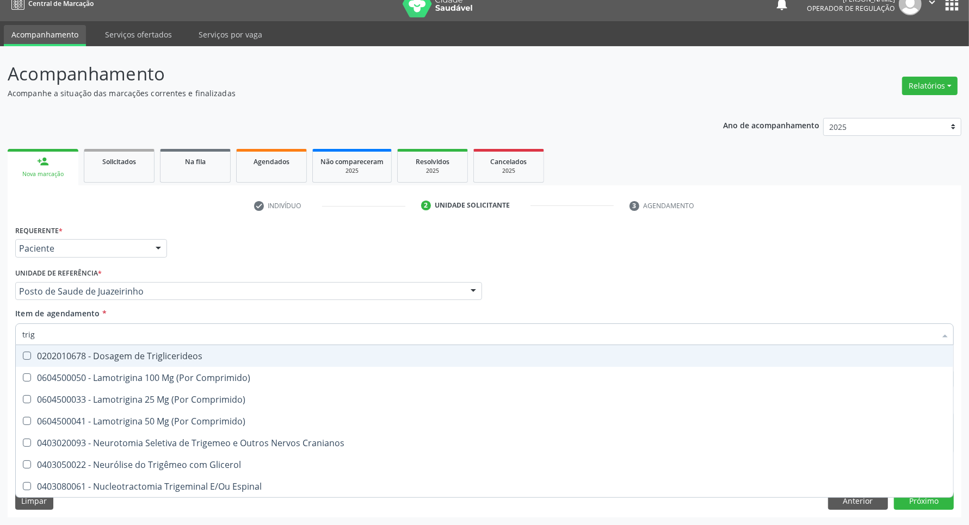
drag, startPoint x: 38, startPoint y: 359, endPoint x: 52, endPoint y: 332, distance: 29.9
click at [41, 354] on div "0202010678 - Dosagem de Triglicerideos" at bounding box center [484, 356] width 924 height 9
checkbox Triglicerideos "true"
drag, startPoint x: 53, startPoint y: 328, endPoint x: 0, endPoint y: 346, distance: 56.3
click at [0, 346] on div "Acompanhamento Acompanhe a situação das marcações correntes e finalizadas Relat…" at bounding box center [484, 285] width 969 height 479
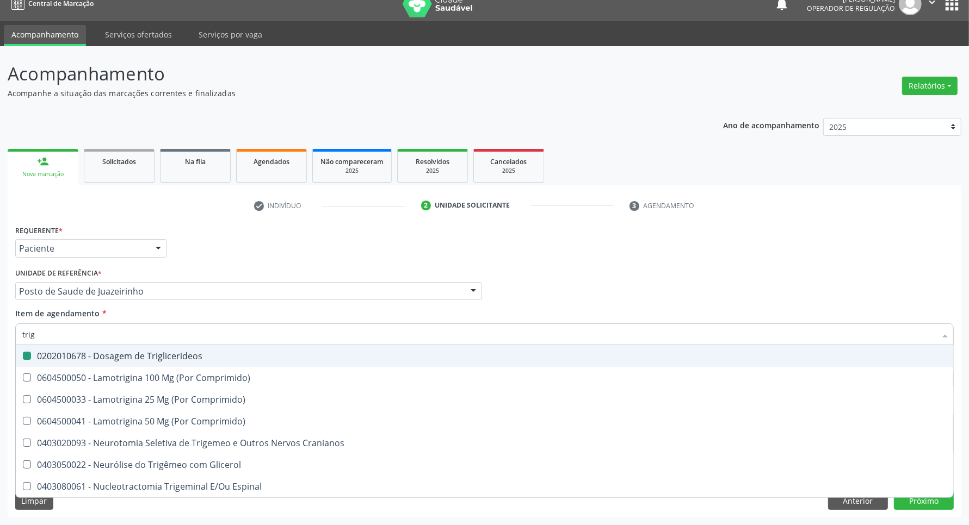
type input "h"
checkbox Triglicerideos "false"
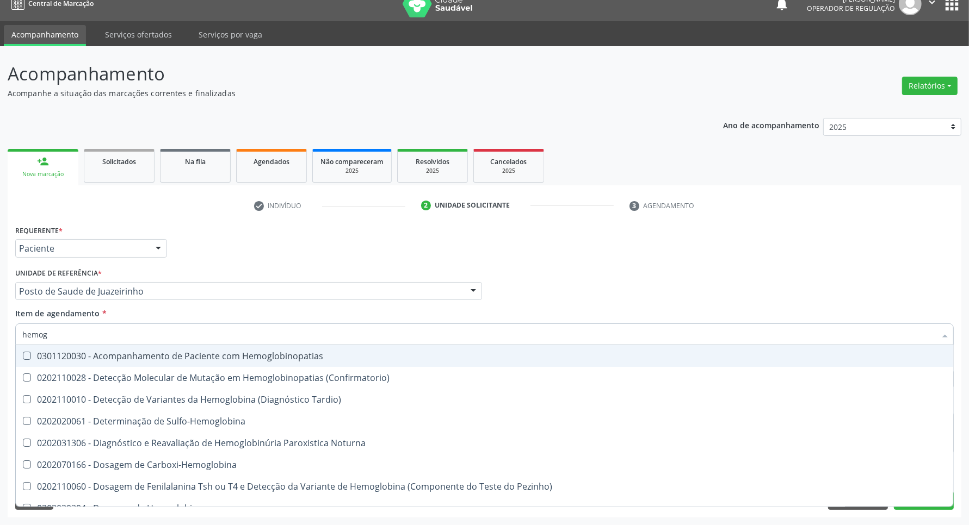
type input "hemogr"
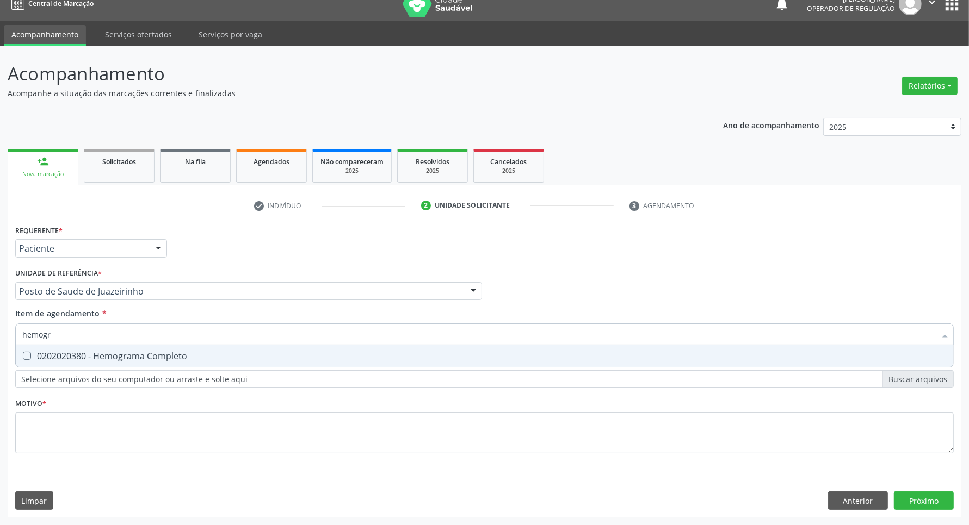
click at [360, 362] on span "0202020380 - Hemograma Completo" at bounding box center [484, 356] width 937 height 22
checkbox Completo "true"
click at [317, 339] on input "hemogr" at bounding box center [478, 335] width 913 height 22
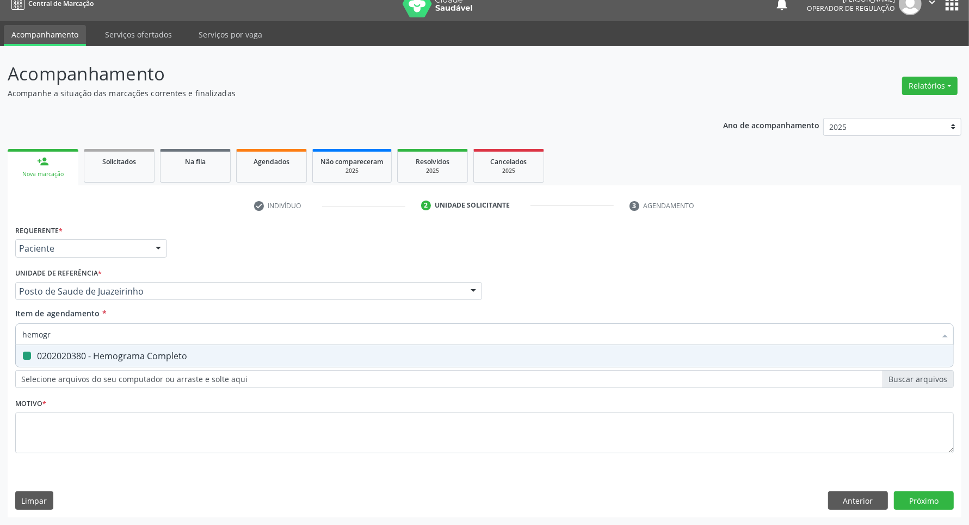
type input "u"
checkbox Completo "false"
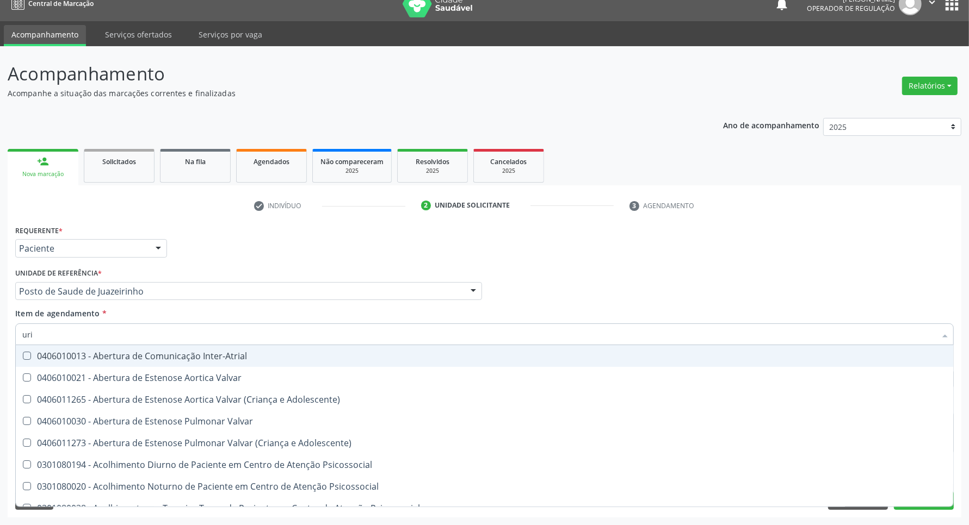
type input "urin"
checkbox B "false"
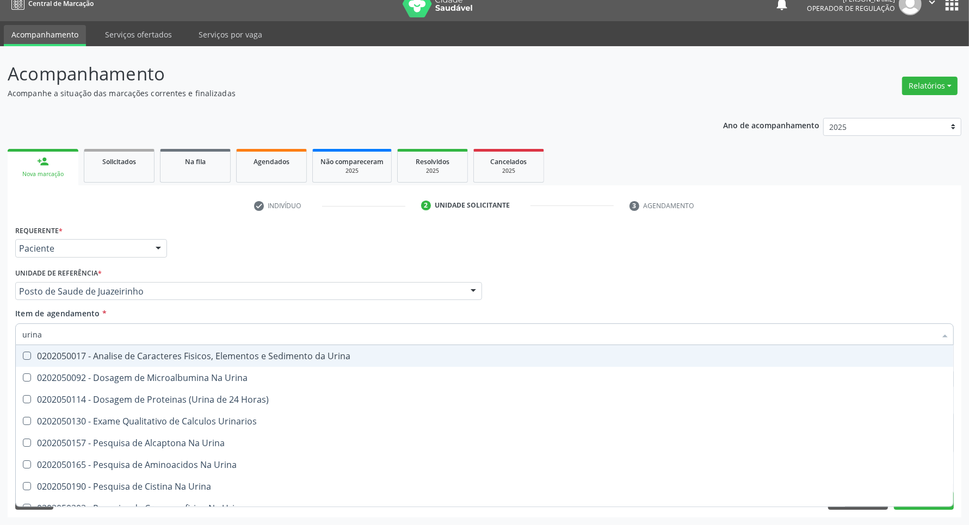
type input "urina"
drag, startPoint x: 287, startPoint y: 359, endPoint x: 287, endPoint y: 352, distance: 7.1
click at [287, 359] on div "0202050017 - Analise de Caracteres Fisicos, Elementos e Sedimento da Urina" at bounding box center [484, 356] width 924 height 9
checkbox Urina "true"
click at [287, 343] on input "urina" at bounding box center [478, 335] width 913 height 22
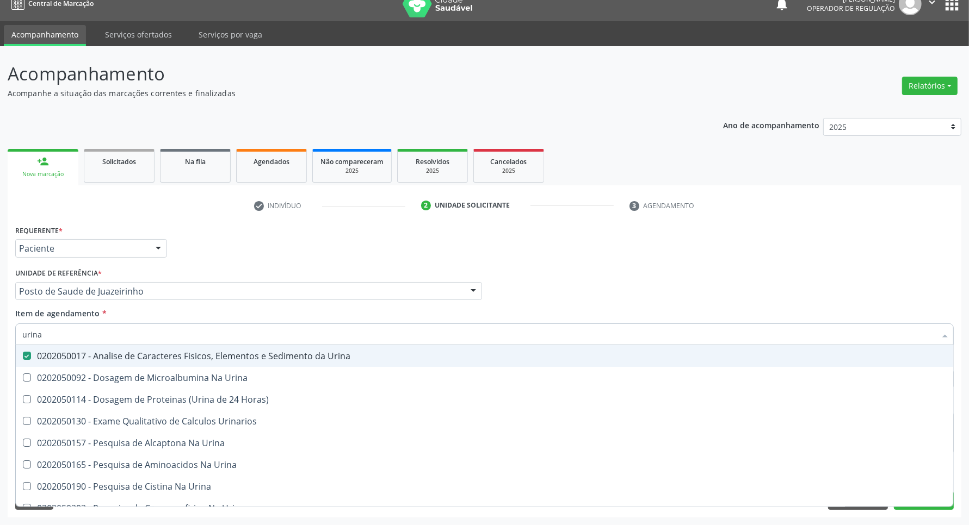
click at [287, 343] on input "urina" at bounding box center [478, 335] width 913 height 22
type input "p"
checkbox Urina "false"
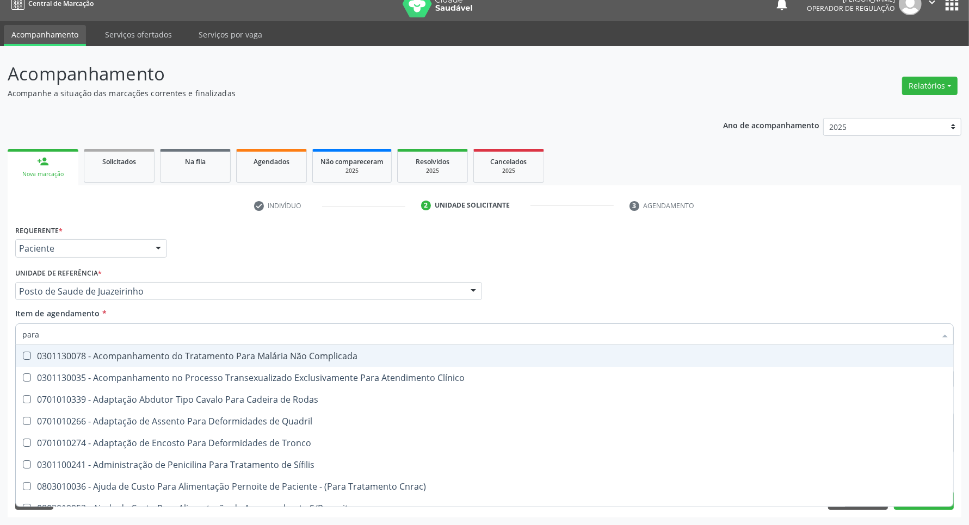
type input "paras"
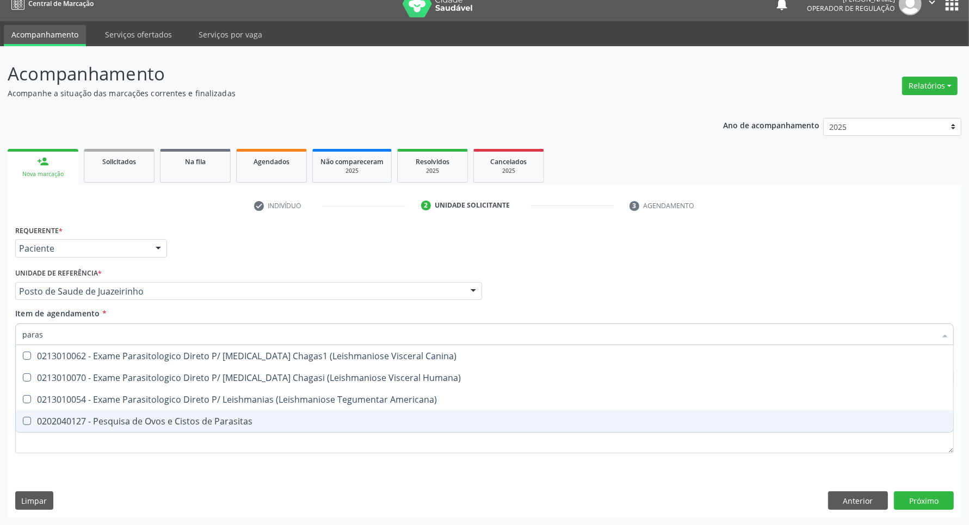
click at [206, 417] on div "0202040127 - Pesquisa de Ovos e Cistos de Parasitas" at bounding box center [484, 421] width 924 height 9
checkbox Parasitas "true"
click at [197, 444] on div "Requerente * Paciente Profissional de Saúde Paciente Nenhum resultado encontrad…" at bounding box center [484, 345] width 938 height 246
checkbox Humana\) "true"
checkbox Americana\) "true"
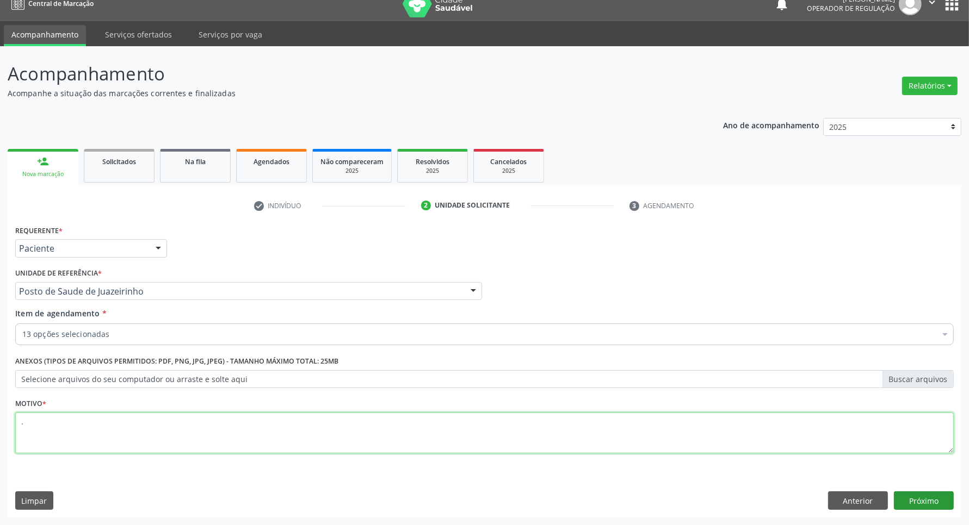
type textarea "."
click at [931, 497] on button "Próximo" at bounding box center [924, 501] width 60 height 18
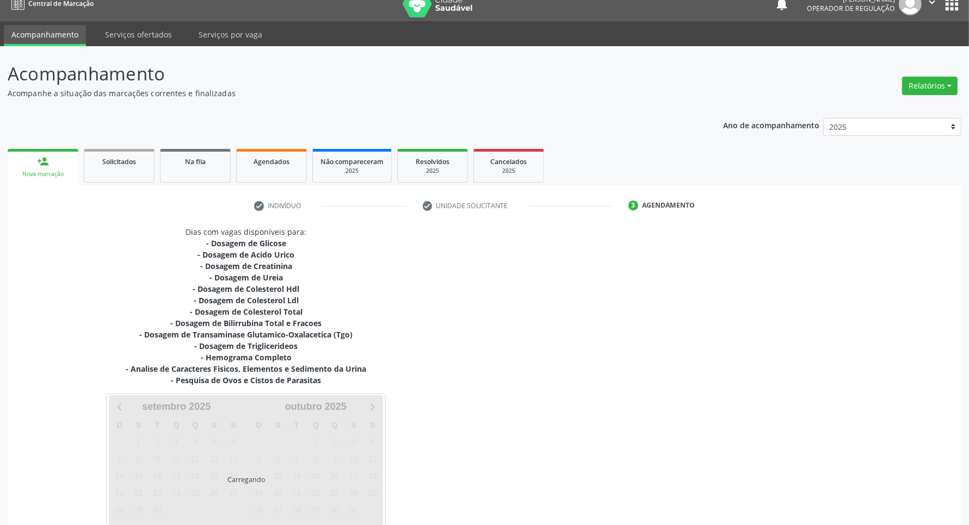
scroll to position [85, 0]
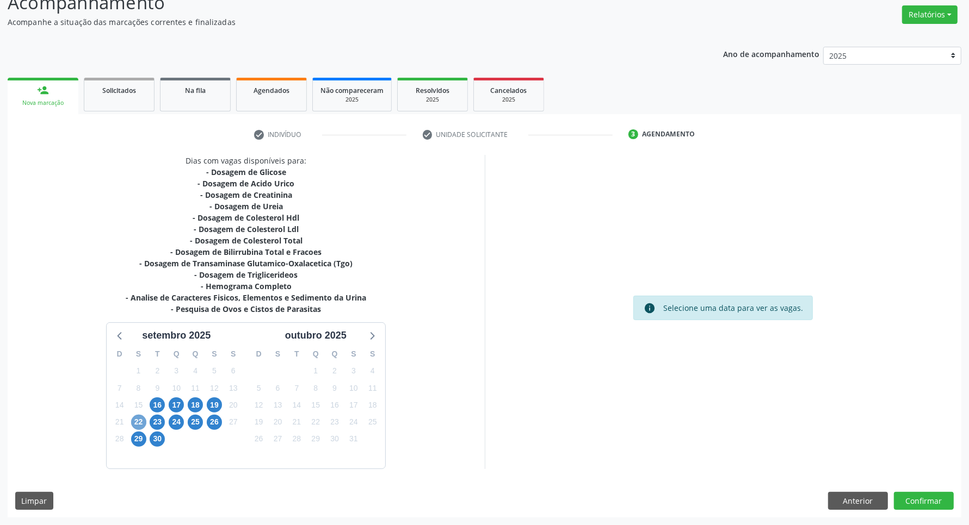
click at [139, 426] on span "22" at bounding box center [138, 422] width 15 height 15
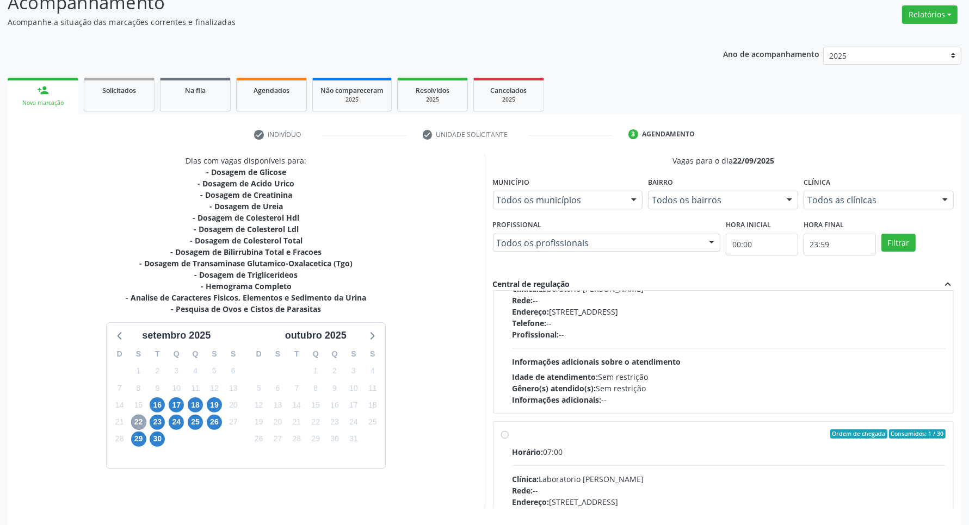
scroll to position [0, 0]
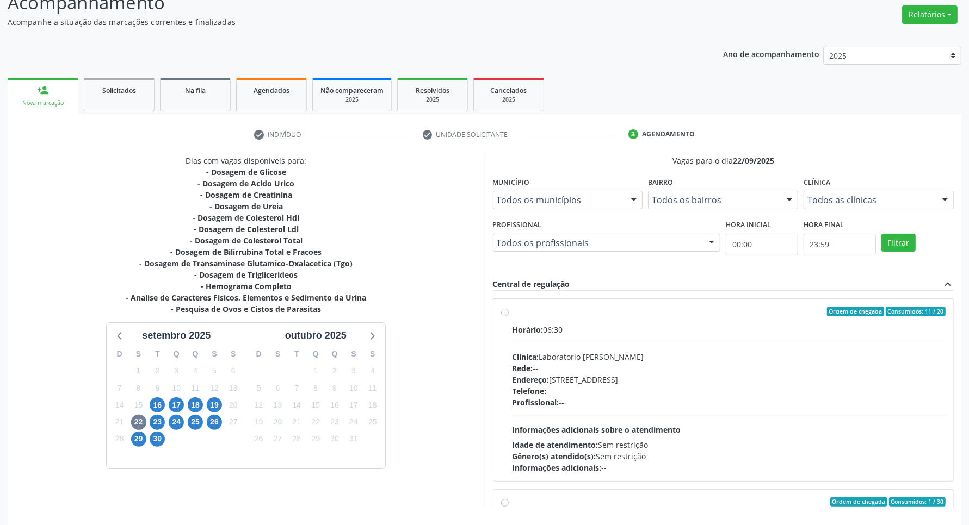
click at [754, 375] on div "Endereço: [STREET_ADDRESS]" at bounding box center [729, 379] width 434 height 11
click at [509, 317] on input "Ordem de chegada Consumidos: 11 / 20 Horário: 06:30 Clínica: Laboratorio [PERSO…" at bounding box center [505, 312] width 8 height 10
radio input "true"
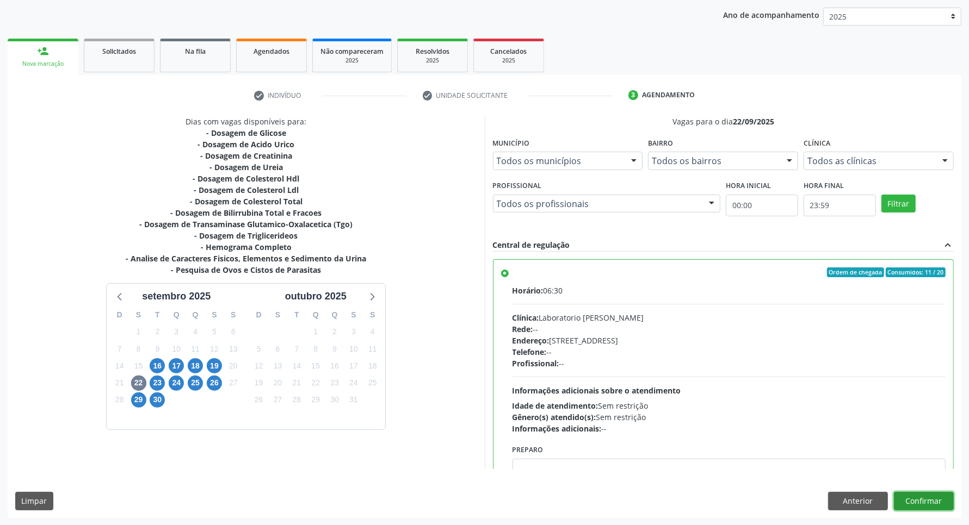
click at [940, 502] on button "Confirmar" at bounding box center [924, 501] width 60 height 18
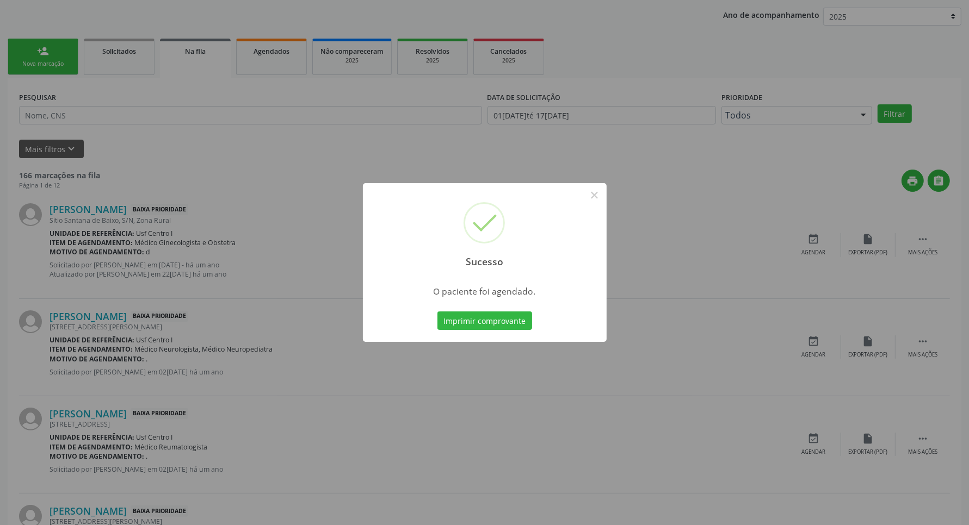
scroll to position [0, 0]
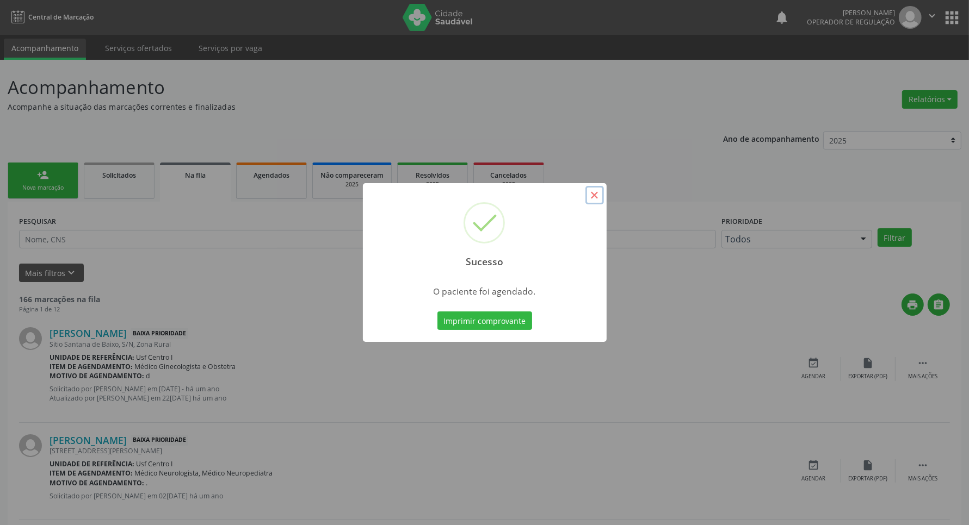
drag, startPoint x: 592, startPoint y: 196, endPoint x: 556, endPoint y: 204, distance: 36.8
click at [592, 196] on button "×" at bounding box center [594, 195] width 18 height 18
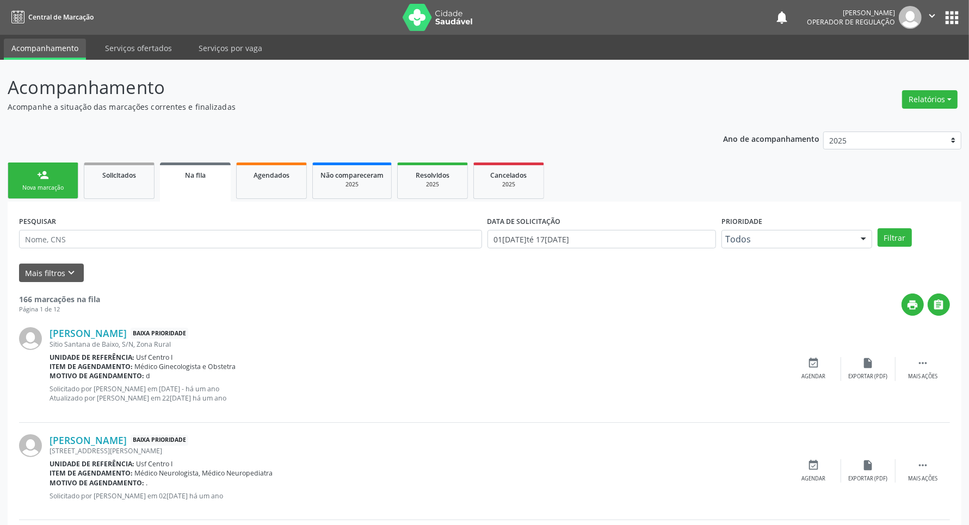
click at [48, 187] on div "Nova marcação" at bounding box center [43, 188] width 54 height 8
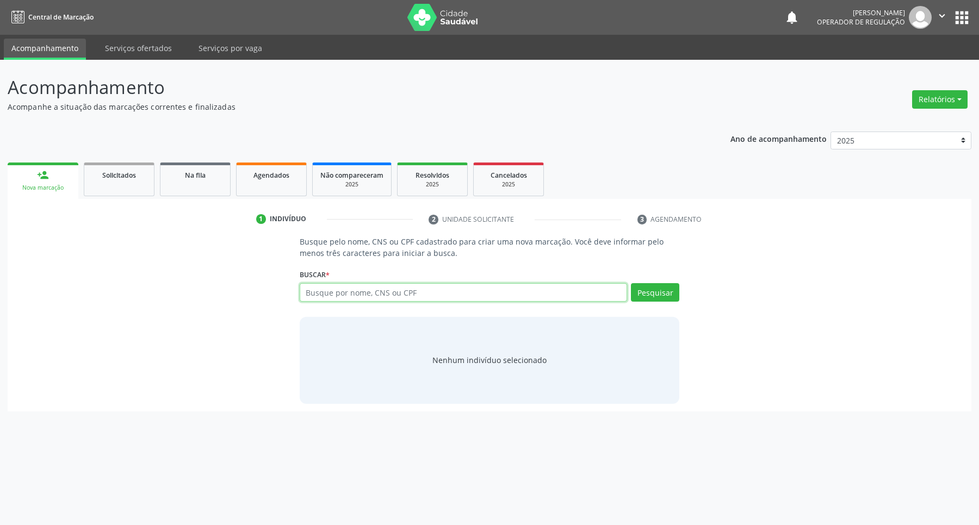
click at [393, 289] on input "text" at bounding box center [464, 292] width 328 height 18
type input "[CREDIT_CARD_NUMBER]"
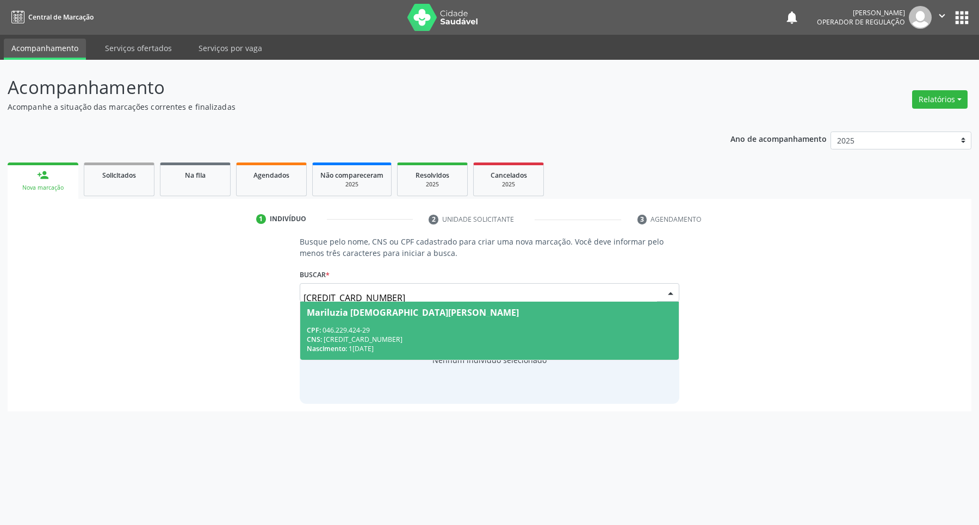
click at [399, 330] on div "CPF: 046.229.424-29" at bounding box center [490, 330] width 366 height 9
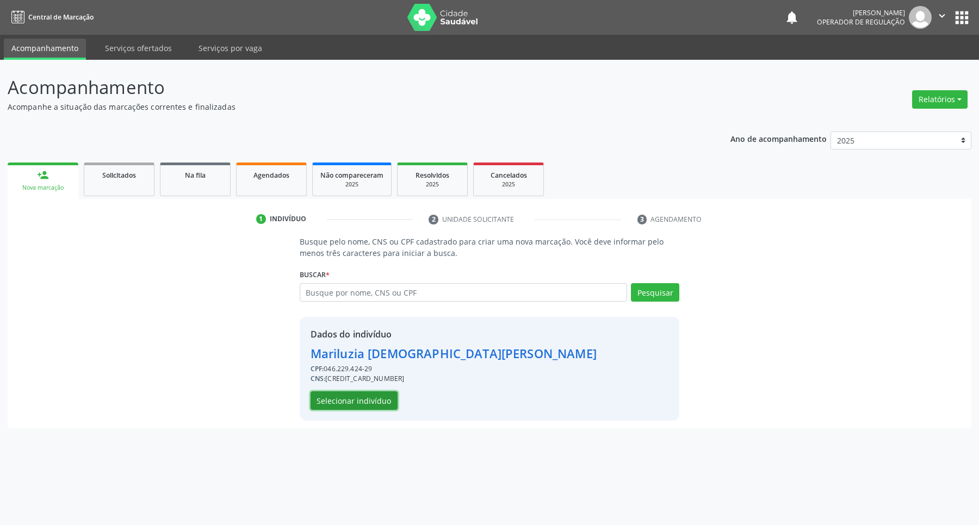
click at [380, 398] on button "Selecionar indivíduo" at bounding box center [354, 401] width 87 height 18
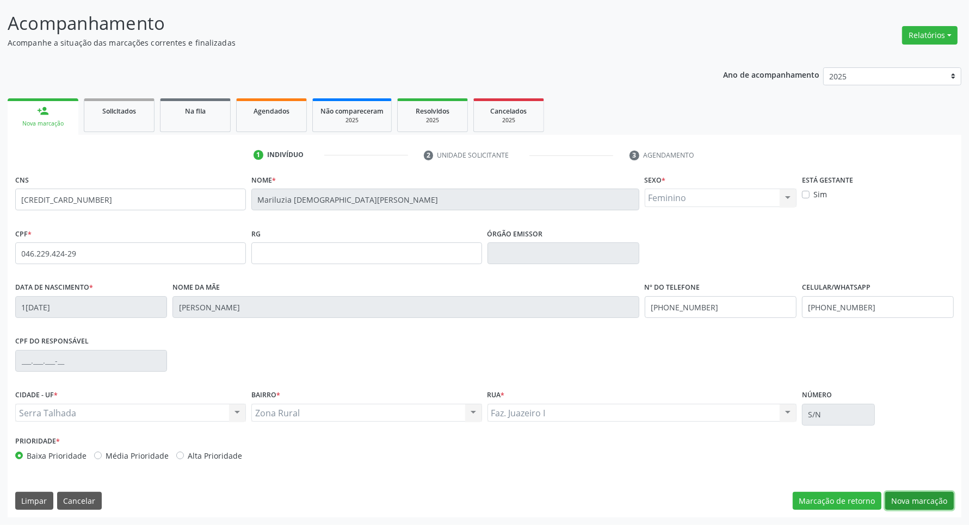
drag, startPoint x: 942, startPoint y: 497, endPoint x: 732, endPoint y: 444, distance: 216.5
click at [937, 494] on button "Nova marcação" at bounding box center [919, 501] width 69 height 18
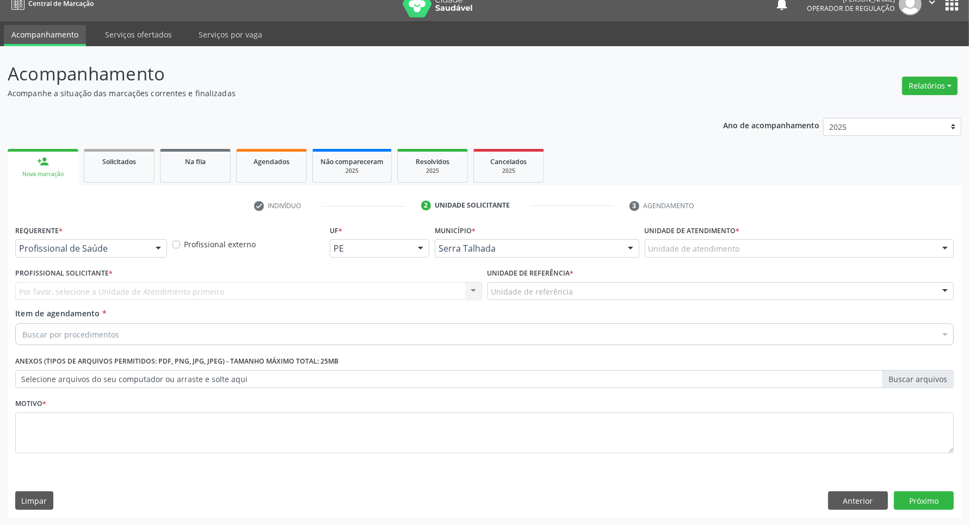
scroll to position [14, 0]
click at [137, 256] on div "Profissional de Saúde" at bounding box center [91, 248] width 152 height 18
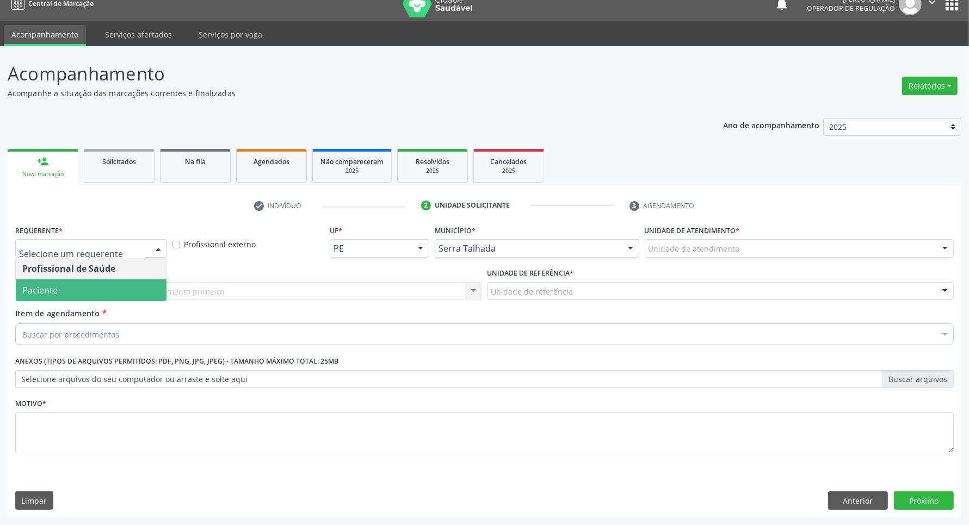
drag, startPoint x: 129, startPoint y: 281, endPoint x: 123, endPoint y: 279, distance: 5.9
click at [128, 277] on ul "Profissional de Saúde Paciente Nenhum resultado encontrado para: " " Não há nen…" at bounding box center [91, 280] width 151 height 44
click at [92, 292] on span "Paciente" at bounding box center [91, 291] width 151 height 22
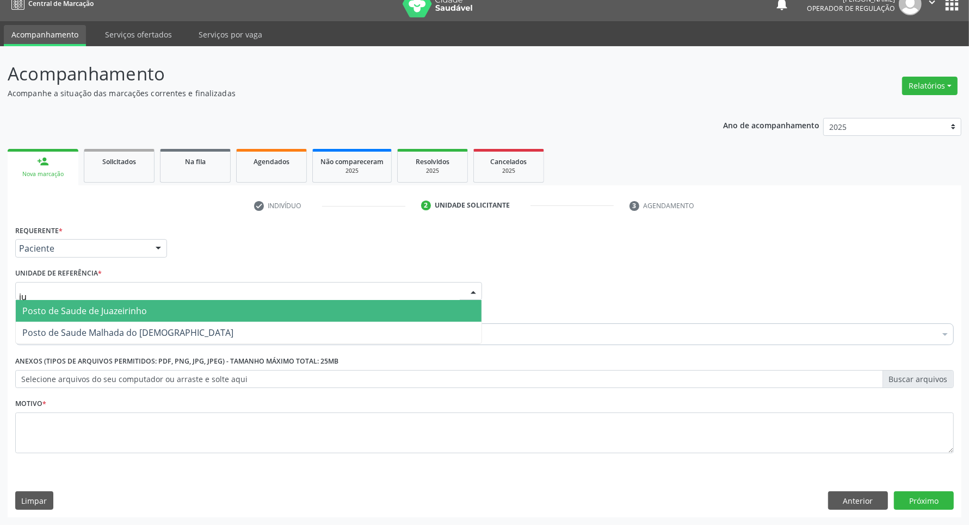
type input "jua"
click at [94, 314] on span "Posto de Saude de Juazeirinho" at bounding box center [84, 311] width 125 height 12
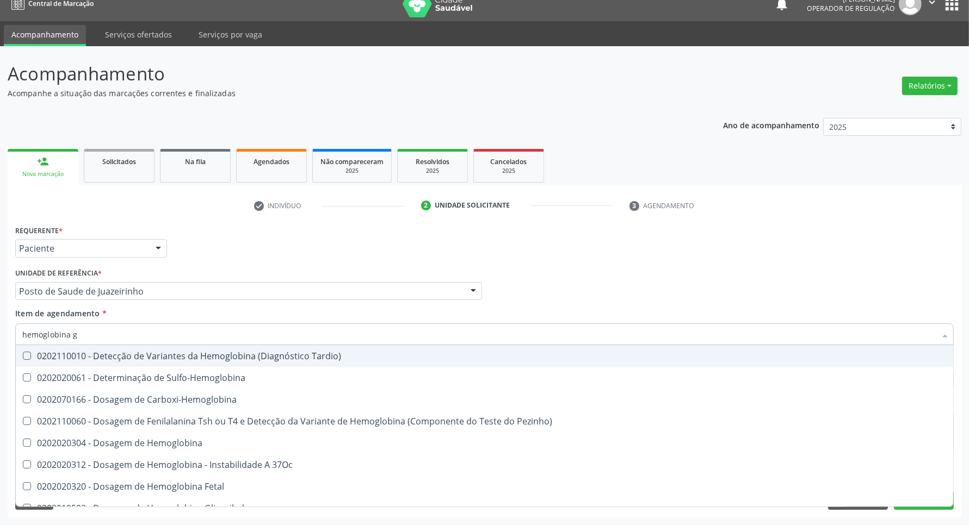
type input "hemoglobina g"
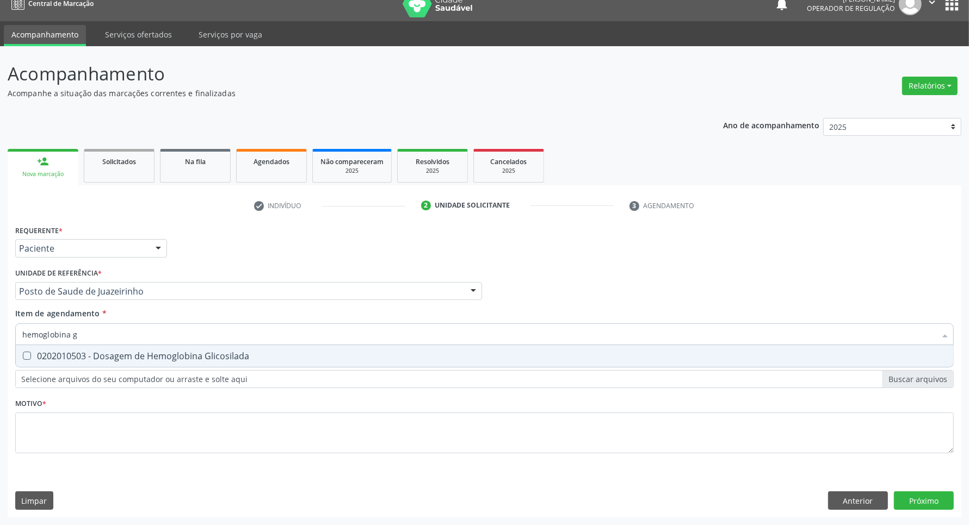
drag, startPoint x: 91, startPoint y: 357, endPoint x: 91, endPoint y: 343, distance: 14.7
click at [91, 355] on div "0202010503 - Dosagem de Hemoglobina Glicosilada" at bounding box center [484, 356] width 924 height 9
checkbox Glicosilada "true"
click at [95, 332] on input "hemoglobina g" at bounding box center [478, 335] width 913 height 22
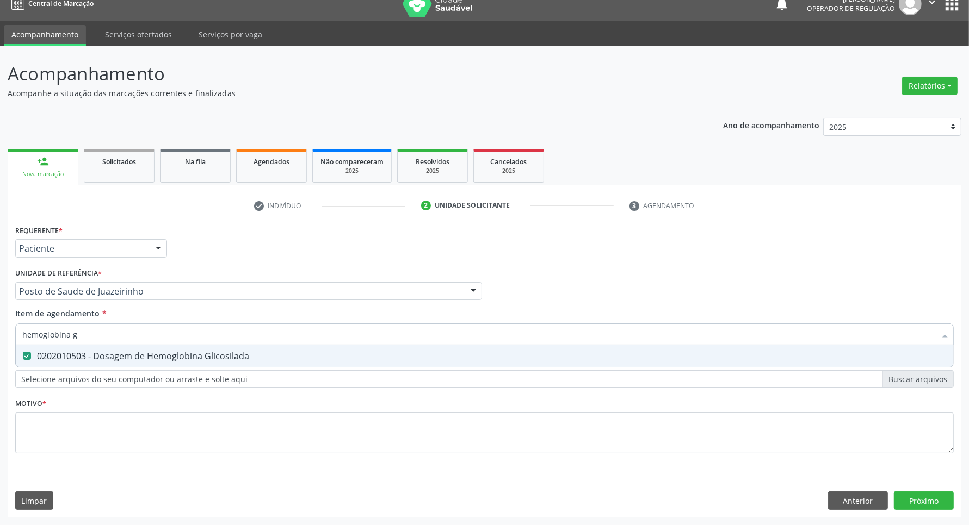
click at [95, 332] on input "hemoglobina g" at bounding box center [478, 335] width 913 height 22
type input "t"
checkbox Glicosilada "false"
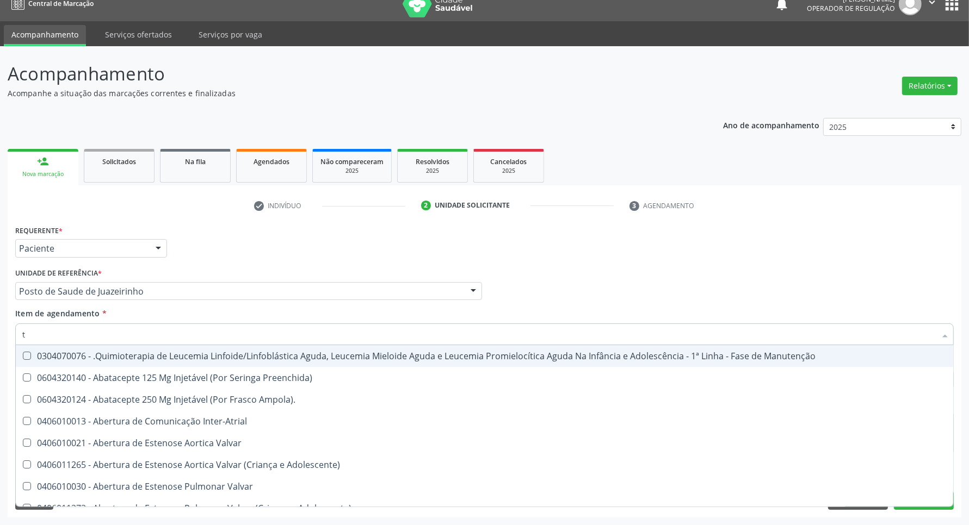
type input "t4"
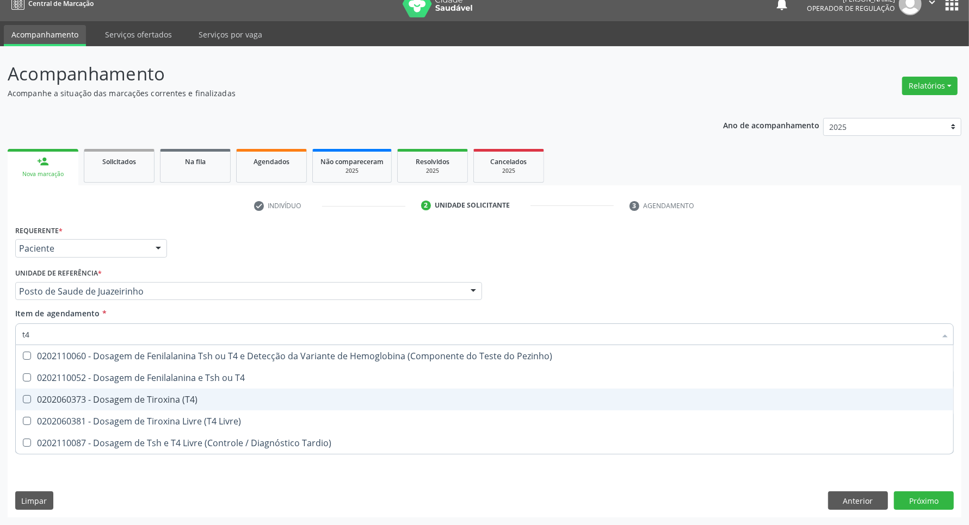
drag, startPoint x: 121, startPoint y: 404, endPoint x: 116, endPoint y: 358, distance: 46.6
click at [119, 393] on span "0202060373 - Dosagem de Tiroxina (T4)" at bounding box center [484, 400] width 937 height 22
checkbox \(T4\) "true"
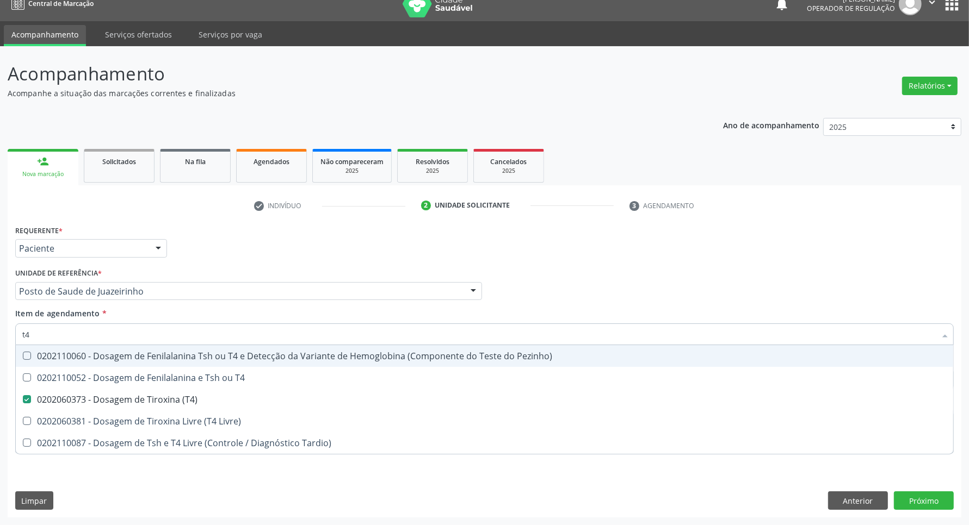
type input "t"
checkbox \(T4\) "false"
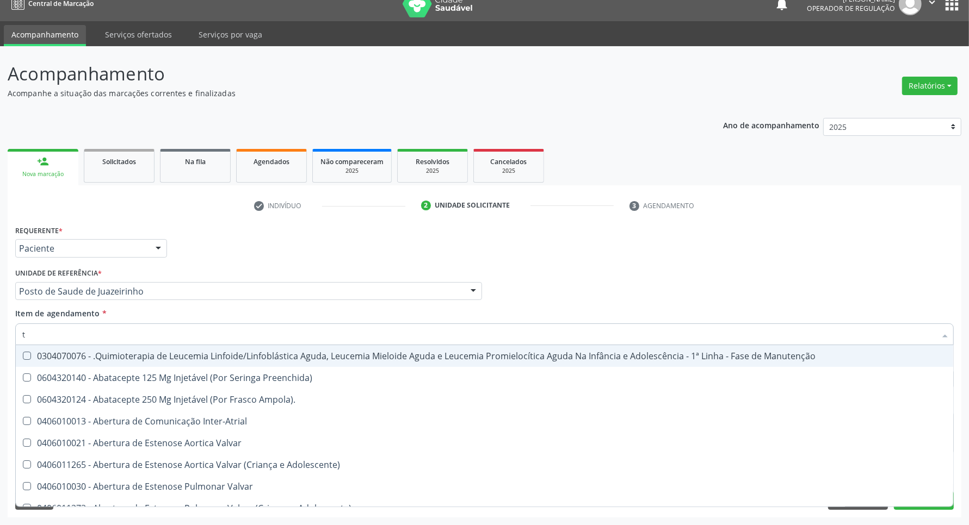
type input "[MEDICAL_DATA]"
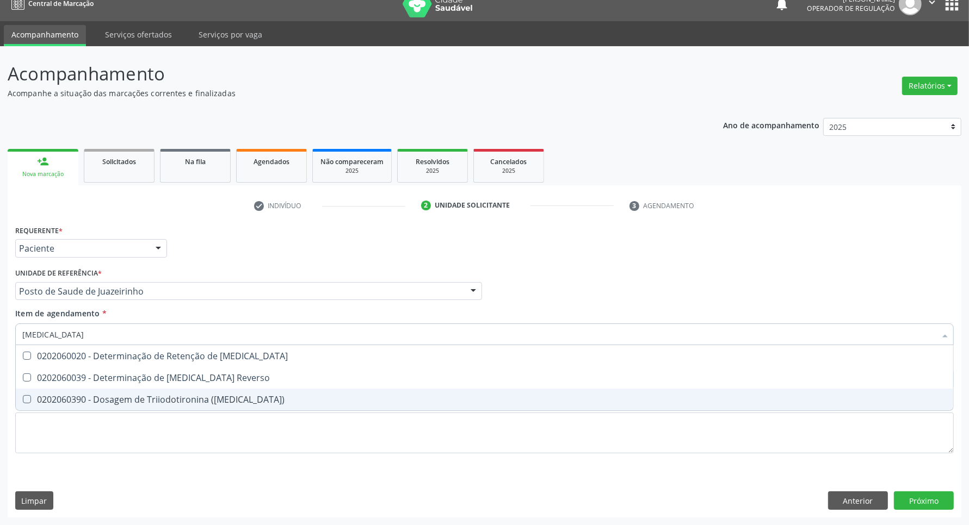
click at [128, 396] on div "0202060390 - Dosagem de Triiodotironina ([MEDICAL_DATA])" at bounding box center [484, 399] width 924 height 9
checkbox \(T3\) "true"
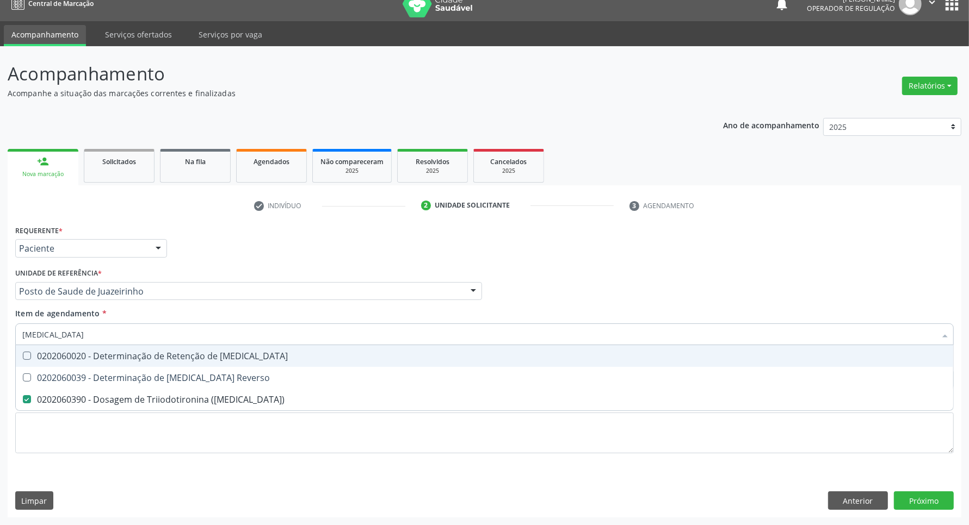
type input "t"
checkbox \(T3\) "false"
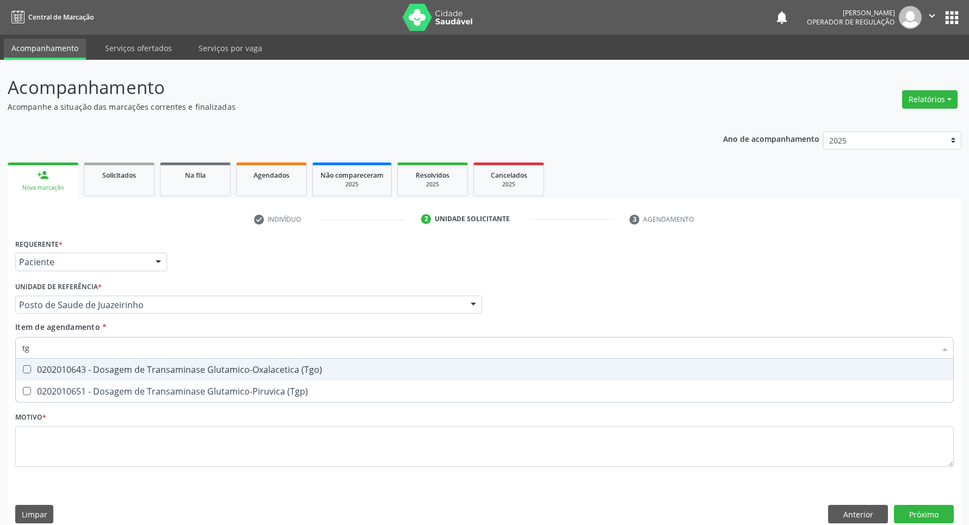
click at [39, 359] on span "0202010643 - Dosagem de Transaminase Glutamico-Oxalacetica (Tgo)" at bounding box center [484, 370] width 937 height 22
checkbox \(Tgo\) "true"
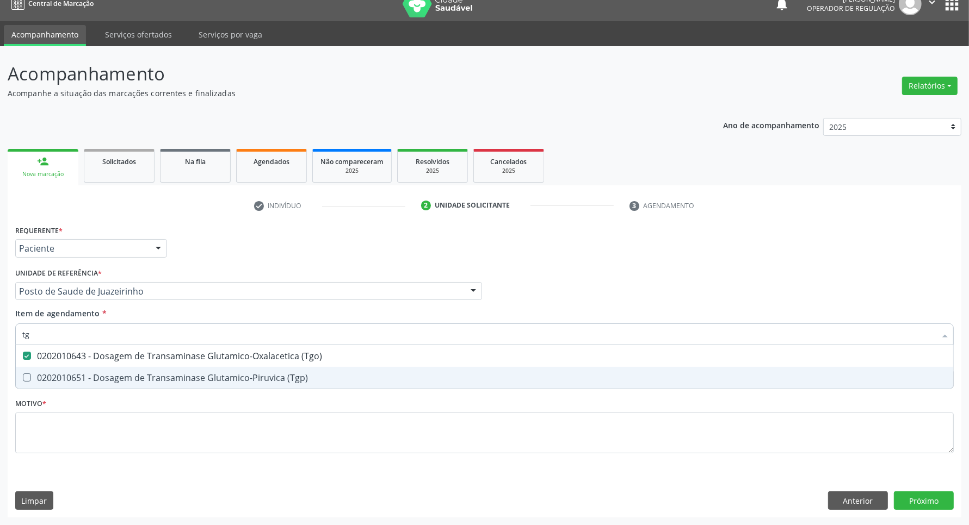
drag, startPoint x: 39, startPoint y: 382, endPoint x: 45, endPoint y: 353, distance: 29.9
click at [39, 378] on div "0202010651 - Dosagem de Transaminase Glutamico-Piruvica (Tgp)" at bounding box center [484, 378] width 924 height 9
checkbox \(Tgp\) "true"
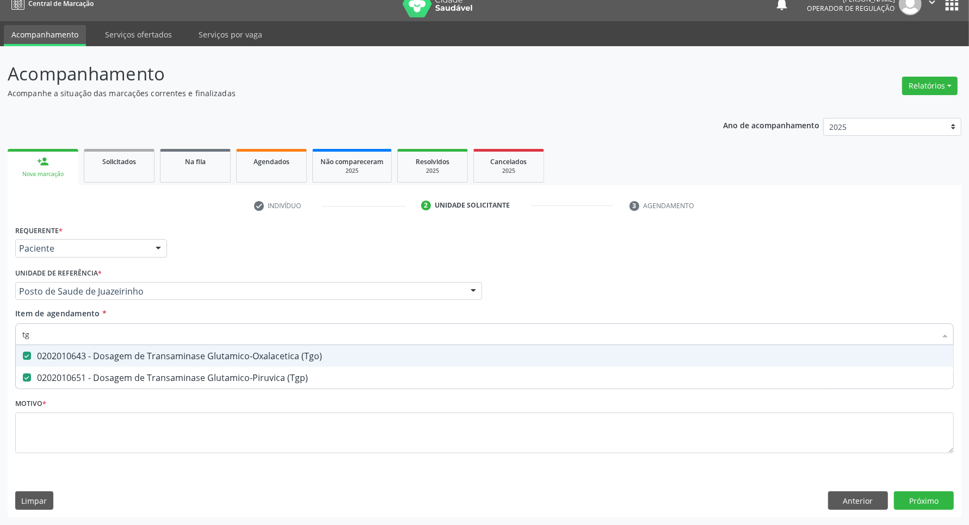
drag, startPoint x: 47, startPoint y: 333, endPoint x: 0, endPoint y: 336, distance: 47.4
click at [0, 336] on div "Acompanhamento Acompanhe a situação das marcações correntes e finalizadas Relat…" at bounding box center [484, 285] width 969 height 479
type input "tr"
checkbox \(Tgo\) "false"
checkbox \(Tgp\) "false"
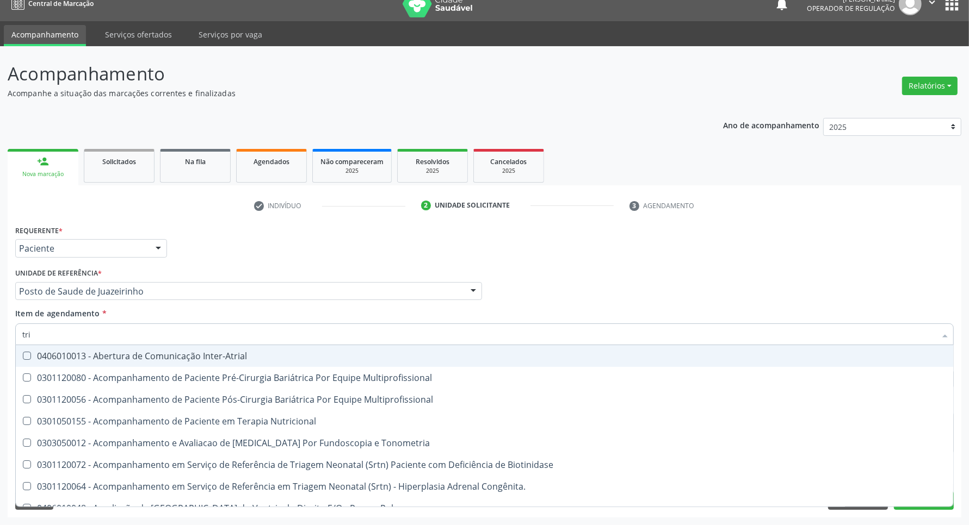
type input "trig"
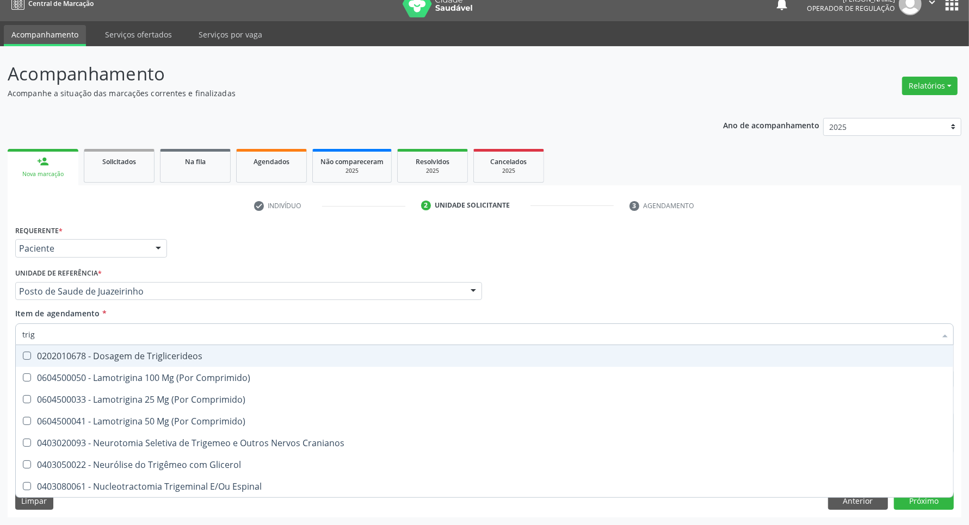
drag, startPoint x: 45, startPoint y: 353, endPoint x: 51, endPoint y: 339, distance: 14.6
click at [46, 349] on span "0202010678 - Dosagem de Triglicerideos" at bounding box center [484, 356] width 937 height 22
checkbox Triglicerideos "true"
drag, startPoint x: 44, startPoint y: 337, endPoint x: 0, endPoint y: 326, distance: 45.4
click at [0, 327] on div "Acompanhamento Acompanhe a situação das marcações correntes e finalizadas Relat…" at bounding box center [484, 285] width 969 height 479
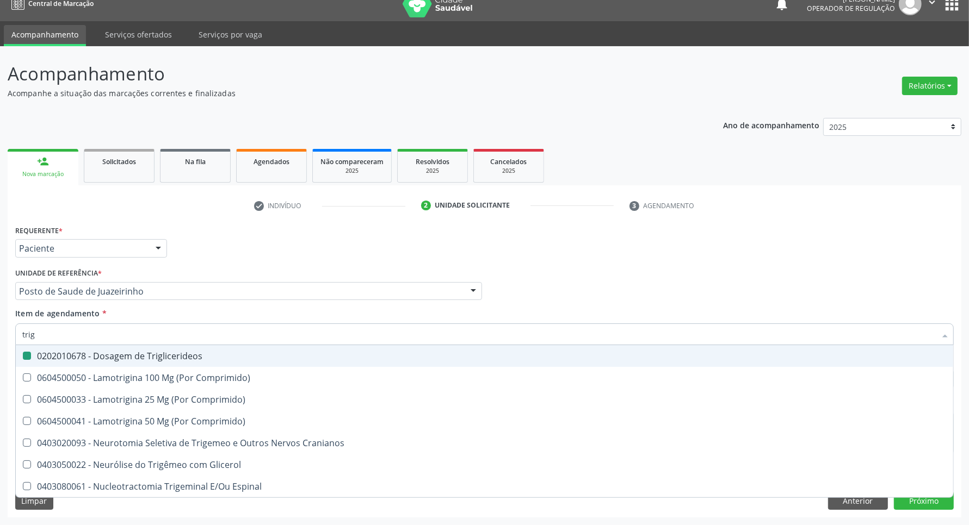
type input "p"
checkbox Triglicerideos "false"
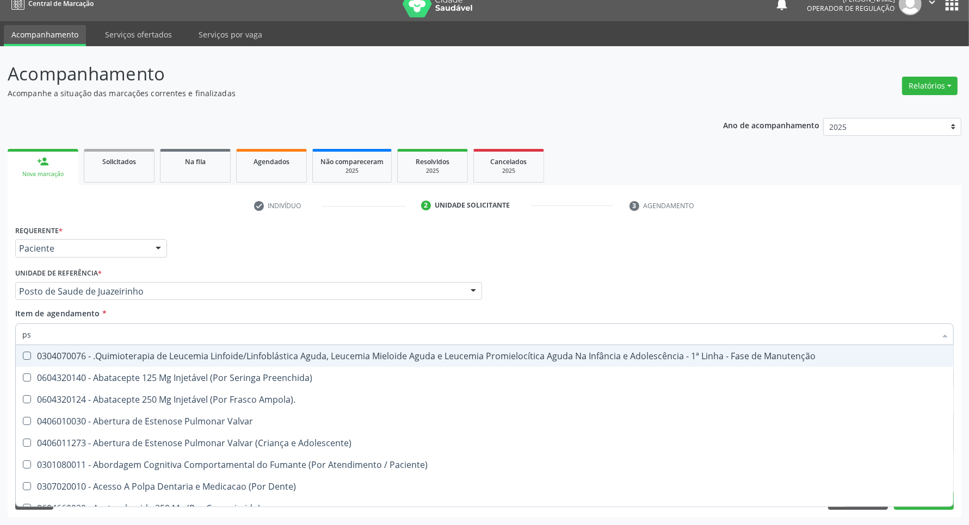
type input "psa"
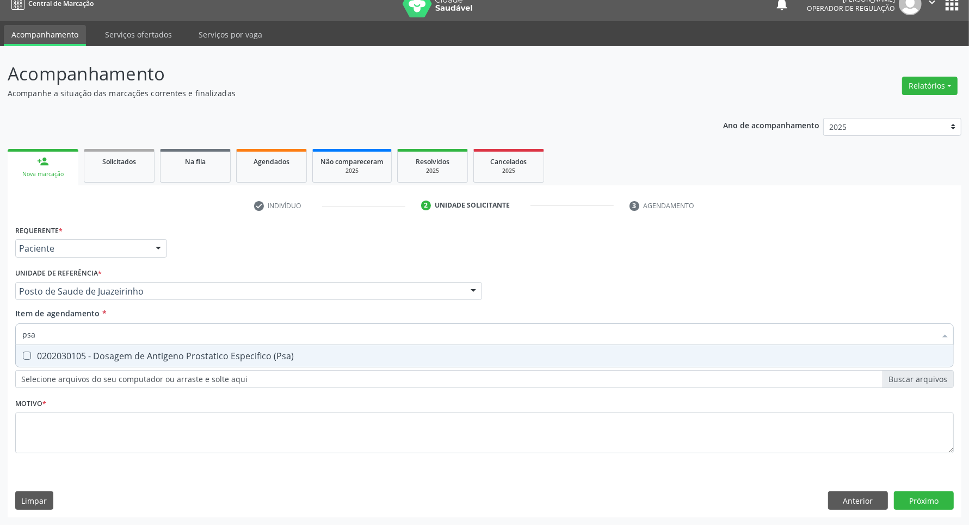
drag, startPoint x: 29, startPoint y: 359, endPoint x: 38, endPoint y: 351, distance: 12.3
click at [34, 354] on div "0202030105 - Dosagem de Antigeno Prostatico Especifico (Psa)" at bounding box center [484, 356] width 924 height 9
checkbox \(Psa\) "true"
drag, startPoint x: 49, startPoint y: 336, endPoint x: 0, endPoint y: 330, distance: 49.3
click at [0, 330] on div "Acompanhamento Acompanhe a situação das marcações correntes e finalizadas Relat…" at bounding box center [484, 285] width 969 height 479
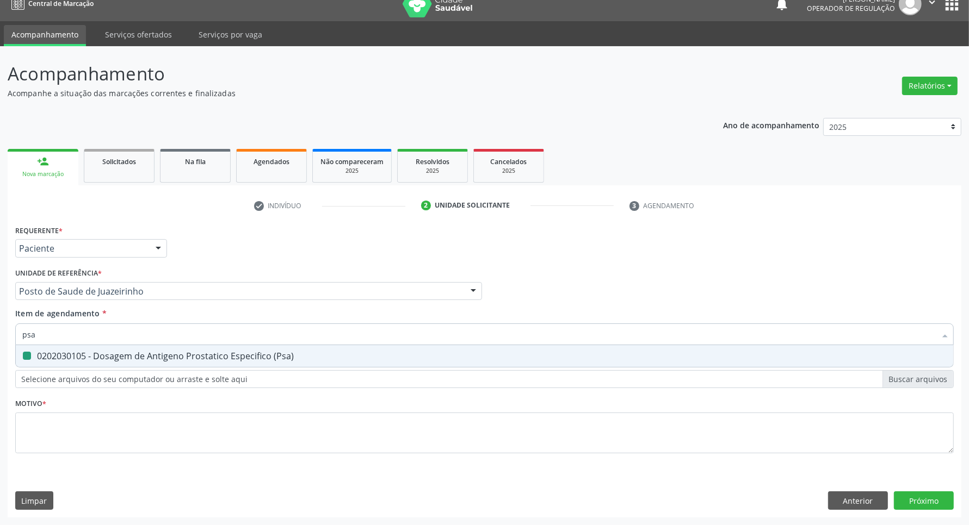
type input "h"
checkbox \(Psa\) "false"
type input "hemogra"
drag, startPoint x: 56, startPoint y: 355, endPoint x: 71, endPoint y: 339, distance: 21.9
click at [60, 352] on div "0202020380 - Hemograma Completo" at bounding box center [484, 356] width 924 height 9
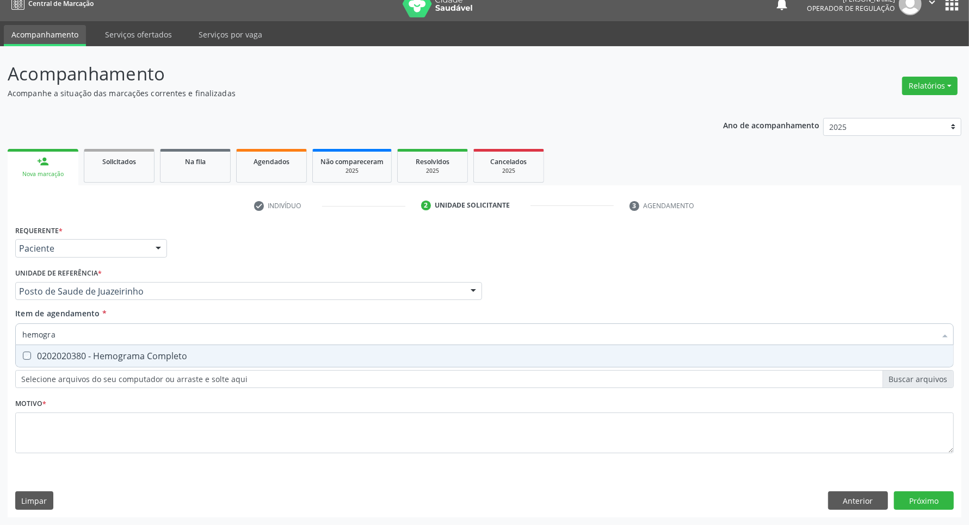
checkbox Completo "true"
drag, startPoint x: 73, startPoint y: 336, endPoint x: 0, endPoint y: 336, distance: 73.4
click at [0, 336] on div "Acompanhamento Acompanhe a situação das marcações correntes e finalizadas Relat…" at bounding box center [484, 285] width 969 height 479
type input "u"
checkbox Completo "false"
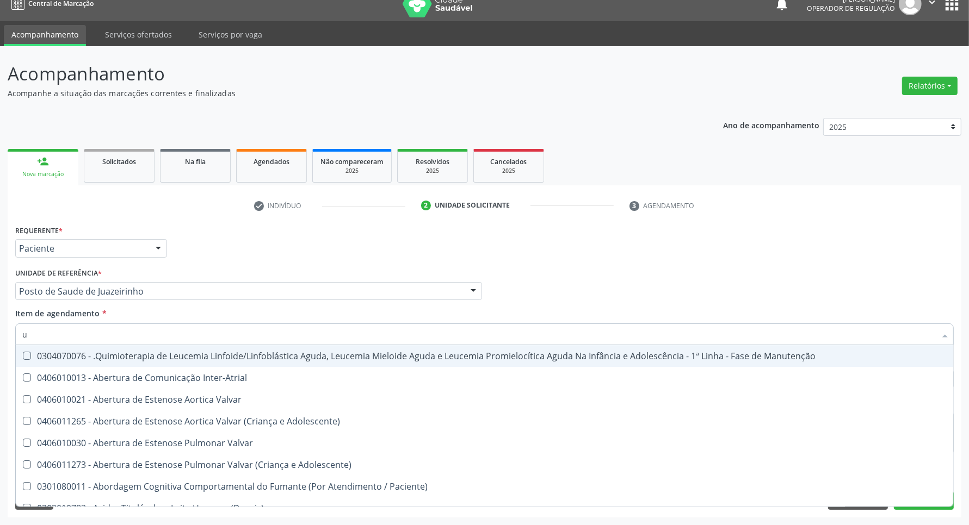
type input "ur"
checkbox B "true"
checkbox Coagulação\ "true"
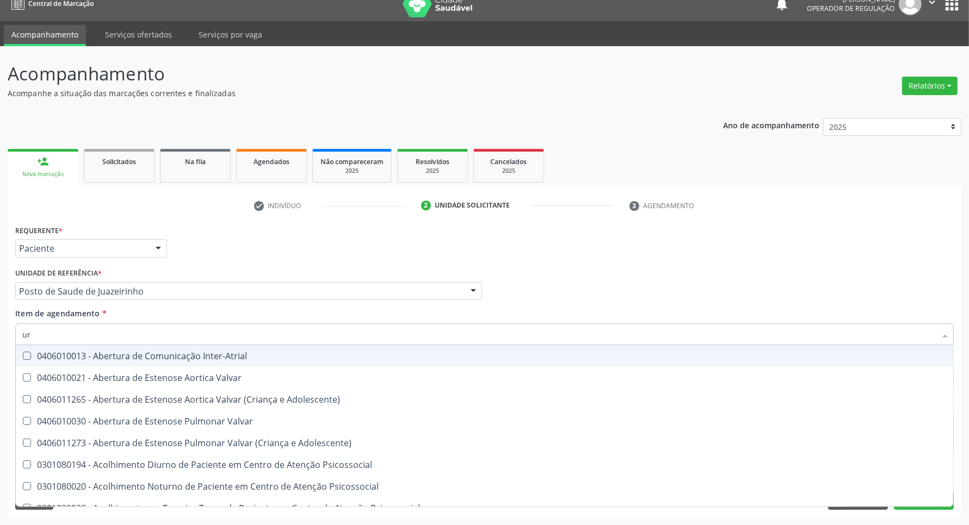
type input "uri"
checkbox B "true"
type input "urin"
checkbox Urico "false"
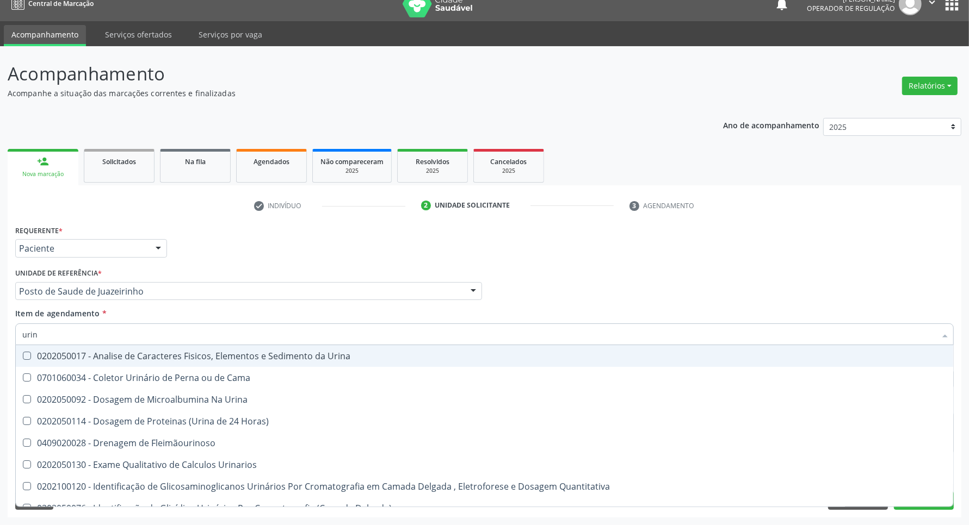
type input "urina"
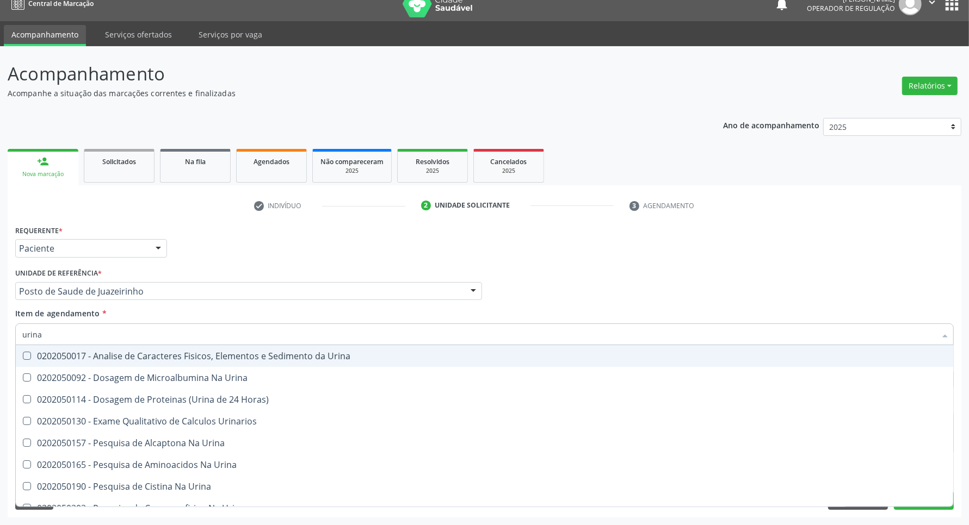
drag, startPoint x: 44, startPoint y: 362, endPoint x: 65, endPoint y: 343, distance: 28.5
click at [54, 354] on span "0202050017 - Analise de Caracteres Fisicos, Elementos e Sedimento da Urina" at bounding box center [484, 356] width 937 height 22
checkbox Urina "true"
drag, startPoint x: 72, startPoint y: 333, endPoint x: 0, endPoint y: 341, distance: 72.2
click at [0, 341] on div "Acompanhamento Acompanhe a situação das marcações correntes e finalizadas Relat…" at bounding box center [484, 285] width 969 height 479
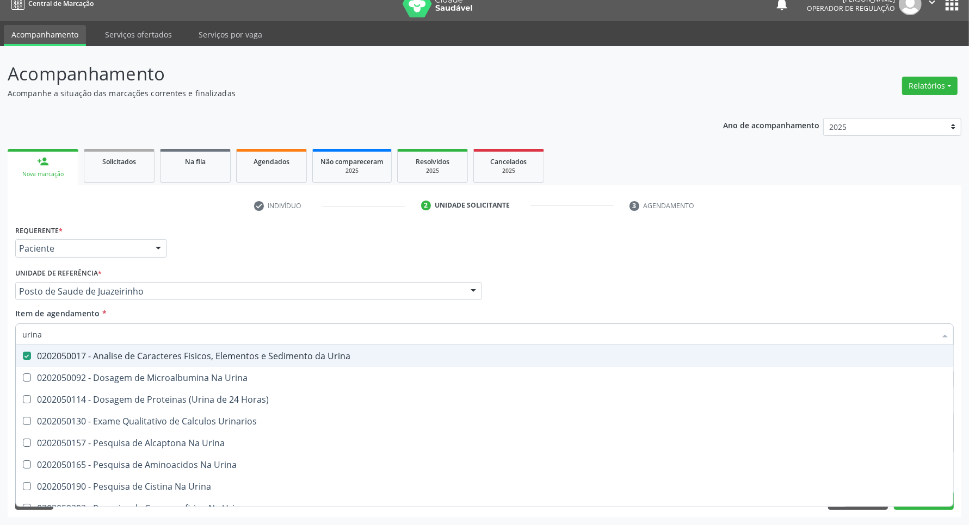
click at [649, 299] on div "Profissional Solicitante Por favor, selecione a Unidade de Atendimento primeiro…" at bounding box center [485, 286] width 944 height 42
checkbox Urina "true"
checkbox Horas\) "true"
checkbox Urinarios "true"
checkbox Urina "true"
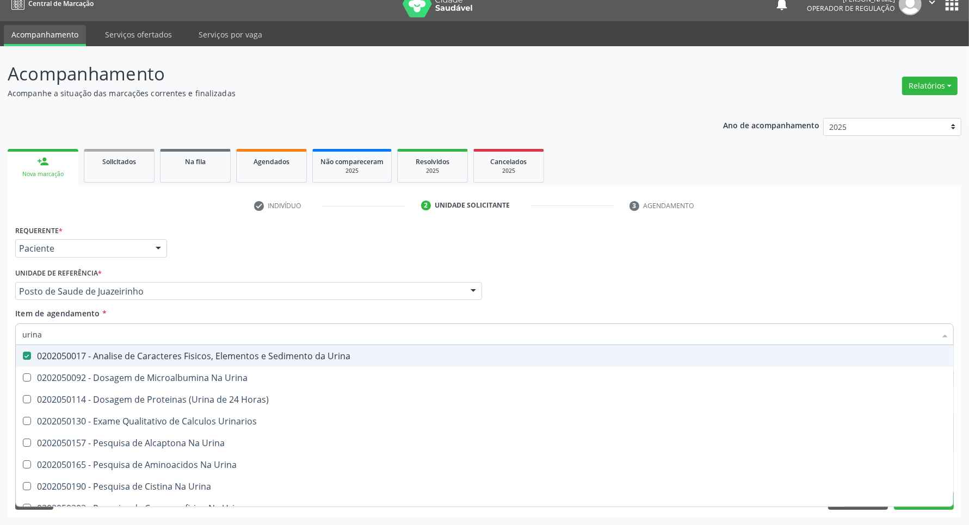
checkbox Urina "true"
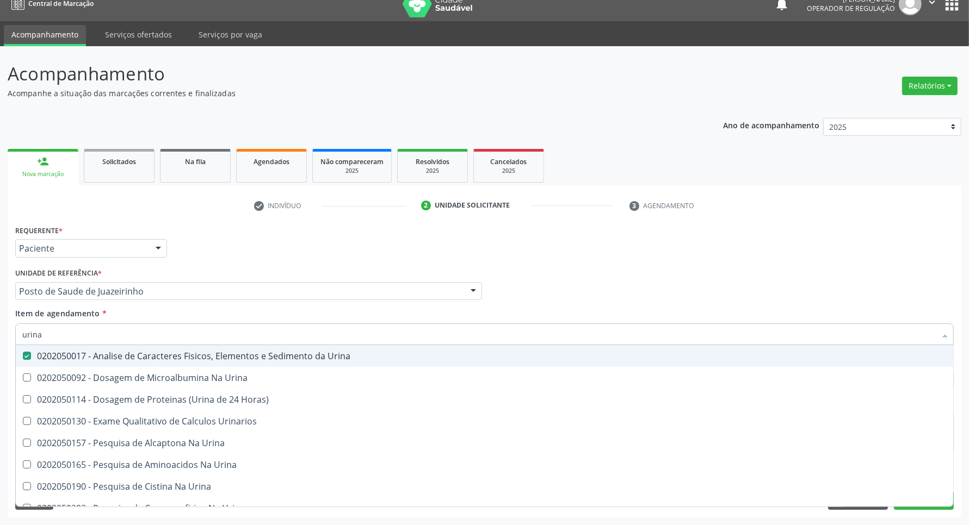
checkbox Urina "true"
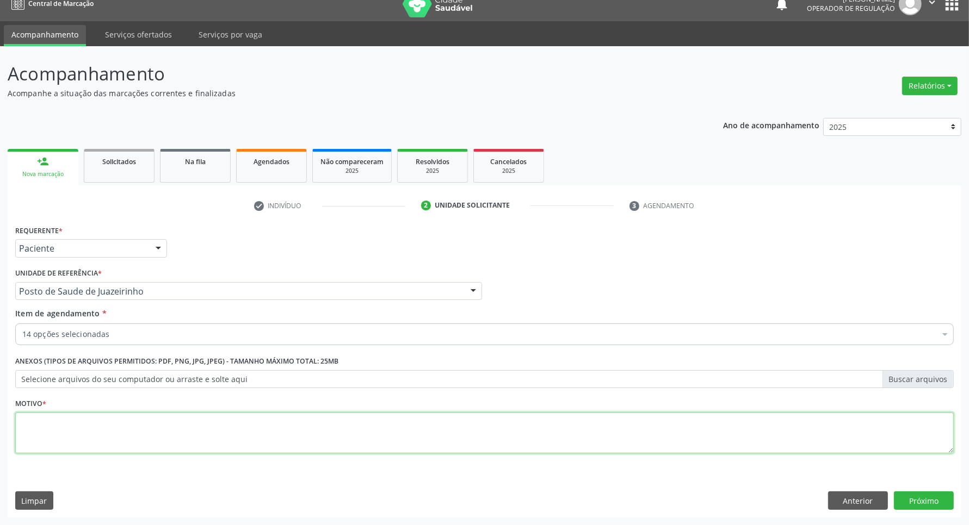
drag, startPoint x: 319, startPoint y: 425, endPoint x: 295, endPoint y: 410, distance: 28.8
click at [318, 425] on textarea at bounding box center [484, 433] width 938 height 41
type textarea "."
click at [924, 496] on button "Próximo" at bounding box center [924, 501] width 60 height 18
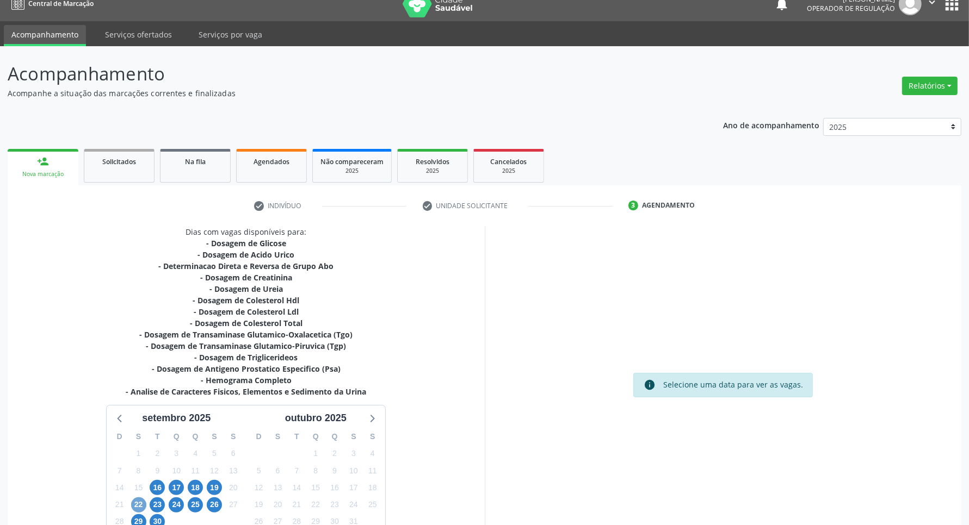
drag, startPoint x: 136, startPoint y: 506, endPoint x: 144, endPoint y: 498, distance: 11.2
click at [136, 505] on span "22" at bounding box center [138, 505] width 15 height 15
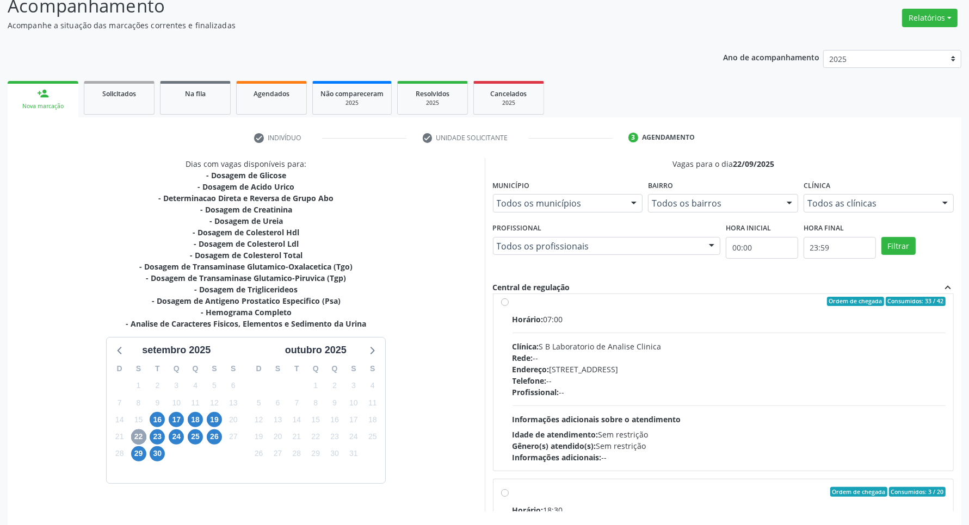
scroll to position [272, 0]
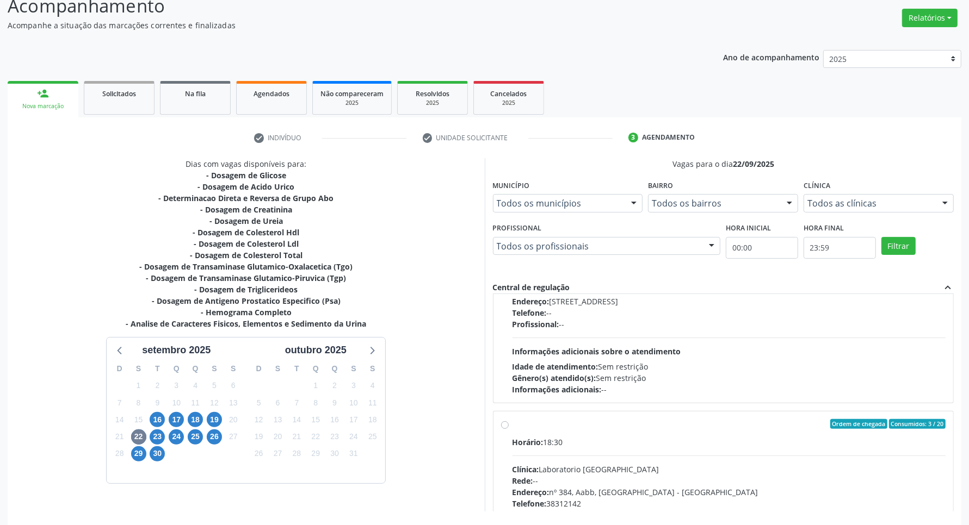
click at [675, 439] on div "Horário: 18:30" at bounding box center [729, 442] width 434 height 11
click at [509, 429] on input "Ordem de chegada Consumidos: 3 / 20 Horário: 18:30 Clínica: Laboratorio Sao Fra…" at bounding box center [505, 424] width 8 height 10
radio input "true"
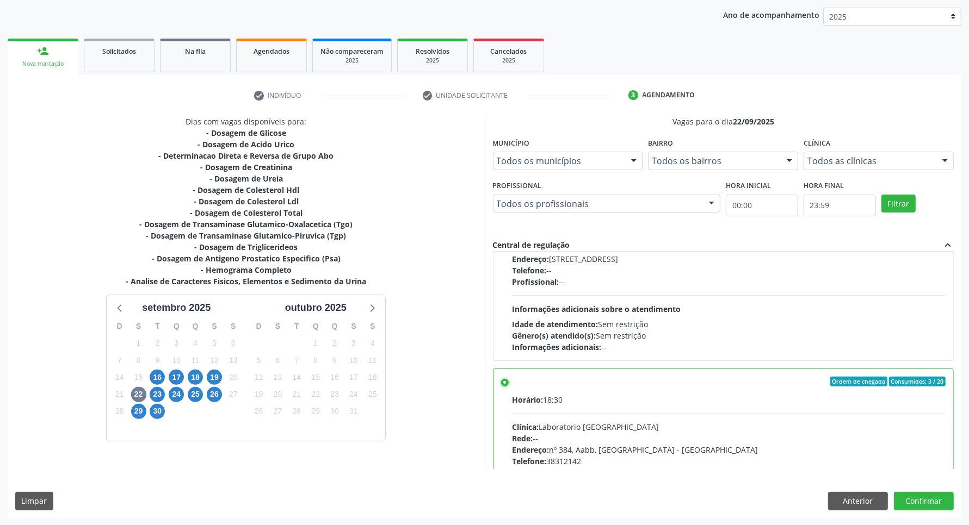
scroll to position [436, 0]
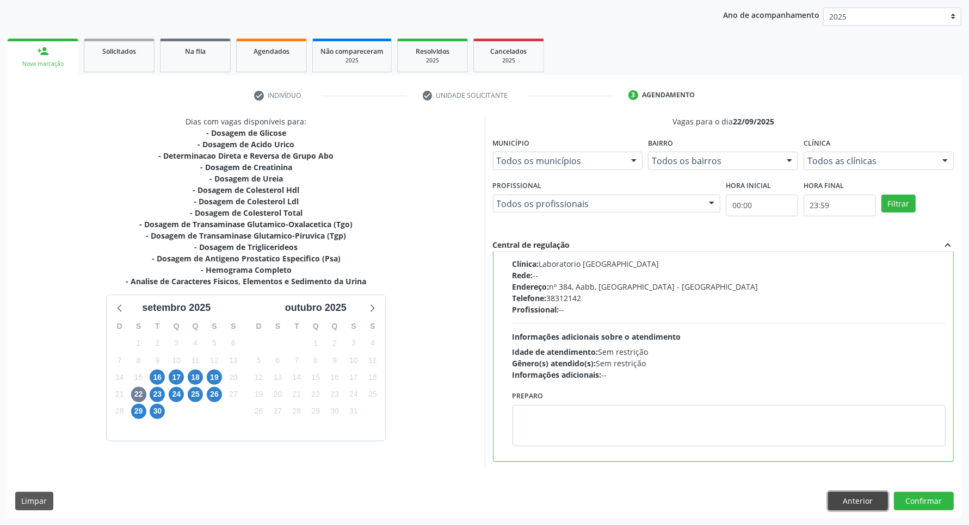
click at [849, 494] on button "Anterior" at bounding box center [858, 501] width 60 height 18
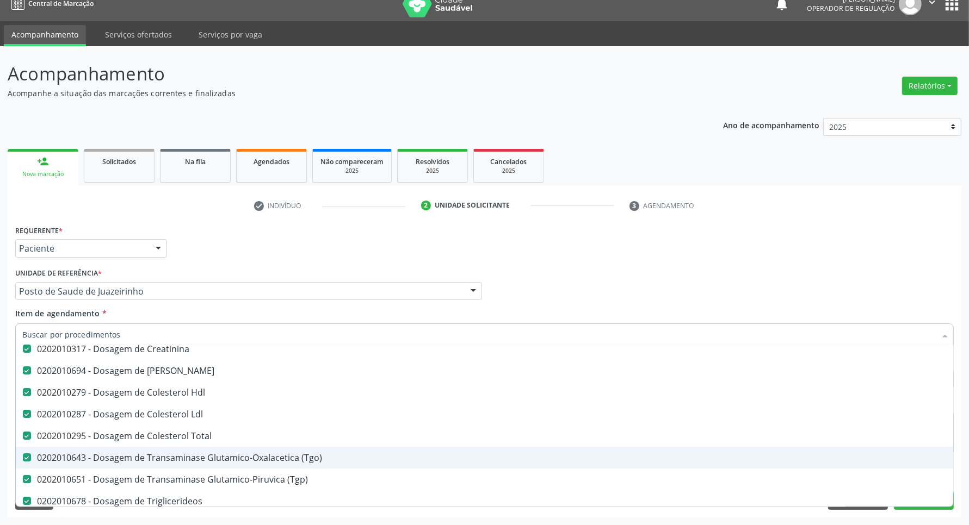
scroll to position [63, 0]
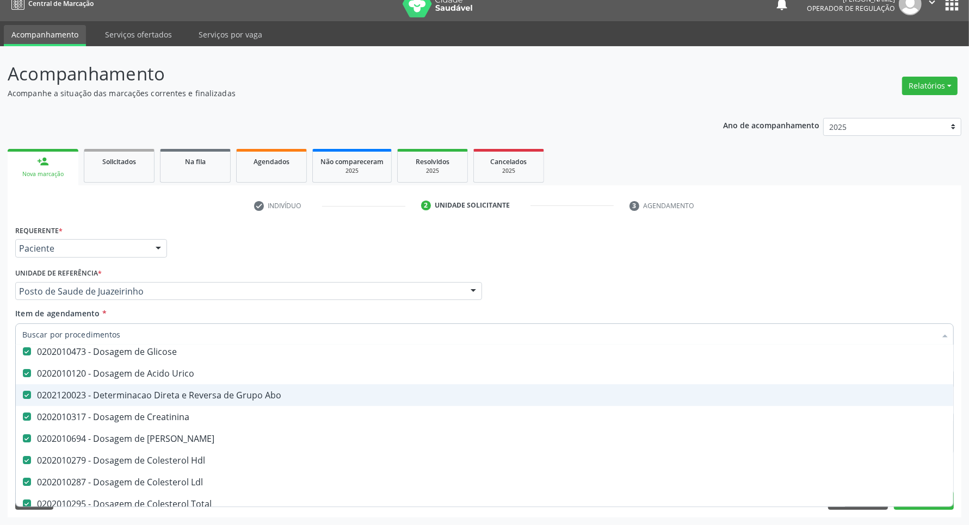
click at [262, 401] on span "0202120023 - Determinacao Direta e Reversa de Grupo Abo" at bounding box center [484, 396] width 937 height 22
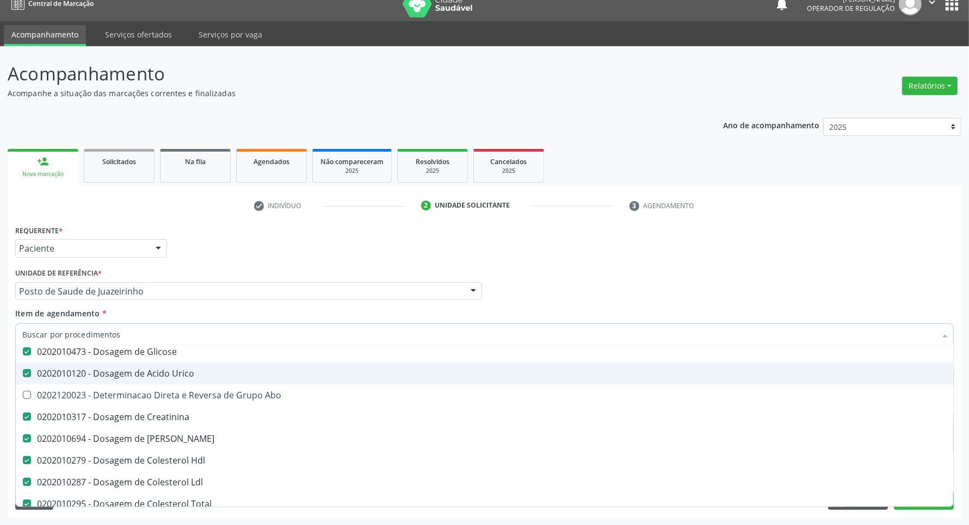
click at [860, 281] on div "Profissional Solicitante Por favor, selecione a Unidade de Atendimento primeiro…" at bounding box center [485, 286] width 944 height 42
checkbox Abo "true"
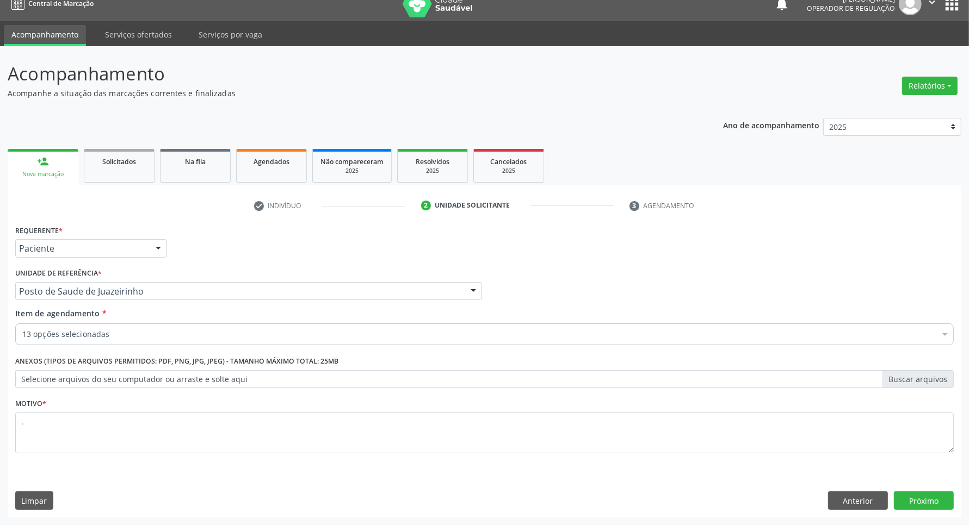
scroll to position [0, 0]
click at [939, 498] on button "Próximo" at bounding box center [924, 501] width 60 height 18
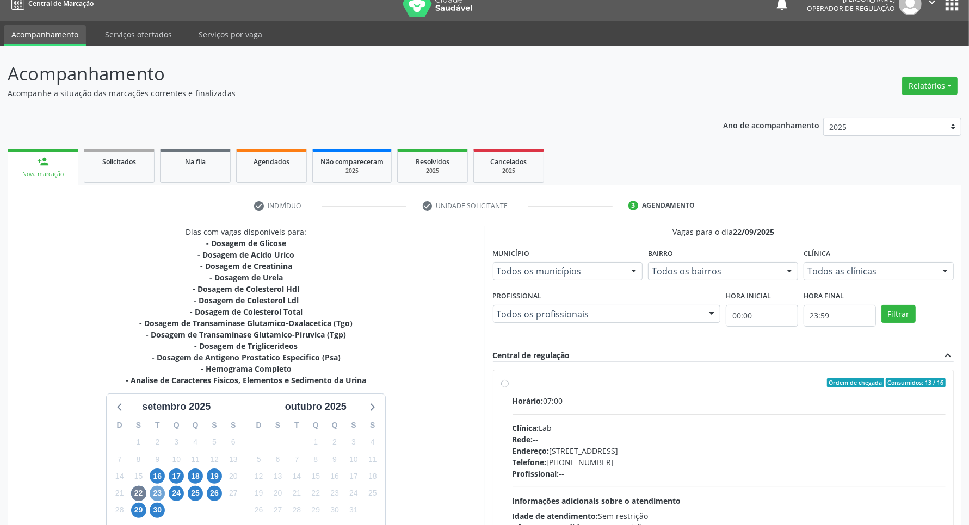
click at [155, 493] on span "23" at bounding box center [157, 493] width 15 height 15
click at [139, 491] on span "22" at bounding box center [138, 493] width 15 height 15
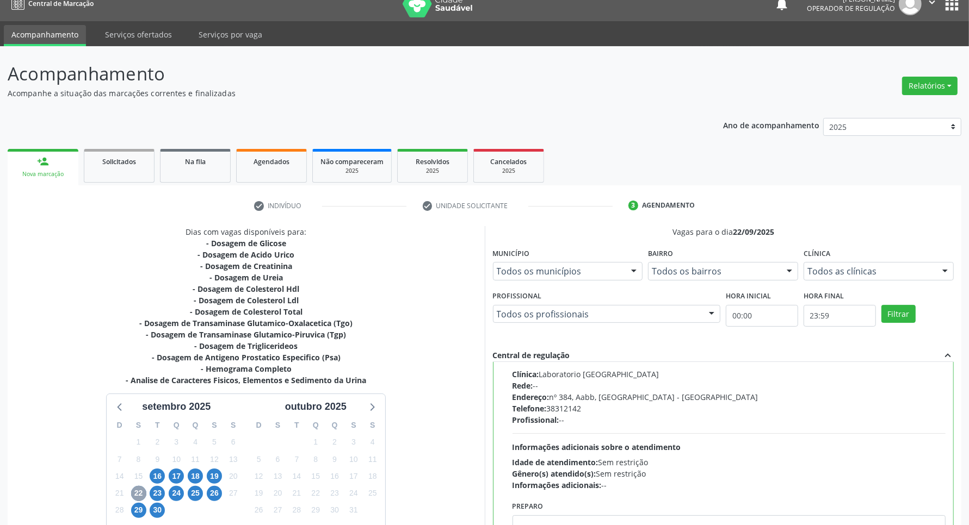
scroll to position [124, 0]
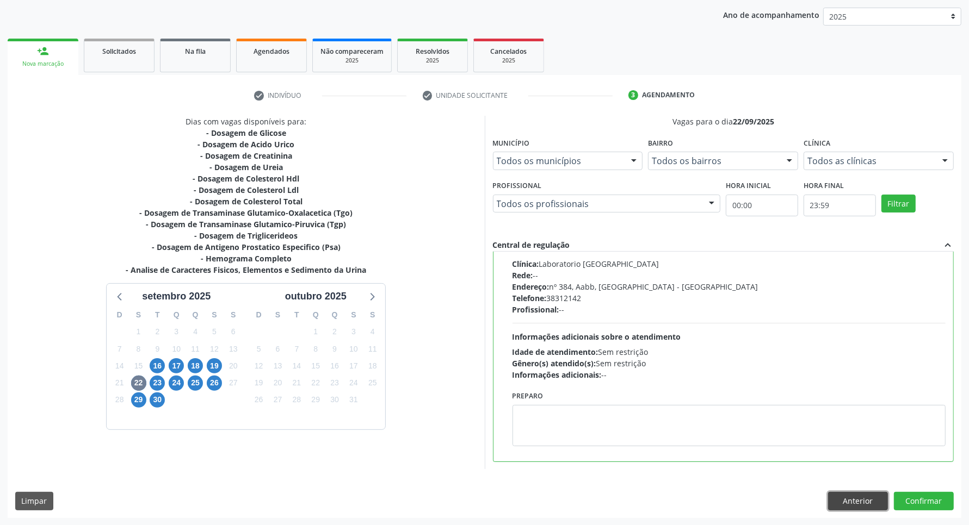
click at [869, 495] on button "Anterior" at bounding box center [858, 501] width 60 height 18
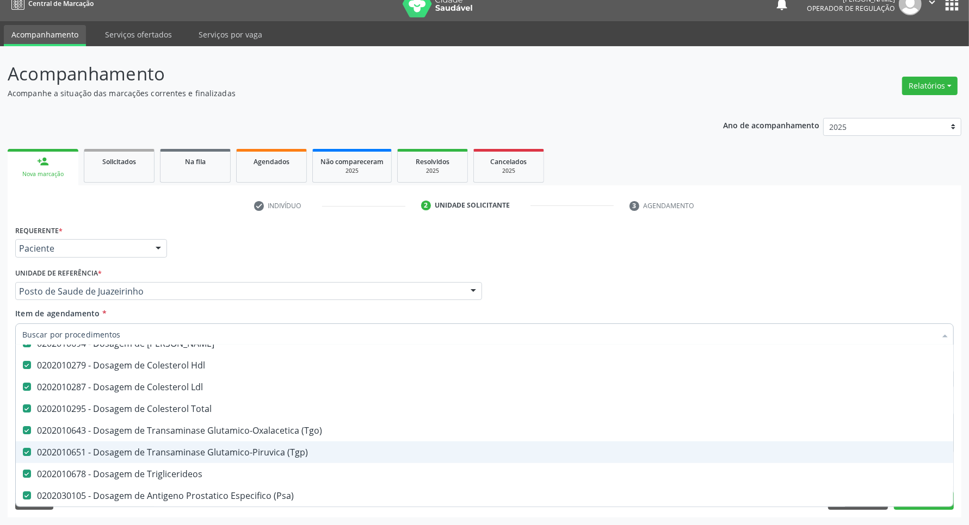
scroll to position [204, 0]
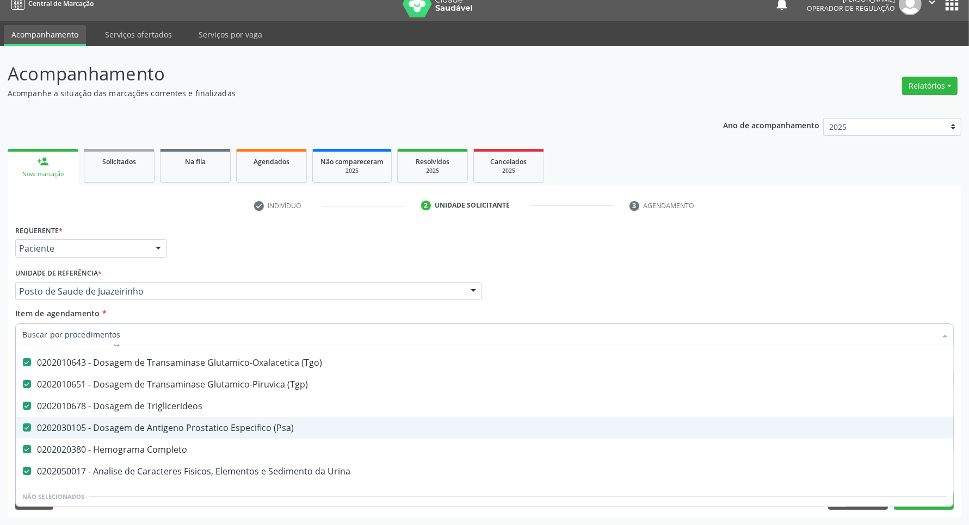
click at [181, 427] on div "0202030105 - Dosagem de Antigeno Prostatico Especifico (Psa)" at bounding box center [484, 428] width 924 height 9
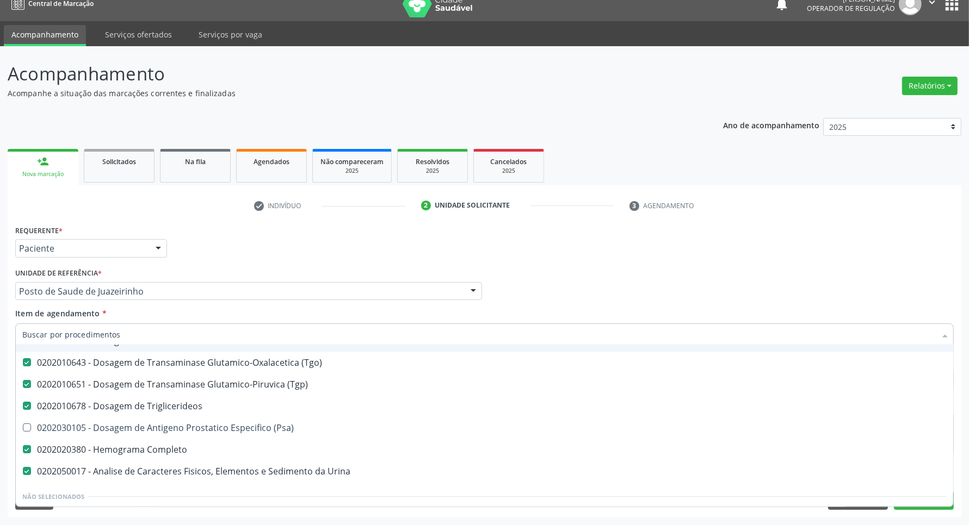
click at [784, 250] on div "Requerente * Paciente Profissional de Saúde Paciente Nenhum resultado encontrad…" at bounding box center [485, 243] width 944 height 42
checkbox \(Psa\) "true"
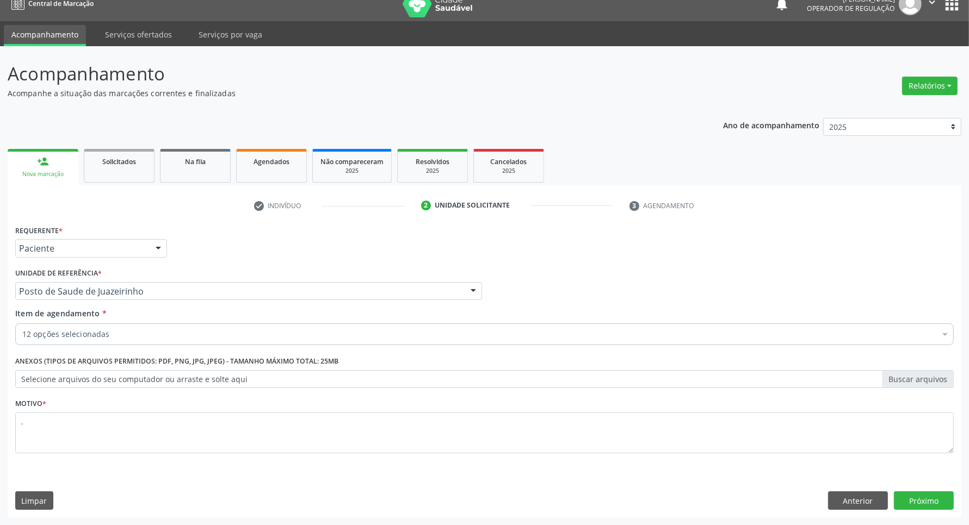
scroll to position [0, 0]
click at [917, 498] on button "Próximo" at bounding box center [924, 501] width 60 height 18
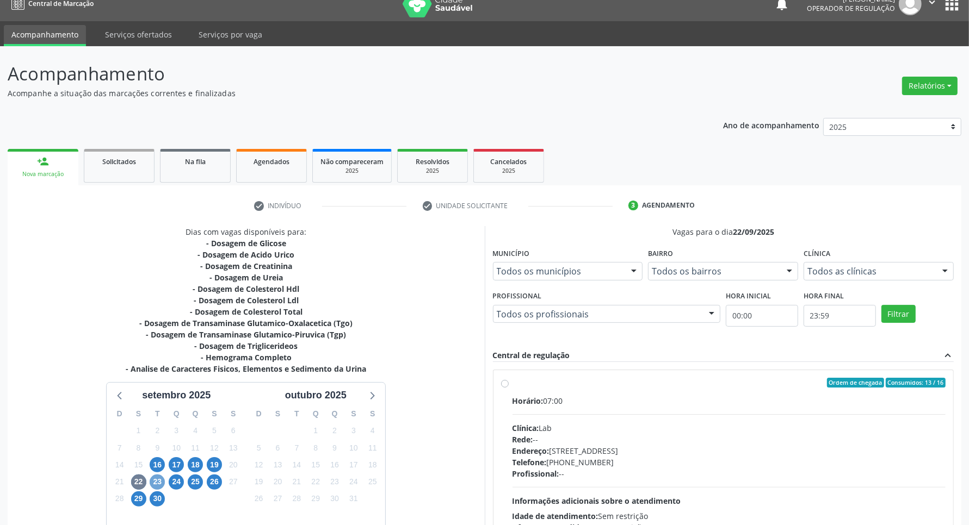
click at [156, 479] on span "23" at bounding box center [157, 482] width 15 height 15
click at [650, 417] on div "Horário: 07:00 Clínica: Laboratorio Jose Paulo Terto Rede: -- Endereço: Casa, n…" at bounding box center [729, 470] width 434 height 150
click at [509, 388] on input "Ordem de chegada Consumidos: 12 / 14 Horário: 07:00 Clínica: Laboratorio Jose P…" at bounding box center [505, 383] width 8 height 10
radio input "true"
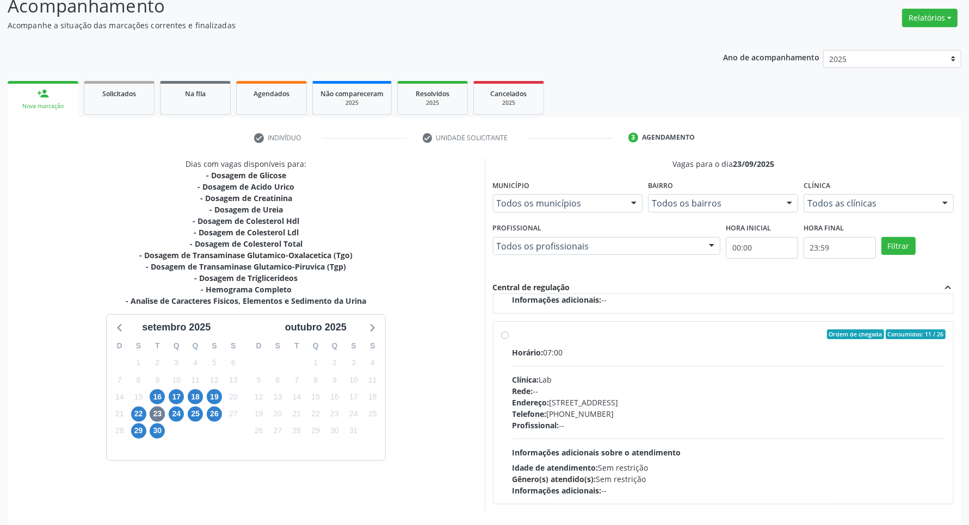
scroll to position [124, 0]
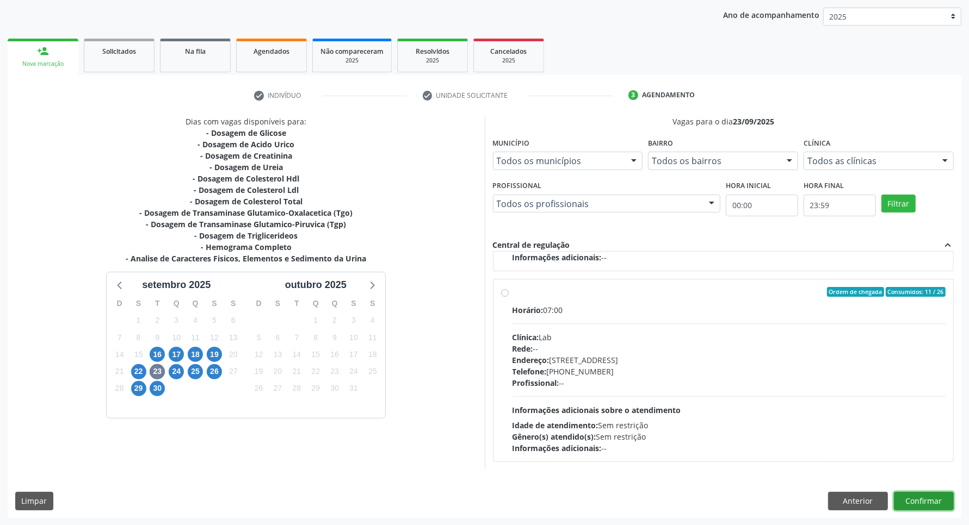
click at [932, 502] on button "Confirmar" at bounding box center [924, 501] width 60 height 18
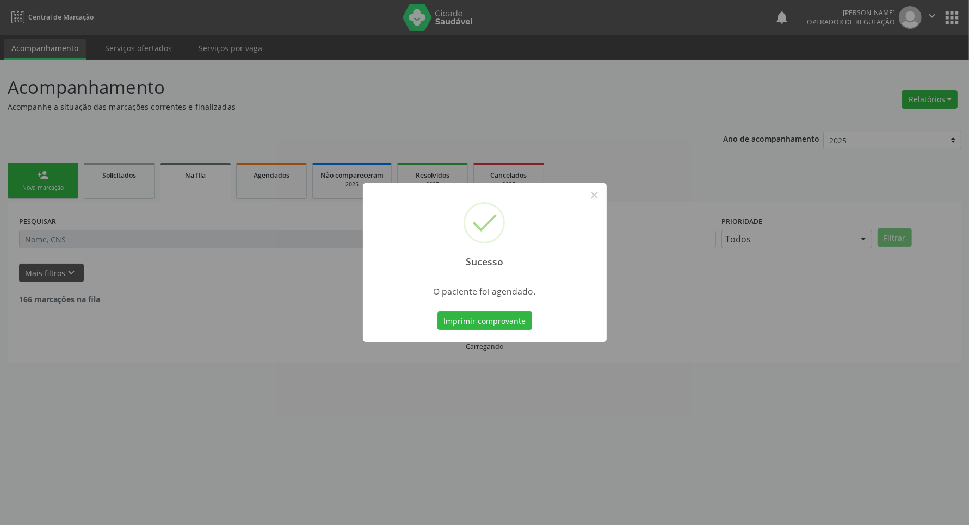
scroll to position [0, 0]
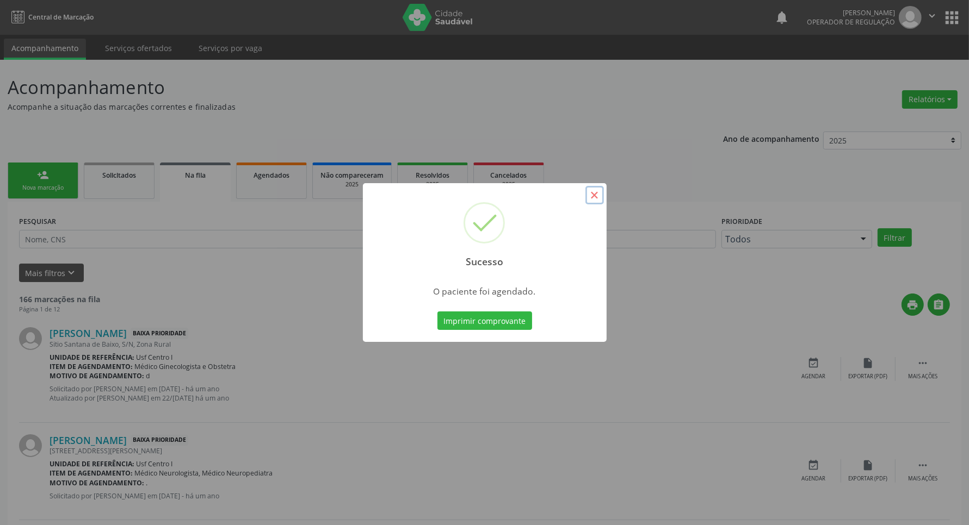
click at [596, 196] on button "×" at bounding box center [594, 195] width 18 height 18
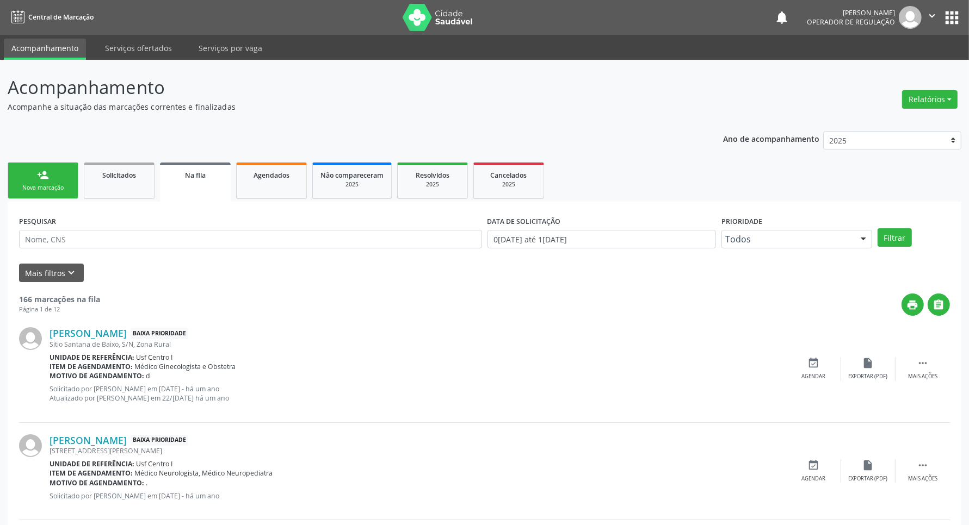
click at [61, 175] on link "person_add Nova marcação" at bounding box center [43, 181] width 71 height 36
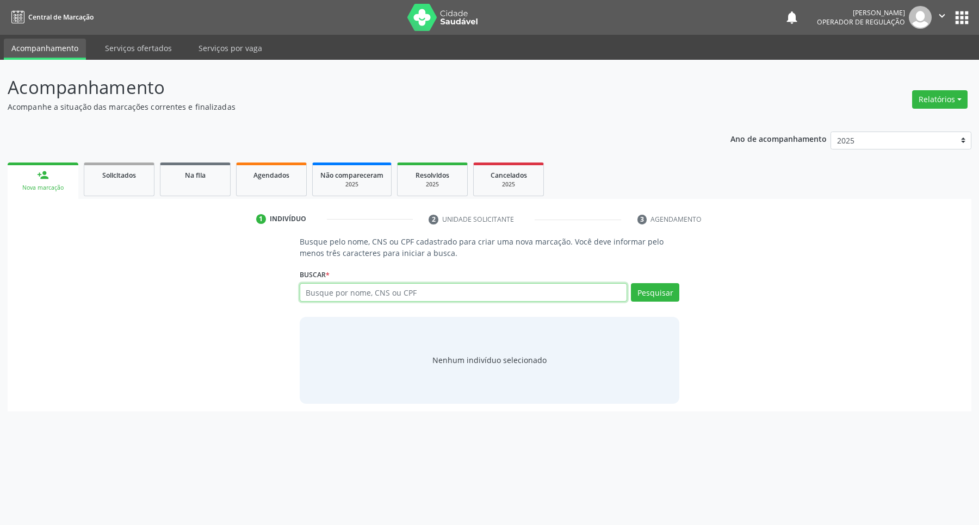
paste input "898 0005 4216 0872"
type input "898 0005 4216 0872"
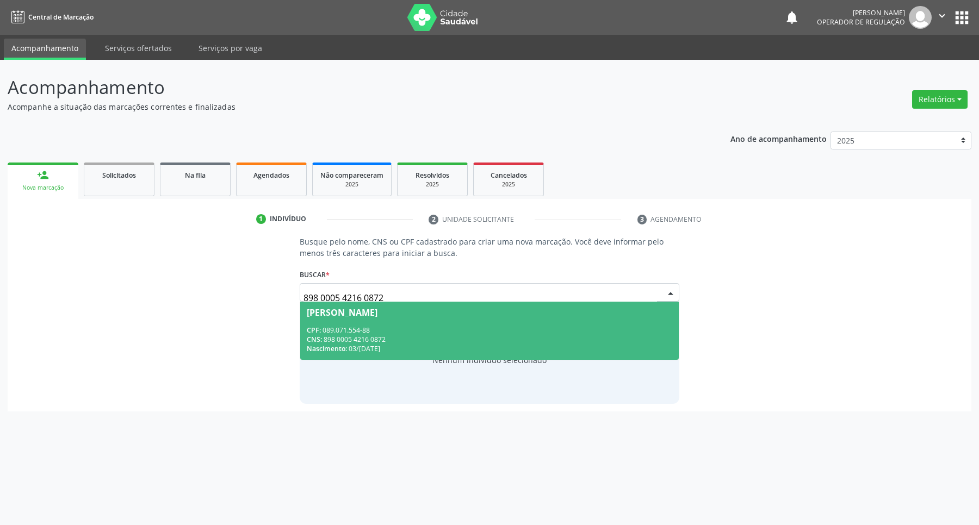
click at [307, 331] on span "CPF:" at bounding box center [314, 330] width 14 height 9
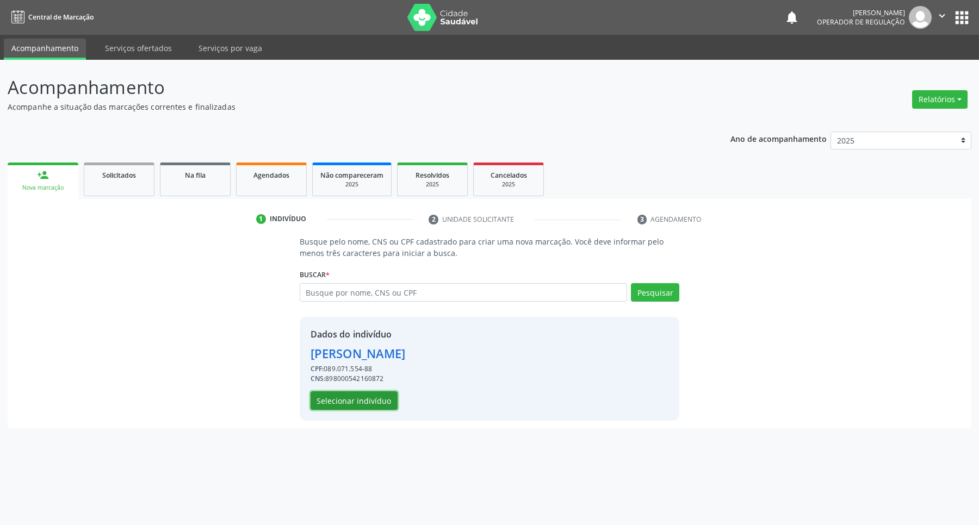
click at [326, 401] on button "Selecionar indivíduo" at bounding box center [354, 401] width 87 height 18
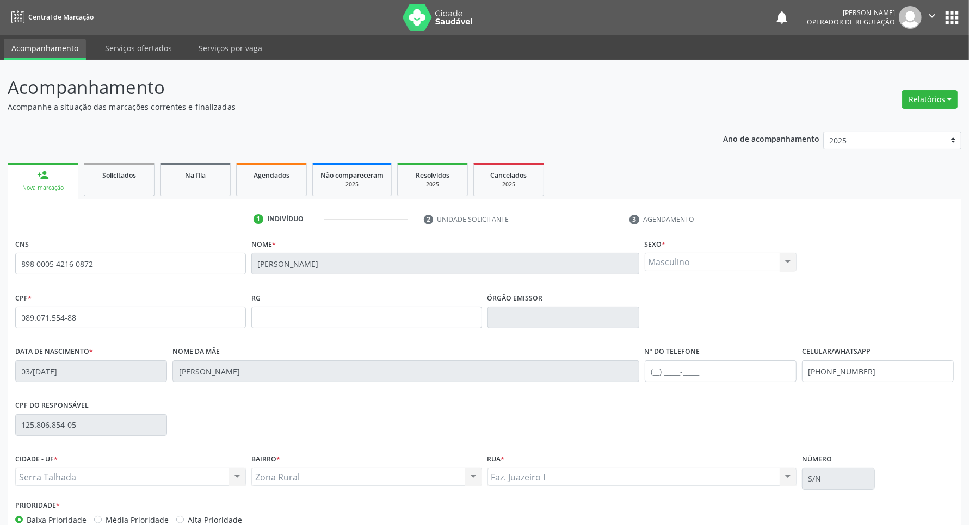
scroll to position [64, 0]
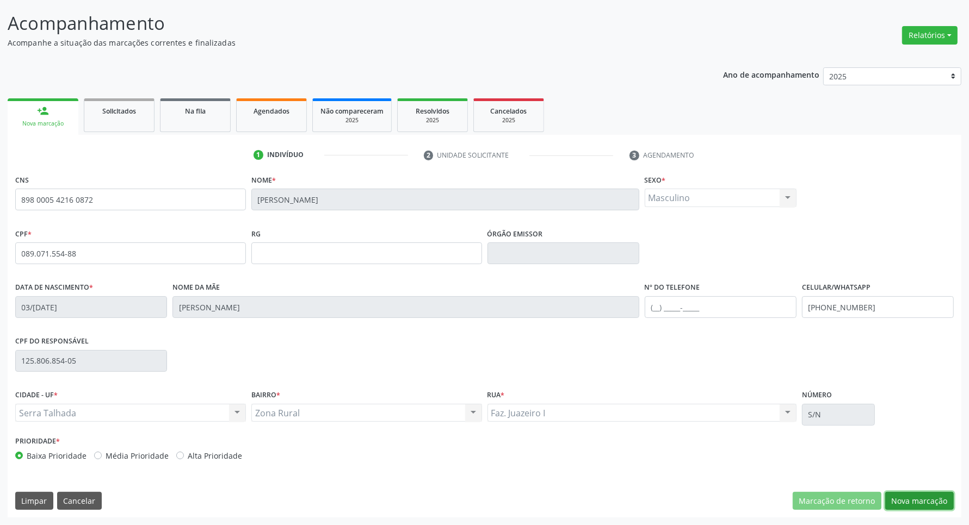
drag, startPoint x: 906, startPoint y: 496, endPoint x: 894, endPoint y: 496, distance: 12.5
click at [906, 497] on button "Nova marcação" at bounding box center [919, 501] width 69 height 18
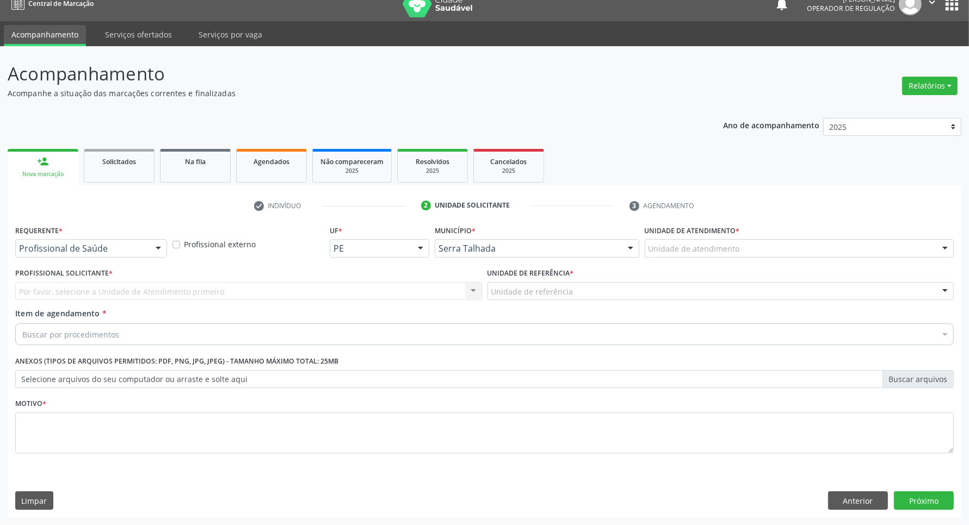
scroll to position [14, 0]
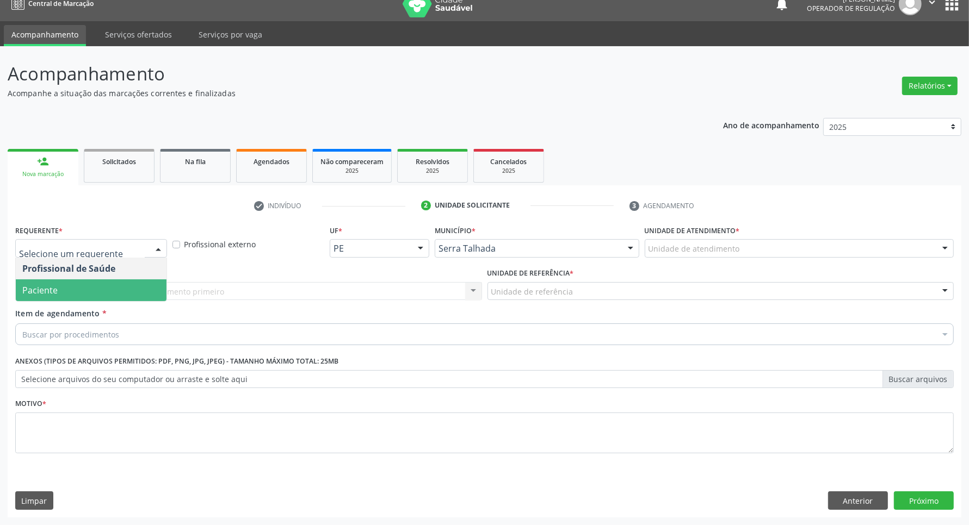
click at [89, 290] on span "Paciente" at bounding box center [91, 291] width 151 height 22
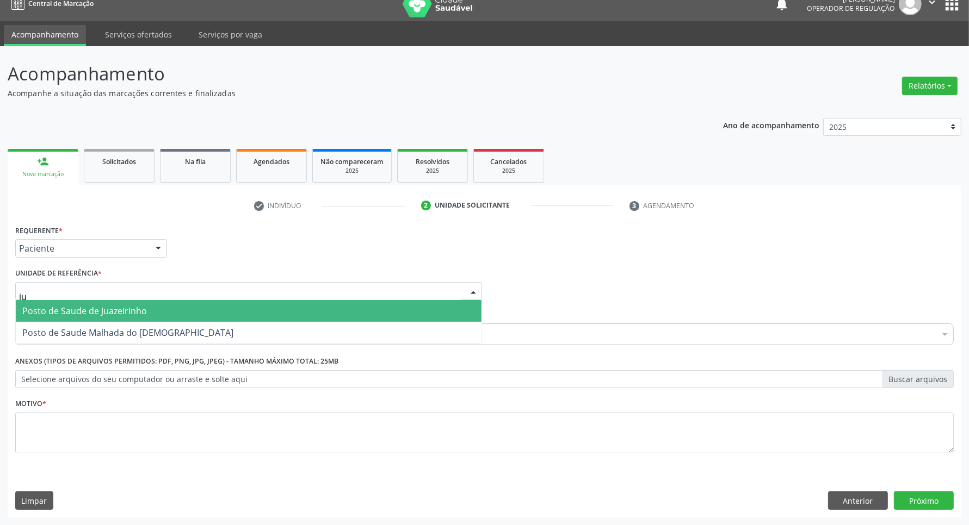
type input "jua"
drag, startPoint x: 79, startPoint y: 311, endPoint x: 73, endPoint y: 314, distance: 6.3
click at [75, 314] on span "Posto de Saude de Juazeirinho" at bounding box center [84, 311] width 125 height 12
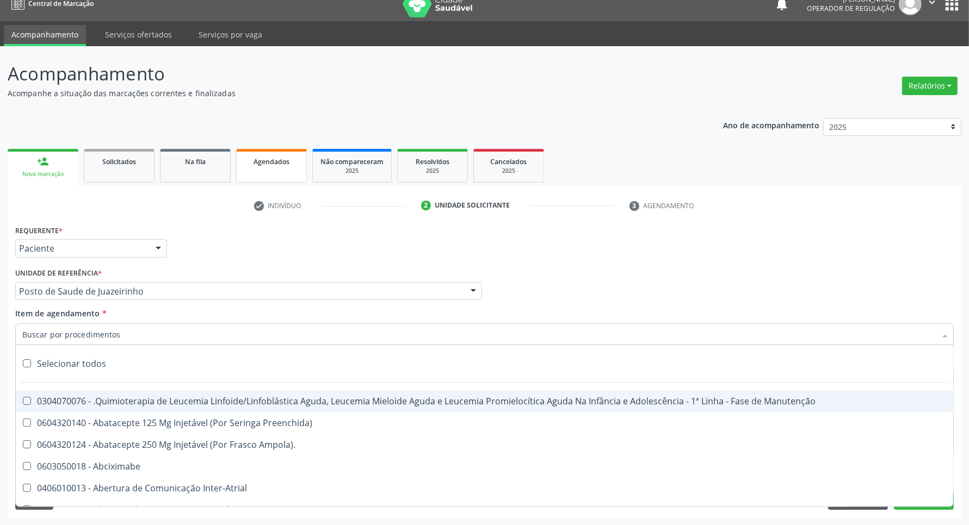
click at [268, 164] on span "Agendados" at bounding box center [271, 161] width 36 height 9
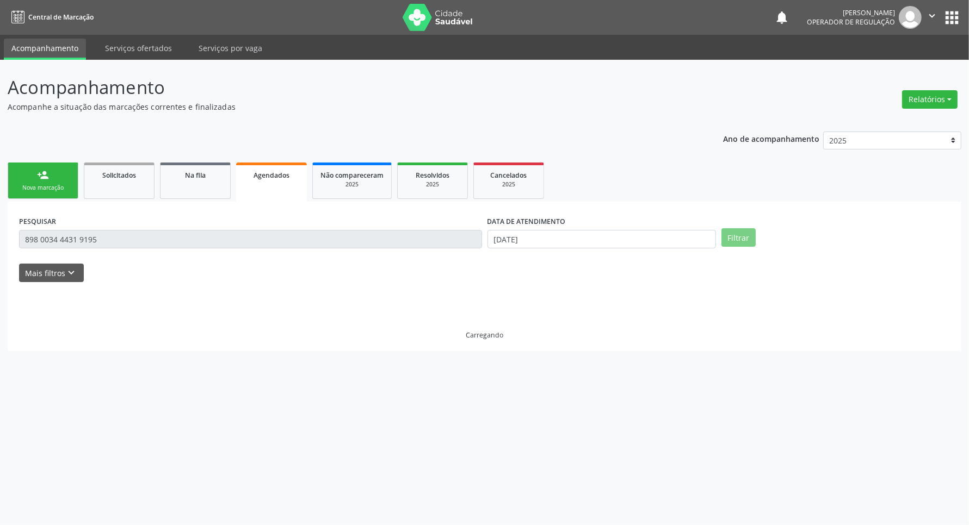
scroll to position [0, 0]
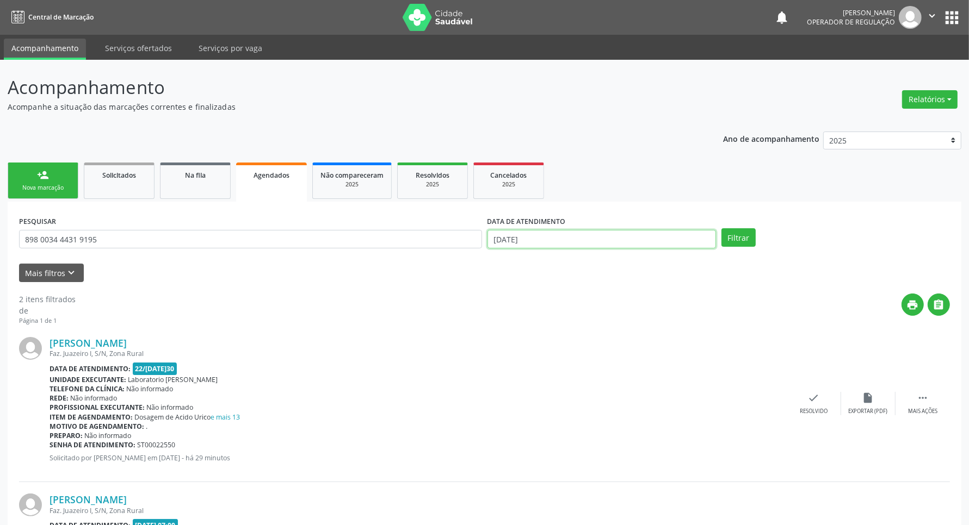
click at [605, 237] on input "17/09/2025" at bounding box center [601, 239] width 228 height 18
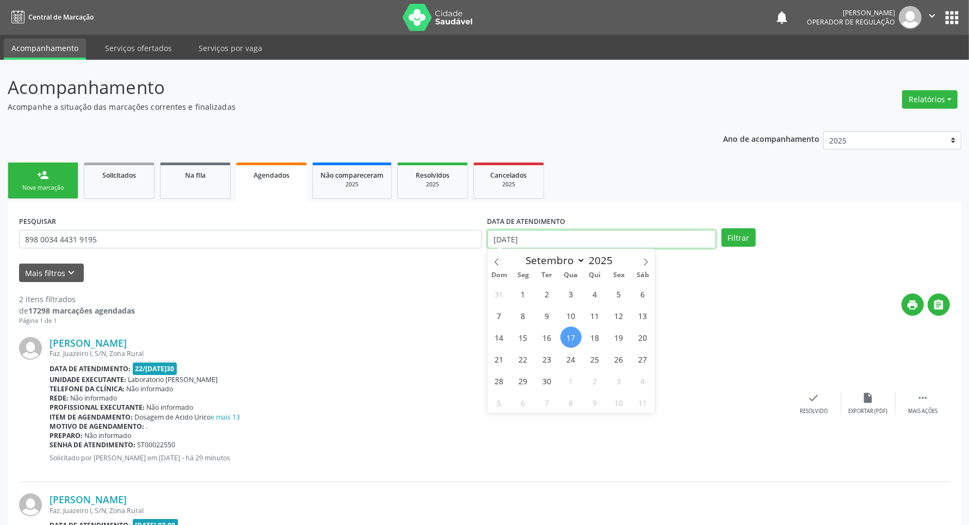
click at [605, 237] on input "17/09/2025" at bounding box center [601, 239] width 228 height 18
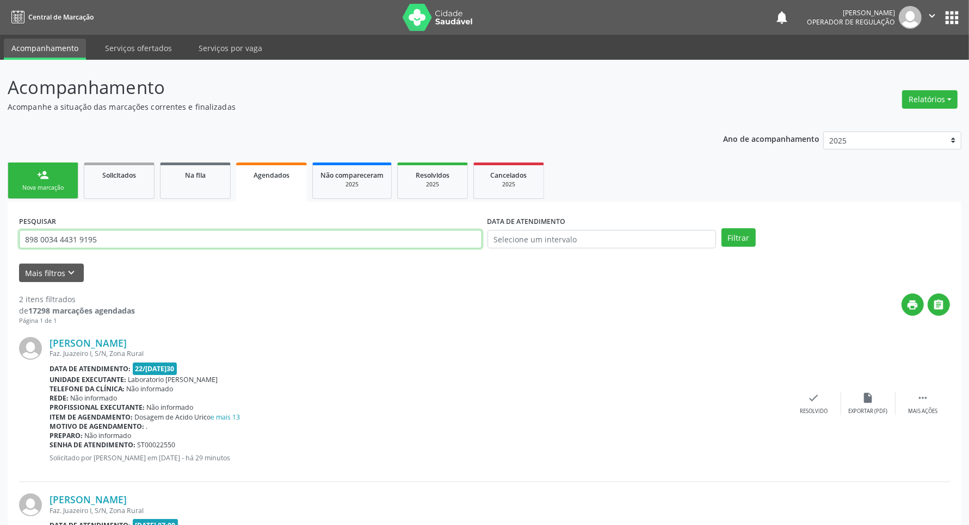
click at [286, 242] on input "898 0034 4431 9195" at bounding box center [250, 239] width 463 height 18
type input "ISADORA NUNES B"
click at [721, 228] on button "Filtrar" at bounding box center [738, 237] width 34 height 18
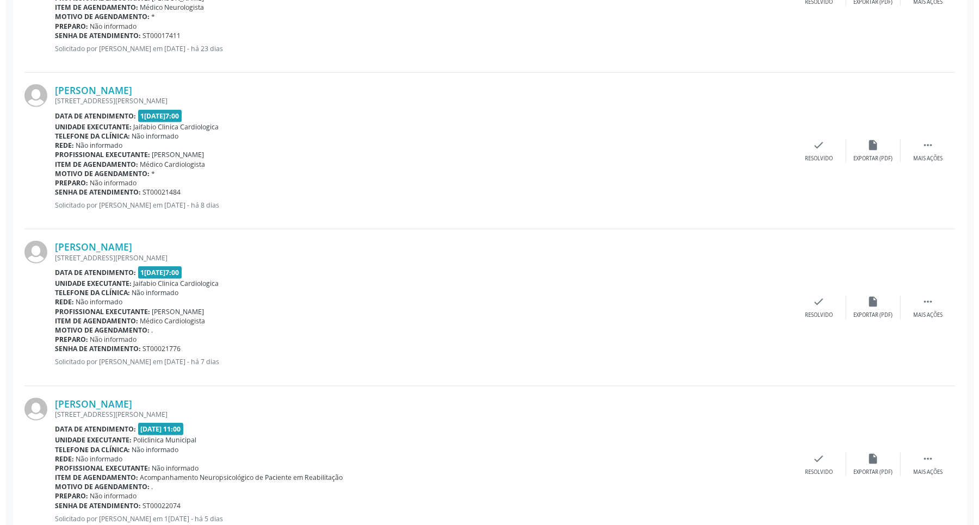
scroll to position [900, 0]
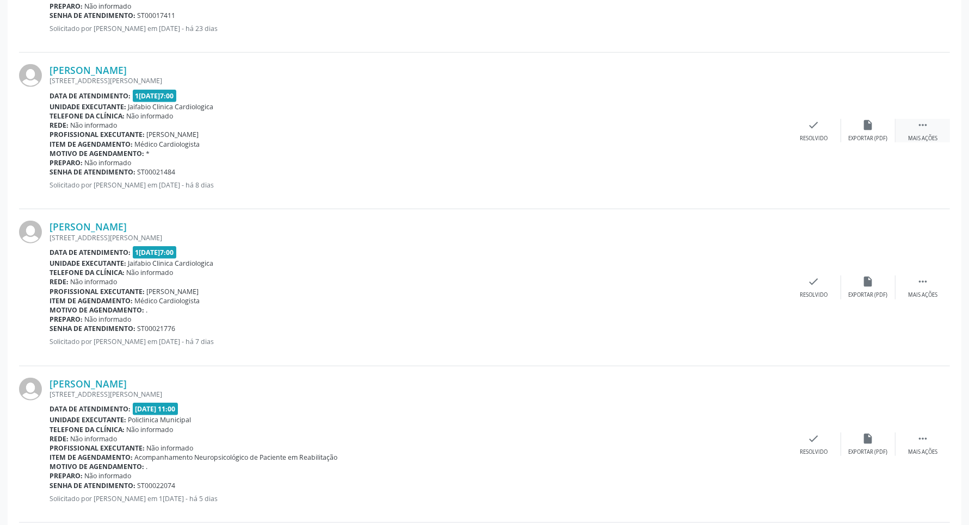
click at [912, 126] on div " Mais ações" at bounding box center [922, 130] width 54 height 23
click at [763, 128] on icon "cancel" at bounding box center [759, 125] width 12 height 12
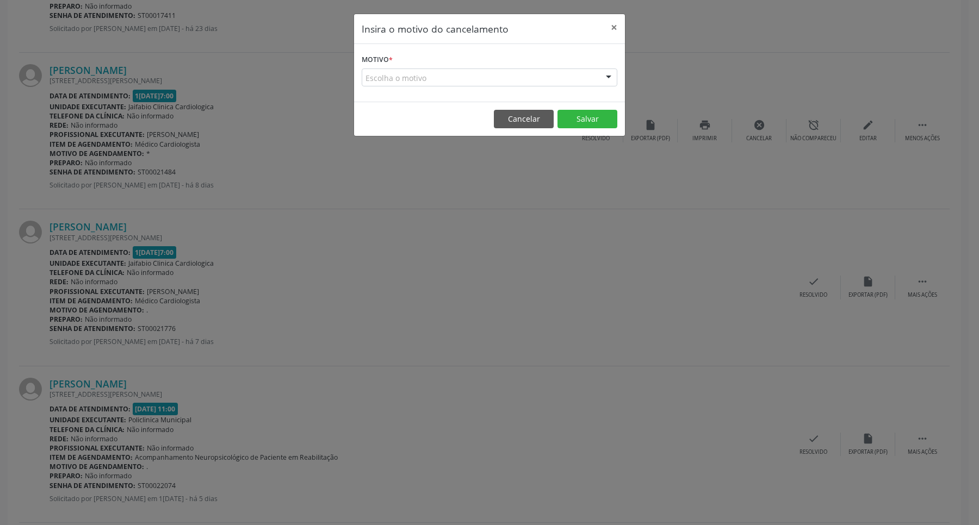
click at [530, 78] on div "Escolha o motivo" at bounding box center [490, 78] width 256 height 18
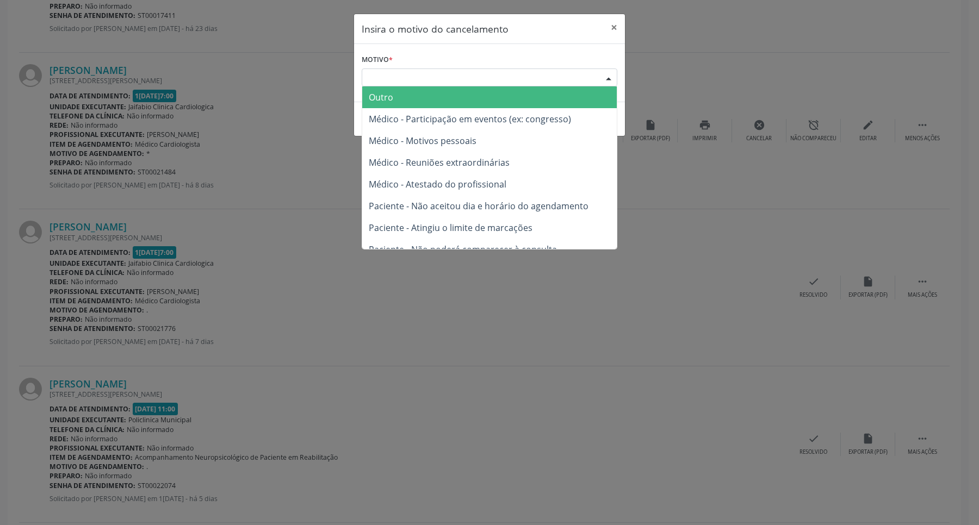
click at [505, 96] on span "Outro" at bounding box center [489, 97] width 255 height 22
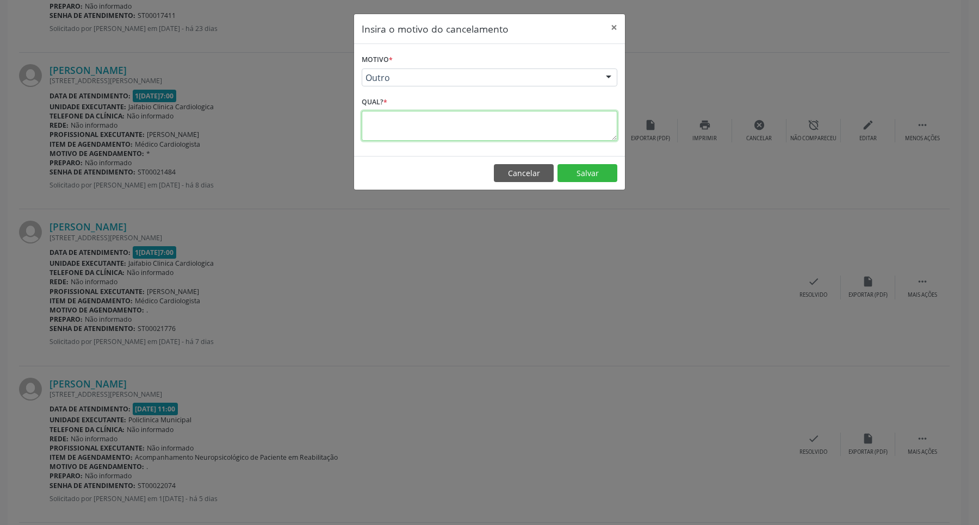
click at [505, 121] on textarea at bounding box center [490, 126] width 256 height 30
type textarea "."
click at [600, 178] on button "Salvar" at bounding box center [588, 173] width 60 height 18
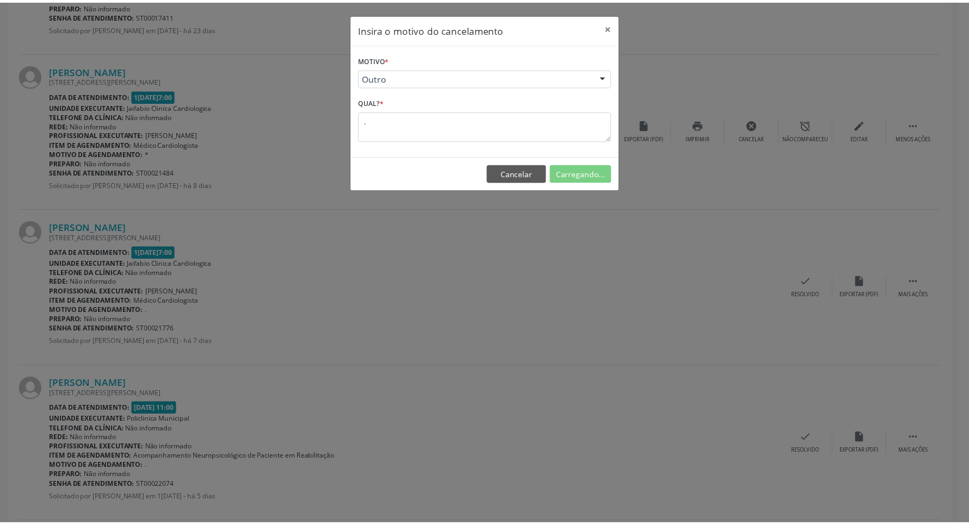
scroll to position [0, 0]
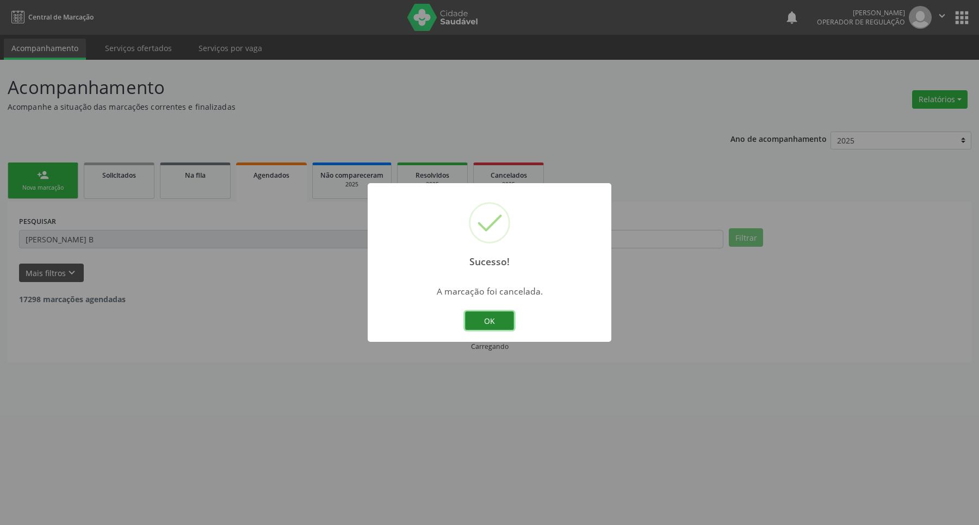
click at [492, 320] on button "OK" at bounding box center [489, 321] width 49 height 18
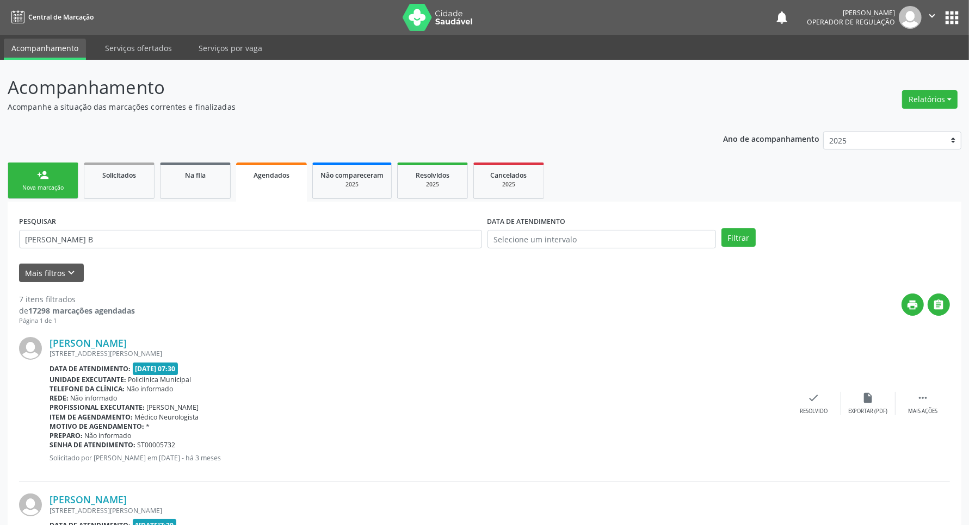
click at [34, 178] on link "person_add Nova marcação" at bounding box center [43, 181] width 71 height 36
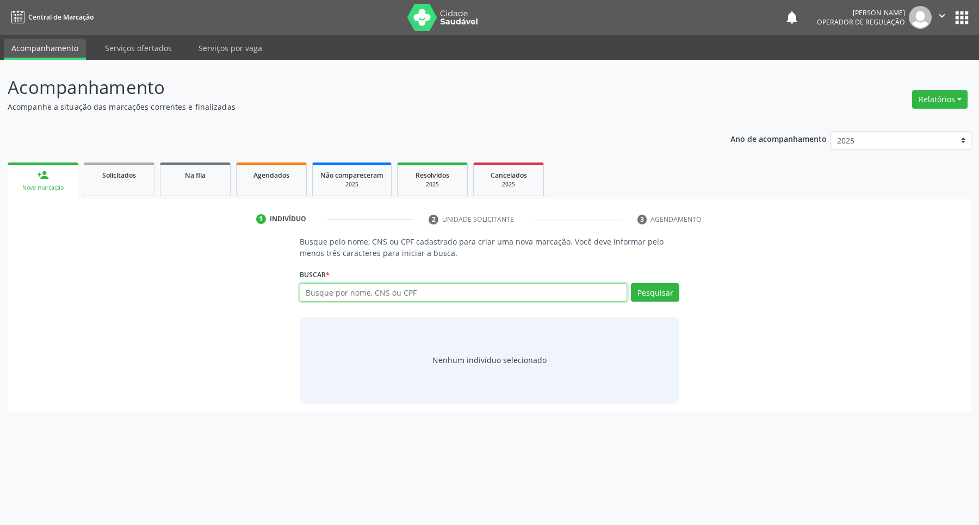
click at [368, 297] on input "text" at bounding box center [464, 292] width 328 height 18
type input "thaynna vas"
click at [332, 296] on input "thaynna vas" at bounding box center [464, 292] width 328 height 18
click at [335, 296] on input "thaynna vas" at bounding box center [464, 292] width 328 height 18
type input "thaynná vas"
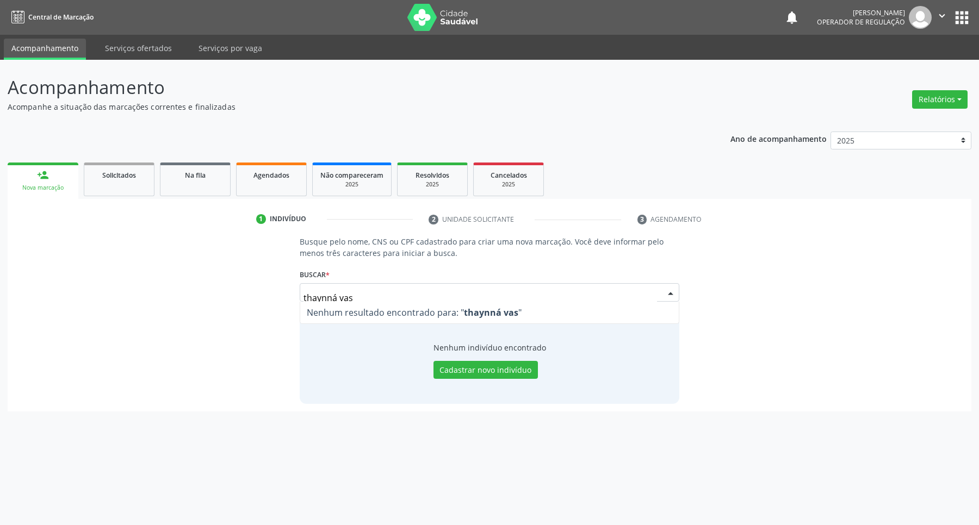
drag, startPoint x: 397, startPoint y: 292, endPoint x: 160, endPoint y: 290, distance: 236.6
click at [167, 292] on div "Busque pelo nome, CNS ou CPF cadastrado para criar uma nova marcação. Você deve…" at bounding box center [489, 320] width 949 height 168
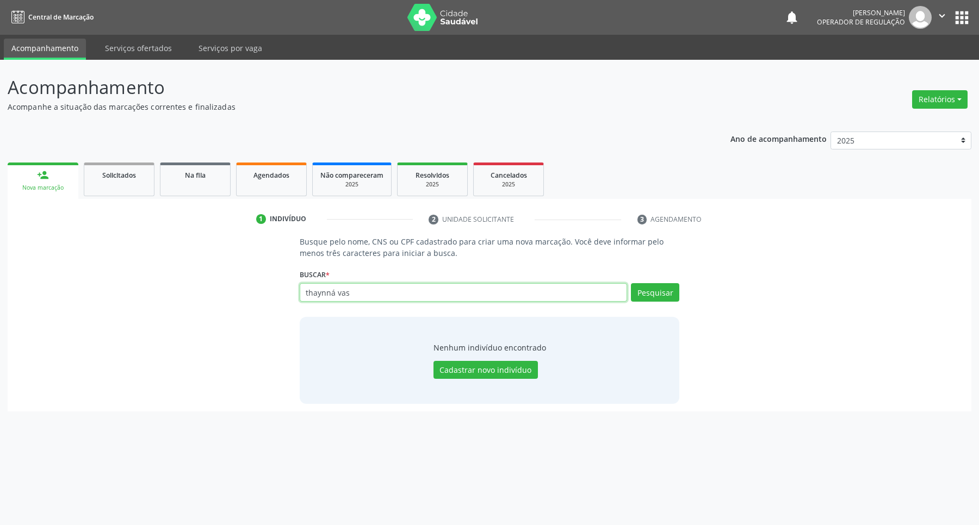
drag, startPoint x: 231, startPoint y: 295, endPoint x: 33, endPoint y: 294, distance: 198.0
click at [36, 295] on div "Busque pelo nome, CNS ou CPF cadastrado para criar uma nova marcação. Você deve…" at bounding box center [489, 320] width 949 height 168
type input "898"
click at [294, 176] on div "Agendados" at bounding box center [271, 174] width 54 height 11
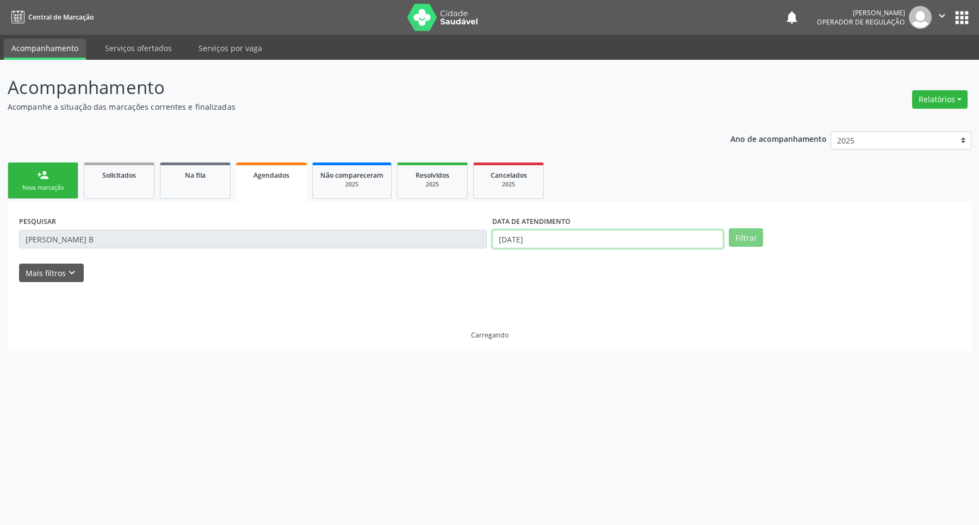
click at [597, 237] on input "17/09/2025" at bounding box center [607, 239] width 231 height 18
click at [596, 237] on input "17/09/2025" at bounding box center [607, 239] width 231 height 18
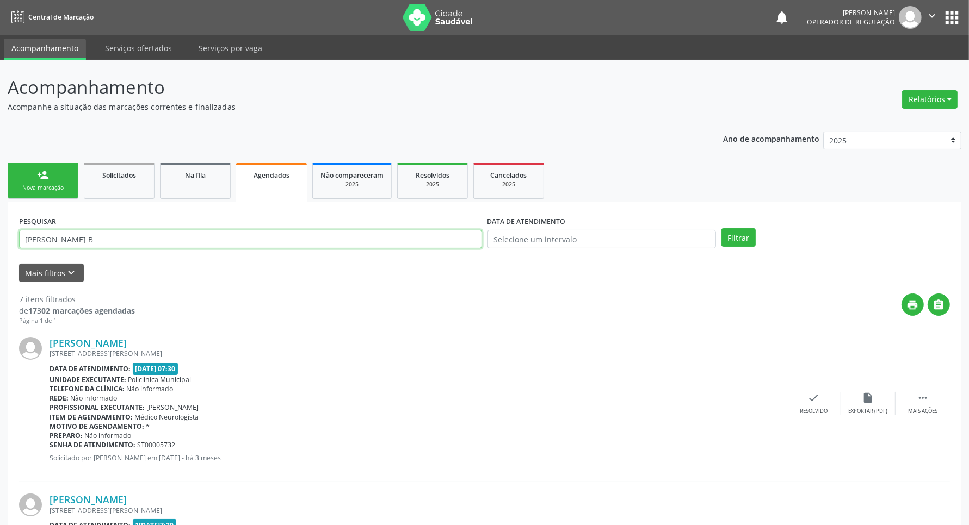
click at [326, 245] on input "ISADORA NUNES B" at bounding box center [250, 239] width 463 height 18
type input "898000542160872"
click at [721, 228] on button "Filtrar" at bounding box center [738, 237] width 34 height 18
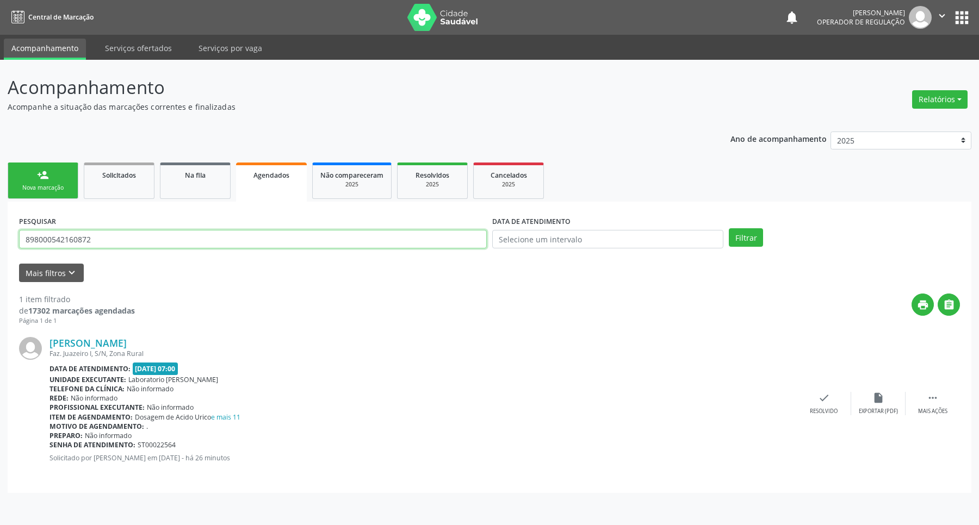
drag, startPoint x: 98, startPoint y: 243, endPoint x: 0, endPoint y: 238, distance: 98.0
click at [0, 238] on div "Acompanhamento Acompanhe a situação das marcações correntes e finalizadas Relat…" at bounding box center [489, 293] width 979 height 466
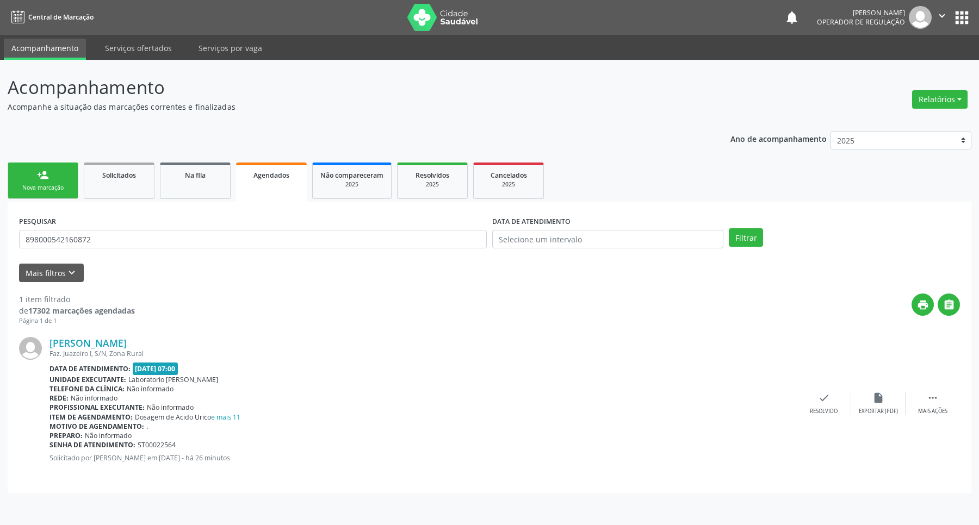
click at [38, 186] on div "Nova marcação" at bounding box center [43, 188] width 54 height 8
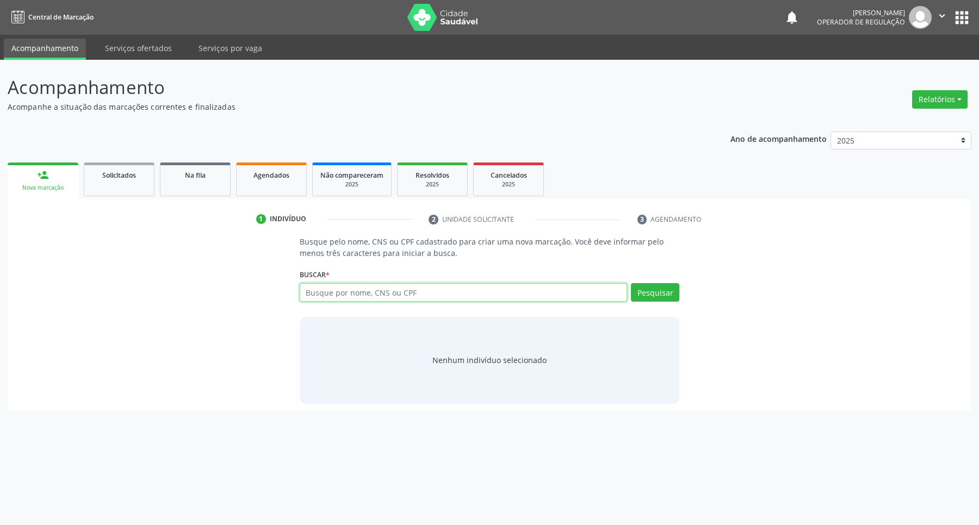
click at [326, 290] on input "text" at bounding box center [464, 292] width 328 height 18
paste input "898000542160872"
type input "898000542160872"
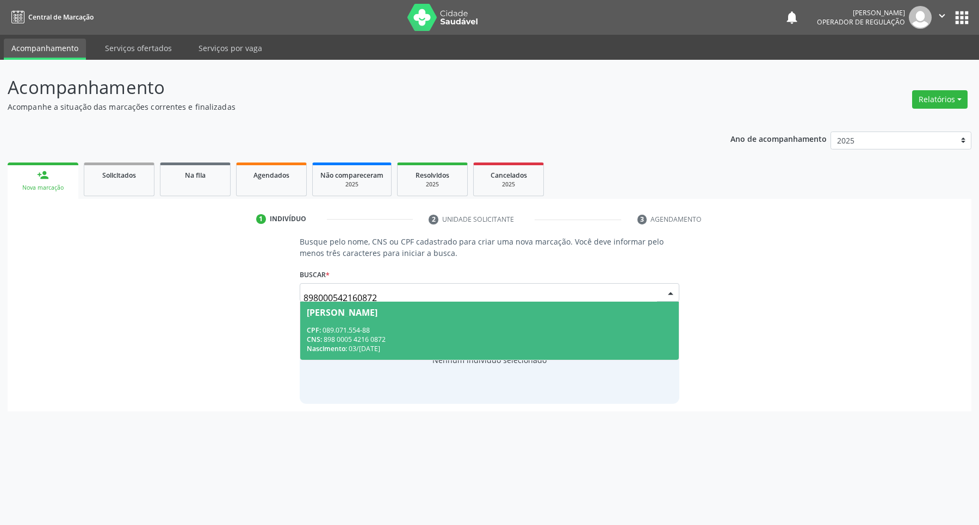
click at [515, 341] on div "CNS: 898 0005 4216 0872" at bounding box center [490, 339] width 366 height 9
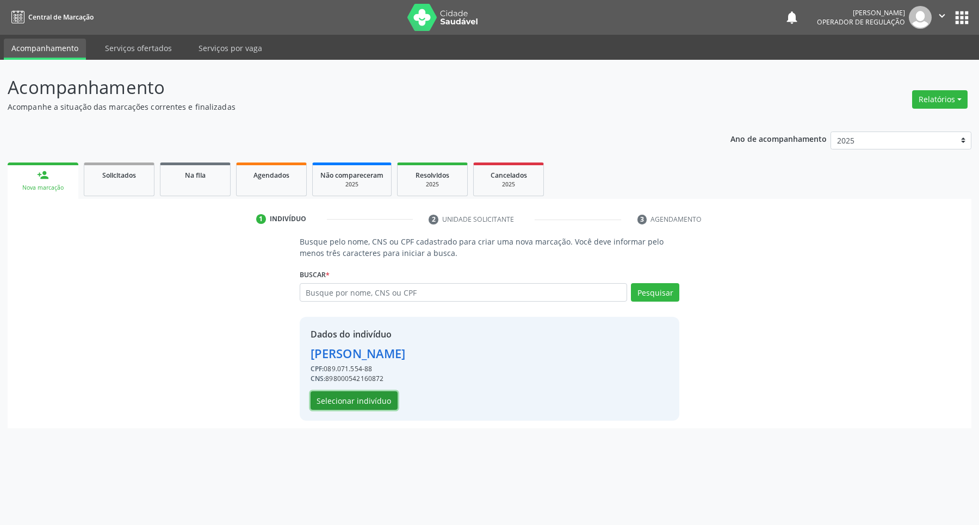
click at [373, 404] on button "Selecionar indivíduo" at bounding box center [354, 401] width 87 height 18
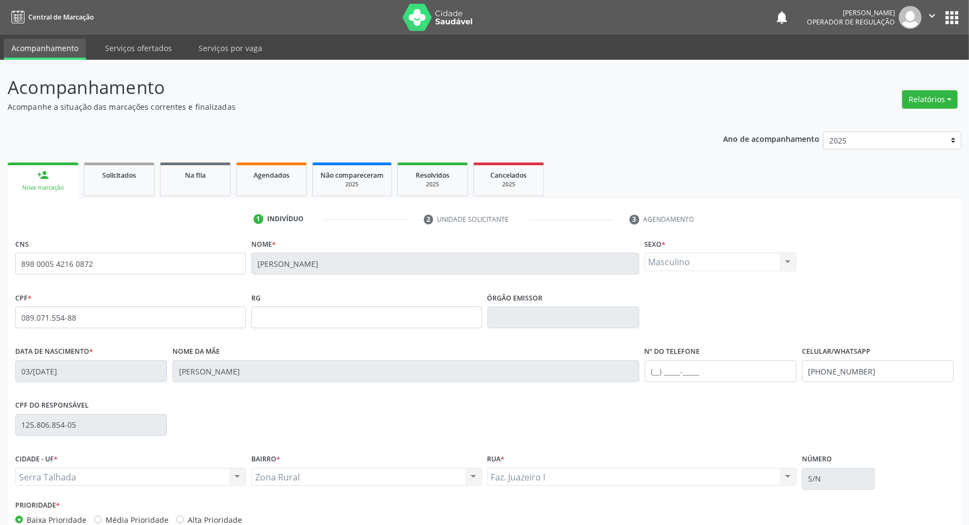
scroll to position [64, 0]
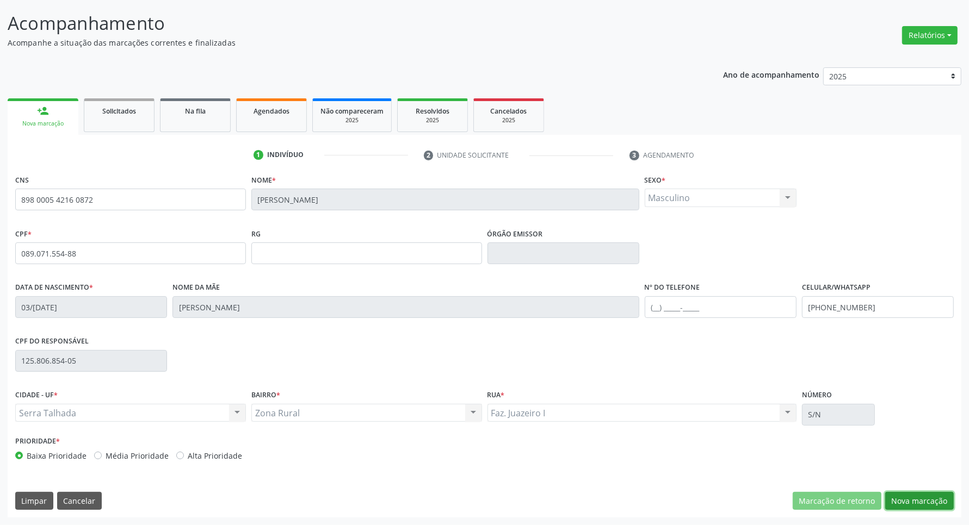
click at [912, 496] on button "Nova marcação" at bounding box center [919, 501] width 69 height 18
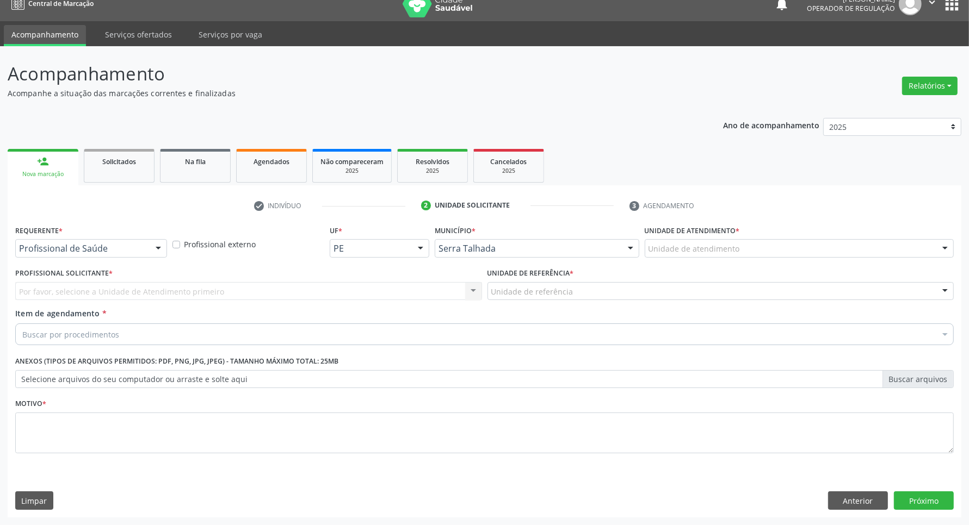
scroll to position [14, 0]
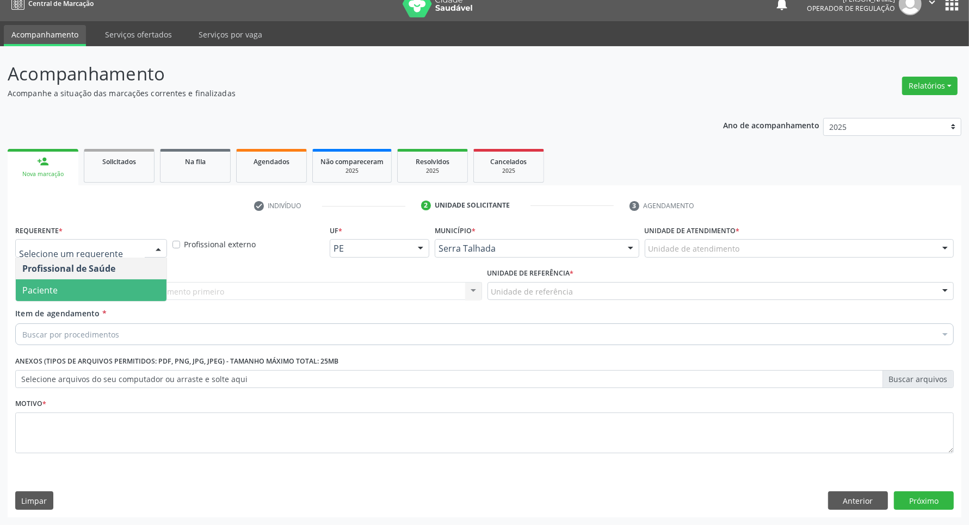
click at [118, 297] on span "Paciente" at bounding box center [91, 291] width 151 height 22
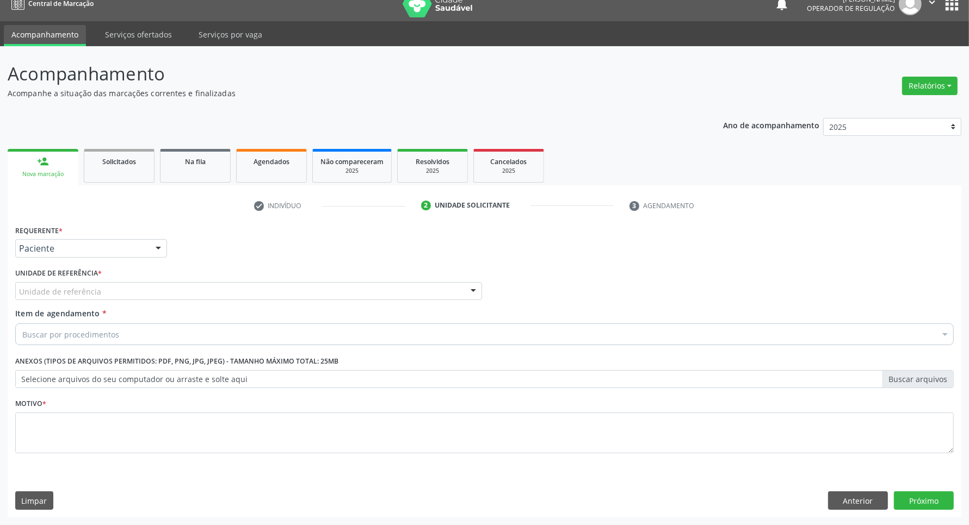
click at [112, 287] on div "Unidade de referência" at bounding box center [248, 291] width 467 height 18
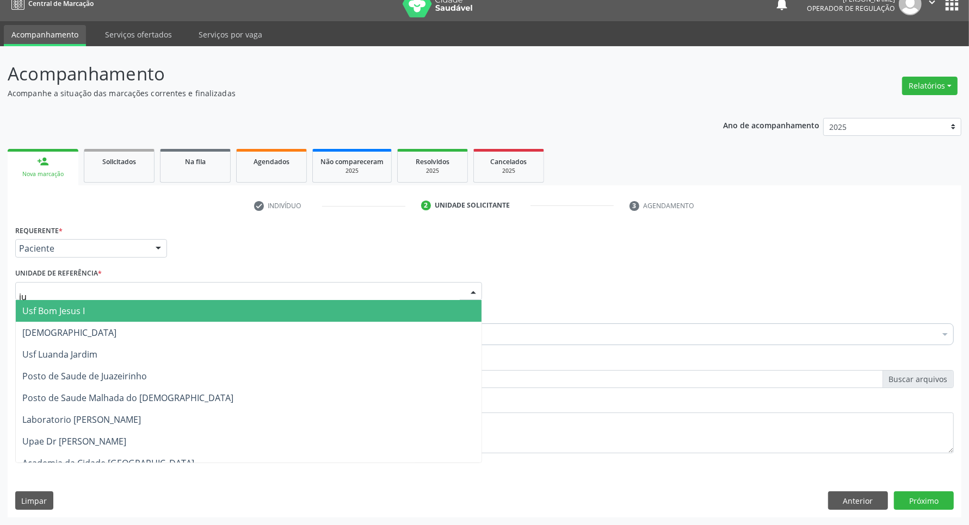
type input "jua"
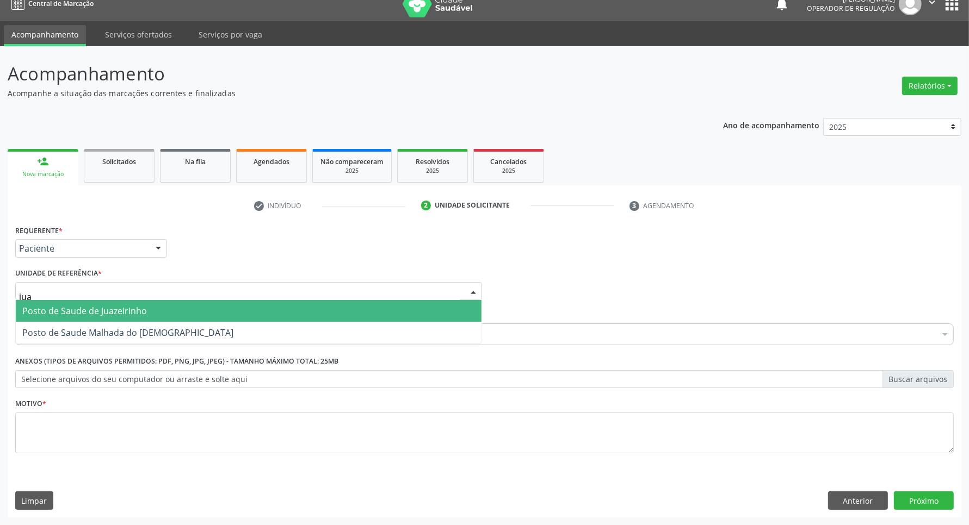
drag, startPoint x: 95, startPoint y: 311, endPoint x: 96, endPoint y: 331, distance: 20.2
click at [95, 311] on span "Posto de Saude de Juazeirinho" at bounding box center [84, 311] width 125 height 12
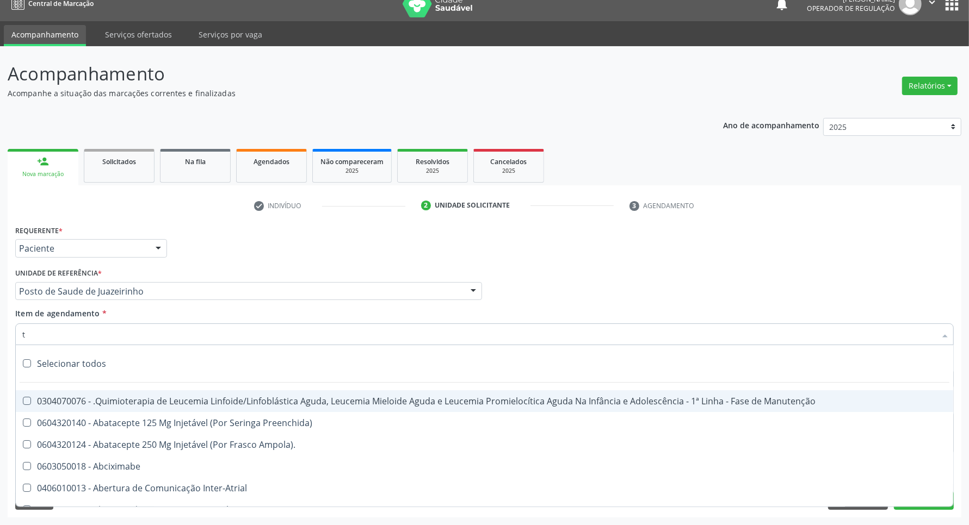
type input "[MEDICAL_DATA]"
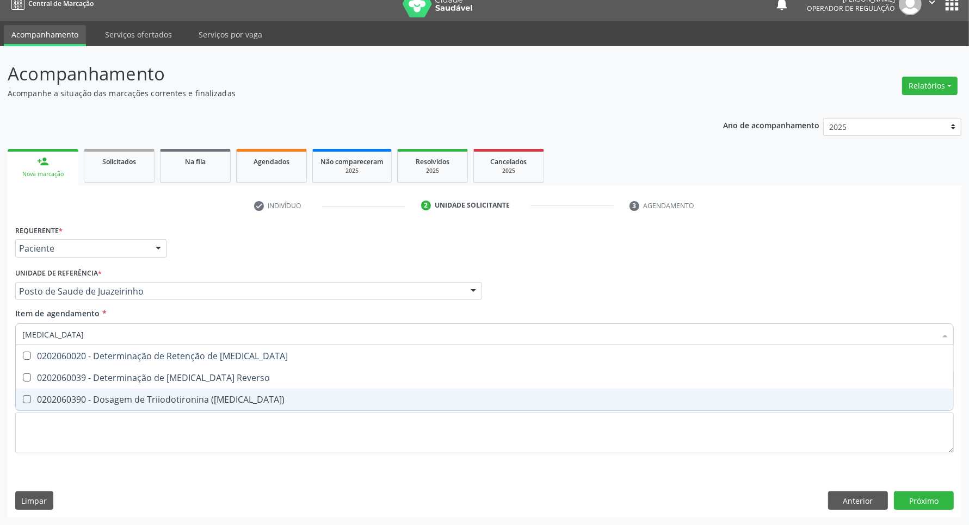
drag, startPoint x: 101, startPoint y: 405, endPoint x: 104, endPoint y: 381, distance: 24.7
click at [101, 401] on div "0202060390 - Dosagem de Triiodotironina ([MEDICAL_DATA])" at bounding box center [484, 399] width 924 height 9
checkbox \(T3\) "true"
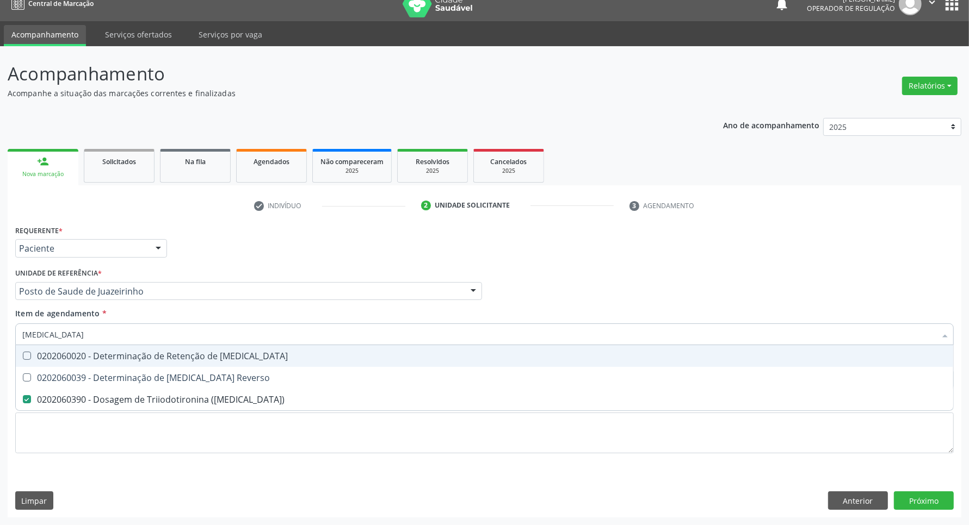
type input "t"
checkbox \(T3\) "false"
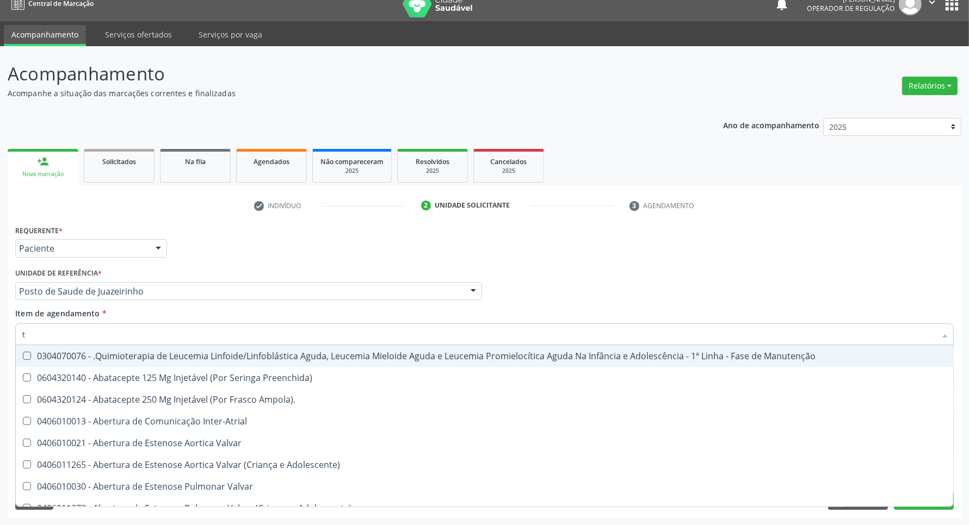
type input "t4"
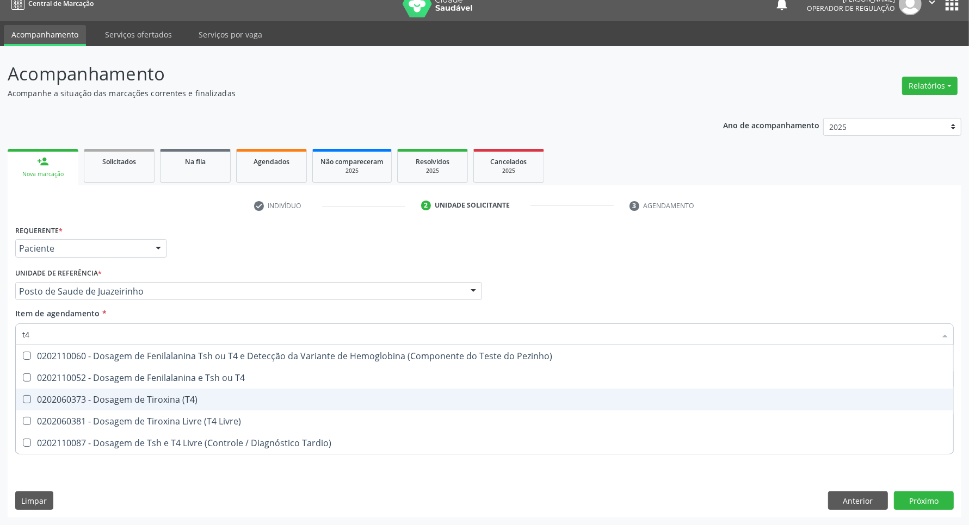
click at [107, 398] on div "0202060373 - Dosagem de Tiroxina (T4)" at bounding box center [484, 399] width 924 height 9
checkbox \(T4\) "true"
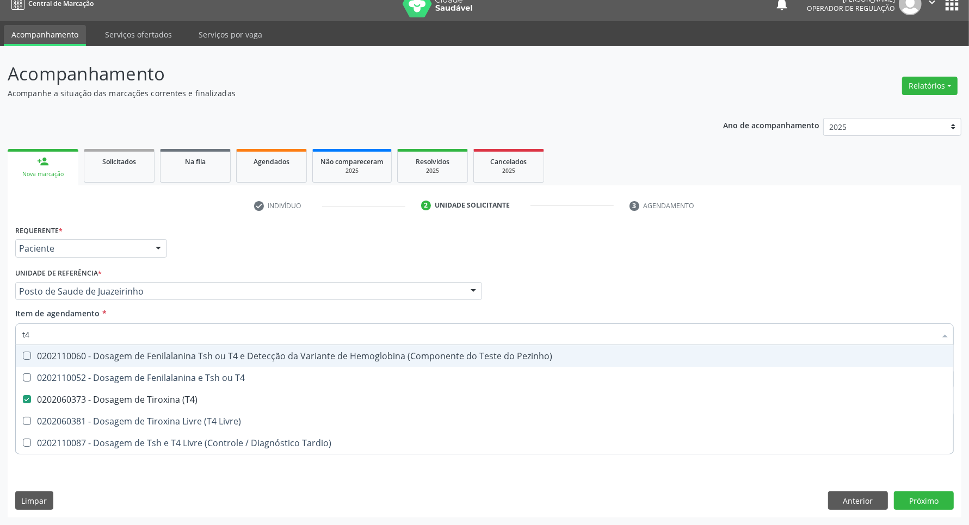
type input "t"
checkbox \(T4\) "false"
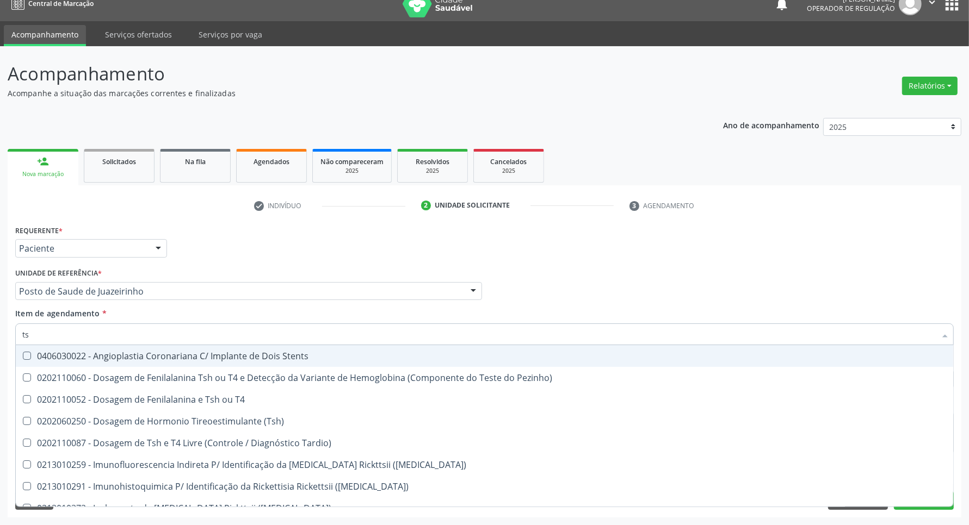
type input "tsh"
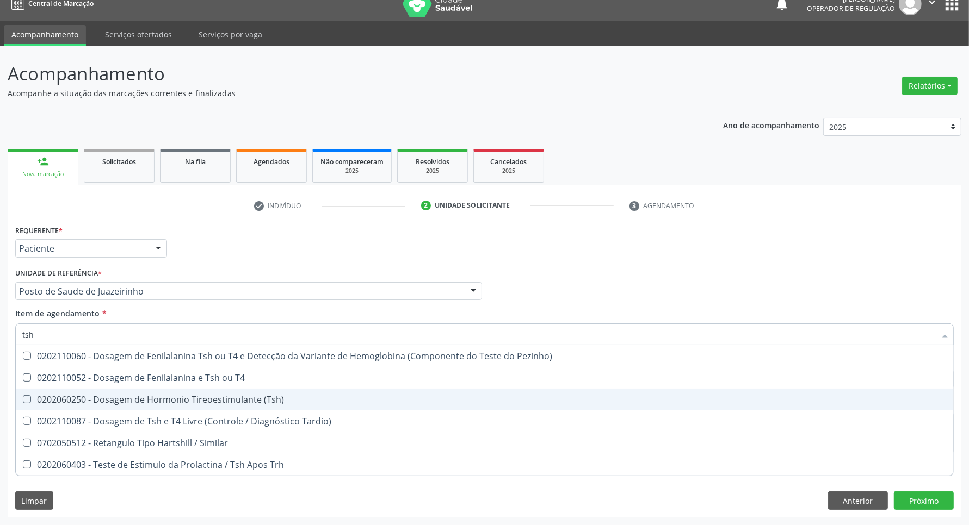
click at [132, 395] on div "0202060250 - Dosagem de Hormonio Tireoestimulante (Tsh)" at bounding box center [484, 399] width 924 height 9
checkbox \(Tsh\) "true"
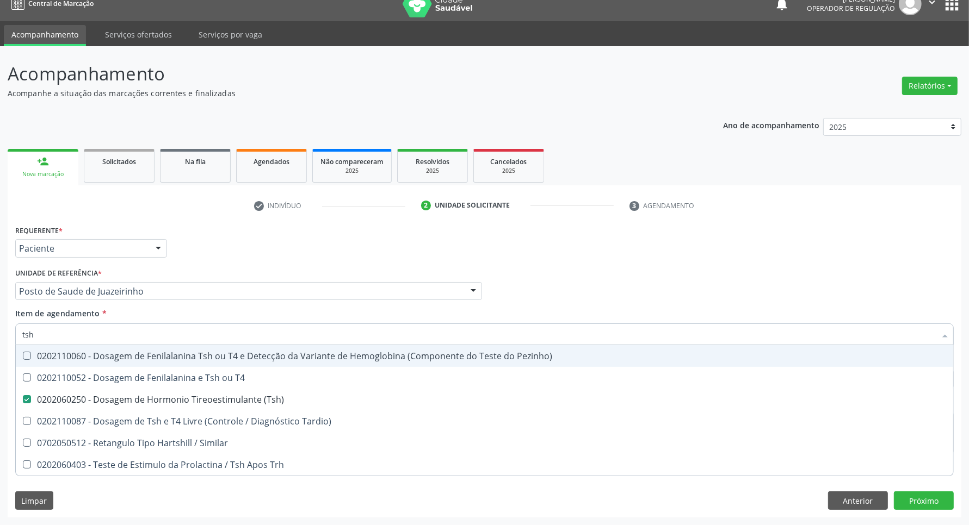
click at [0, 327] on div "Acompanhamento Acompanhe a situação das marcações correntes e finalizadas Relat…" at bounding box center [484, 285] width 969 height 479
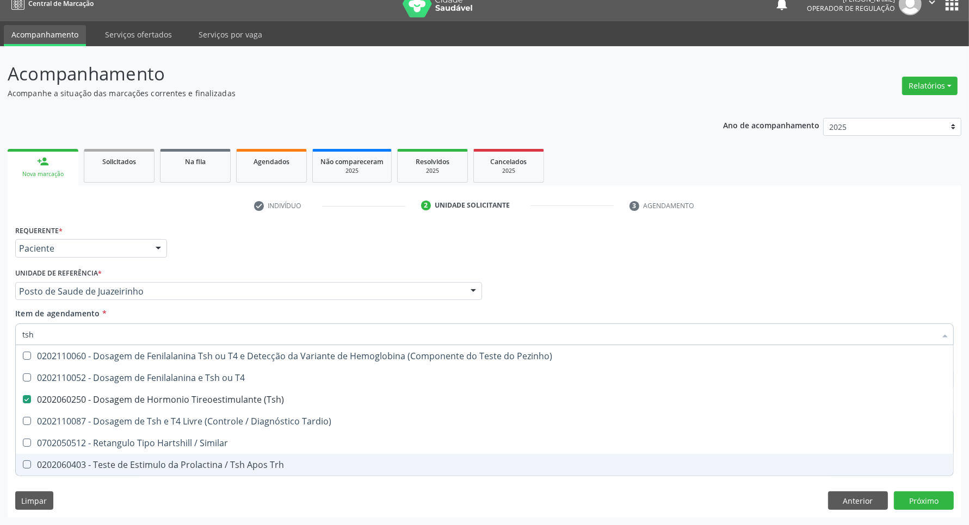
click at [0, 450] on div "Acompanhamento Acompanhe a situação das marcações correntes e finalizadas Relat…" at bounding box center [484, 285] width 969 height 479
checkbox T4 "true"
checkbox Tardio\) "true"
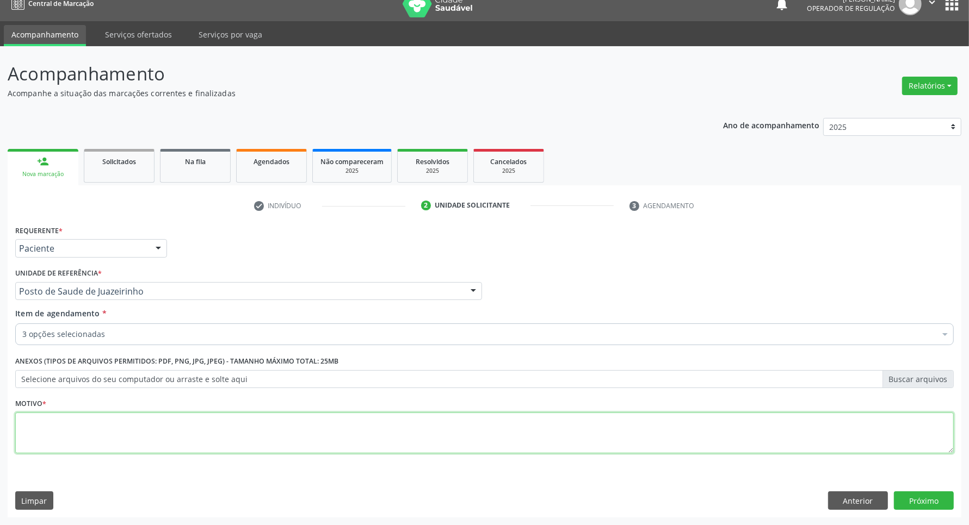
click at [72, 434] on textarea at bounding box center [484, 433] width 938 height 41
type textarea "."
click at [904, 499] on button "Próximo" at bounding box center [924, 501] width 60 height 18
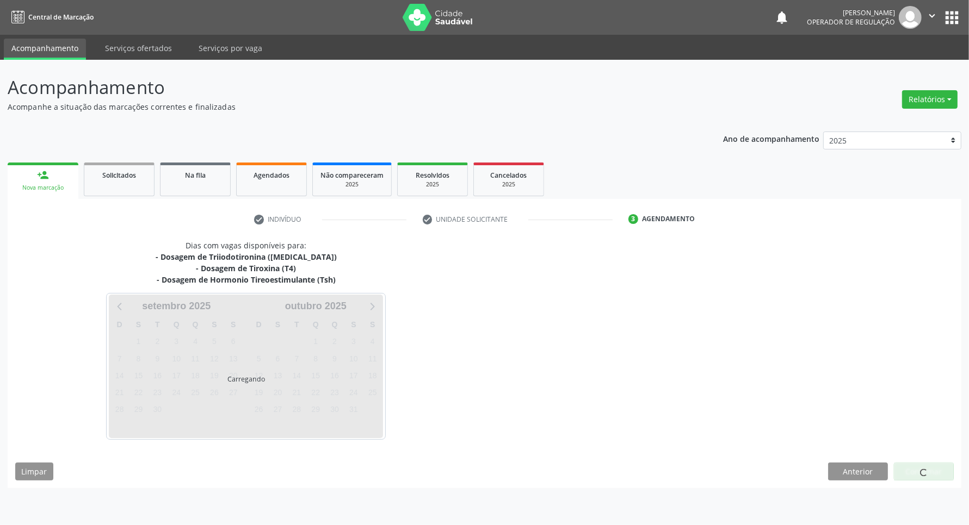
scroll to position [0, 0]
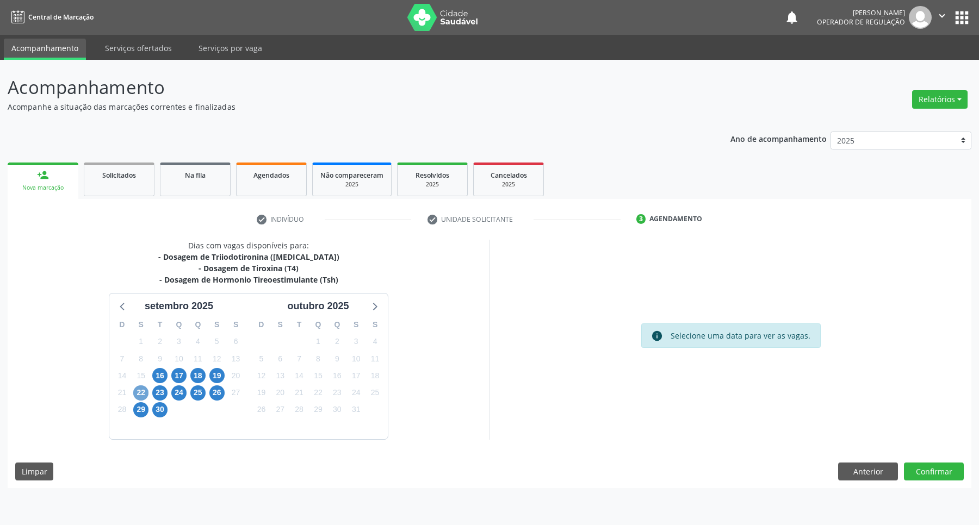
click at [142, 395] on span "22" at bounding box center [140, 393] width 15 height 15
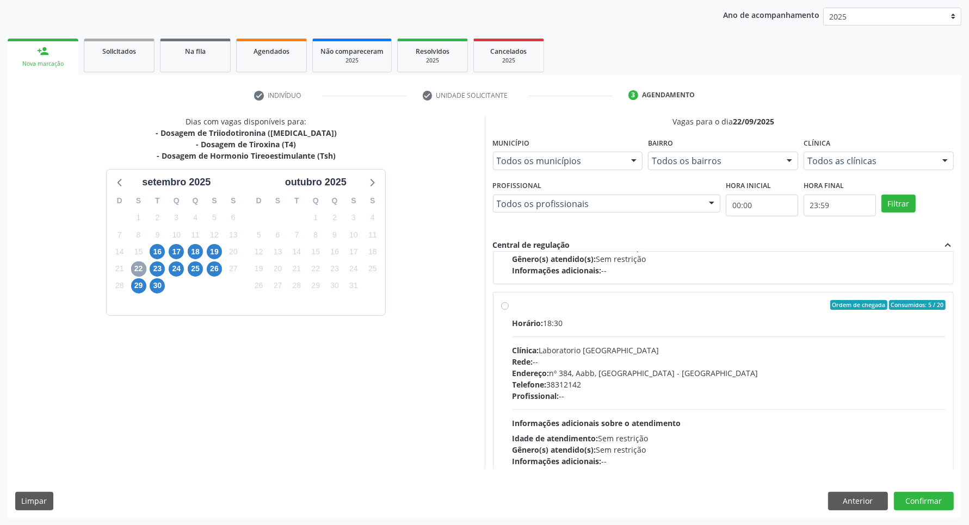
scroll to position [351, 0]
click at [652, 287] on div "Ordem de chegada Consumidos: 13 / 16 Horário: 07:00 Clínica: Lab Rede: -- Ender…" at bounding box center [723, 361] width 461 height 218
click at [649, 298] on div "Ordem de chegada Consumidos: 5 / 20" at bounding box center [729, 303] width 434 height 10
click at [509, 298] on input "Ordem de chegada Consumidos: 5 / 20 Horário: 18:30 Clínica: Laboratorio Sao Fra…" at bounding box center [505, 303] width 8 height 10
radio input "true"
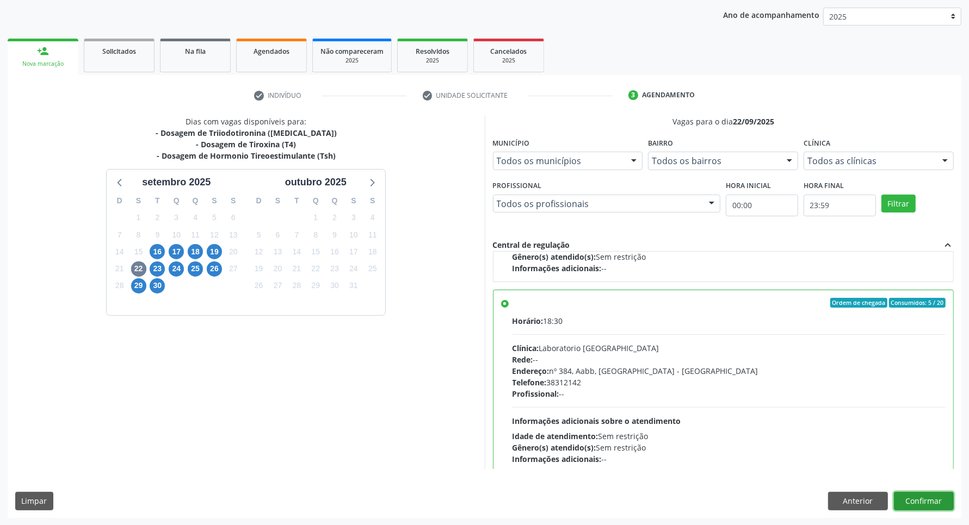
click at [941, 504] on button "Confirmar" at bounding box center [924, 501] width 60 height 18
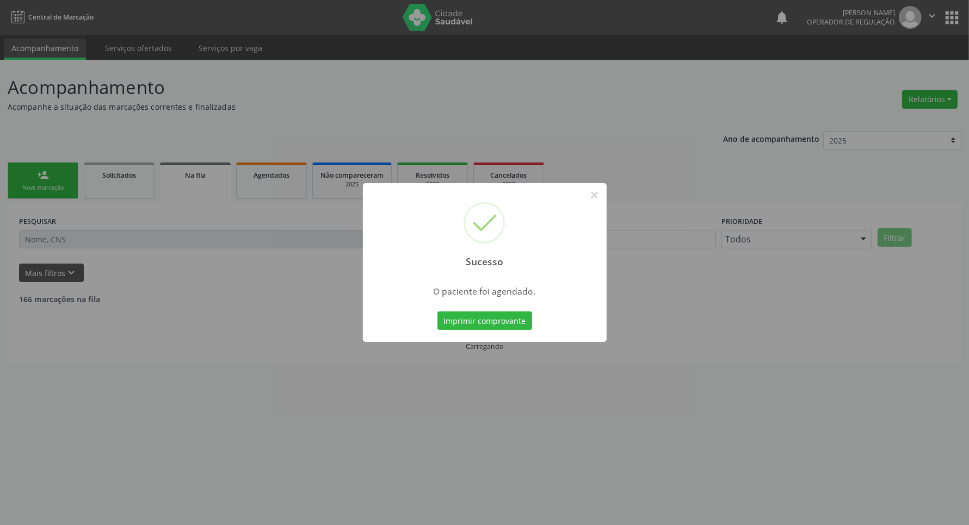
scroll to position [0, 0]
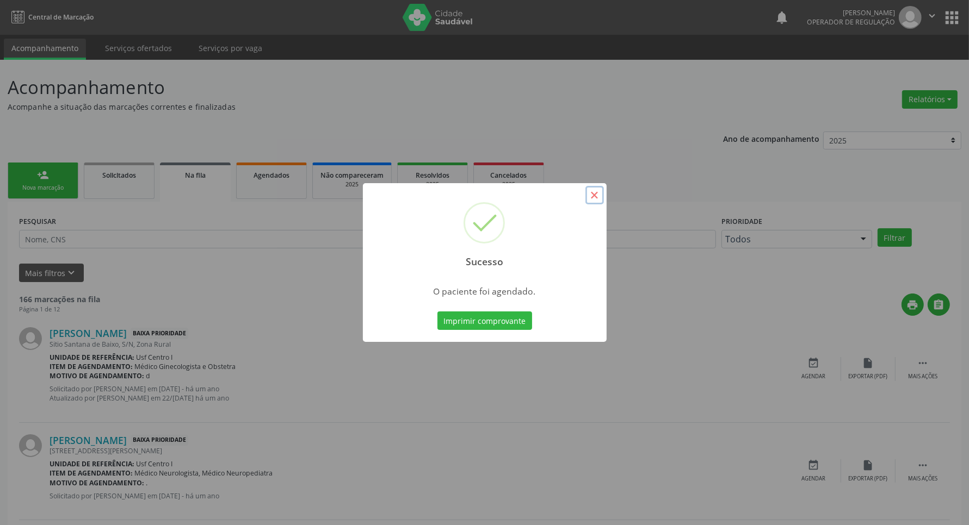
drag, startPoint x: 591, startPoint y: 193, endPoint x: 577, endPoint y: 178, distance: 20.4
click at [591, 191] on button "×" at bounding box center [594, 195] width 18 height 18
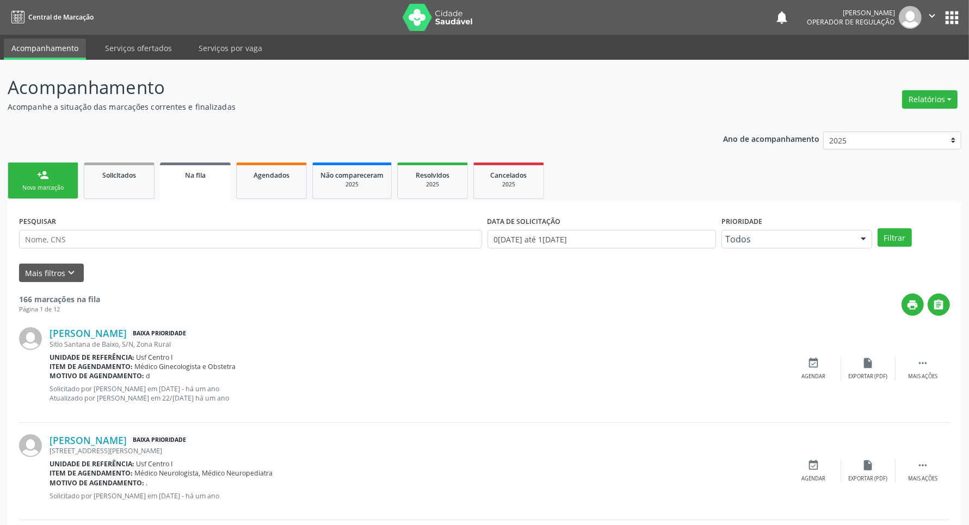
click at [32, 178] on link "person_add Nova marcação" at bounding box center [43, 181] width 71 height 36
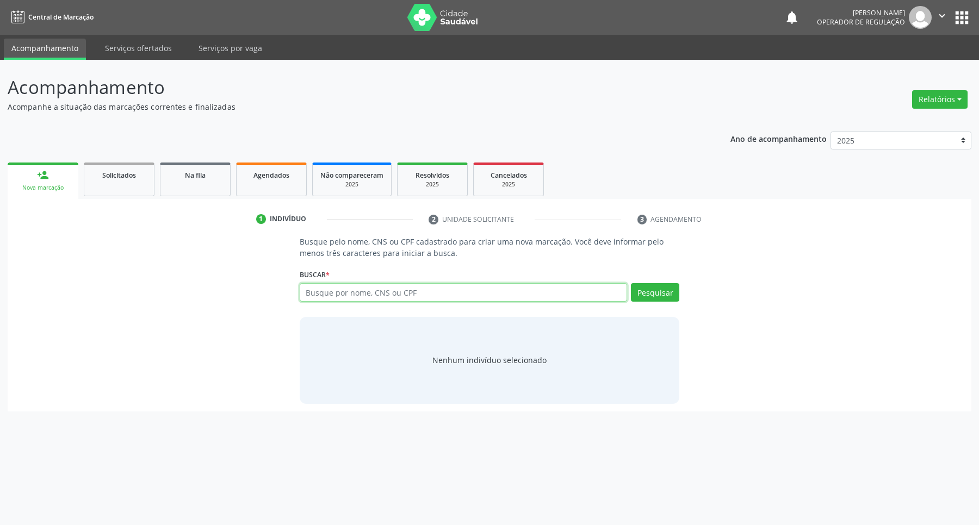
click at [459, 295] on input "text" at bounding box center [464, 292] width 328 height 18
click at [458, 295] on input "898004097641184" at bounding box center [464, 292] width 328 height 18
type input "898004097641184"
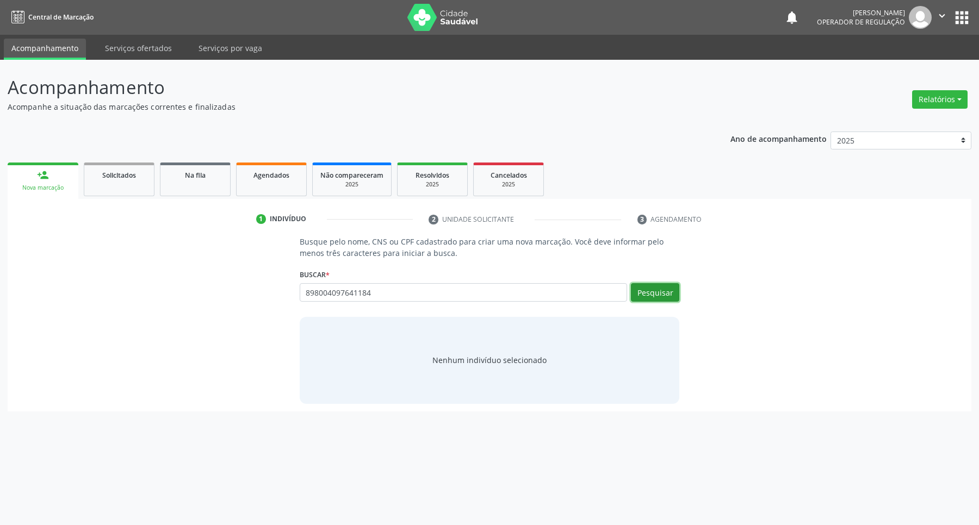
click at [661, 288] on button "Pesquisar" at bounding box center [655, 292] width 48 height 18
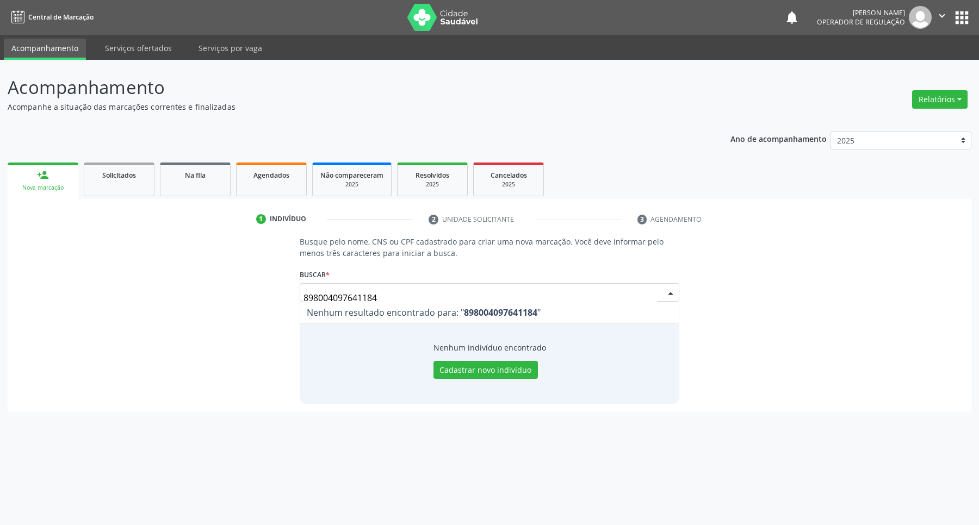
click at [460, 292] on input "898004097641184" at bounding box center [481, 298] width 354 height 22
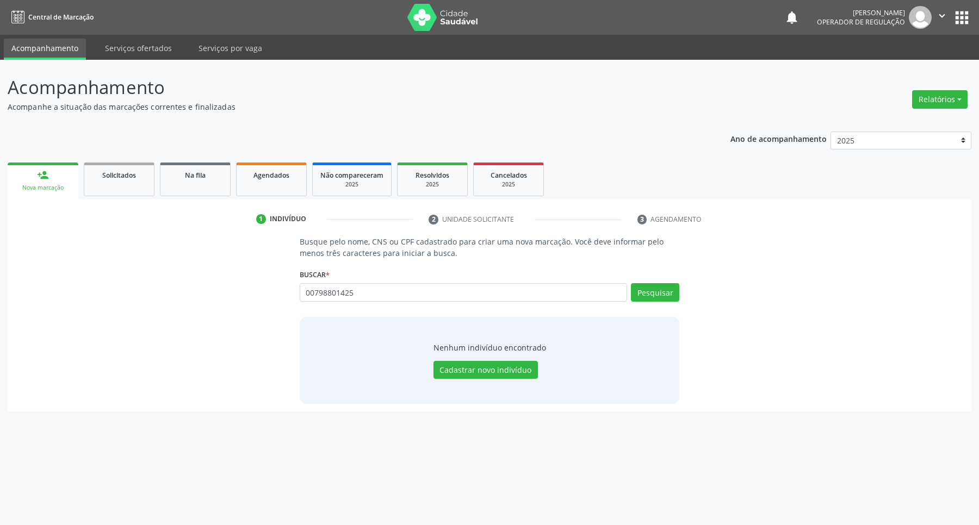
click at [458, 292] on input "00798801425" at bounding box center [464, 292] width 328 height 18
click at [459, 295] on input "00798801425" at bounding box center [464, 292] width 328 height 18
type input "00798801425"
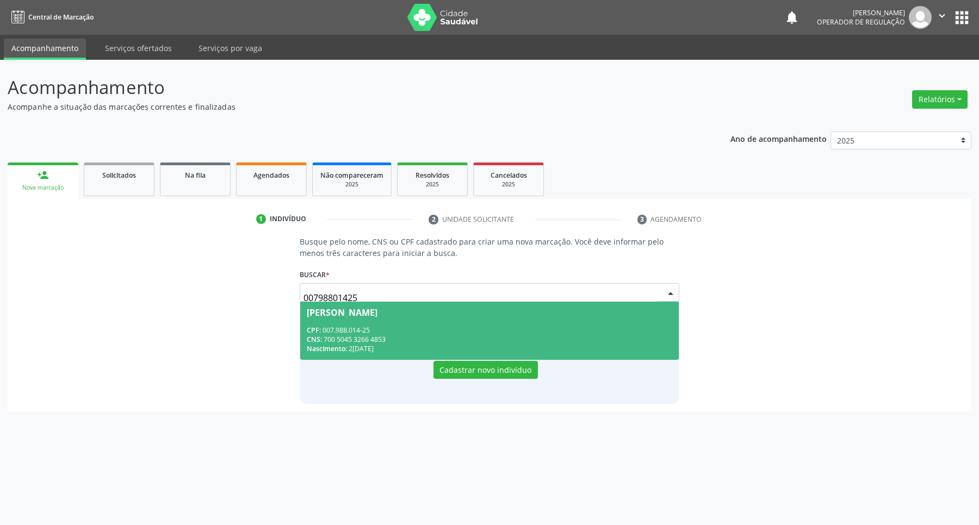
click at [442, 326] on div "CPF: 007.988.014-25" at bounding box center [490, 330] width 366 height 9
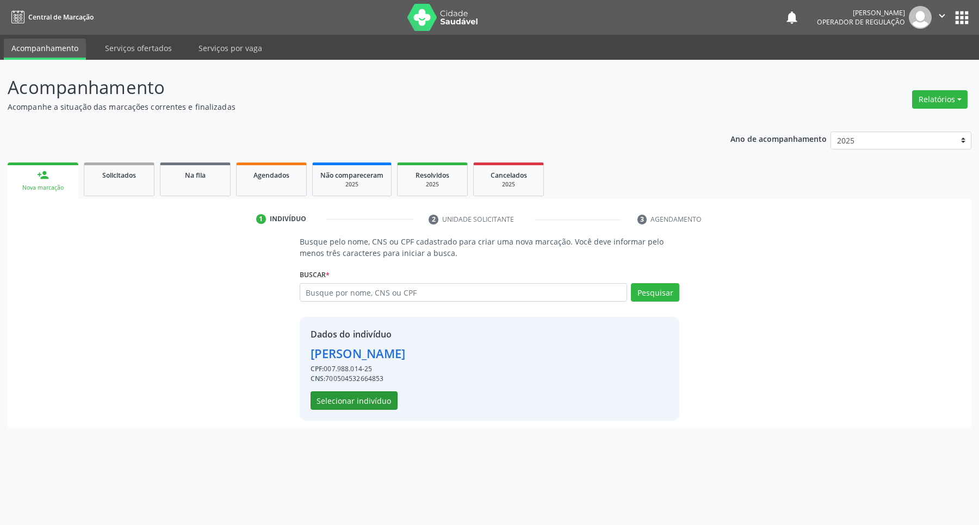
drag, startPoint x: 355, startPoint y: 413, endPoint x: 354, endPoint y: 408, distance: 5.7
click at [355, 413] on div "Dados do indivíduo Adalberto Alves de Sousa CPF: 007.988.014-25 CNS: 7005045326…" at bounding box center [490, 369] width 380 height 104
click at [354, 400] on button "Selecionar indivíduo" at bounding box center [354, 401] width 87 height 18
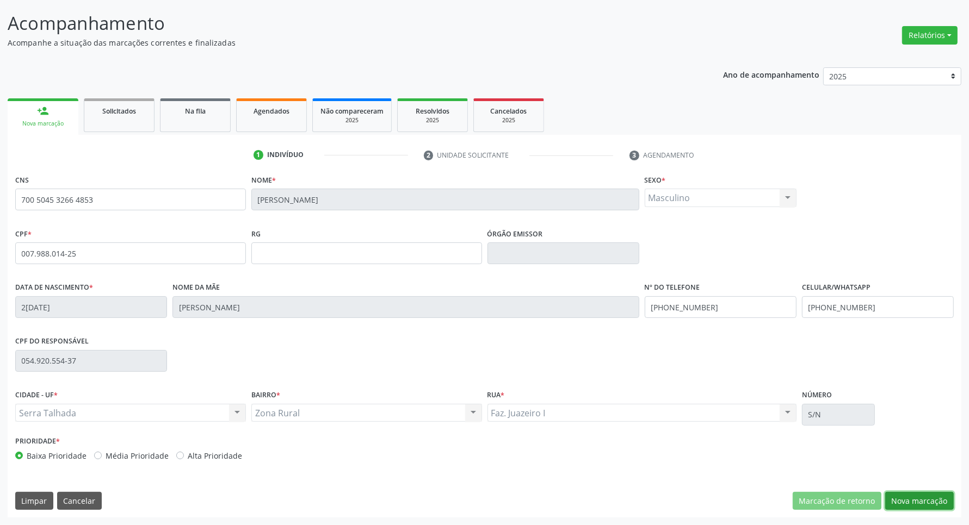
click at [902, 496] on button "Nova marcação" at bounding box center [919, 501] width 69 height 18
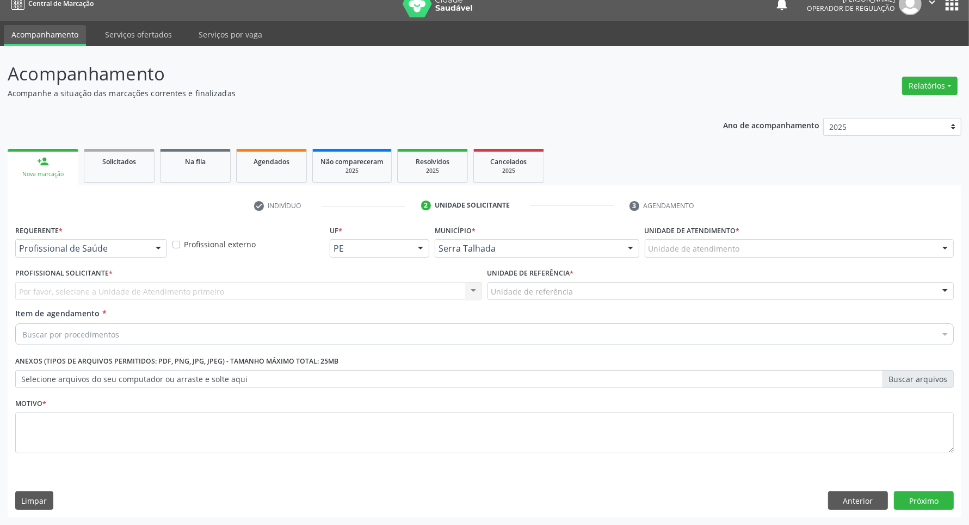
scroll to position [14, 0]
click at [150, 246] on div at bounding box center [158, 249] width 16 height 18
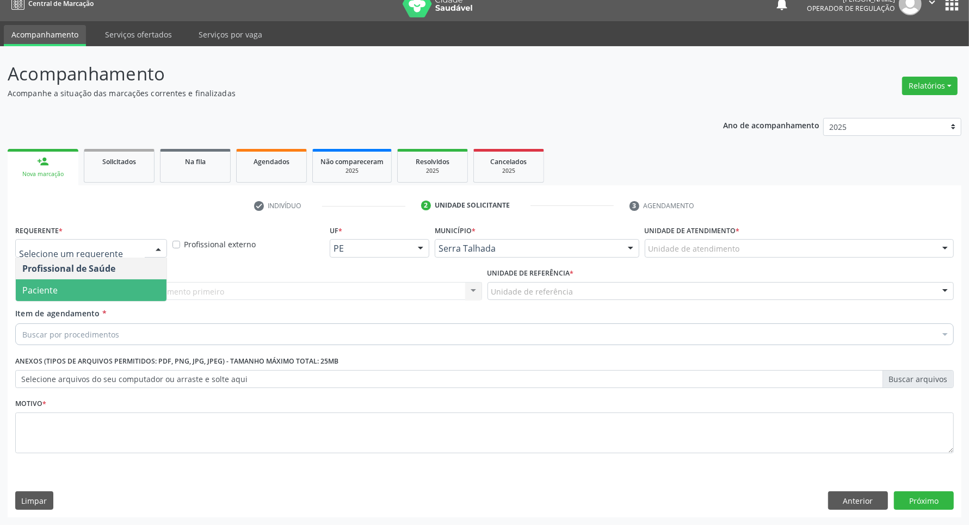
click at [134, 283] on span "Paciente" at bounding box center [91, 291] width 151 height 22
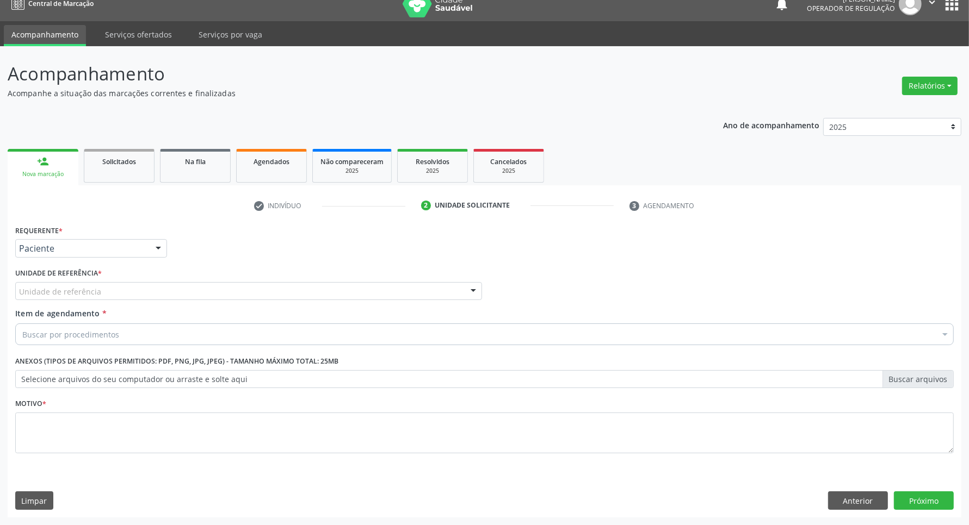
drag, startPoint x: 145, startPoint y: 289, endPoint x: 151, endPoint y: 288, distance: 6.0
click at [147, 289] on div "Unidade de referência" at bounding box center [248, 291] width 467 height 18
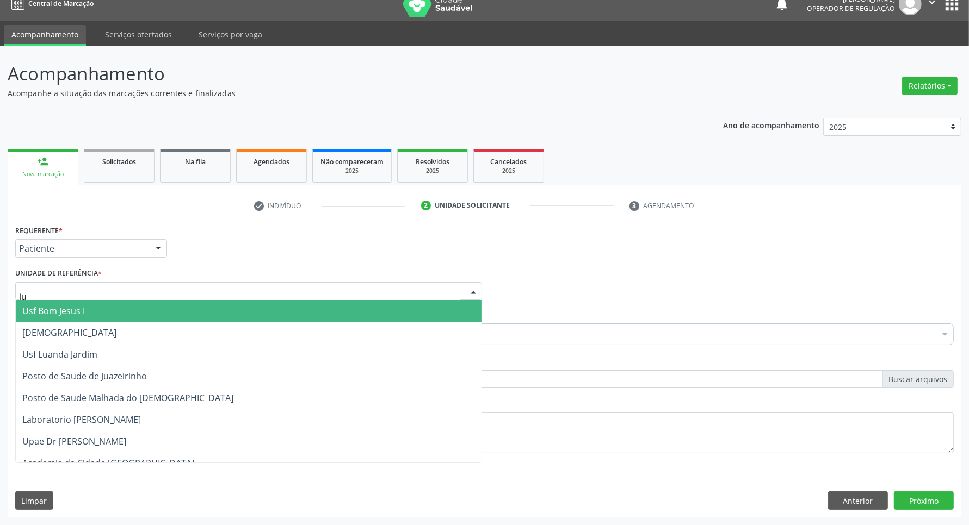
type input "jua"
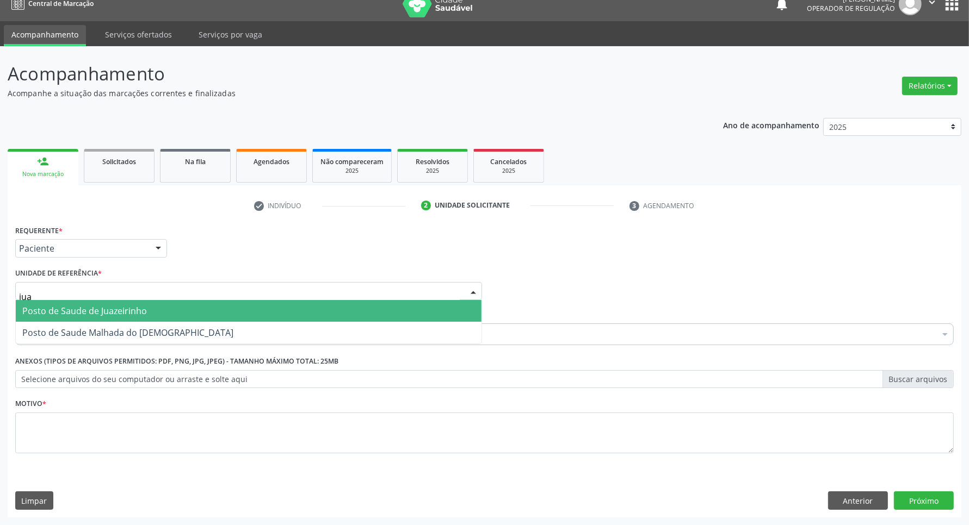
click at [84, 311] on span "Posto de Saude de Juazeirinho" at bounding box center [84, 311] width 125 height 12
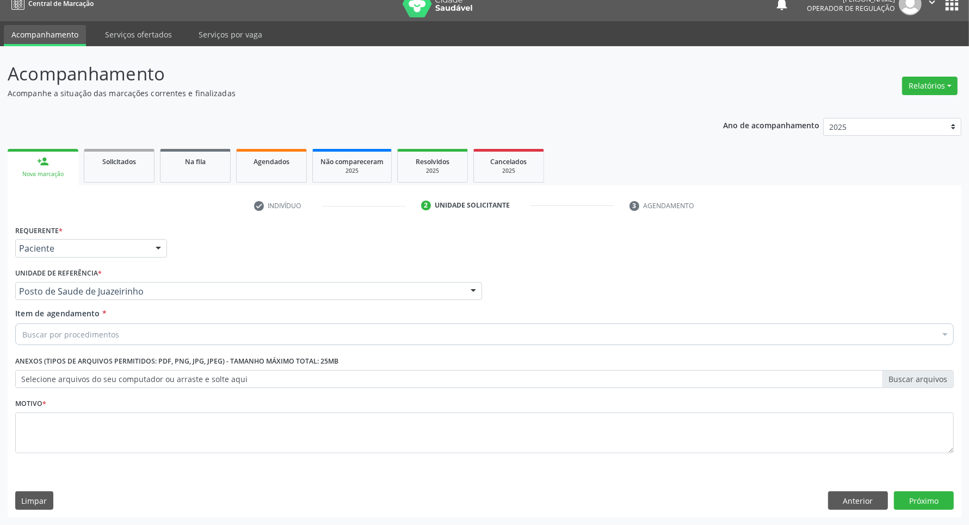
click at [101, 341] on div "Buscar por procedimentos" at bounding box center [484, 335] width 938 height 22
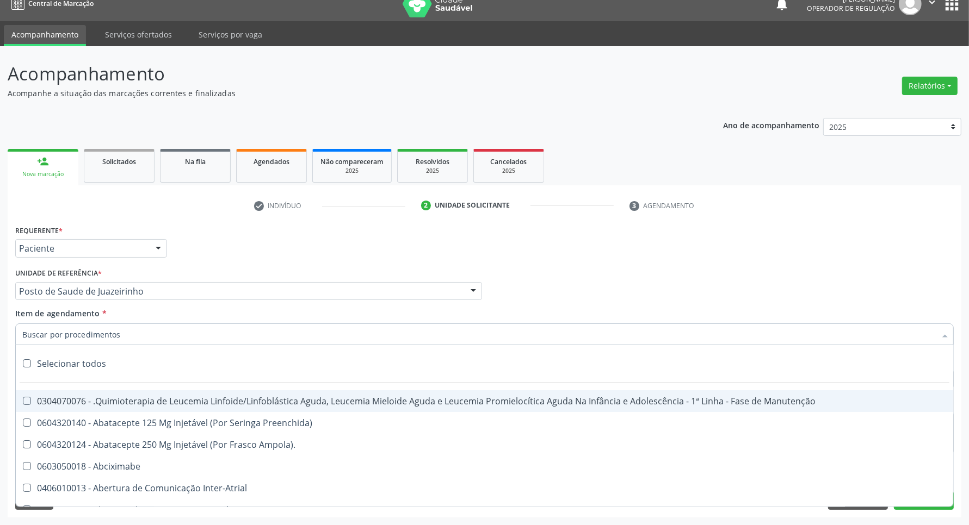
click at [100, 336] on input "Item de agendamento *" at bounding box center [478, 335] width 913 height 22
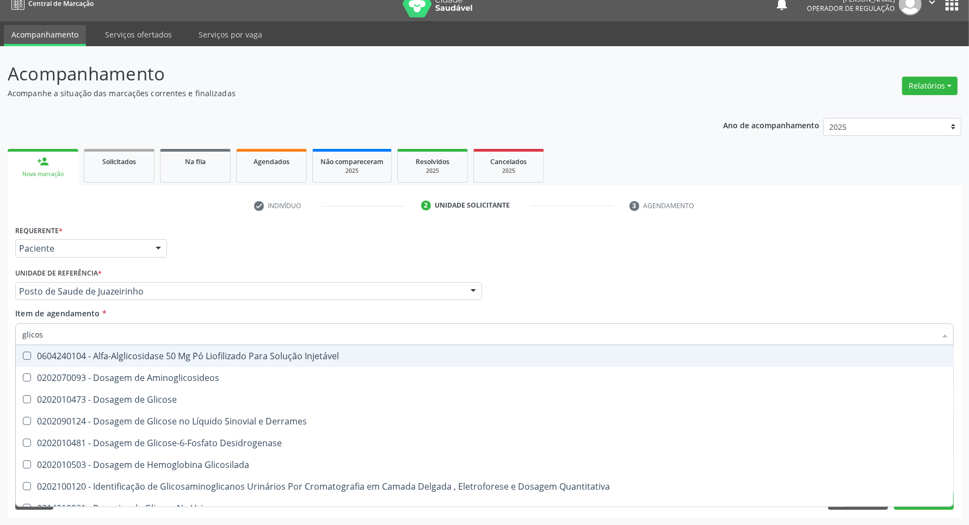
type input "glicose"
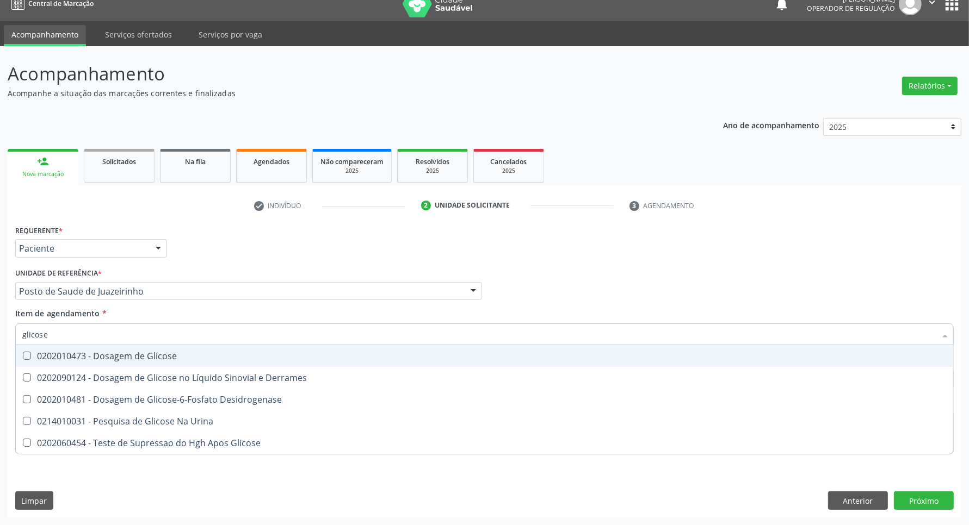
drag, startPoint x: 93, startPoint y: 357, endPoint x: 97, endPoint y: 343, distance: 14.6
click at [94, 354] on div "0202010473 - Dosagem de Glicose" at bounding box center [484, 356] width 924 height 9
checkbox Glicose "true"
click at [98, 336] on input "glicose" at bounding box center [478, 335] width 913 height 22
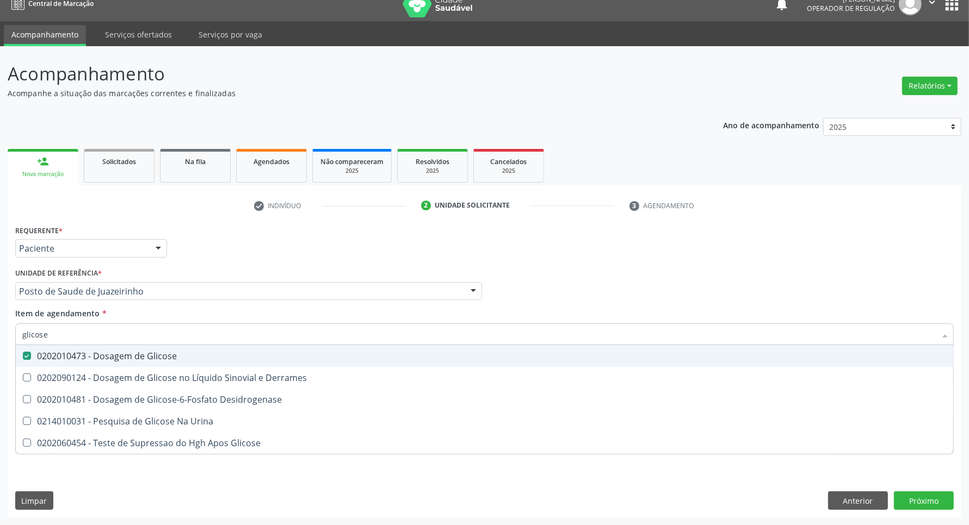
click at [98, 336] on input "glicose" at bounding box center [478, 335] width 913 height 22
type input "ac"
checkbox Glicose "false"
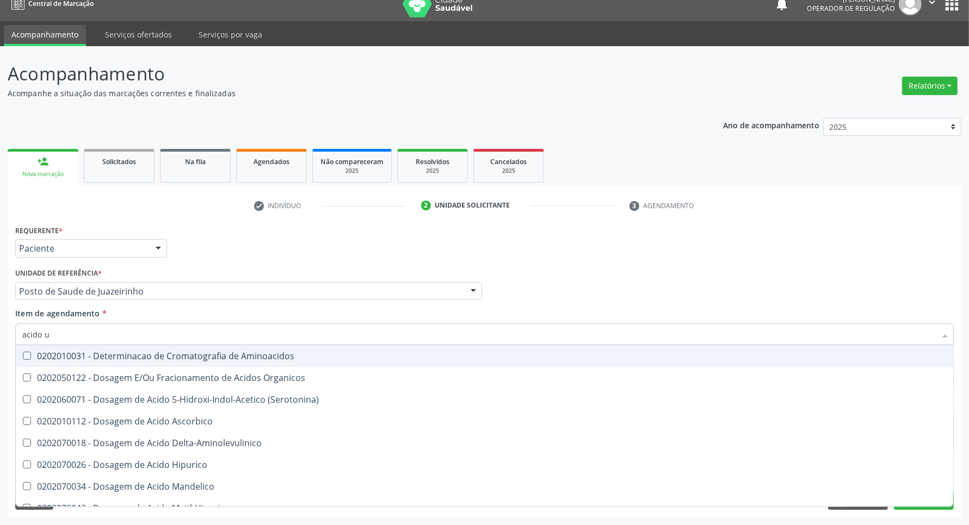
type input "acido u"
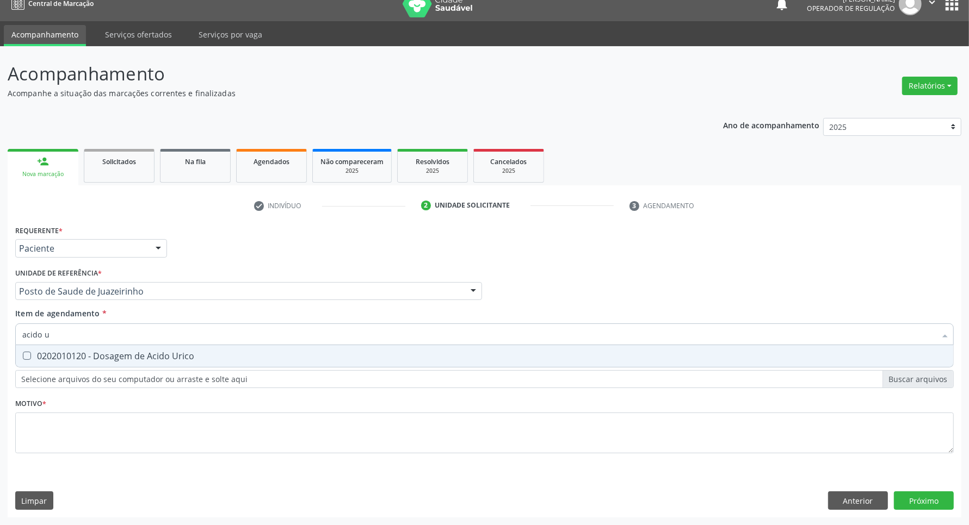
click at [98, 352] on div "0202010120 - Dosagem de Acido Urico" at bounding box center [484, 356] width 924 height 9
checkbox Urico "true"
click at [0, 273] on div "Acompanhamento Acompanhe a situação das marcações correntes e finalizadas Relat…" at bounding box center [484, 285] width 969 height 479
type input "c"
checkbox Urico "false"
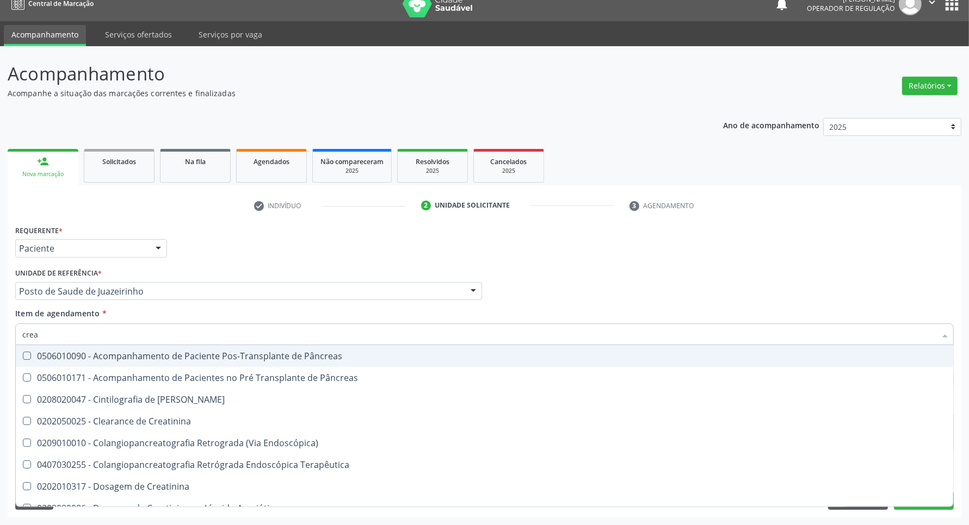
type input "creat"
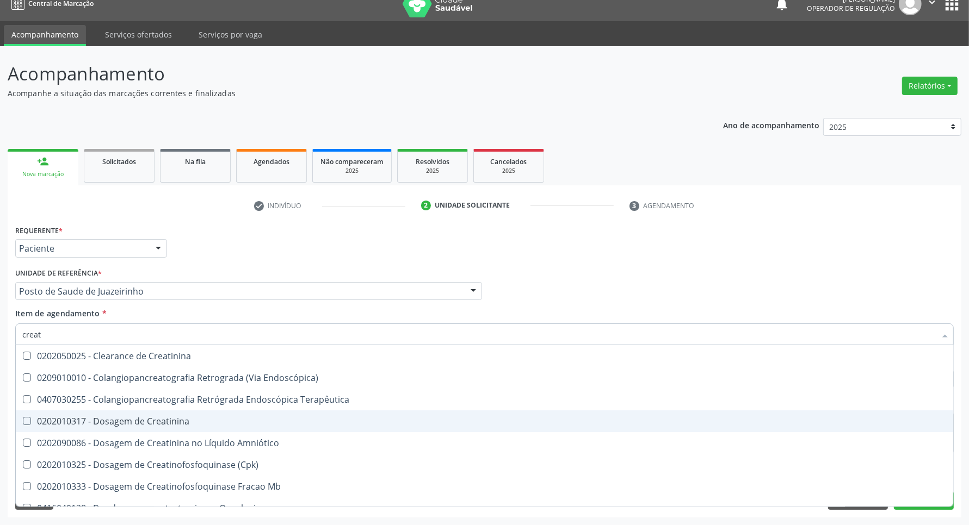
click at [79, 428] on span "0202010317 - Dosagem de Creatinina" at bounding box center [484, 422] width 937 height 22
checkbox Creatinina "true"
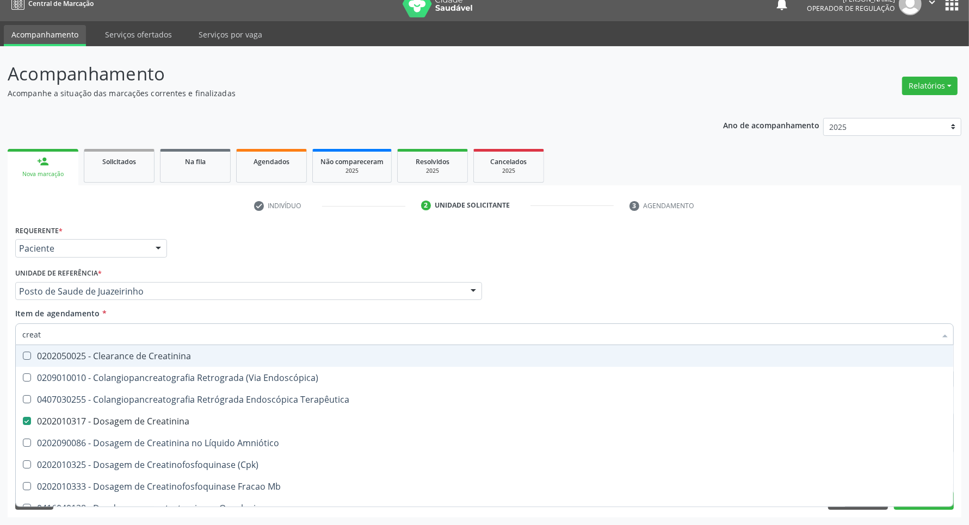
click at [91, 338] on input "creat" at bounding box center [478, 335] width 913 height 22
type input "ur"
checkbox Creatinina "false"
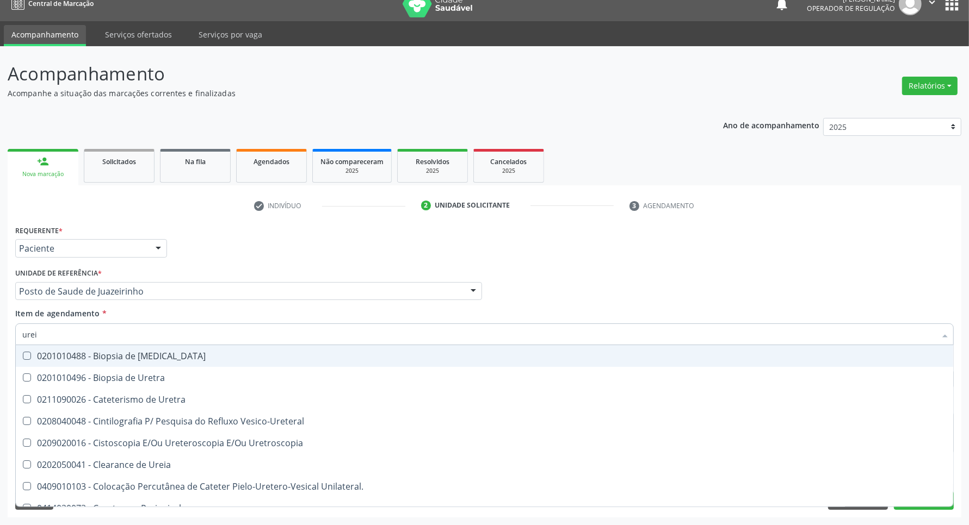
type input "ureia"
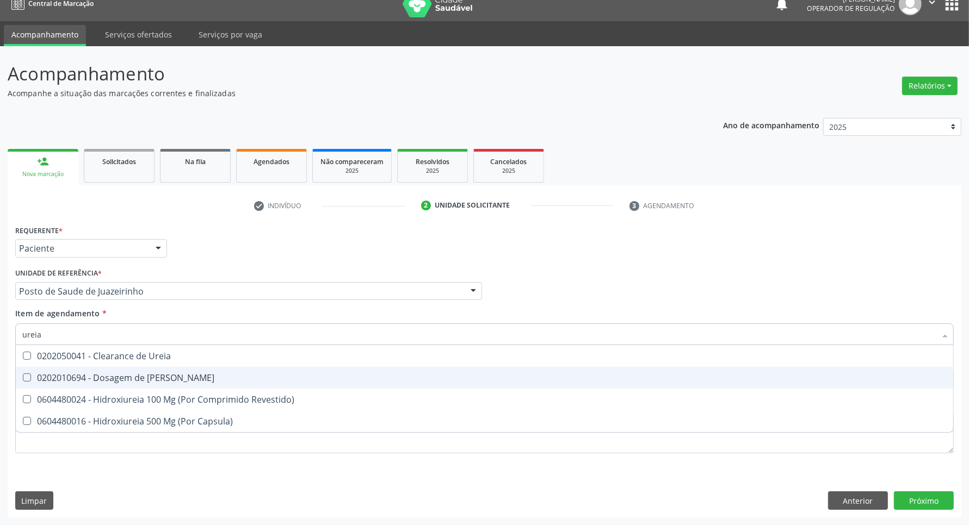
drag, startPoint x: 143, startPoint y: 376, endPoint x: 143, endPoint y: 350, distance: 26.7
click at [143, 370] on span "0202010694 - Dosagem de [PERSON_NAME]" at bounding box center [484, 378] width 937 height 22
checkbox Ureia "true"
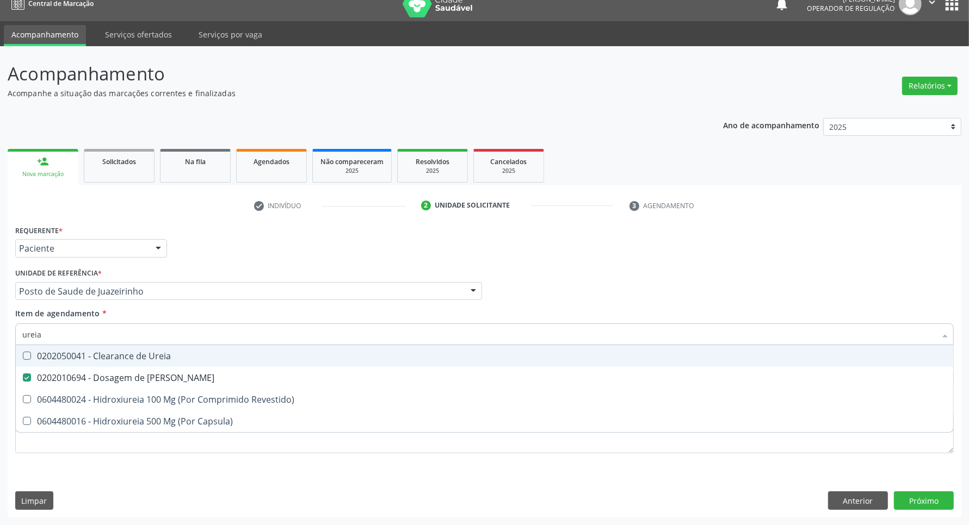
click at [147, 335] on input "ureia" at bounding box center [478, 335] width 913 height 22
type input "c"
checkbox Ureia "false"
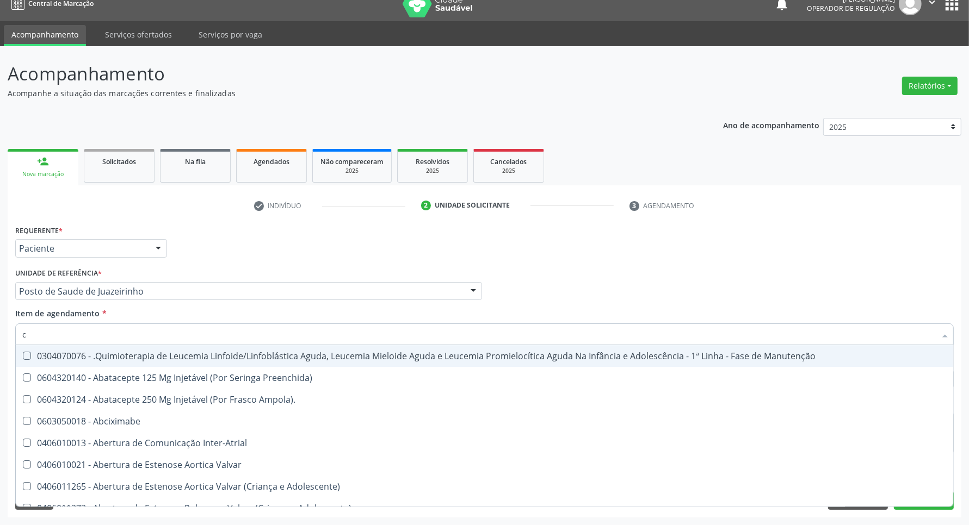
type input "co"
checkbox Único "true"
checkbox Creatinina "true"
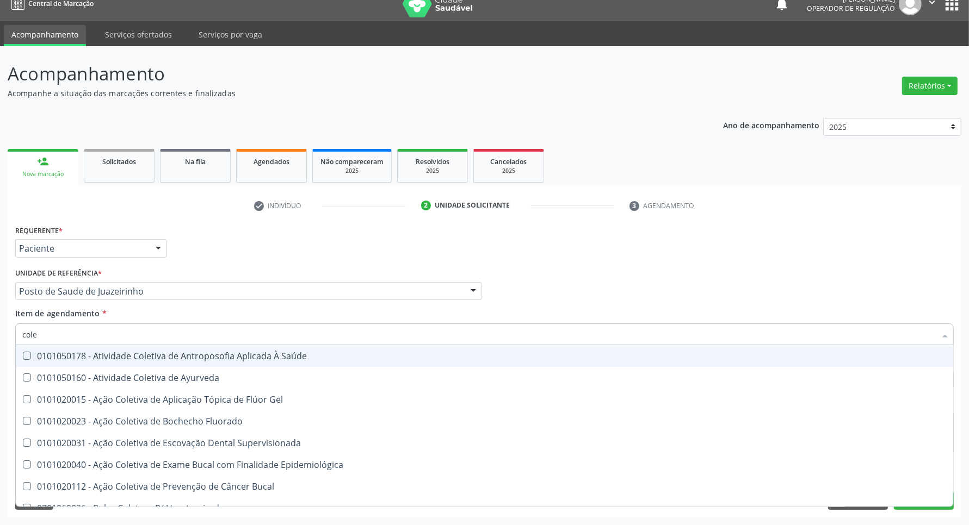
type input "coles"
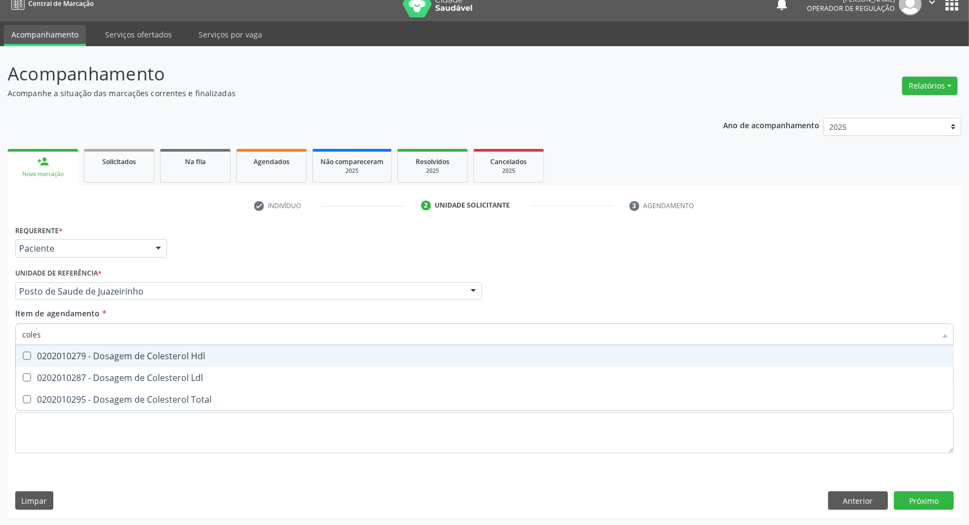
drag, startPoint x: 149, startPoint y: 356, endPoint x: 137, endPoint y: 378, distance: 24.8
click at [148, 358] on div "0202010279 - Dosagem de Colesterol Hdl" at bounding box center [484, 356] width 924 height 9
checkbox Hdl "true"
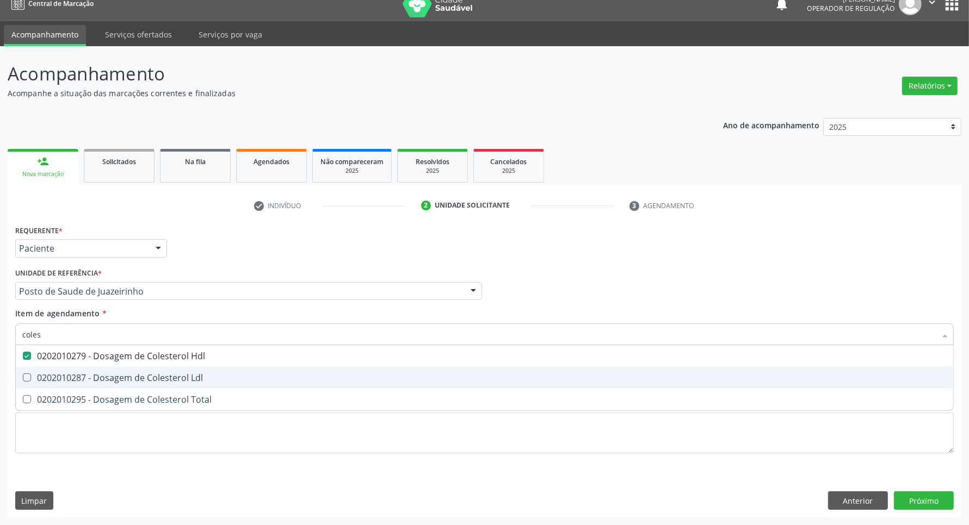
drag, startPoint x: 137, startPoint y: 378, endPoint x: 132, endPoint y: 387, distance: 10.2
click at [137, 379] on div "0202010287 - Dosagem de Colesterol Ldl" at bounding box center [484, 378] width 924 height 9
checkbox Ldl "true"
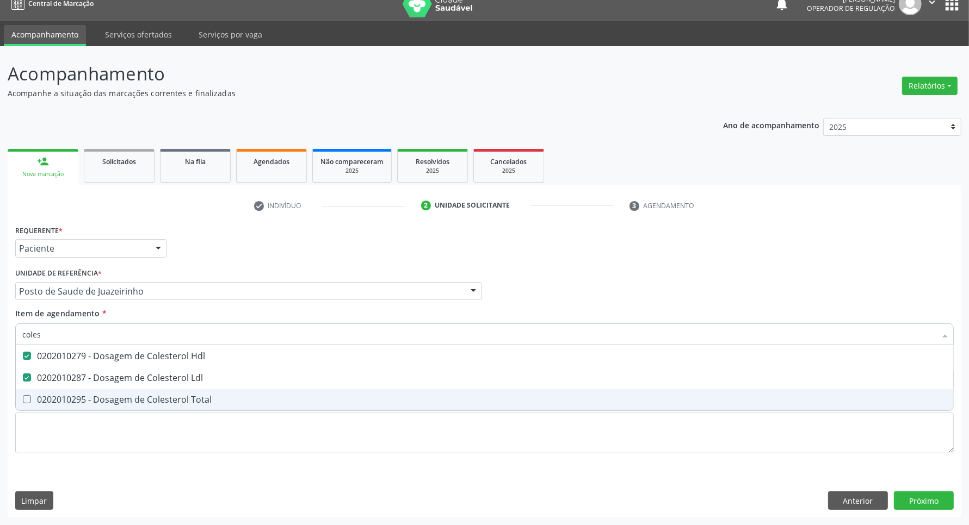
drag, startPoint x: 129, startPoint y: 398, endPoint x: 131, endPoint y: 360, distance: 37.6
click at [129, 397] on div "0202010295 - Dosagem de Colesterol Total" at bounding box center [484, 399] width 924 height 9
checkbox Total "true"
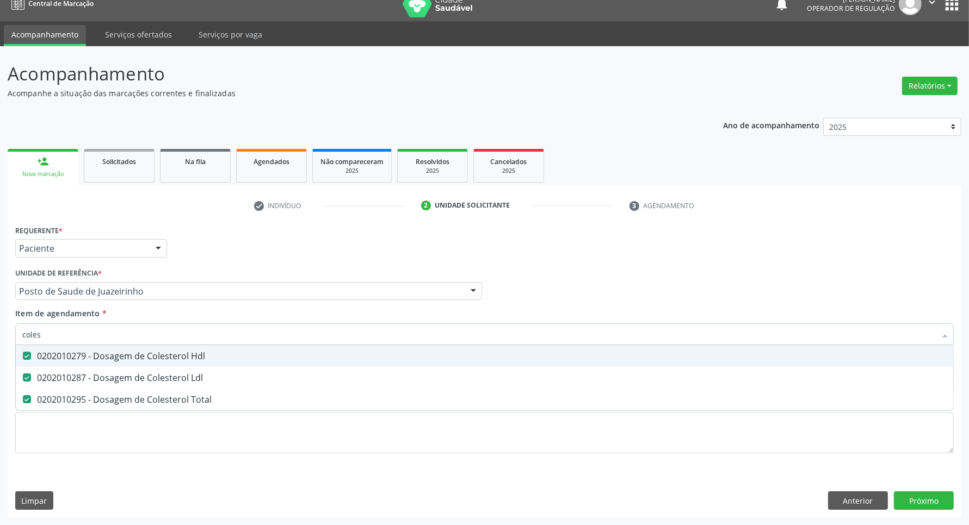
click at [136, 339] on input "coles" at bounding box center [478, 335] width 913 height 22
type input "bi"
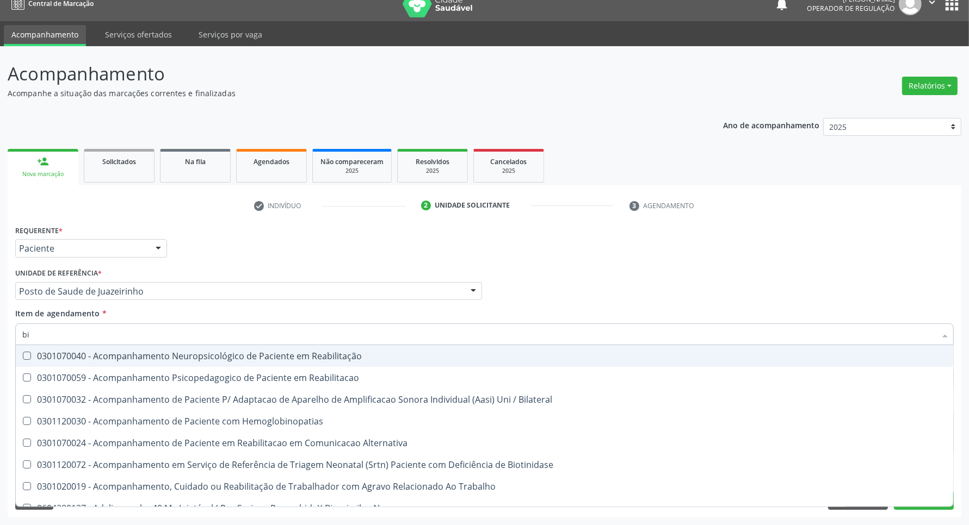
checkbox Reabilitação "false"
checkbox Reabilitacao "false"
checkbox Bilateral "false"
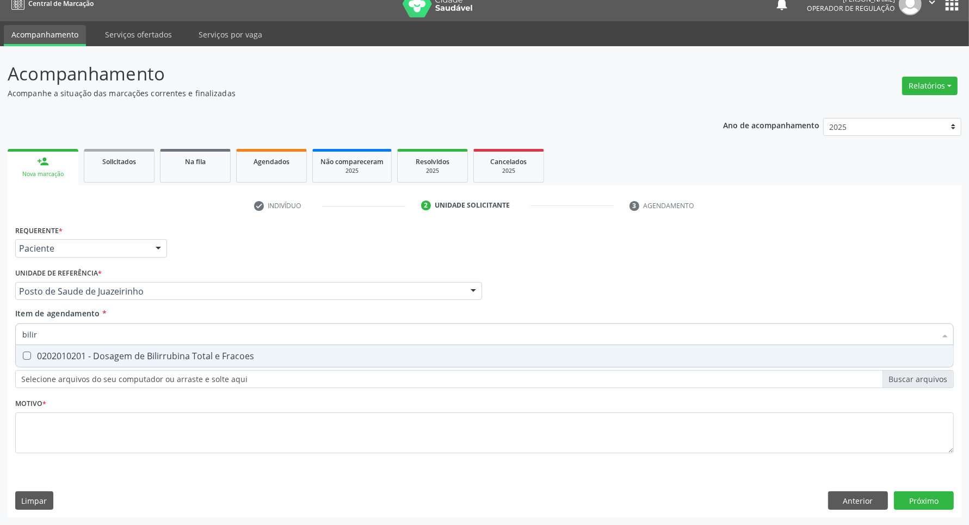
type input "bilirr"
drag, startPoint x: 131, startPoint y: 357, endPoint x: 132, endPoint y: 330, distance: 26.7
click at [131, 352] on div "0202010201 - Dosagem de Bilirrubina Total e Fracoes" at bounding box center [484, 356] width 924 height 9
checkbox Fracoes "true"
click at [132, 325] on input "bilirr" at bounding box center [478, 335] width 913 height 22
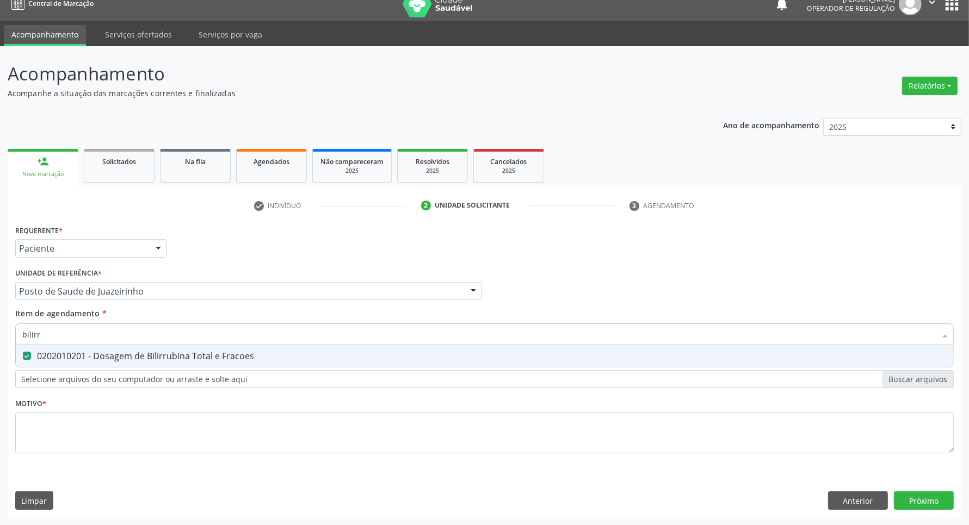
click at [132, 325] on input "bilirr" at bounding box center [478, 335] width 913 height 22
type input "t"
checkbox Fracoes "false"
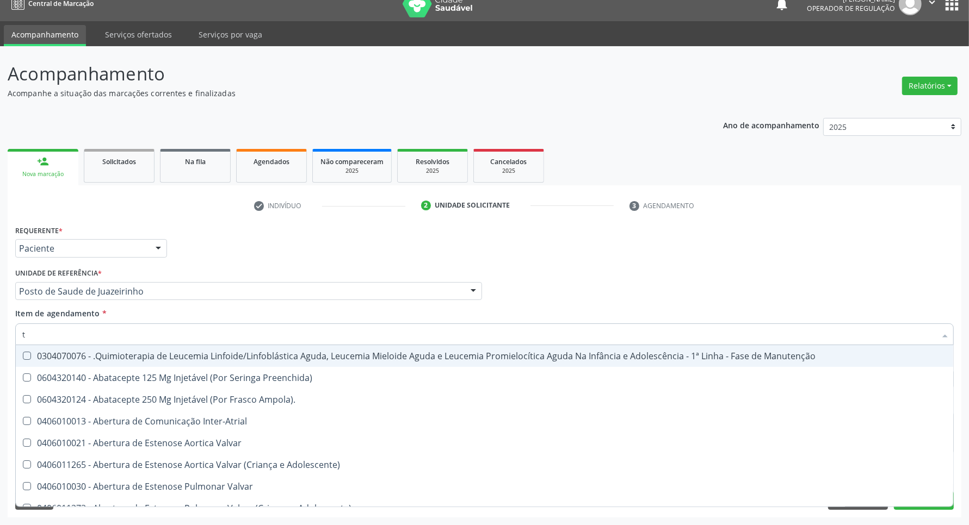
type input "tg"
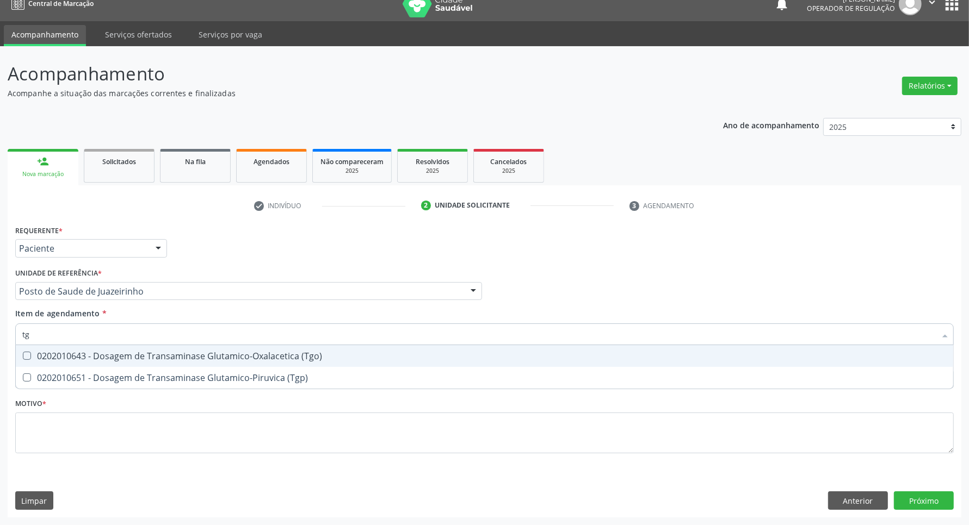
drag, startPoint x: 41, startPoint y: 357, endPoint x: 38, endPoint y: 379, distance: 21.5
click at [41, 359] on div "0202010643 - Dosagem de Transaminase Glutamico-Oxalacetica (Tgo)" at bounding box center [484, 356] width 924 height 9
checkbox \(Tgo\) "true"
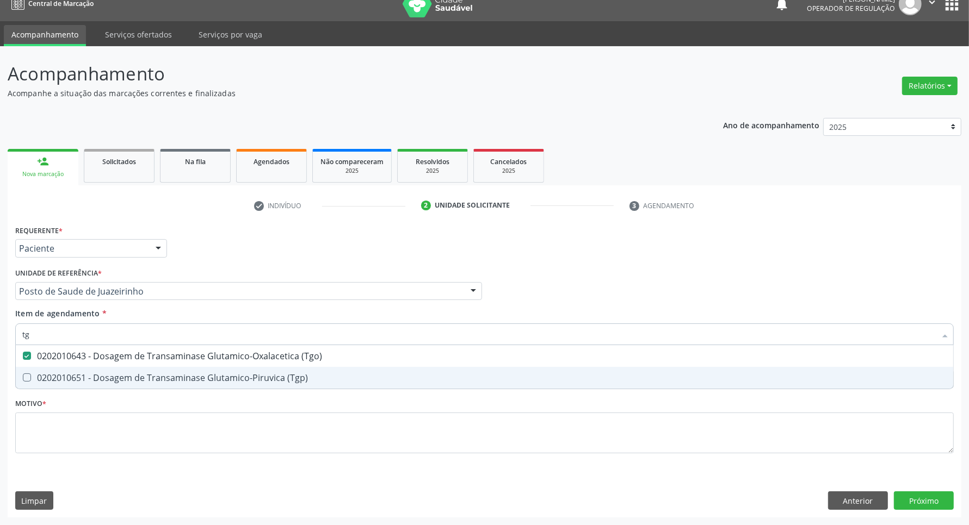
drag, startPoint x: 38, startPoint y: 379, endPoint x: 42, endPoint y: 357, distance: 22.1
click at [38, 376] on div "0202010651 - Dosagem de Transaminase Glutamico-Piruvica (Tgp)" at bounding box center [484, 378] width 924 height 9
checkbox \(Tgp\) "true"
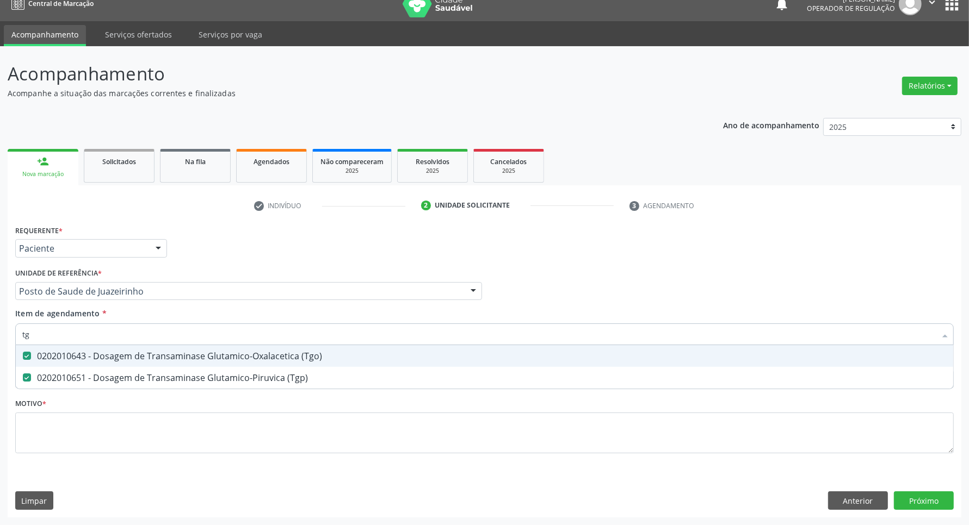
click at [51, 337] on input "tg" at bounding box center [478, 335] width 913 height 22
type input "tr"
checkbox \(Tgo\) "false"
checkbox \(Tgp\) "false"
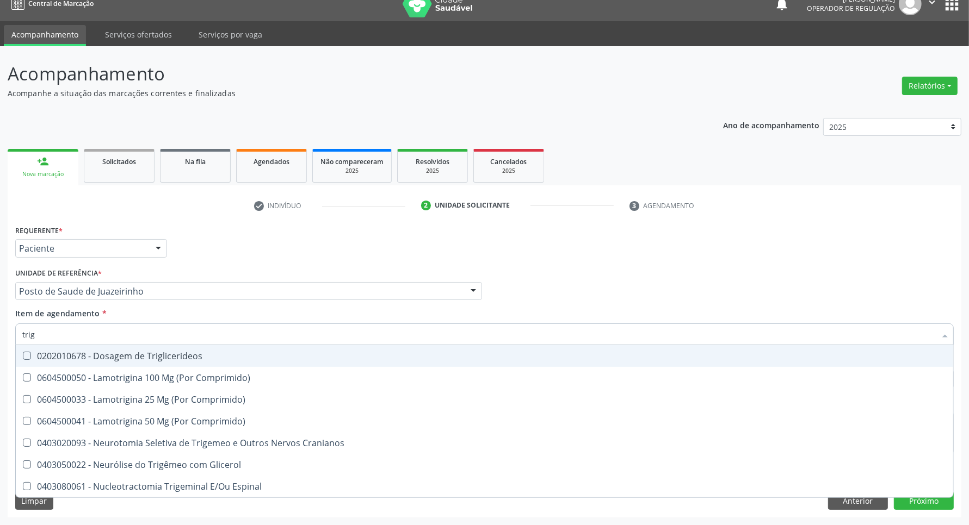
type input "trigl"
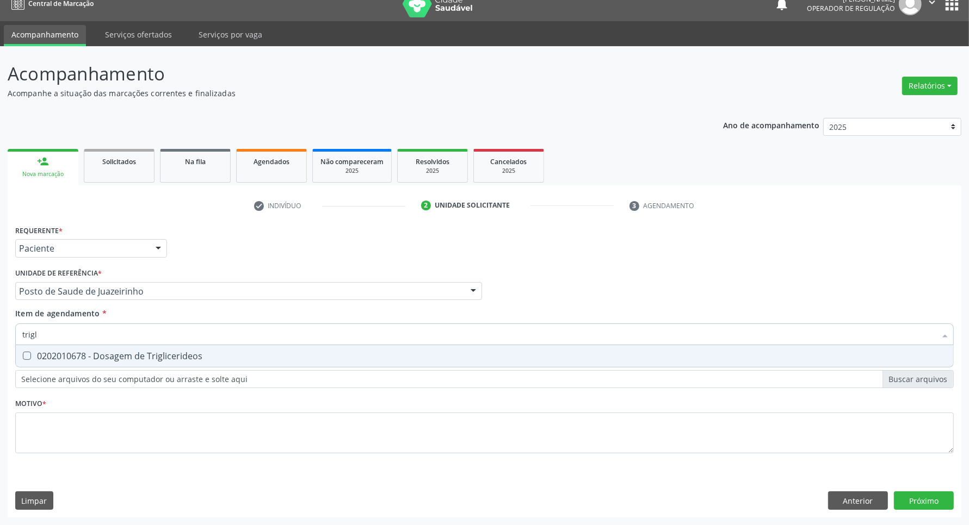
drag, startPoint x: 30, startPoint y: 353, endPoint x: 40, endPoint y: 345, distance: 12.1
click at [30, 353] on Triglicerideos at bounding box center [27, 356] width 8 height 8
click at [23, 353] on Triglicerideos "checkbox" at bounding box center [19, 356] width 7 height 7
checkbox Triglicerideos "true"
click at [0, 335] on div "Acompanhamento Acompanhe a situação das marcações correntes e finalizadas Relat…" at bounding box center [484, 285] width 969 height 479
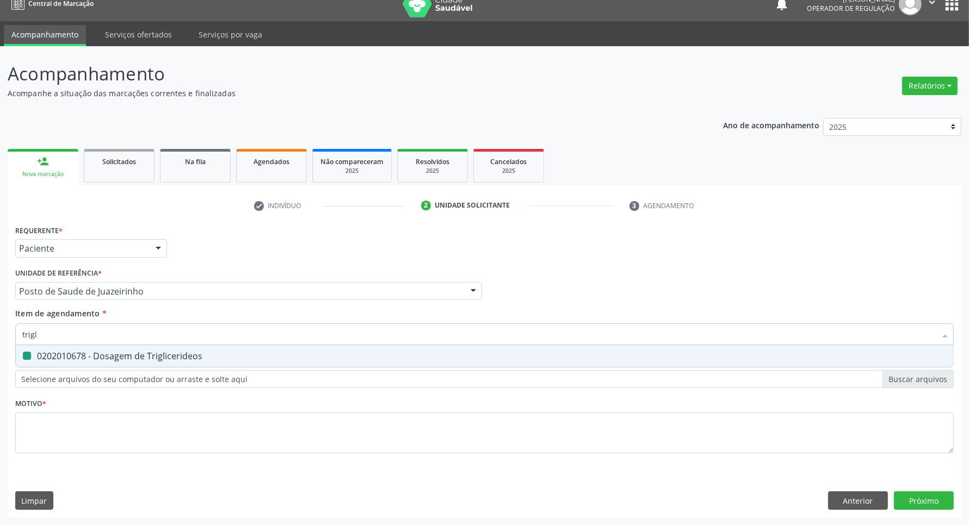
type input "h"
checkbox Triglicerideos "false"
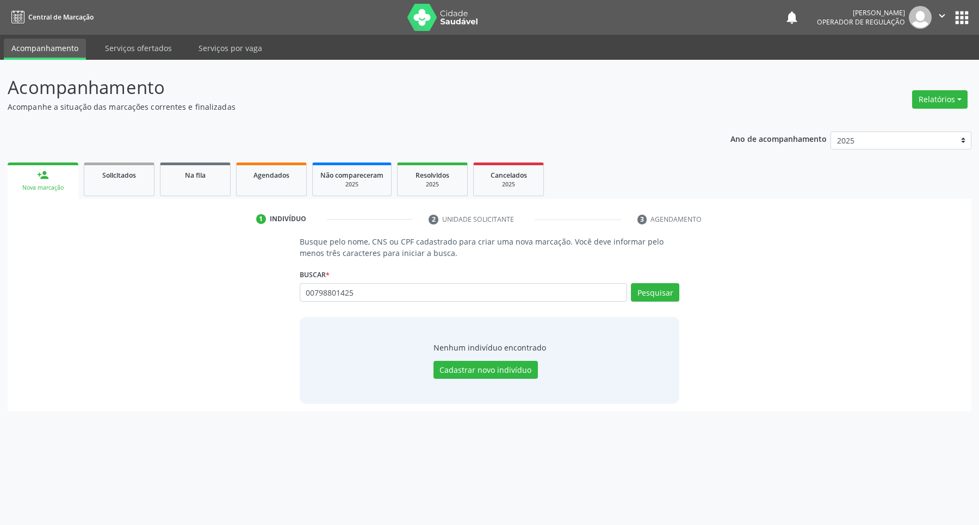
type input "00798801425"
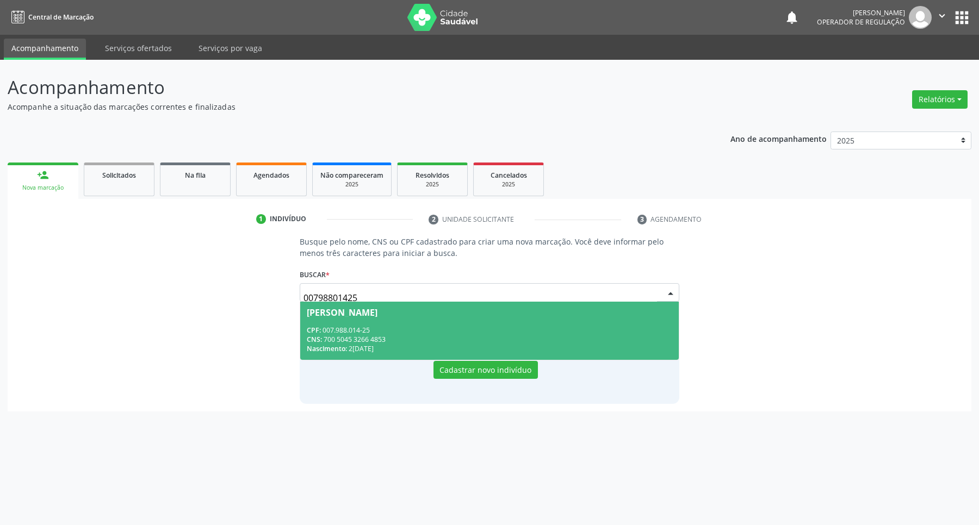
drag, startPoint x: 353, startPoint y: 345, endPoint x: 388, endPoint y: 342, distance: 35.6
click at [354, 345] on div "Nascimento: 2[DATE]" at bounding box center [490, 348] width 366 height 9
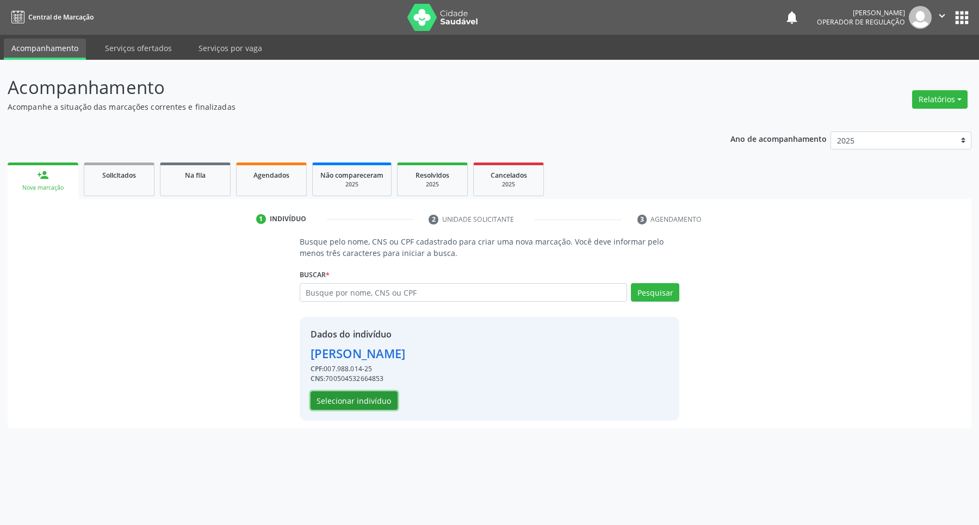
click at [365, 400] on button "Selecionar indivíduo" at bounding box center [354, 401] width 87 height 18
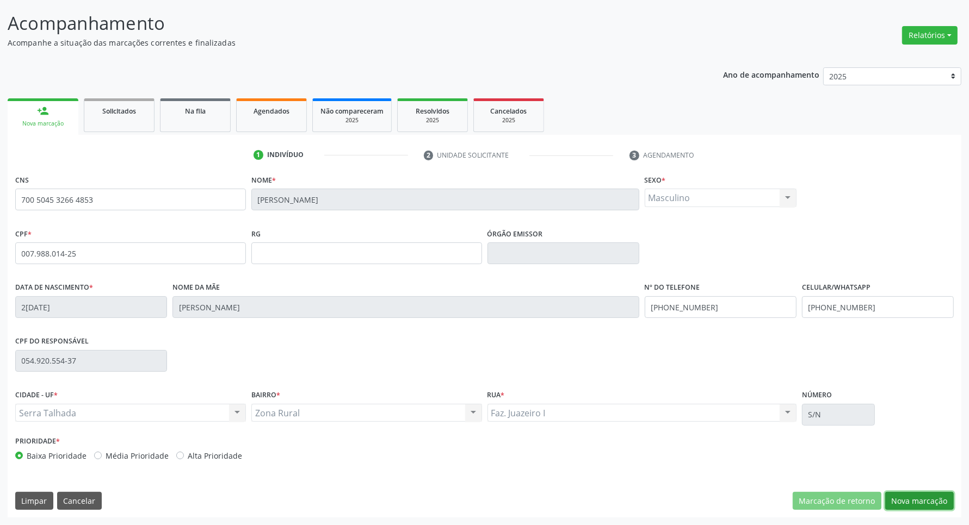
drag, startPoint x: 918, startPoint y: 498, endPoint x: 558, endPoint y: 351, distance: 388.9
click at [906, 492] on button "Nova marcação" at bounding box center [919, 501] width 69 height 18
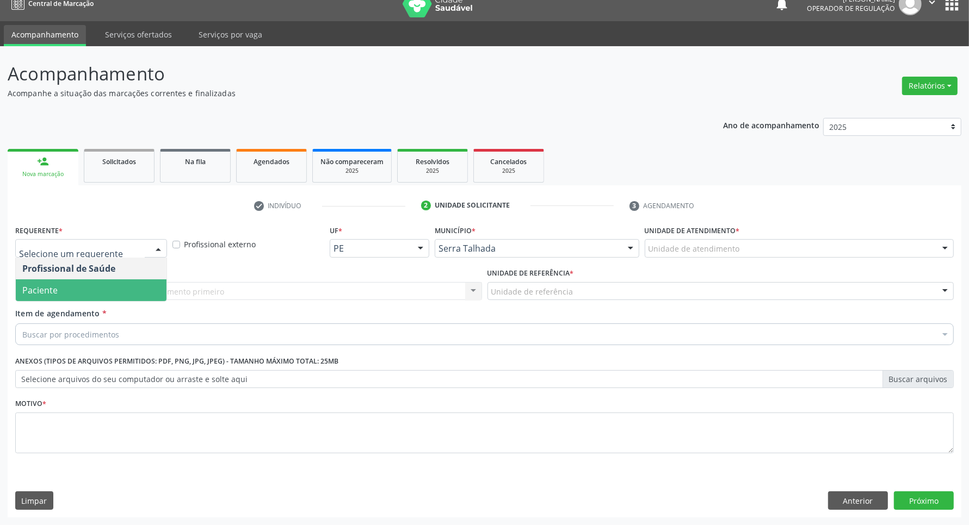
click at [120, 283] on span "Paciente" at bounding box center [91, 291] width 151 height 22
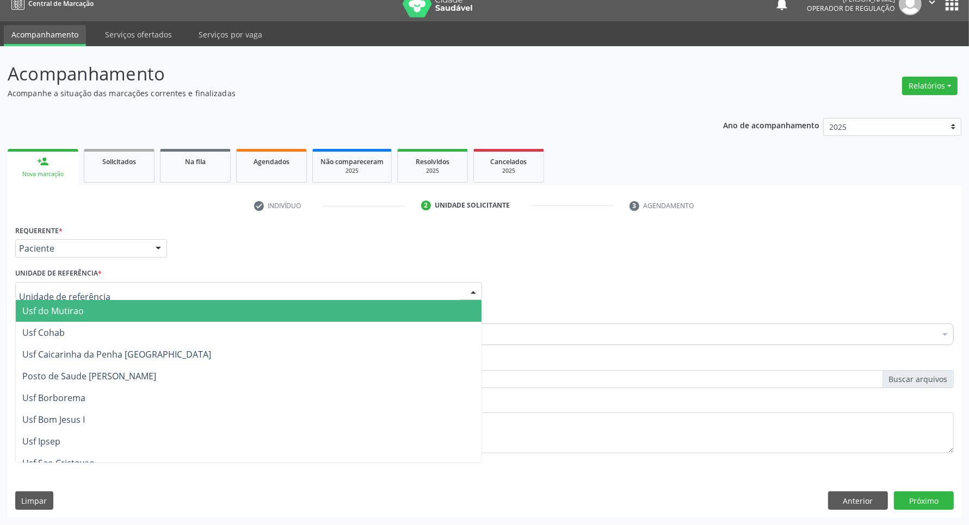
click at [120, 286] on div at bounding box center [248, 291] width 467 height 18
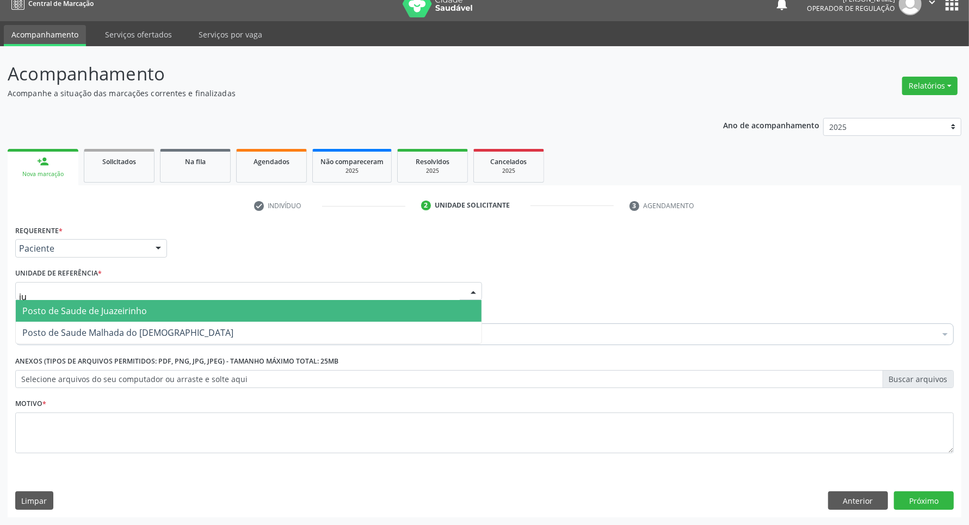
type input "jua"
drag, startPoint x: 105, startPoint y: 314, endPoint x: 132, endPoint y: 319, distance: 27.1
click at [104, 314] on span "Posto de Saude de Juazeirinho" at bounding box center [84, 311] width 125 height 12
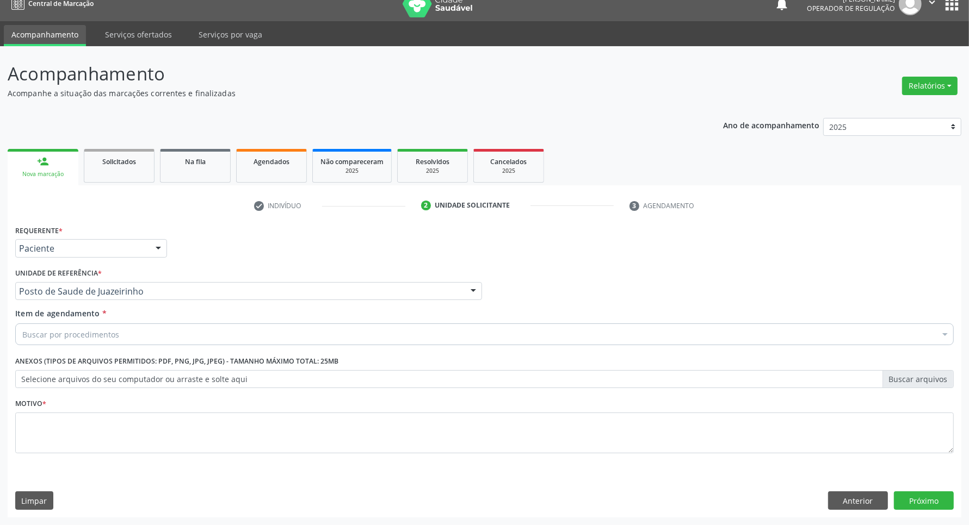
click at [162, 340] on div "Buscar por procedimentos" at bounding box center [484, 335] width 938 height 22
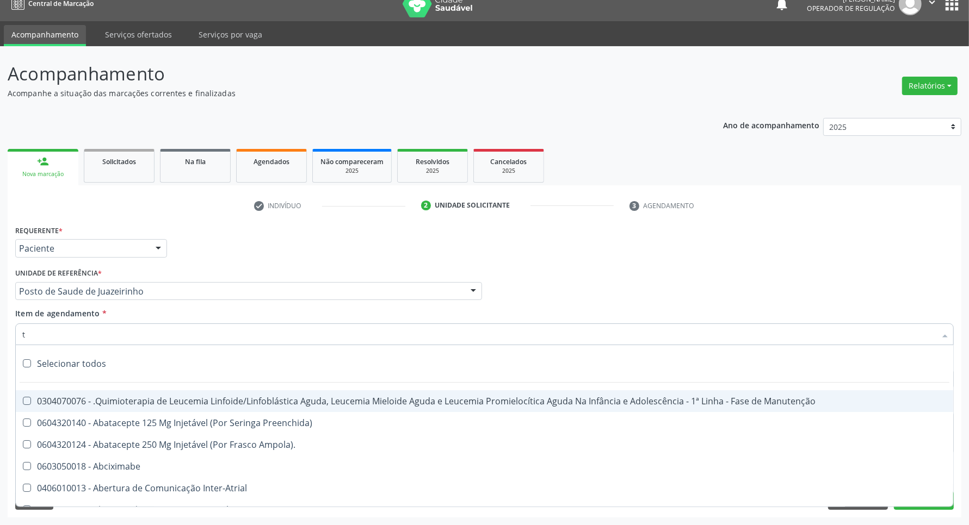
type input "[MEDICAL_DATA]"
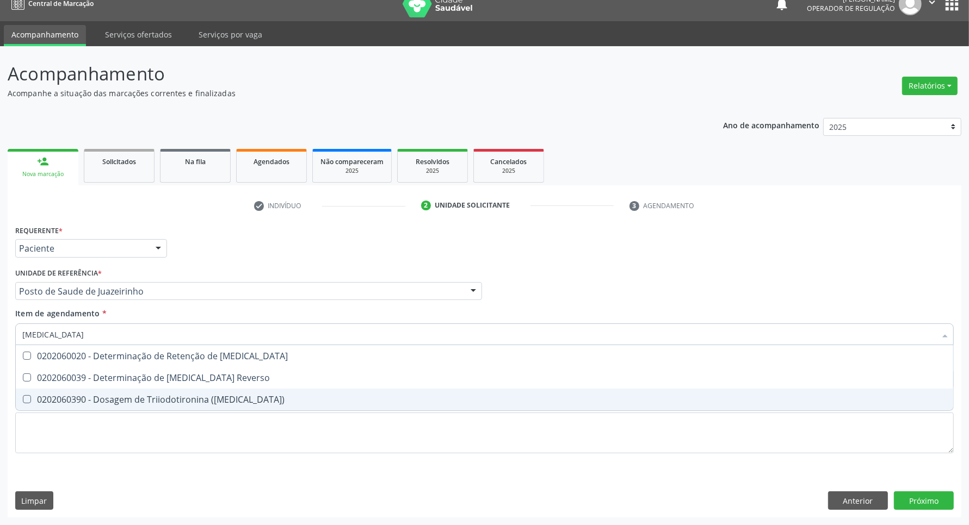
drag, startPoint x: 155, startPoint y: 404, endPoint x: 151, endPoint y: 368, distance: 35.6
click at [154, 403] on div "0202060390 - Dosagem de Triiodotironina ([MEDICAL_DATA])" at bounding box center [484, 399] width 924 height 9
checkbox \(T3\) "true"
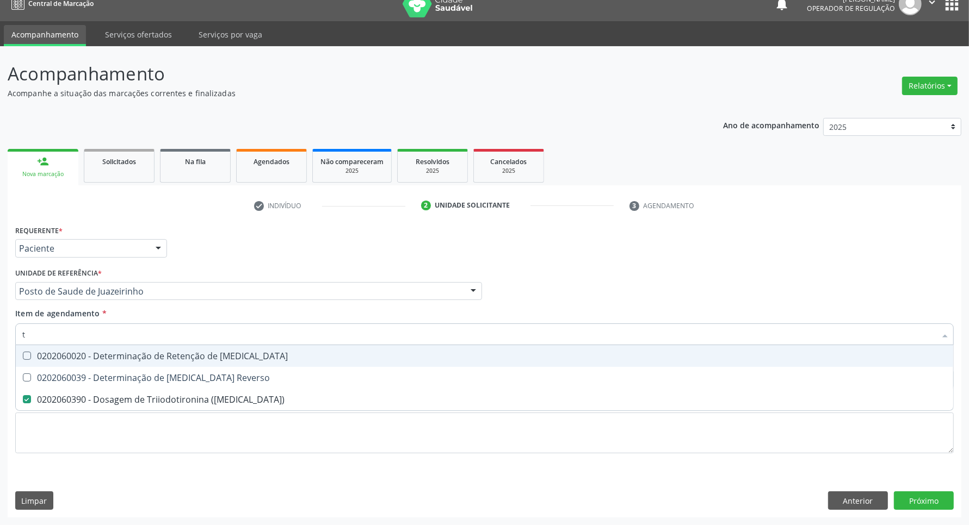
type input "t4"
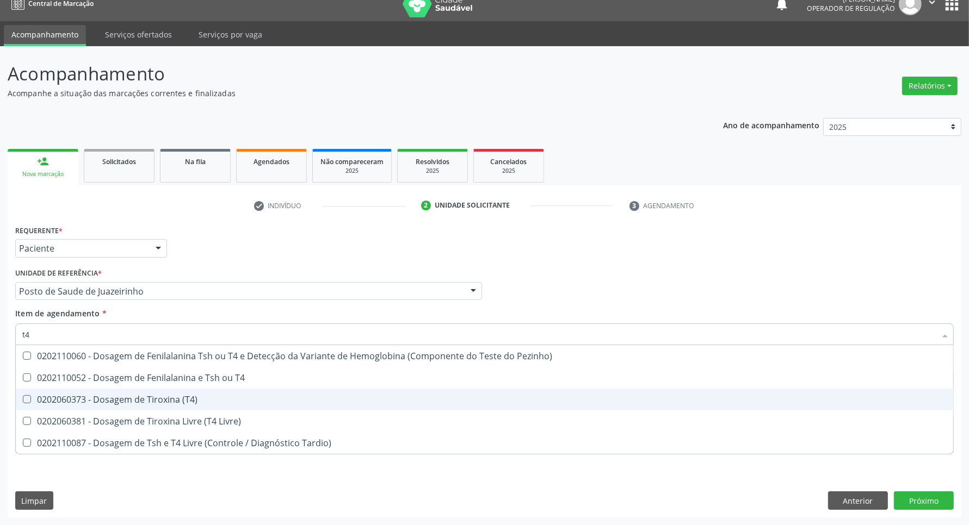
drag, startPoint x: 153, startPoint y: 401, endPoint x: 151, endPoint y: 362, distance: 38.7
click at [156, 397] on div "0202060373 - Dosagem de Tiroxina (T4)" at bounding box center [484, 399] width 924 height 9
checkbox \(T4\) "true"
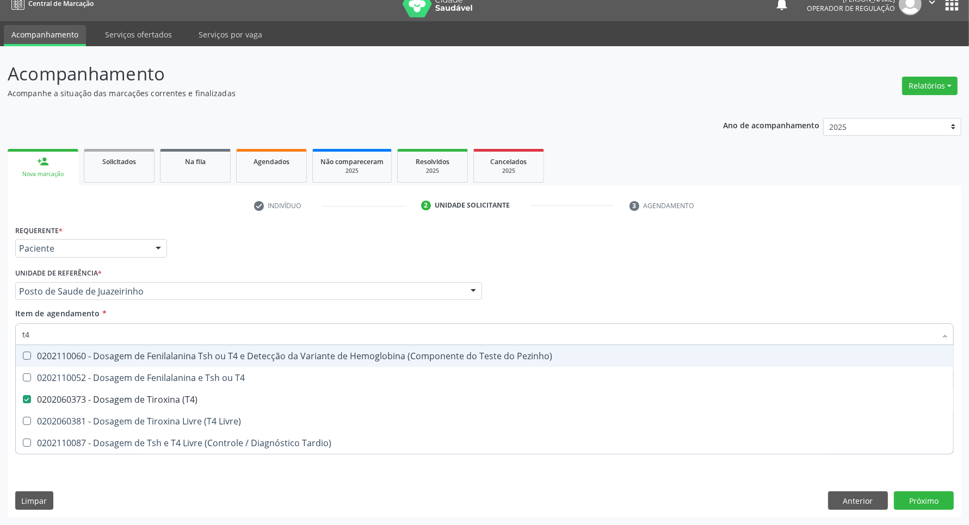
type input "t"
checkbox \(T4\) "false"
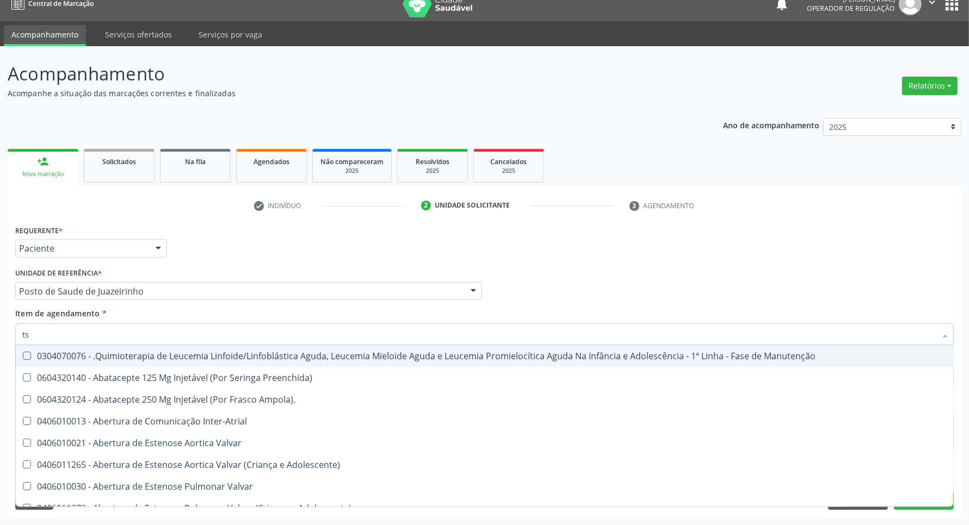
type input "tsh"
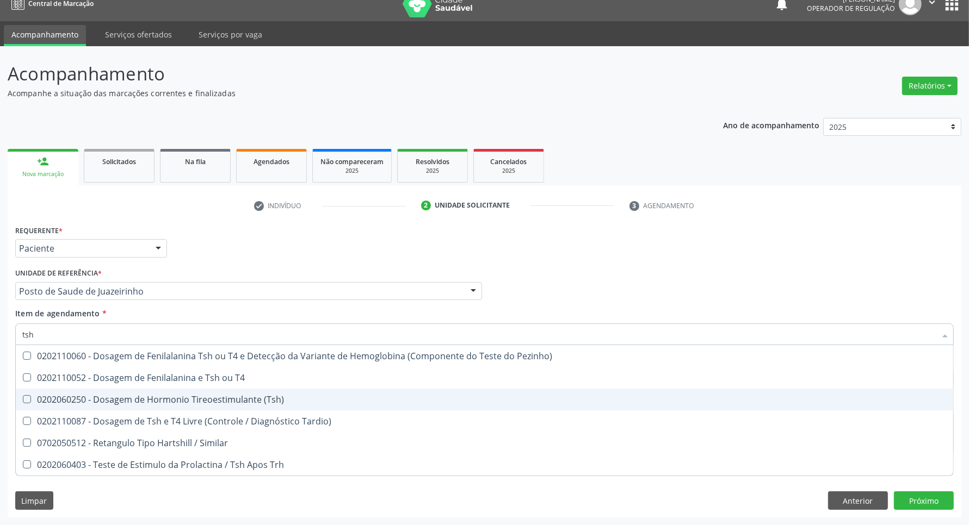
drag, startPoint x: 134, startPoint y: 401, endPoint x: 131, endPoint y: 350, distance: 51.8
click at [134, 398] on div "0202060250 - Dosagem de Hormonio Tireoestimulante (Tsh)" at bounding box center [484, 399] width 924 height 9
checkbox \(Tsh\) "true"
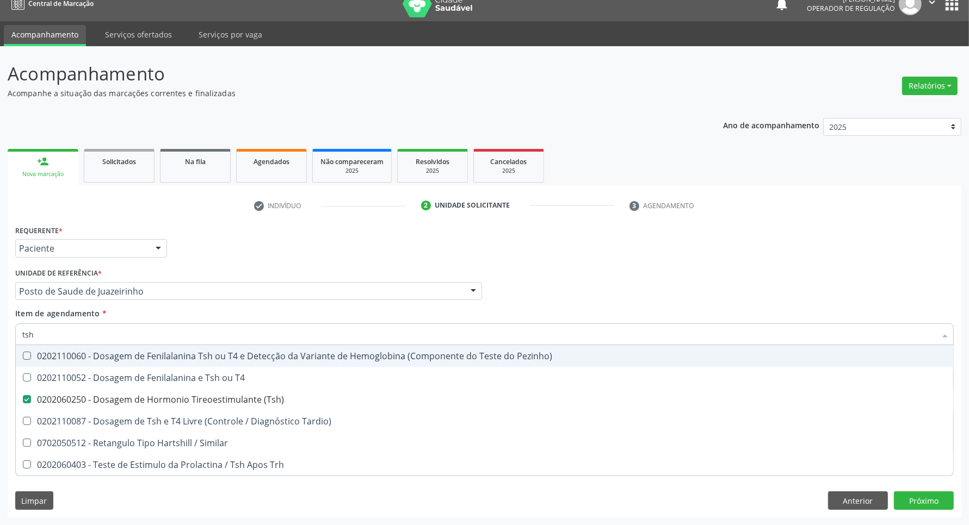
drag, startPoint x: 126, startPoint y: 338, endPoint x: 0, endPoint y: 338, distance: 126.2
click at [0, 338] on div "Acompanhamento Acompanhe a situação das marcações correntes e finalizadas Relat…" at bounding box center [484, 285] width 969 height 479
type input "he"
checkbox \(Tsh\) "false"
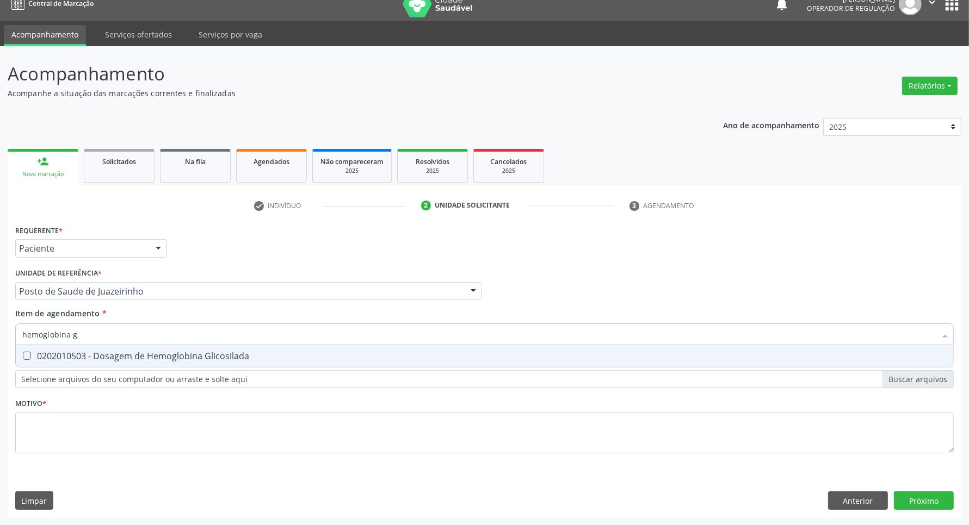
type input "hemoglobina g"
click at [30, 360] on div "0202010503 - Dosagem de Hemoglobina Glicosilada" at bounding box center [484, 356] width 924 height 9
checkbox Glicosilada "true"
click at [54, 428] on div "Requerente * Paciente Profissional de Saúde Paciente Nenhum resultado encontrad…" at bounding box center [484, 345] width 938 height 246
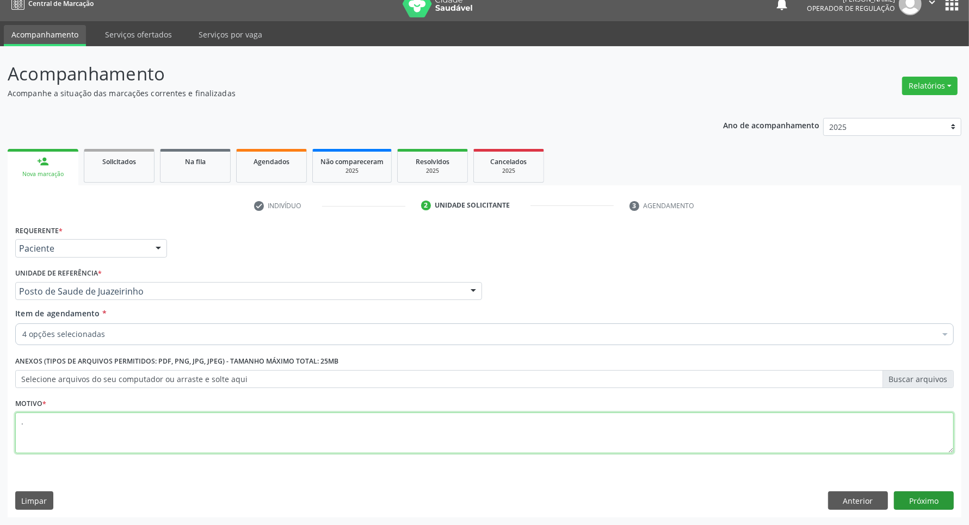
type textarea "."
drag, startPoint x: 931, startPoint y: 502, endPoint x: 887, endPoint y: 503, distance: 44.1
click at [932, 502] on button "Próximo" at bounding box center [924, 501] width 60 height 18
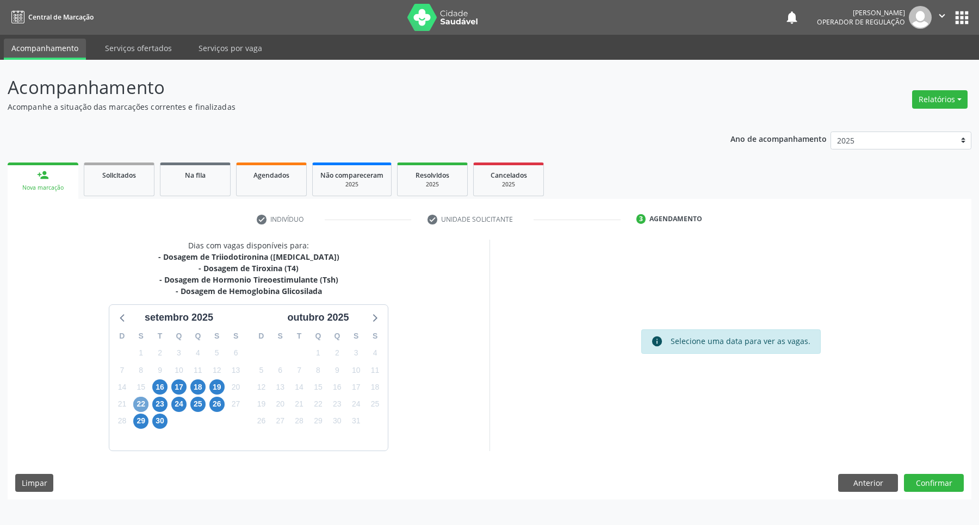
click at [139, 405] on span "22" at bounding box center [140, 404] width 15 height 15
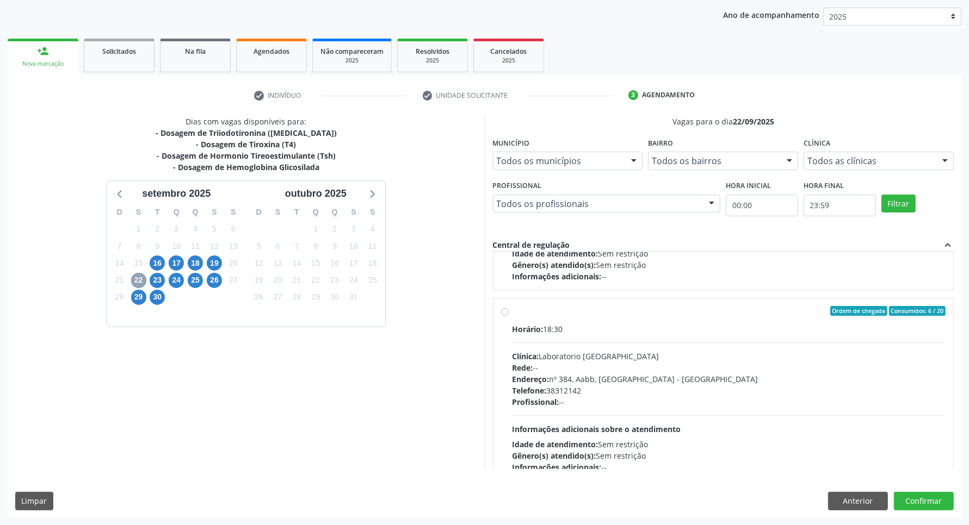
scroll to position [335, 0]
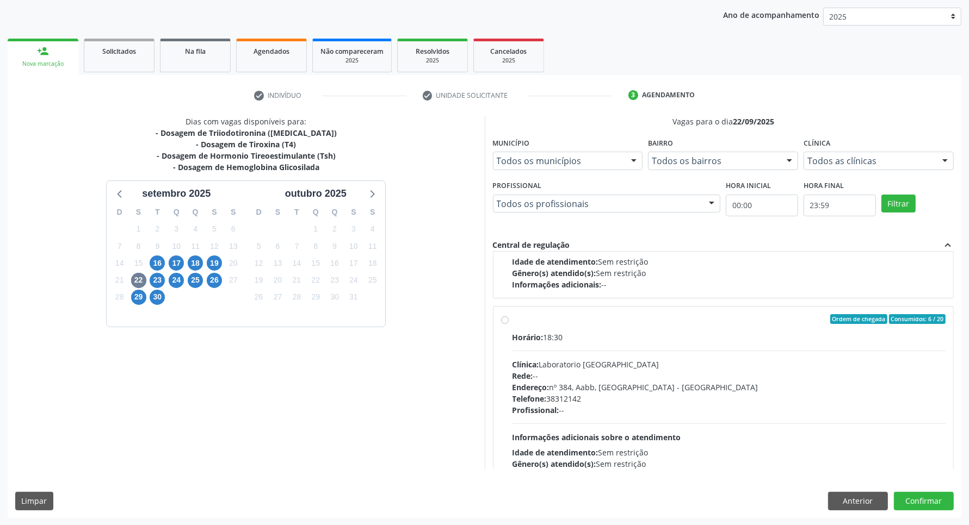
drag, startPoint x: 721, startPoint y: 316, endPoint x: 729, endPoint y: 324, distance: 11.5
click at [721, 316] on div "Ordem de chegada Consumidos: 6 / 20" at bounding box center [729, 319] width 434 height 10
click at [509, 316] on input "Ordem de chegada Consumidos: 6 / 20 Horário: 18:30 Clínica: Laboratorio [GEOGRA…" at bounding box center [505, 319] width 8 height 10
radio input "true"
click at [939, 499] on button "Confirmar" at bounding box center [924, 501] width 60 height 18
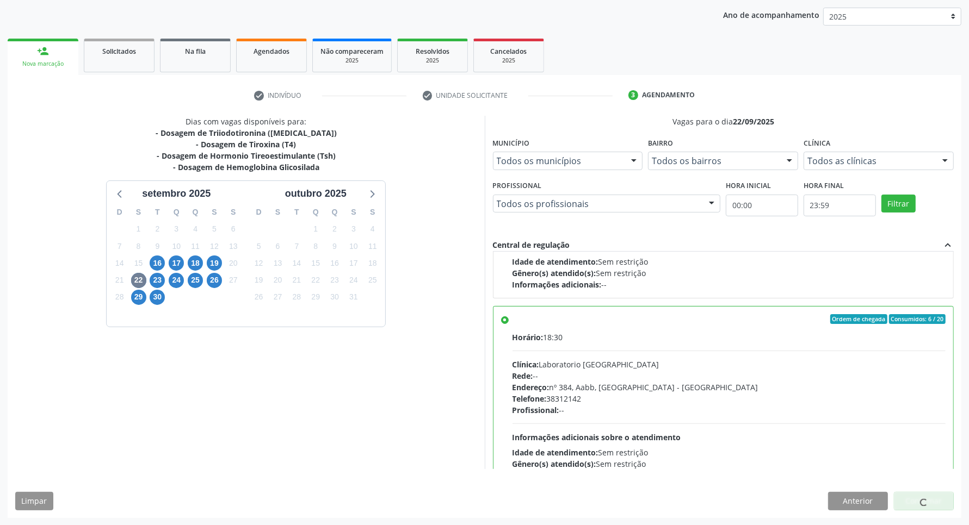
scroll to position [0, 0]
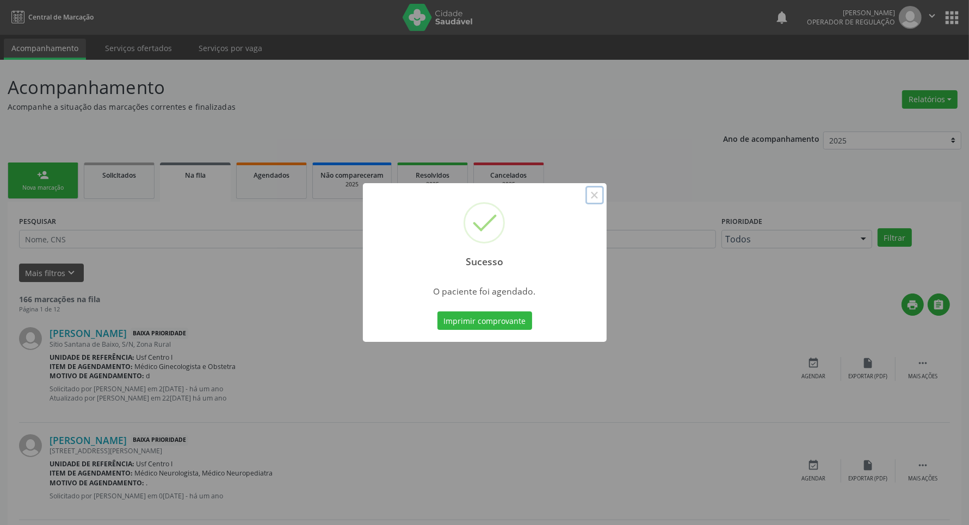
drag, startPoint x: 593, startPoint y: 193, endPoint x: 483, endPoint y: 167, distance: 112.9
click at [589, 192] on button "×" at bounding box center [594, 195] width 18 height 18
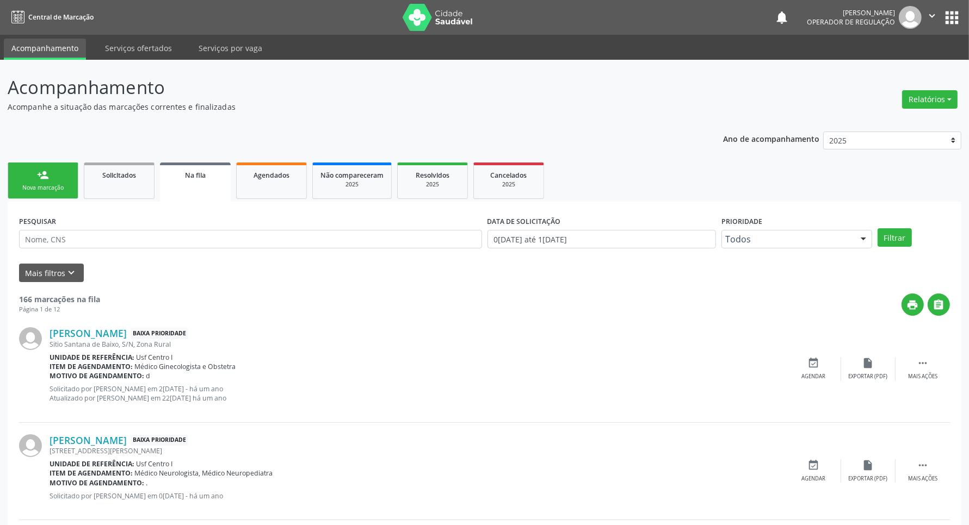
click at [32, 194] on link "person_add Nova marcação" at bounding box center [43, 181] width 71 height 36
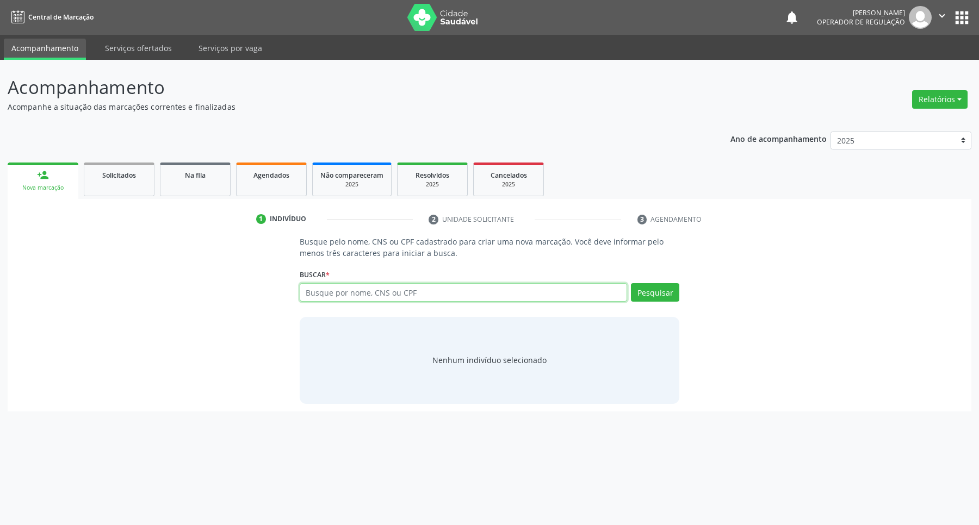
click at [330, 298] on input "text" at bounding box center [464, 292] width 328 height 18
type input "898002312362351"
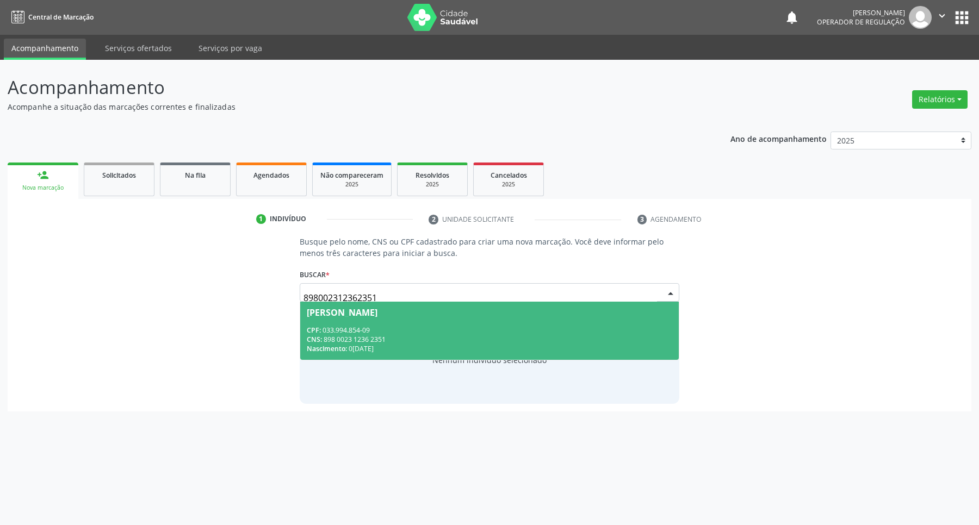
click at [395, 341] on div "CNS: 898 0023 1236 2351" at bounding box center [490, 339] width 366 height 9
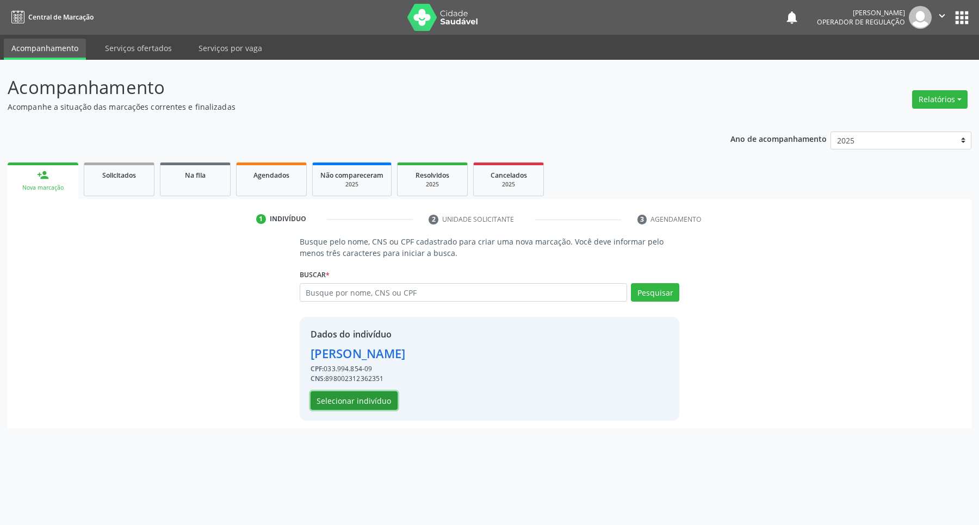
click at [369, 403] on button "Selecionar indivíduo" at bounding box center [354, 401] width 87 height 18
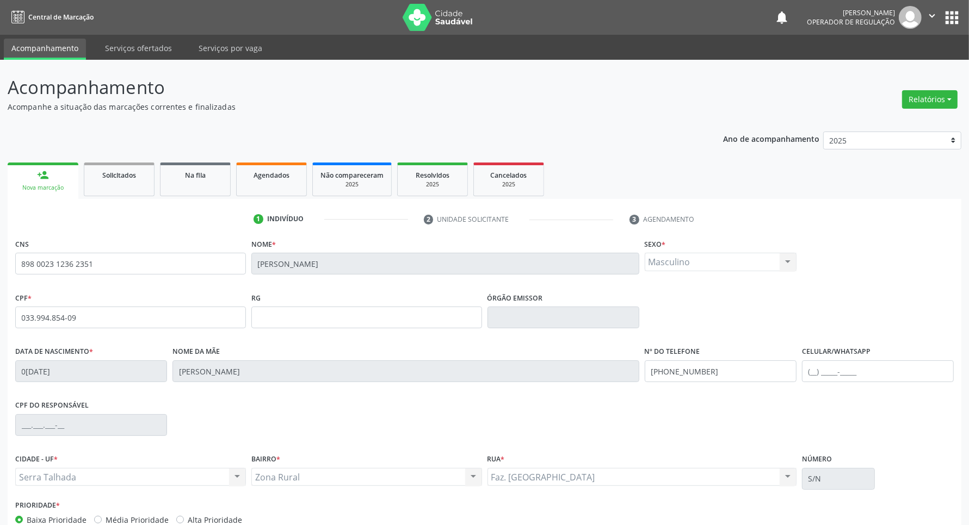
scroll to position [64, 0]
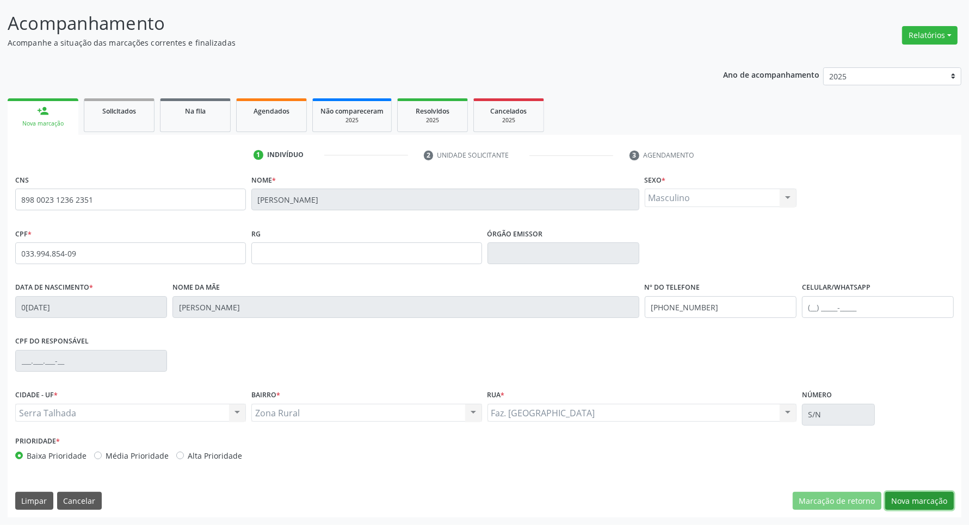
click at [904, 497] on button "Nova marcação" at bounding box center [919, 501] width 69 height 18
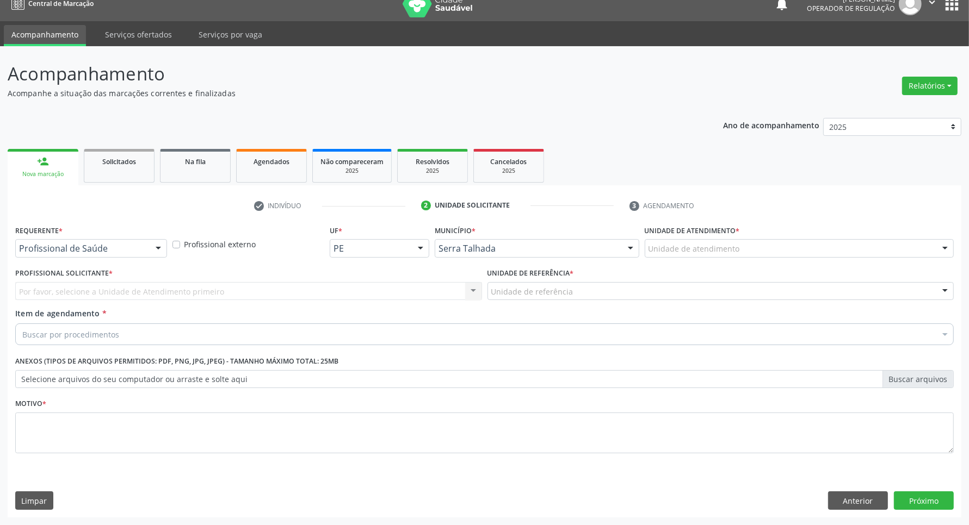
drag, startPoint x: 147, startPoint y: 245, endPoint x: 151, endPoint y: 263, distance: 17.8
click at [147, 246] on div "Profissional de Saúde Profissional de Saúde Paciente Nenhum resultado encontrad…" at bounding box center [91, 248] width 152 height 18
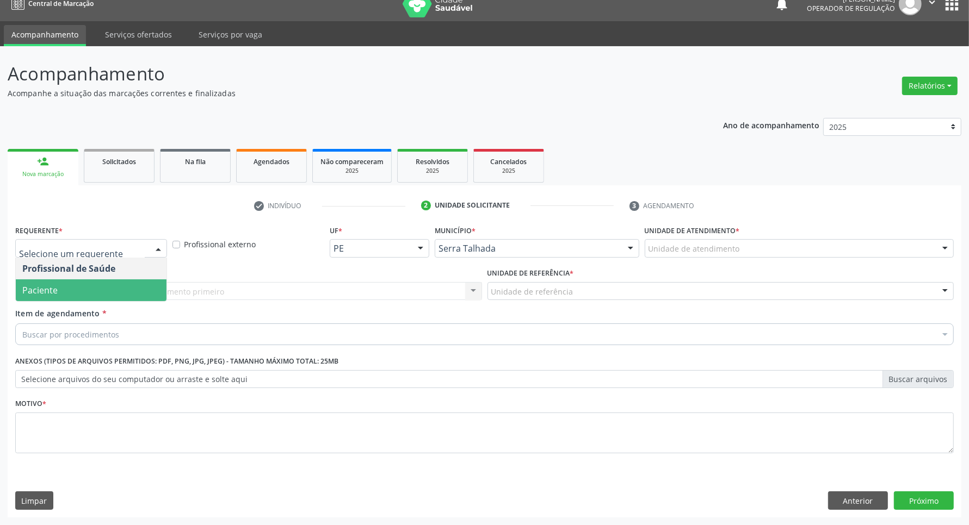
click at [150, 289] on span "Paciente" at bounding box center [91, 291] width 151 height 22
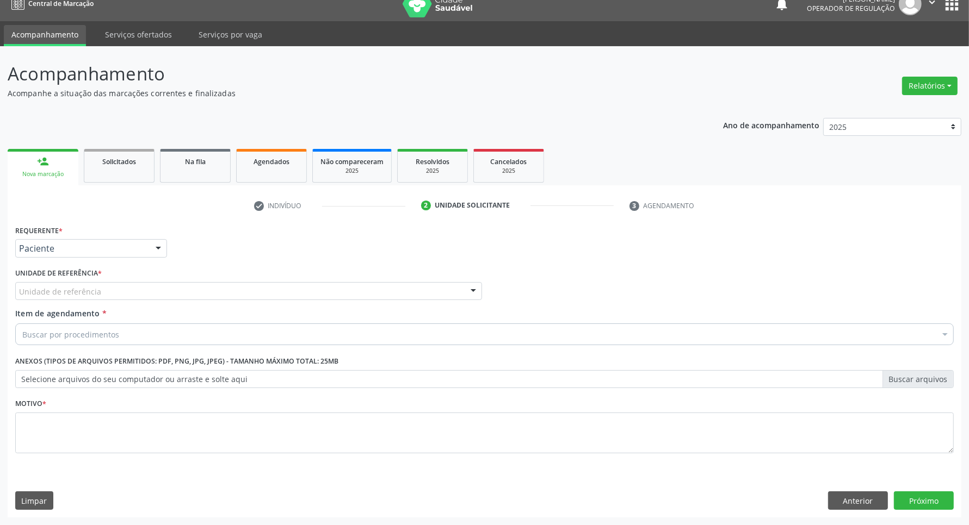
click at [152, 293] on div "Unidade de referência" at bounding box center [248, 291] width 467 height 18
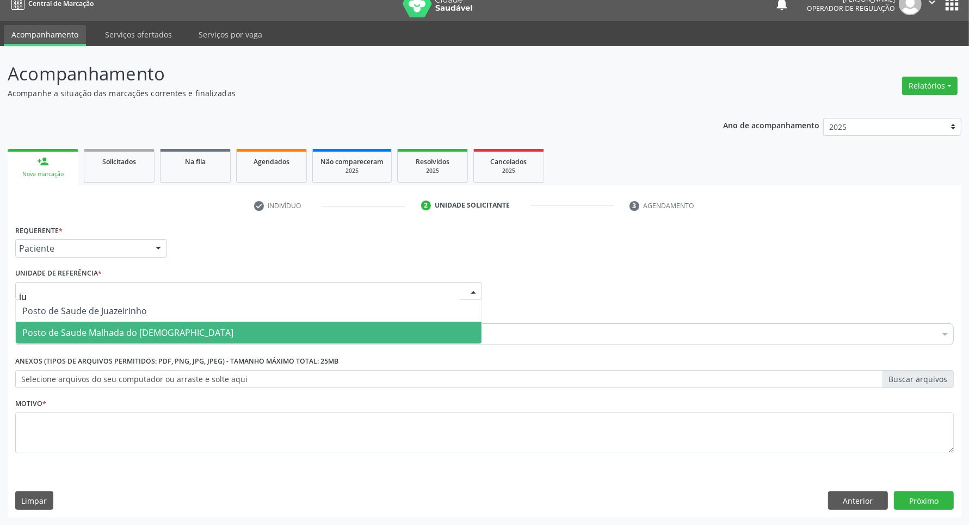
type input "jua"
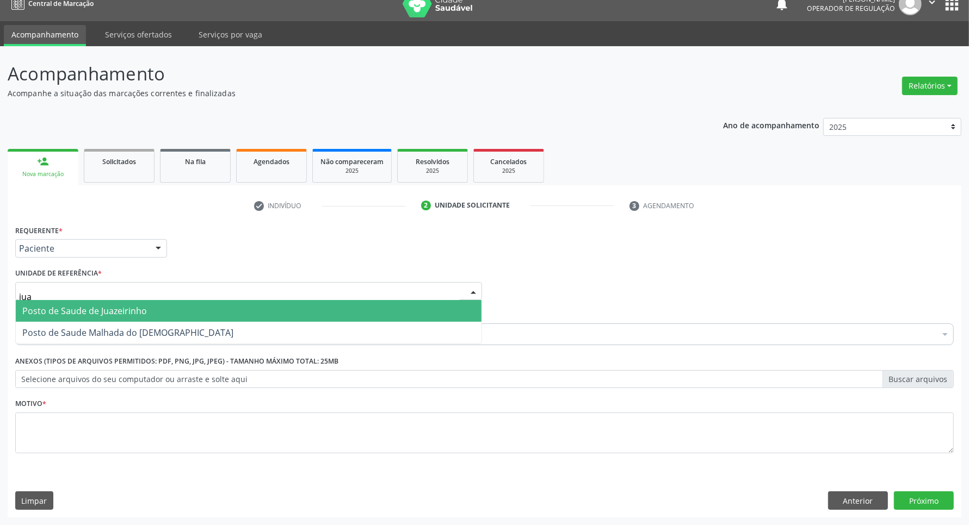
click at [223, 308] on span "Posto de Saude de Juazeirinho" at bounding box center [249, 311] width 466 height 22
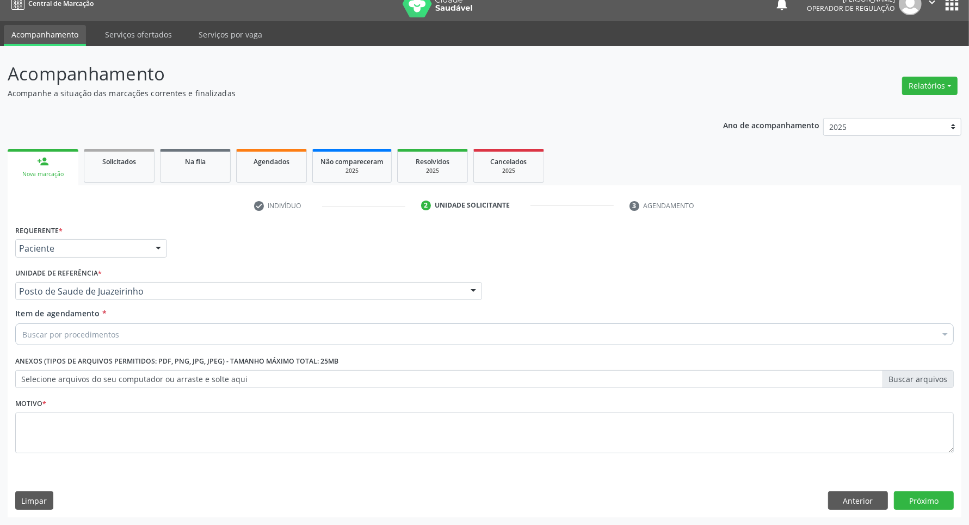
click at [226, 335] on div "Buscar por procedimentos" at bounding box center [484, 335] width 938 height 22
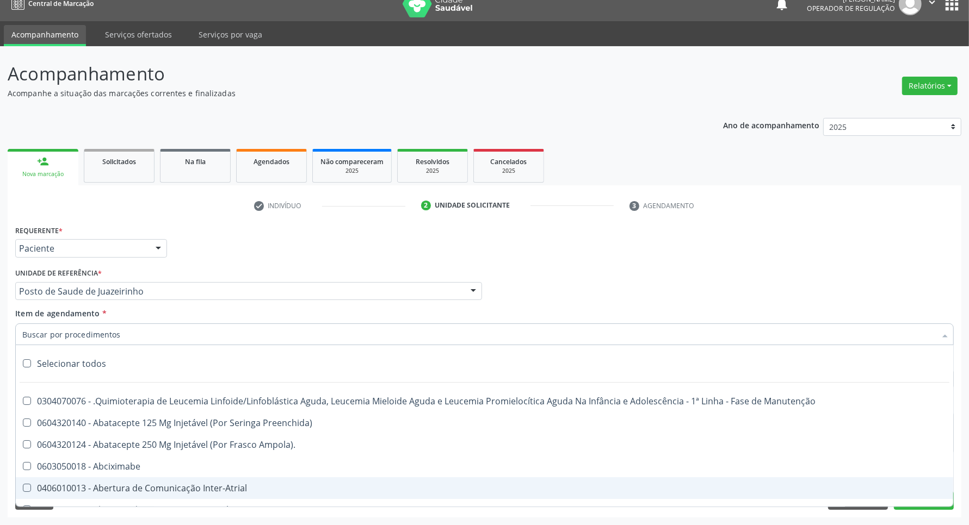
click at [849, 512] on div "Requerente * Paciente Profissional de Saúde Paciente Nenhum resultado encontrad…" at bounding box center [485, 369] width 954 height 295
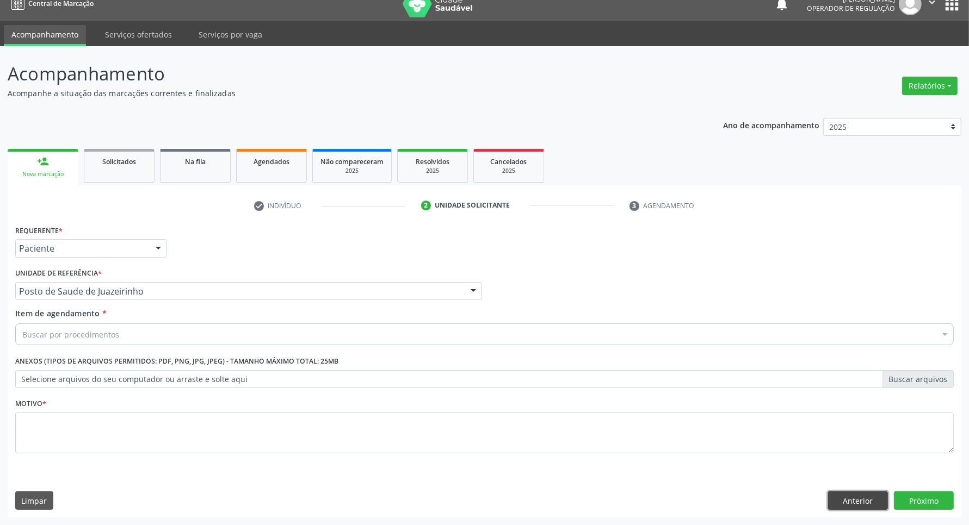
click at [849, 506] on button "Anterior" at bounding box center [858, 501] width 60 height 18
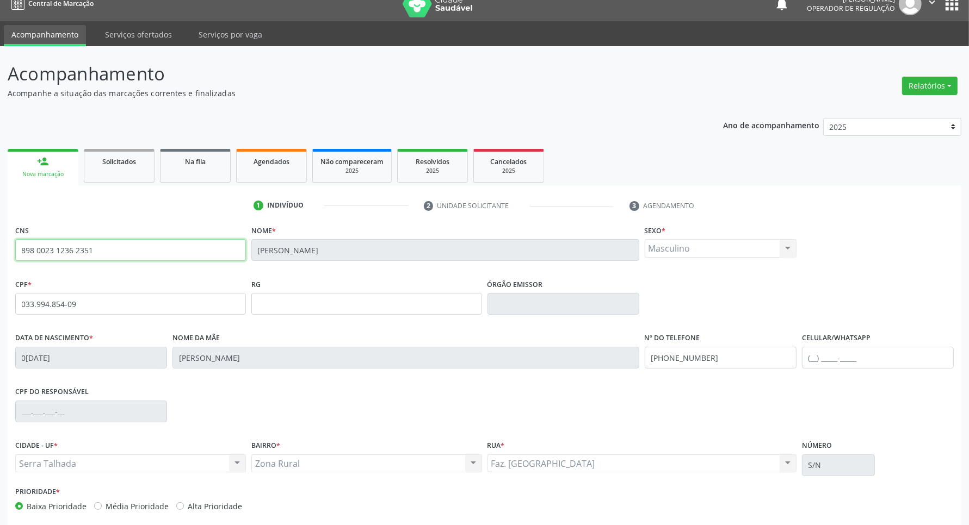
drag, startPoint x: 109, startPoint y: 248, endPoint x: 0, endPoint y: 224, distance: 111.4
click at [0, 224] on div "Acompanhamento Acompanhe a situação das marcações correntes e finalizadas Relat…" at bounding box center [484, 311] width 969 height 530
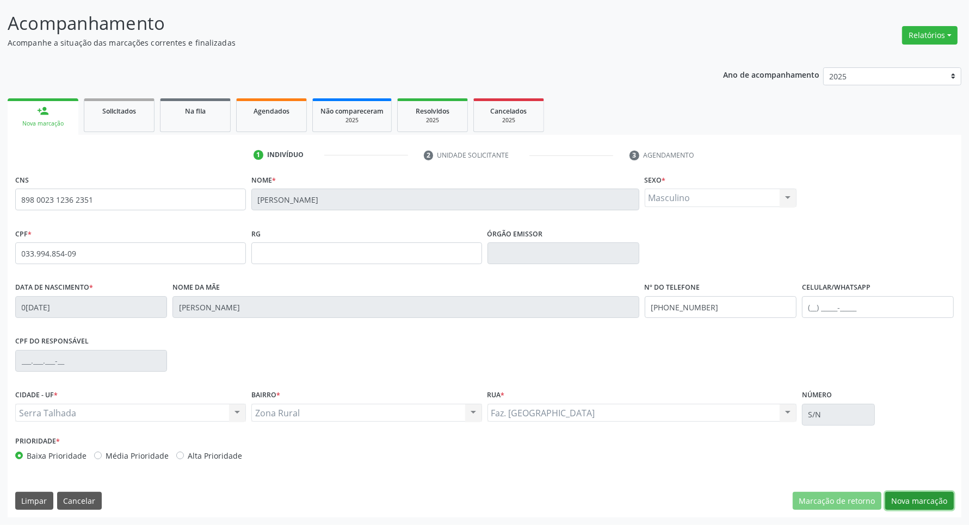
drag, startPoint x: 927, startPoint y: 499, endPoint x: 879, endPoint y: 480, distance: 52.5
click at [923, 497] on button "Nova marcação" at bounding box center [919, 501] width 69 height 18
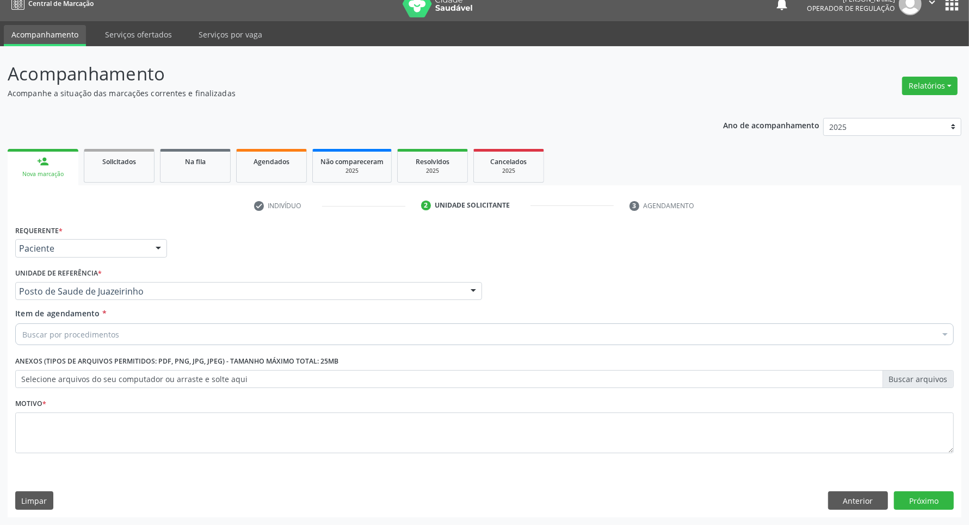
drag, startPoint x: 79, startPoint y: 277, endPoint x: 76, endPoint y: 289, distance: 11.7
click at [79, 278] on label "Unidade de referência *" at bounding box center [58, 273] width 86 height 17
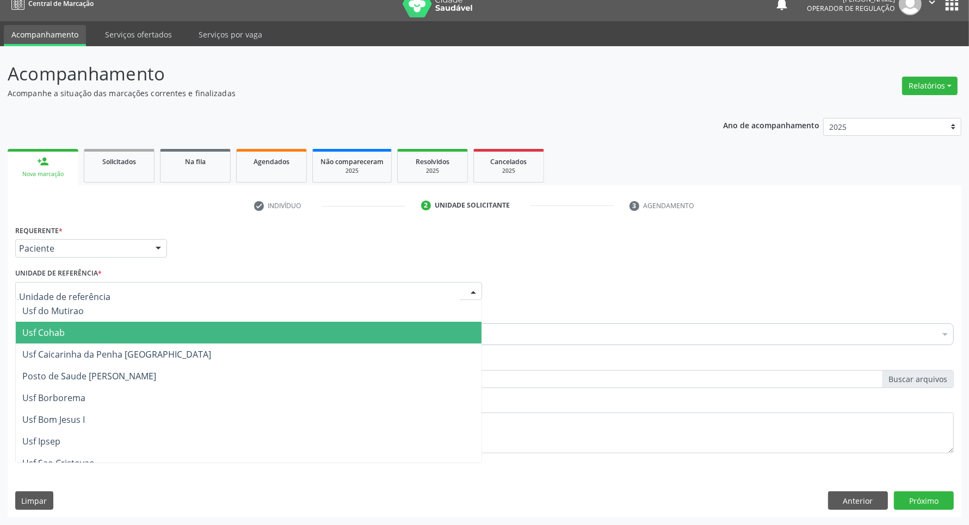
click at [0, 302] on div "Acompanhamento Acompanhe a situação das marcações correntes e finalizadas Relat…" at bounding box center [484, 285] width 969 height 479
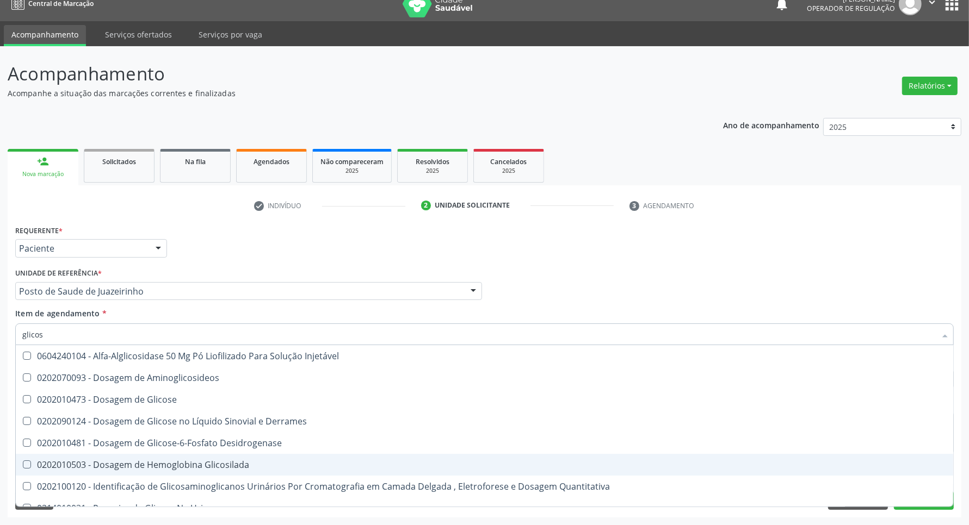
type input "glicose"
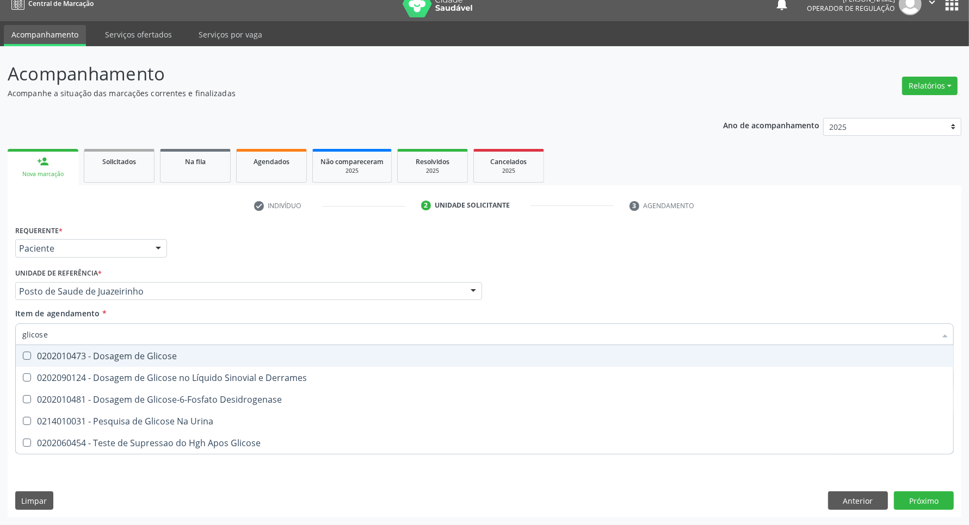
drag, startPoint x: 93, startPoint y: 358, endPoint x: 100, endPoint y: 333, distance: 25.9
click at [91, 352] on div "0202010473 - Dosagem de Glicose" at bounding box center [484, 356] width 924 height 9
checkbox Glicose "true"
click at [100, 333] on input "glicose" at bounding box center [478, 335] width 913 height 22
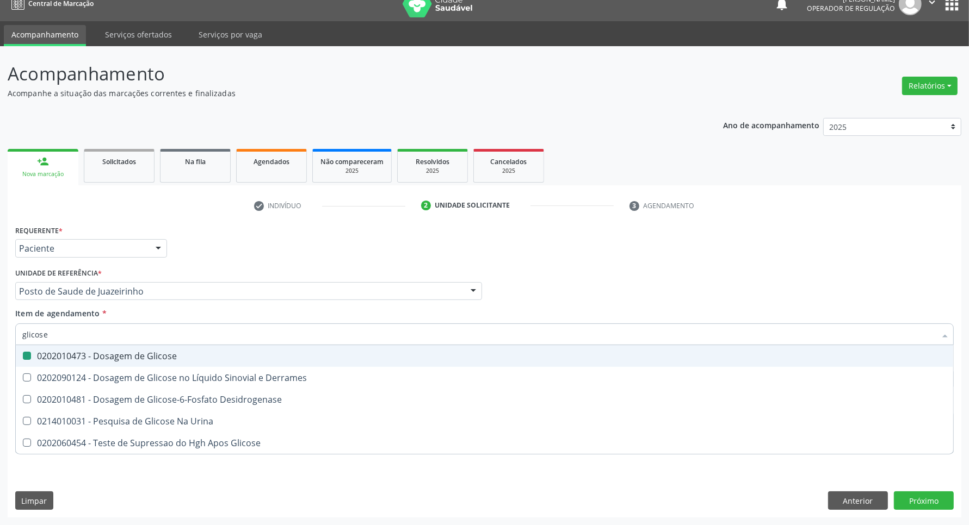
type input "a"
checkbox Glicose "false"
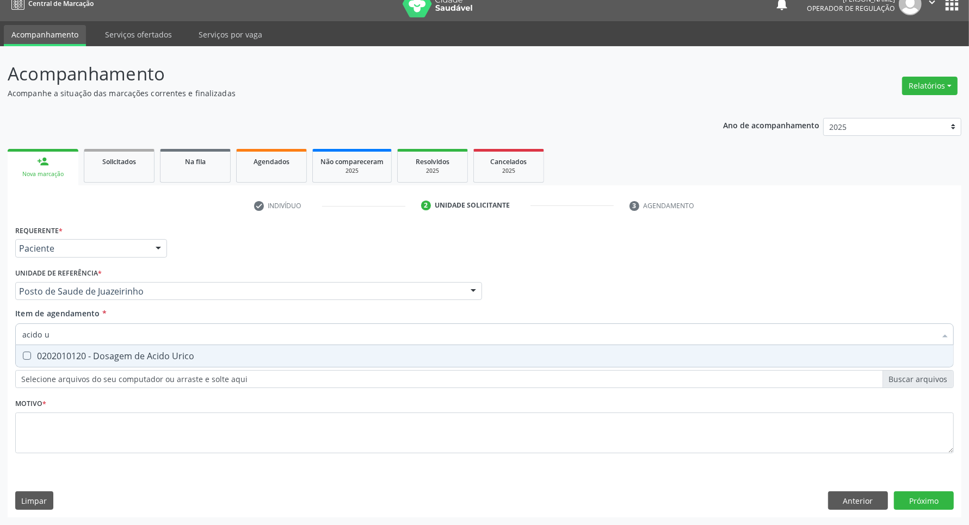
type input "acido u"
drag, startPoint x: 127, startPoint y: 360, endPoint x: 139, endPoint y: 336, distance: 27.0
click at [131, 353] on div "0202010120 - Dosagem de Acido Urico" at bounding box center [484, 356] width 924 height 9
checkbox Urico "true"
click at [140, 335] on input "acido u" at bounding box center [478, 335] width 913 height 22
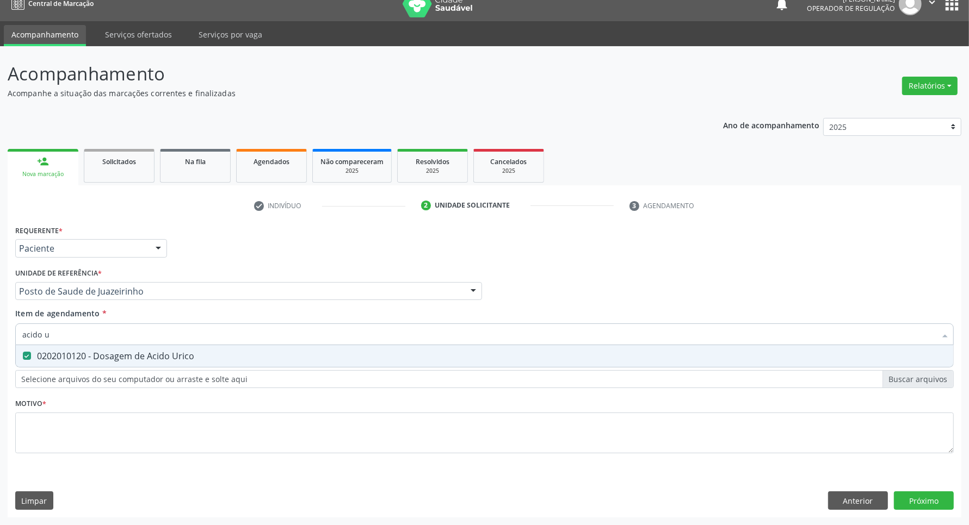
click at [140, 335] on input "acido u" at bounding box center [478, 335] width 913 height 22
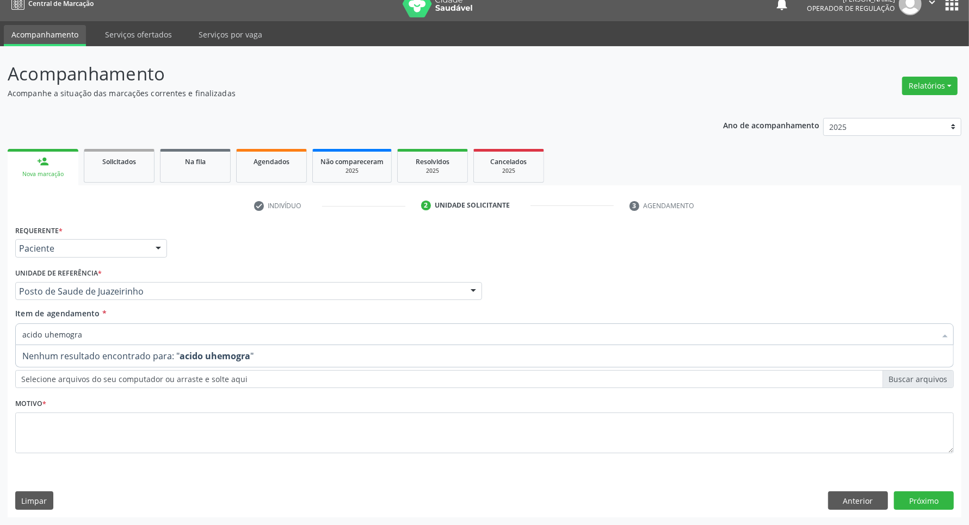
drag, startPoint x: 145, startPoint y: 330, endPoint x: 0, endPoint y: 262, distance: 160.6
click at [0, 263] on div "Acompanhamento Acompanhe a situação das marcações correntes e finalizadas Relat…" at bounding box center [484, 285] width 969 height 479
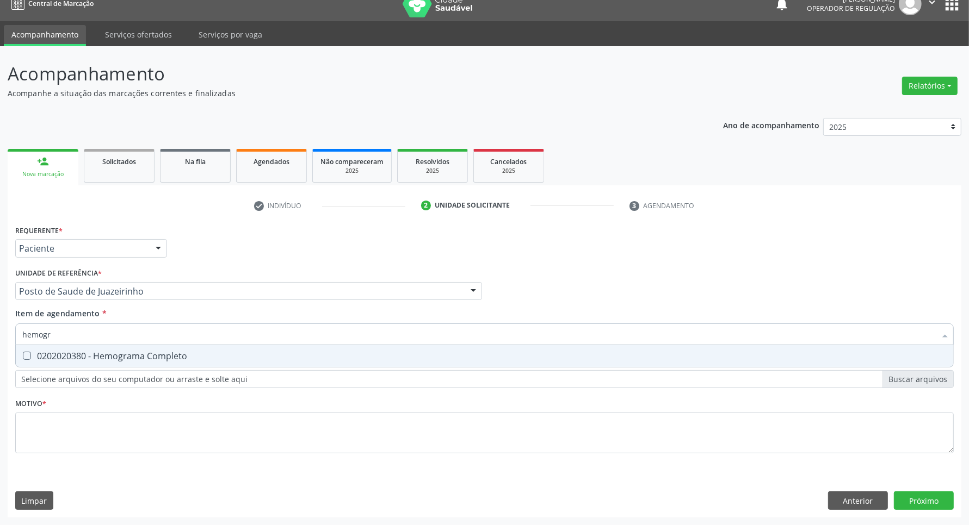
type input "hemogra"
drag, startPoint x: 58, startPoint y: 351, endPoint x: 67, endPoint y: 336, distance: 17.8
click at [59, 348] on span "0202020380 - Hemograma Completo" at bounding box center [484, 356] width 937 height 22
checkbox Completo "true"
click at [68, 335] on input "hemogra" at bounding box center [478, 335] width 913 height 22
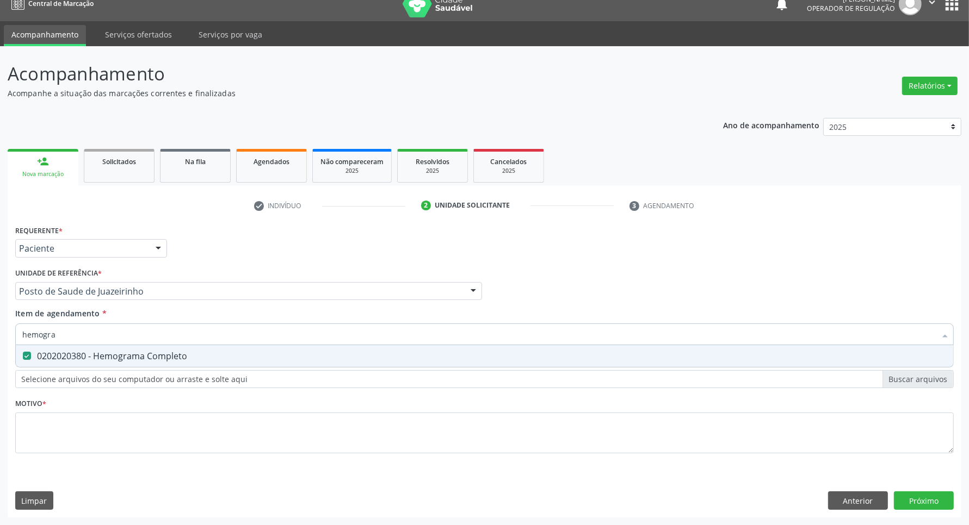
click at [68, 335] on input "hemogra" at bounding box center [478, 335] width 913 height 22
type input "cr"
checkbox Completo "false"
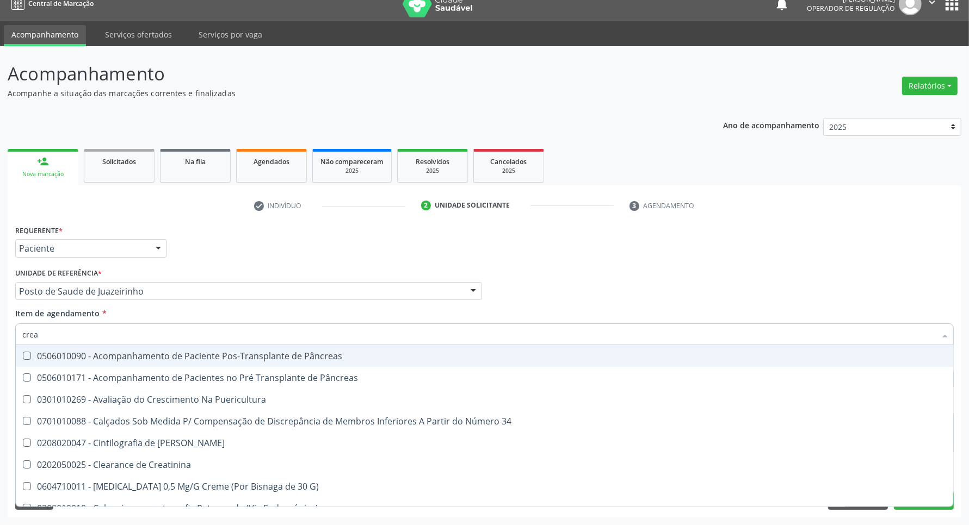
type input "creat"
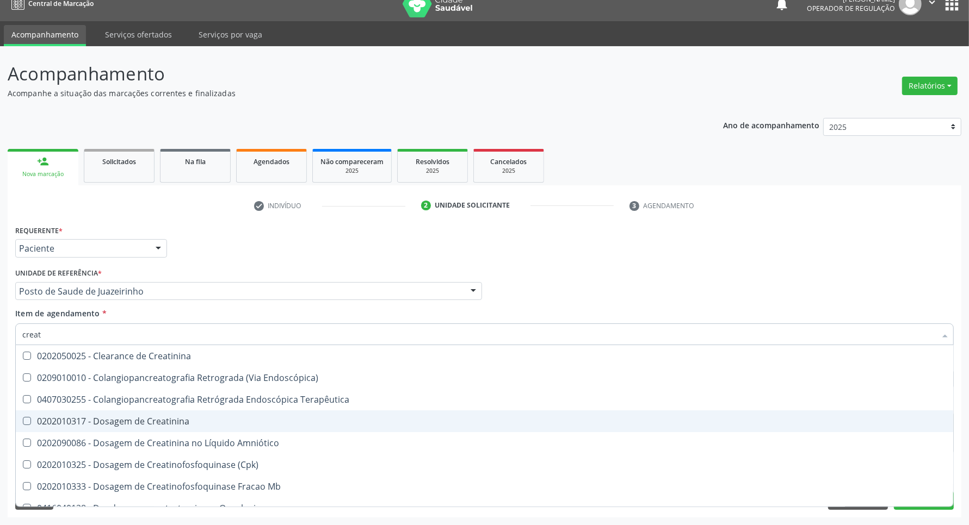
drag, startPoint x: 42, startPoint y: 423, endPoint x: 50, endPoint y: 370, distance: 53.4
click at [42, 420] on div "0202010317 - Dosagem de Creatinina" at bounding box center [484, 421] width 924 height 9
checkbox Creatinina "true"
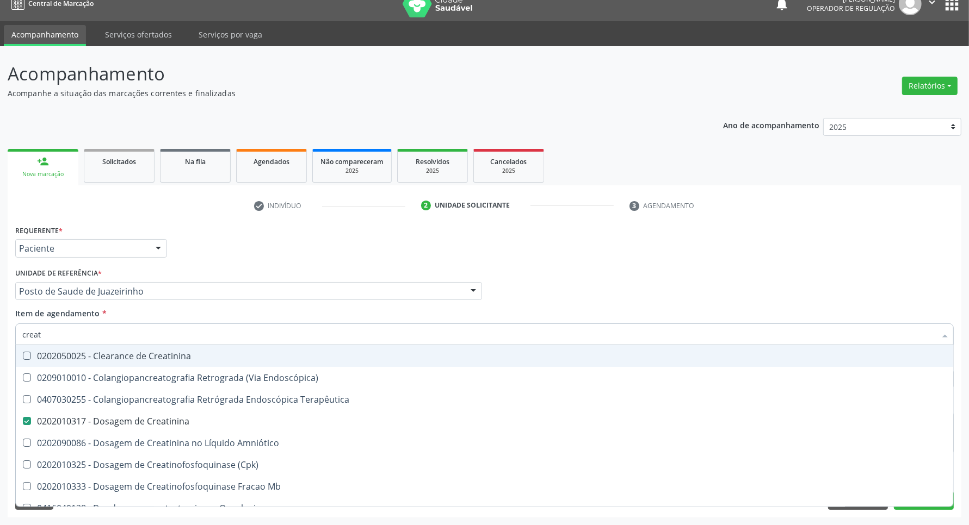
drag, startPoint x: 63, startPoint y: 335, endPoint x: 0, endPoint y: 343, distance: 63.2
click at [0, 343] on div "Acompanhamento Acompanhe a situação das marcações correntes e finalizadas Relat…" at bounding box center [484, 285] width 969 height 479
type input "u"
checkbox Creatinina "false"
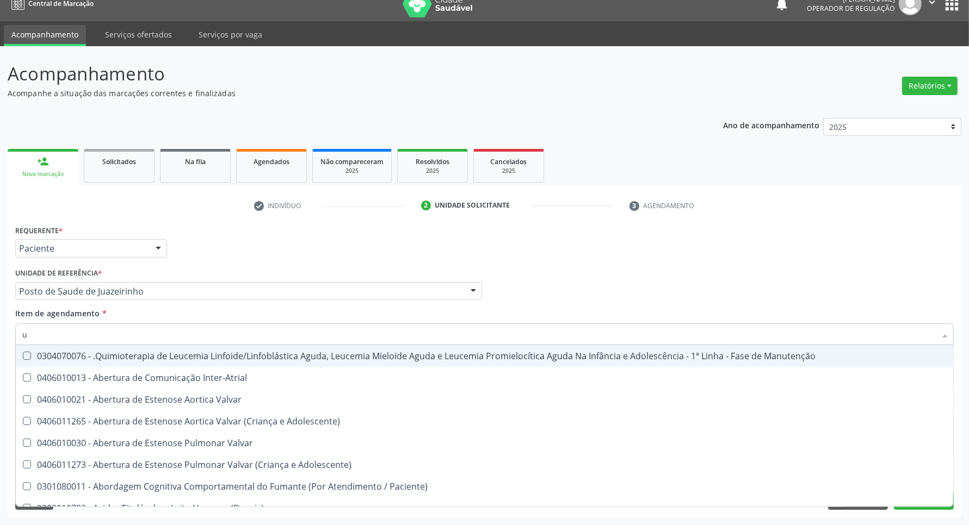
type input "ur"
checkbox B "true"
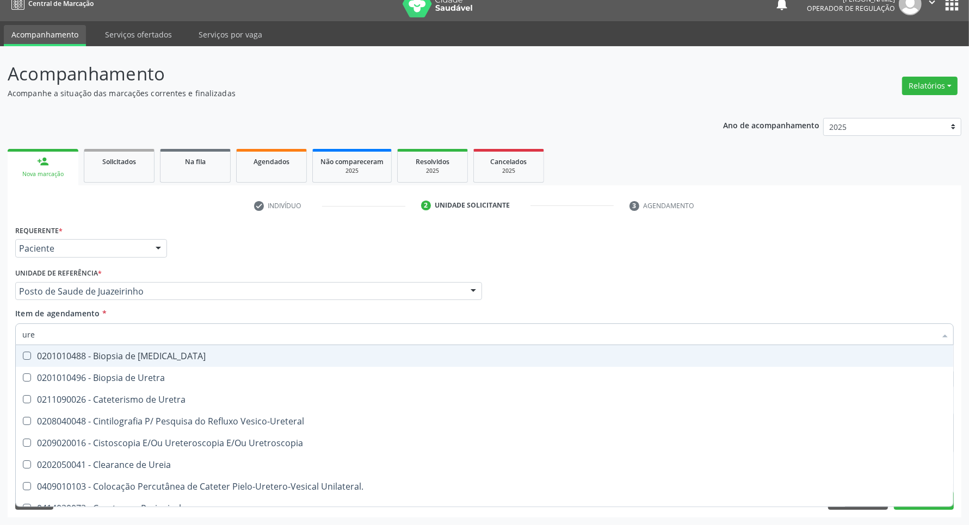
type input "urei"
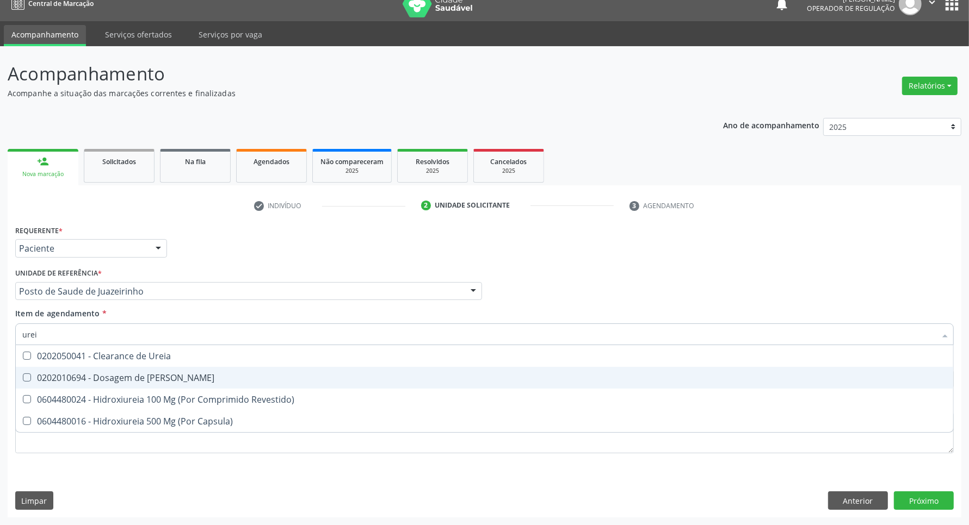
click at [46, 374] on div "0202010694 - Dosagem de [PERSON_NAME]" at bounding box center [484, 378] width 924 height 9
checkbox Ureia "true"
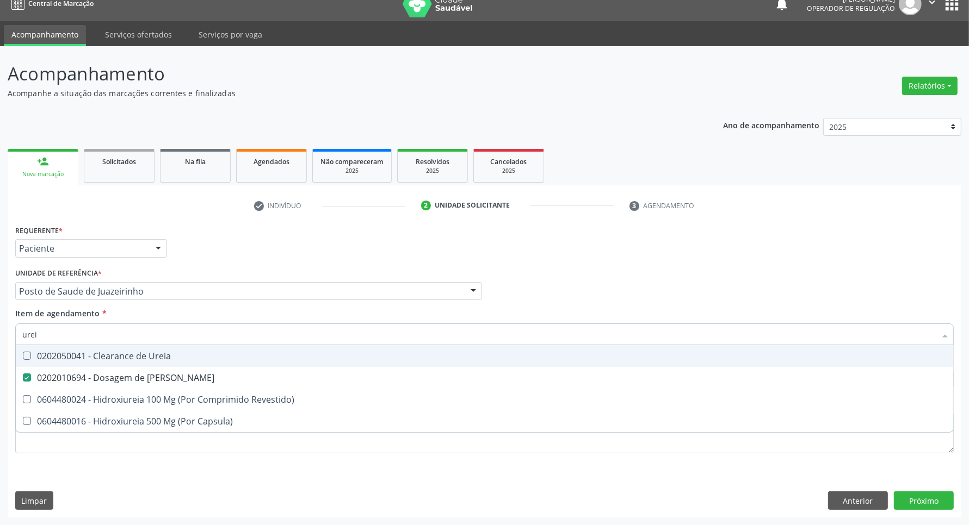
drag, startPoint x: 47, startPoint y: 336, endPoint x: 0, endPoint y: 338, distance: 46.9
click at [0, 338] on div "Acompanhamento Acompanhe a situação das marcações correntes e finalizadas Relat…" at bounding box center [484, 285] width 969 height 479
type input "co"
checkbox Ureia "false"
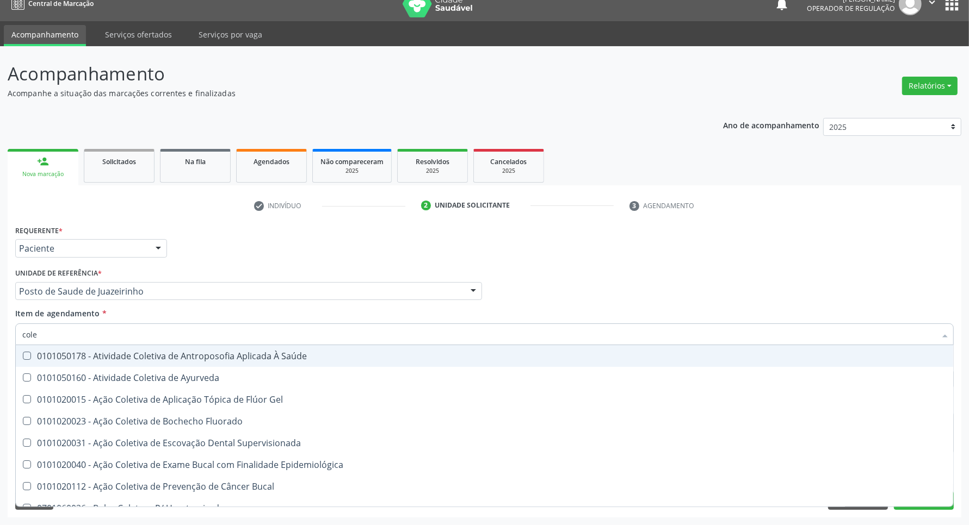
type input "coles"
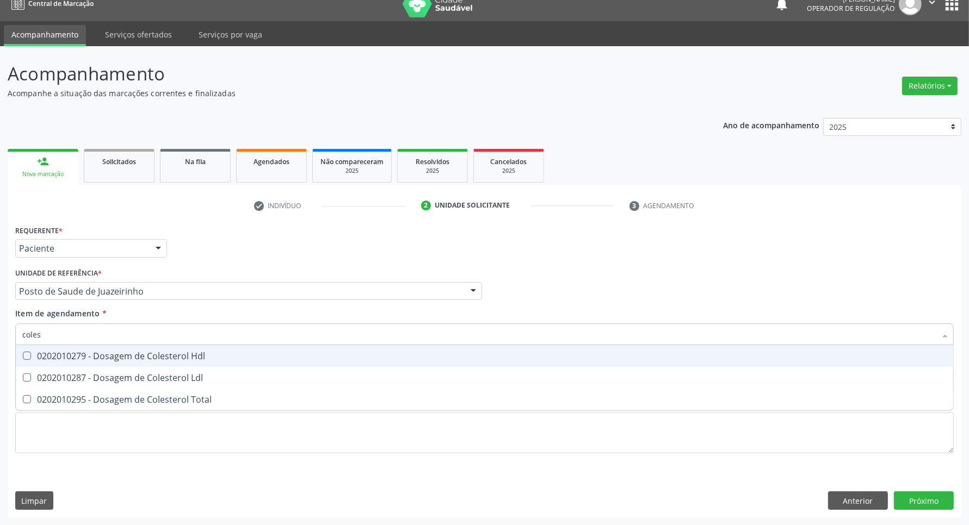
click at [34, 362] on span "0202010279 - Dosagem de Colesterol Hdl" at bounding box center [484, 356] width 937 height 22
checkbox Hdl "true"
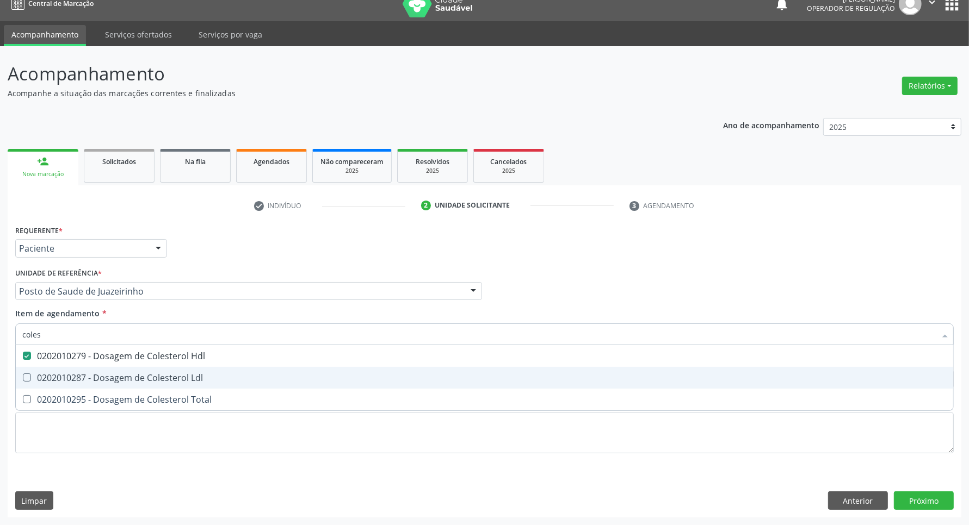
click at [28, 384] on span "0202010287 - Dosagem de Colesterol Ldl" at bounding box center [484, 378] width 937 height 22
checkbox Ldl "true"
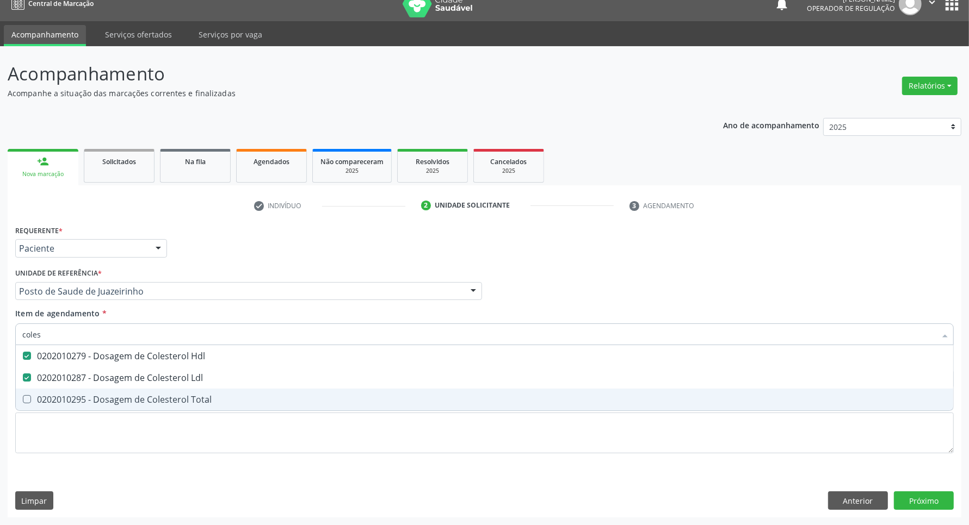
drag, startPoint x: 35, startPoint y: 401, endPoint x: 31, endPoint y: 379, distance: 22.2
click at [34, 393] on span "0202010295 - Dosagem de Colesterol Total" at bounding box center [484, 400] width 937 height 22
checkbox Total "true"
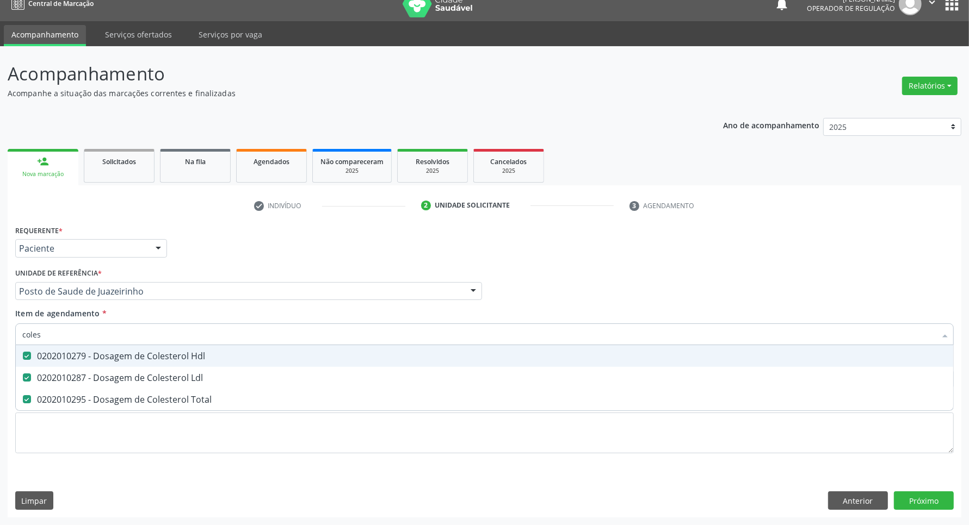
drag, startPoint x: 49, startPoint y: 333, endPoint x: 0, endPoint y: 341, distance: 49.6
click at [0, 341] on div "Acompanhamento Acompanhe a situação das marcações correntes e finalizadas Relat…" at bounding box center [484, 285] width 969 height 479
type input "b"
checkbox Hdl "false"
checkbox Ldl "false"
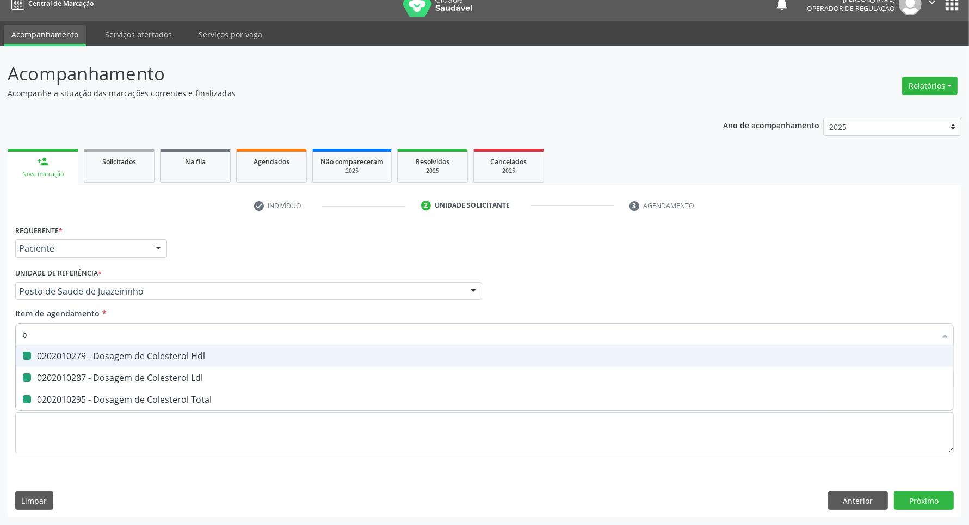
checkbox Total "false"
type input "bilirr"
click at [71, 352] on div "0202010201 - Dosagem de Bilirrubina Total e Fracoes" at bounding box center [484, 356] width 924 height 9
checkbox Fracoes "true"
drag, startPoint x: 36, startPoint y: 327, endPoint x: 0, endPoint y: 327, distance: 36.5
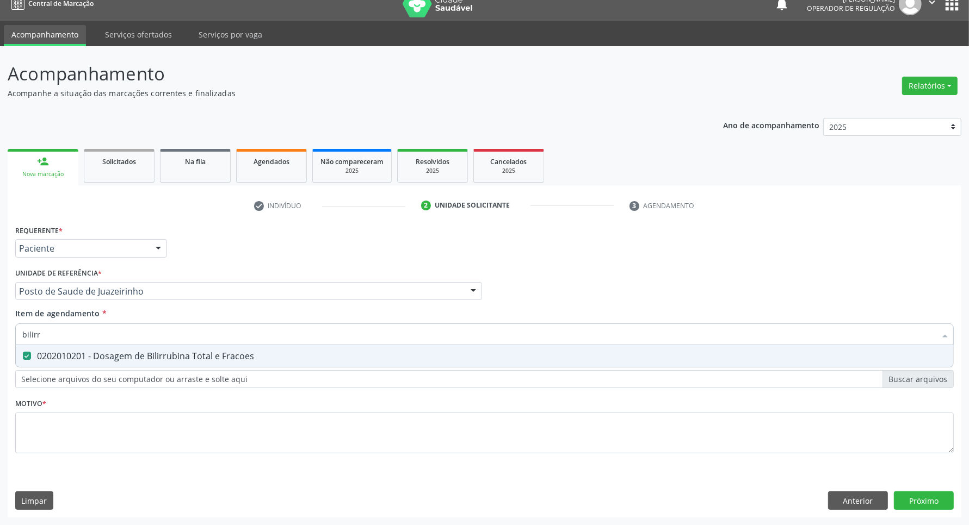
click at [0, 327] on div "Acompanhamento Acompanhe a situação das marcações correntes e finalizadas Relat…" at bounding box center [484, 285] width 969 height 479
type input "t"
checkbox Fracoes "false"
type input "tg"
drag, startPoint x: 57, startPoint y: 357, endPoint x: 57, endPoint y: 351, distance: 6.0
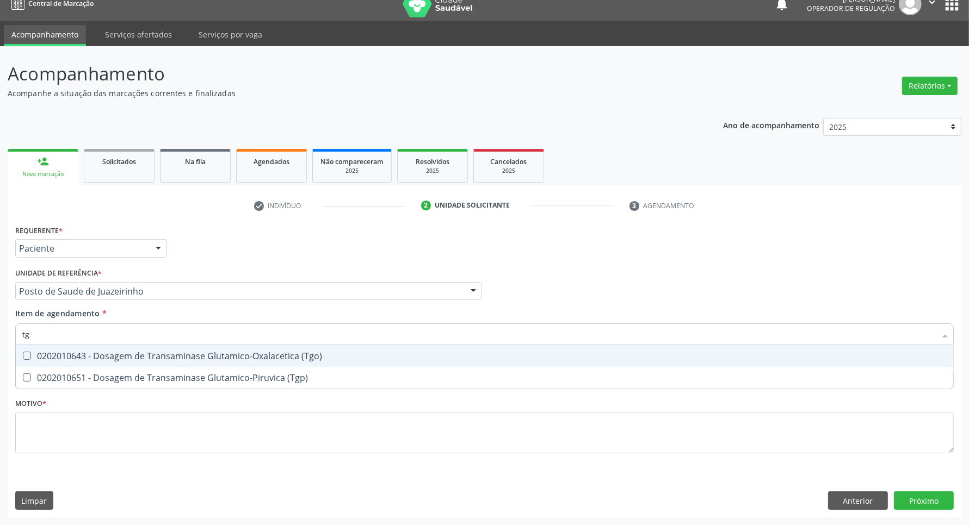
click at [57, 355] on div "0202010643 - Dosagem de Transaminase Glutamico-Oxalacetica (Tgo)" at bounding box center [484, 356] width 924 height 9
checkbox \(Tgo\) "true"
drag, startPoint x: 0, startPoint y: 329, endPoint x: 0, endPoint y: 323, distance: 6.5
click at [0, 323] on div "Acompanhamento Acompanhe a situação das marcações correntes e finalizadas Relat…" at bounding box center [484, 285] width 969 height 479
type input "tr"
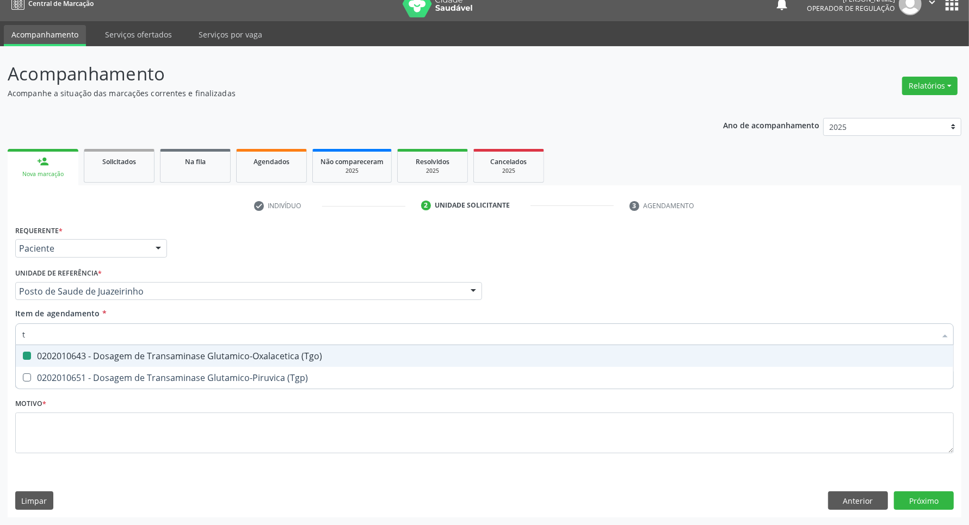
checkbox \(Tgo\) "false"
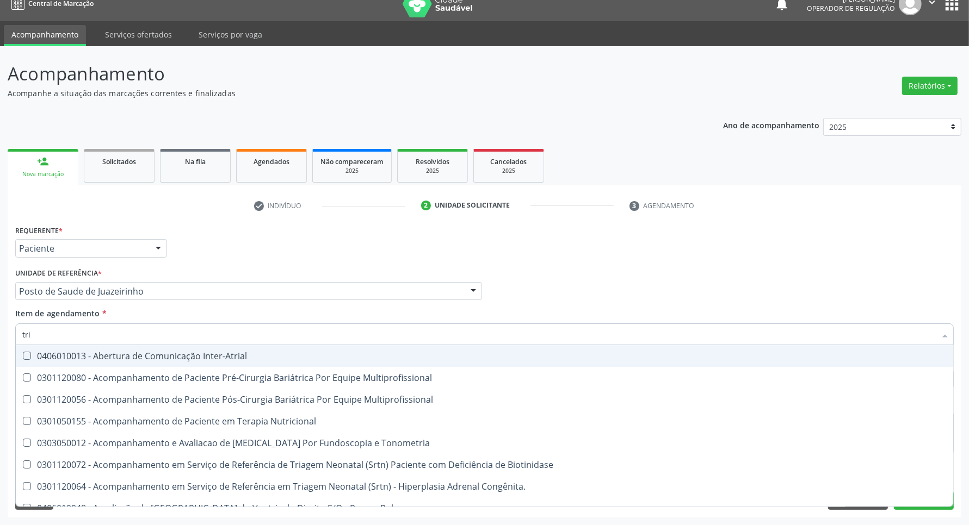
type input "trig"
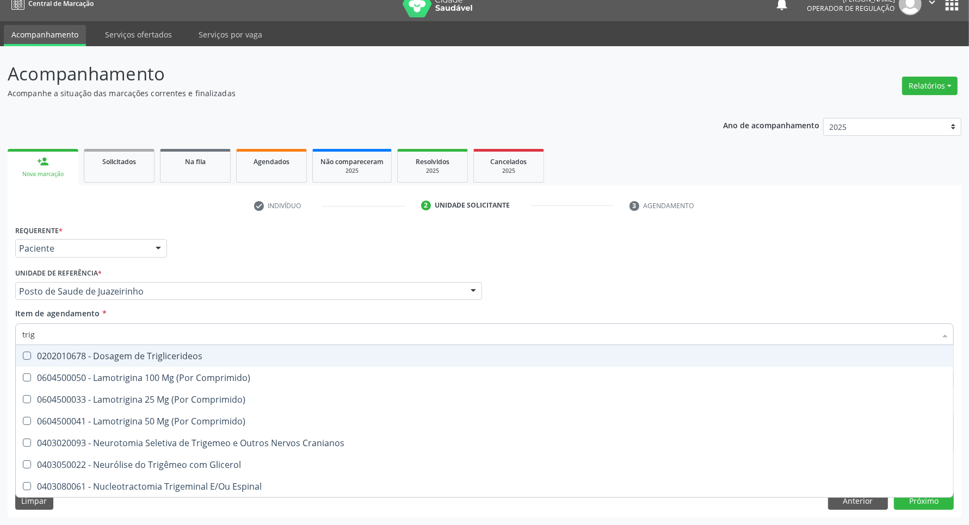
click at [54, 354] on div "0202010678 - Dosagem de Triglicerideos" at bounding box center [484, 356] width 924 height 9
checkbox Triglicerideos "true"
click at [0, 335] on div "Acompanhamento Acompanhe a situação das marcações correntes e finalizadas Relat…" at bounding box center [484, 285] width 969 height 479
type input "he"
checkbox Triglicerideos "false"
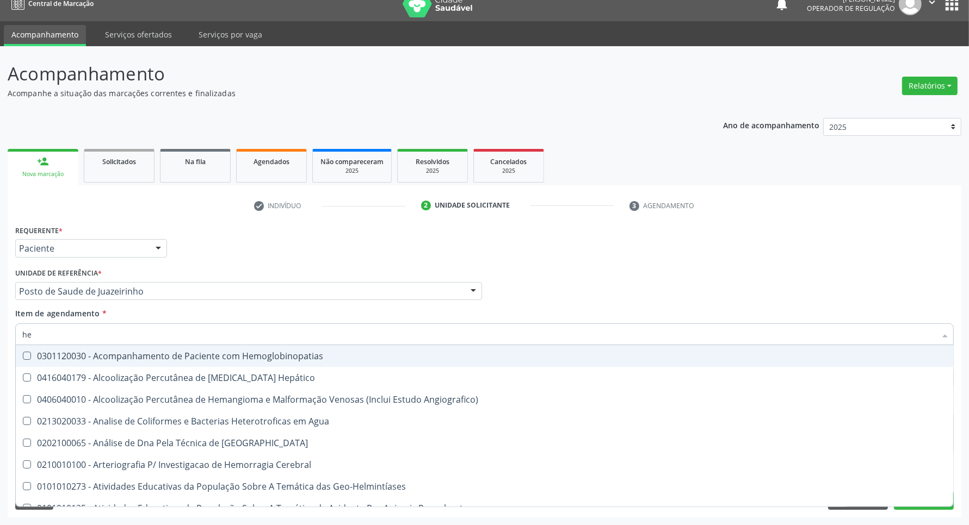
type input "h"
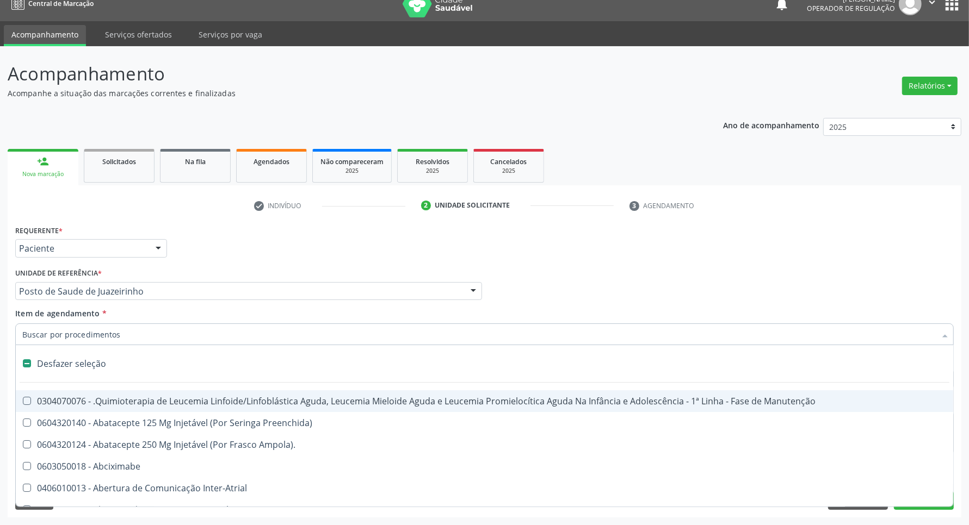
checkbox Quadril "false"
type input "ur"
checkbox Esquerdo "true"
checkbox Superiores "true"
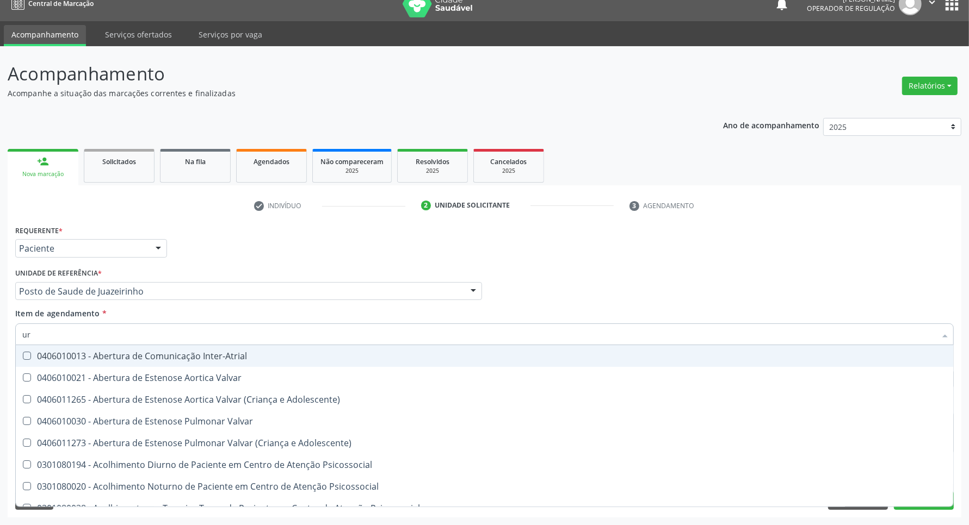
type input "uri"
checkbox B "true"
type input "urin"
checkbox B "false"
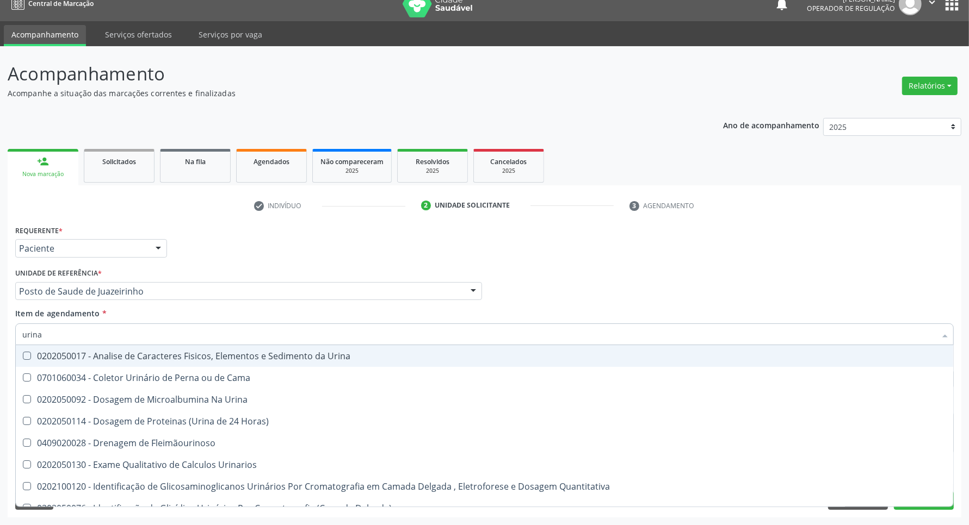
type input "urina"
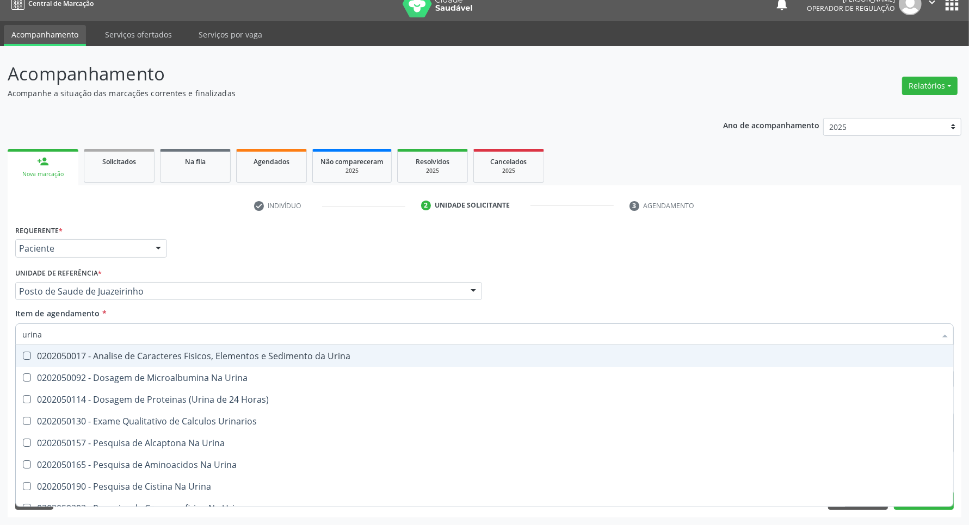
drag, startPoint x: 39, startPoint y: 363, endPoint x: 47, endPoint y: 350, distance: 15.9
click at [42, 356] on span "0202050017 - Analise de Caracteres Fisicos, Elementos e Sedimento da Urina" at bounding box center [484, 356] width 937 height 22
checkbox Urina "true"
drag, startPoint x: 55, startPoint y: 338, endPoint x: 0, endPoint y: 332, distance: 55.8
click at [0, 332] on div "Acompanhamento Acompanhe a situação das marcações correntes e finalizadas Relat…" at bounding box center [484, 285] width 969 height 479
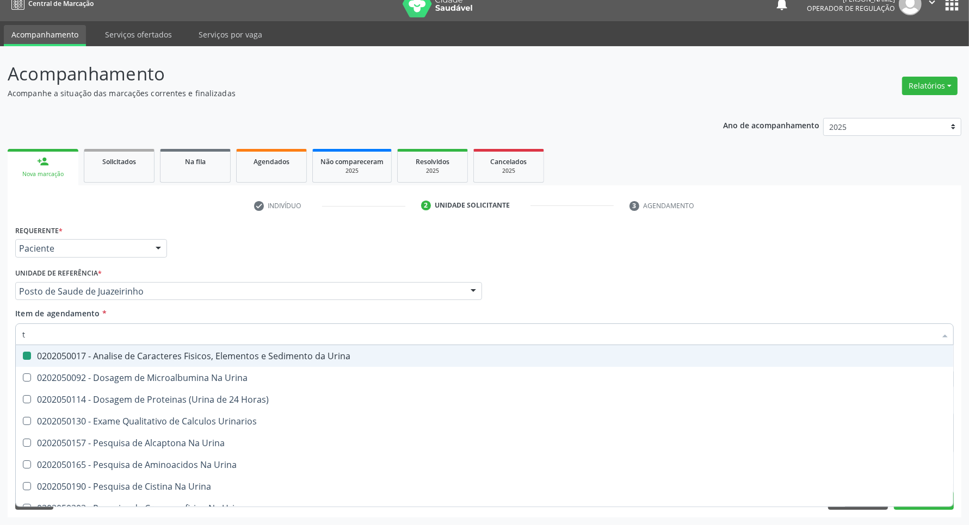
type input "ts"
checkbox Urina "false"
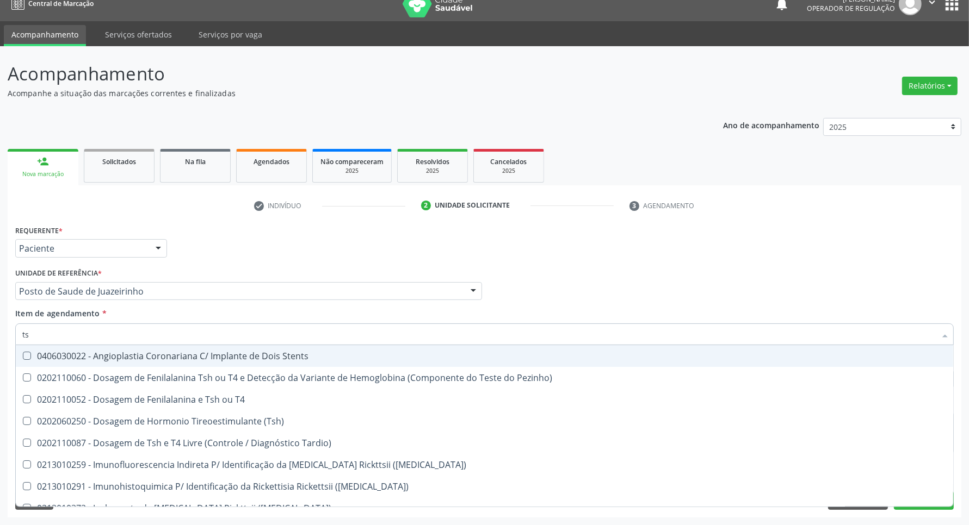
type input "tsh"
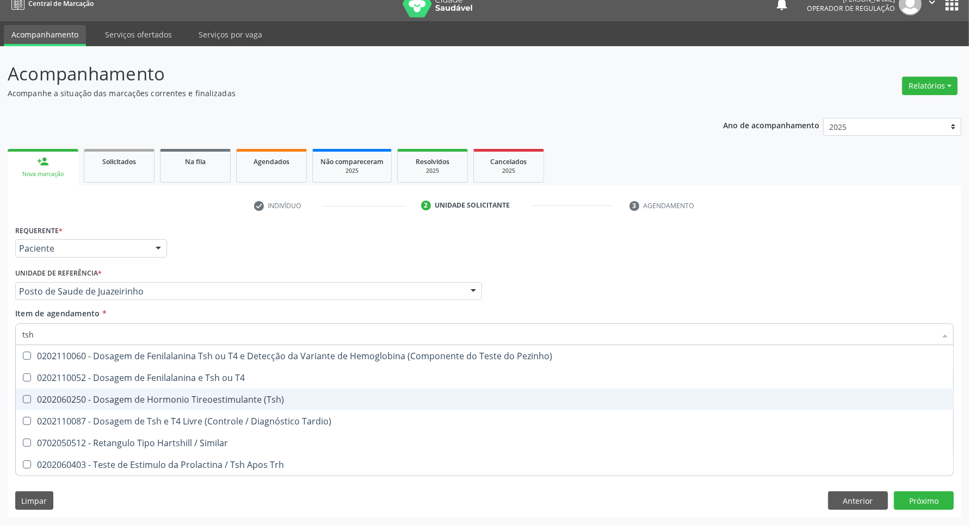
drag, startPoint x: 92, startPoint y: 399, endPoint x: 88, endPoint y: 371, distance: 28.1
click at [91, 398] on div "0202060250 - Dosagem de Hormonio Tireoestimulante (Tsh)" at bounding box center [484, 399] width 924 height 9
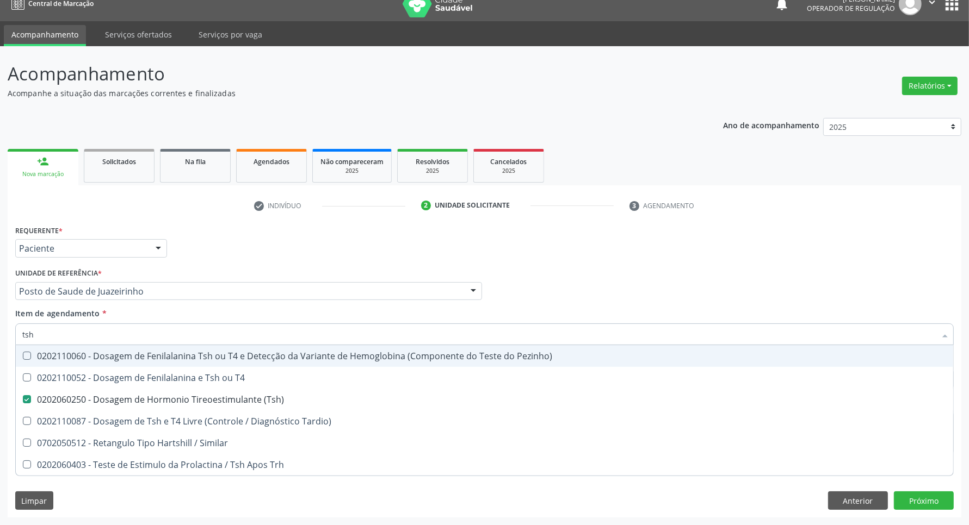
click at [91, 342] on input "tsh" at bounding box center [478, 335] width 913 height 22
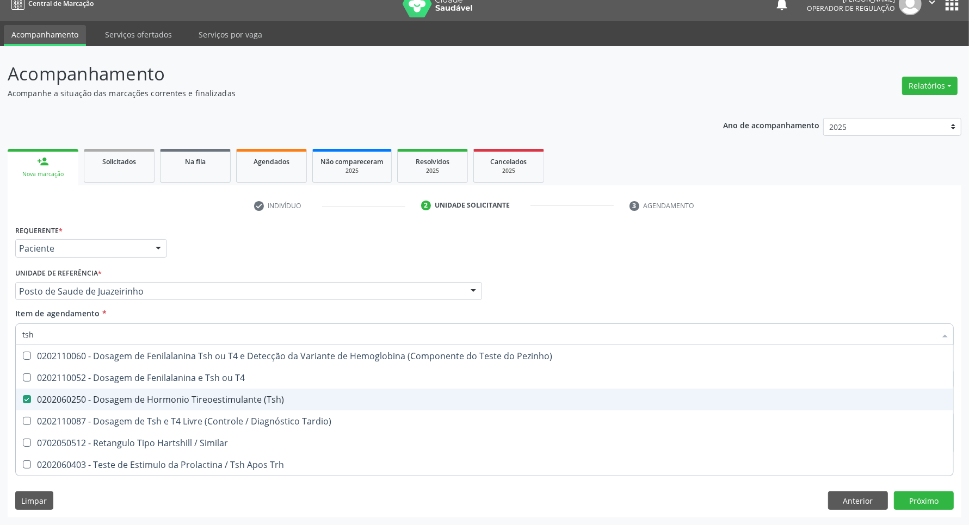
click at [85, 403] on div "0202060250 - Dosagem de Hormonio Tireoestimulante (Tsh)" at bounding box center [484, 399] width 924 height 9
checkbox \(Tsh\) "false"
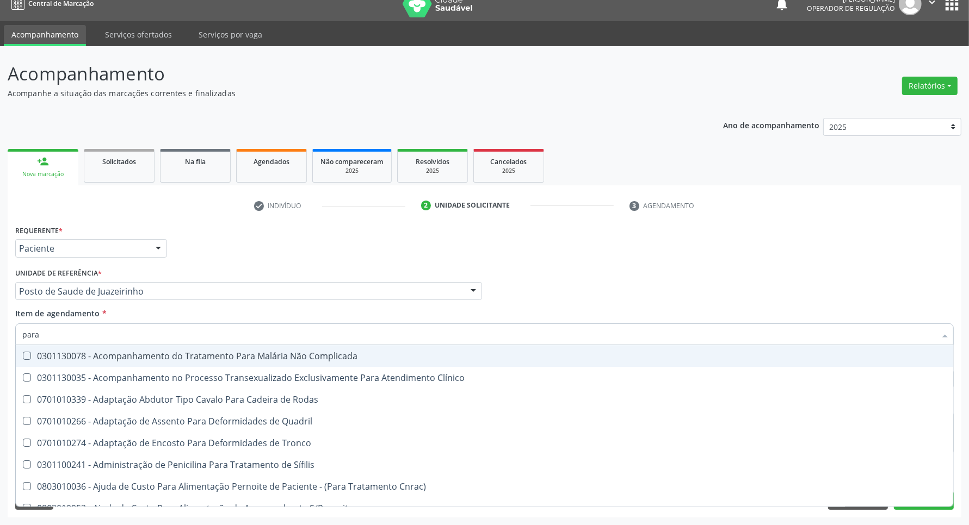
type input "paras"
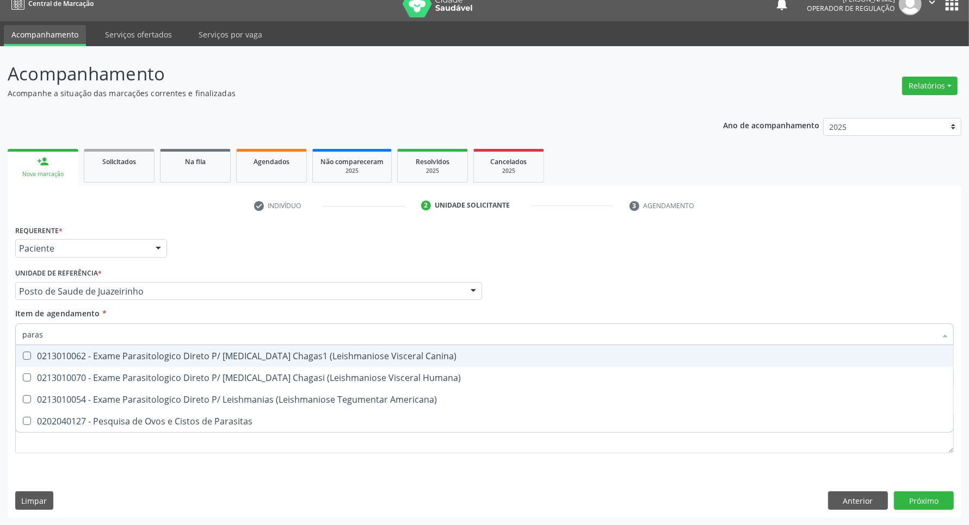
scroll to position [0, 0]
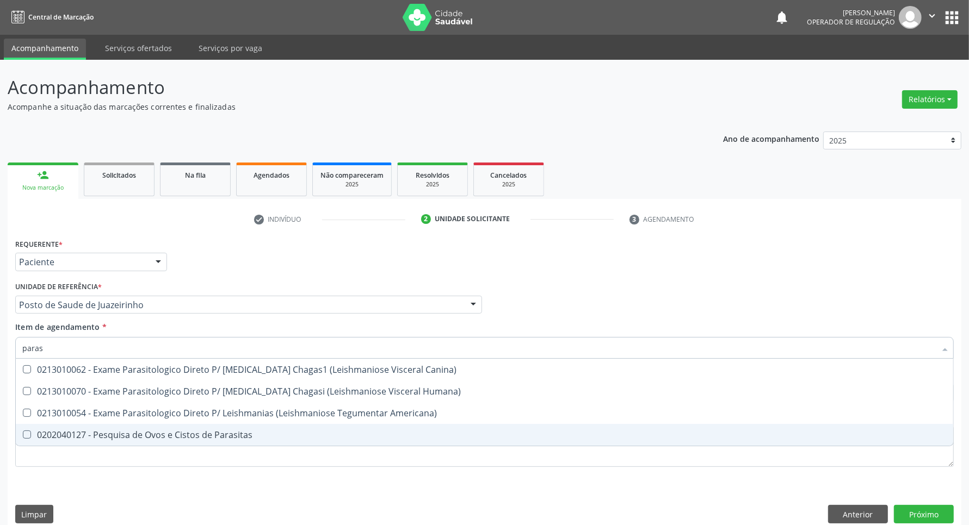
click at [120, 436] on div "0202040127 - Pesquisa de Ovos e Cistos de Parasitas" at bounding box center [484, 435] width 924 height 9
checkbox Parasitas "true"
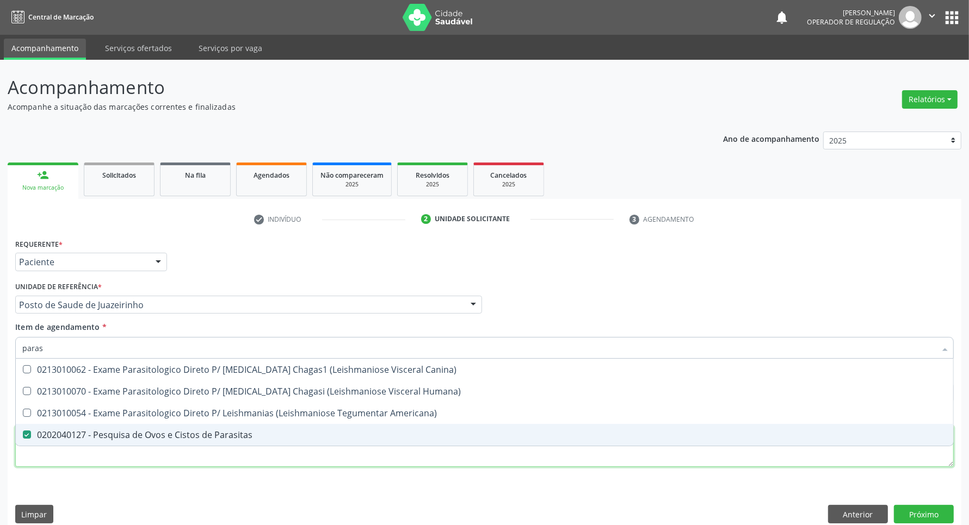
click at [120, 459] on div "Requerente * Paciente Profissional de Saúde Paciente Nenhum resultado encontrad…" at bounding box center [484, 359] width 938 height 246
checkbox Humana\) "true"
checkbox Americana\) "true"
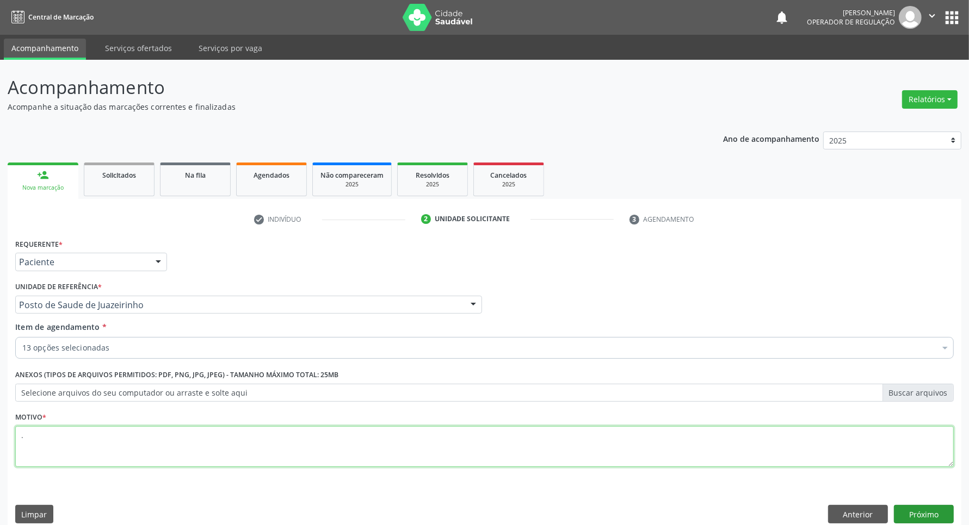
type textarea "."
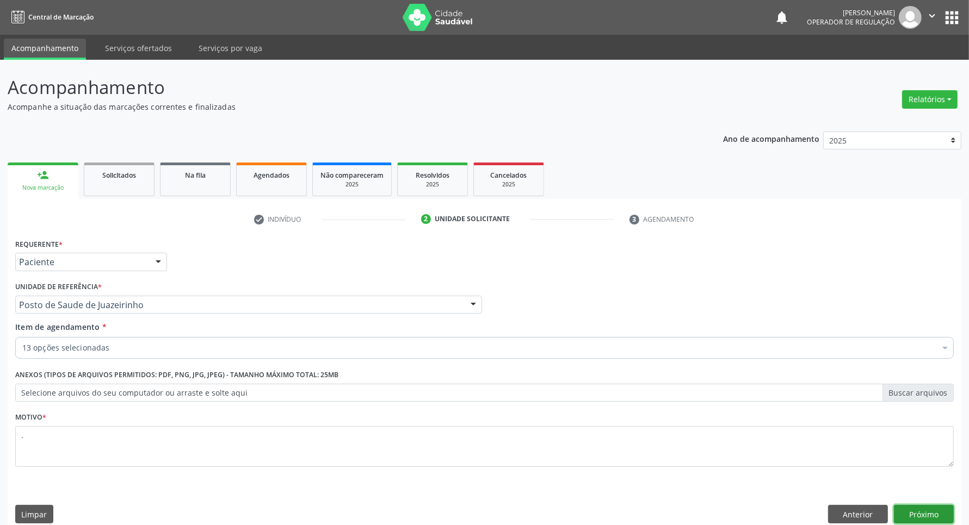
click at [940, 510] on button "Próximo" at bounding box center [924, 514] width 60 height 18
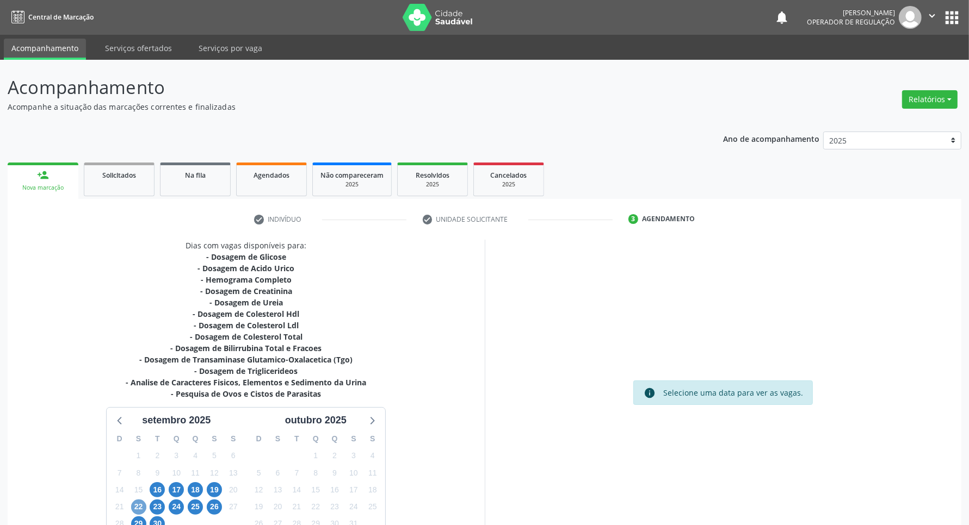
click at [141, 503] on span "22" at bounding box center [138, 507] width 15 height 15
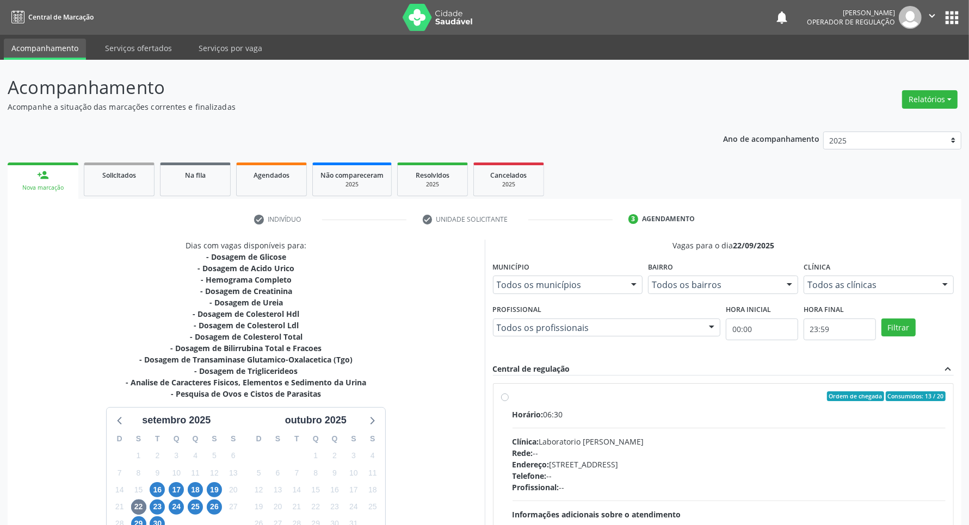
drag, startPoint x: 666, startPoint y: 408, endPoint x: 710, endPoint y: 299, distance: 117.4
click at [666, 407] on label "Ordem de chegada Consumidos: 13 / 20 Horário: 06:30 Clínica: Laboratorio [PERSO…" at bounding box center [729, 475] width 434 height 167
click at [509, 401] on input "Ordem de chegada Consumidos: 13 / 20 Horário: 06:30 Clínica: Laboratorio [PERSO…" at bounding box center [505, 397] width 8 height 10
radio input "true"
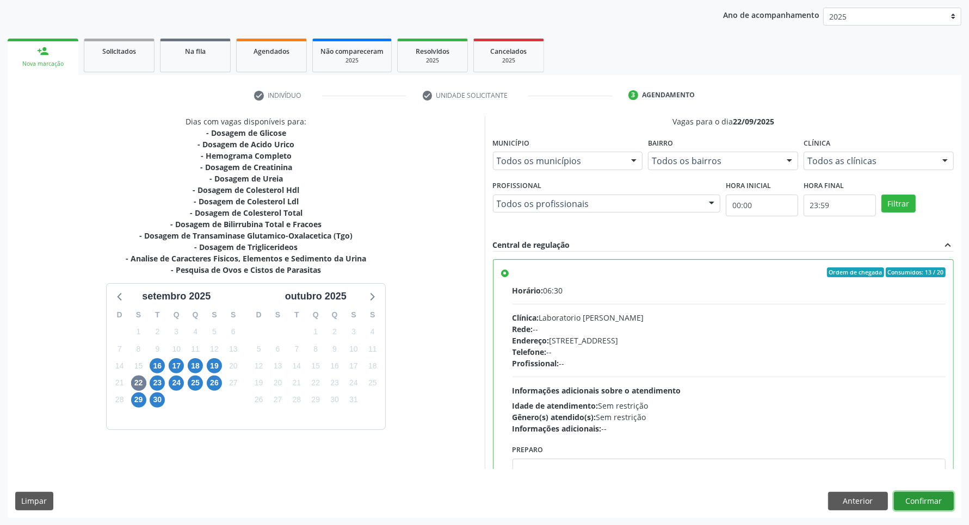
click at [929, 505] on button "Confirmar" at bounding box center [924, 501] width 60 height 18
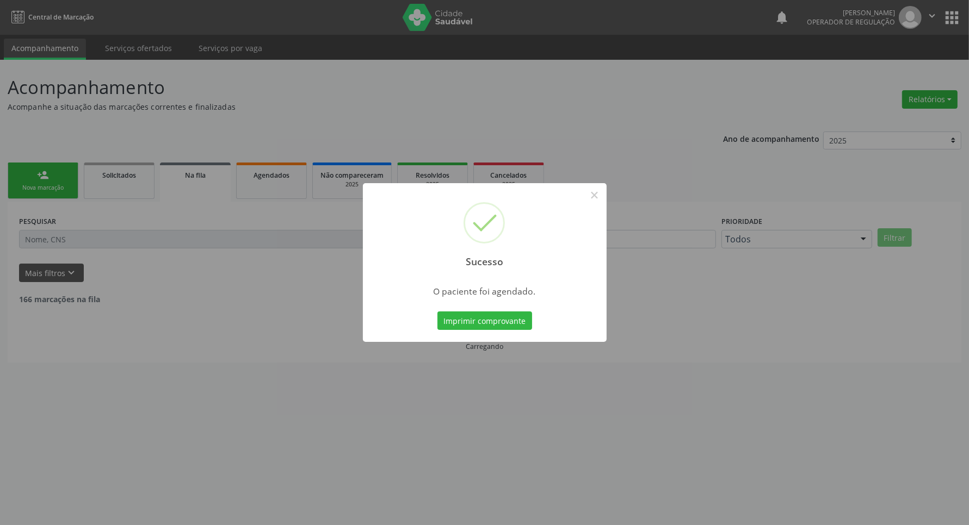
scroll to position [0, 0]
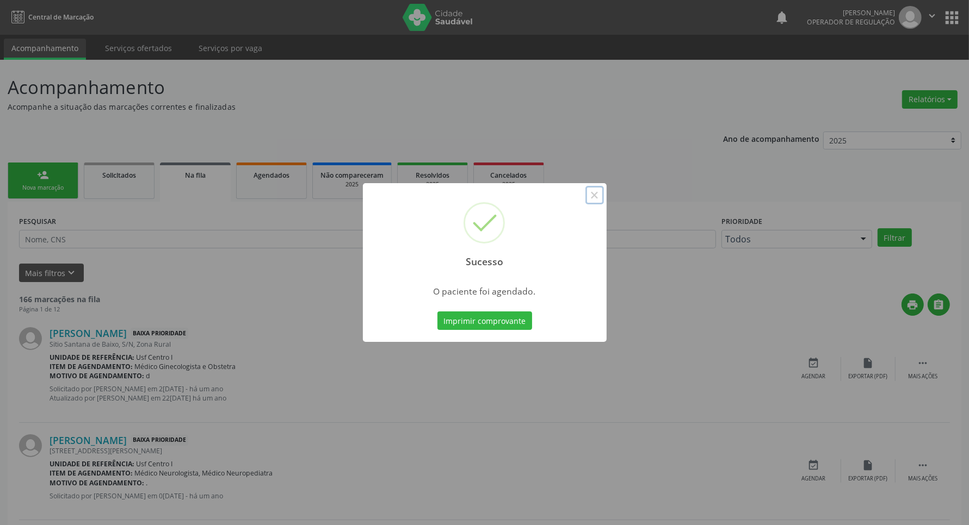
drag, startPoint x: 593, startPoint y: 196, endPoint x: 186, endPoint y: 201, distance: 407.5
click at [591, 196] on button "×" at bounding box center [594, 195] width 18 height 18
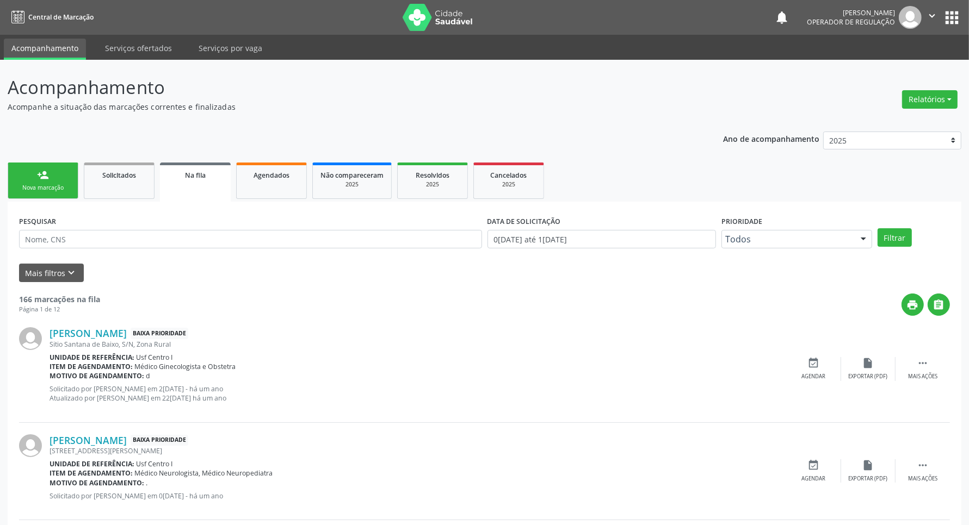
click at [35, 178] on link "person_add Nova marcação" at bounding box center [43, 181] width 71 height 36
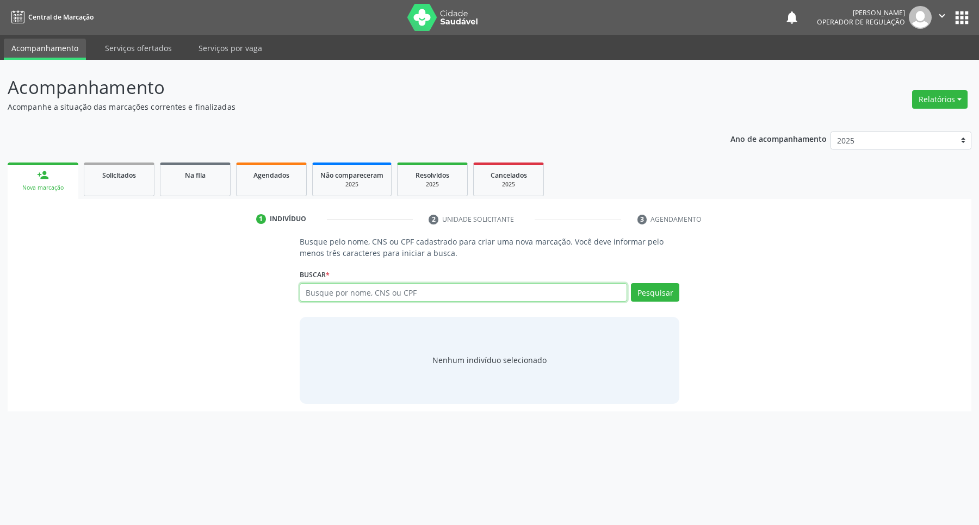
click at [355, 287] on input "text" at bounding box center [464, 292] width 328 height 18
paste input "898 0023 1236 2351"
type input "898 0023 1236 2351"
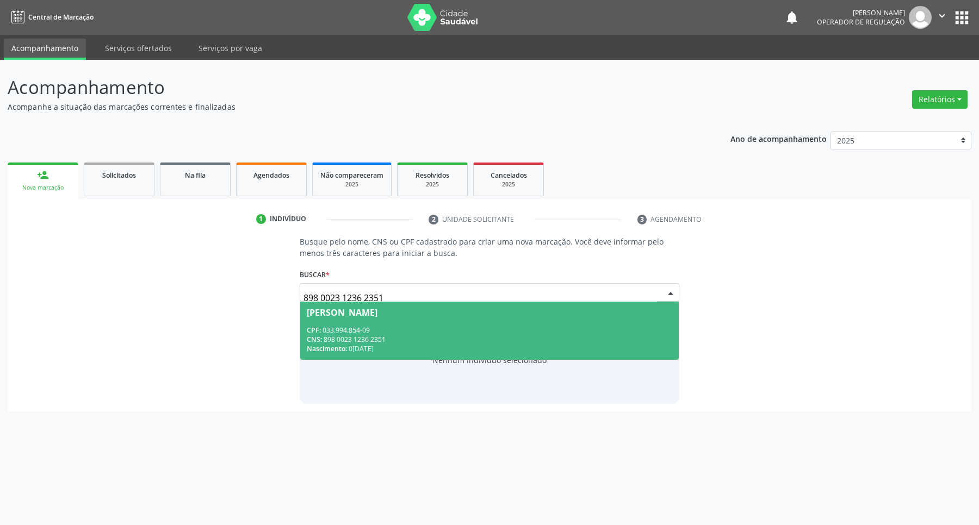
click at [362, 338] on div "CNS: 898 0023 1236 2351" at bounding box center [490, 339] width 366 height 9
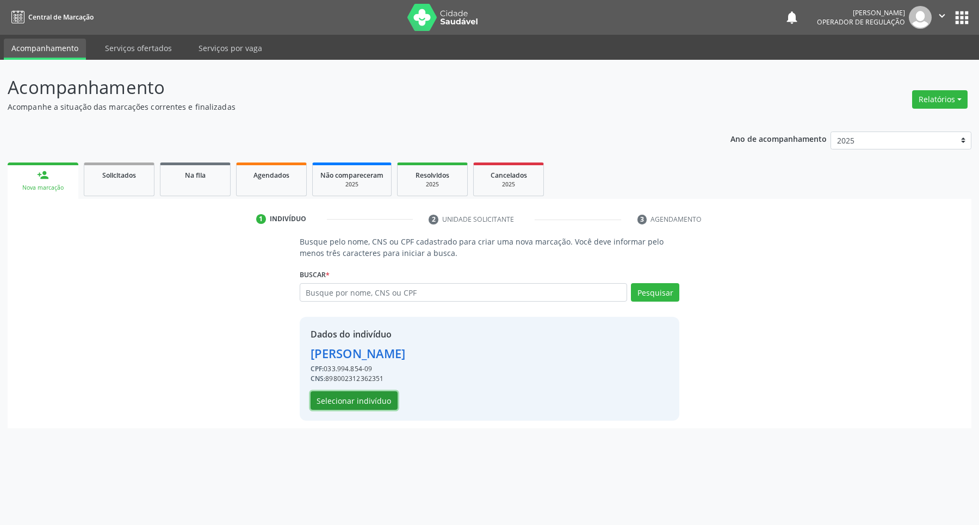
click at [362, 401] on button "Selecionar indivíduo" at bounding box center [354, 401] width 87 height 18
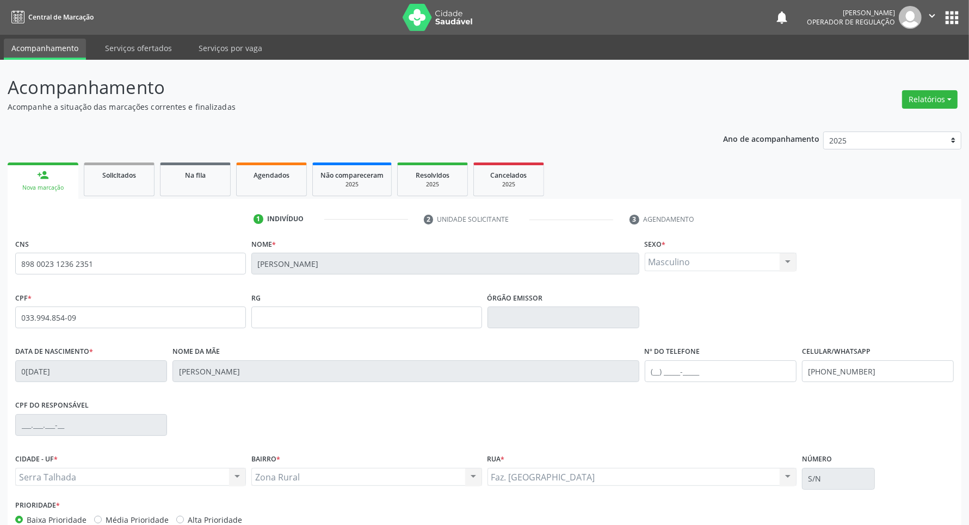
scroll to position [64, 0]
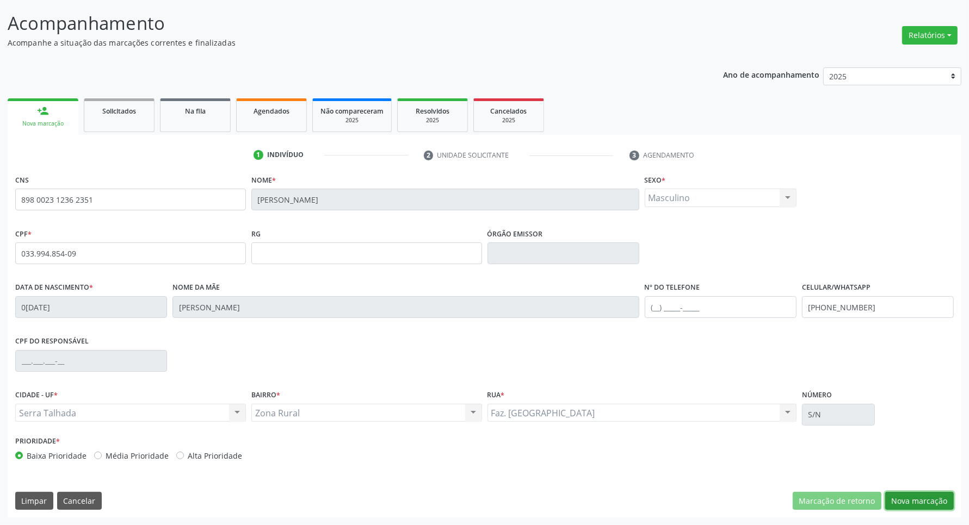
drag, startPoint x: 891, startPoint y: 492, endPoint x: 352, endPoint y: 317, distance: 567.0
click at [890, 490] on div "CNS 898 0023 1236 2351 [GEOGRAPHIC_DATA] * [PERSON_NAME] * Masculino Masculino …" at bounding box center [485, 345] width 954 height 346
click at [904, 499] on button "Nova marcação" at bounding box center [919, 501] width 69 height 18
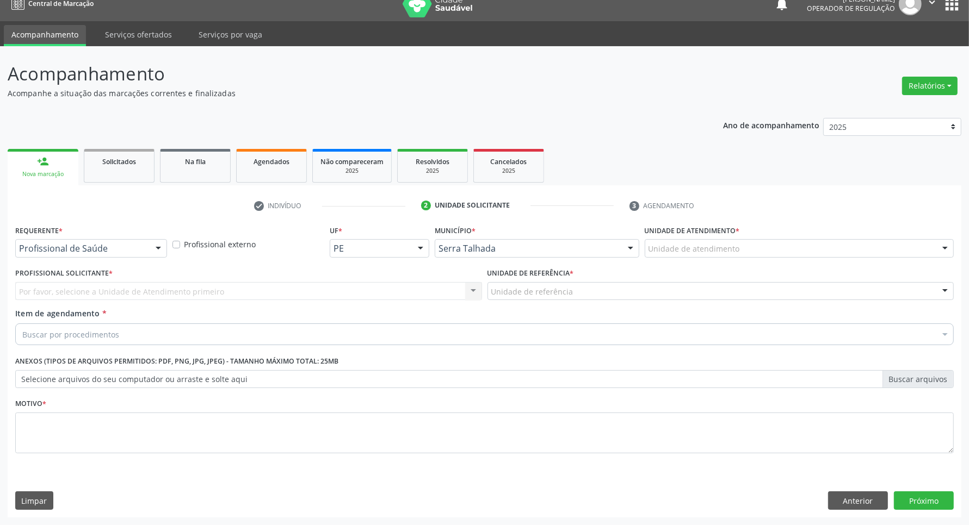
scroll to position [14, 0]
drag, startPoint x: 119, startPoint y: 243, endPoint x: 119, endPoint y: 260, distance: 16.9
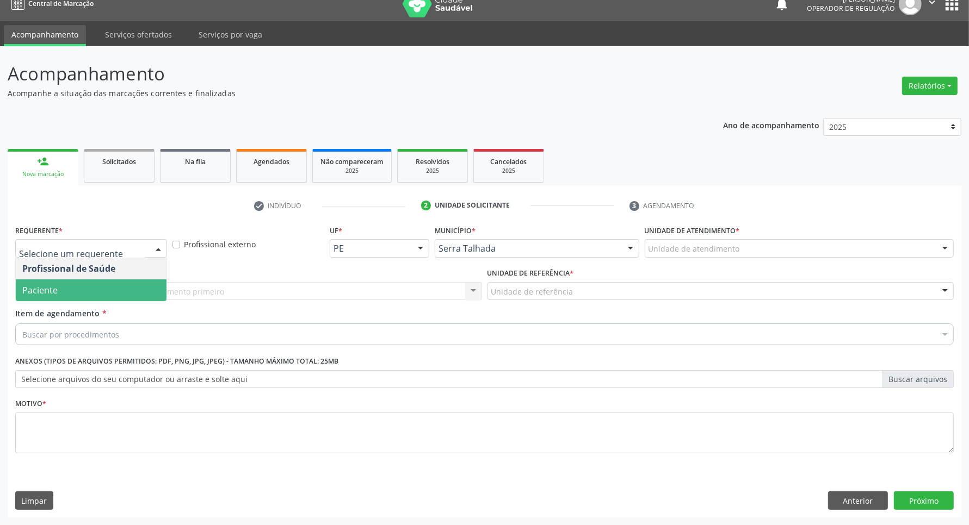
click at [94, 306] on div "Requerente * Profissional de Saúde Paciente Nenhum resultado encontrado para: "…" at bounding box center [484, 345] width 938 height 246
click at [105, 288] on span "Paciente" at bounding box center [91, 291] width 151 height 22
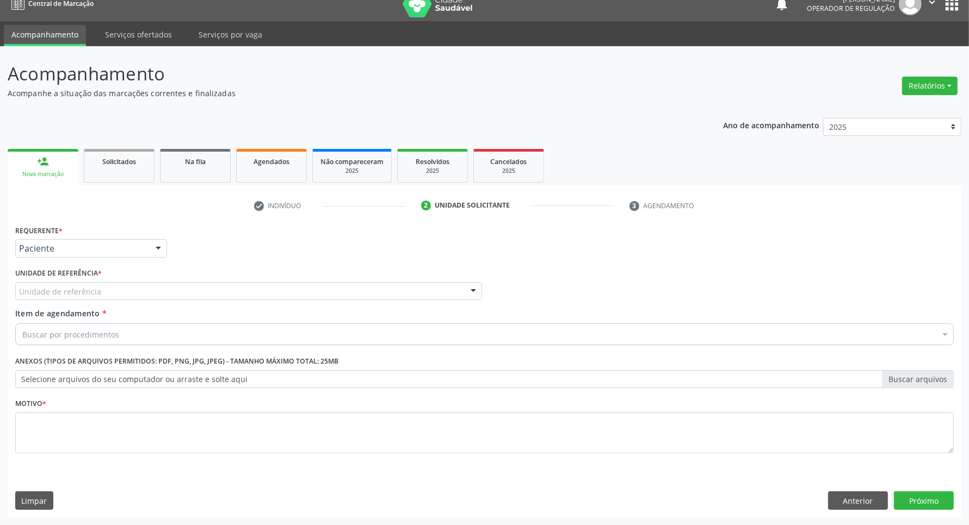
click at [107, 287] on div "Unidade de referência" at bounding box center [248, 291] width 467 height 18
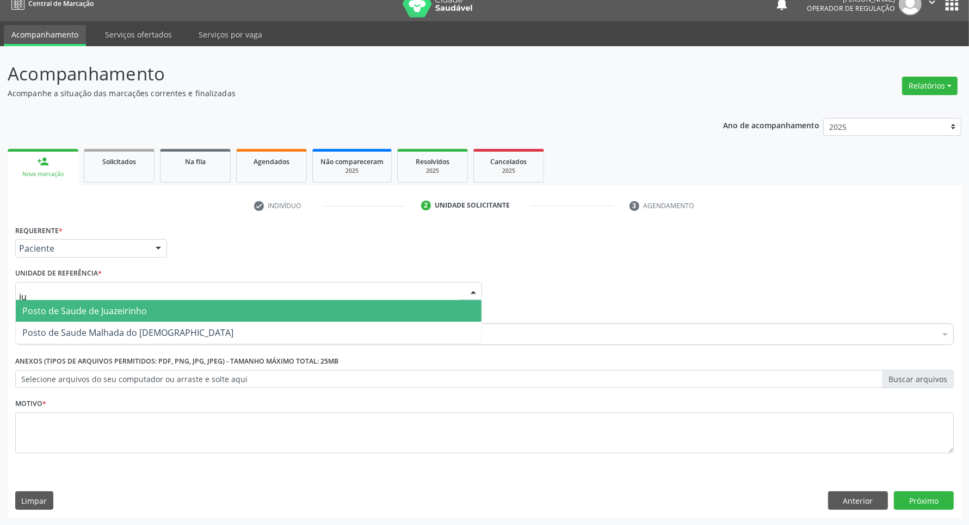
type input "jua"
click at [159, 314] on span "Posto de Saude de Juazeirinho" at bounding box center [249, 311] width 466 height 22
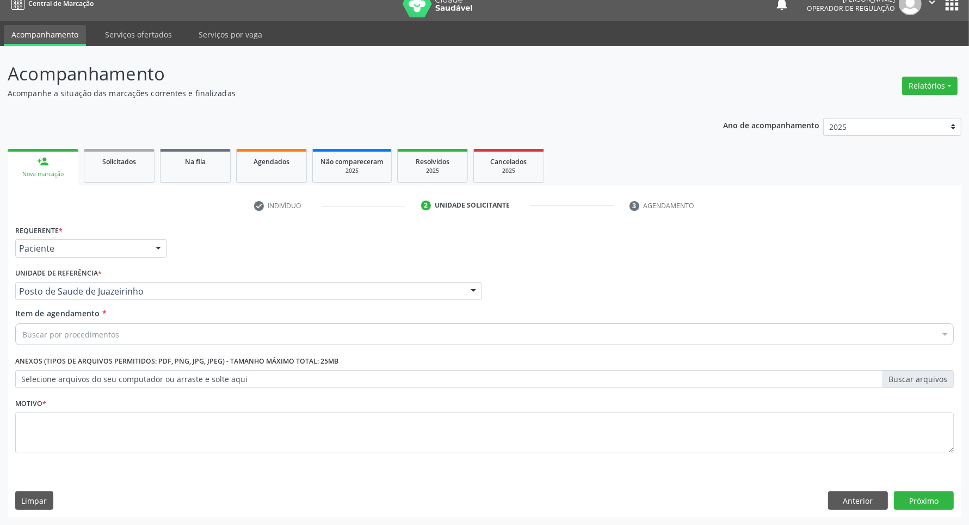
click at [159, 338] on div "Buscar por procedimentos" at bounding box center [484, 335] width 938 height 22
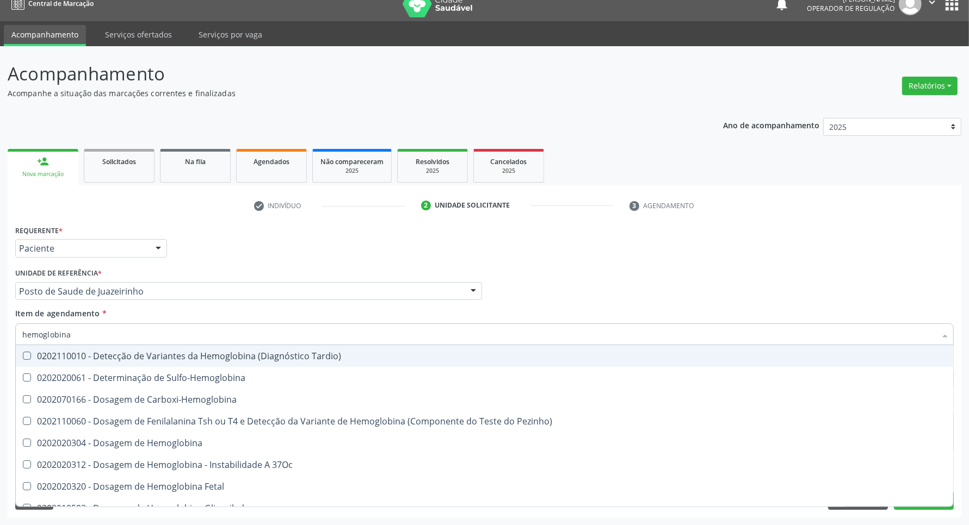
type input "hemoglobina g"
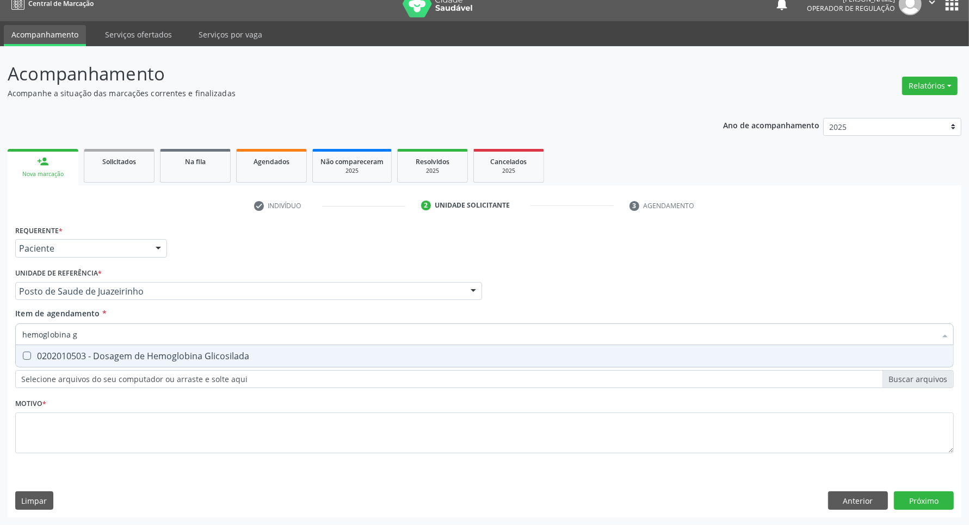
drag, startPoint x: 125, startPoint y: 354, endPoint x: 123, endPoint y: 335, distance: 19.7
click at [123, 353] on div "0202010503 - Dosagem de Hemoglobina Glicosilada" at bounding box center [484, 356] width 924 height 9
checkbox Glicosilada "true"
click at [124, 332] on input "hemoglobina g" at bounding box center [478, 335] width 913 height 22
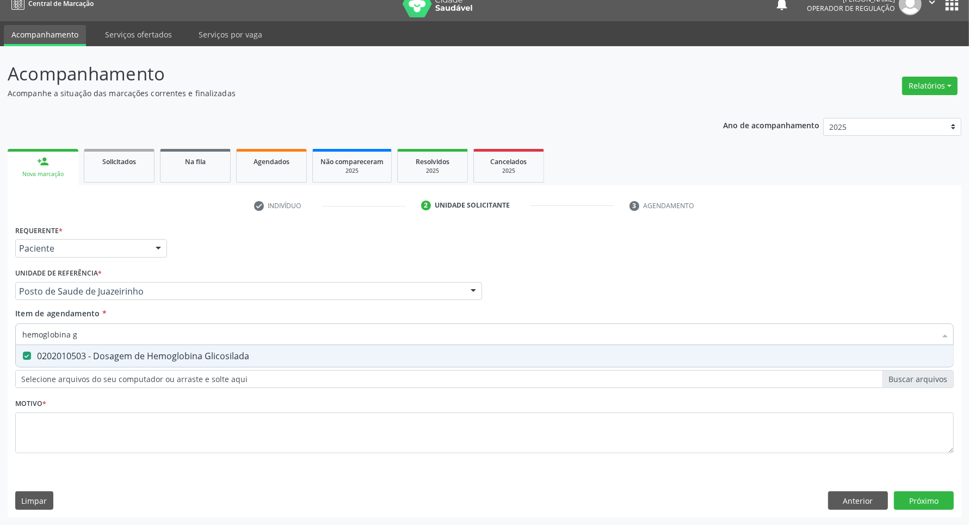
click at [124, 332] on input "hemoglobina g" at bounding box center [478, 335] width 913 height 22
type input "ps"
checkbox Glicosilada "false"
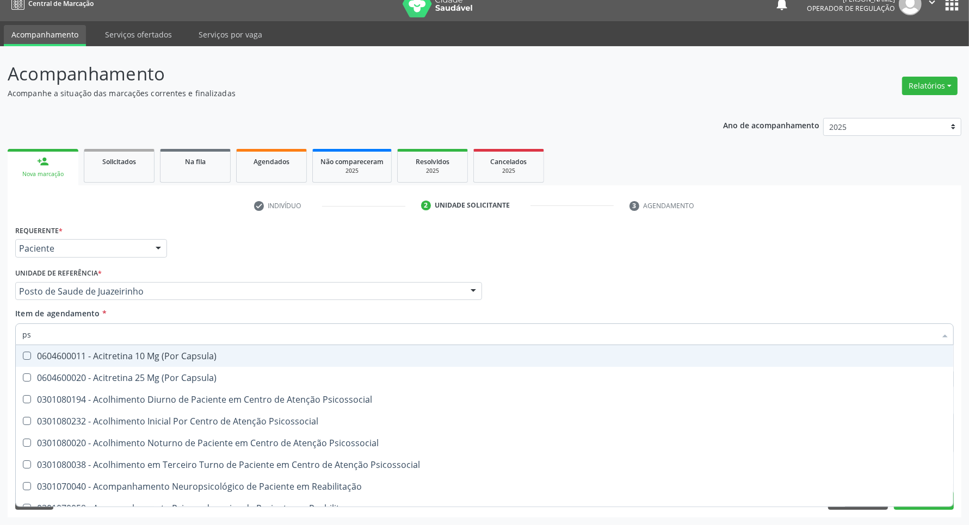
type input "psa"
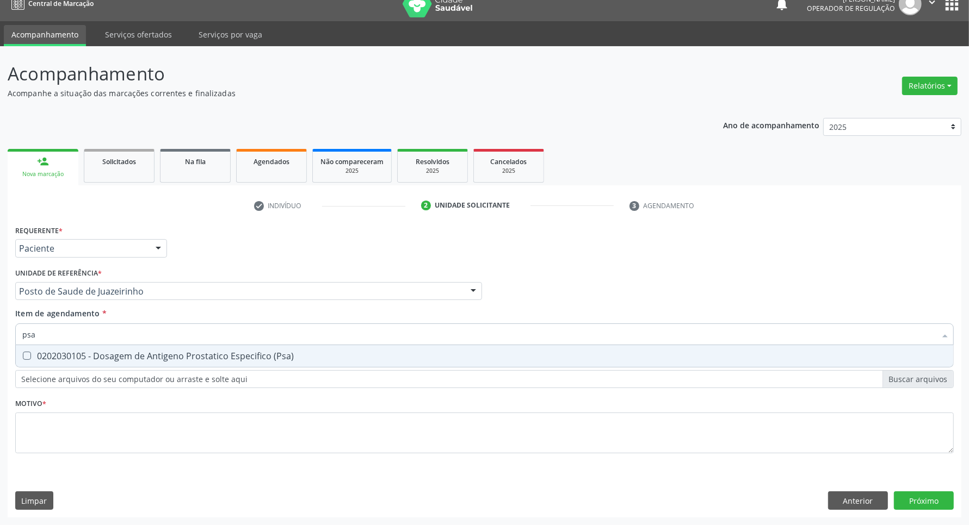
drag, startPoint x: 123, startPoint y: 355, endPoint x: 129, endPoint y: 336, distance: 20.0
click at [124, 349] on span "0202030105 - Dosagem de Antigeno Prostatico Especifico (Psa)" at bounding box center [484, 356] width 937 height 22
checkbox \(Psa\) "true"
click at [131, 332] on input "psa" at bounding box center [478, 335] width 913 height 22
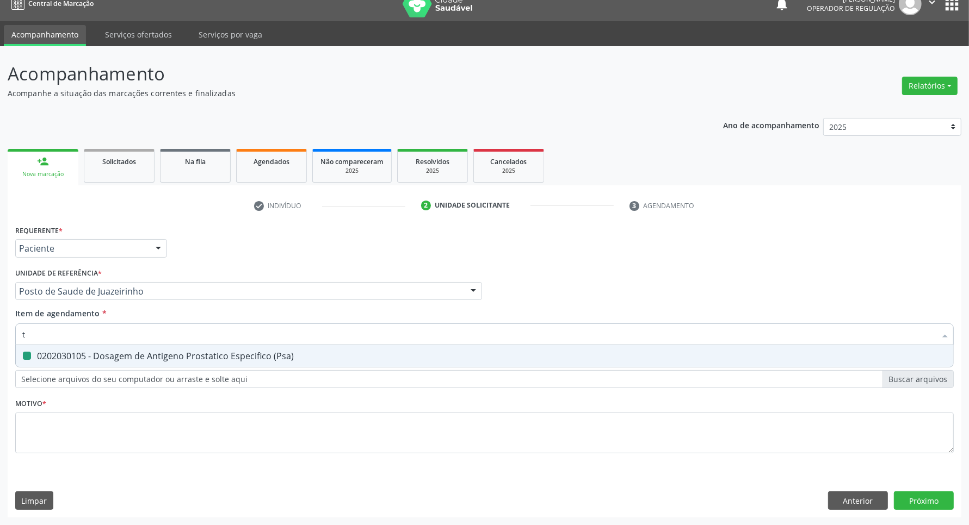
type input "ts"
checkbox \(Psa\) "false"
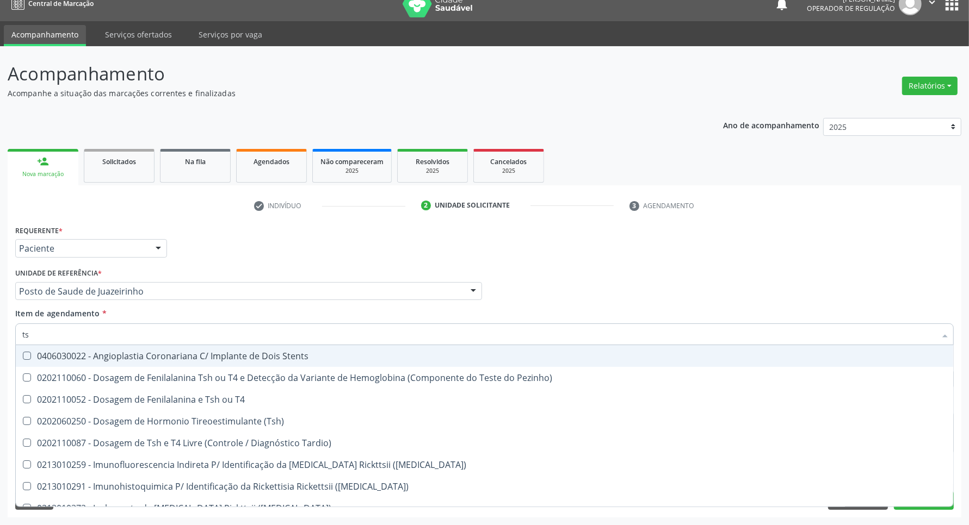
type input "tsh"
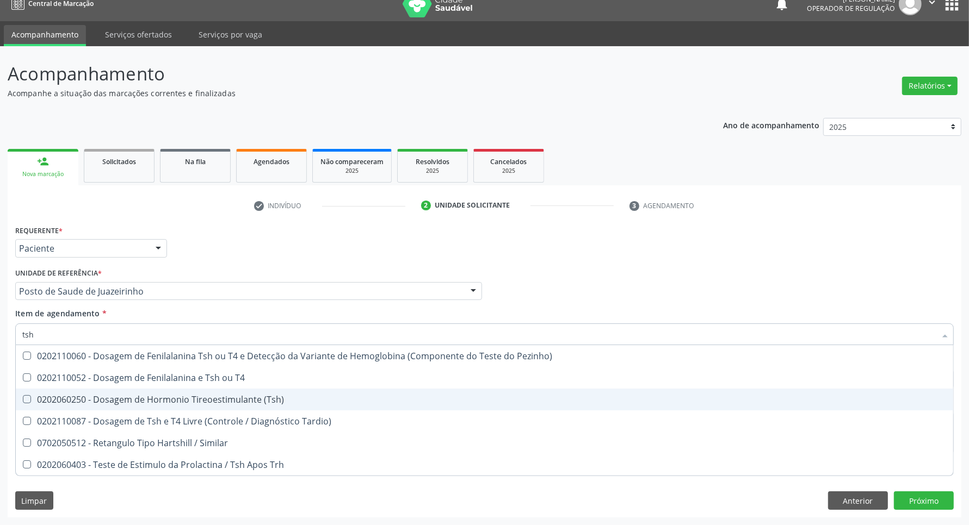
drag, startPoint x: 126, startPoint y: 403, endPoint x: 125, endPoint y: 388, distance: 15.3
click at [126, 399] on div "0202060250 - Dosagem de Hormonio Tireoestimulante (Tsh)" at bounding box center [484, 399] width 924 height 9
checkbox \(Tsh\) "true"
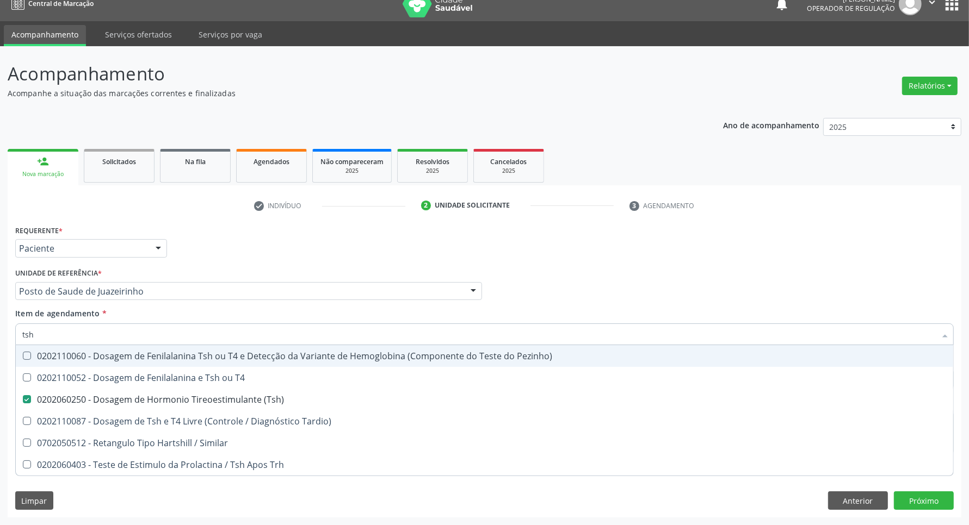
click at [115, 333] on input "tsh" at bounding box center [478, 335] width 913 height 22
type input "[MEDICAL_DATA]"
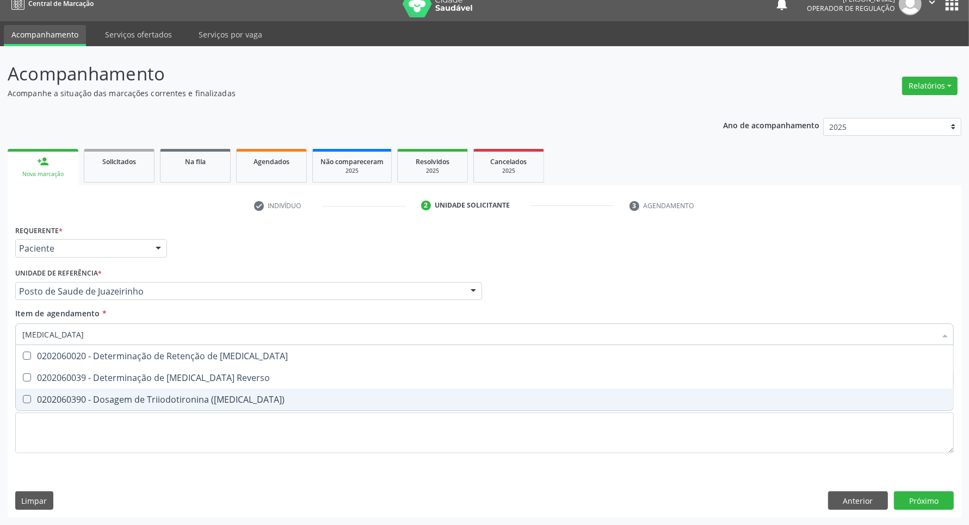
drag, startPoint x: 139, startPoint y: 403, endPoint x: 139, endPoint y: 385, distance: 18.5
click at [139, 399] on div "0202060390 - Dosagem de Triiodotironina ([MEDICAL_DATA])" at bounding box center [484, 399] width 924 height 9
checkbox \(T3\) "true"
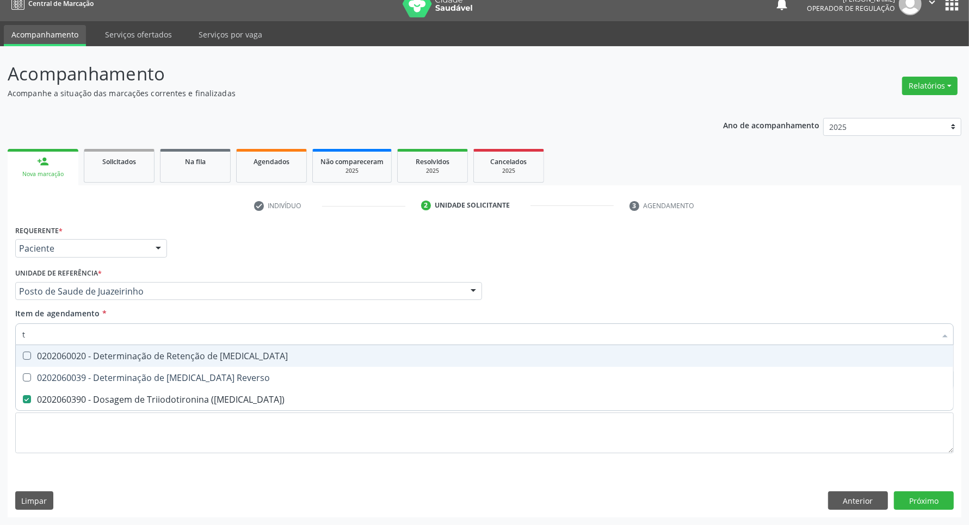
type input "t4"
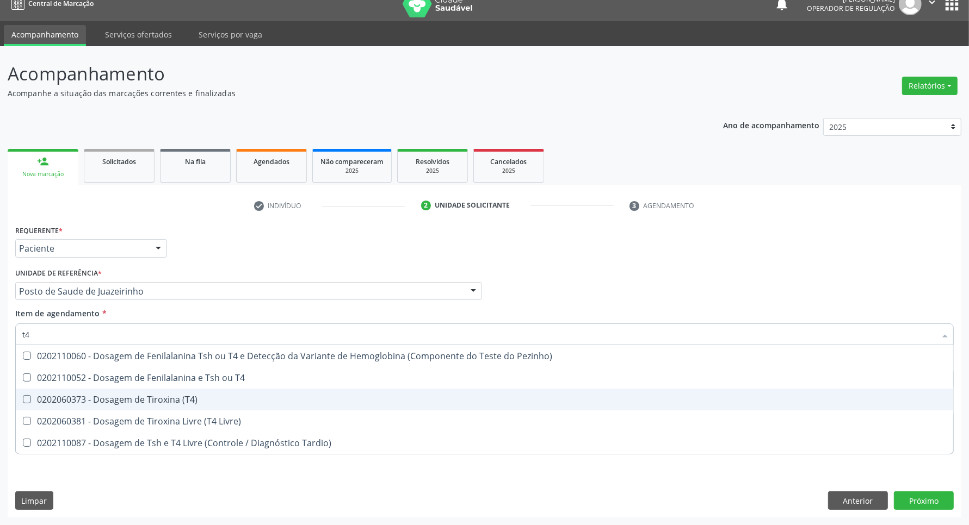
click at [131, 396] on div "0202060373 - Dosagem de Tiroxina (T4)" at bounding box center [484, 399] width 924 height 9
checkbox \(T4\) "true"
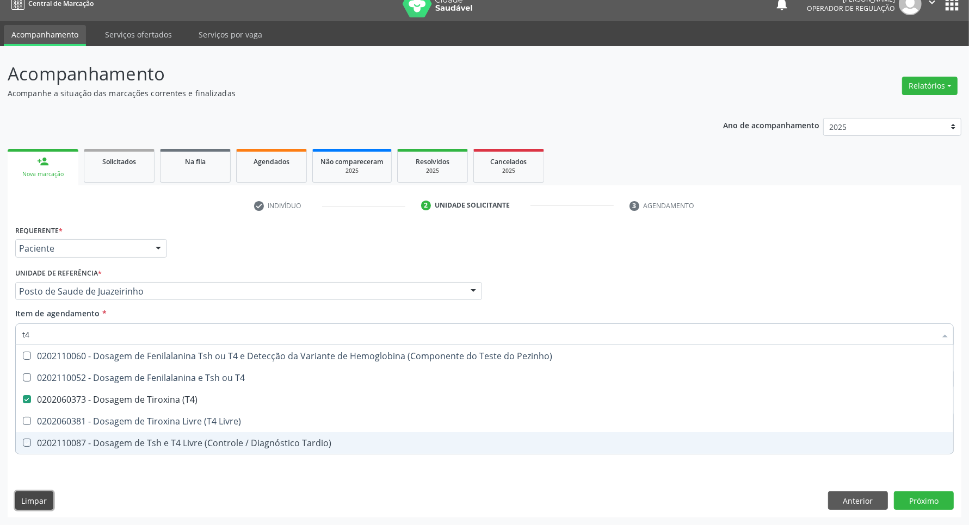
click at [51, 493] on div "Requerente * Paciente Profissional de Saúde Paciente Nenhum resultado encontrad…" at bounding box center [485, 369] width 954 height 295
checkbox T4 "true"
checkbox Livre\) "true"
checkbox Tardio\) "true"
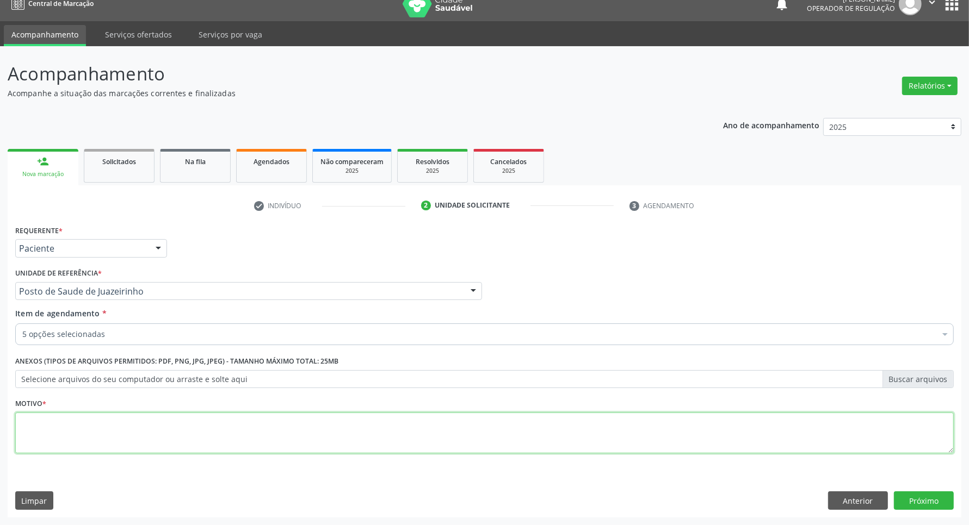
click at [81, 416] on textarea at bounding box center [484, 433] width 938 height 41
type textarea "."
click at [937, 505] on button "Próximo" at bounding box center [924, 501] width 60 height 18
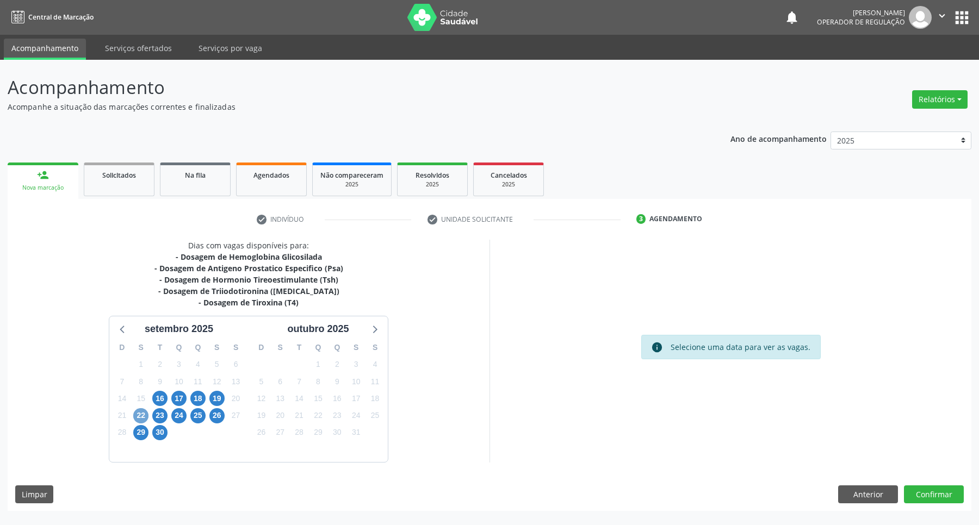
drag, startPoint x: 143, startPoint y: 413, endPoint x: 515, endPoint y: 392, distance: 372.2
click at [143, 413] on span "22" at bounding box center [140, 416] width 15 height 15
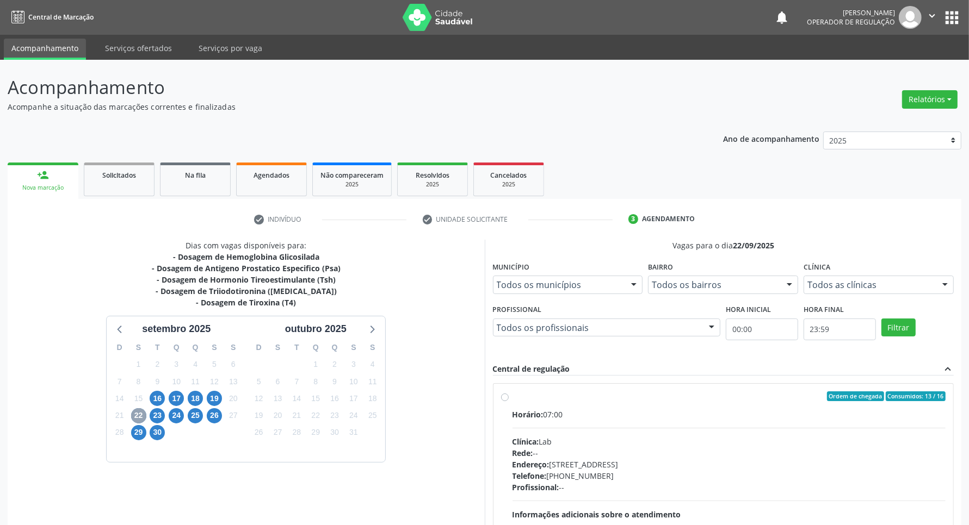
scroll to position [340, 0]
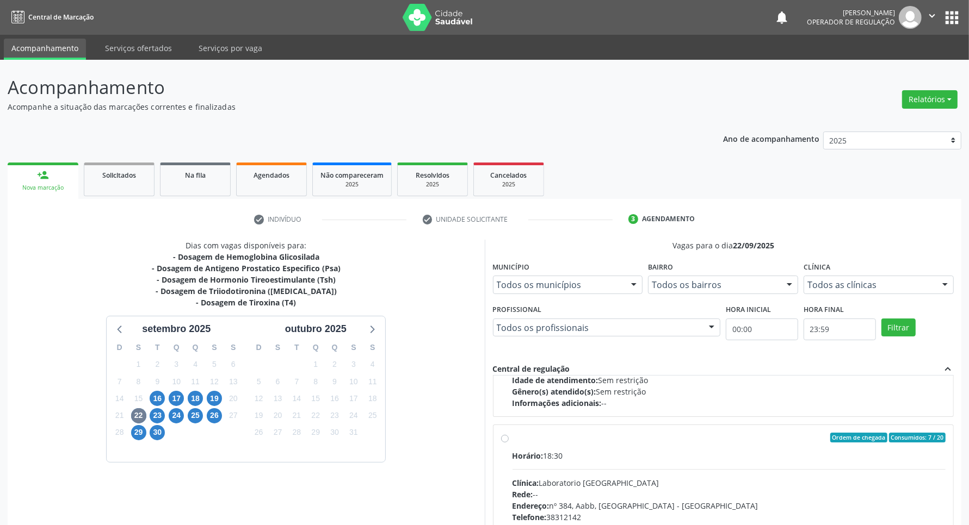
drag, startPoint x: 727, startPoint y: 461, endPoint x: 739, endPoint y: 408, distance: 54.1
click at [725, 461] on div "Horário: 18:30" at bounding box center [729, 455] width 434 height 11
click at [509, 443] on input "Ordem de chegada Consumidos: 7 / 20 Horário: 18:30 Clínica: Laboratorio [GEOGRA…" at bounding box center [505, 438] width 8 height 10
radio input "true"
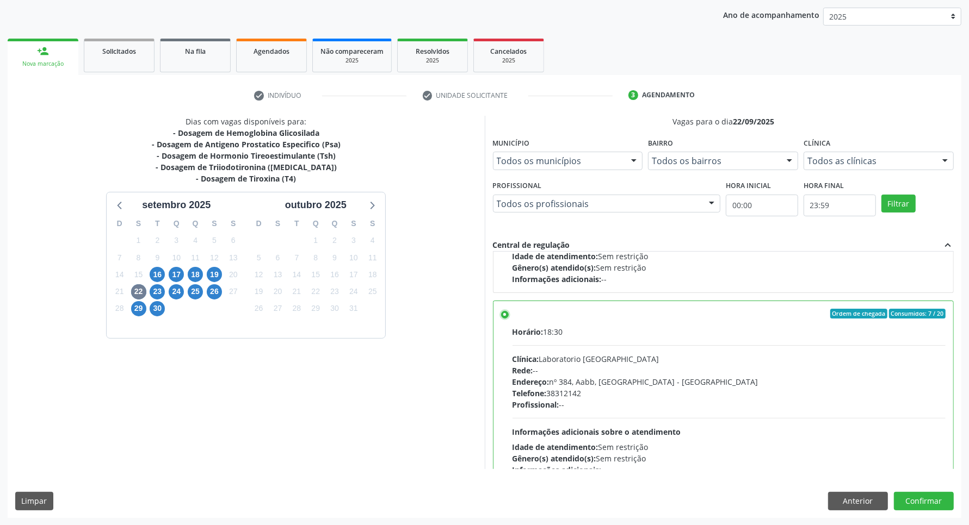
scroll to position [436, 0]
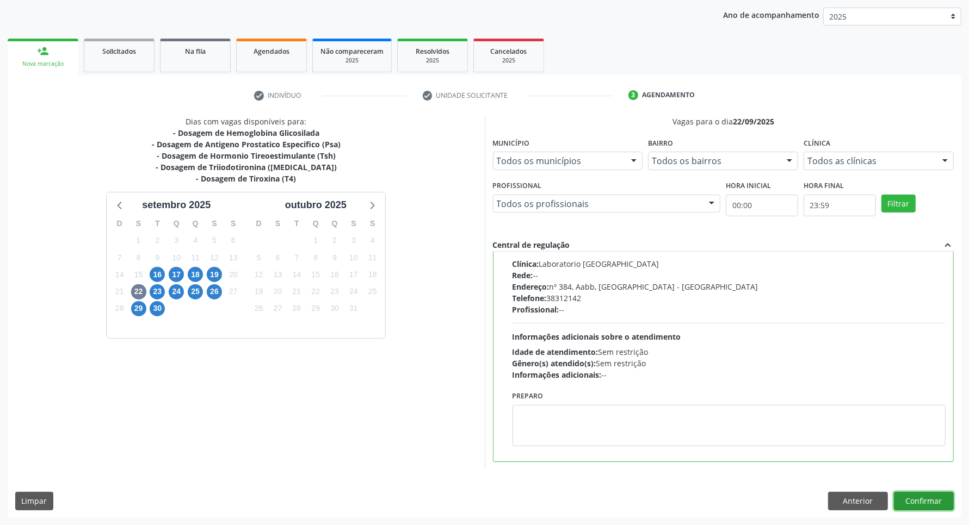
click at [937, 500] on button "Confirmar" at bounding box center [924, 501] width 60 height 18
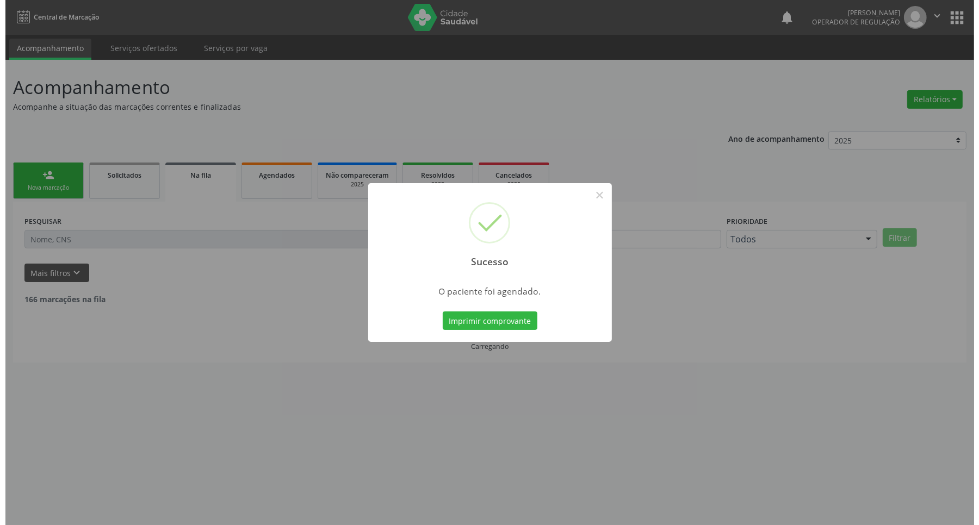
scroll to position [0, 0]
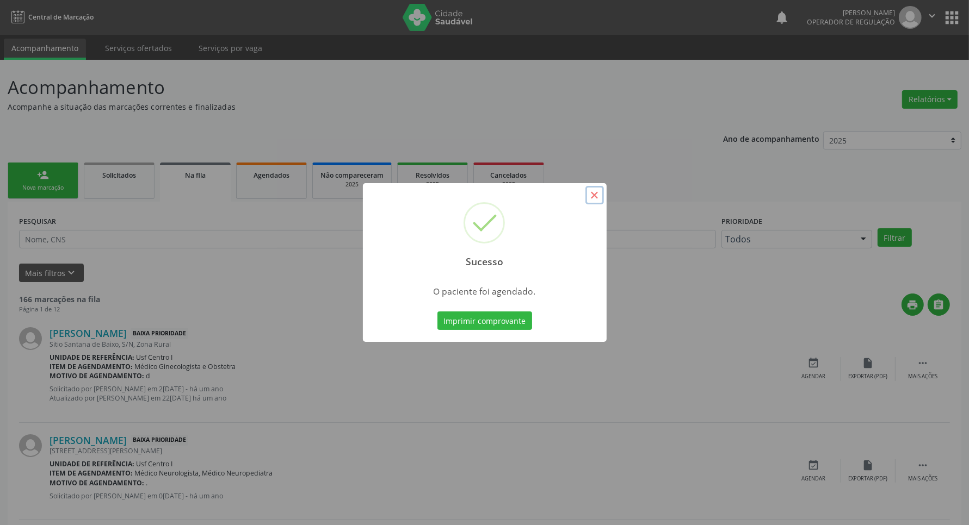
click at [600, 196] on button "×" at bounding box center [594, 195] width 18 height 18
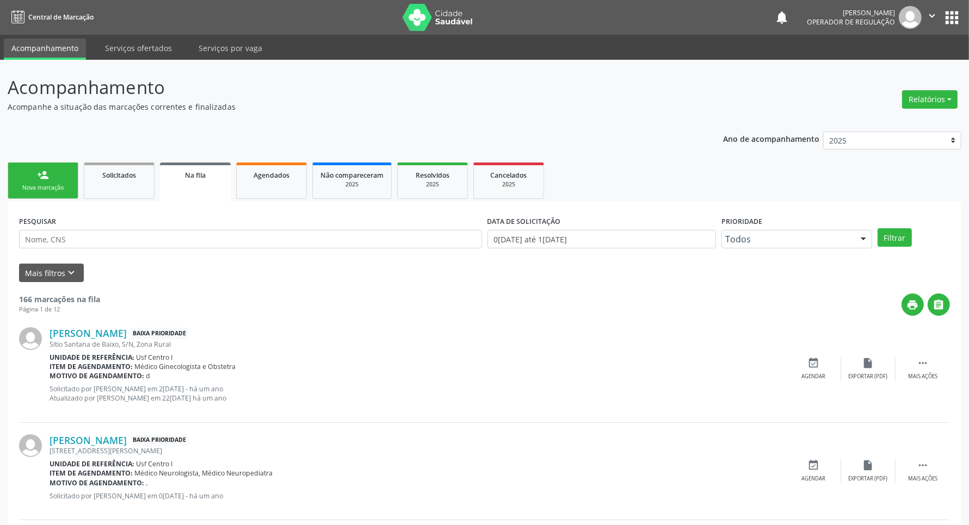
click at [50, 174] on link "person_add Nova marcação" at bounding box center [43, 181] width 71 height 36
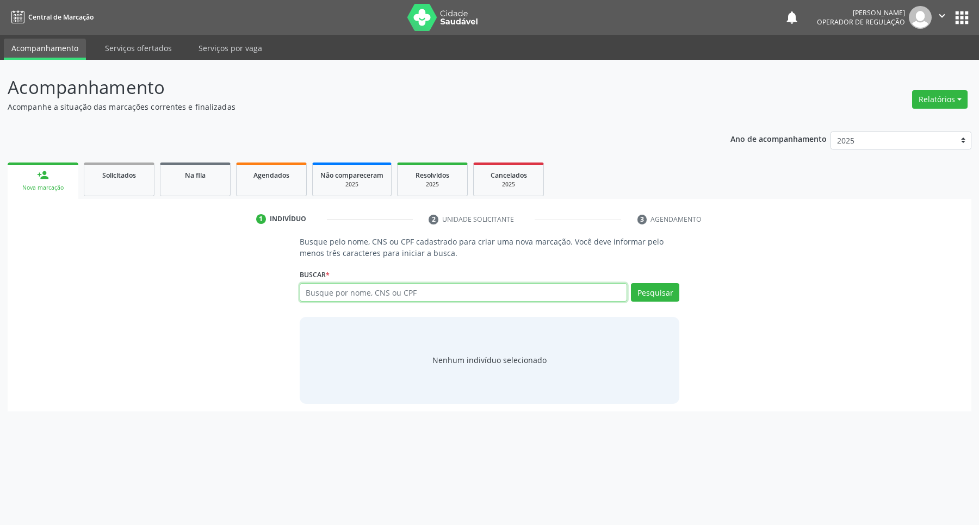
click at [325, 290] on input "text" at bounding box center [464, 292] width 328 height 18
type input "898000542160872"
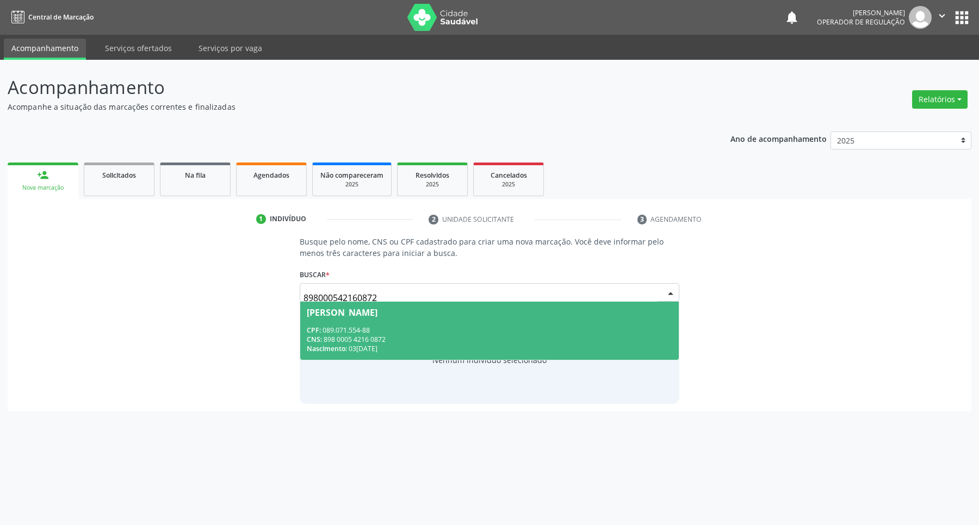
drag, startPoint x: 372, startPoint y: 309, endPoint x: 370, endPoint y: 319, distance: 10.5
click at [372, 311] on div "[PERSON_NAME]" at bounding box center [342, 312] width 71 height 9
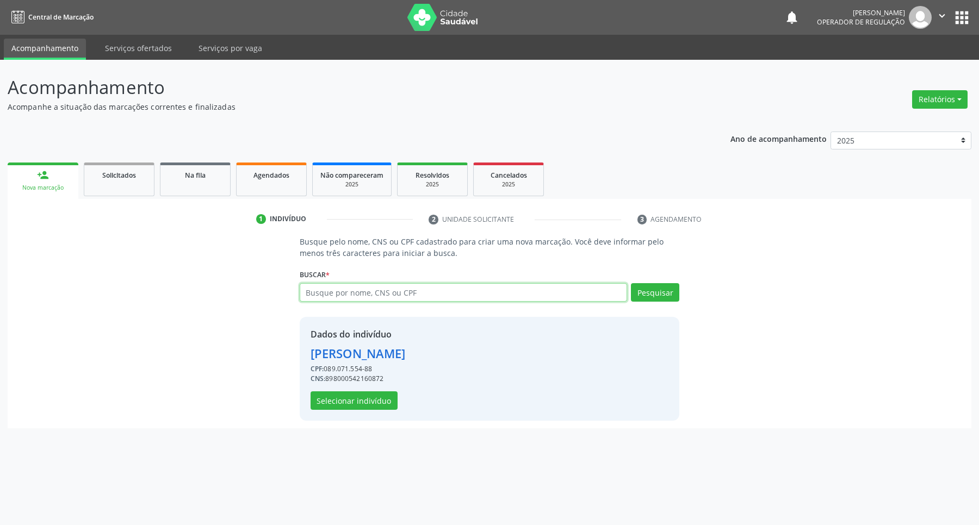
click at [444, 286] on input "text" at bounding box center [464, 292] width 328 height 18
paste input "898004531665211"
type input "898004531665211"
